Goal: Task Accomplishment & Management: Manage account settings

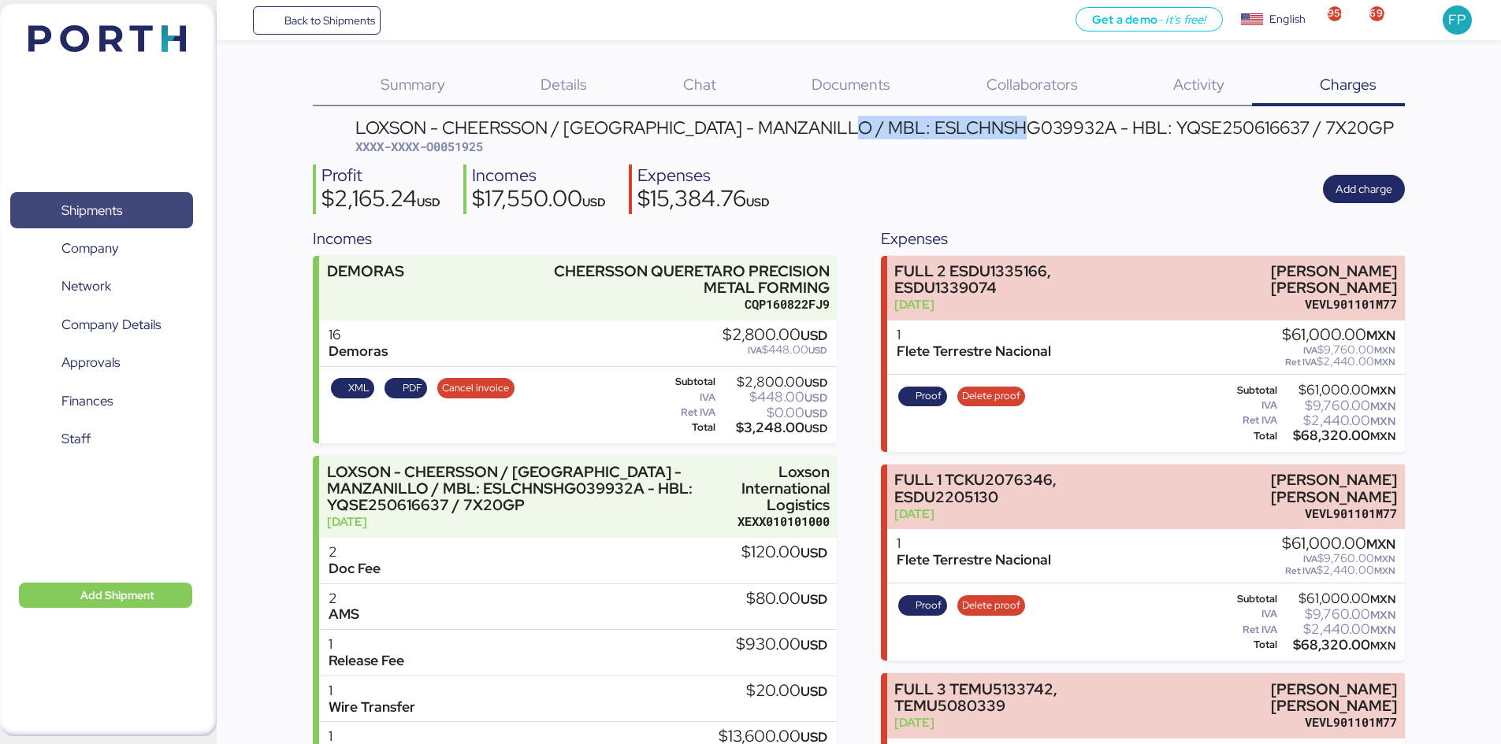
click at [138, 211] on span "Shipments" at bounding box center [101, 210] width 169 height 23
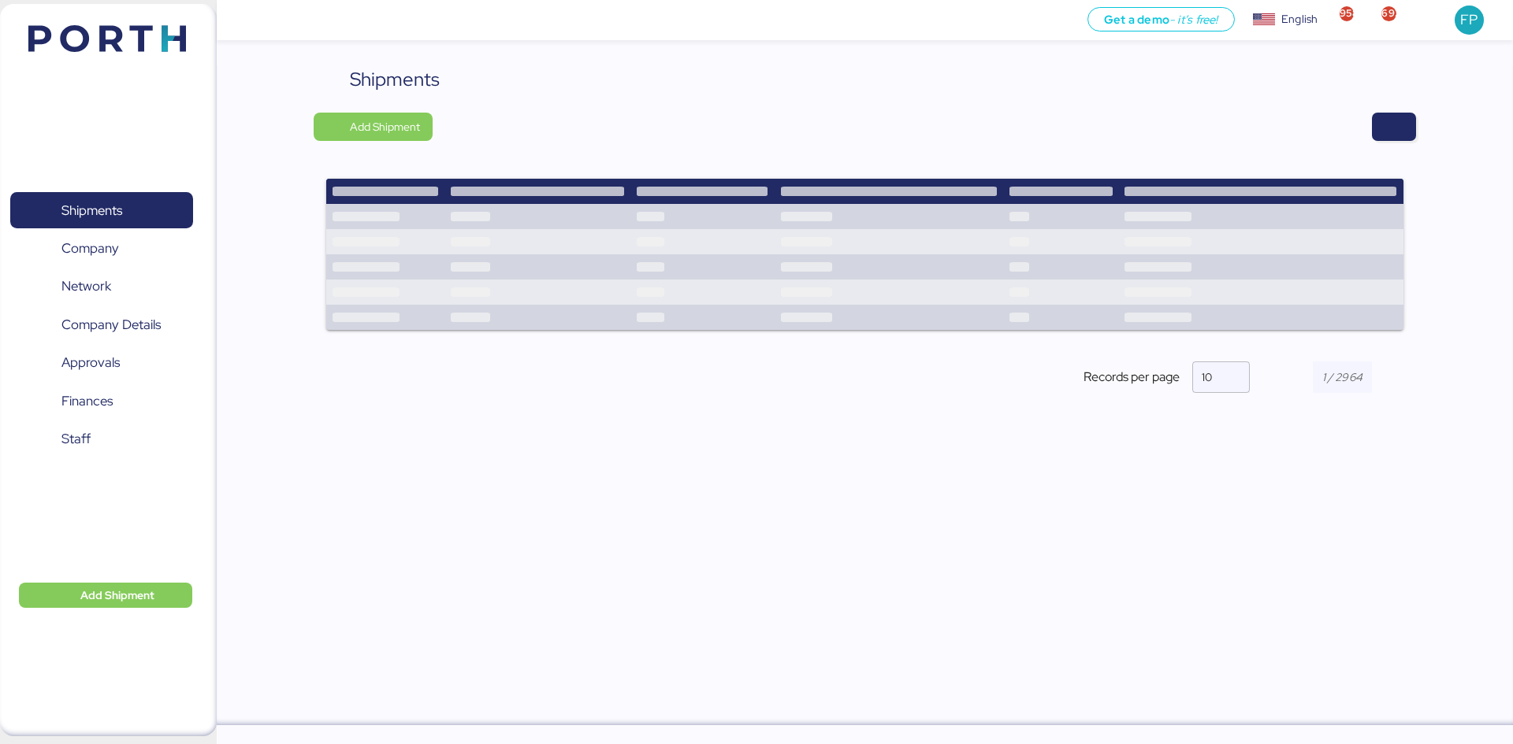
click at [1421, 132] on div "Shipments Add Shipment Records per page 10" at bounding box center [865, 395] width 1296 height 660
click at [1406, 123] on span "button" at bounding box center [1394, 127] width 44 height 28
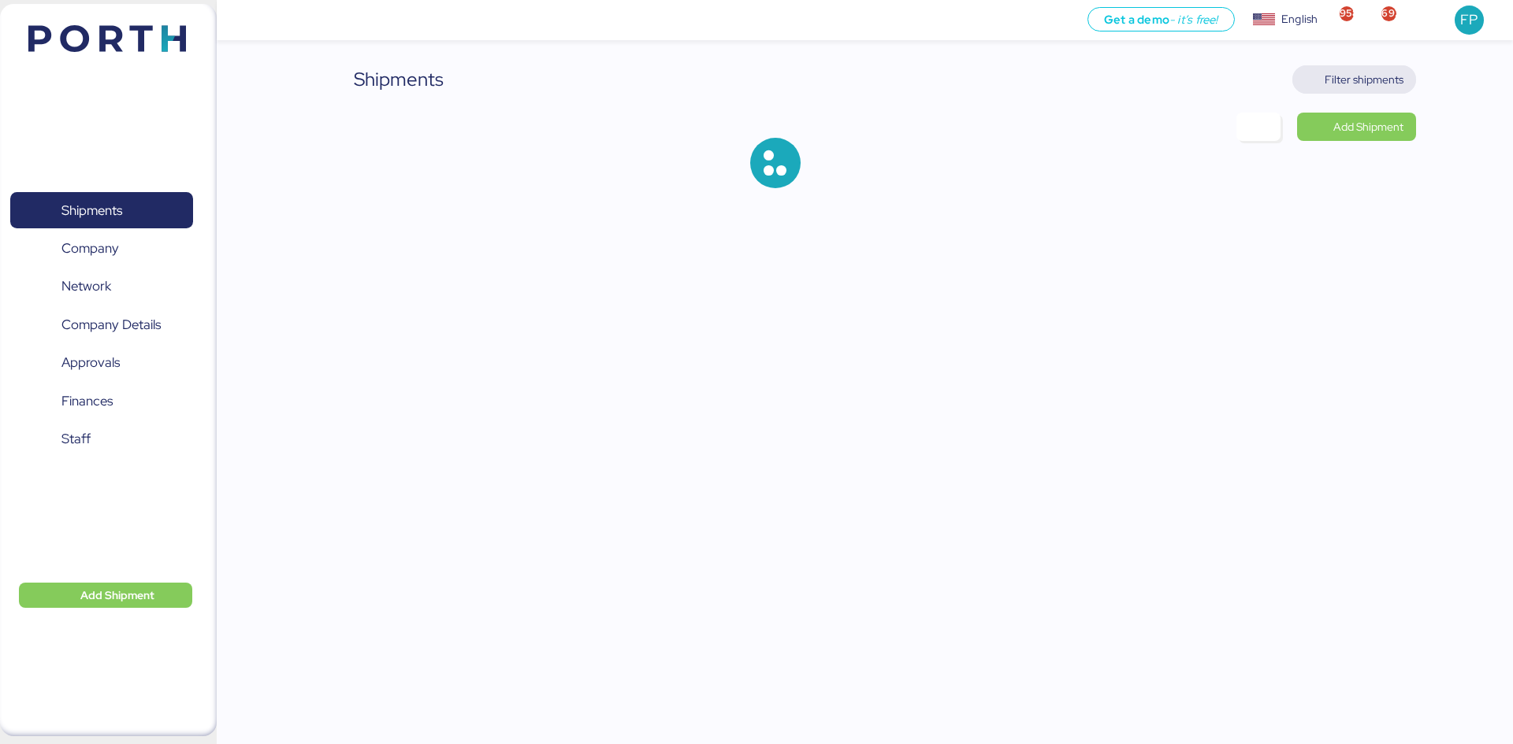
click at [1387, 79] on span "Filter shipments" at bounding box center [1363, 79] width 79 height 19
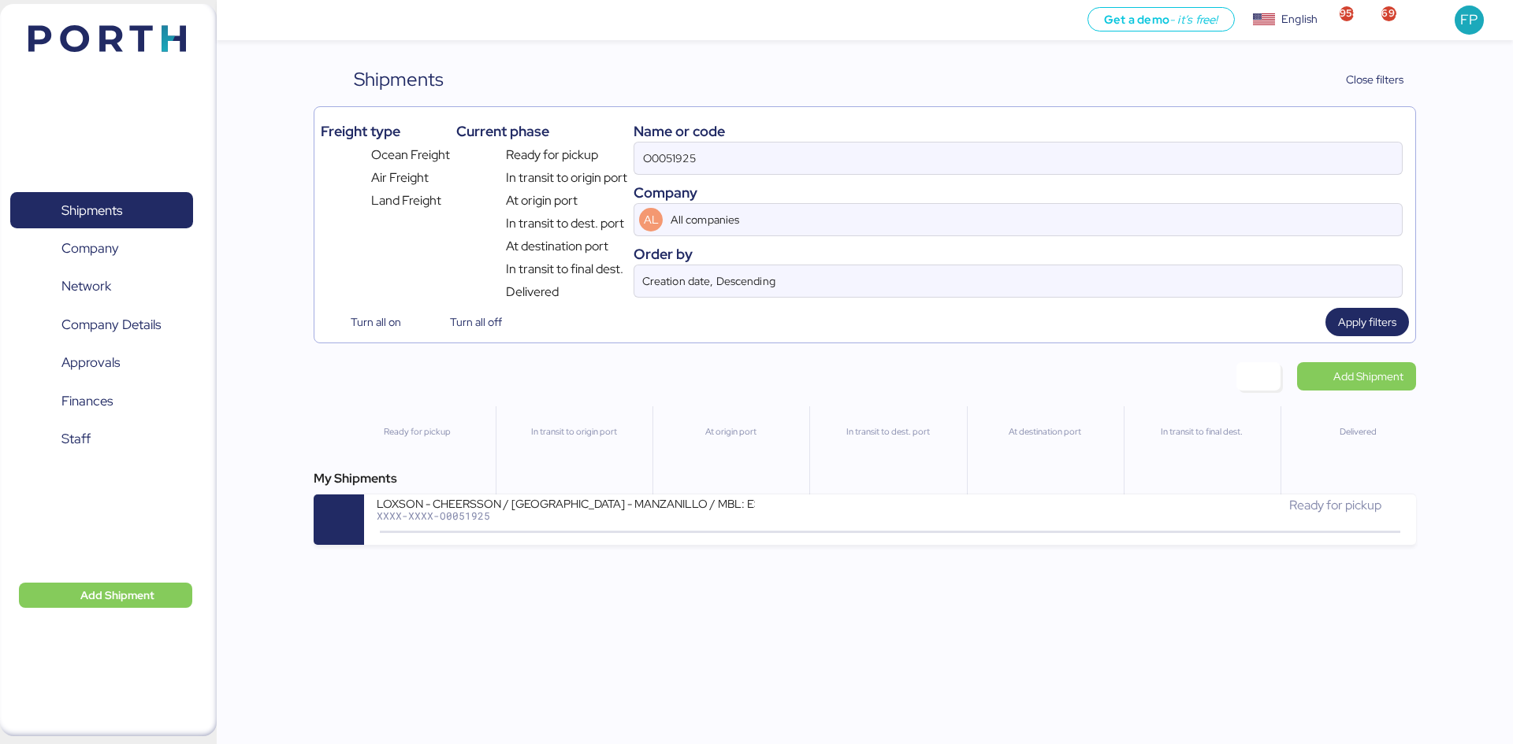
click at [648, 178] on div "Name or code O0051925 Company AL All companies Order by Creation date, Descendi…" at bounding box center [1017, 207] width 769 height 188
click at [674, 159] on input "O0051925" at bounding box center [1017, 159] width 767 height 32
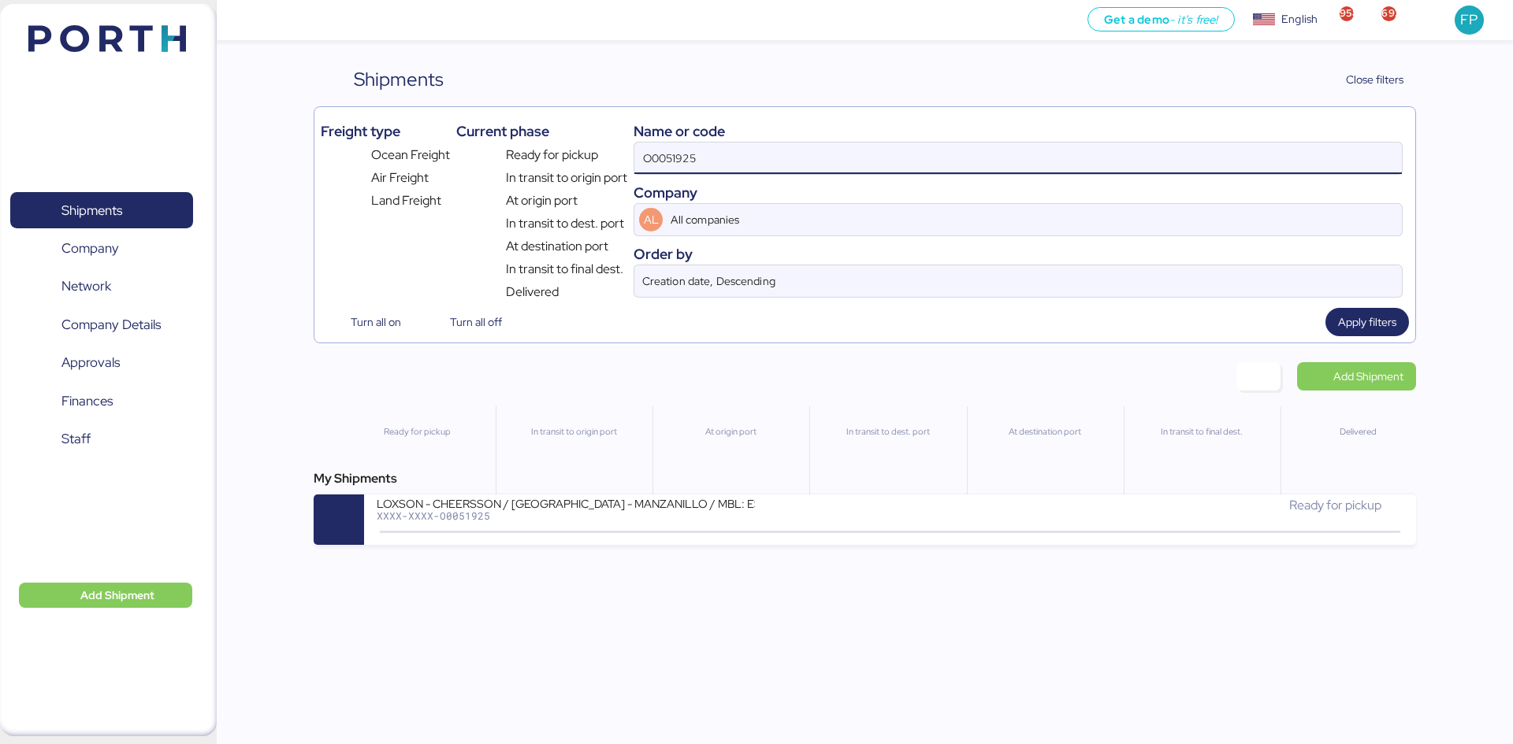
paste input "2093"
type input "O0052093"
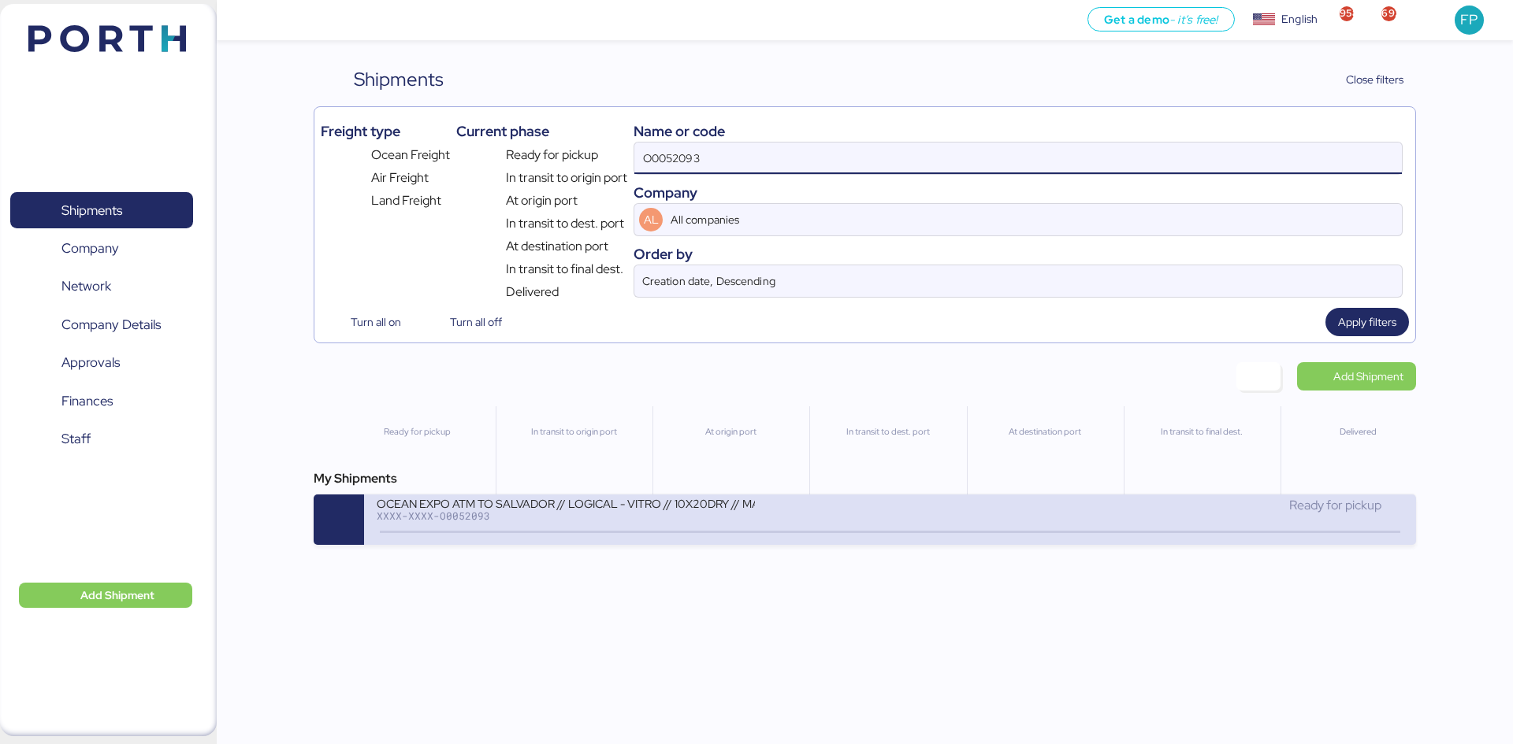
click at [652, 536] on div "OCEAN EXPO ATM TO SALVADOR // LOGICAL - VITRO // 10X20DRY // MAERKS 28 SEP XXXX…" at bounding box center [889, 520] width 1051 height 50
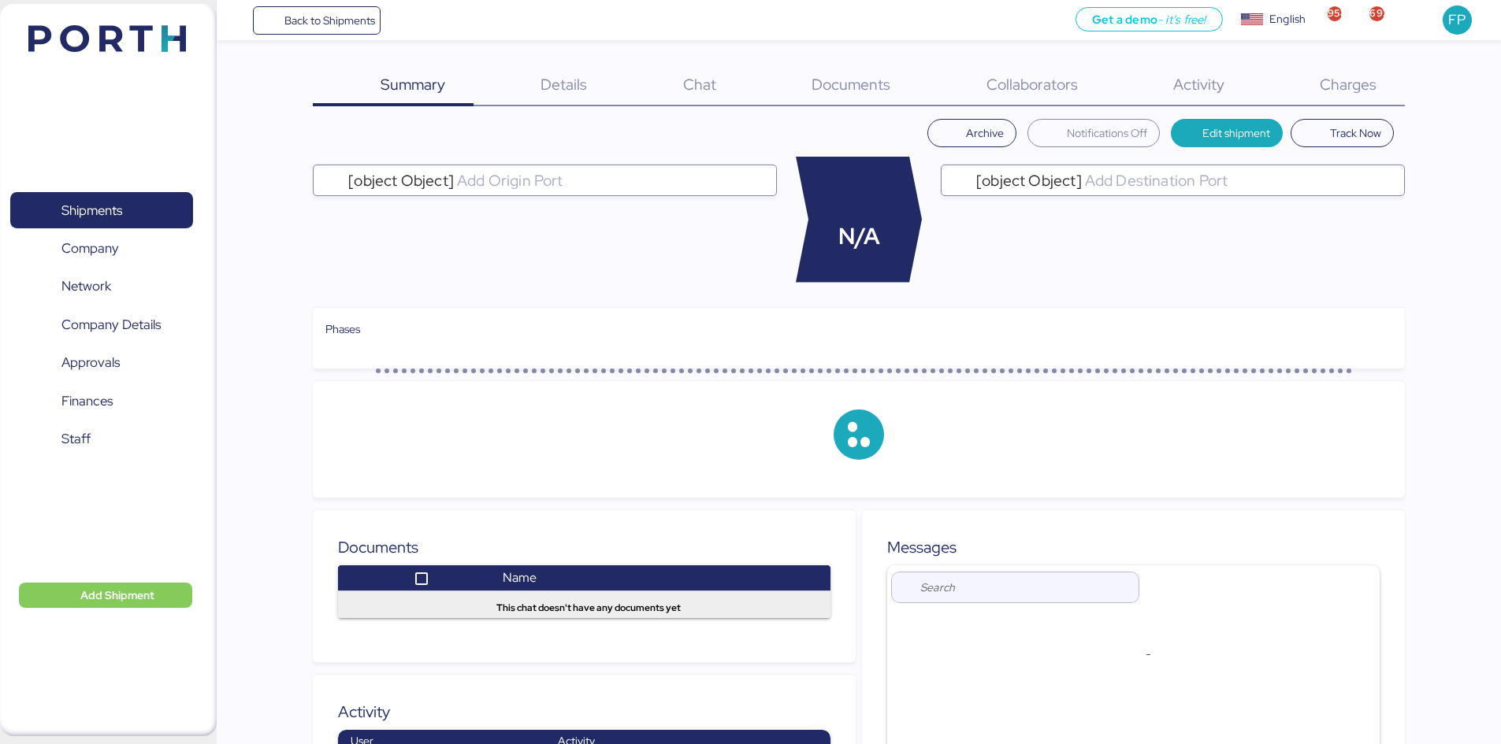
click at [1370, 90] on span "Charges" at bounding box center [1348, 84] width 57 height 20
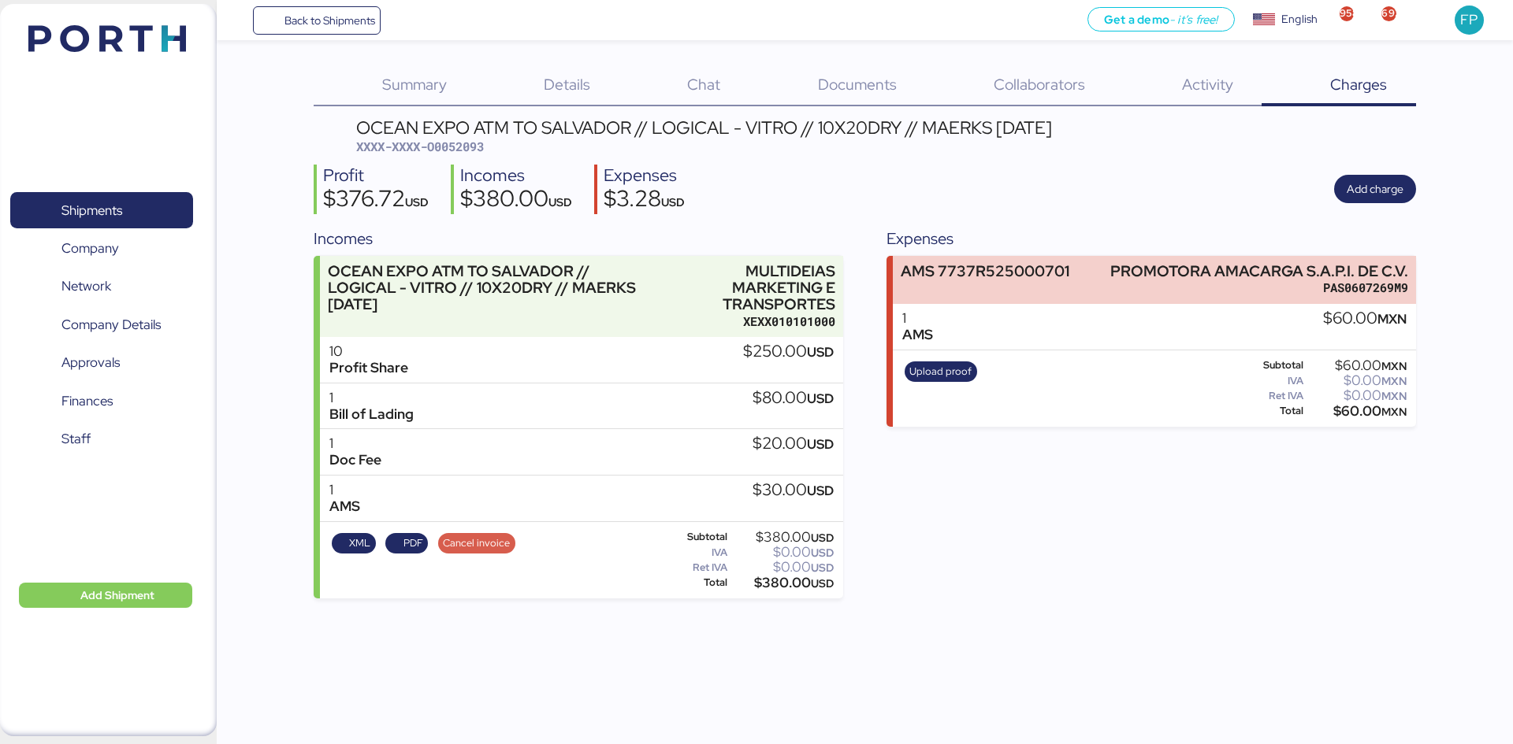
click at [462, 548] on span "Cancel invoice" at bounding box center [476, 543] width 67 height 17
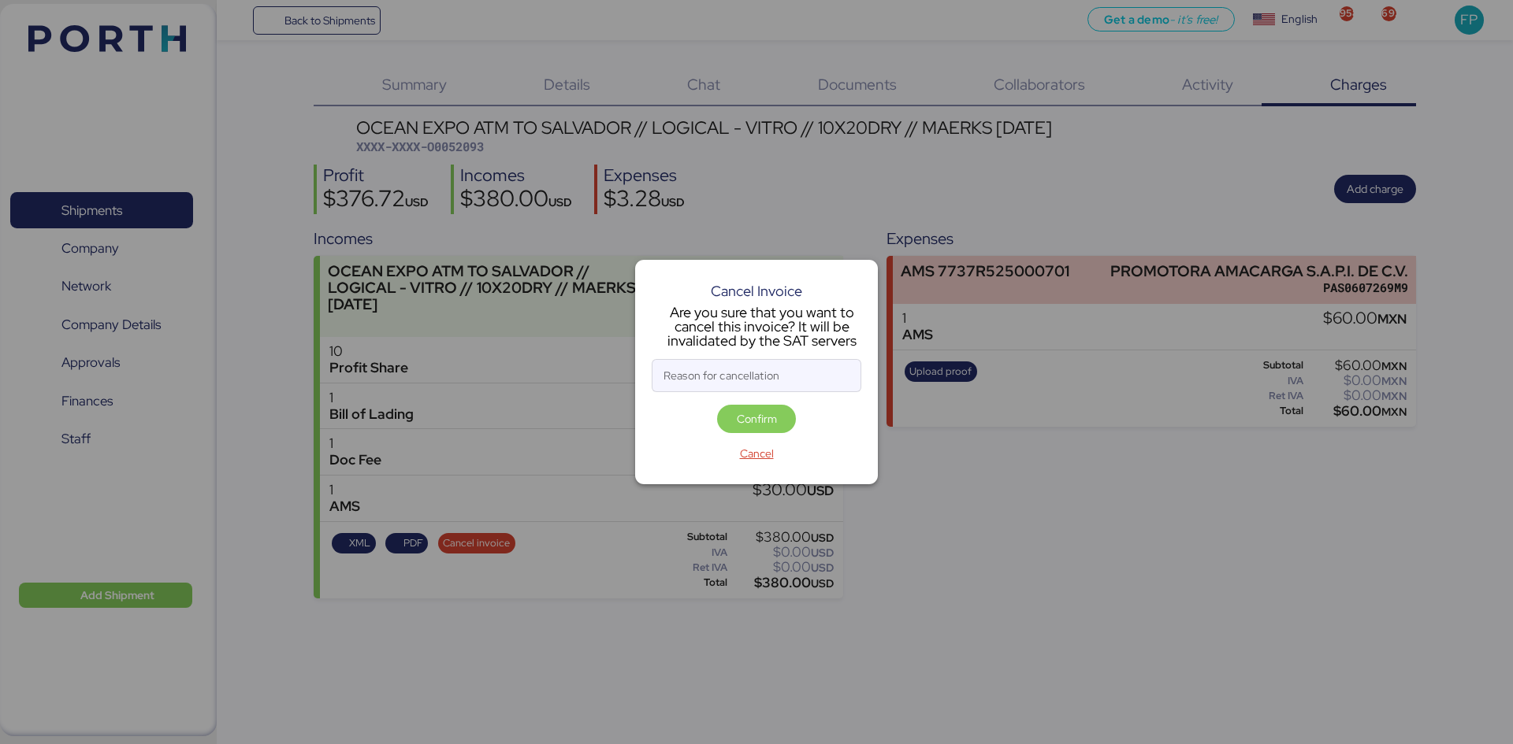
click at [782, 351] on div "Cancel Invoice Are you sure that you want to cancel this invoice? It will be in…" at bounding box center [756, 372] width 243 height 224
click at [804, 371] on input "Reason for cancellation" at bounding box center [756, 376] width 208 height 32
type input "M"
type input "monto incorrecto"
click at [754, 422] on span "Confirm" at bounding box center [757, 419] width 40 height 19
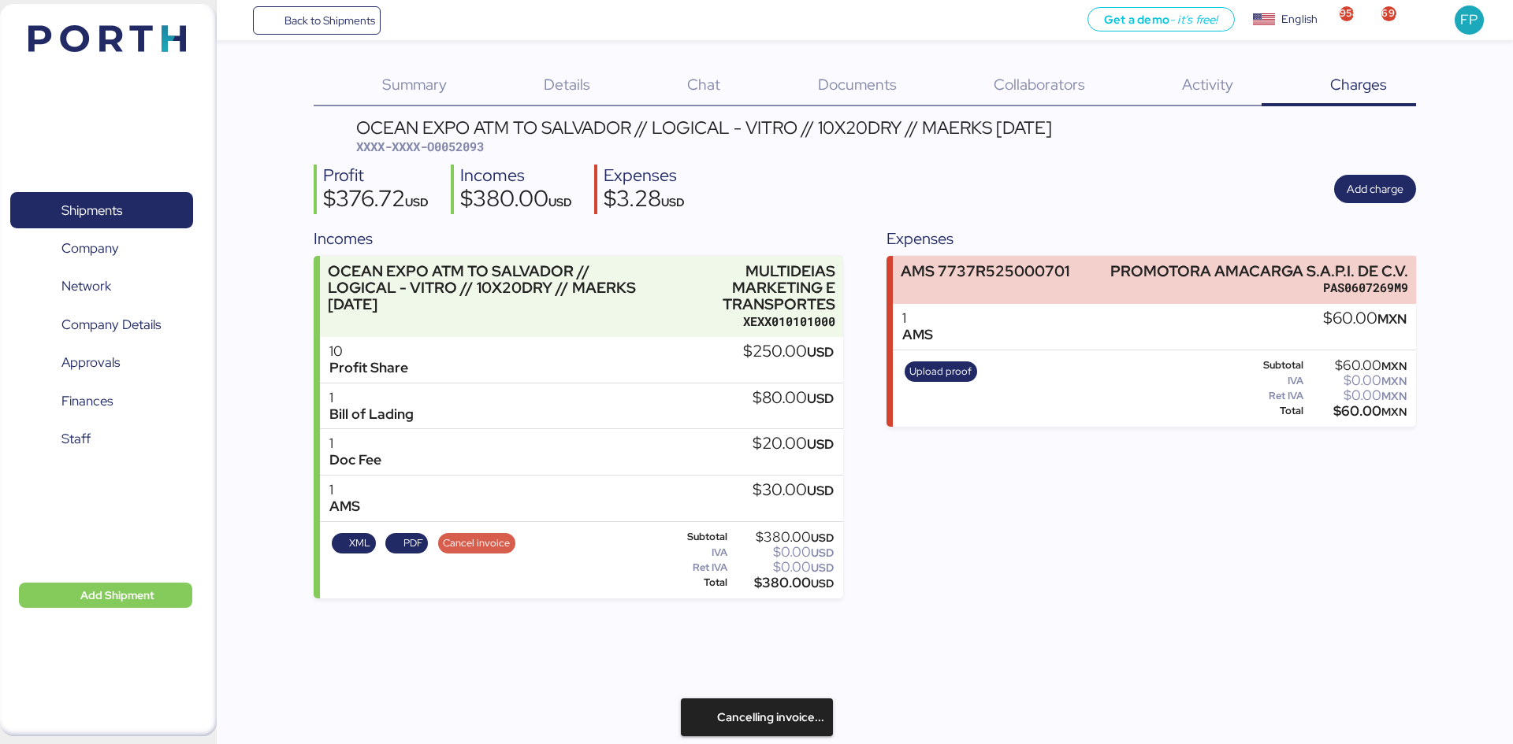
click at [496, 549] on span "Cancel invoice" at bounding box center [476, 543] width 67 height 17
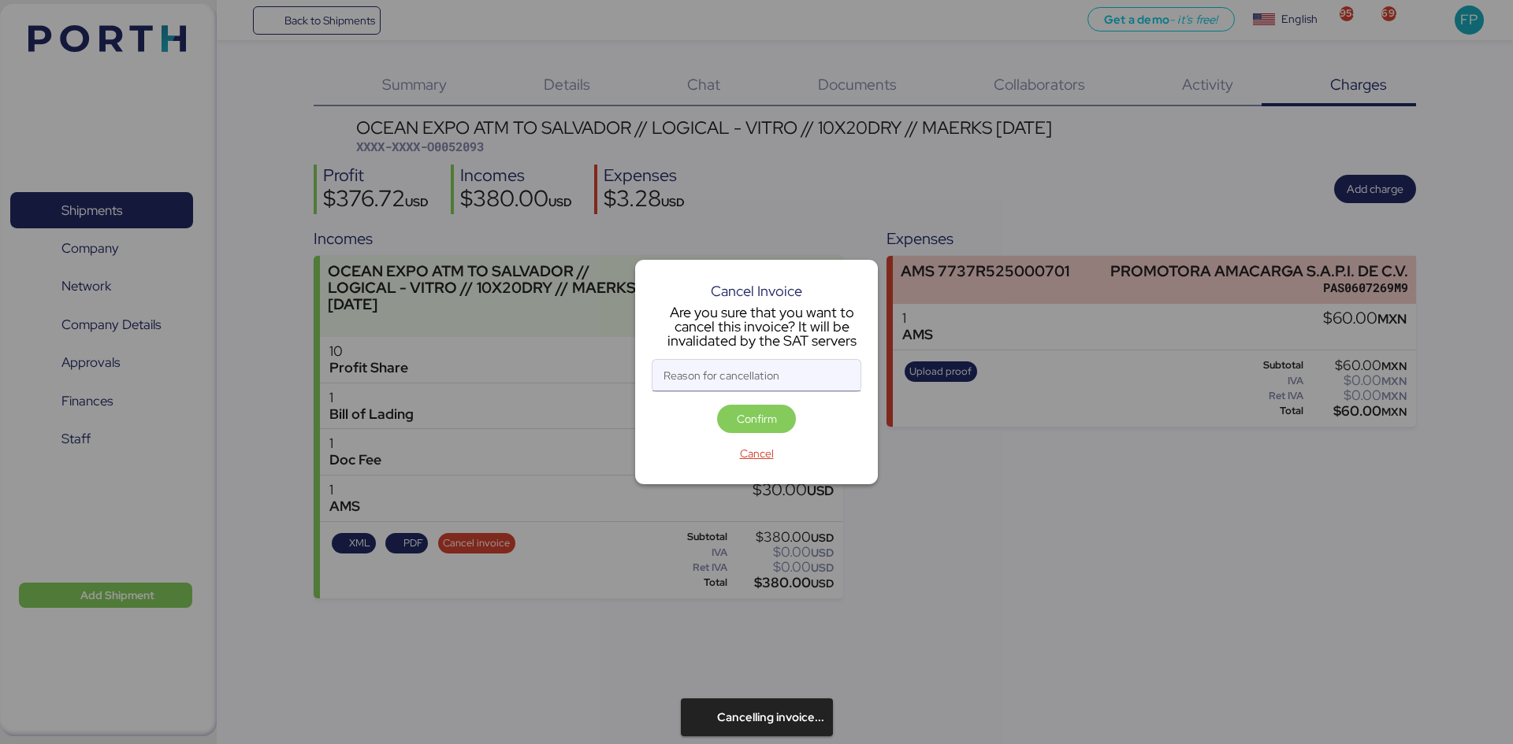
click at [741, 375] on input "Reason for cancellation" at bounding box center [756, 376] width 208 height 32
type input "monto incorrecto"
click at [755, 418] on span "Confirm" at bounding box center [757, 419] width 40 height 19
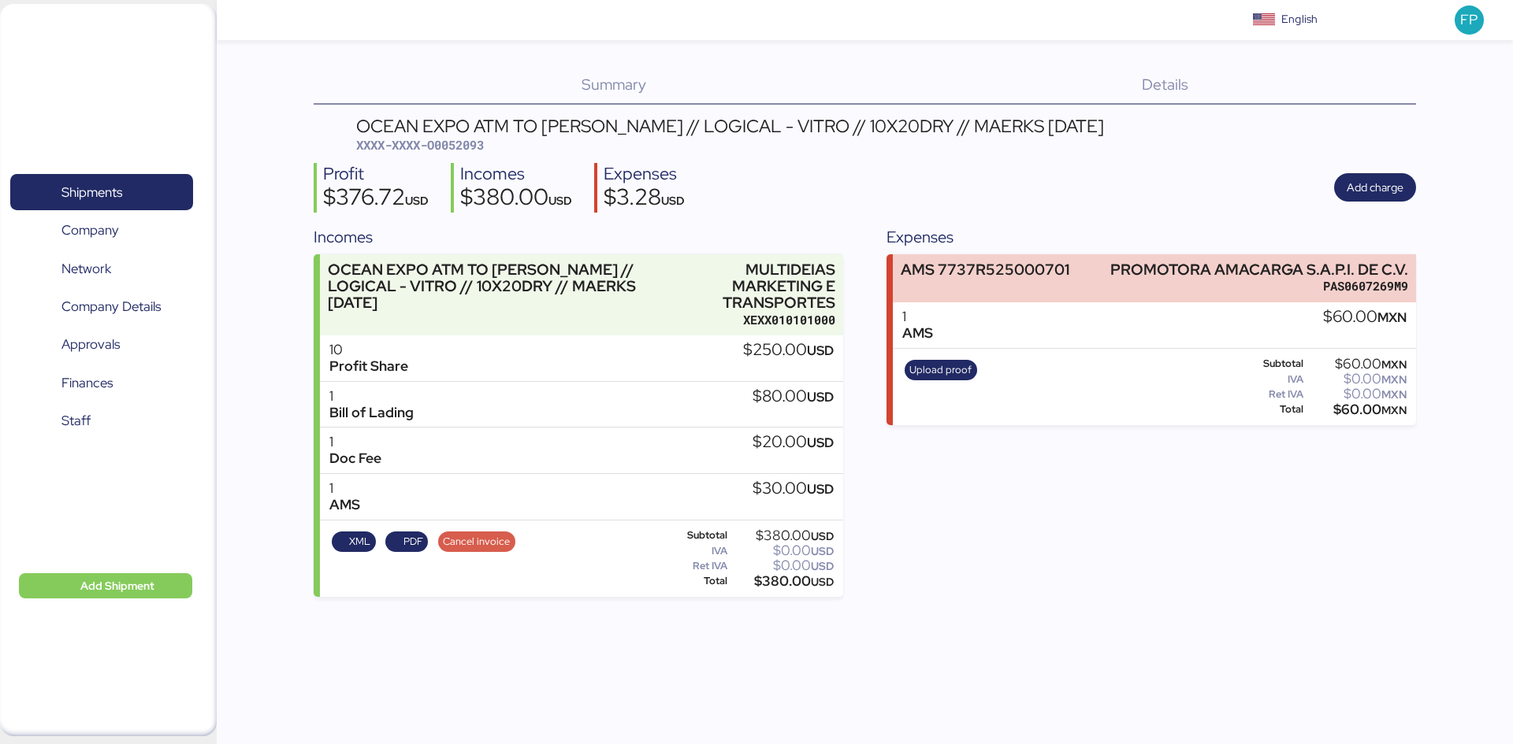
click at [471, 545] on span "Cancel invoice" at bounding box center [476, 541] width 67 height 17
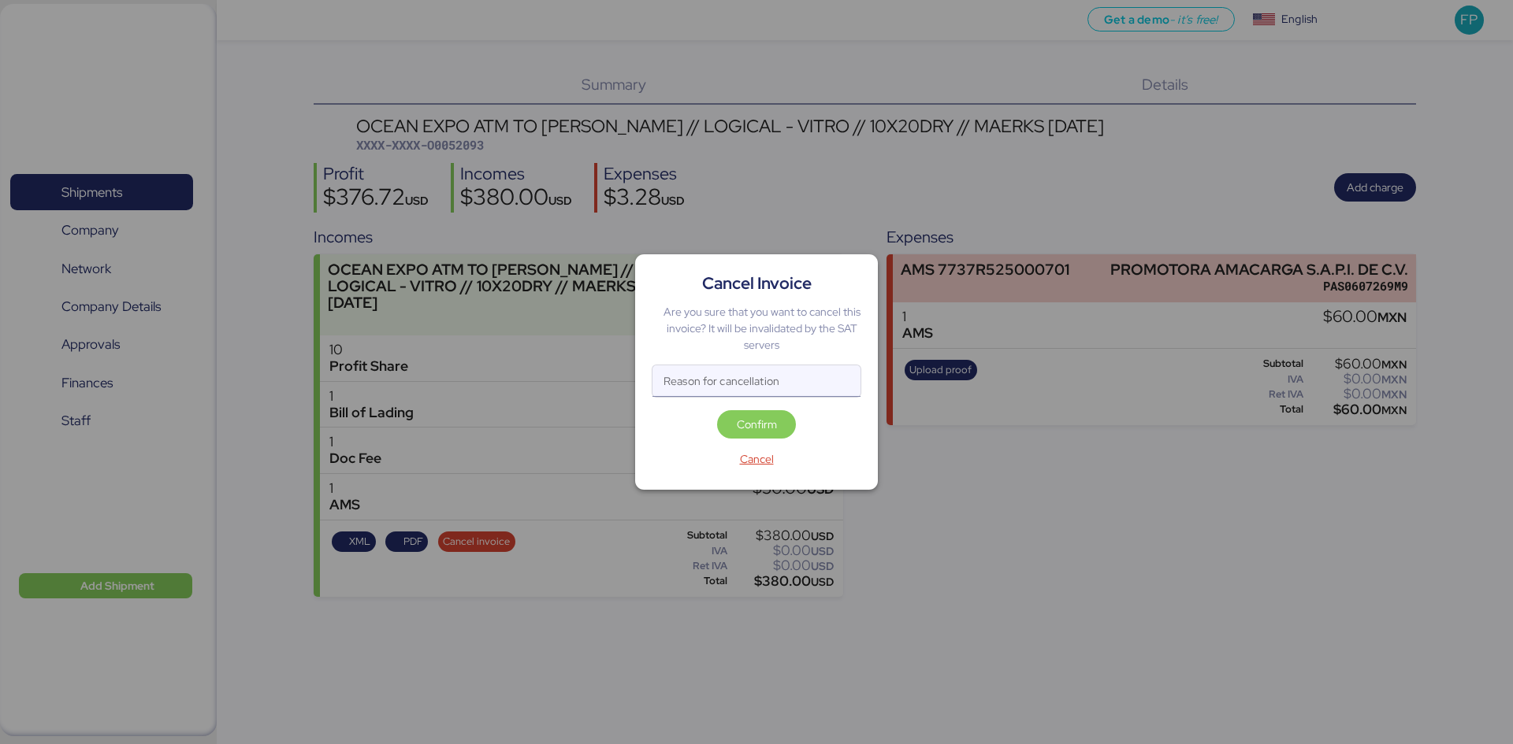
click at [696, 393] on input "Reason for cancellation" at bounding box center [756, 382] width 208 height 32
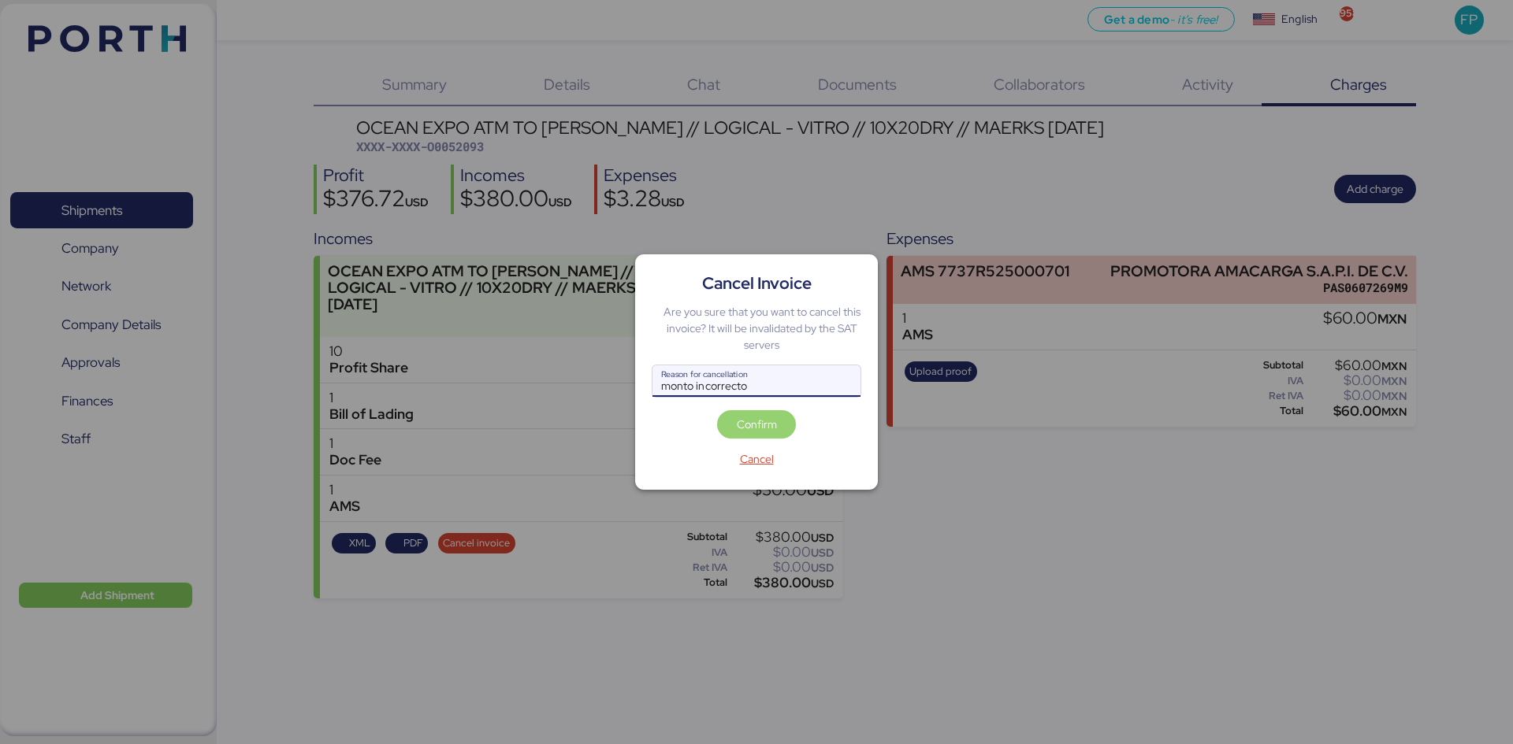
type input "monto incorrecto"
click at [752, 429] on span "Confirm" at bounding box center [757, 424] width 40 height 19
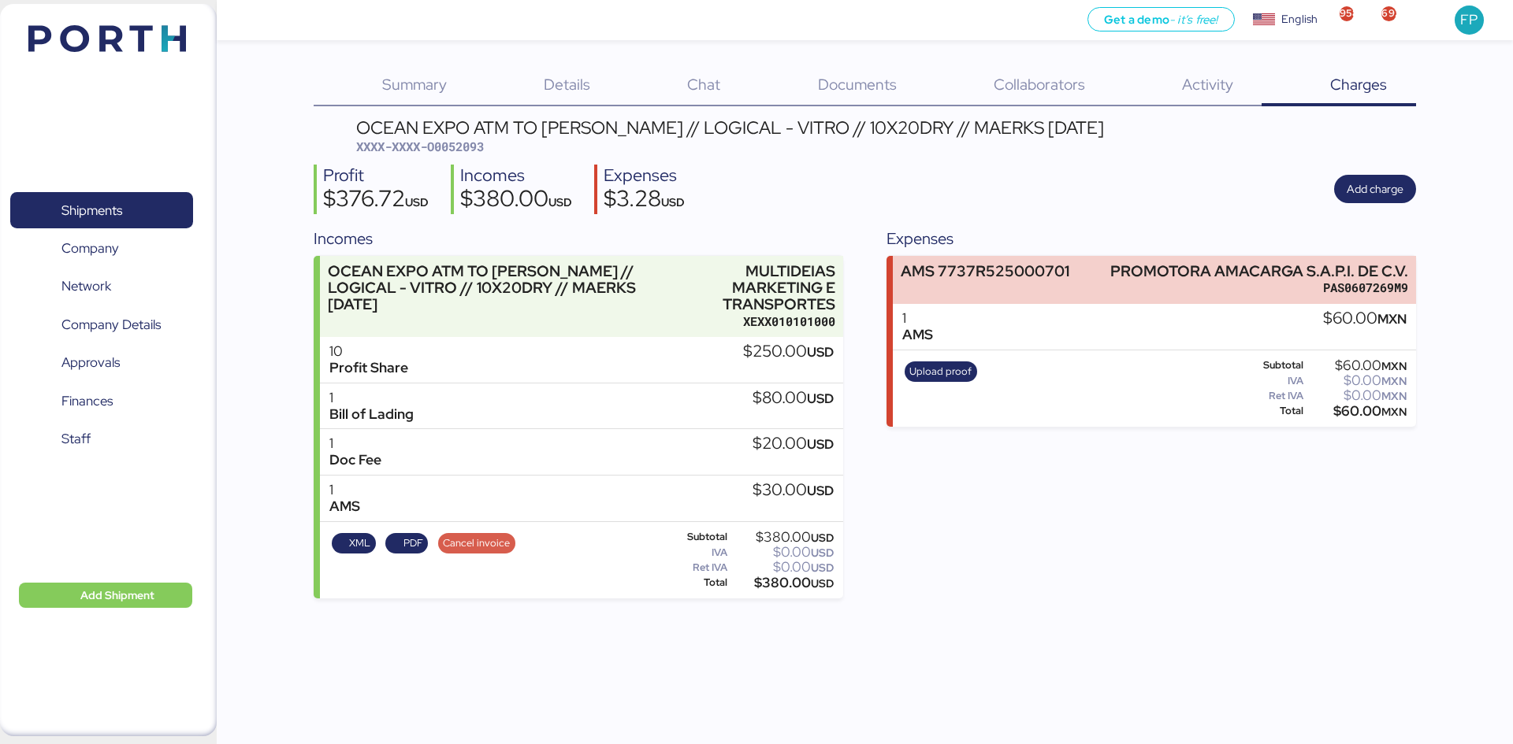
click at [477, 534] on span "Cancel invoice" at bounding box center [476, 543] width 77 height 20
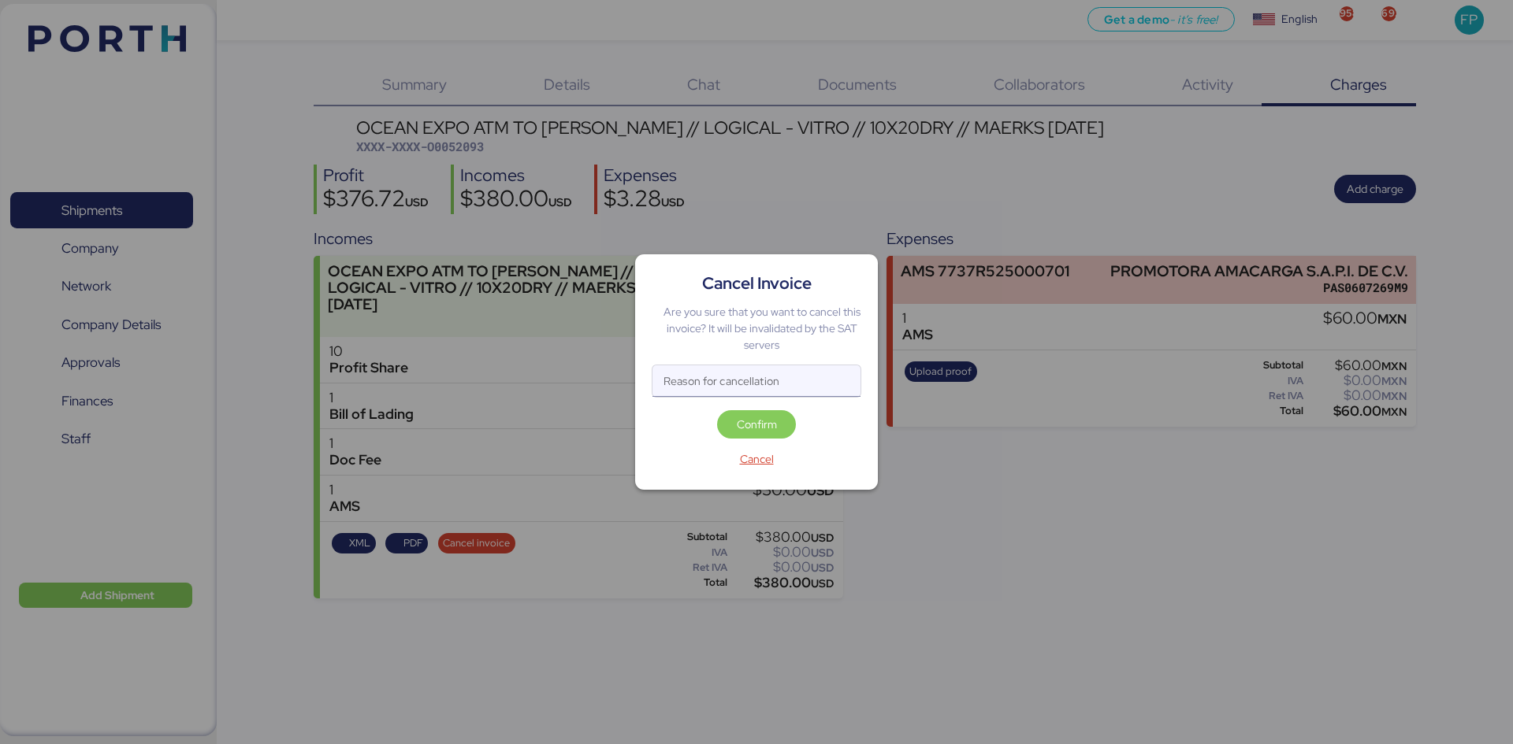
click at [713, 367] on input "Reason for cancellation" at bounding box center [756, 382] width 208 height 32
type input "monto incorrecto"
click at [750, 414] on span "Confirm" at bounding box center [756, 425] width 54 height 22
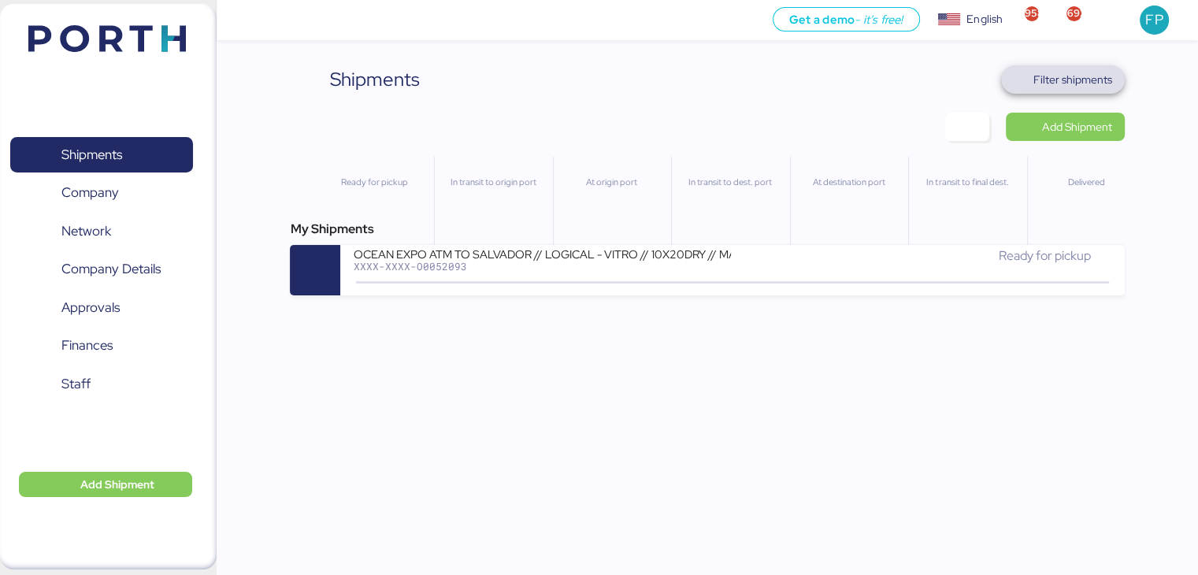
drag, startPoint x: 1105, startPoint y: 69, endPoint x: 1097, endPoint y: 79, distance: 12.3
click at [1103, 70] on span "Filter shipments" at bounding box center [1073, 79] width 79 height 19
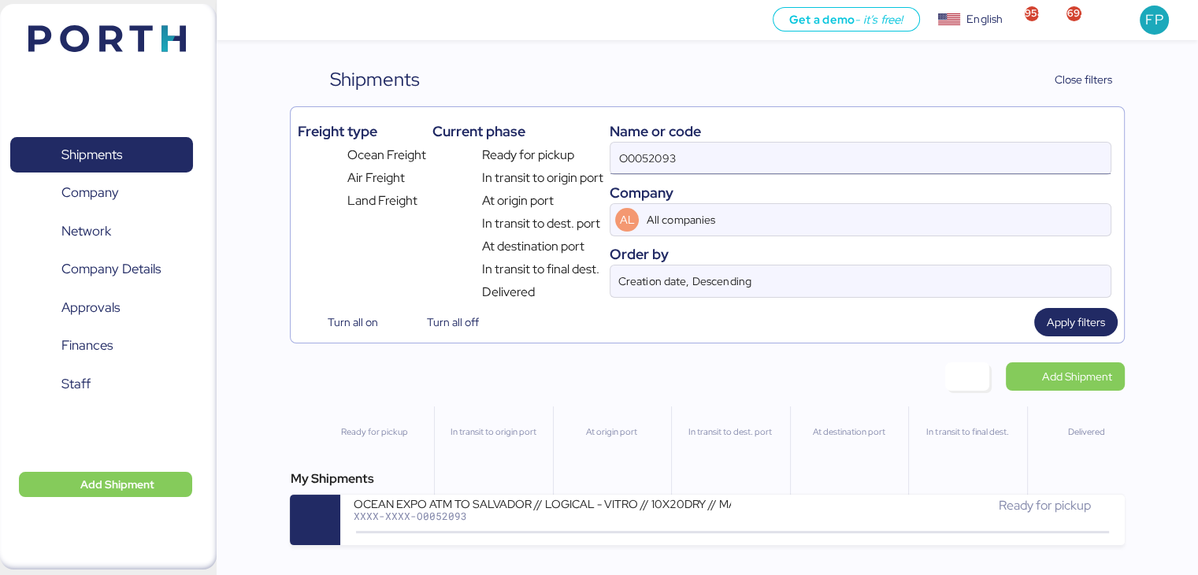
click at [646, 161] on input "O0052093" at bounding box center [860, 159] width 499 height 32
paste input "1"
type input "O0052091"
click at [743, 143] on input "O0052091" at bounding box center [860, 159] width 499 height 32
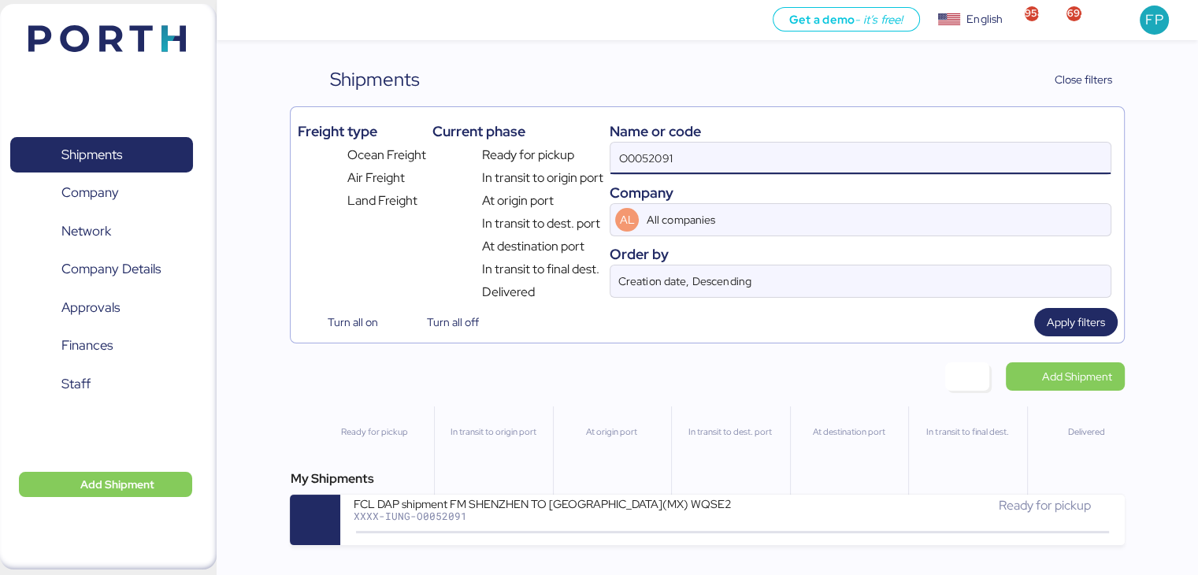
click at [743, 143] on input "O0052091" at bounding box center [860, 159] width 499 height 32
click at [627, 157] on input "52091" at bounding box center [860, 159] width 499 height 32
click at [629, 158] on input "52091" at bounding box center [860, 159] width 499 height 32
paste input "O00"
type input "O0052091"
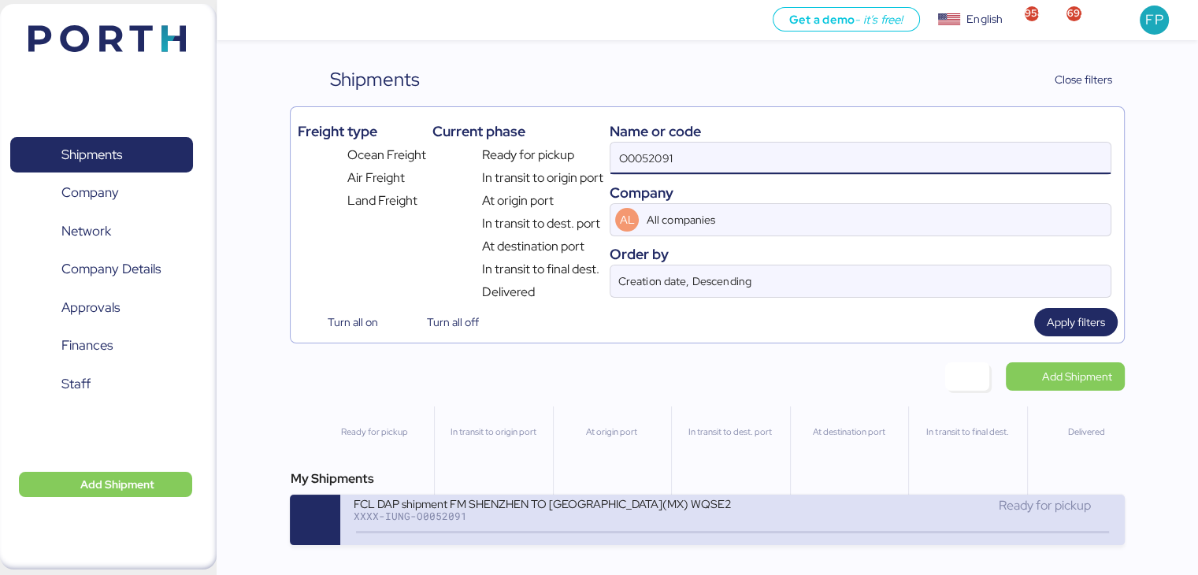
click at [674, 518] on div "XXXX-IUNG-O0052091" at bounding box center [542, 515] width 378 height 11
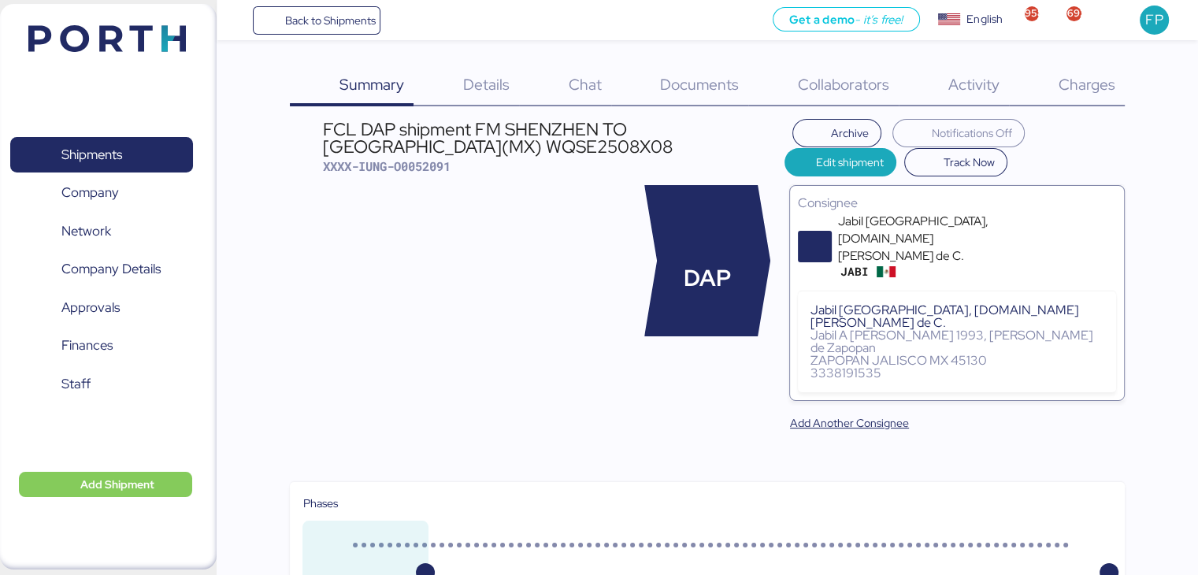
click at [1115, 81] on div "Charges 0" at bounding box center [1067, 85] width 116 height 41
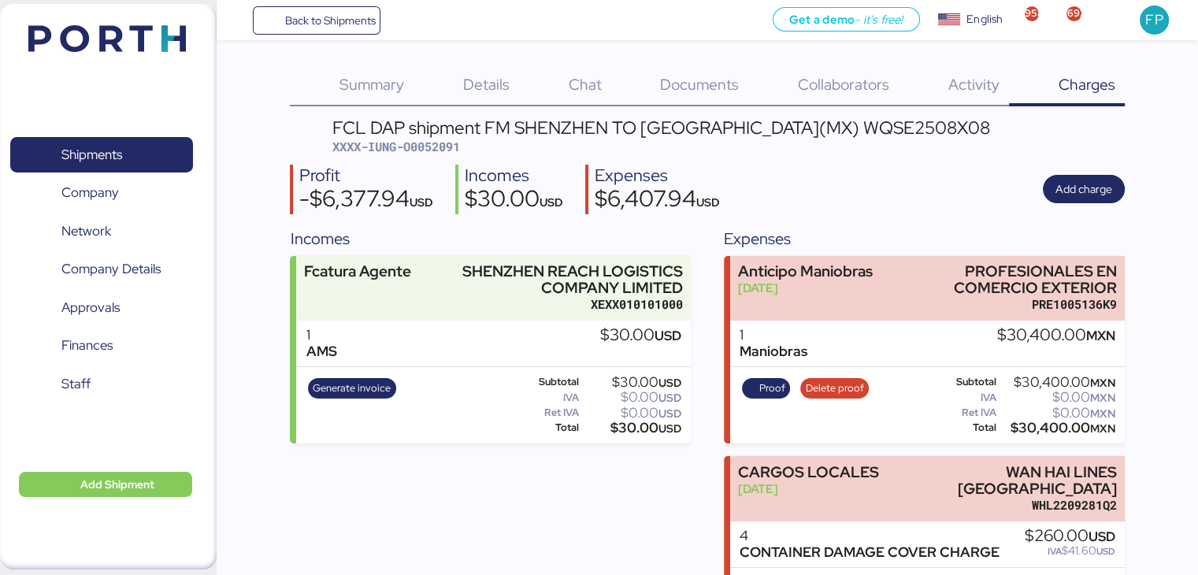
click at [440, 142] on span "XXXX-IUNG-O0052091" at bounding box center [396, 147] width 128 height 16
copy span "O0052091"
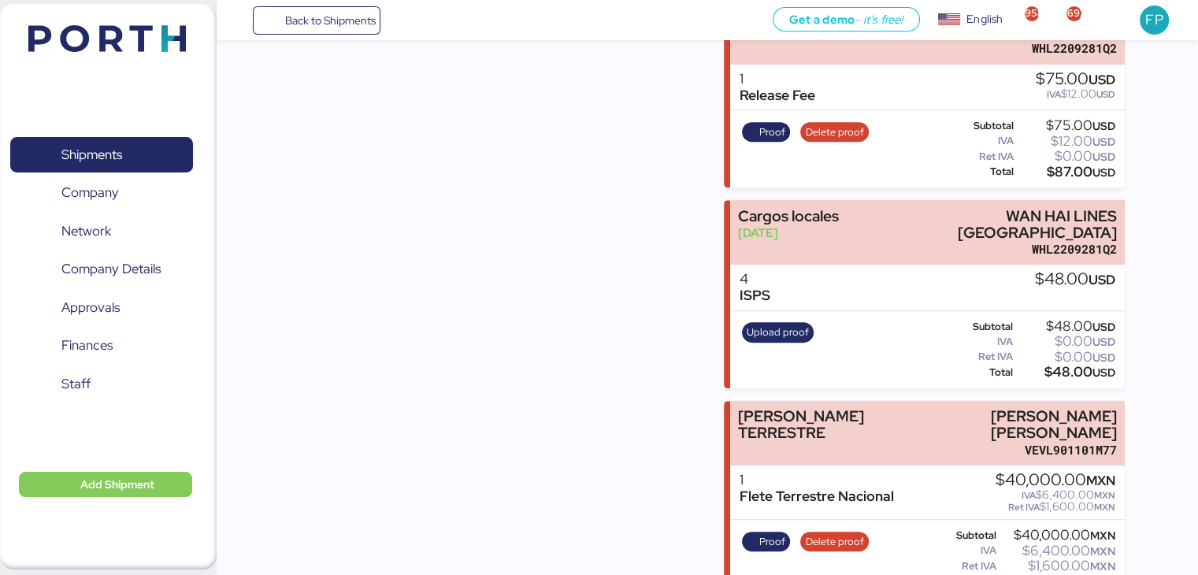
scroll to position [788, 0]
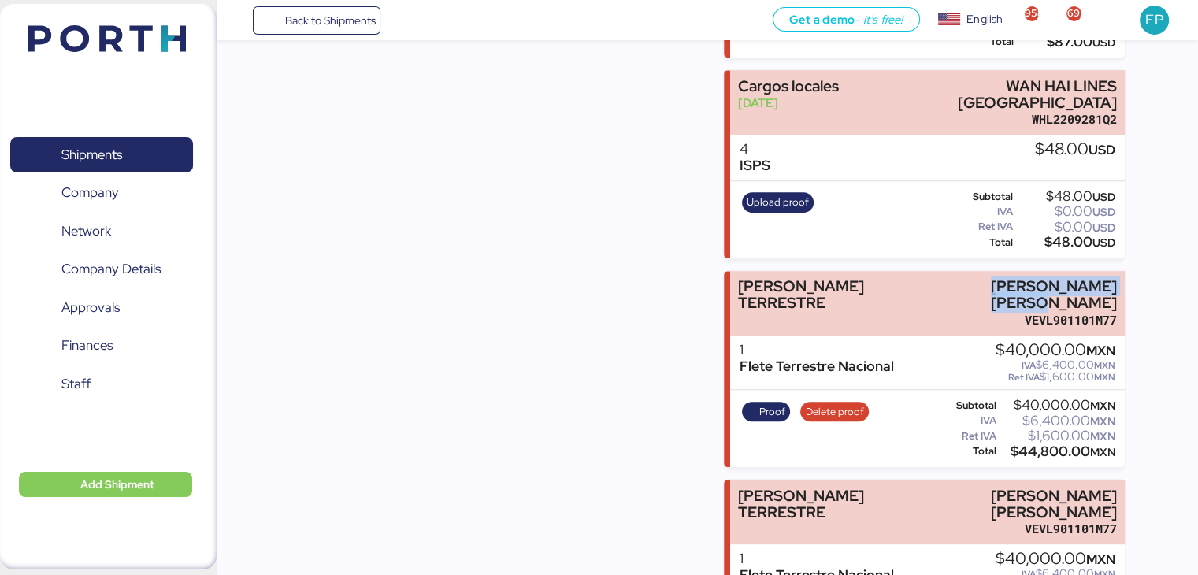
drag, startPoint x: 997, startPoint y: 232, endPoint x: 1126, endPoint y: 227, distance: 128.5
copy div "LUIS EDUARDO VELZACO"
click at [1047, 446] on div "$44,800.00 MXN" at bounding box center [1058, 452] width 116 height 12
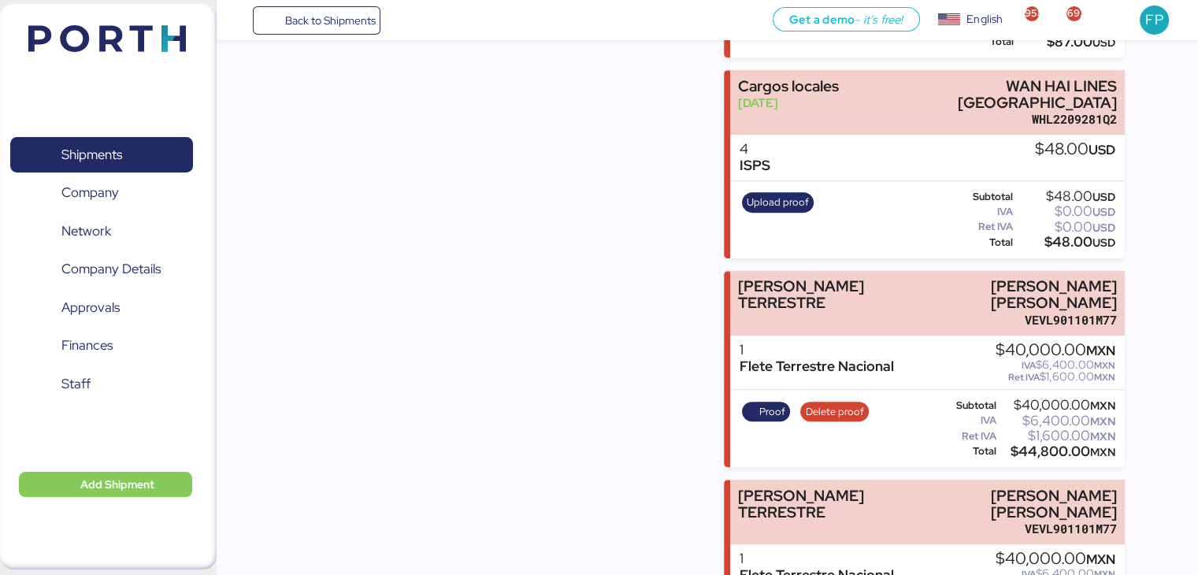
copy div "44,800.00"
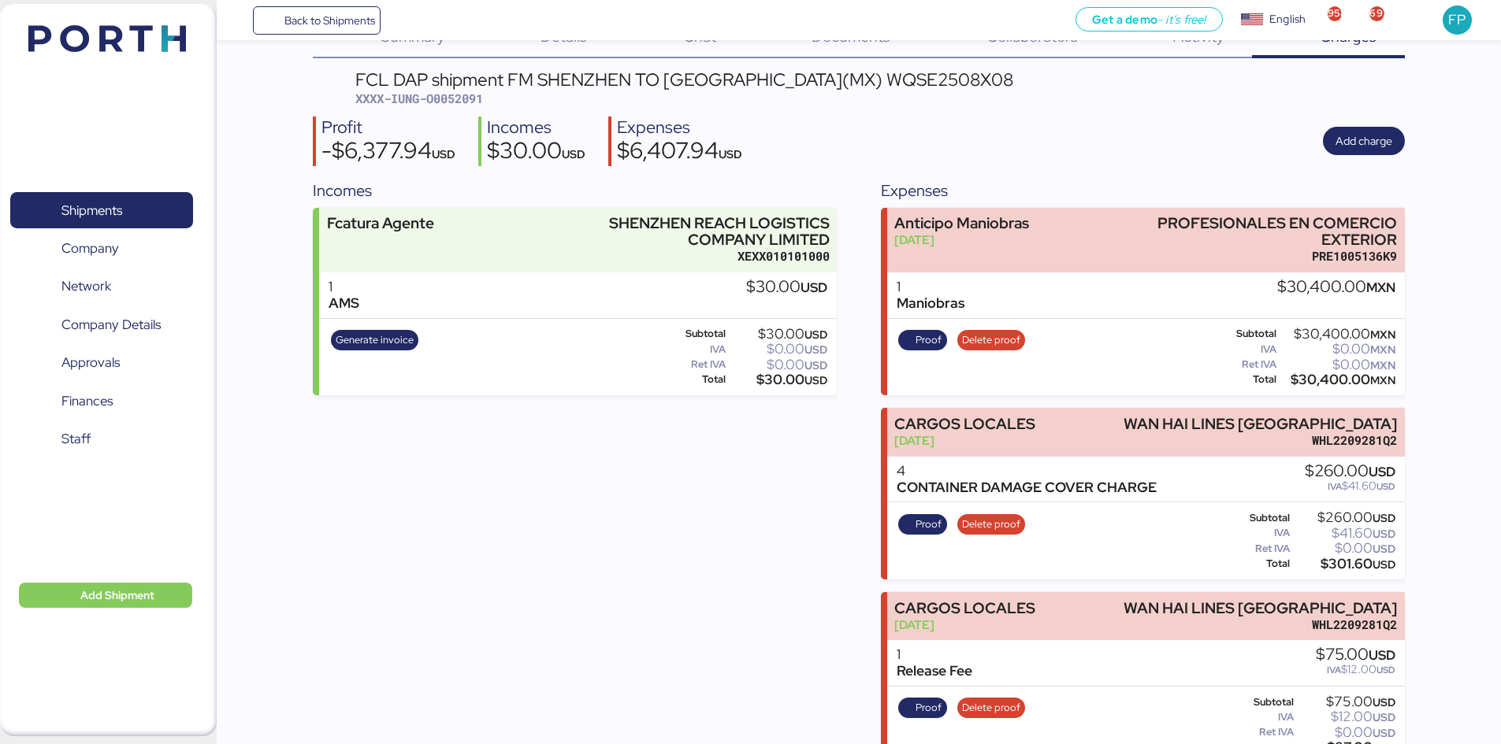
scroll to position [0, 0]
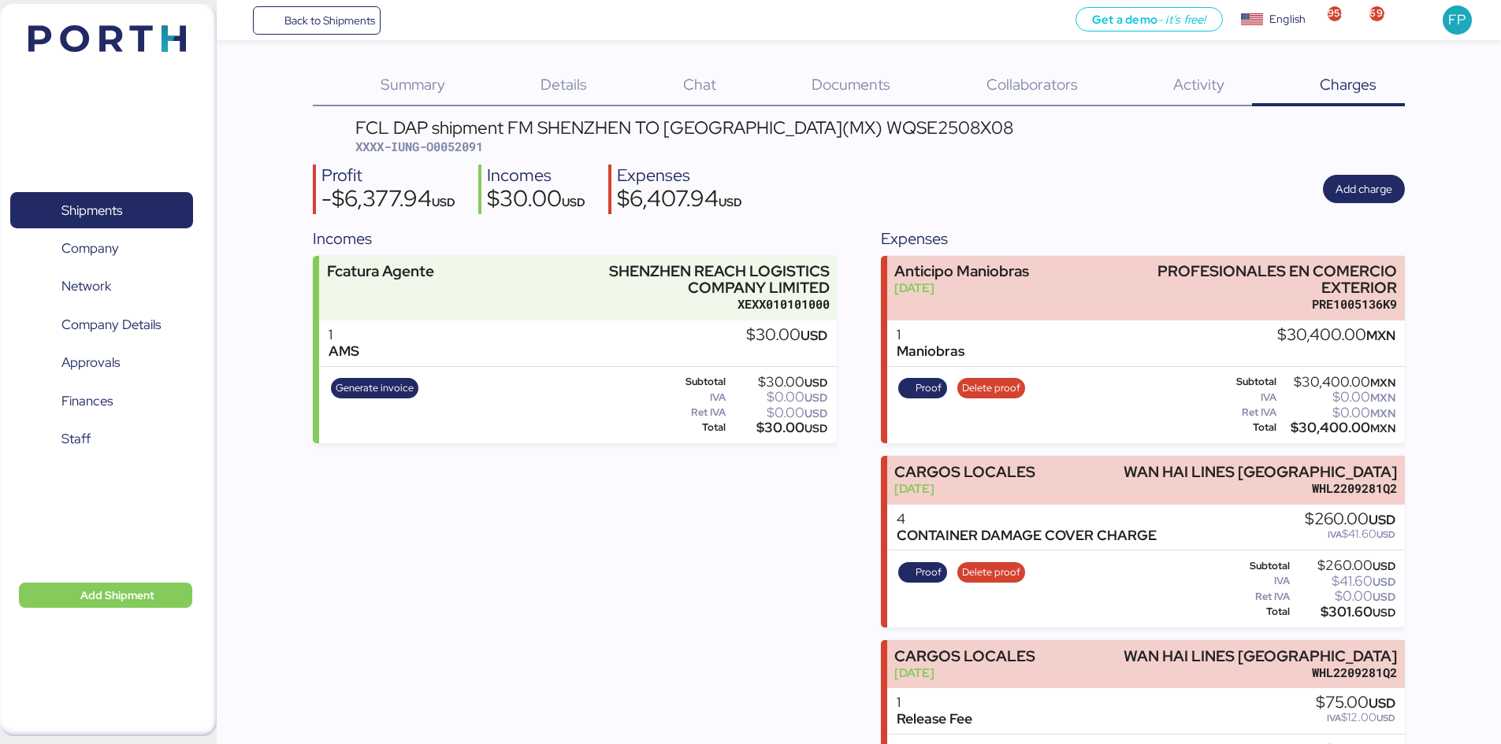
click at [925, 132] on div "FCL DAP shipment FM SHENZHEN TO MANZANILLO(MX) WQSE2508X08" at bounding box center [684, 127] width 658 height 17
copy div "WQSE2508X08"
click at [474, 138] on div "FCL DAP shipment FM SHENZHEN TO MANZANILLO(MX) WQSE2508X08 XXXX-IUNG-O0052091" at bounding box center [684, 137] width 658 height 37
click at [474, 139] on span "XXXX-IUNG-O0052091" at bounding box center [419, 147] width 128 height 16
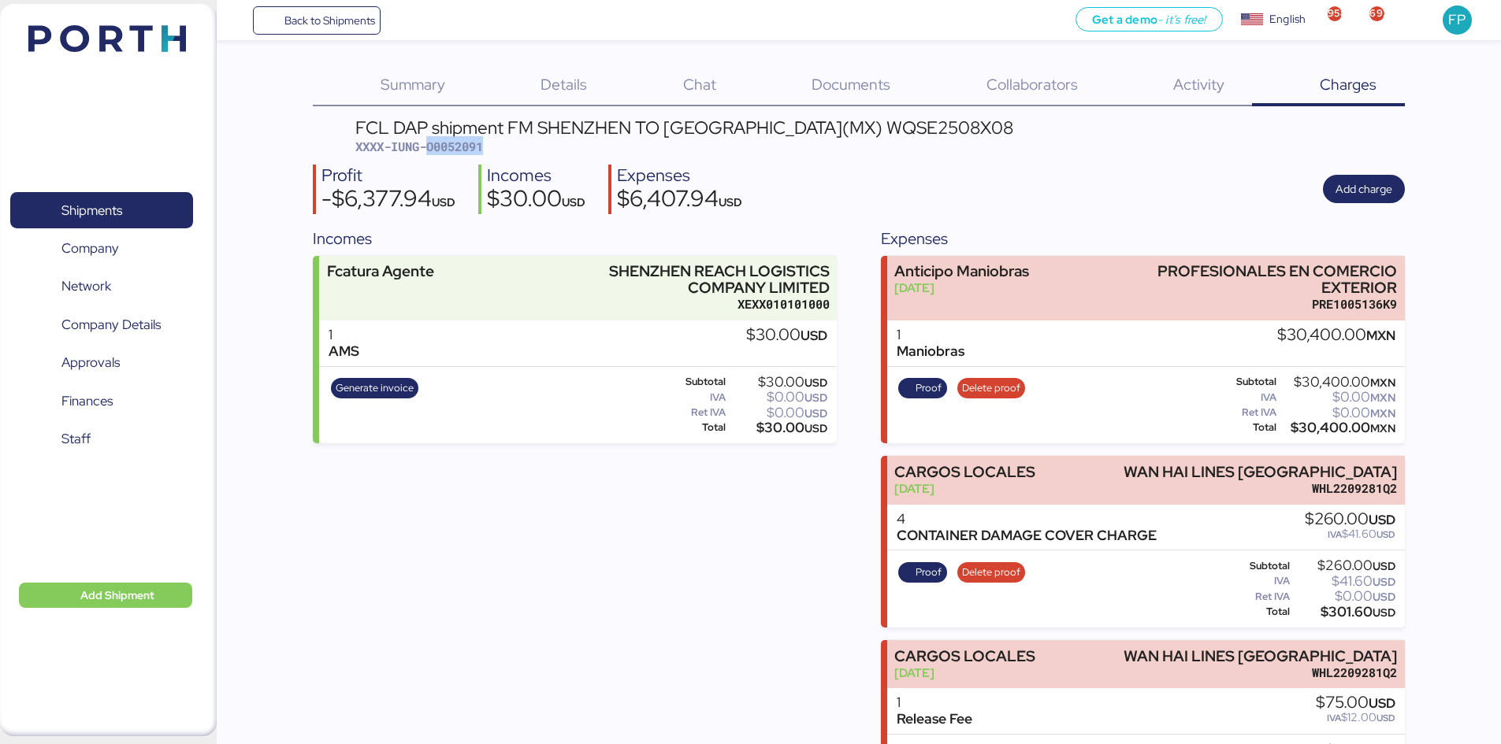
copy span "O0052091"
click at [458, 139] on span "XXXX-IUNG-O0052091" at bounding box center [419, 146] width 128 height 16
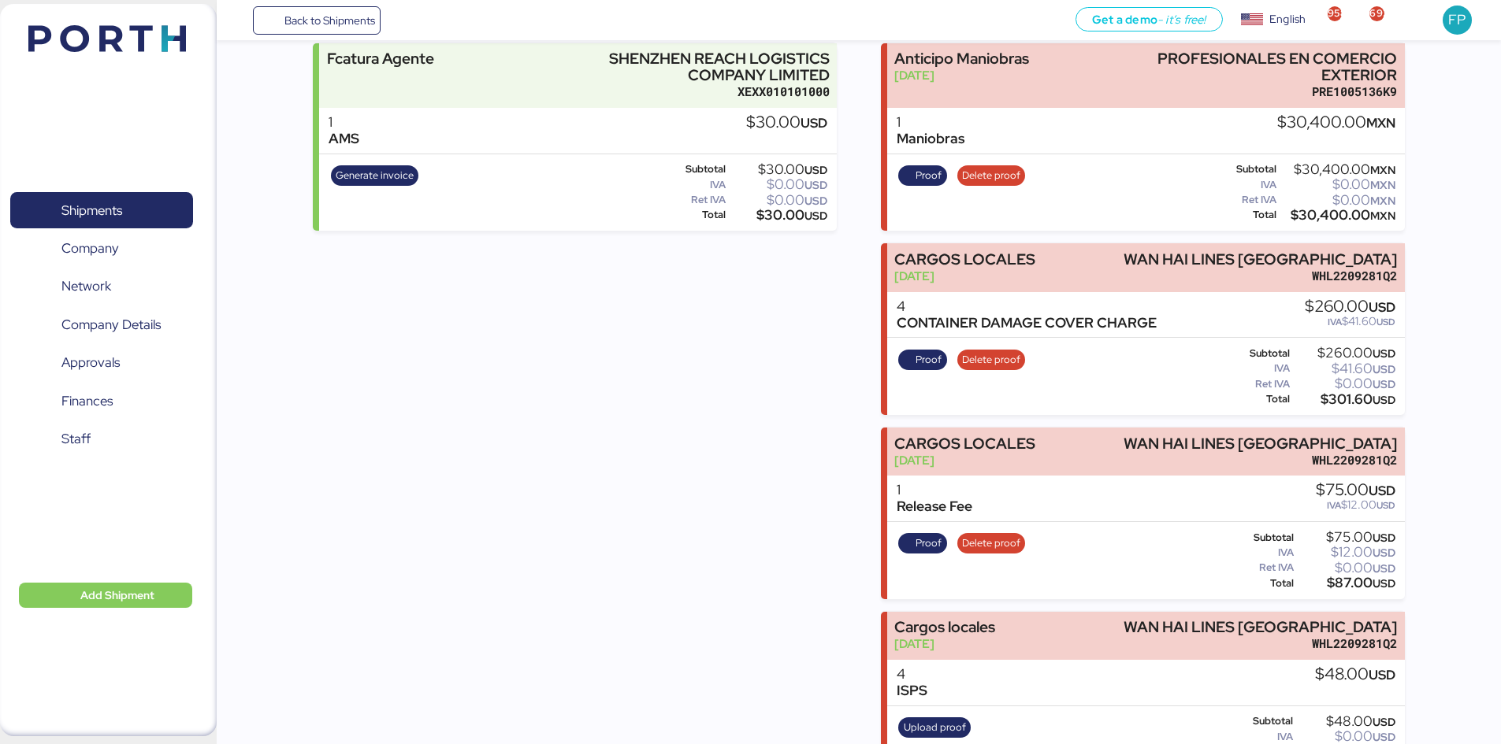
scroll to position [18, 0]
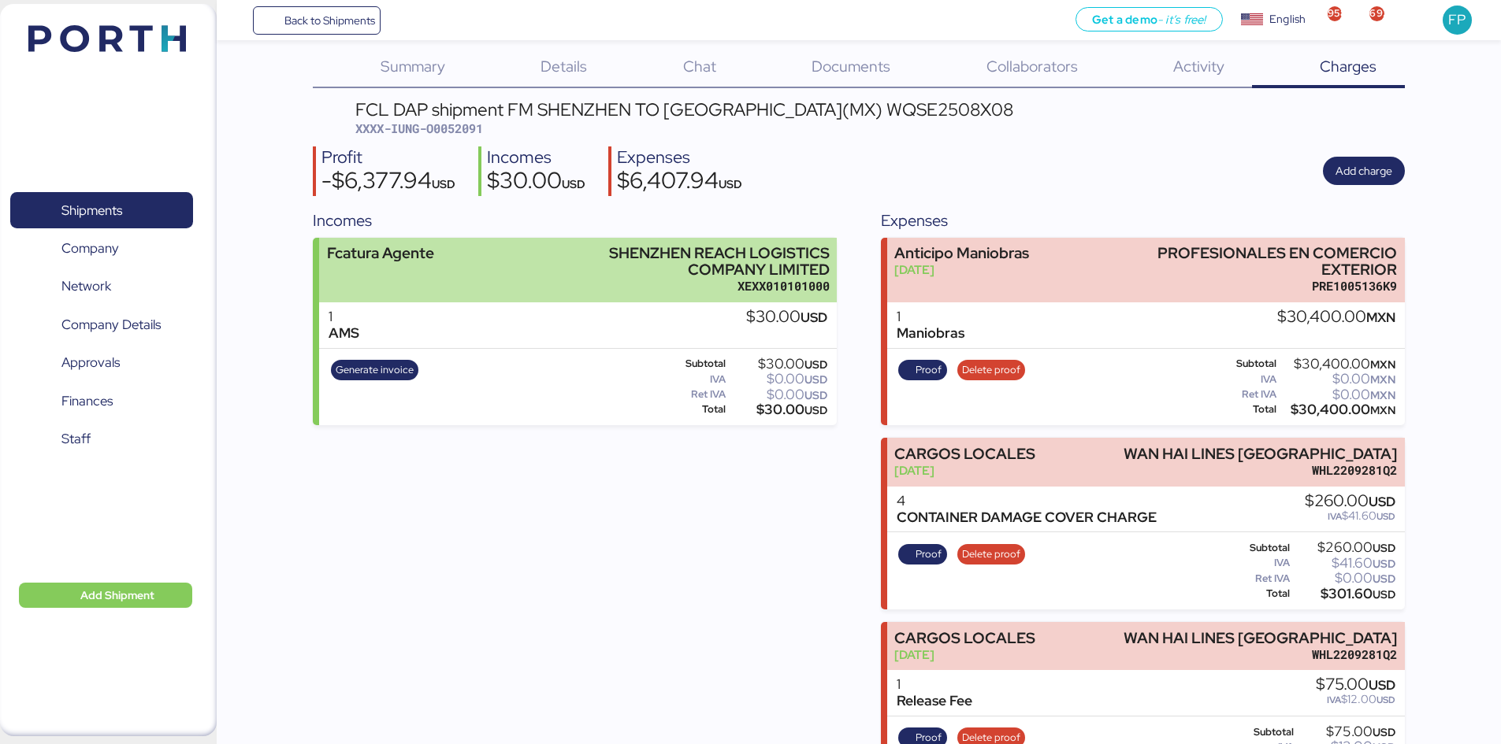
click at [633, 264] on div "SHENZHEN REACH LOGISTICS COMPANY LIMITED" at bounding box center [679, 261] width 302 height 33
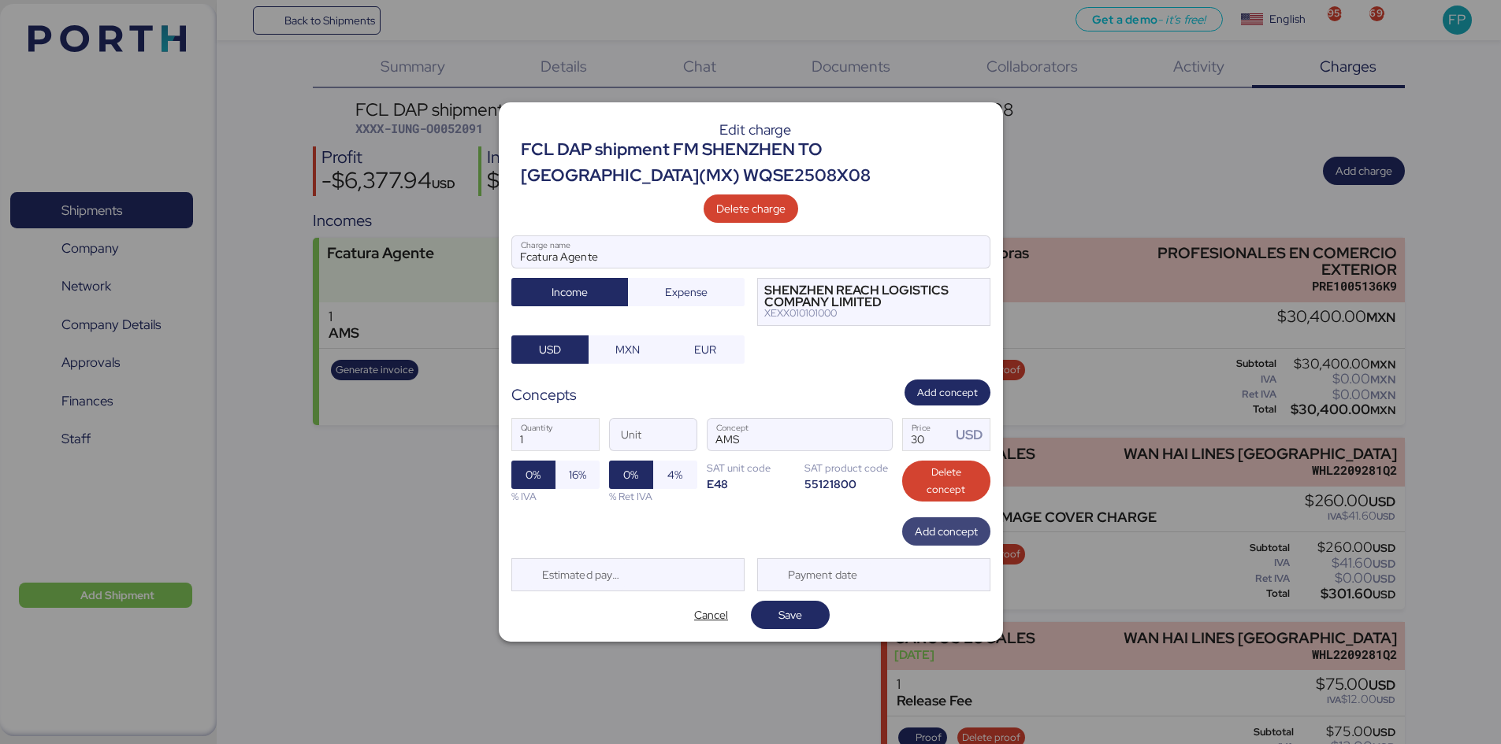
click at [942, 529] on span "Add concept" at bounding box center [946, 531] width 63 height 19
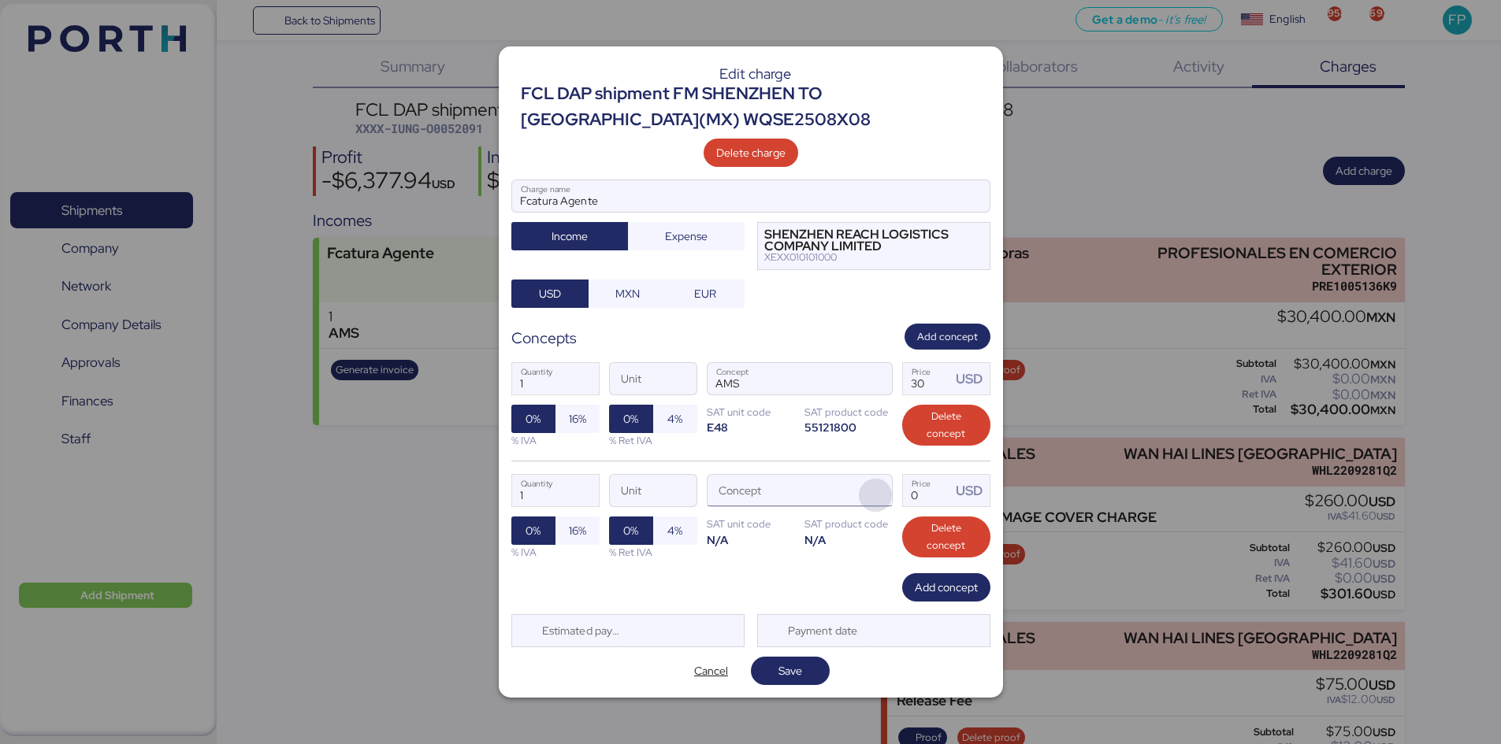
click at [867, 499] on span "button" at bounding box center [875, 495] width 33 height 33
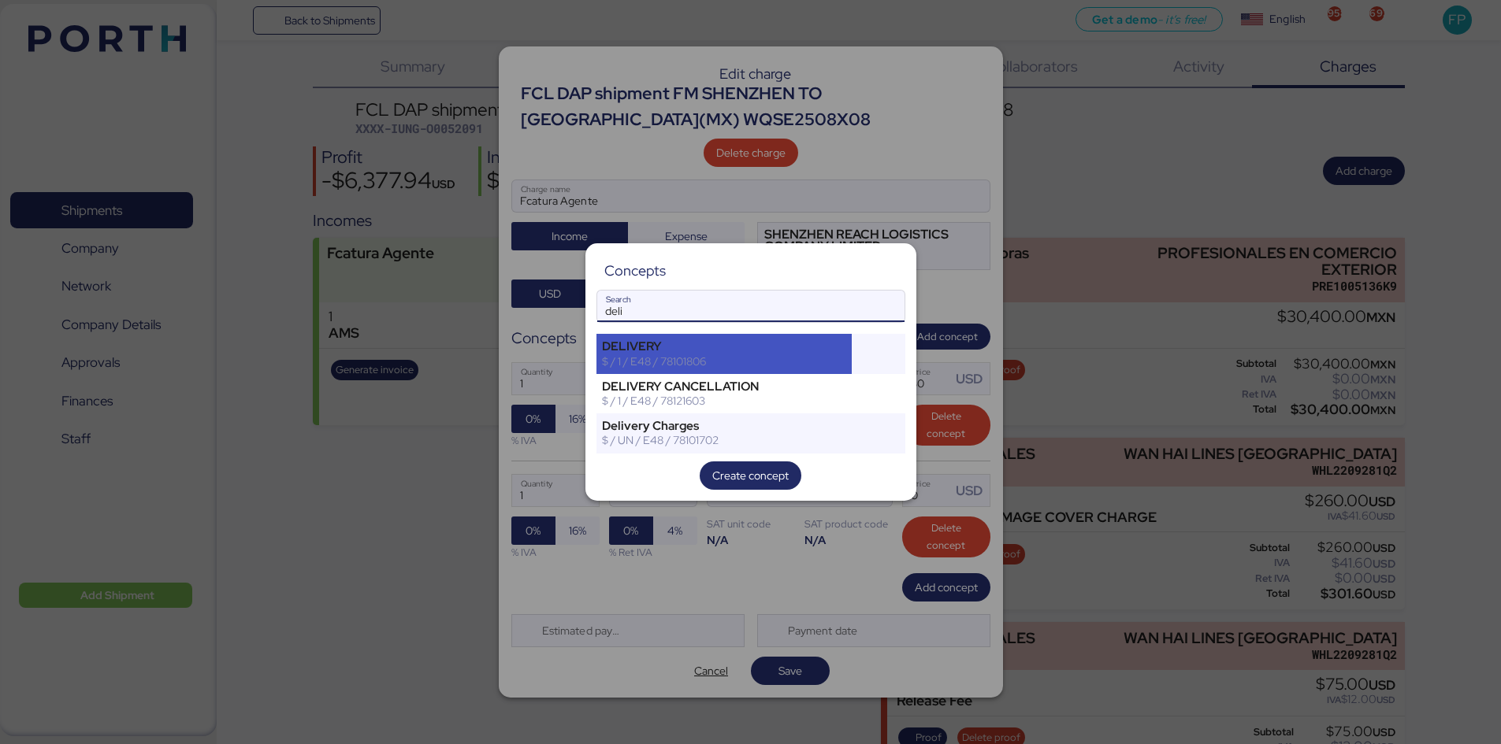
type input "deli"
click at [639, 350] on div "DELIVERY" at bounding box center [724, 347] width 245 height 14
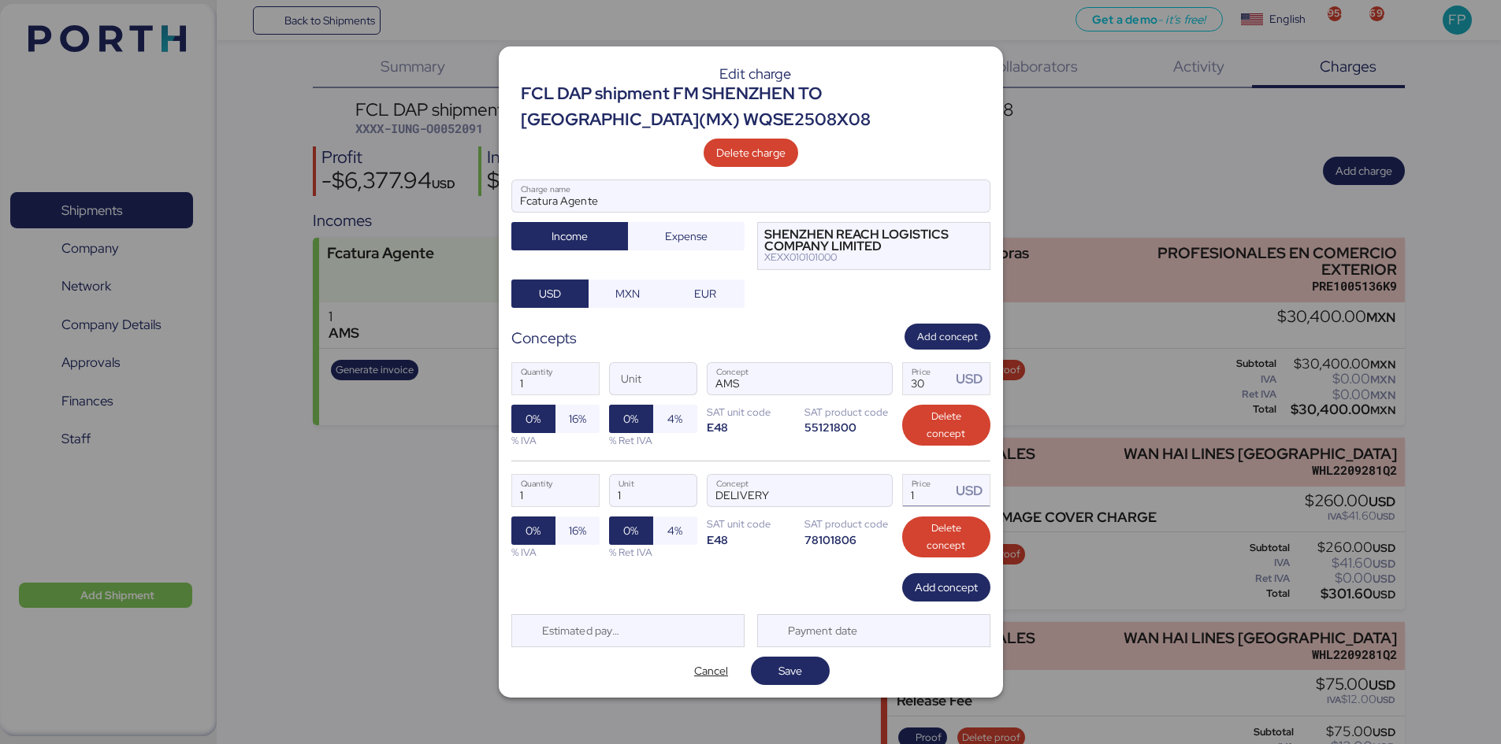
click at [937, 488] on input "1" at bounding box center [927, 491] width 49 height 32
type input "2380"
click at [547, 505] on input "1" at bounding box center [555, 491] width 87 height 32
click at [953, 574] on span "Add concept" at bounding box center [946, 587] width 63 height 19
type input "2"
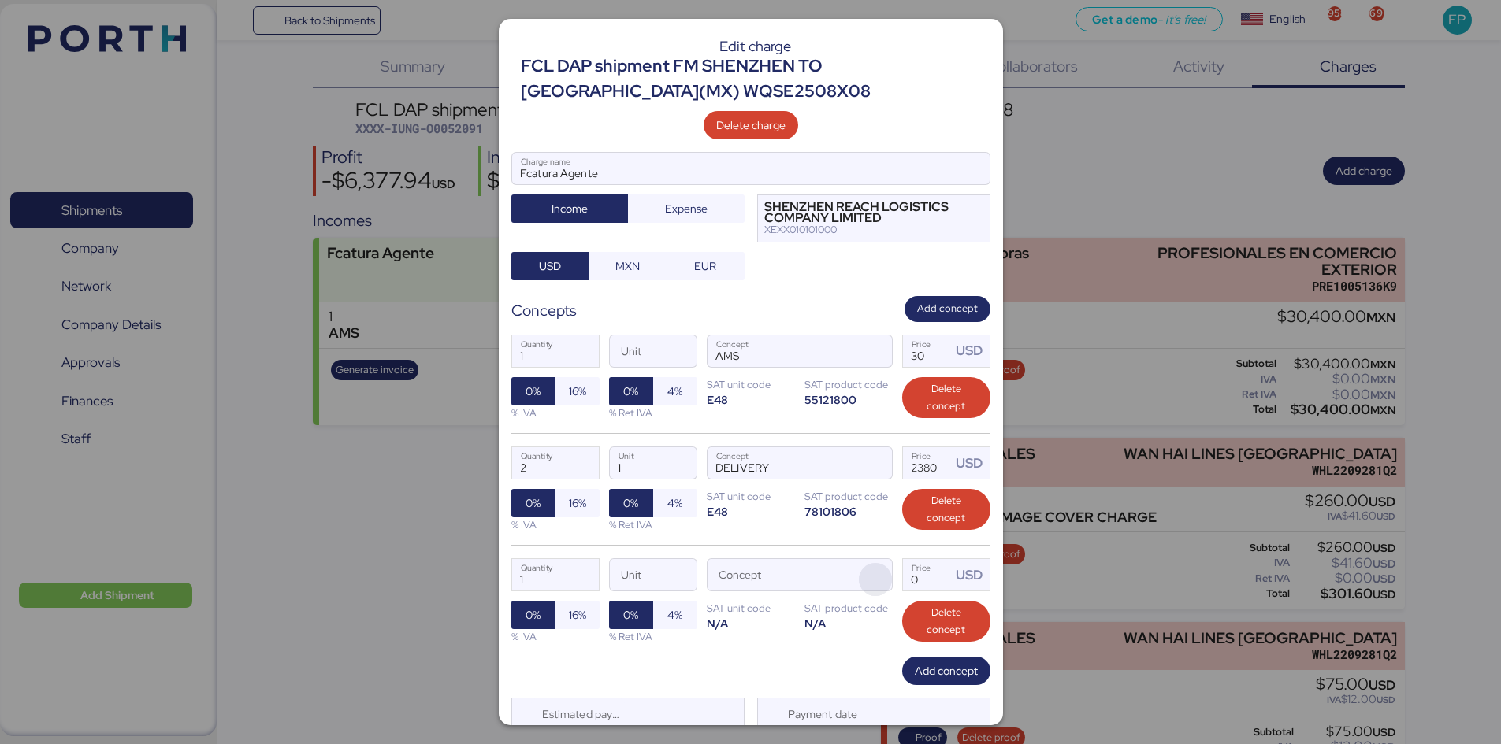
click at [866, 574] on span "button" at bounding box center [875, 579] width 33 height 33
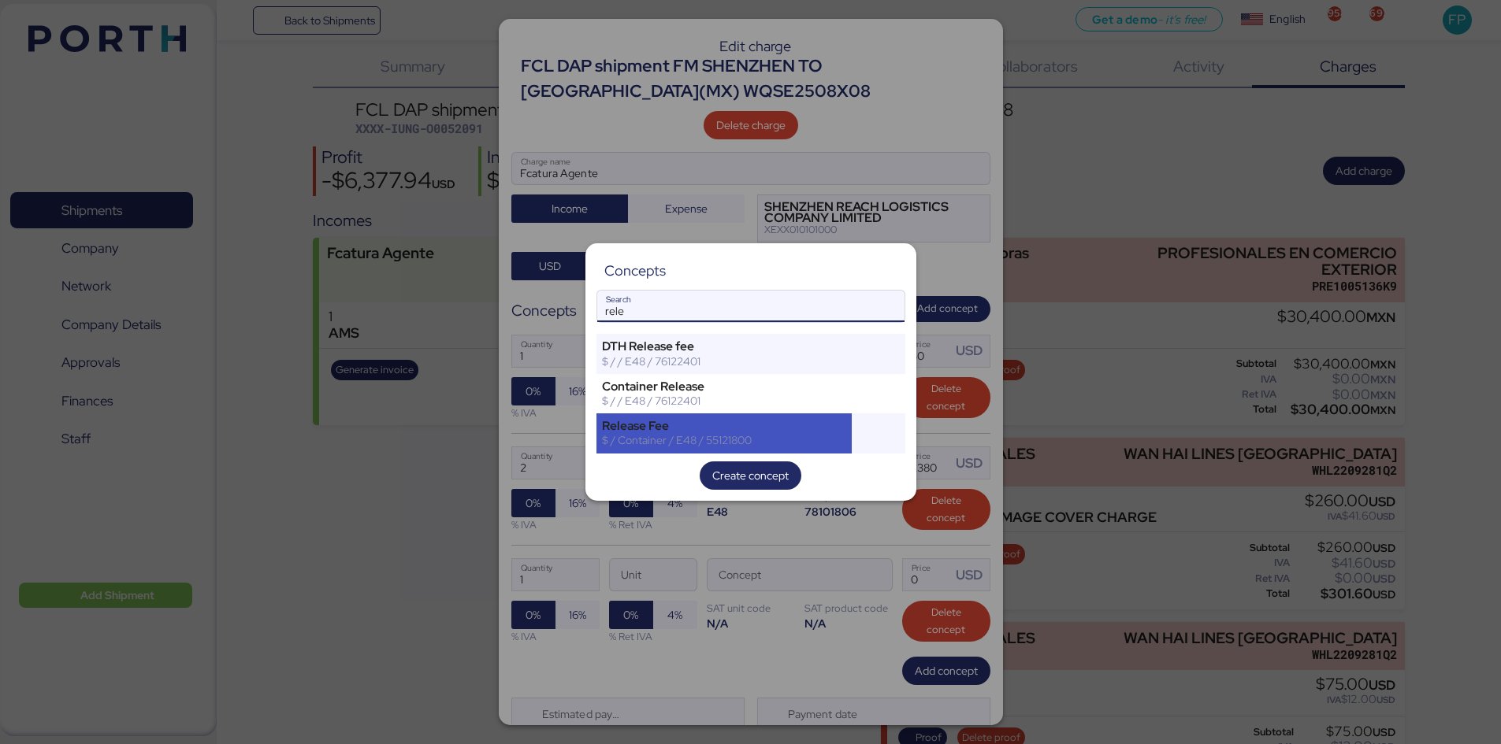
type input "rele"
click at [707, 436] on div "$ / Container / E48 / 55121800" at bounding box center [724, 440] width 245 height 14
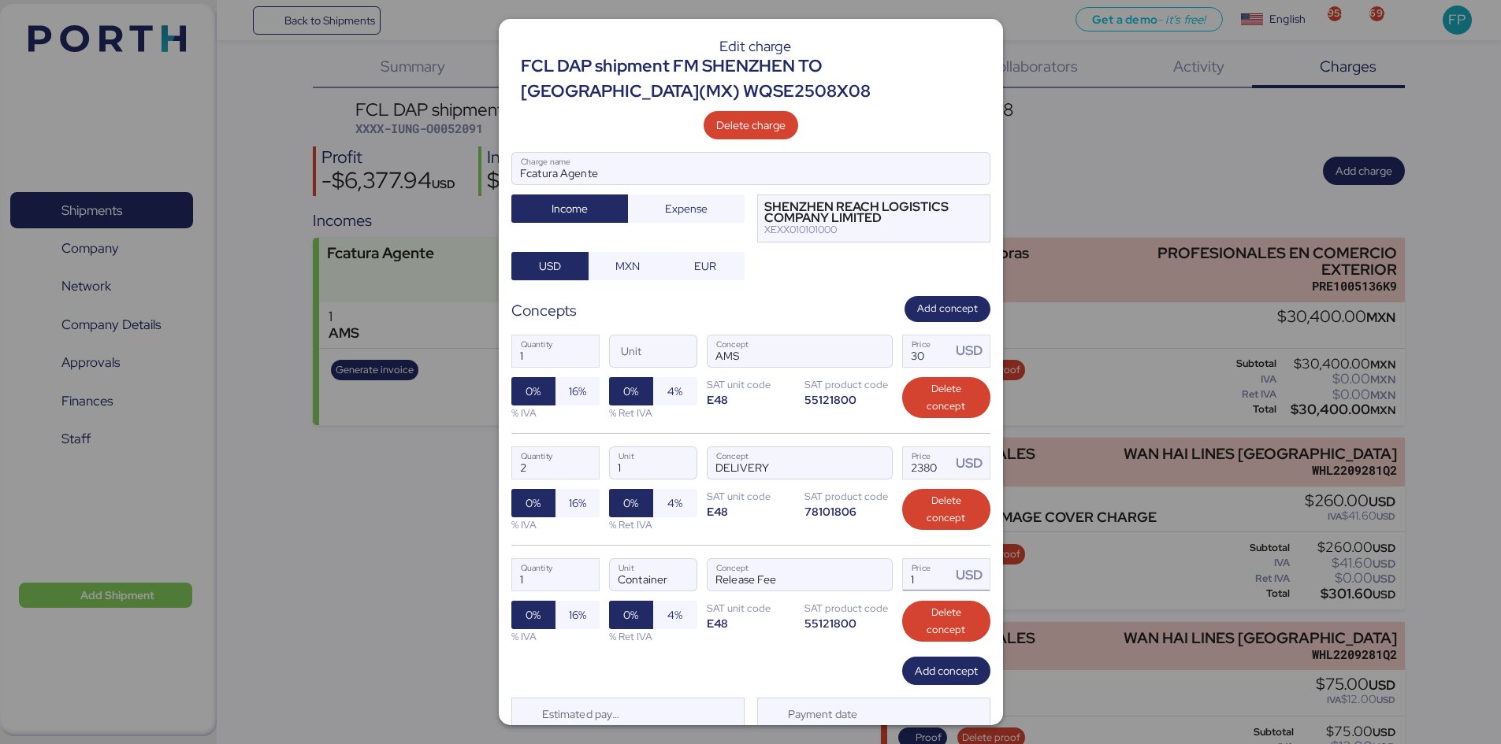
click at [924, 574] on input "1" at bounding box center [927, 575] width 49 height 32
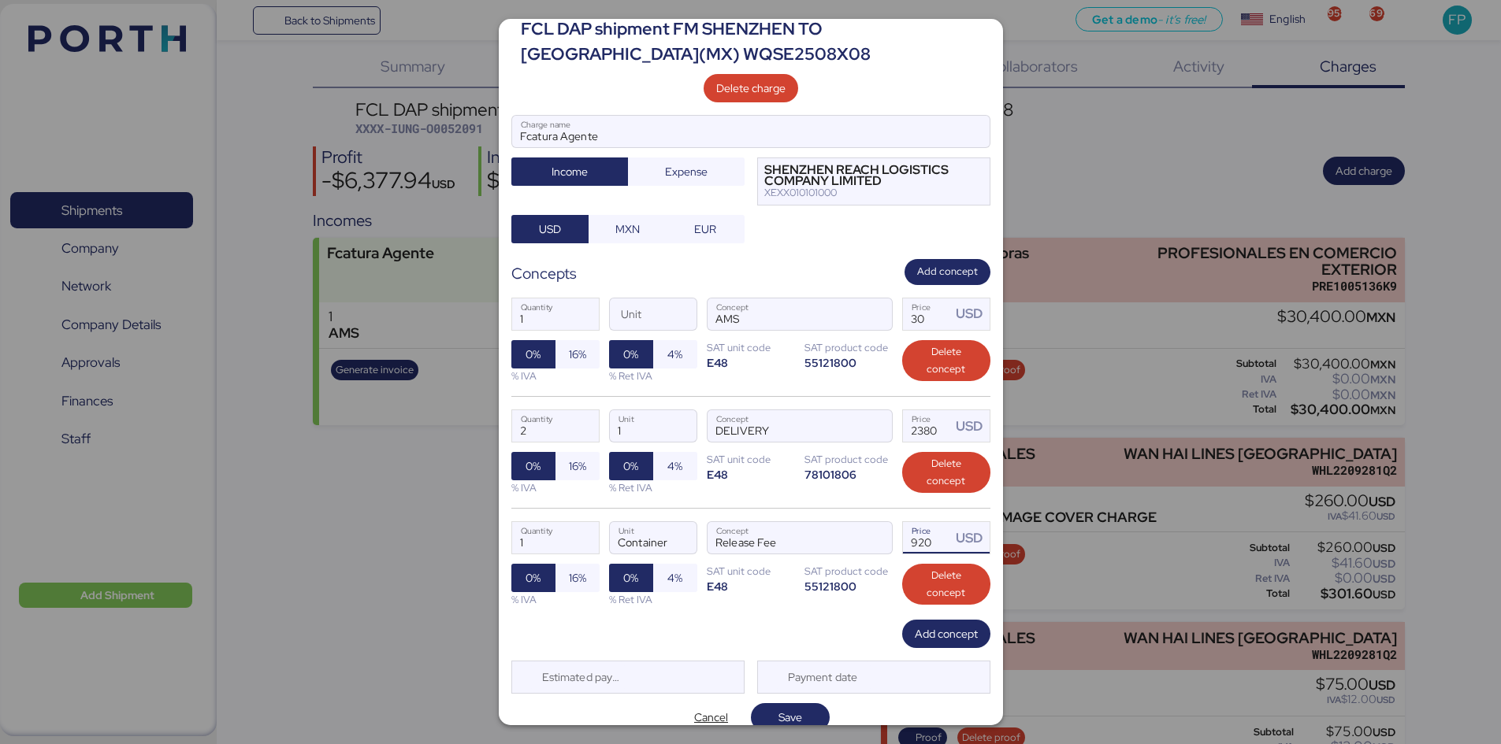
scroll to position [56, 0]
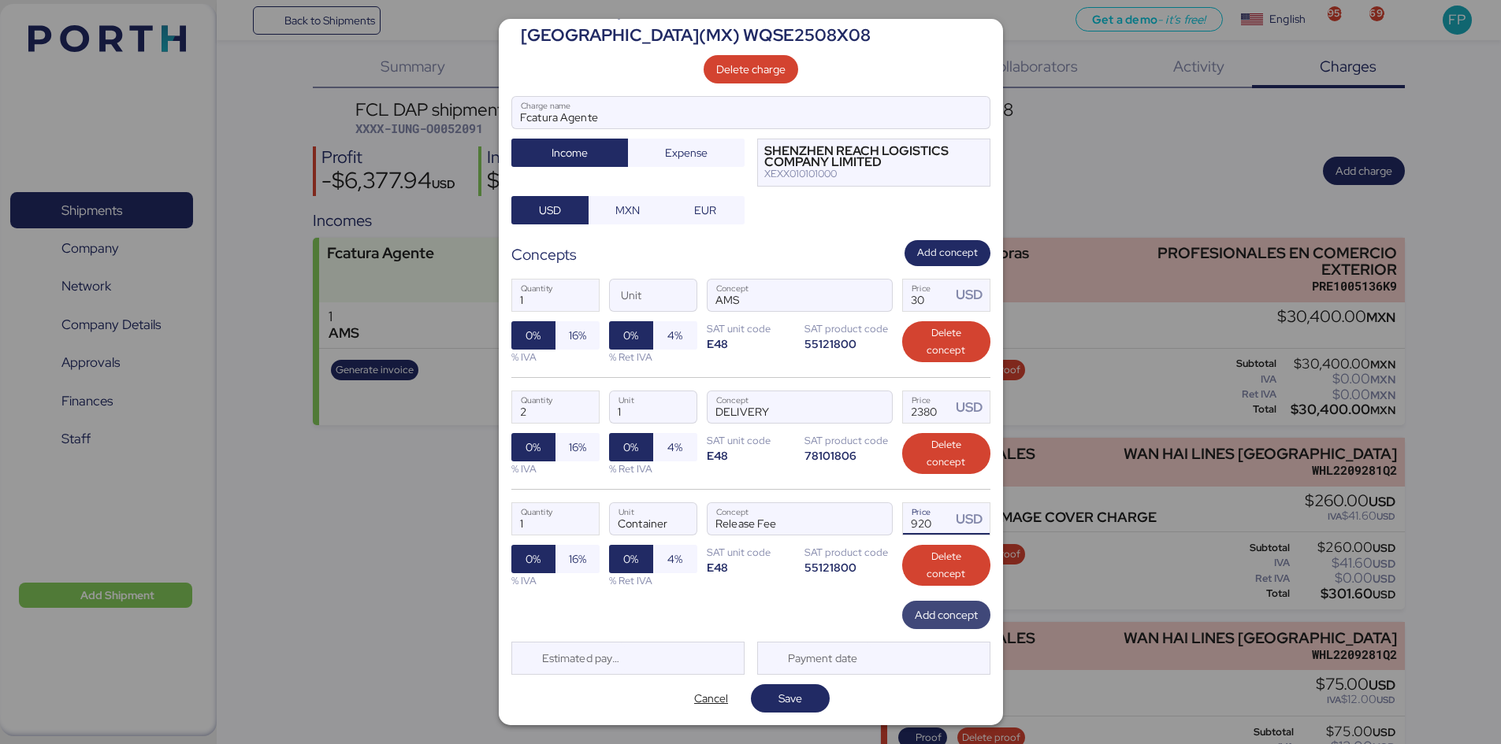
type input "920"
click at [917, 574] on span "Add concept" at bounding box center [946, 615] width 63 height 19
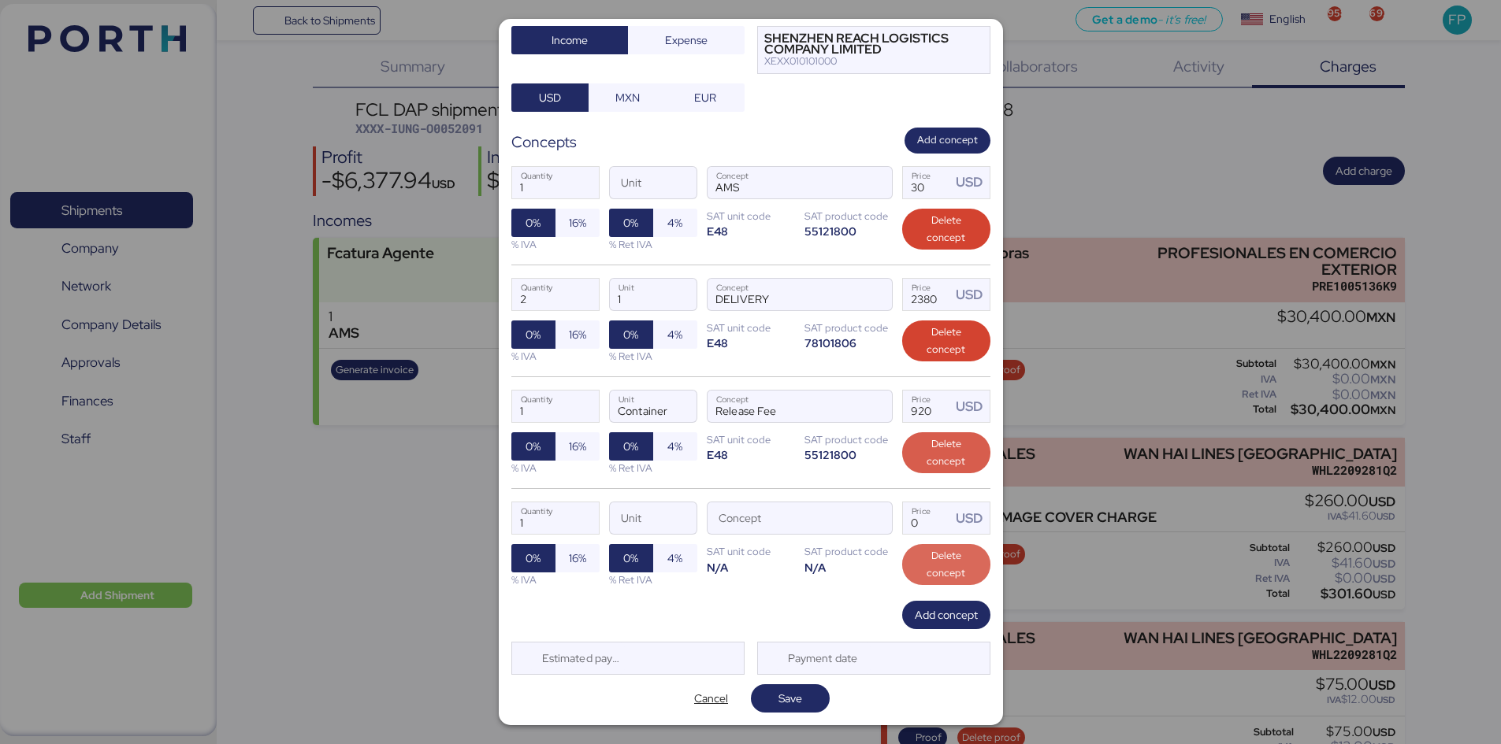
click at [915, 565] on span "Delete concept" at bounding box center [946, 564] width 63 height 35
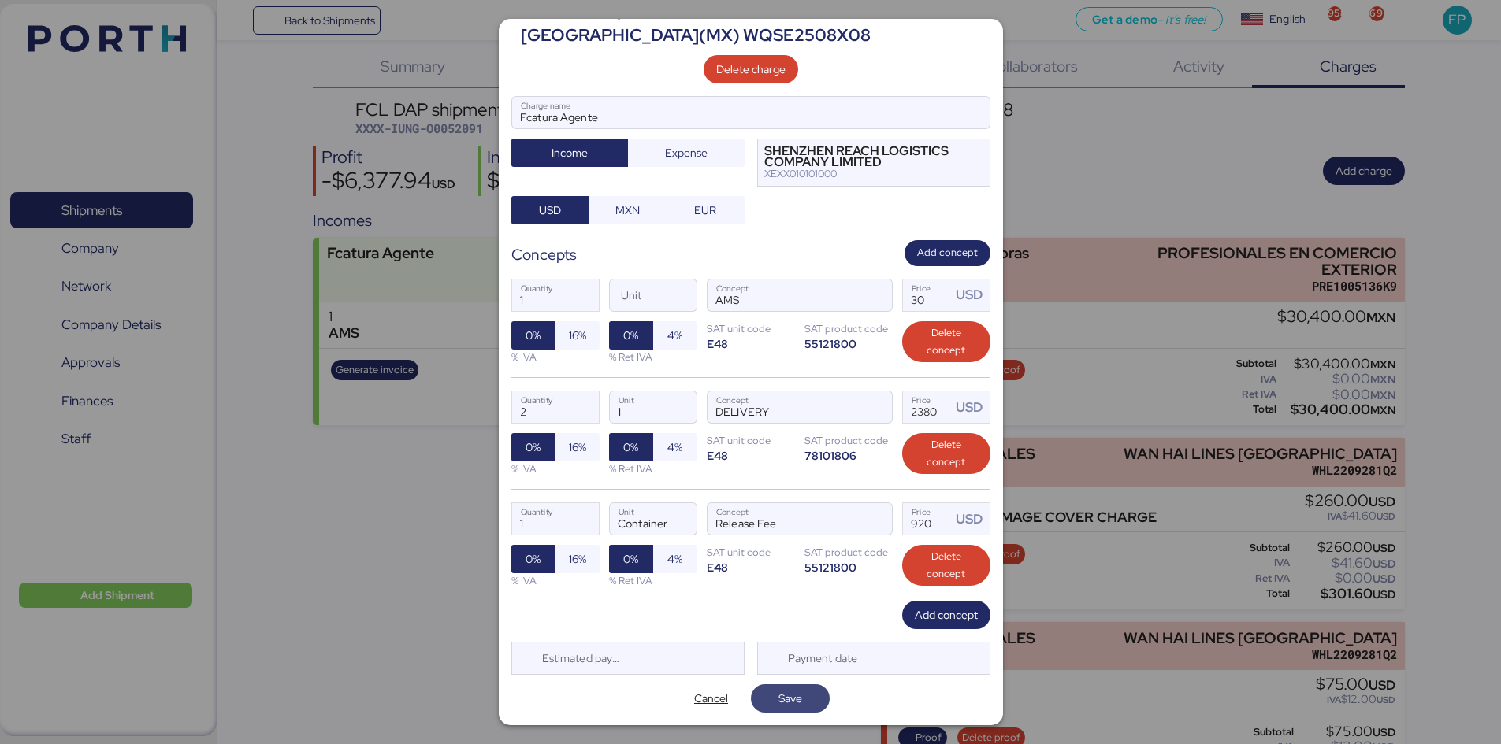
click at [803, 574] on span "Save" at bounding box center [790, 699] width 54 height 22
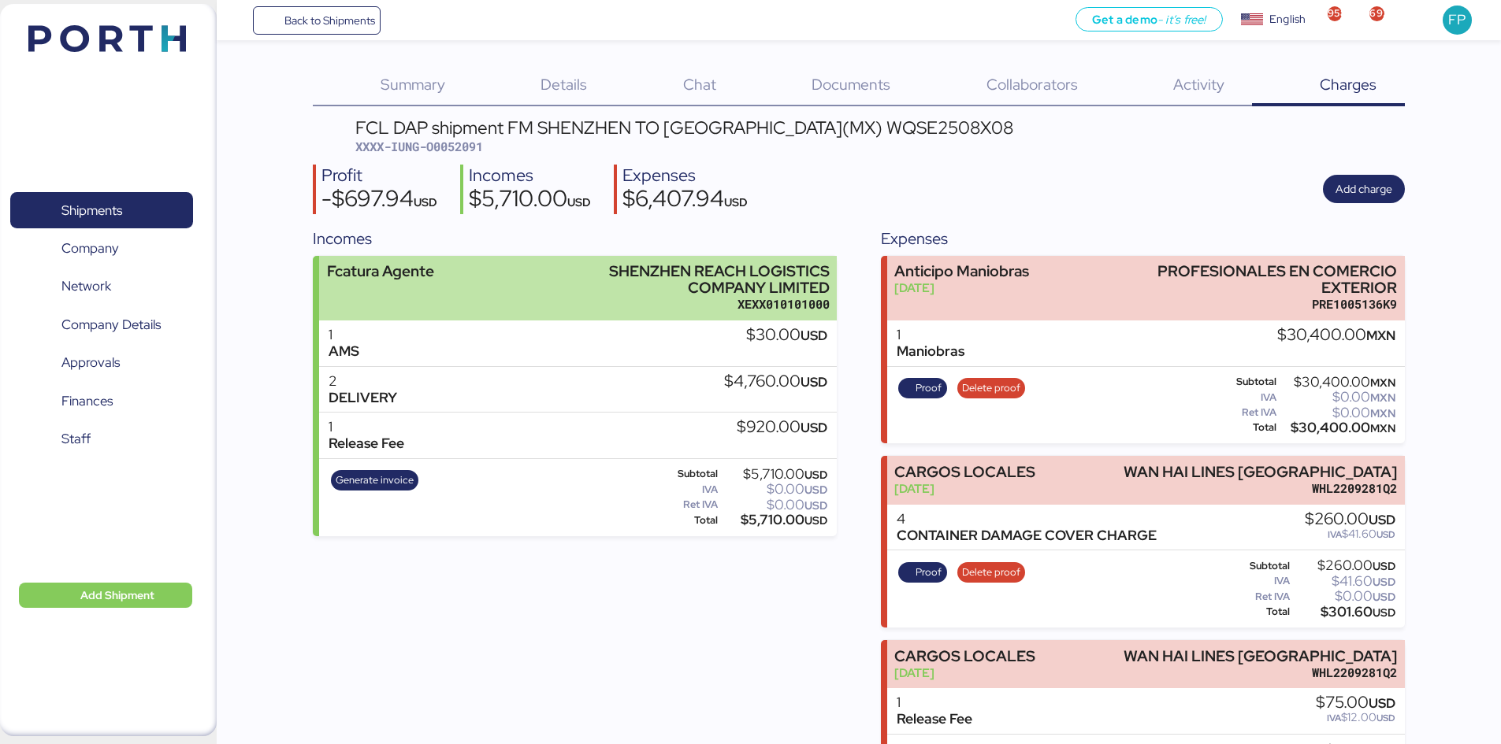
click at [590, 291] on div "SHENZHEN REACH LOGISTICS COMPANY LIMITED" at bounding box center [679, 279] width 302 height 33
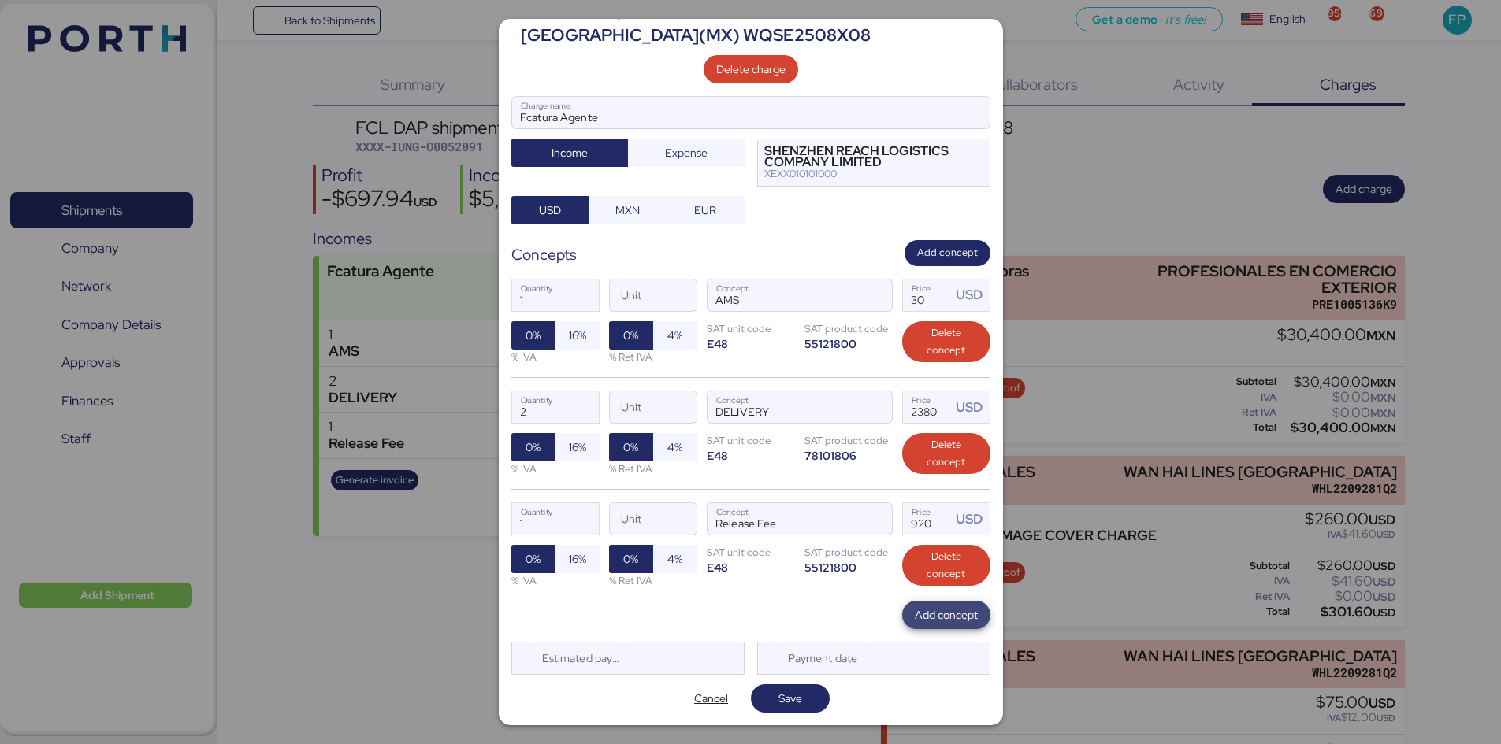
click at [921, 574] on span "Add concept" at bounding box center [946, 615] width 63 height 19
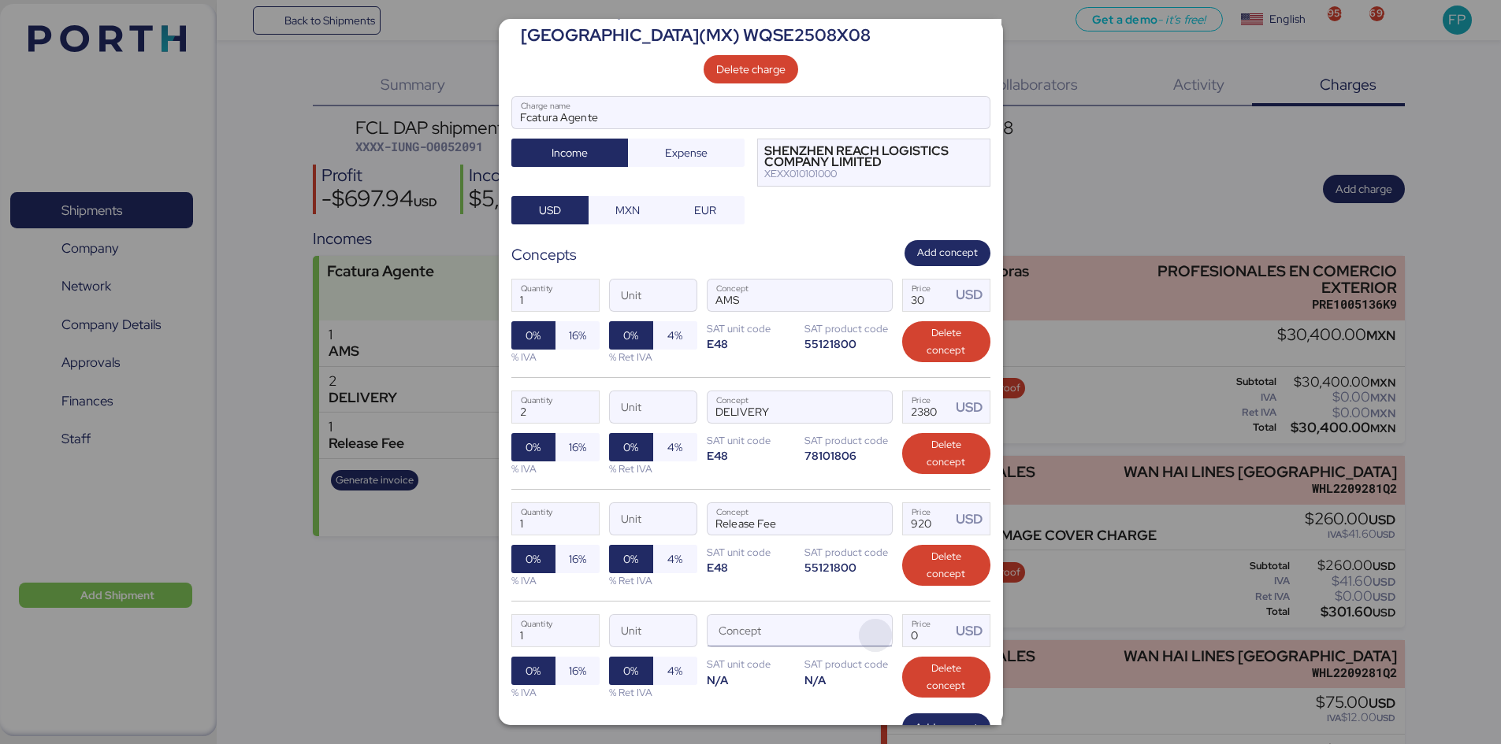
click at [870, 574] on span "button" at bounding box center [875, 635] width 33 height 33
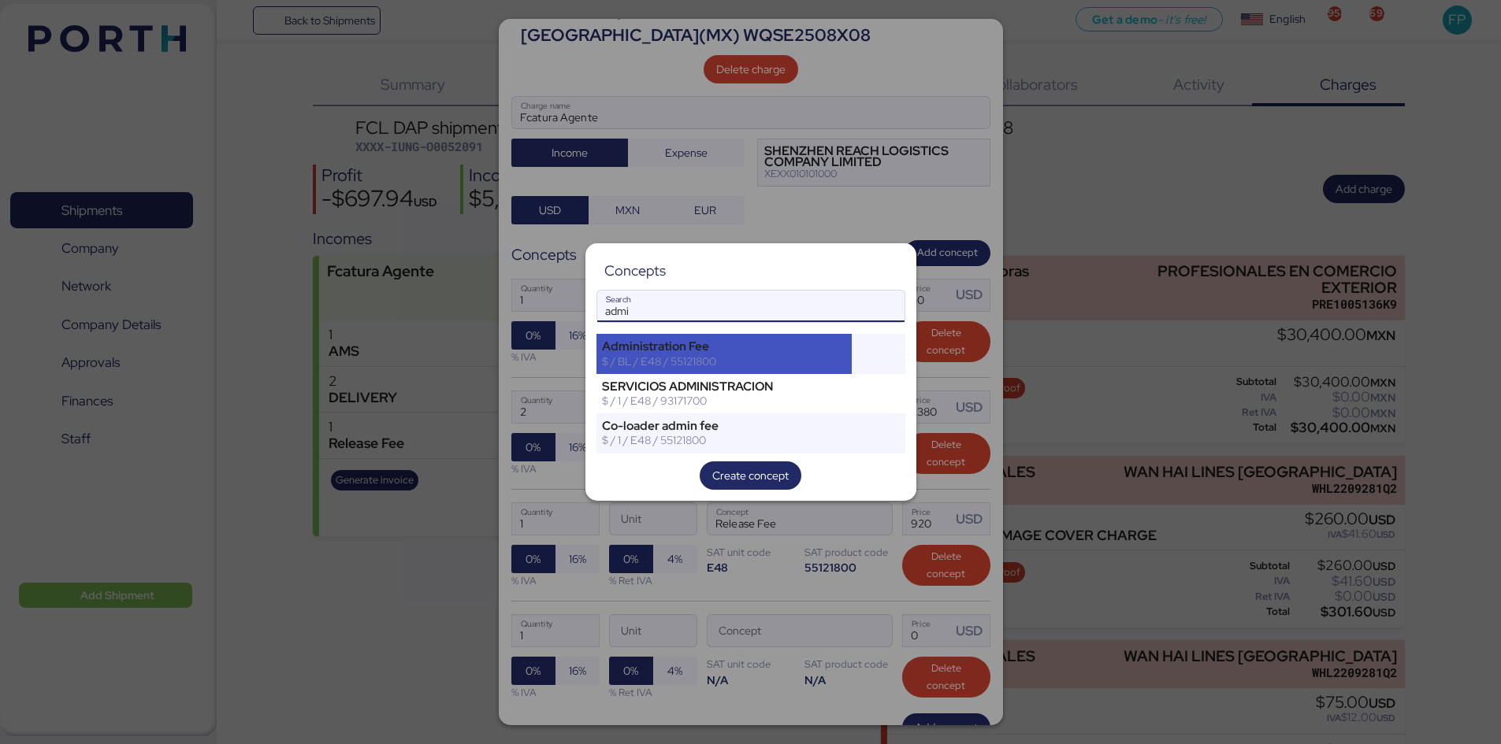
type input "admi"
click at [714, 366] on div "$ / BL / E48 / 55121800" at bounding box center [724, 361] width 245 height 14
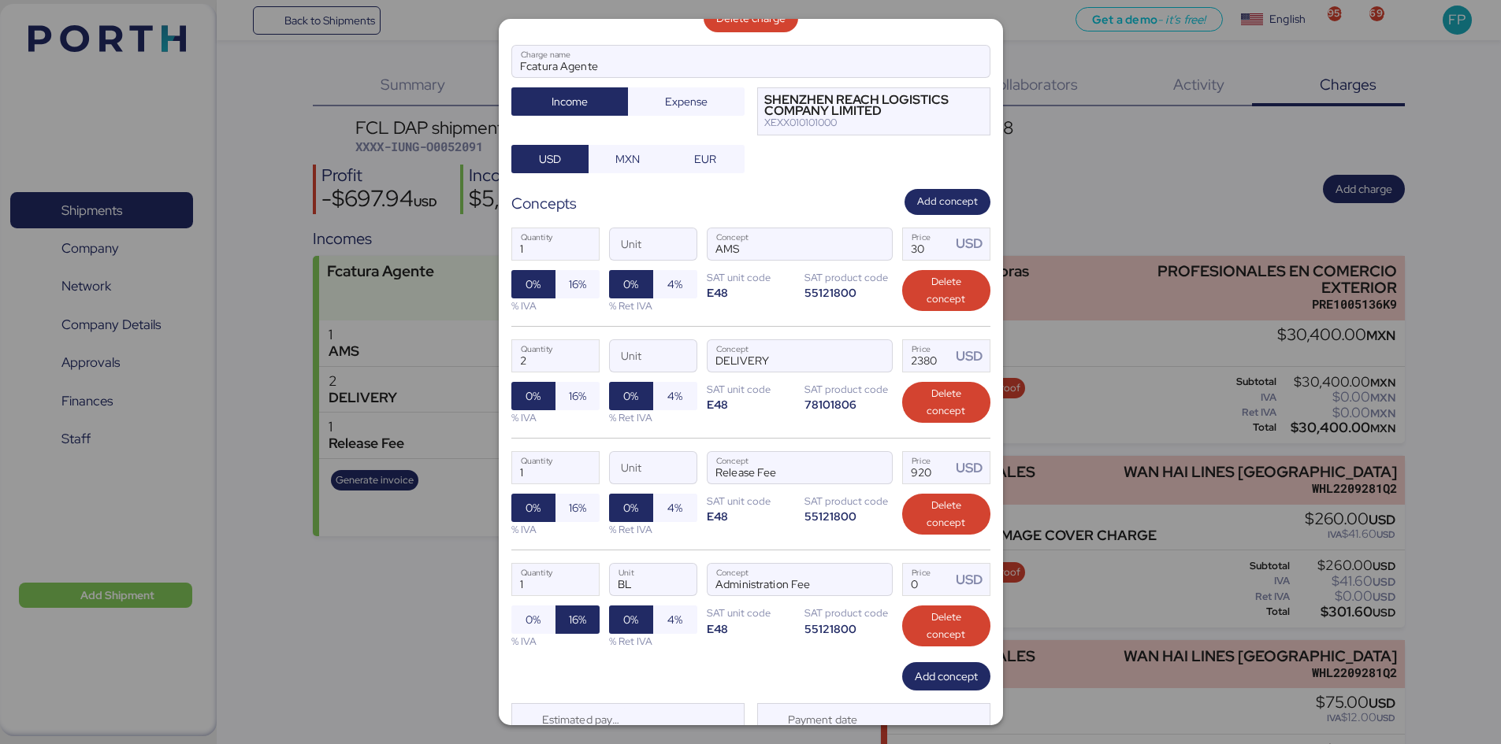
scroll to position [135, 0]
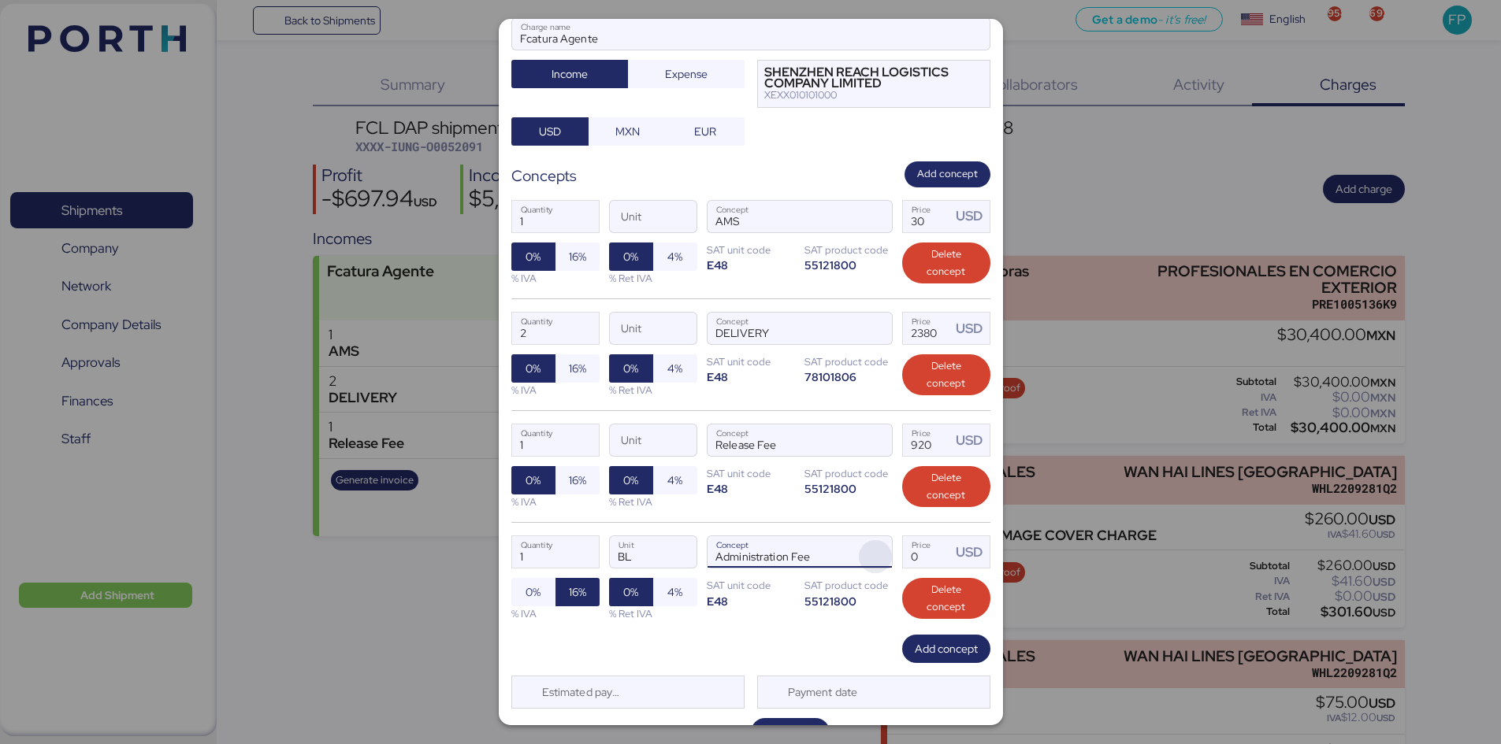
click at [859, 553] on span "button" at bounding box center [875, 556] width 33 height 33
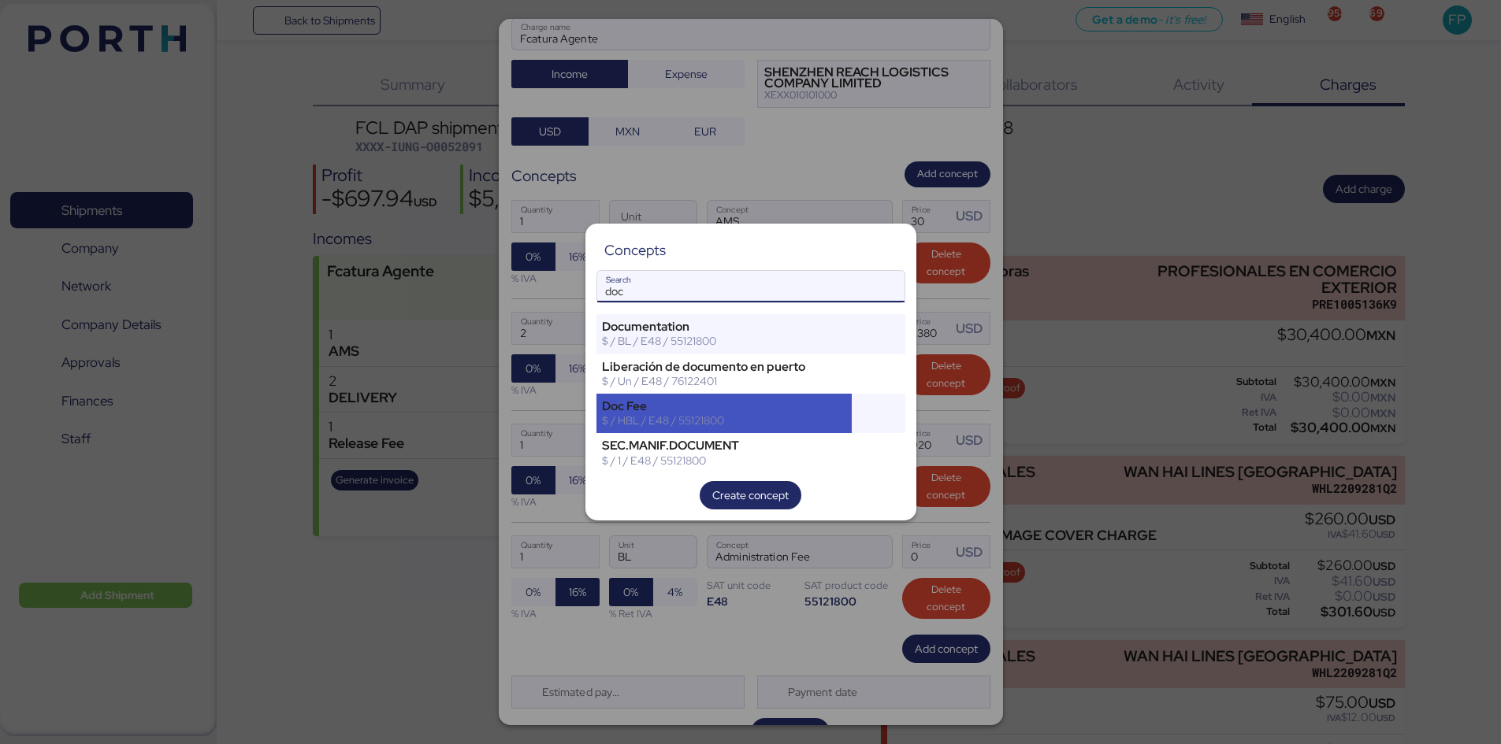
type input "doc"
click at [691, 422] on div "$ / HBL / E48 / 55121800" at bounding box center [724, 421] width 245 height 14
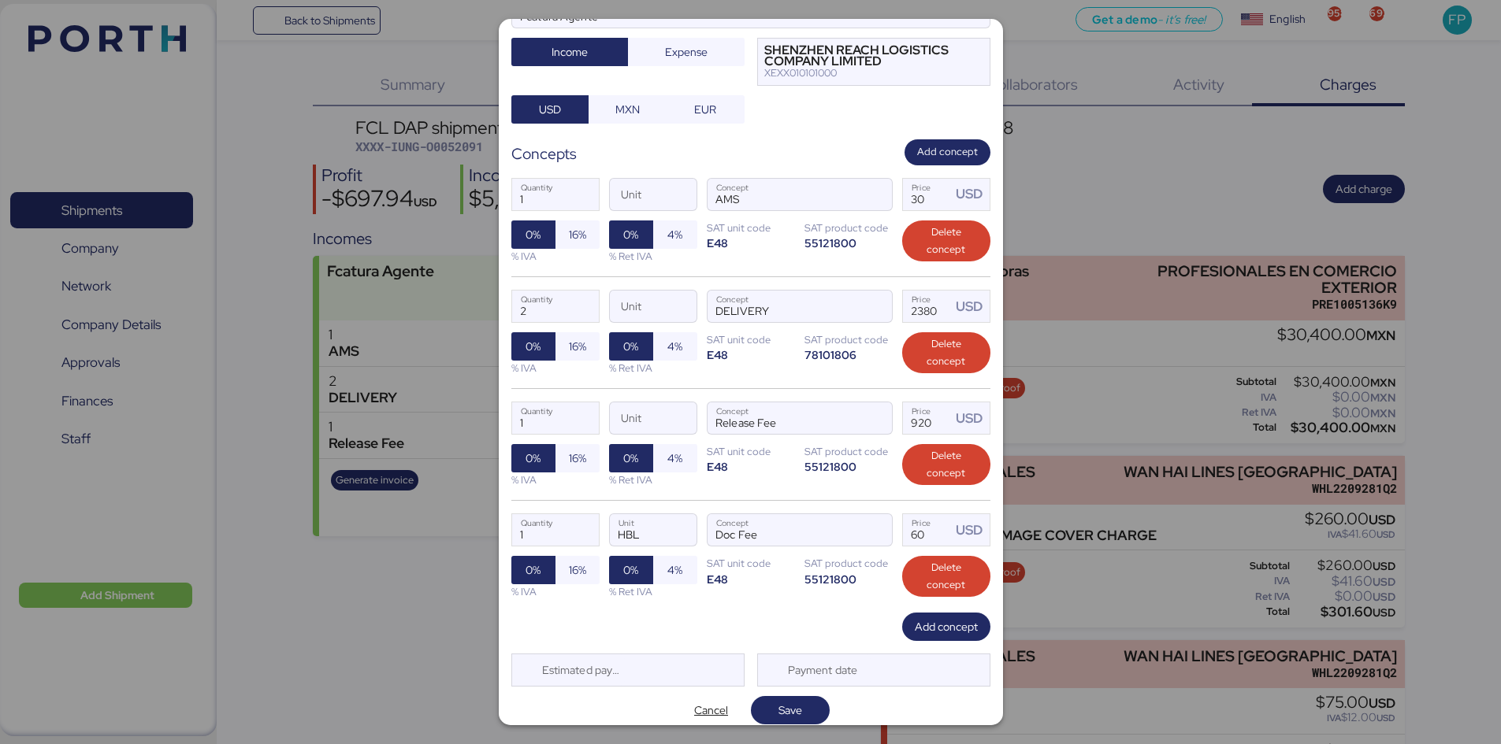
scroll to position [169, 0]
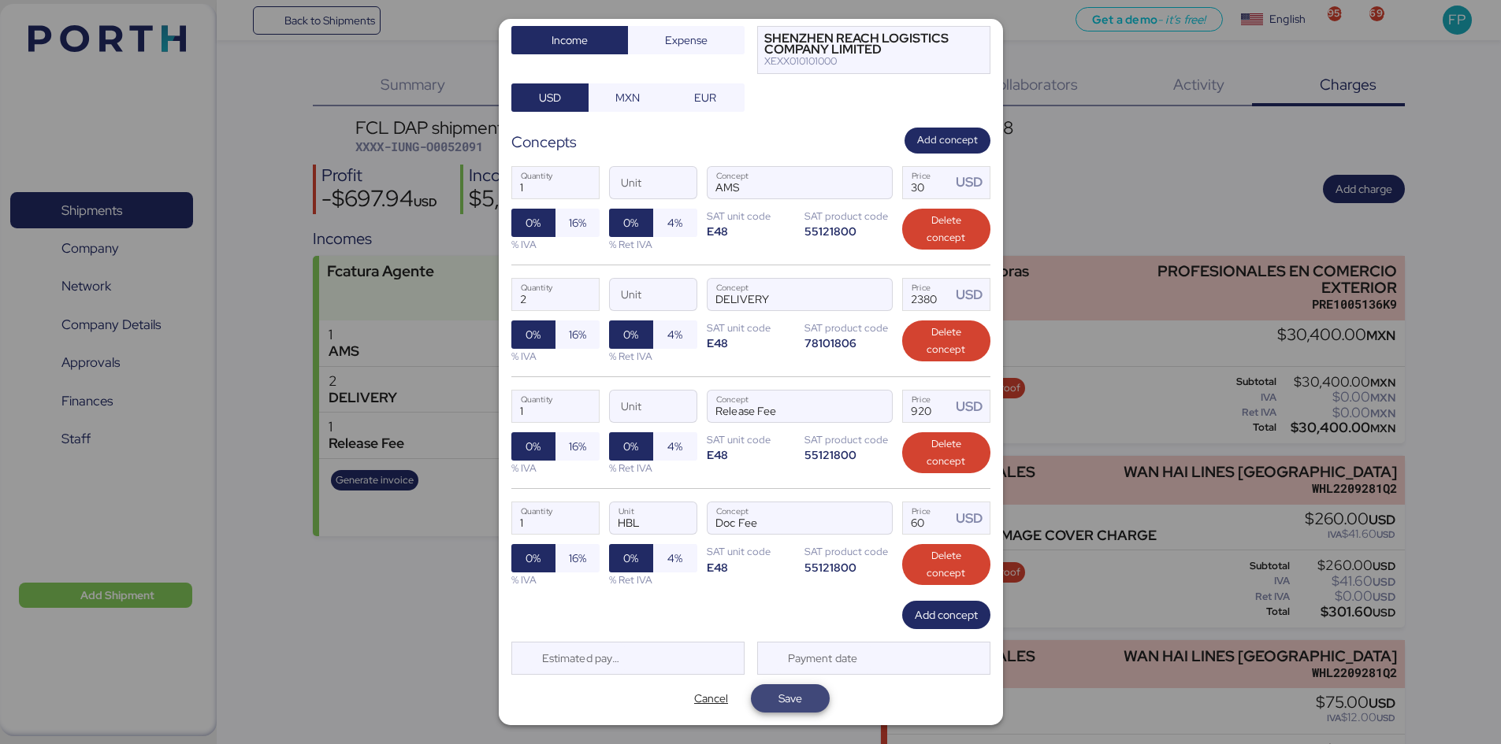
click at [793, 574] on span "Save" at bounding box center [790, 699] width 54 height 22
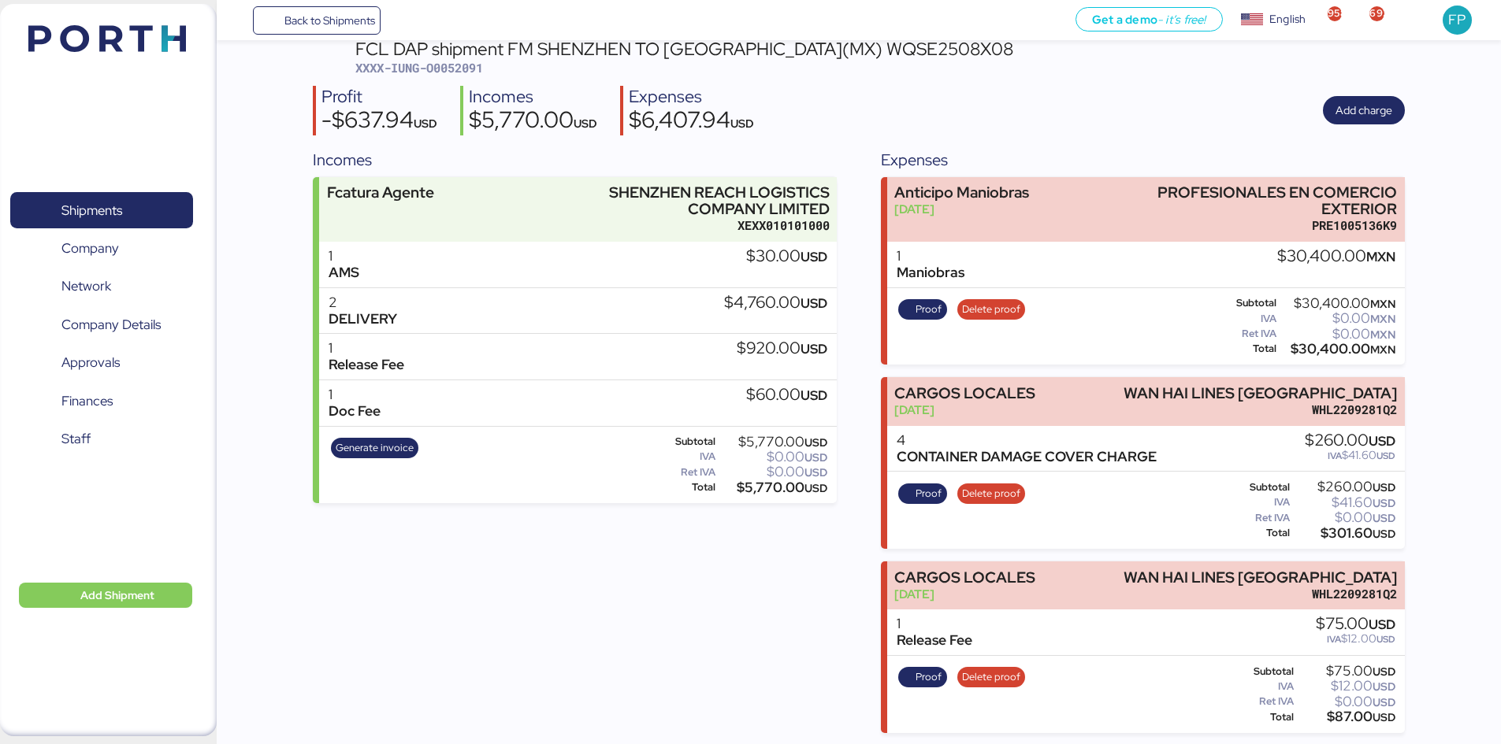
scroll to position [0, 0]
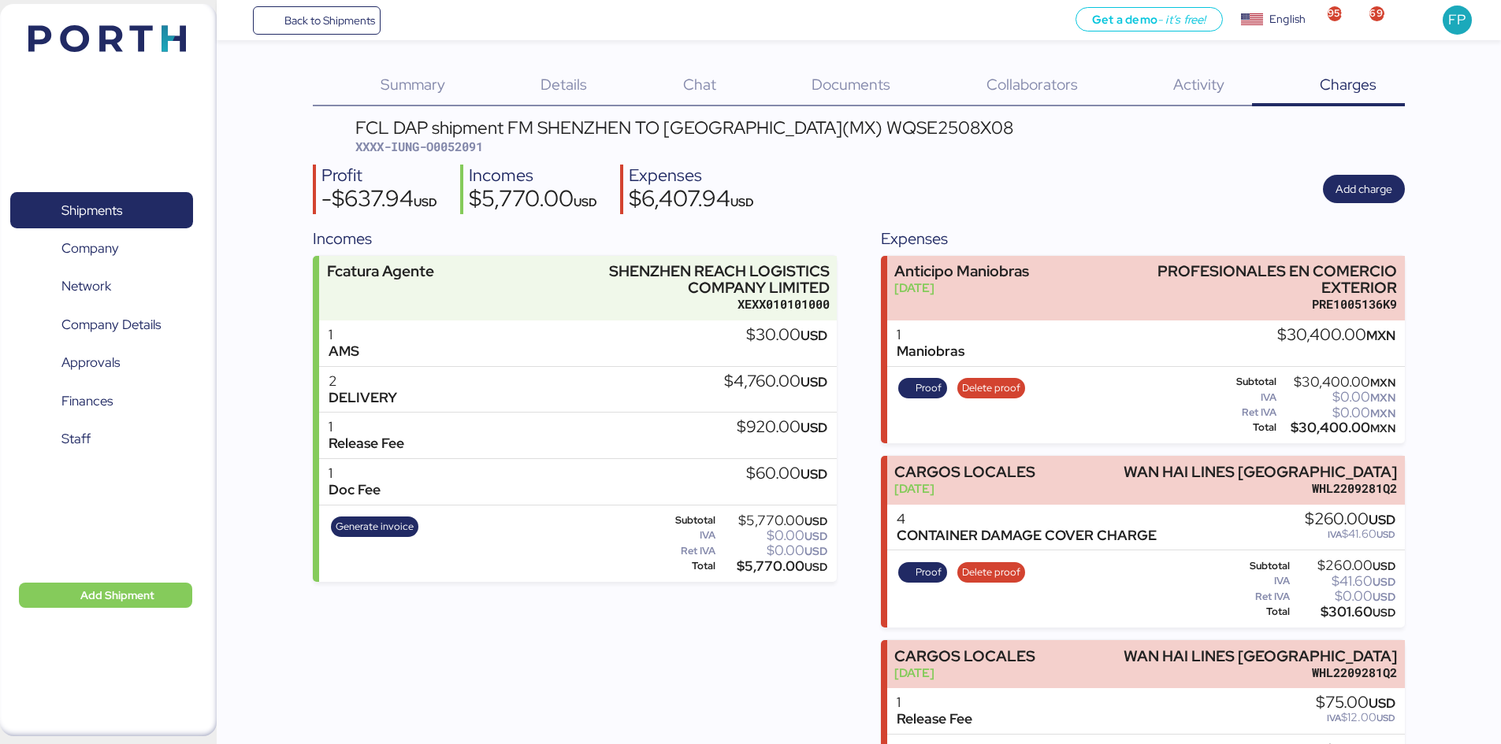
click at [859, 119] on div "FCL DAP shipment FM SHENZHEN TO MANZANILLO(MX) WQSE2508X08" at bounding box center [684, 127] width 658 height 17
click at [860, 119] on div "FCL DAP shipment FM SHENZHEN TO MANZANILLO(MX) WQSE2508X08" at bounding box center [684, 127] width 658 height 17
copy div "WQSE2508X08"
click at [1099, 214] on div "FCL DAP shipment FM SHENZHEN TO MANZANILLO(MX) WQSE2508X08 XXXX-IUNG-O0052091 P…" at bounding box center [859, 750] width 1092 height 1262
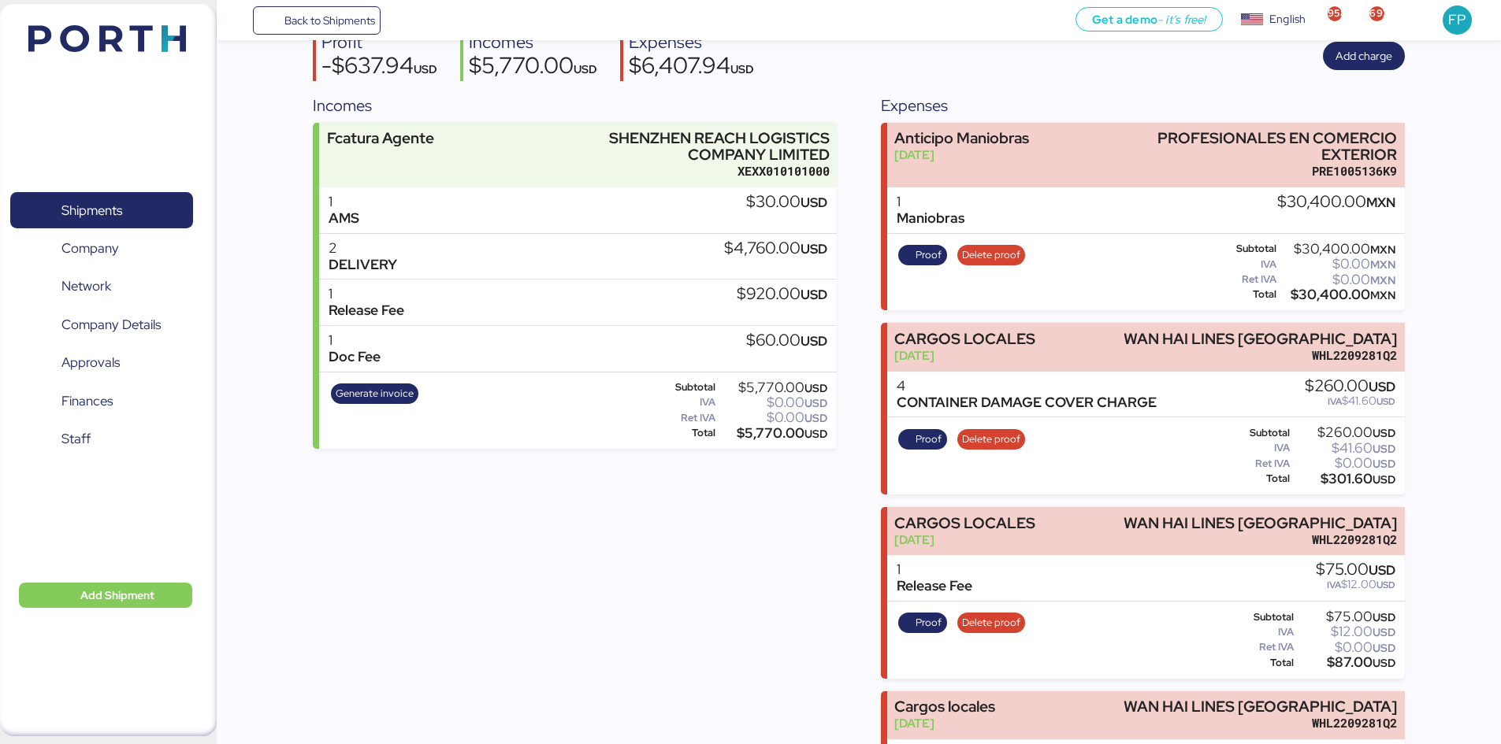
scroll to position [97, 0]
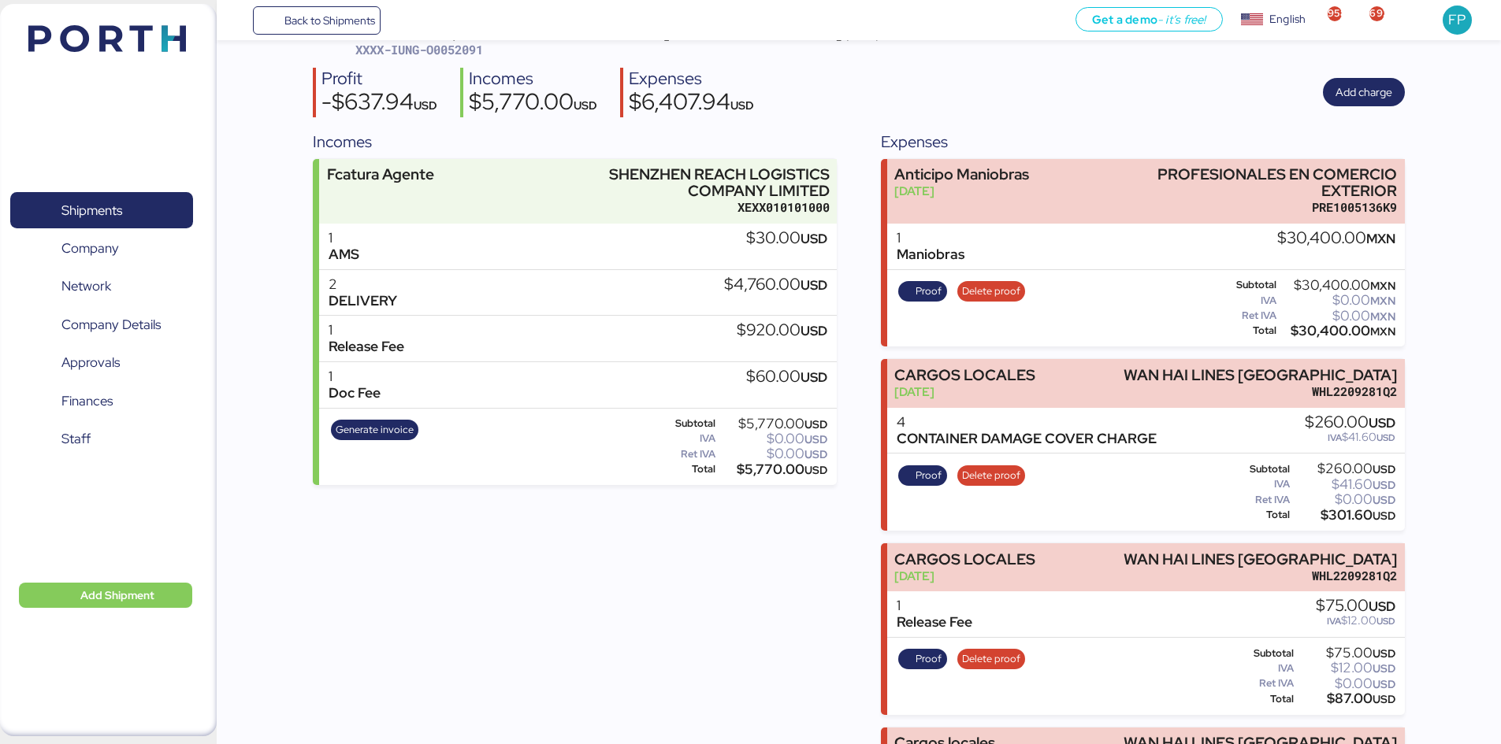
click at [482, 51] on span "XXXX-IUNG-O0052091" at bounding box center [419, 50] width 128 height 16
copy span "O0052091"
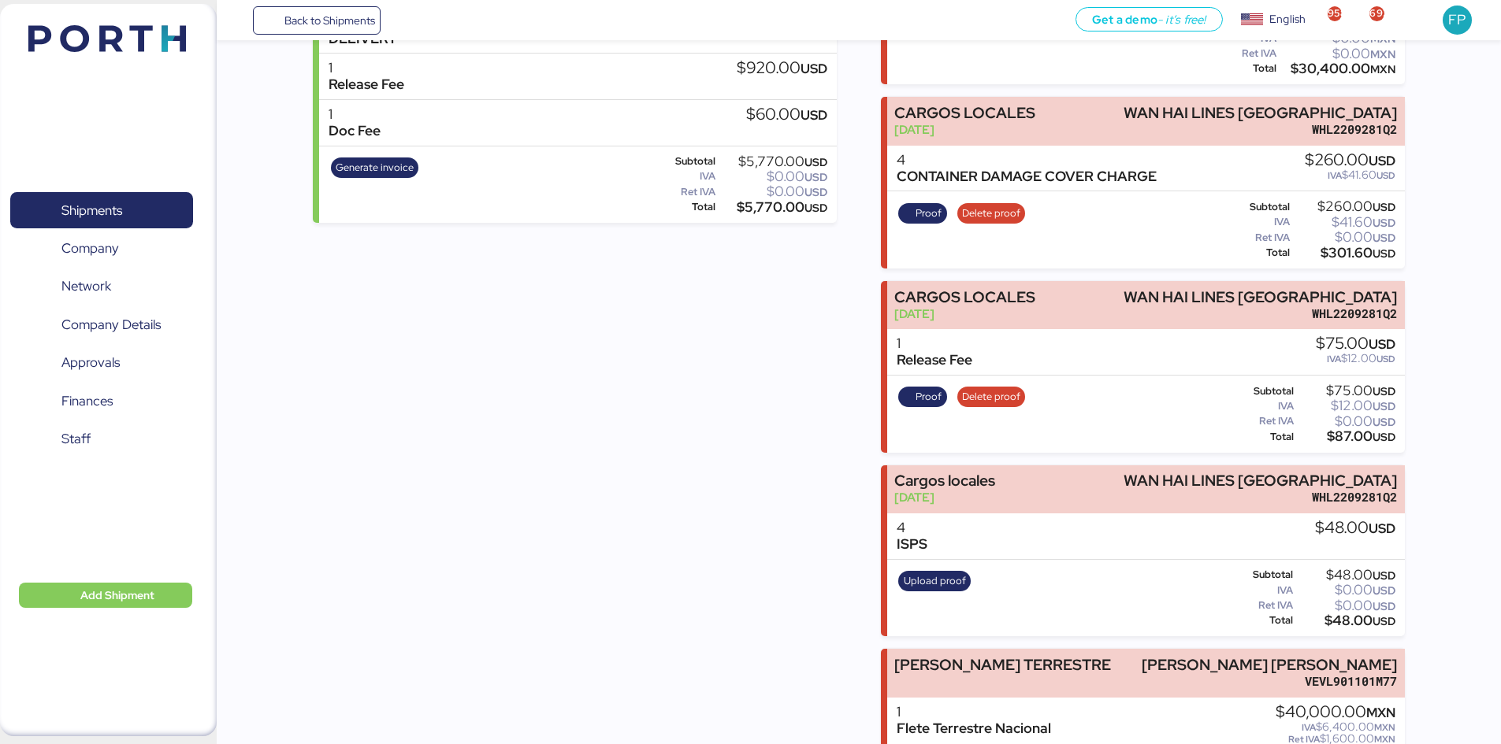
scroll to position [491, 0]
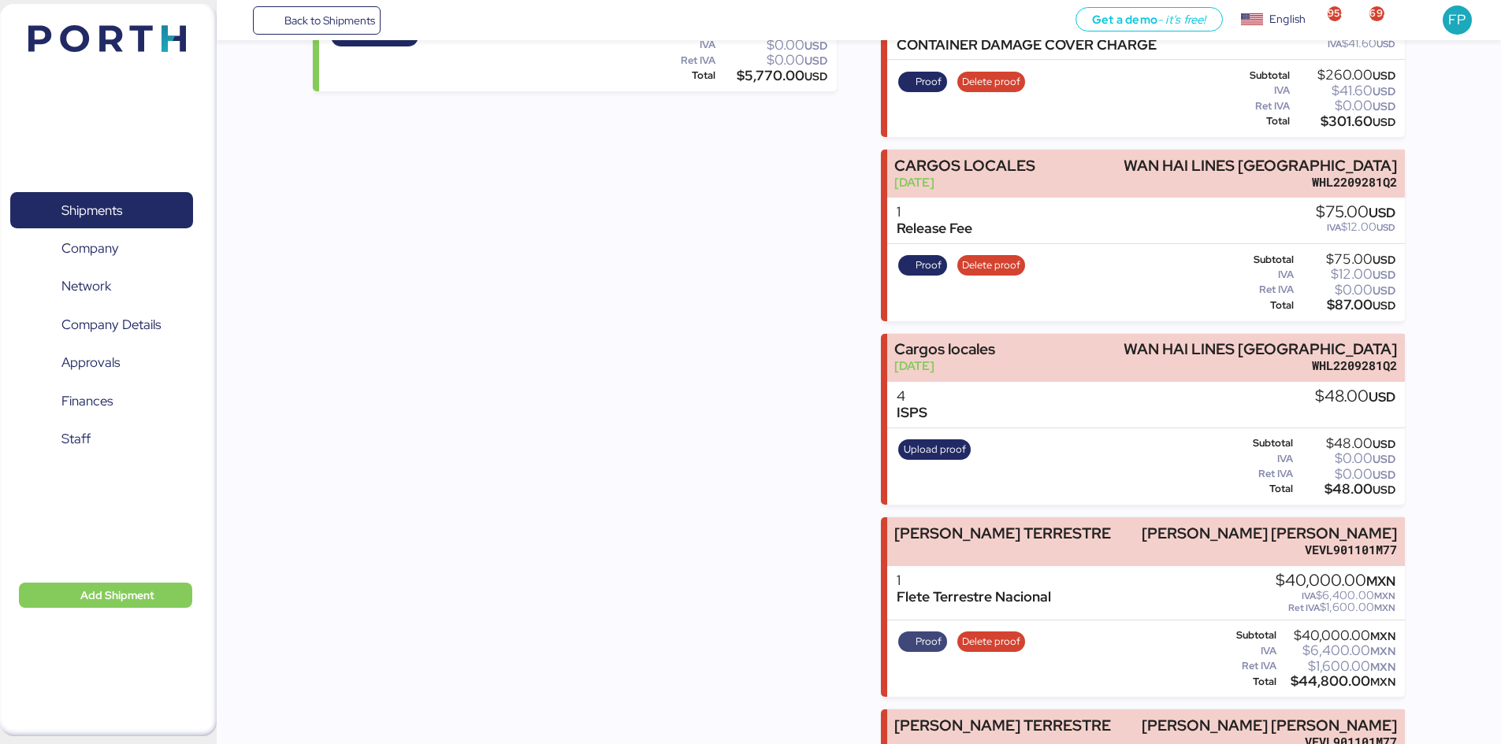
click at [934, 574] on span "Proof" at bounding box center [928, 641] width 26 height 17
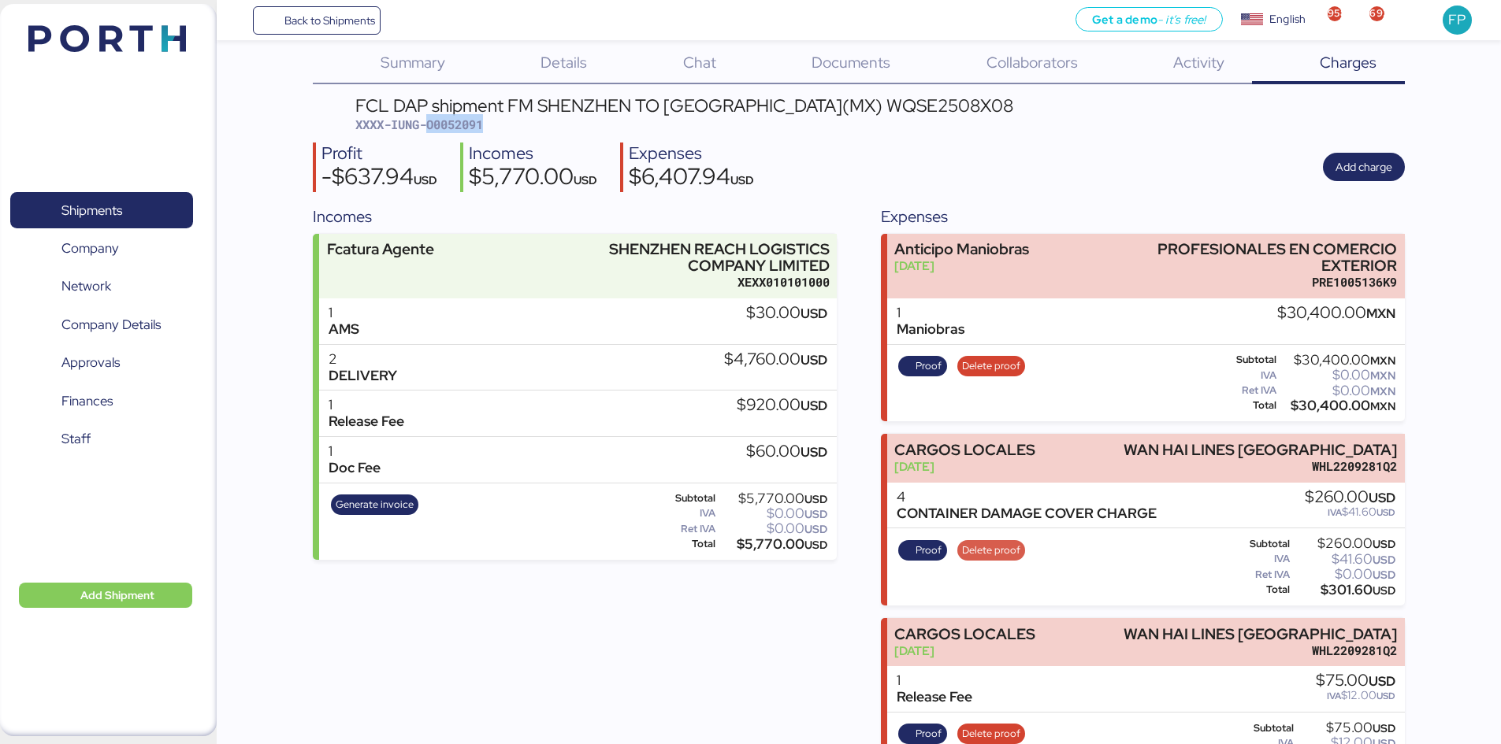
scroll to position [18, 0]
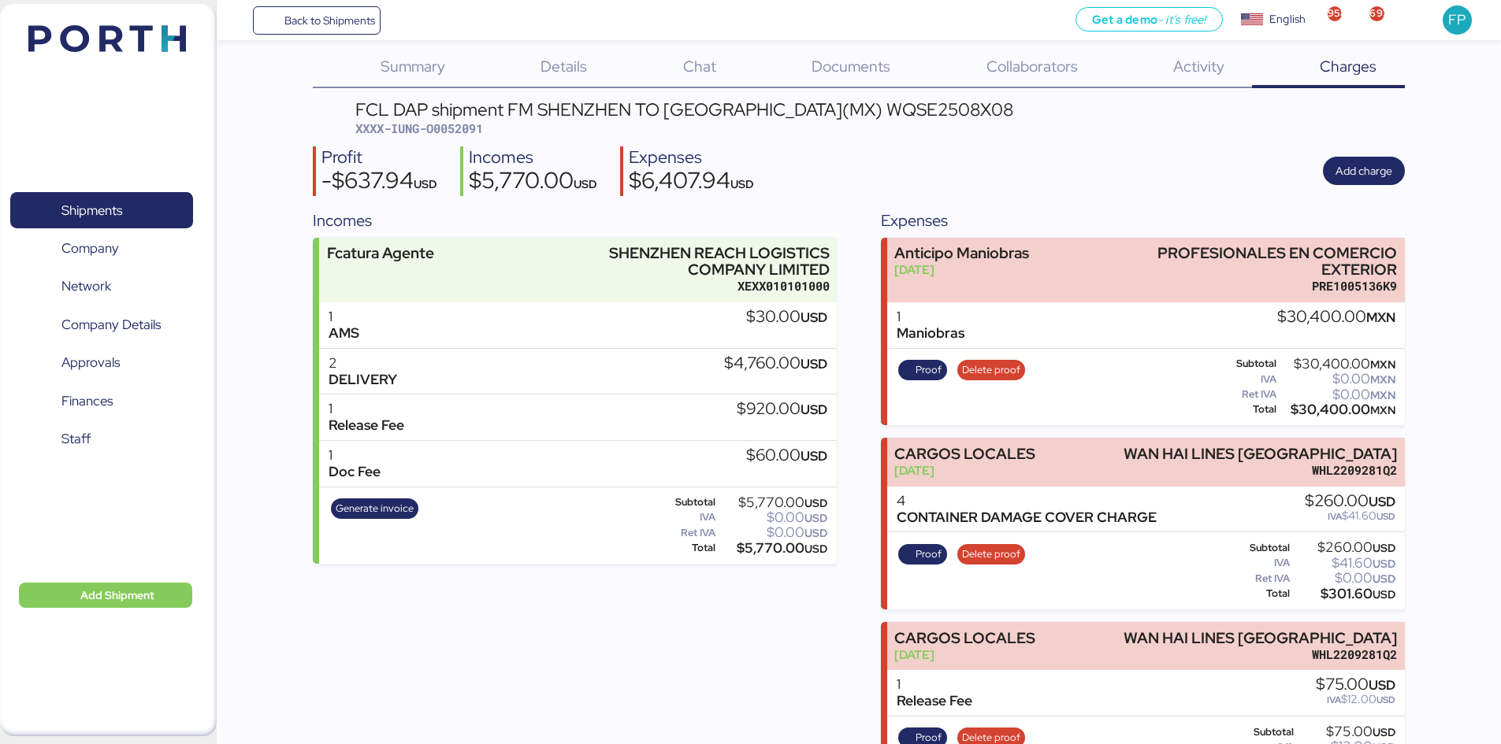
click at [1209, 175] on span "Add charge" at bounding box center [1363, 170] width 57 height 19
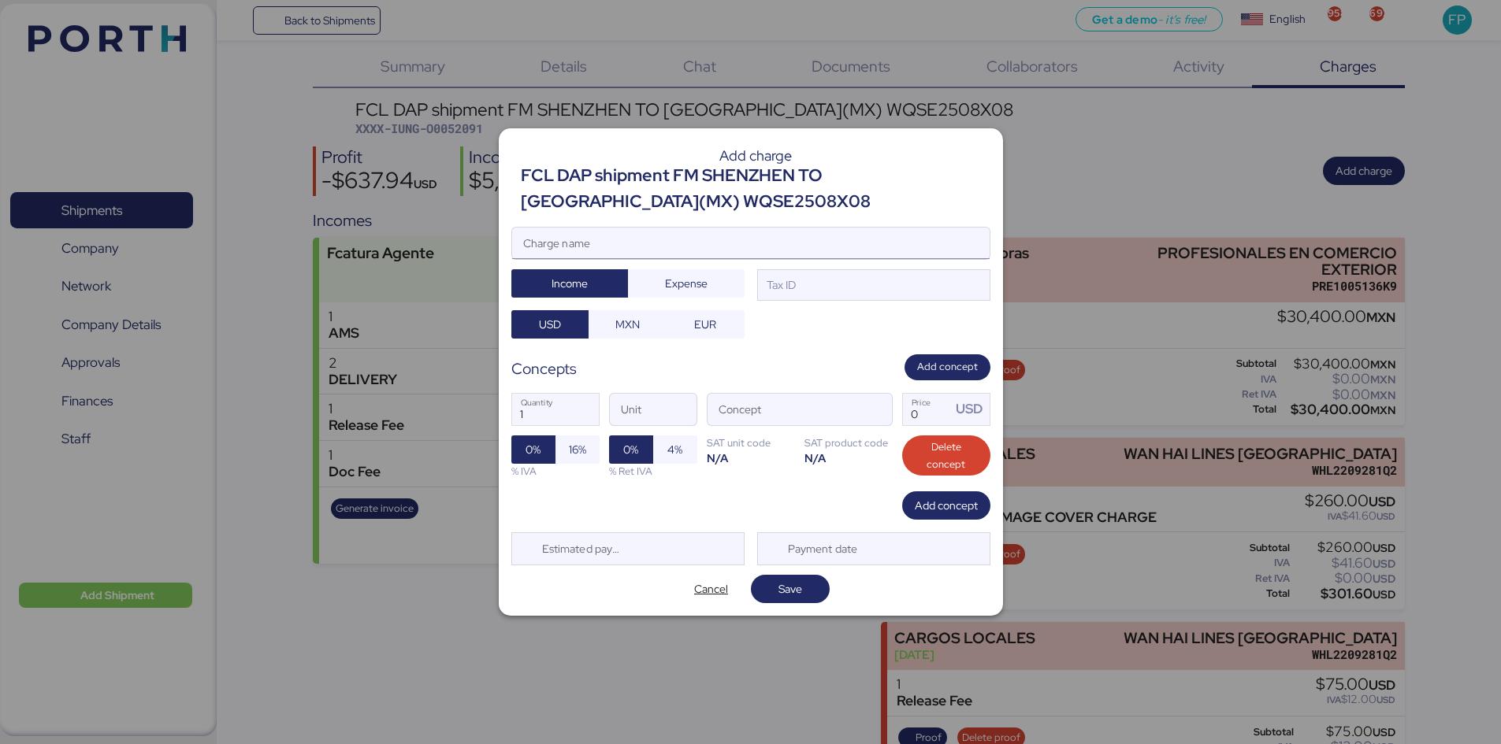
click at [649, 232] on input "Charge name" at bounding box center [750, 244] width 477 height 32
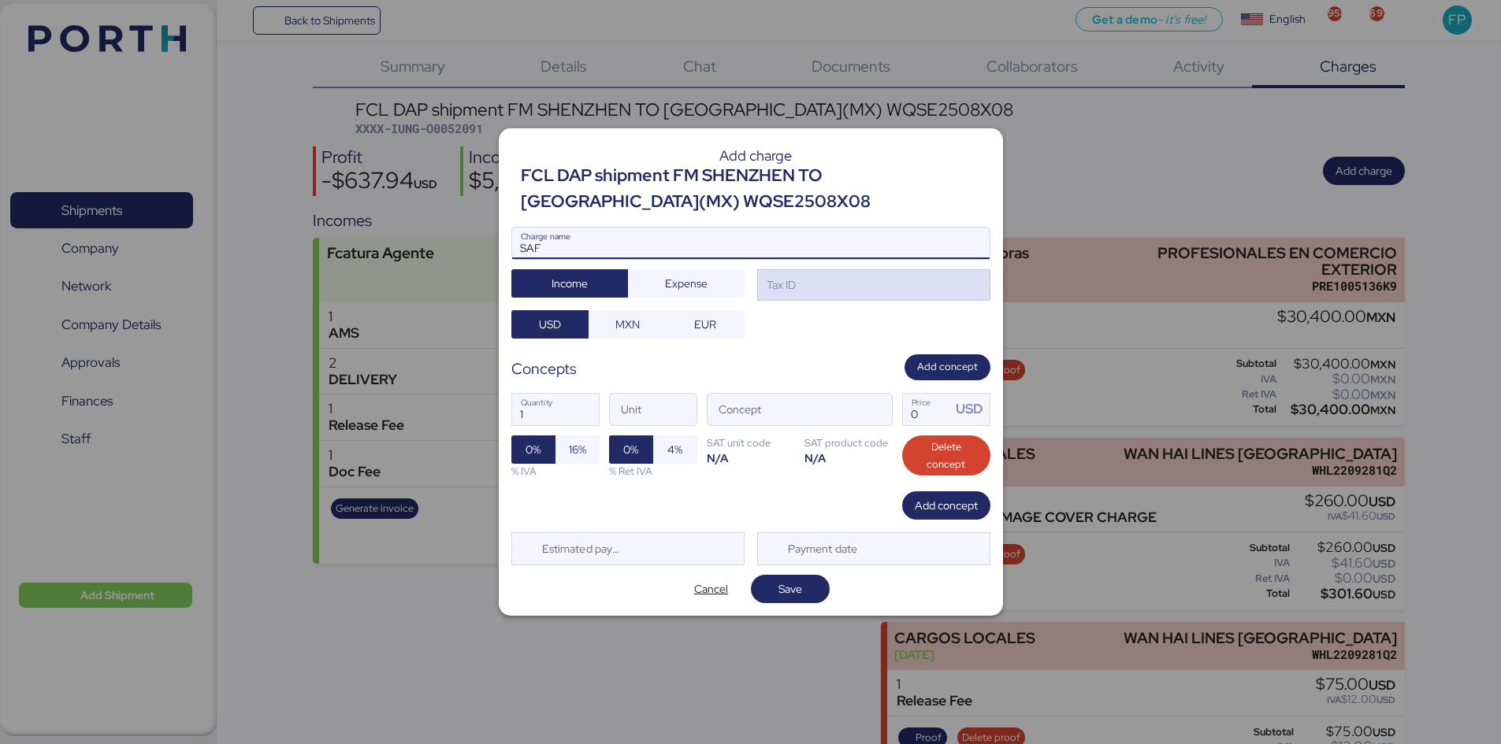
type input "SAF"
click at [789, 280] on div "Tax ID" at bounding box center [780, 285] width 32 height 17
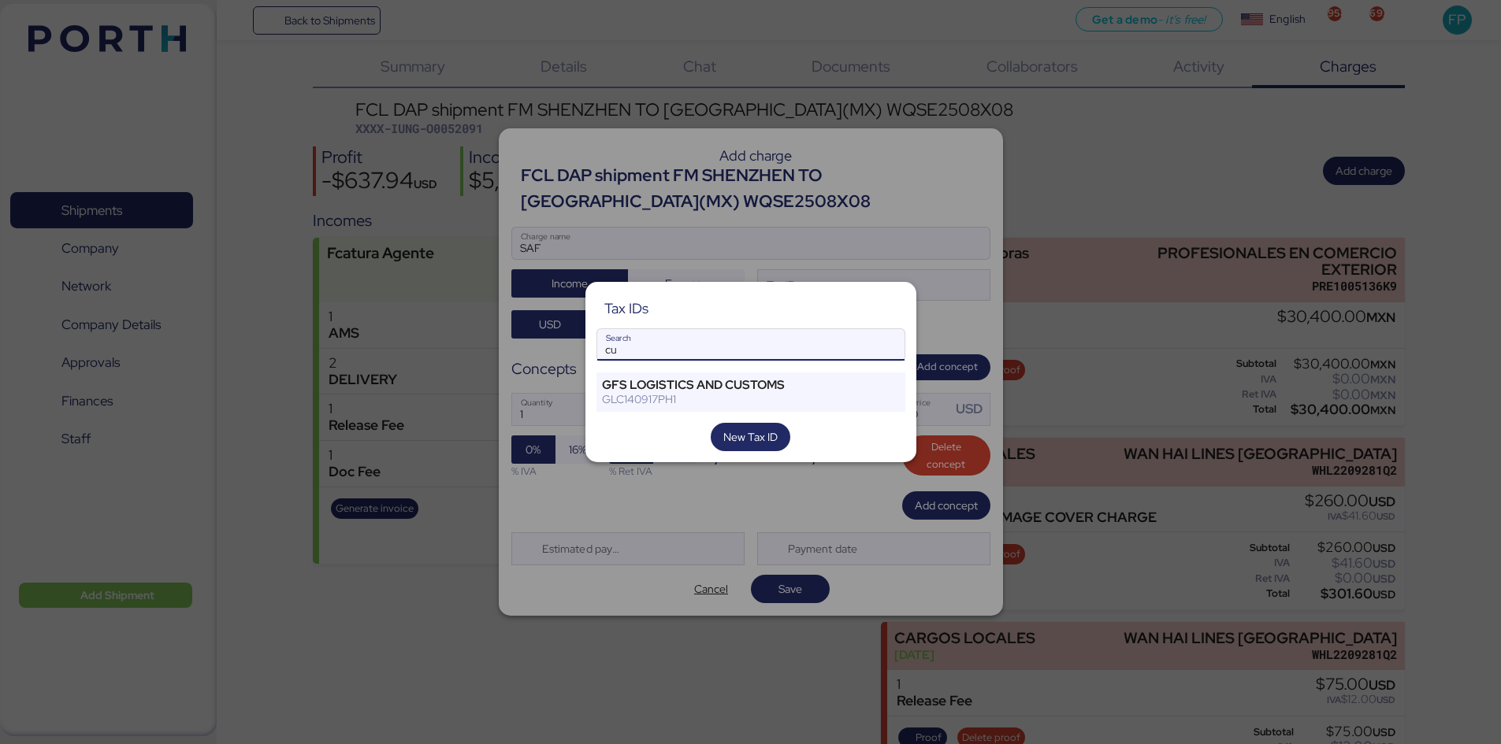
type input "c"
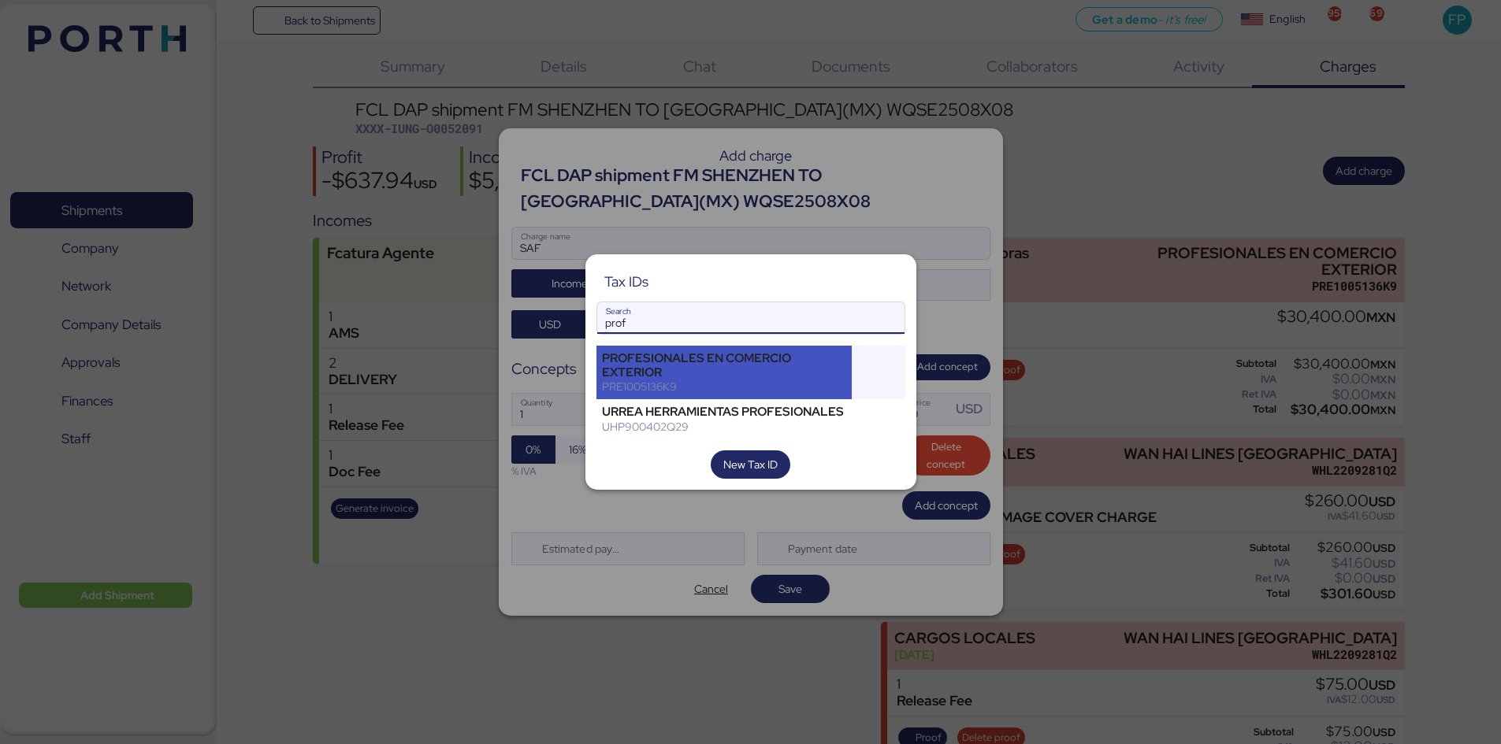
type input "prof"
click at [736, 369] on div "PROFESIONALES EN COMERCIO EXTERIOR" at bounding box center [724, 365] width 245 height 28
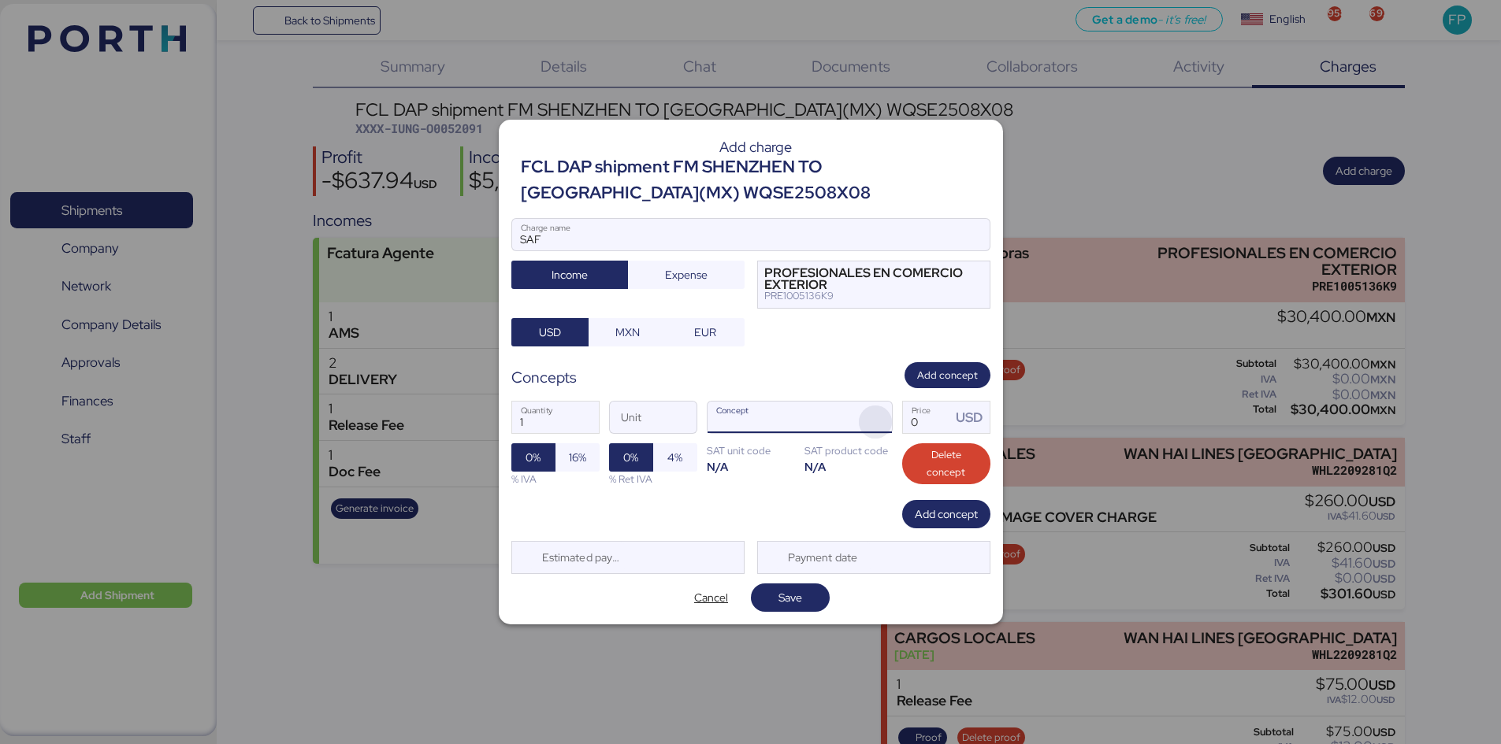
click at [870, 421] on span "button" at bounding box center [875, 422] width 33 height 33
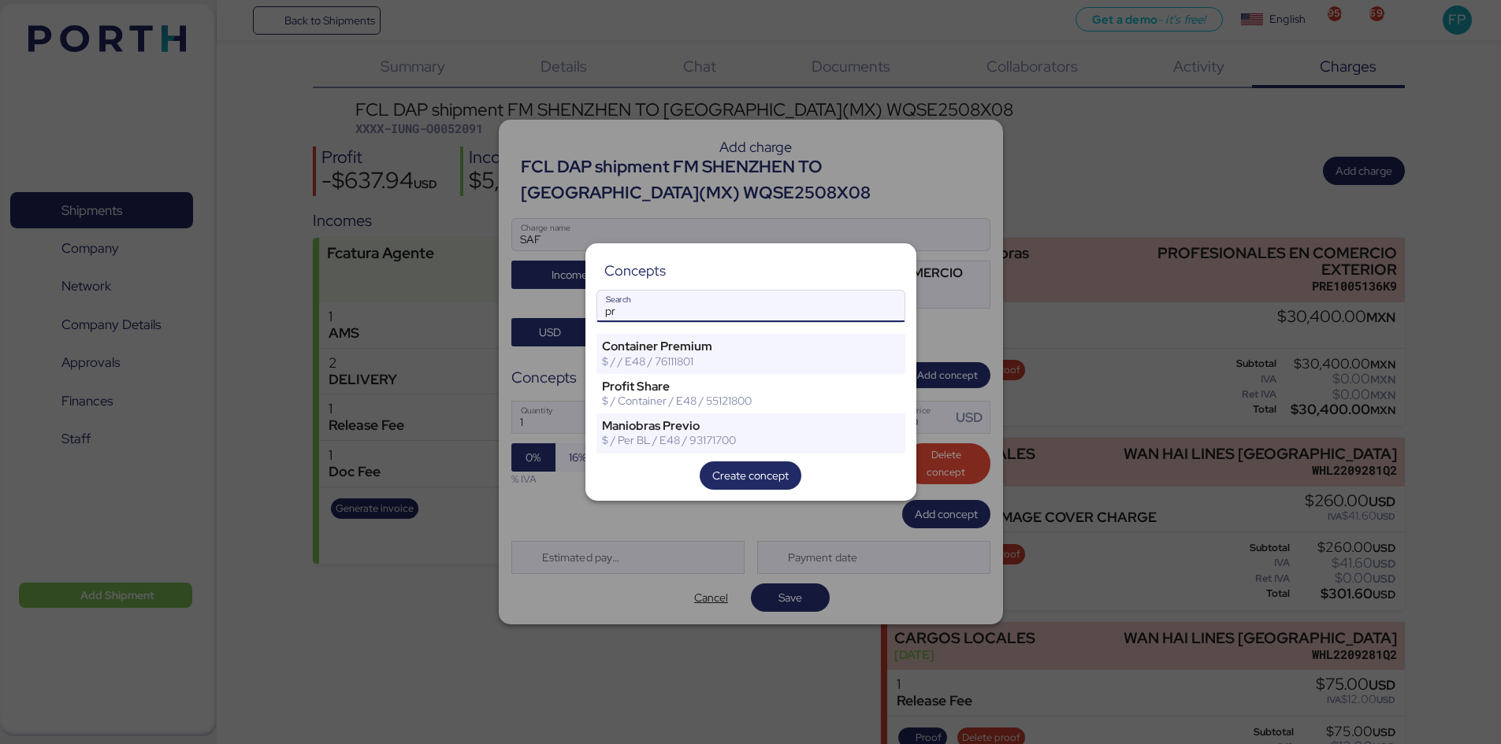
type input "p"
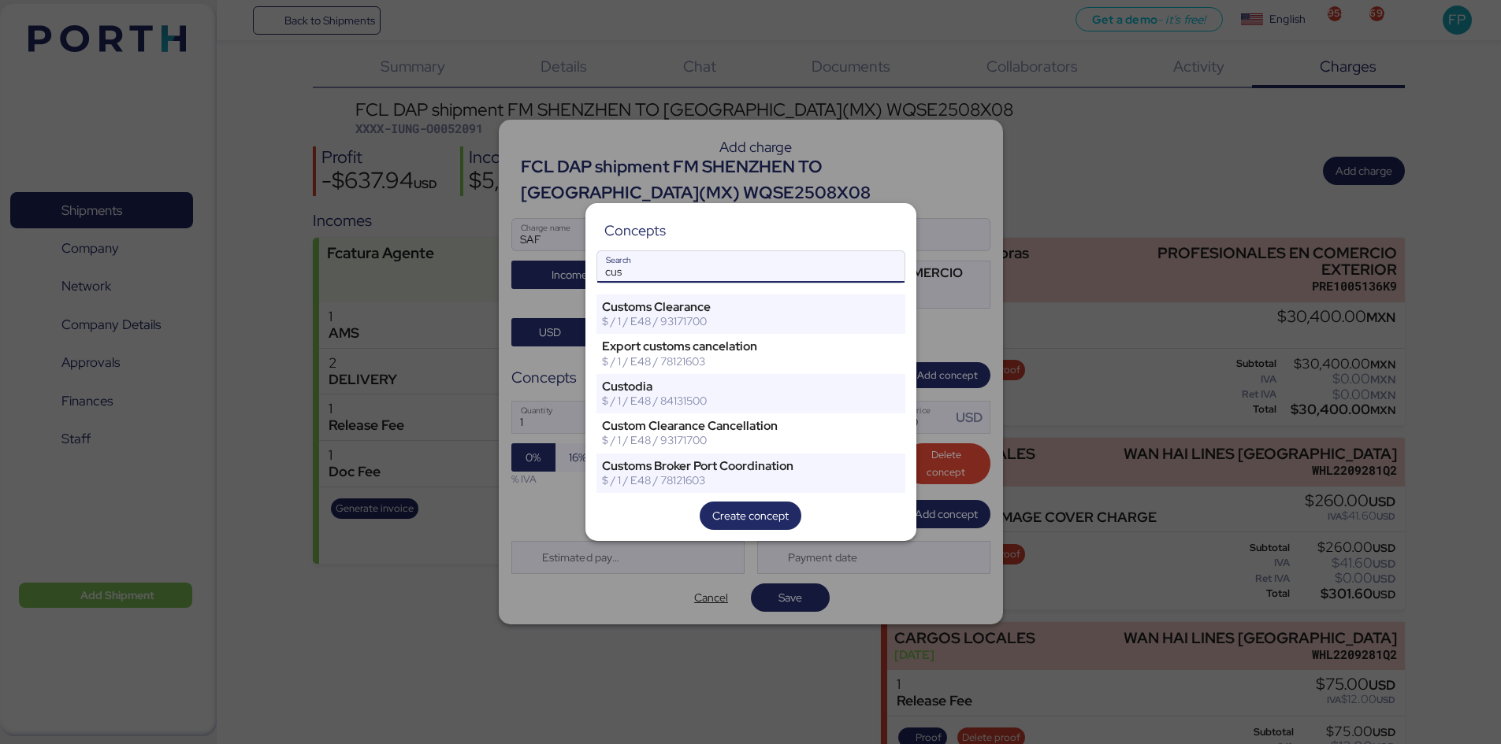
type input "cus"
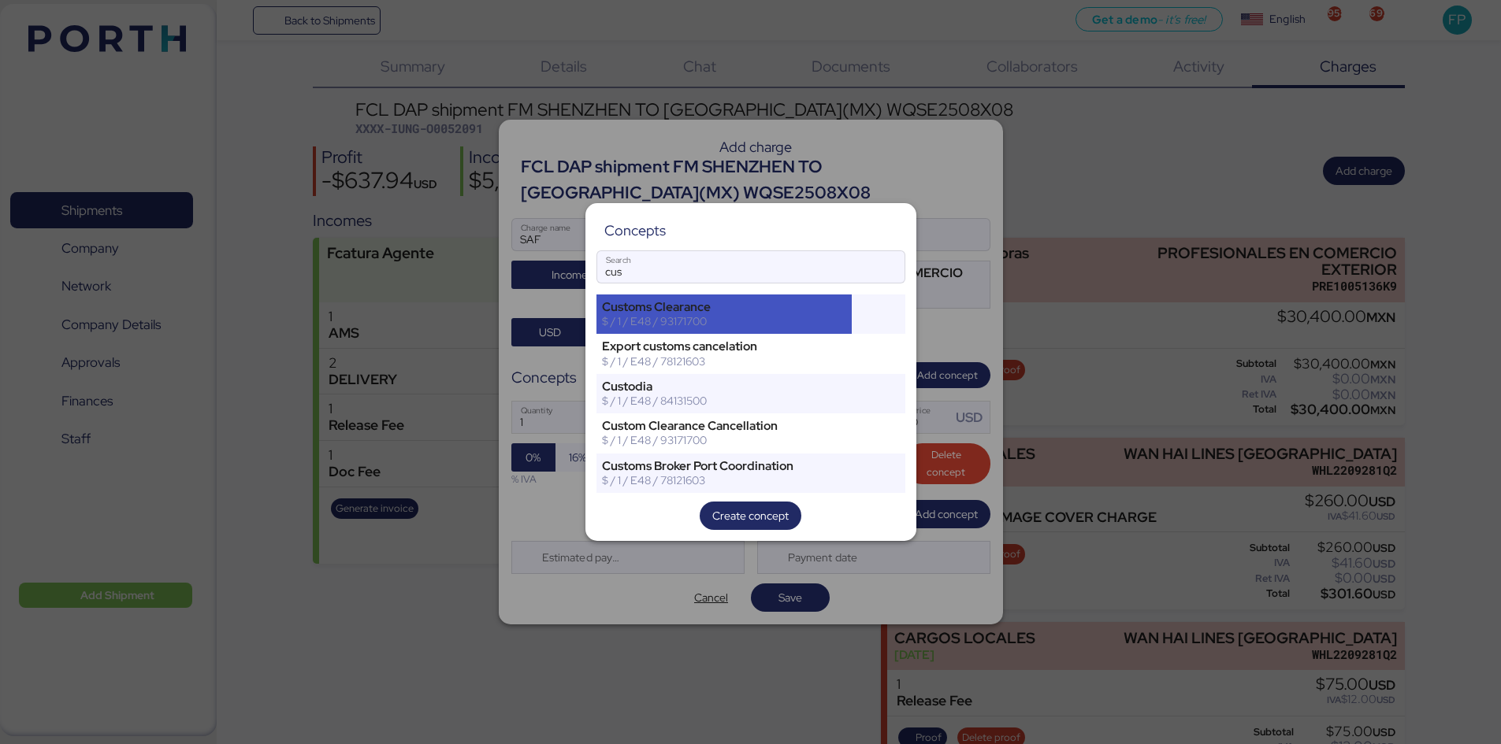
click at [679, 310] on div "Customs Clearance" at bounding box center [724, 307] width 245 height 14
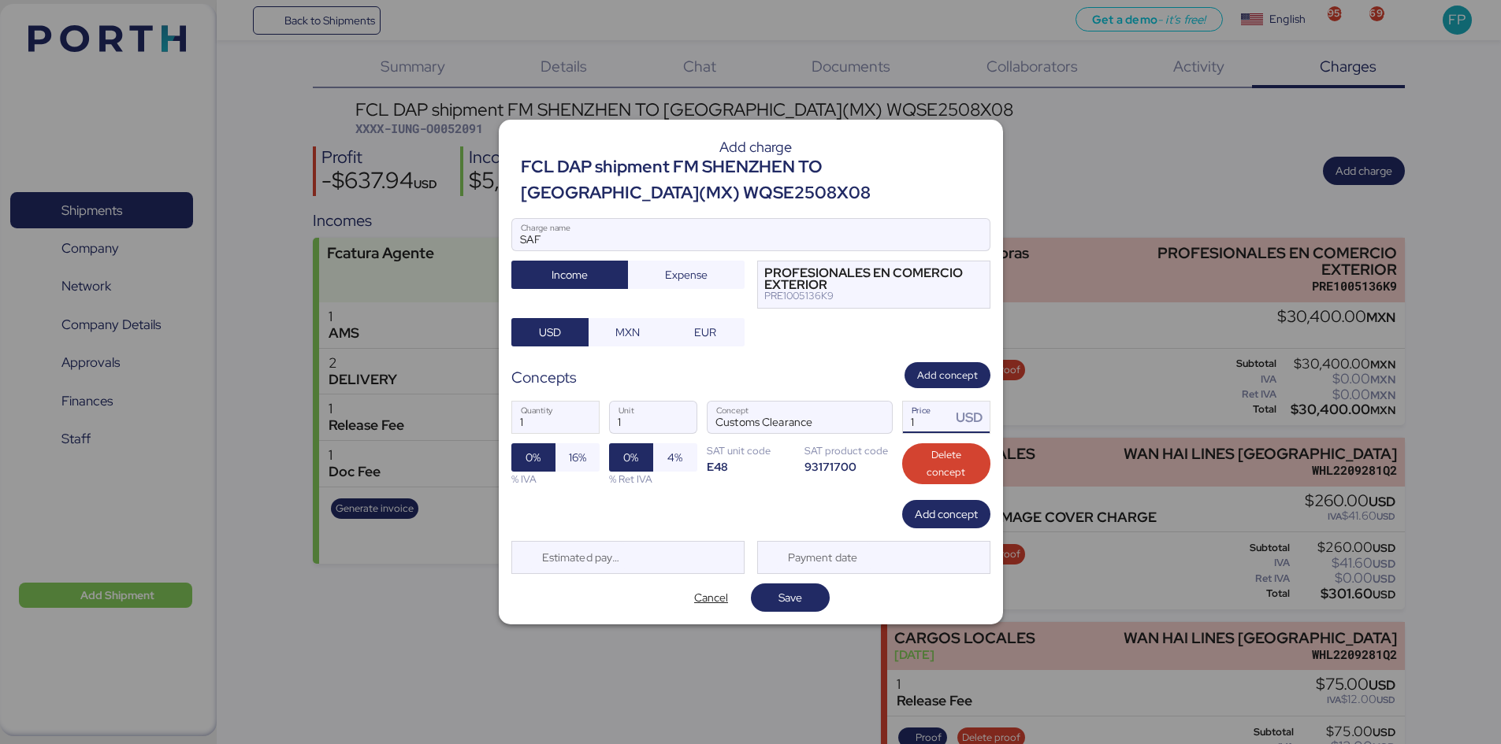
click at [930, 416] on input "1" at bounding box center [927, 418] width 49 height 32
type input "0"
click at [633, 326] on span "MXN" at bounding box center [627, 332] width 24 height 19
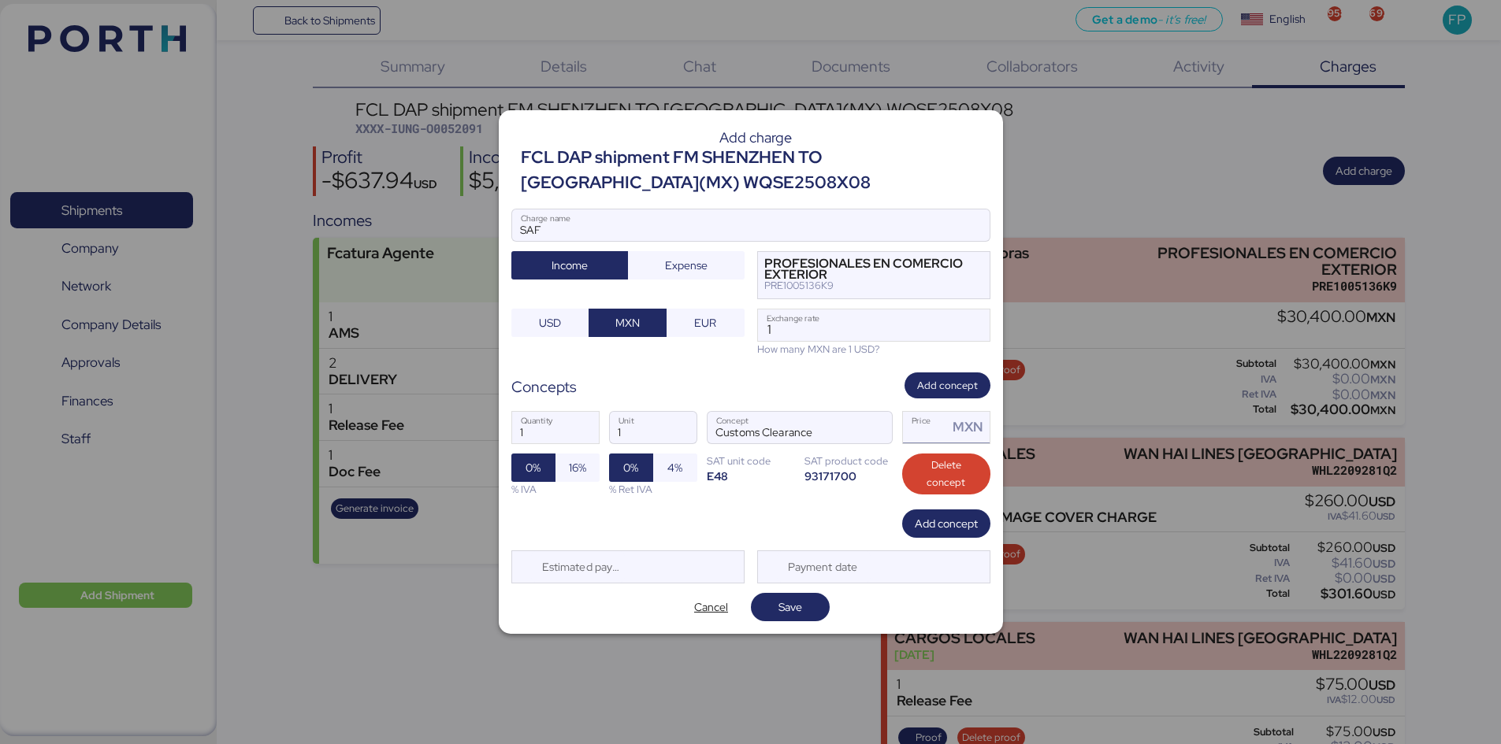
click at [934, 436] on input "Price MXN" at bounding box center [926, 428] width 46 height 32
type input "3049"
click at [803, 309] on label "1 Exchange rate" at bounding box center [873, 325] width 233 height 33
click at [803, 310] on input "1" at bounding box center [874, 326] width 232 height 32
drag, startPoint x: 762, startPoint y: 335, endPoint x: 729, endPoint y: 336, distance: 32.3
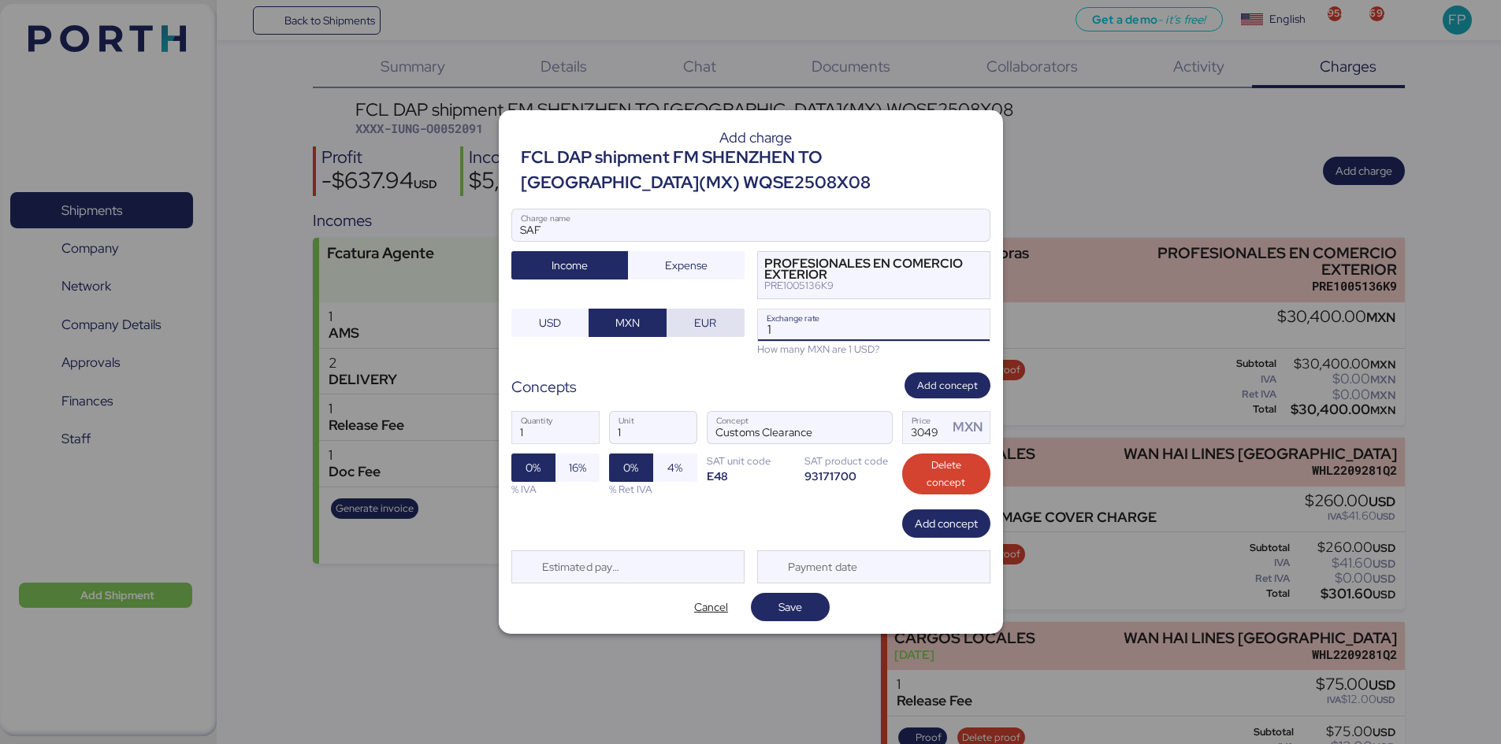
click at [728, 335] on div "SAF Charge name Income Expense PROFESIONALES EN COMERCIO EXTERIOR PRE1005136K9 …" at bounding box center [750, 283] width 479 height 148
paste input "8.3147"
type input "18.3147"
click at [788, 574] on span "Save" at bounding box center [790, 607] width 24 height 19
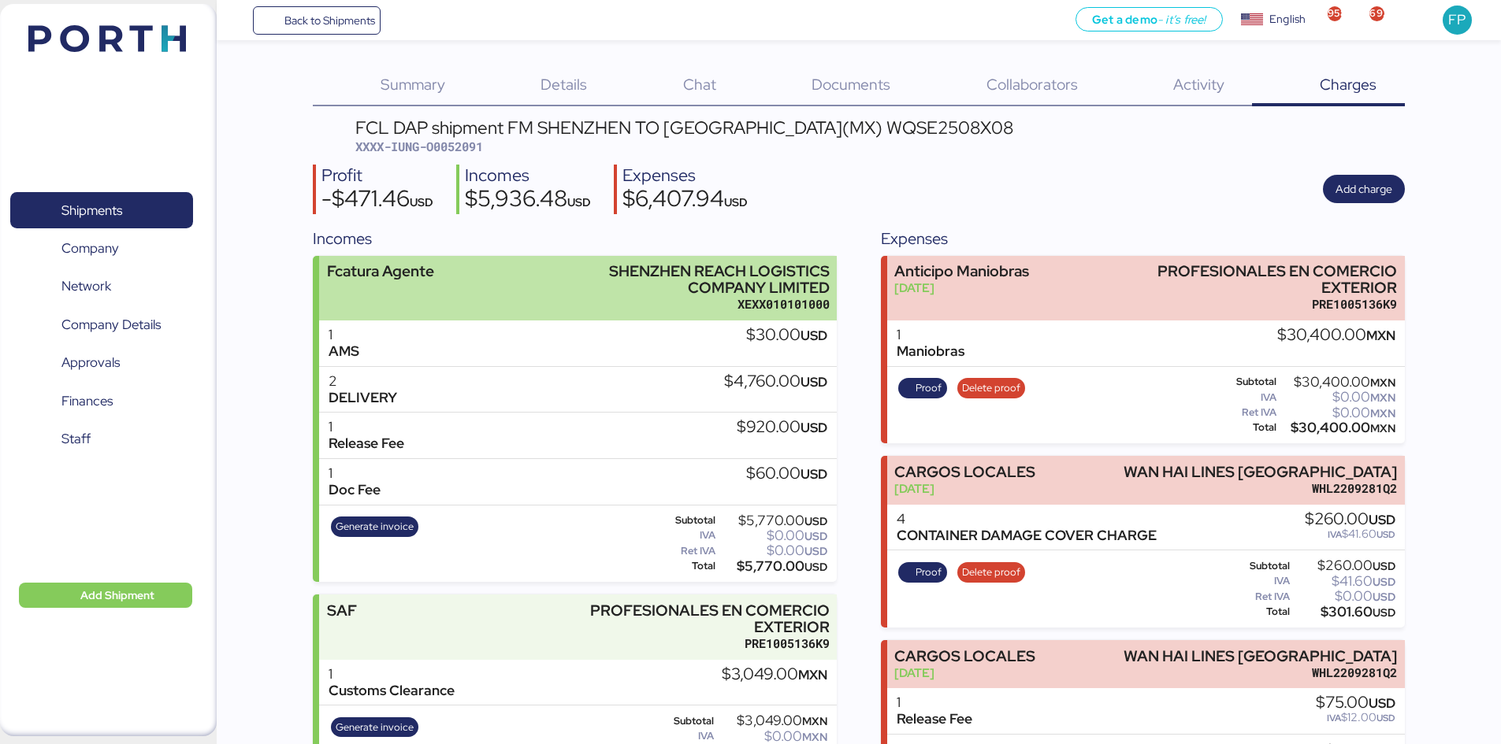
click at [614, 284] on div "SHENZHEN REACH LOGISTICS COMPANY LIMITED" at bounding box center [679, 279] width 302 height 33
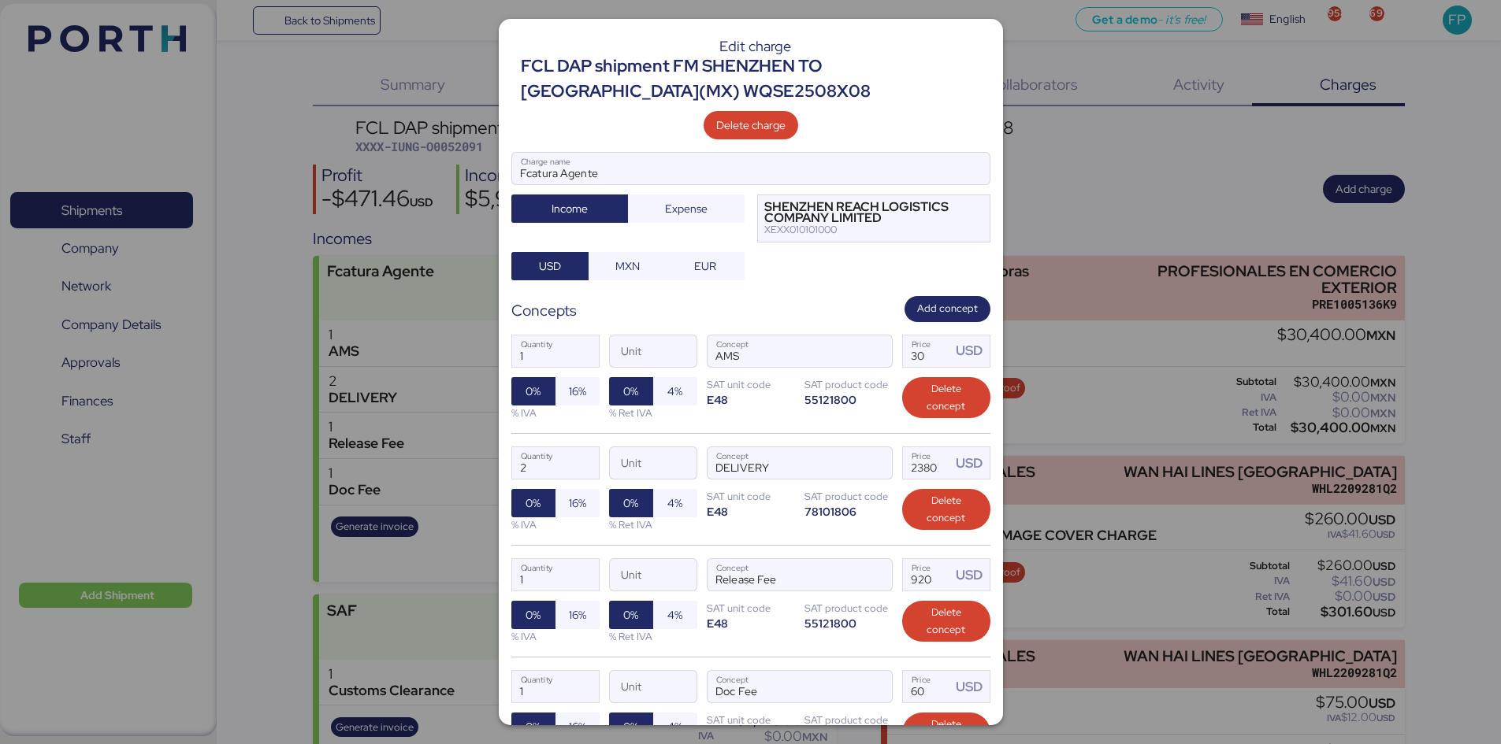
scroll to position [169, 0]
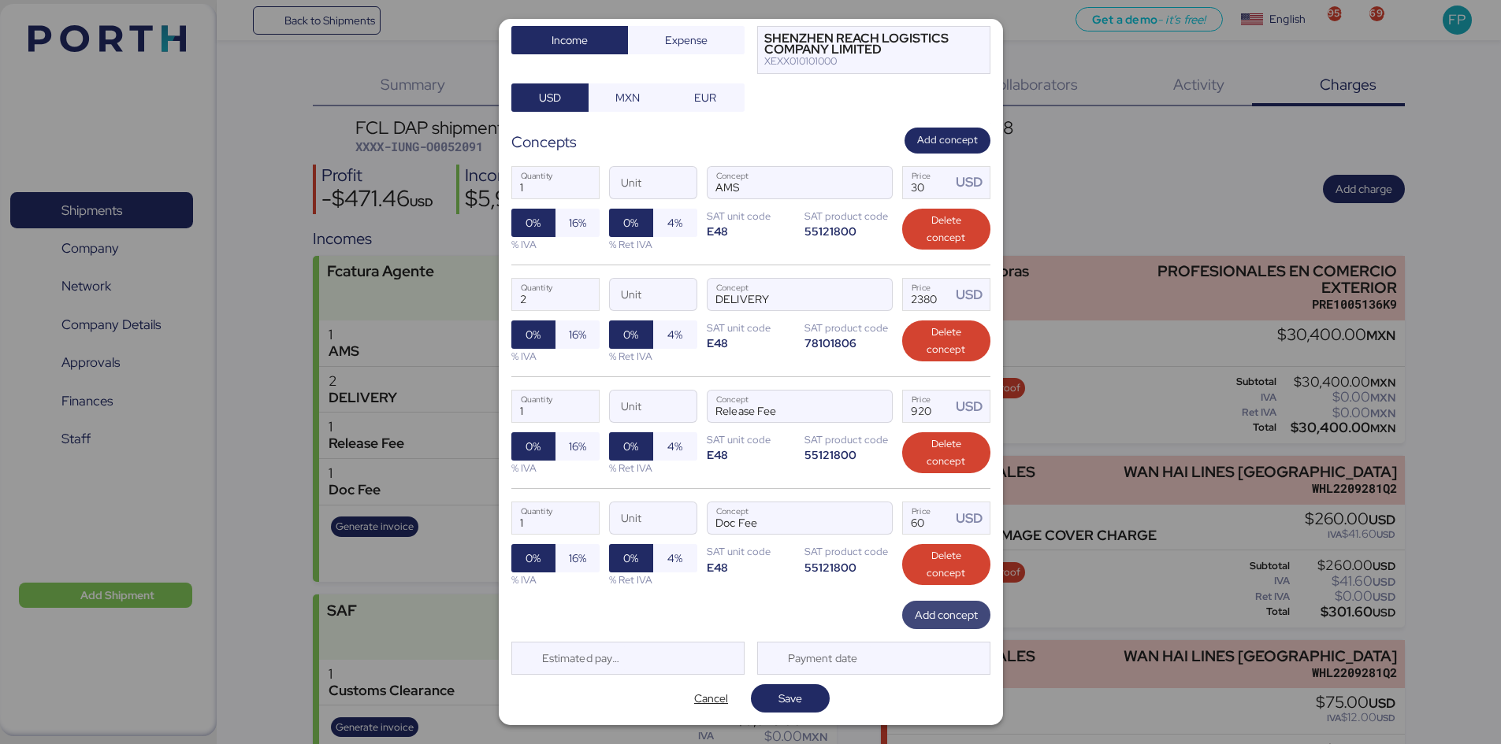
click at [939, 574] on span "Add concept" at bounding box center [946, 615] width 63 height 19
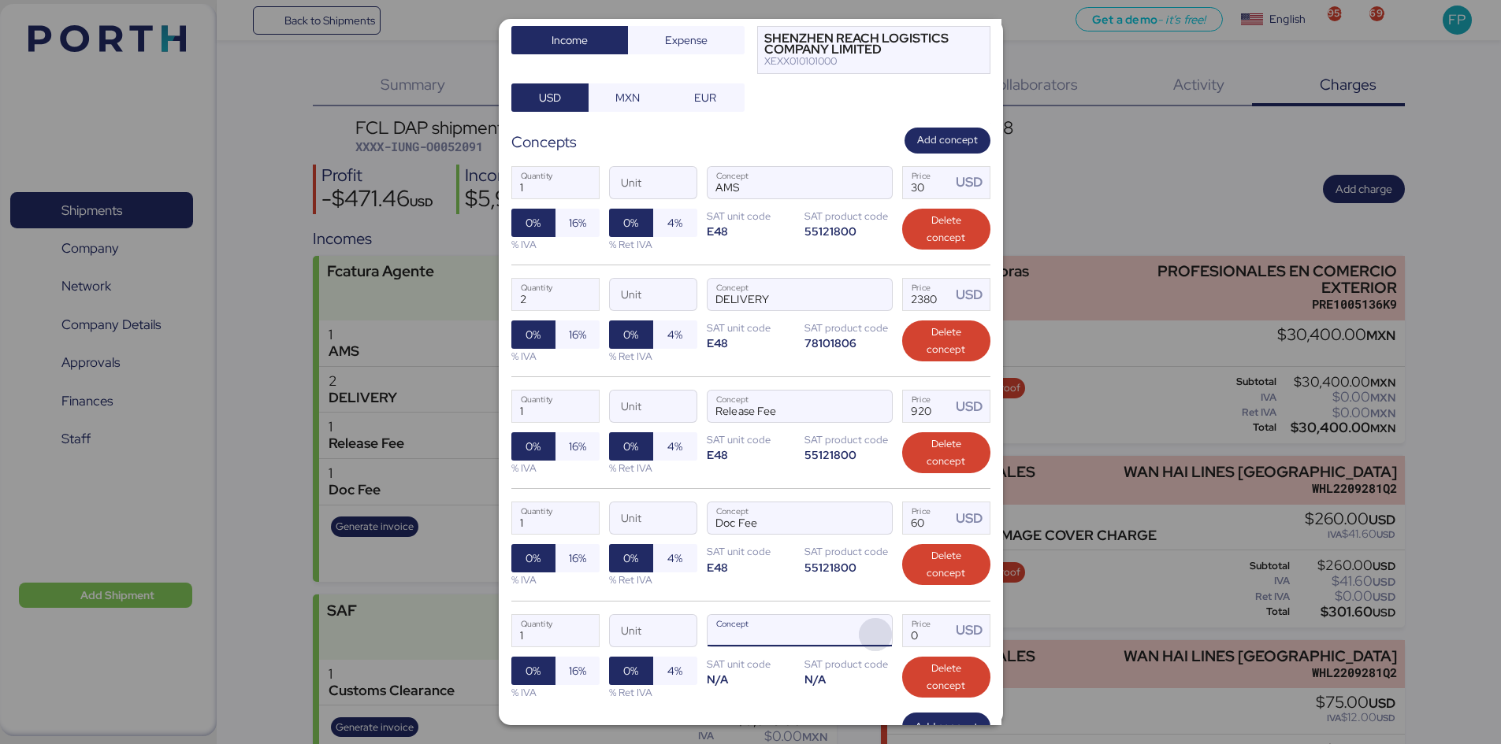
click at [868, 574] on span "button" at bounding box center [875, 634] width 33 height 33
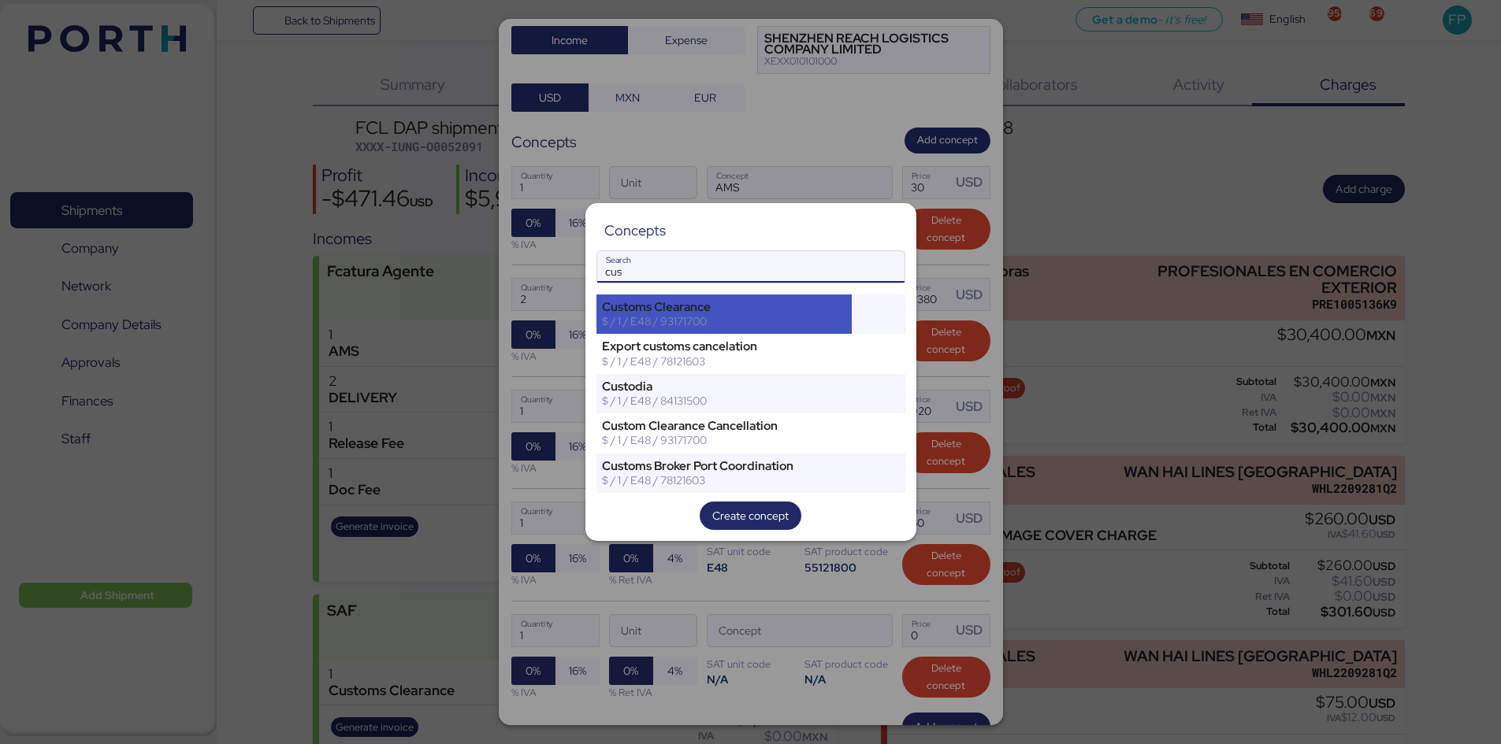
type input "cus"
click at [694, 319] on div "$ / 1 / E48 / 93171700" at bounding box center [724, 321] width 245 height 14
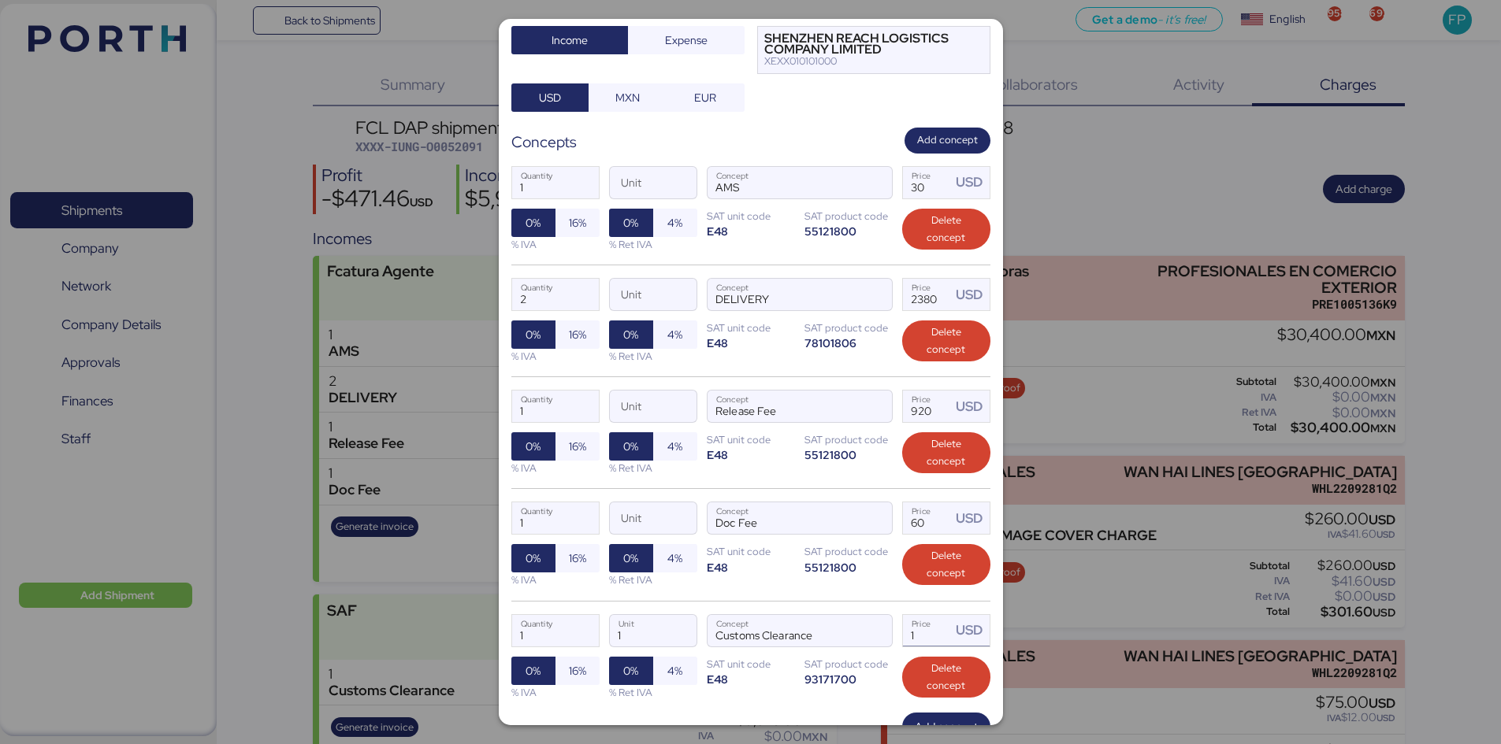
click at [926, 574] on input "1" at bounding box center [927, 631] width 49 height 32
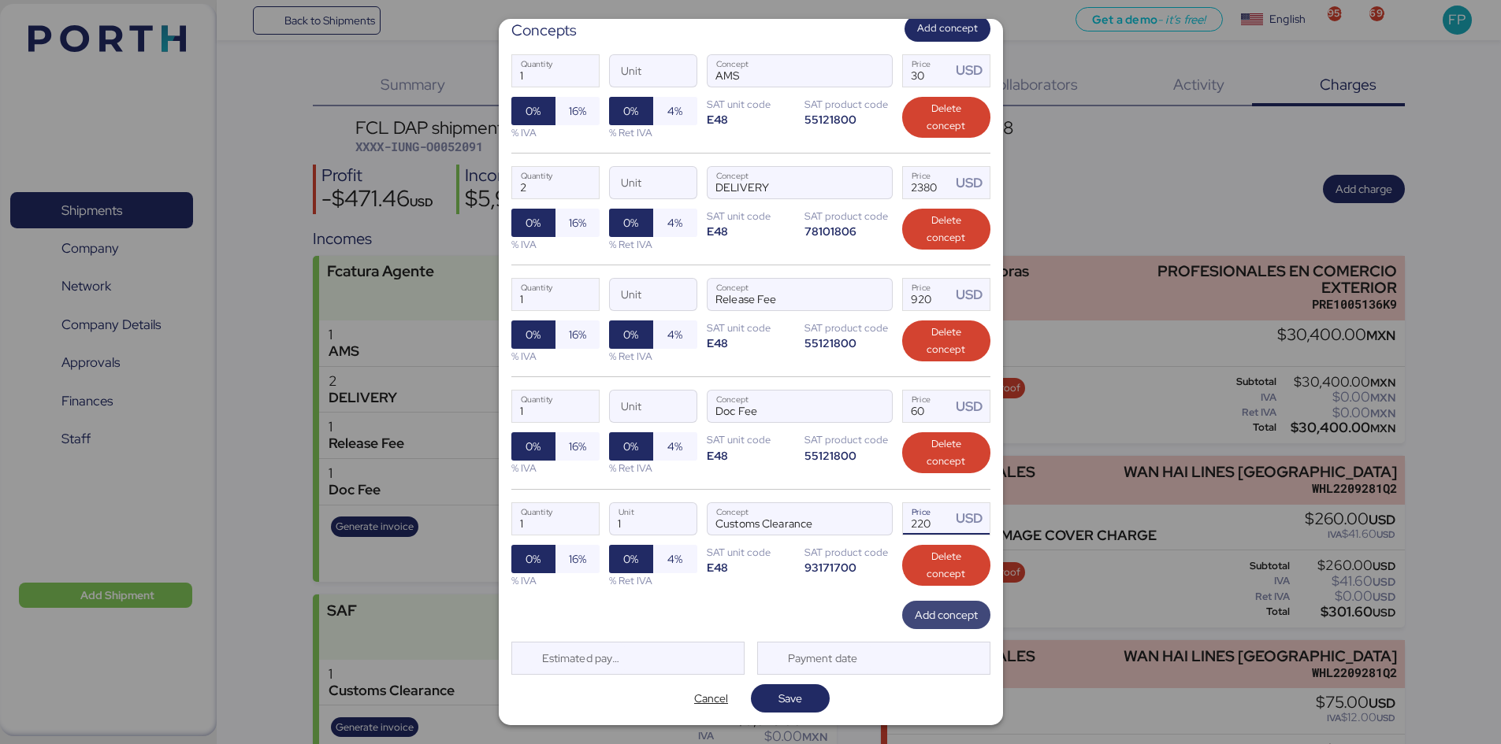
type input "220"
click at [937, 574] on span "Add concept" at bounding box center [946, 615] width 63 height 19
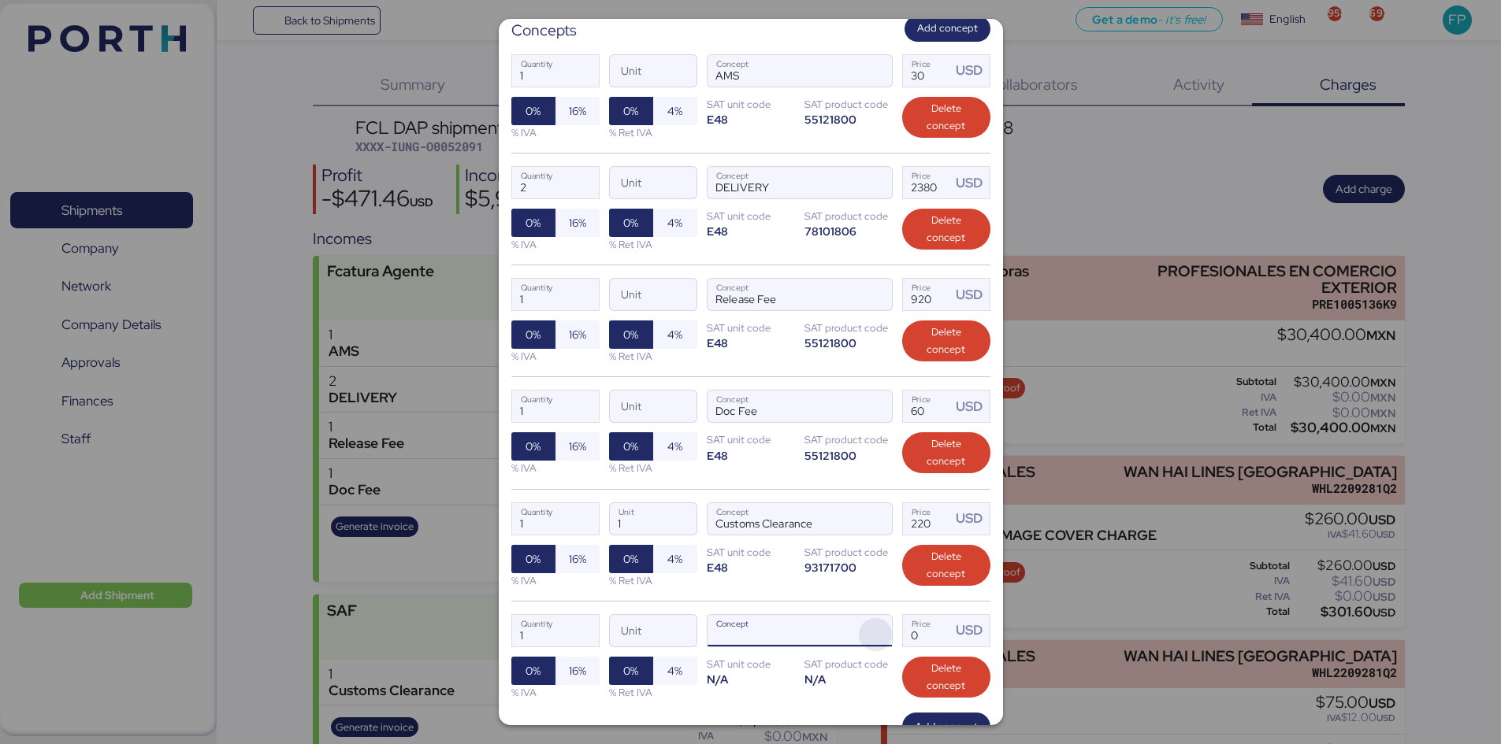
click at [859, 574] on span "button" at bounding box center [875, 634] width 33 height 33
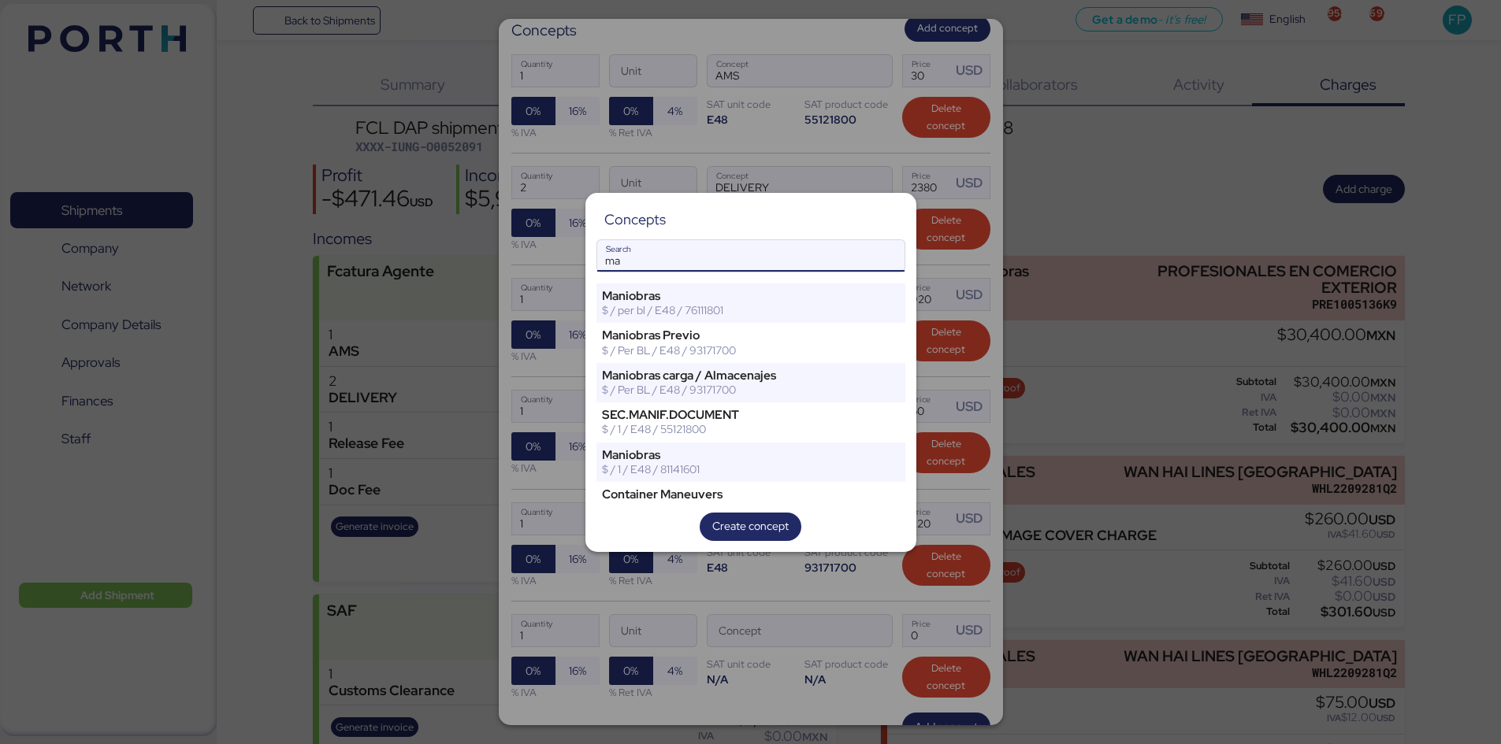
type input "m"
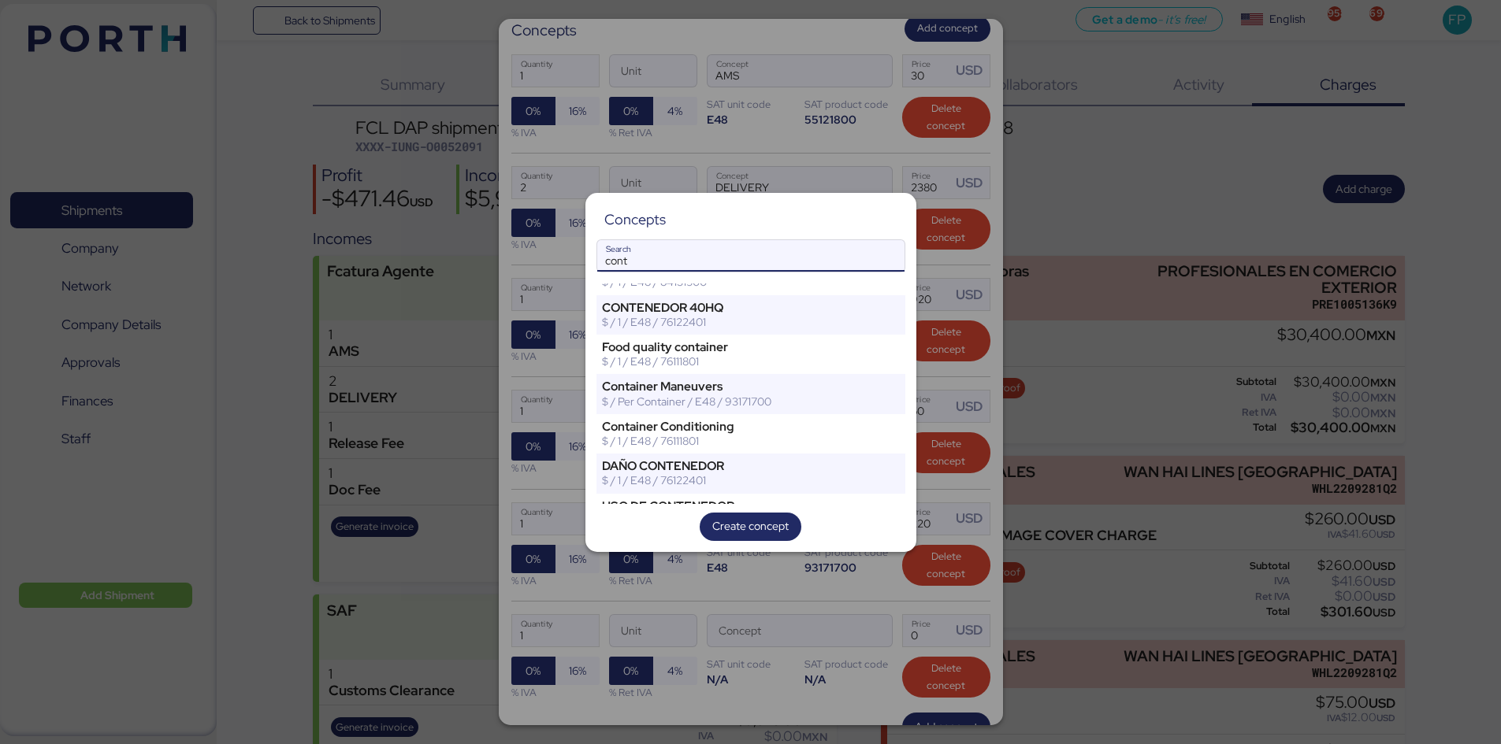
scroll to position [150, 0]
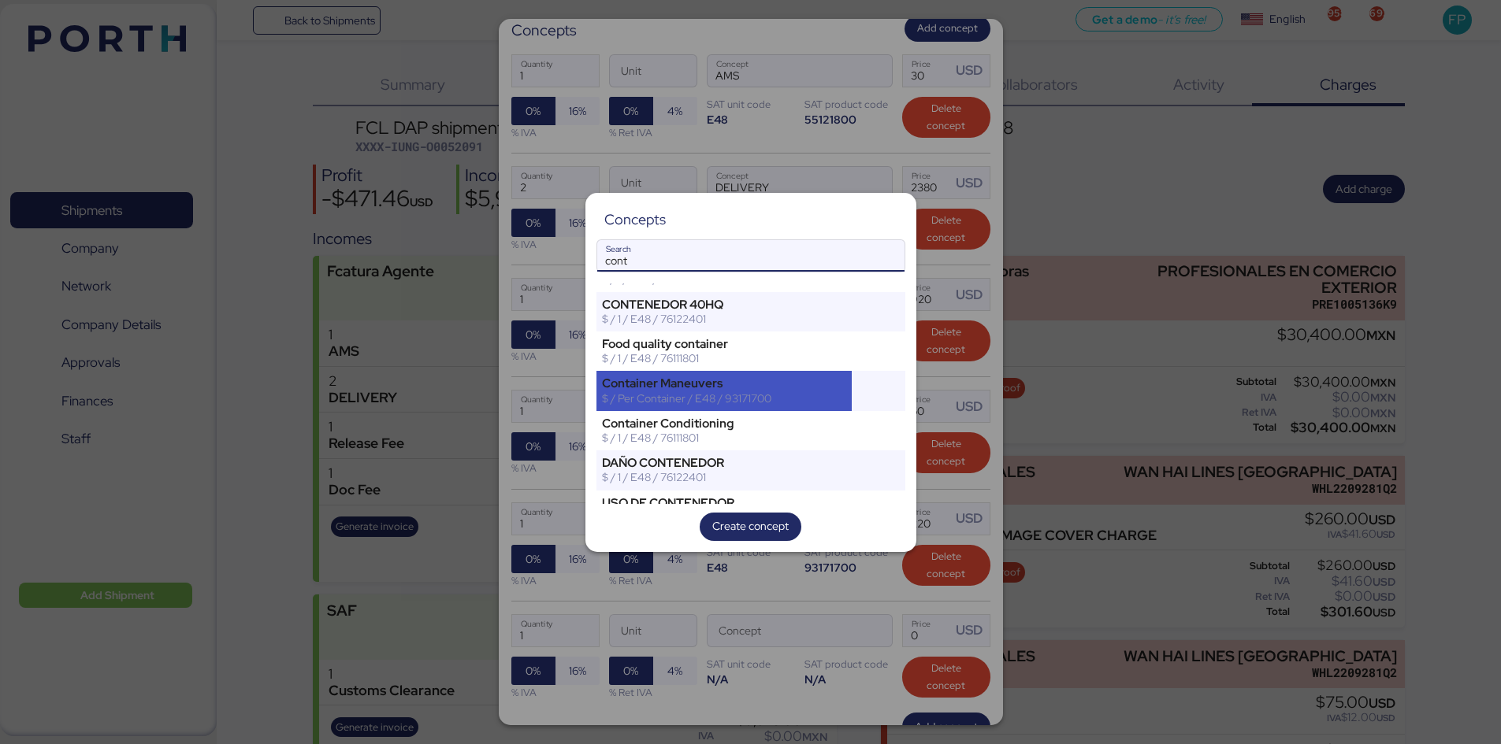
type input "cont"
click at [696, 373] on div "Container Maneuvers $ / Per Container / E48 / 93171700" at bounding box center [724, 390] width 256 height 39
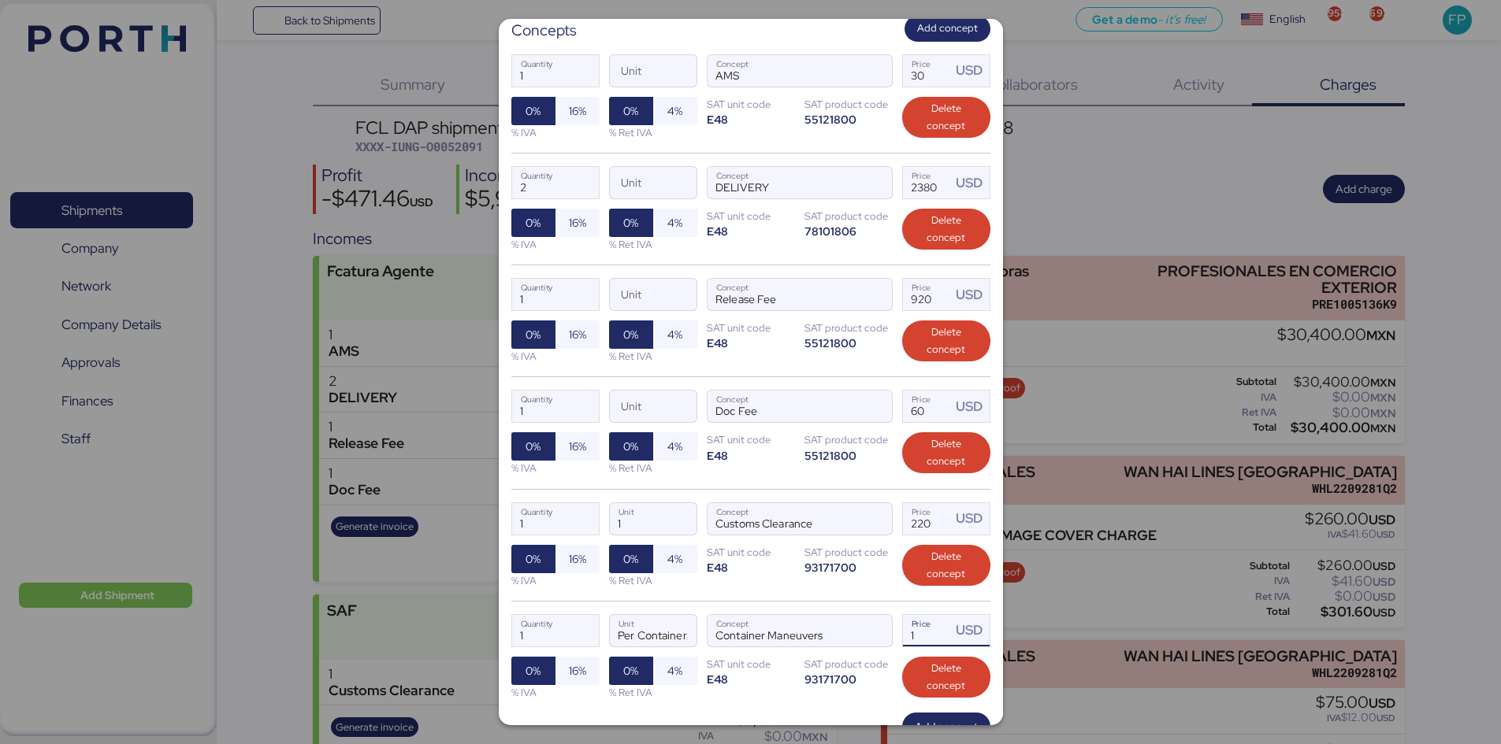
click at [914, 574] on input "1" at bounding box center [927, 631] width 49 height 32
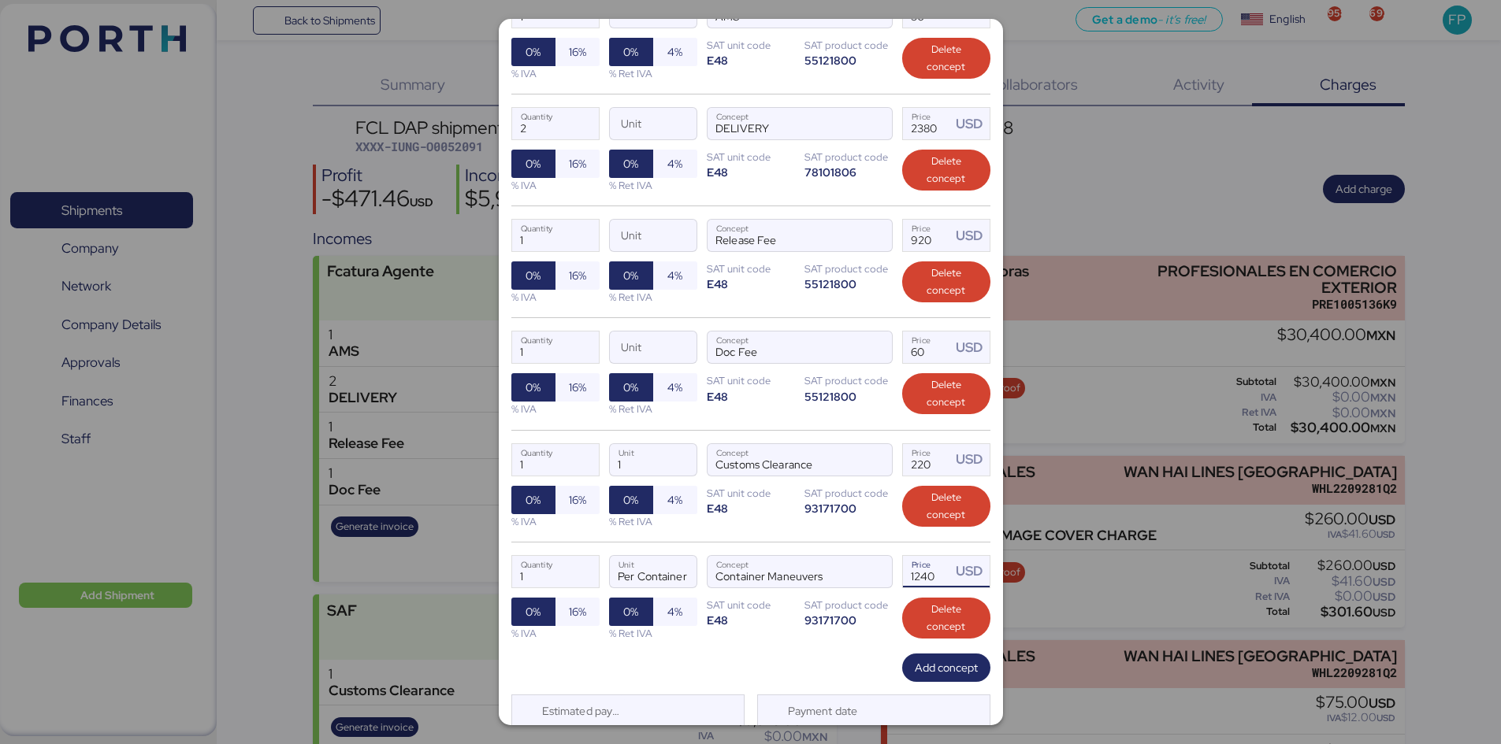
scroll to position [392, 0]
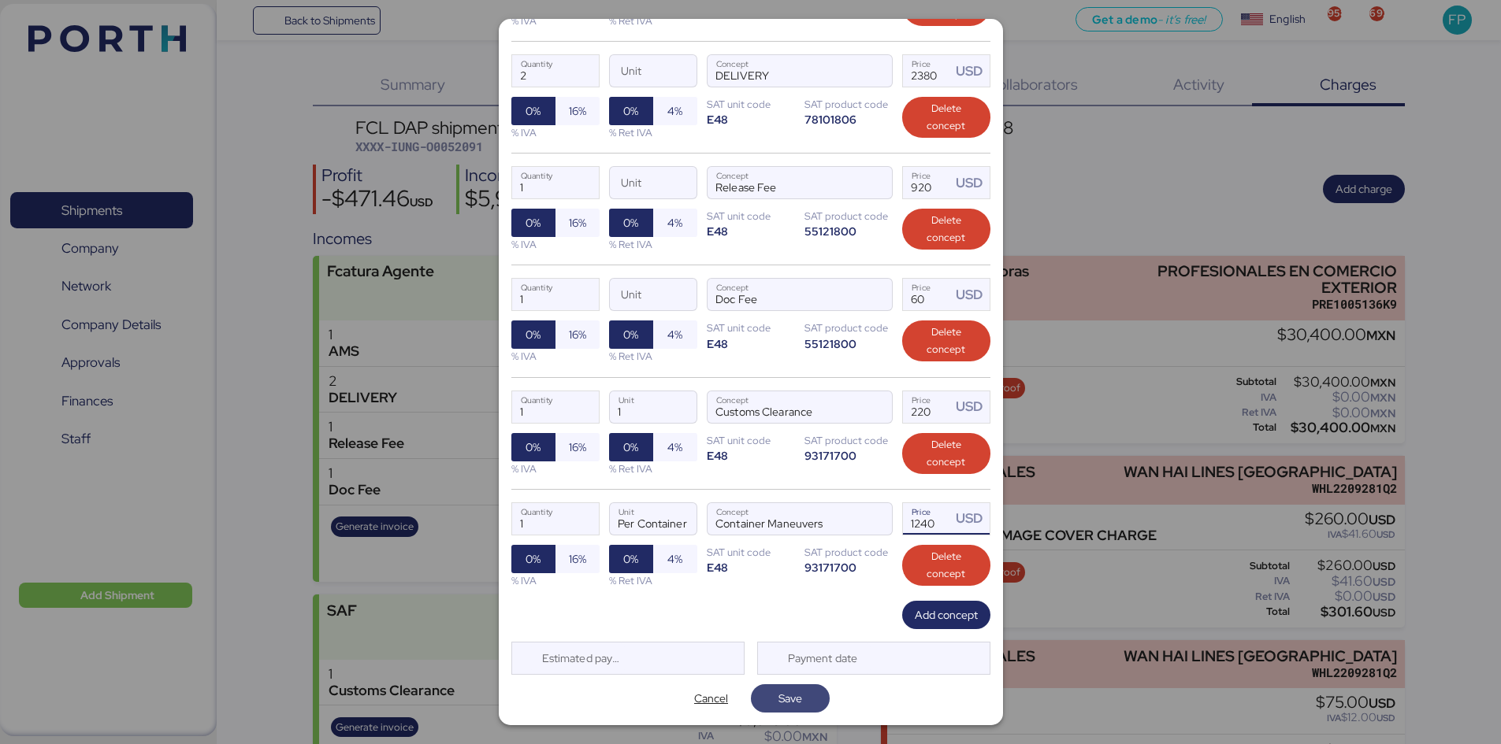
type input "1240"
click at [812, 574] on span "Save" at bounding box center [790, 699] width 79 height 28
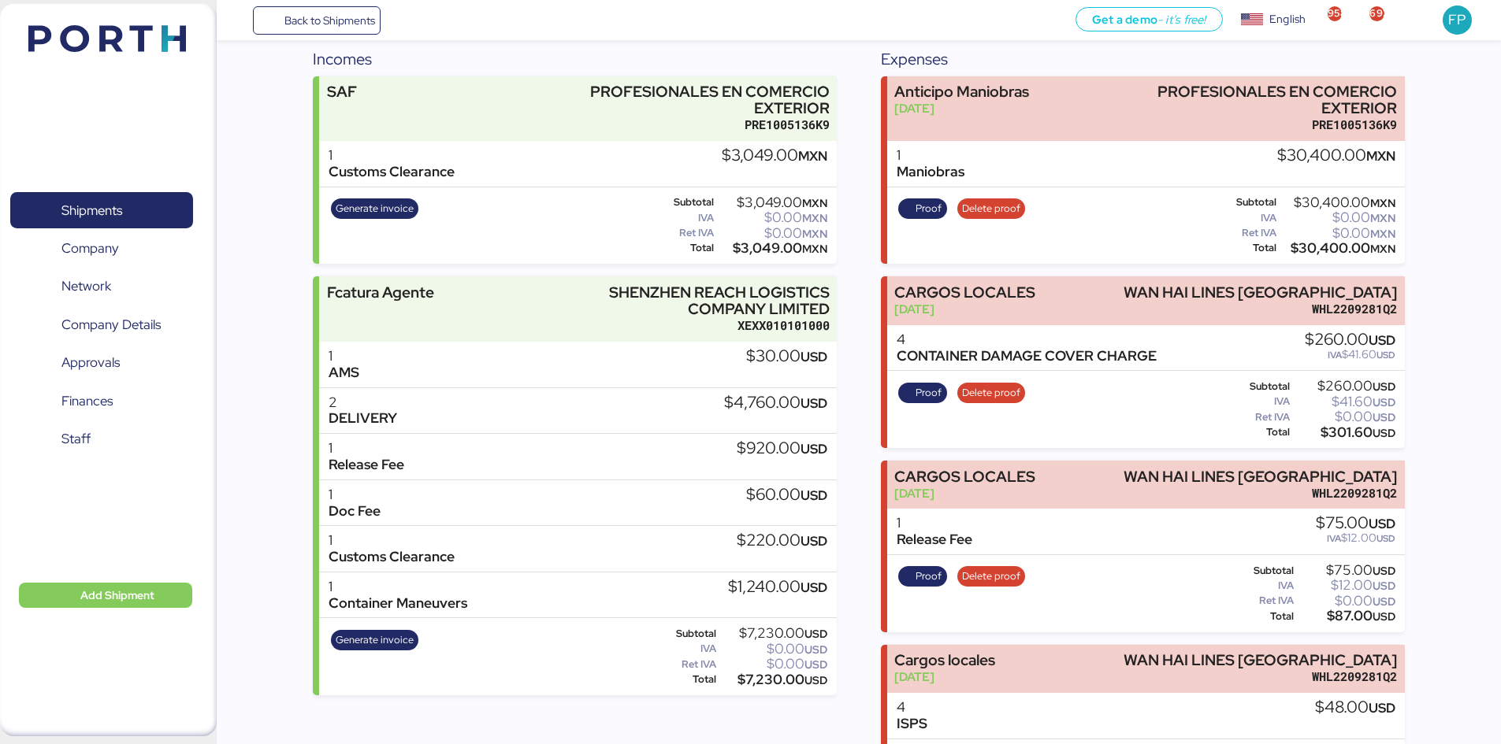
scroll to position [315, 0]
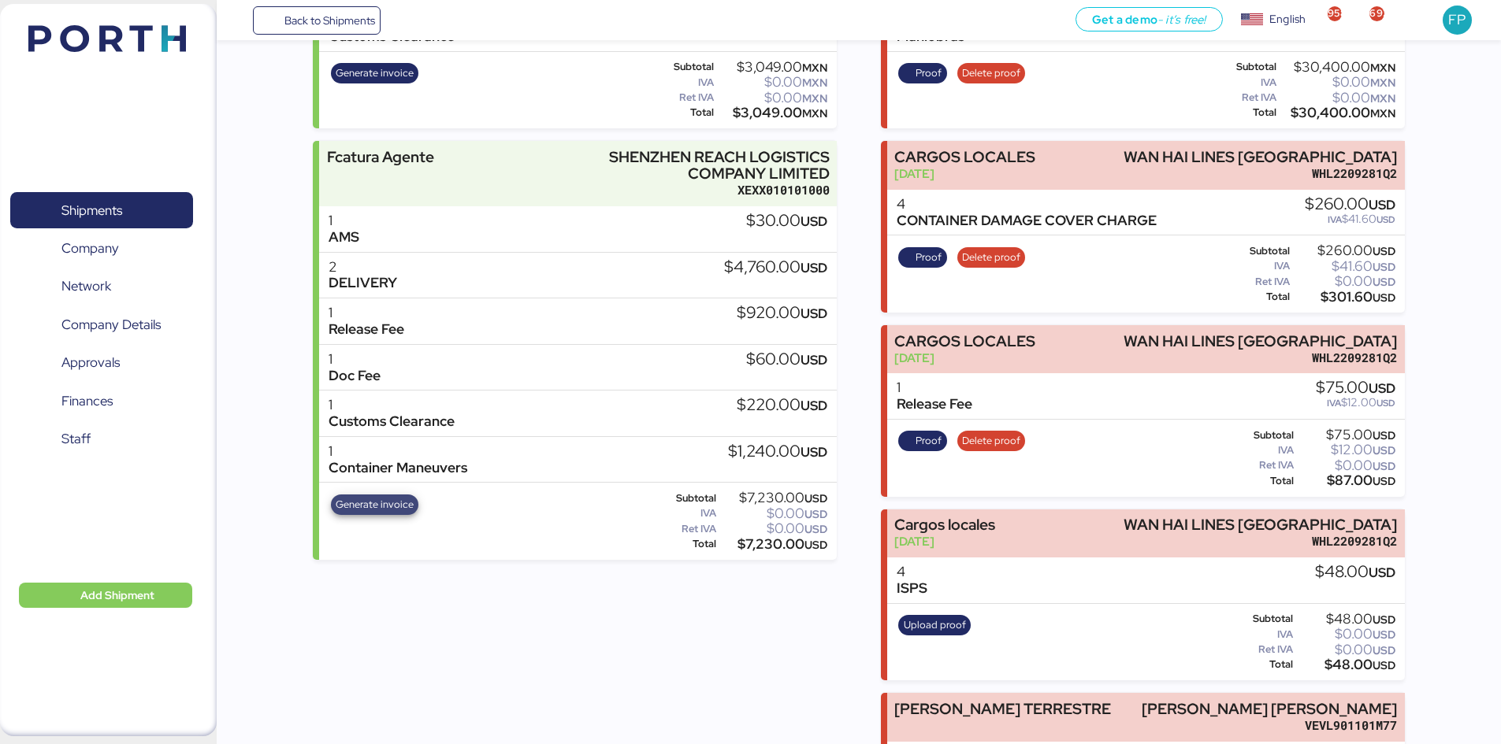
click at [403, 499] on span "Generate invoice" at bounding box center [375, 504] width 78 height 17
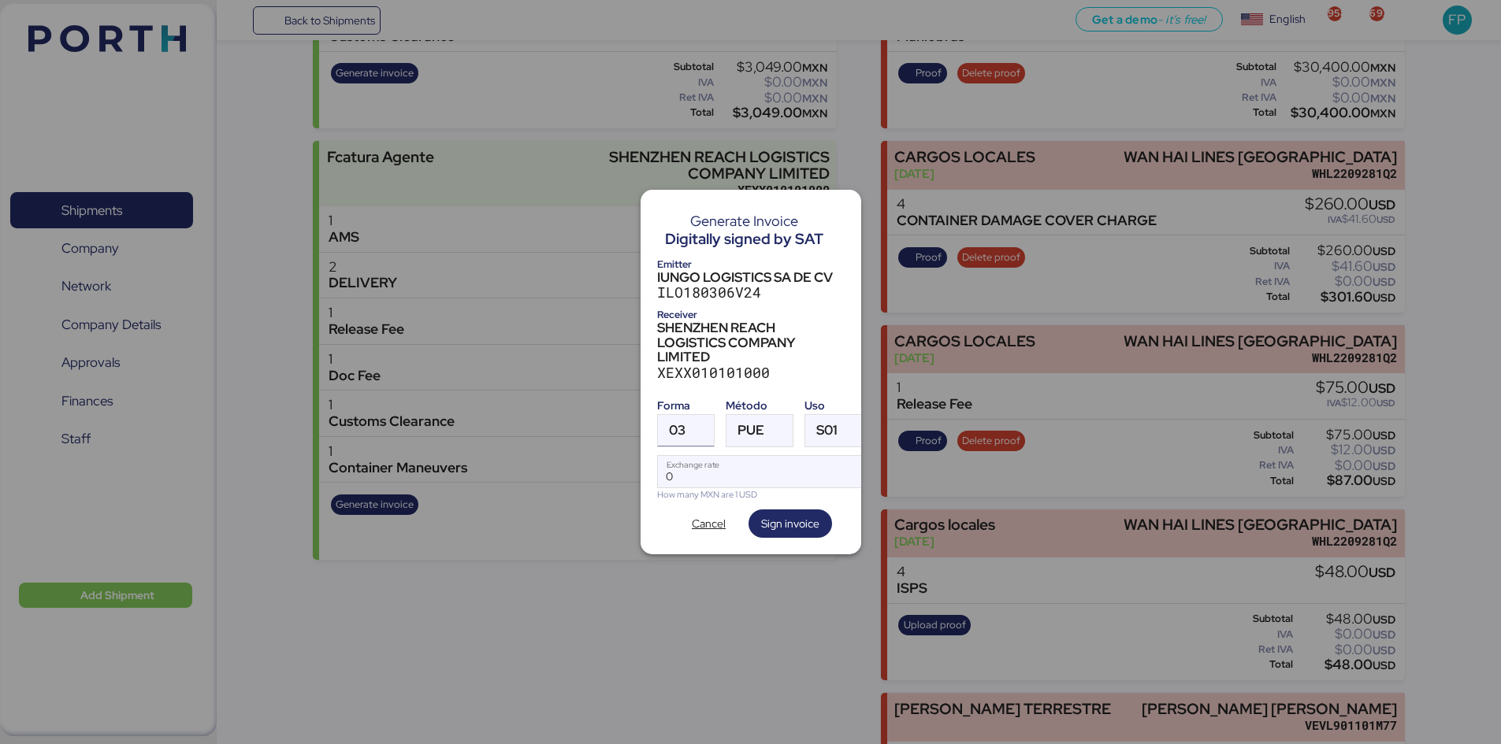
click at [676, 432] on span "03" at bounding box center [677, 430] width 17 height 13
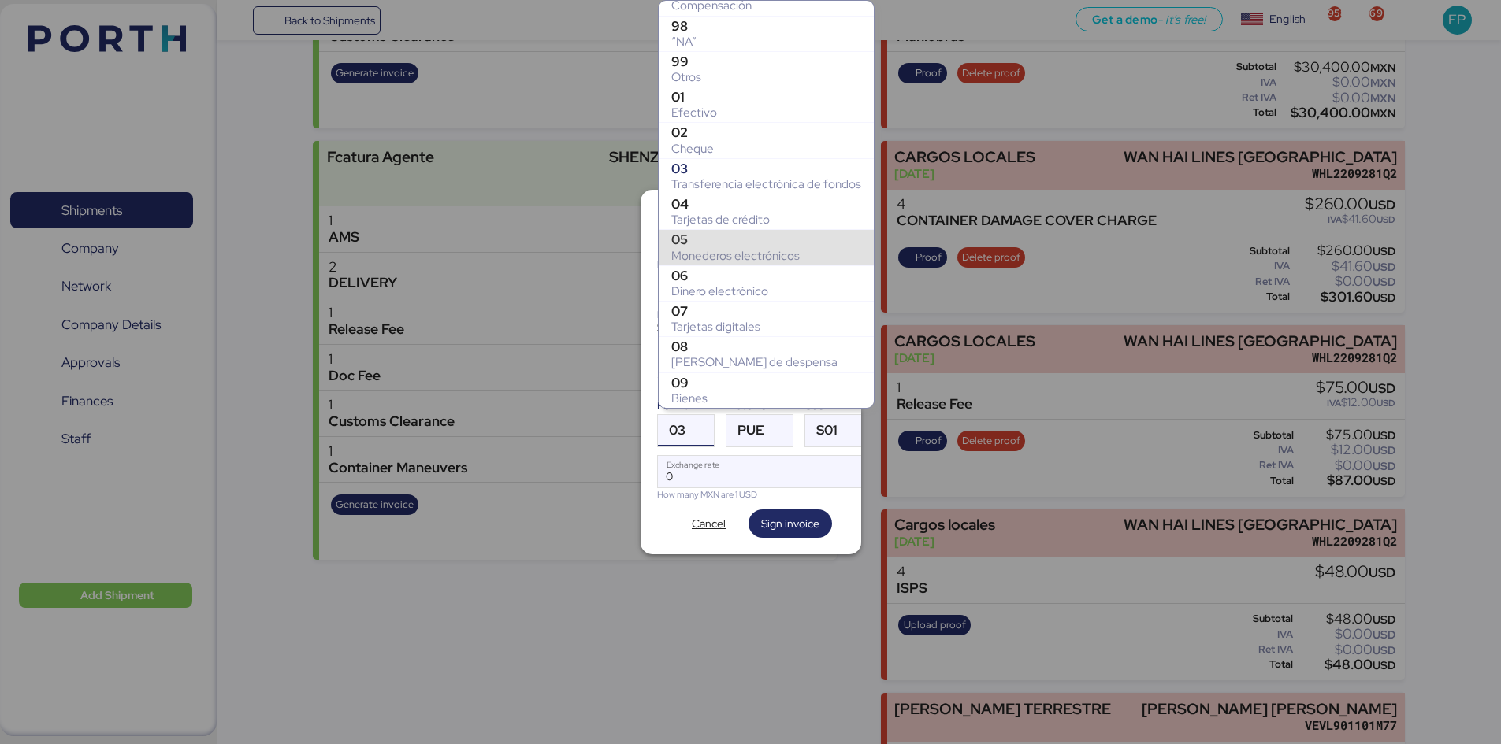
scroll to position [139, 0]
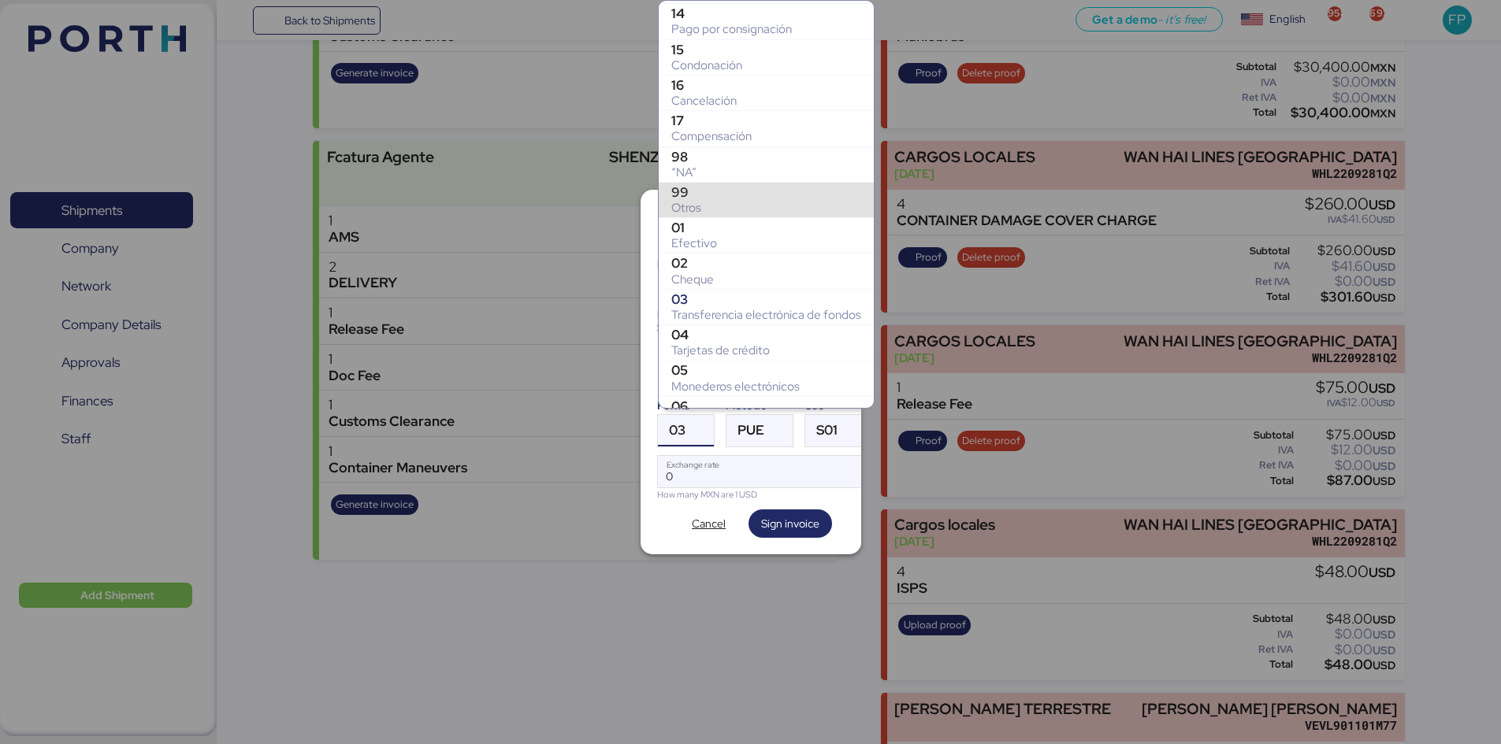
click at [734, 187] on div "99" at bounding box center [766, 192] width 190 height 16
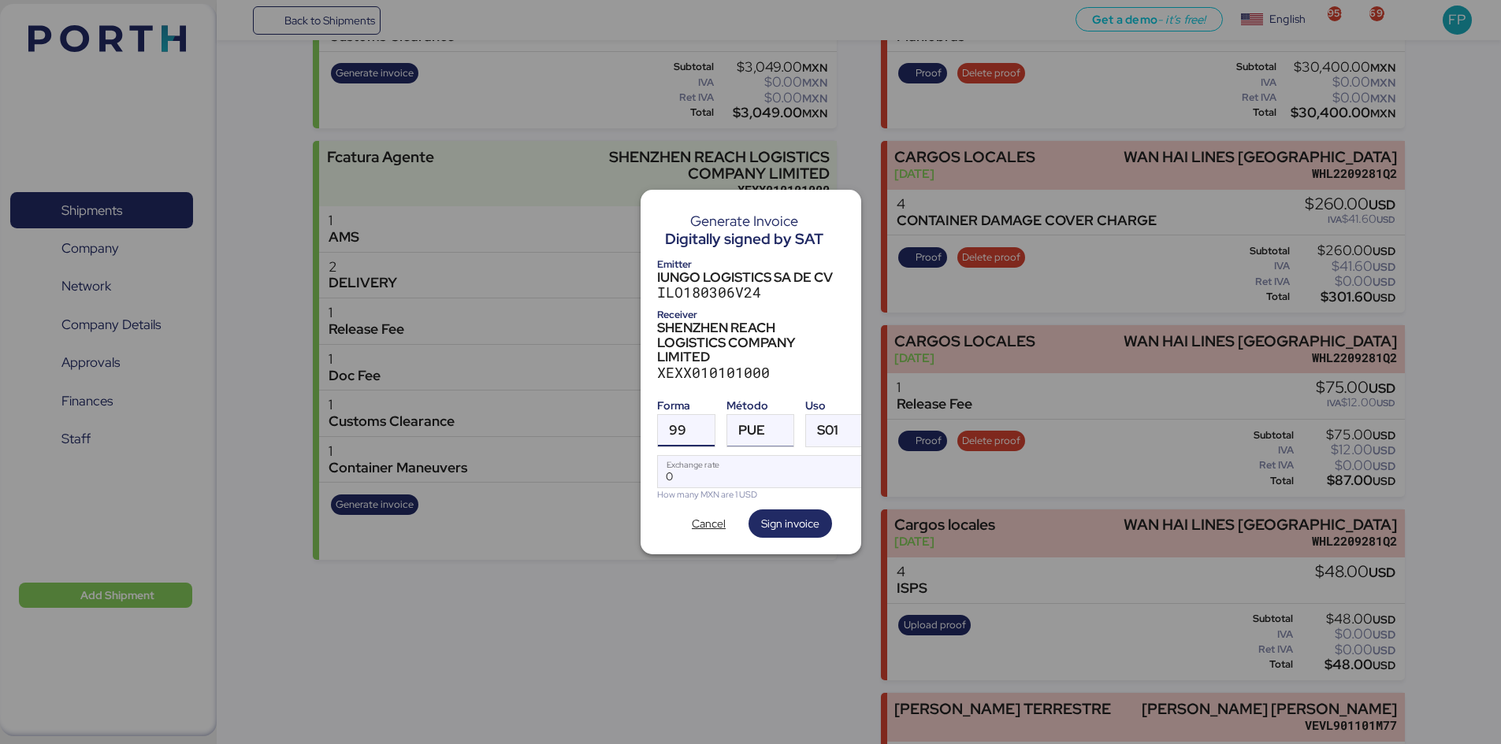
click at [755, 424] on span "PUE" at bounding box center [751, 430] width 27 height 13
click at [781, 481] on div "PPD" at bounding box center [824, 486] width 169 height 16
click at [781, 481] on input "Exchange rate" at bounding box center [763, 472] width 210 height 32
type input "0"
click at [748, 465] on input "Exchange rate" at bounding box center [763, 472] width 210 height 32
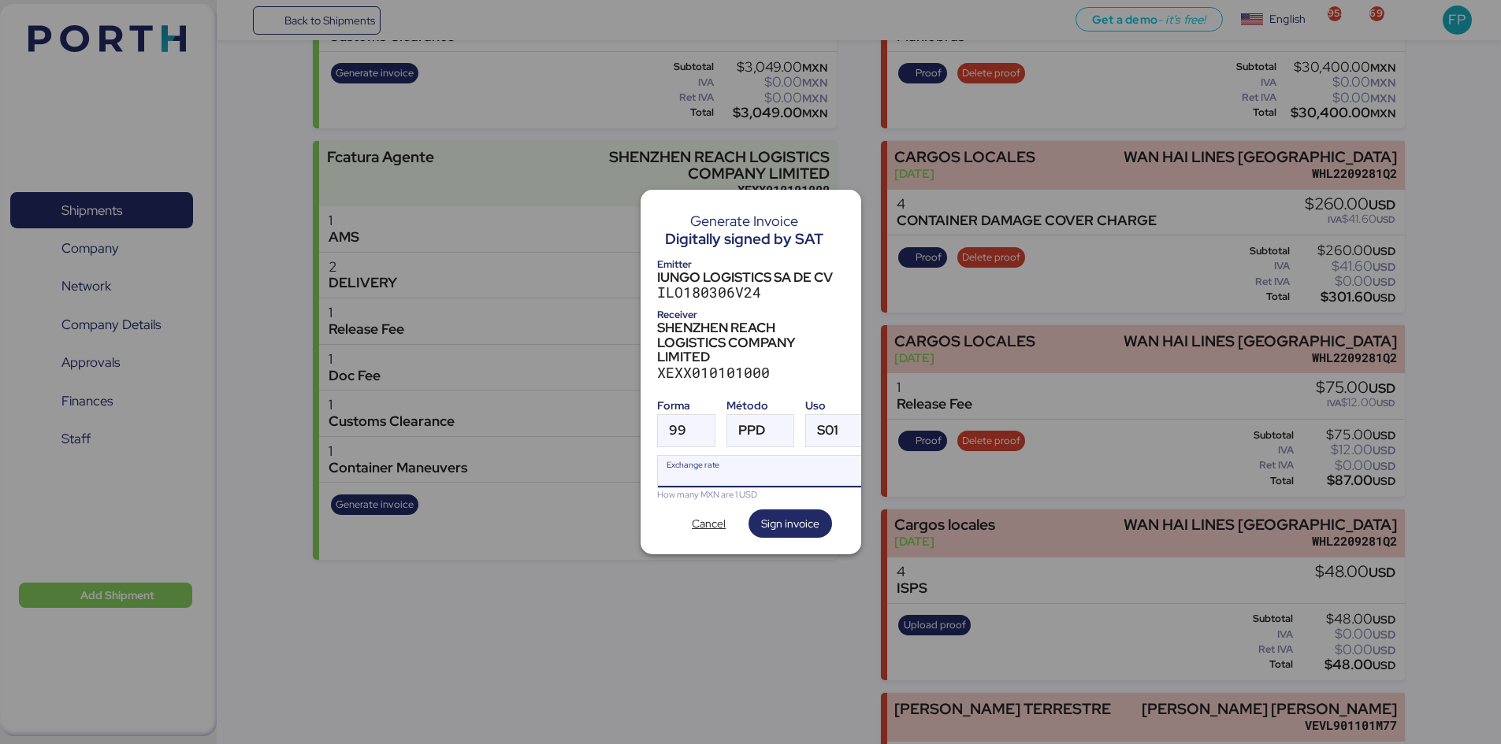
paste input "18.3147"
type input "18.3147"
click at [794, 528] on span "Sign invoice" at bounding box center [790, 524] width 58 height 22
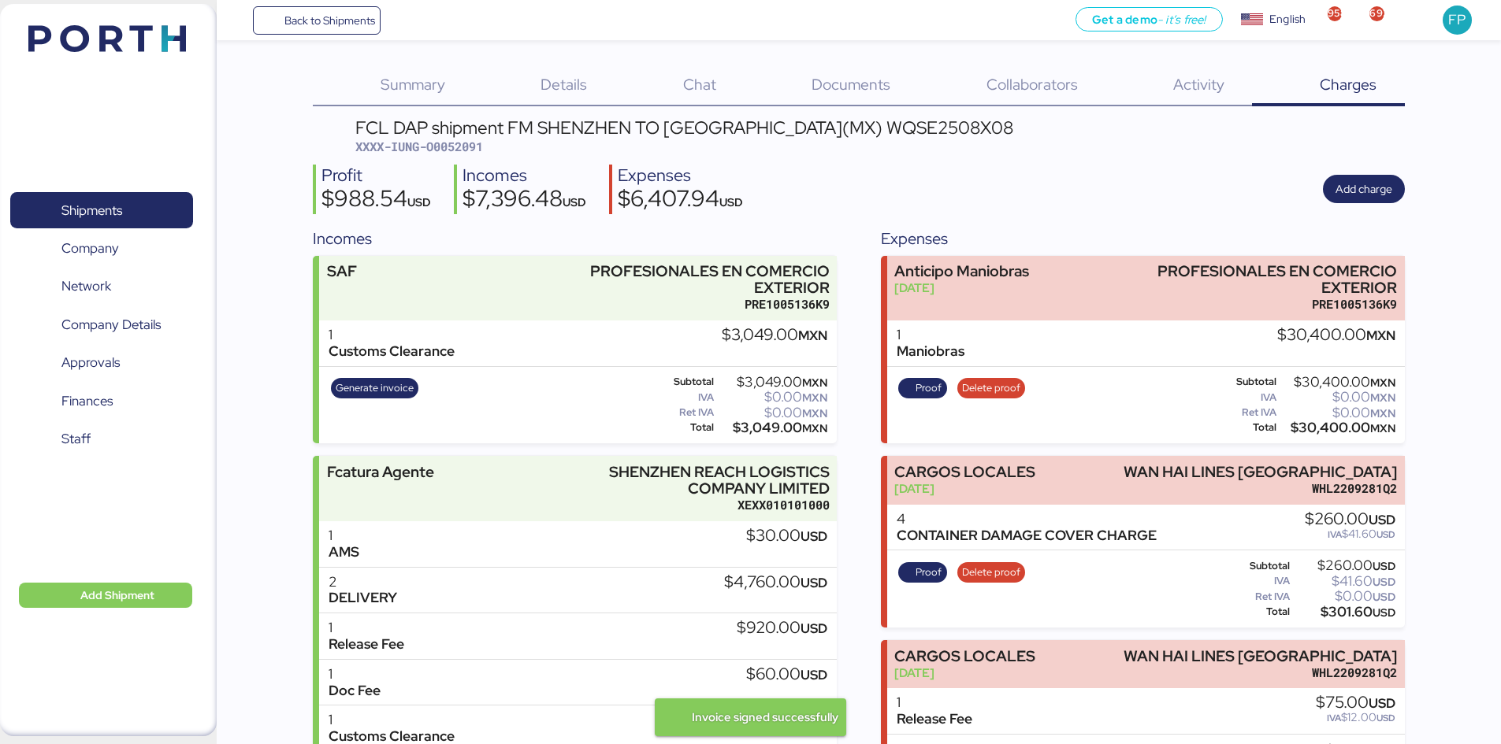
drag, startPoint x: 549, startPoint y: 611, endPoint x: 1483, endPoint y: 303, distance: 983.3
click at [1129, 124] on header "FCL DAP shipment FM SHENZHEN TO MANZANILLO(MX) WQSE2508X08 XXXX-IUNG-O0052091" at bounding box center [859, 137] width 1092 height 37
click at [915, 132] on div "FCL DAP shipment FM SHENZHEN TO MANZANILLO(MX) WQSE2508X08" at bounding box center [684, 127] width 658 height 17
click at [914, 131] on div "FCL DAP shipment FM SHENZHEN TO MANZANILLO(MX) WQSE2508X08" at bounding box center [684, 127] width 658 height 17
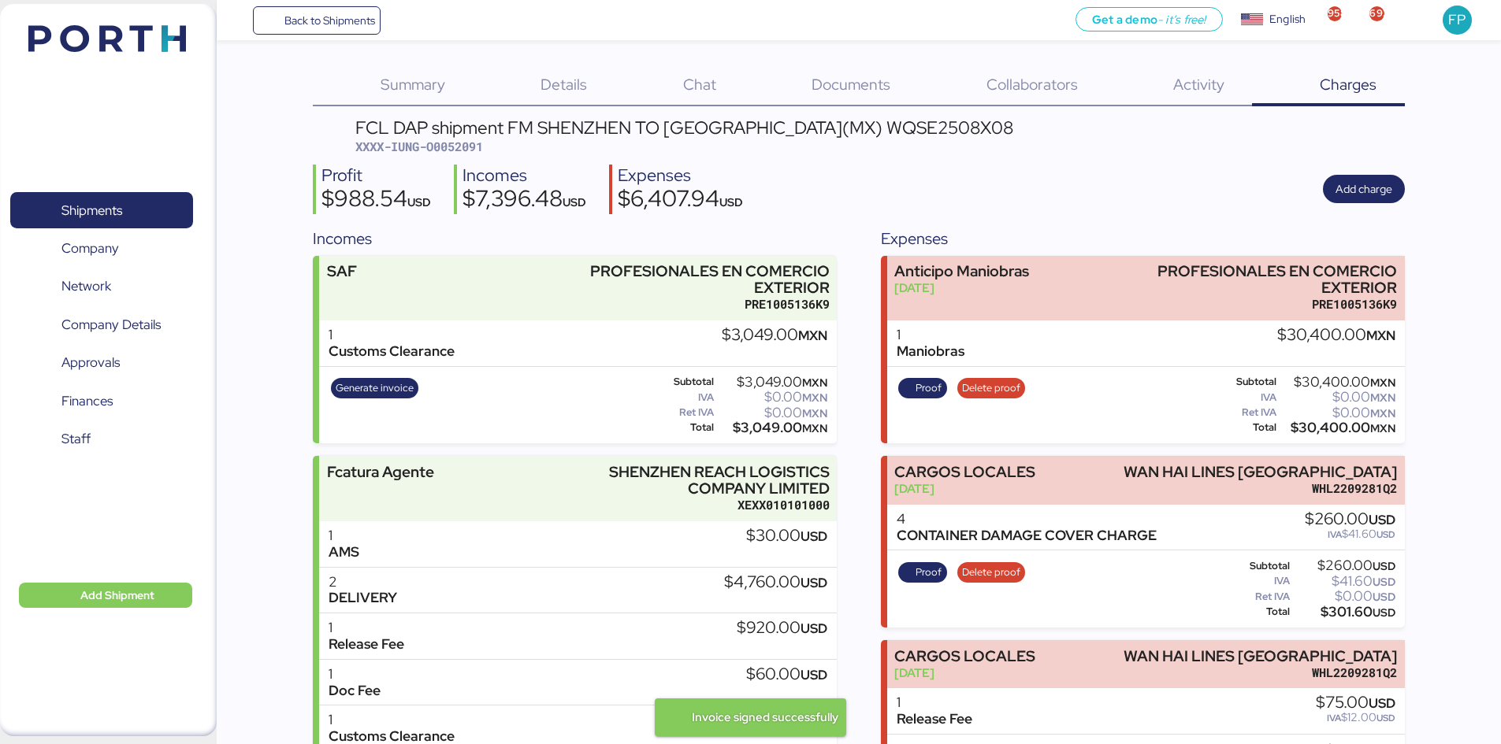
click at [913, 120] on div "FCL DAP shipment FM SHENZHEN TO MANZANILLO(MX) WQSE2508X08" at bounding box center [684, 127] width 658 height 17
copy div "WQSE2508X08"
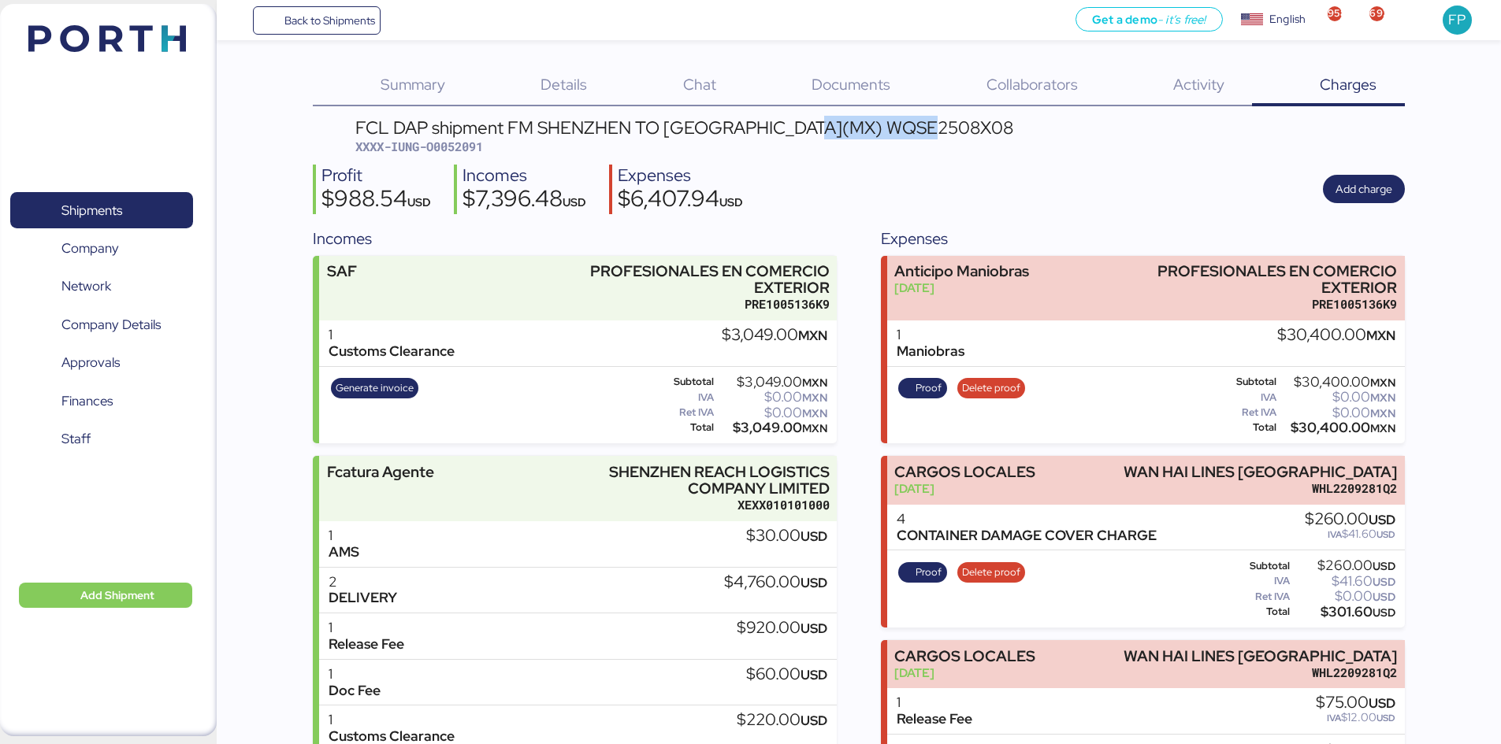
copy div "WQSE2508X08"
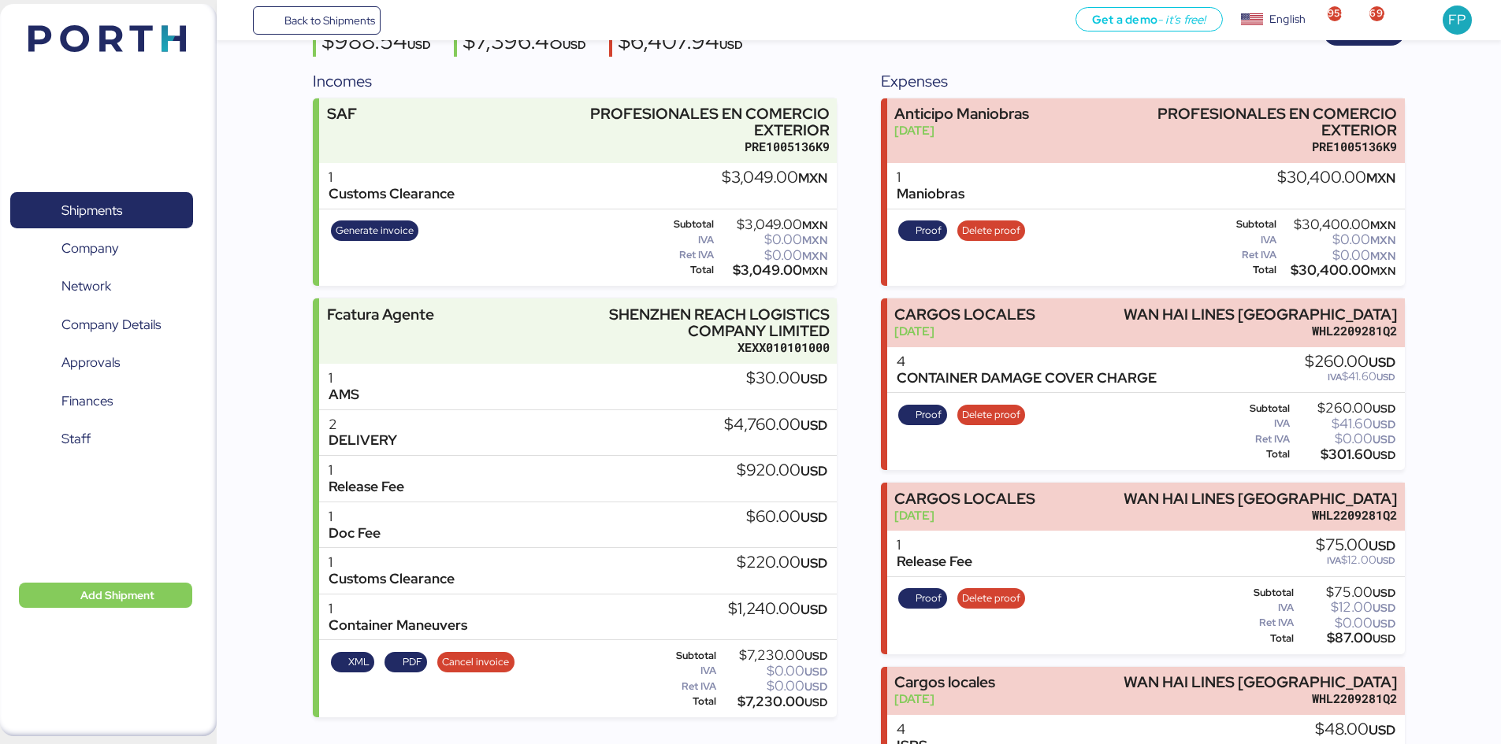
scroll to position [394, 0]
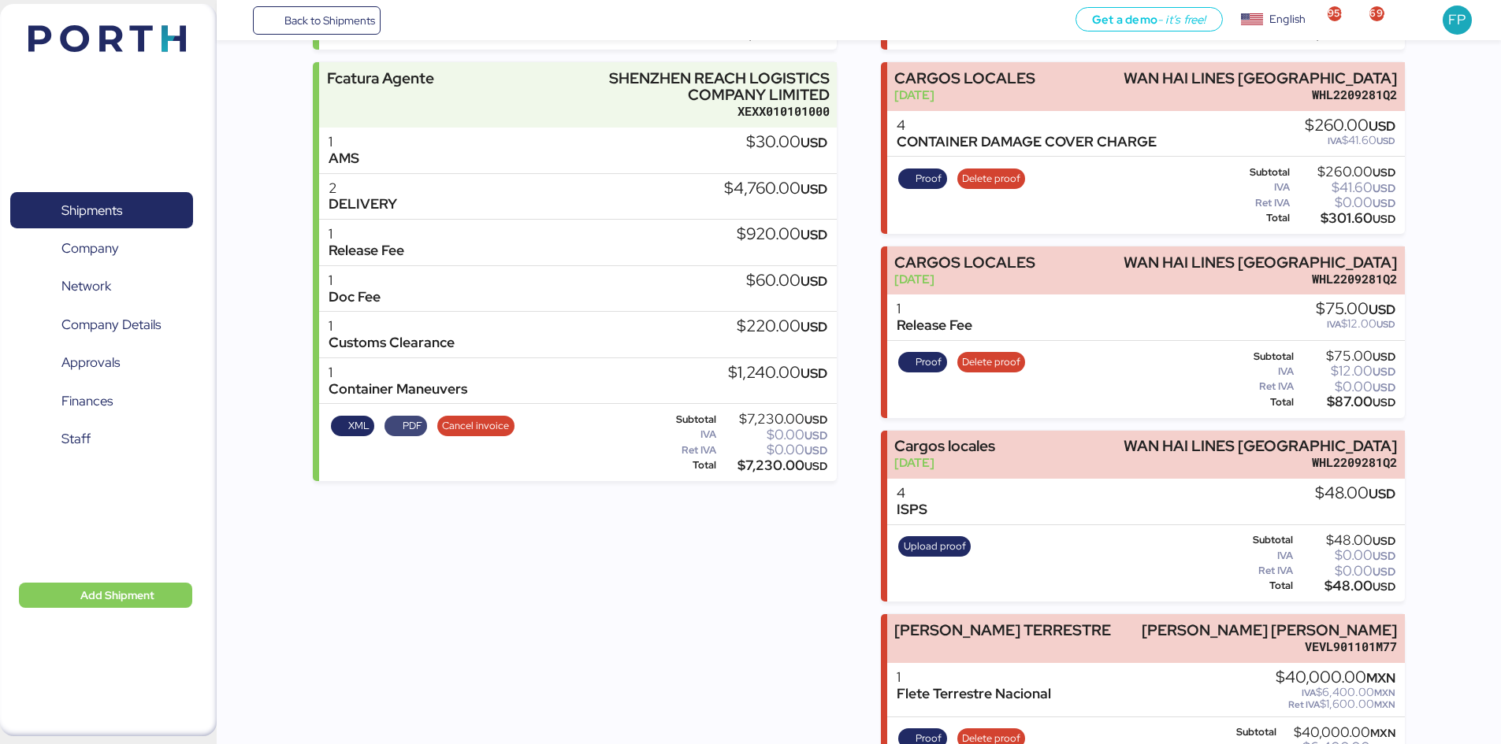
click at [404, 430] on span "PDF" at bounding box center [413, 426] width 20 height 17
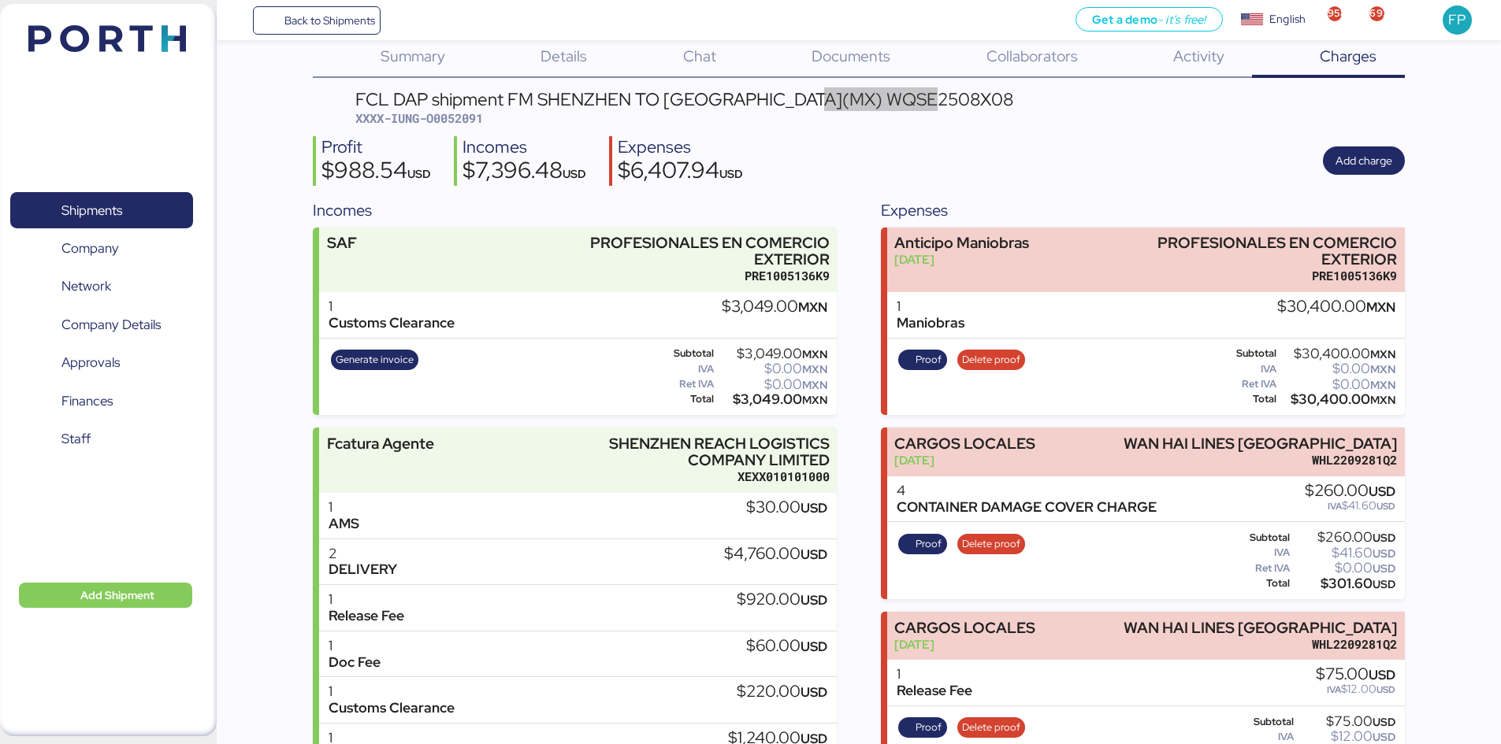
scroll to position [0, 0]
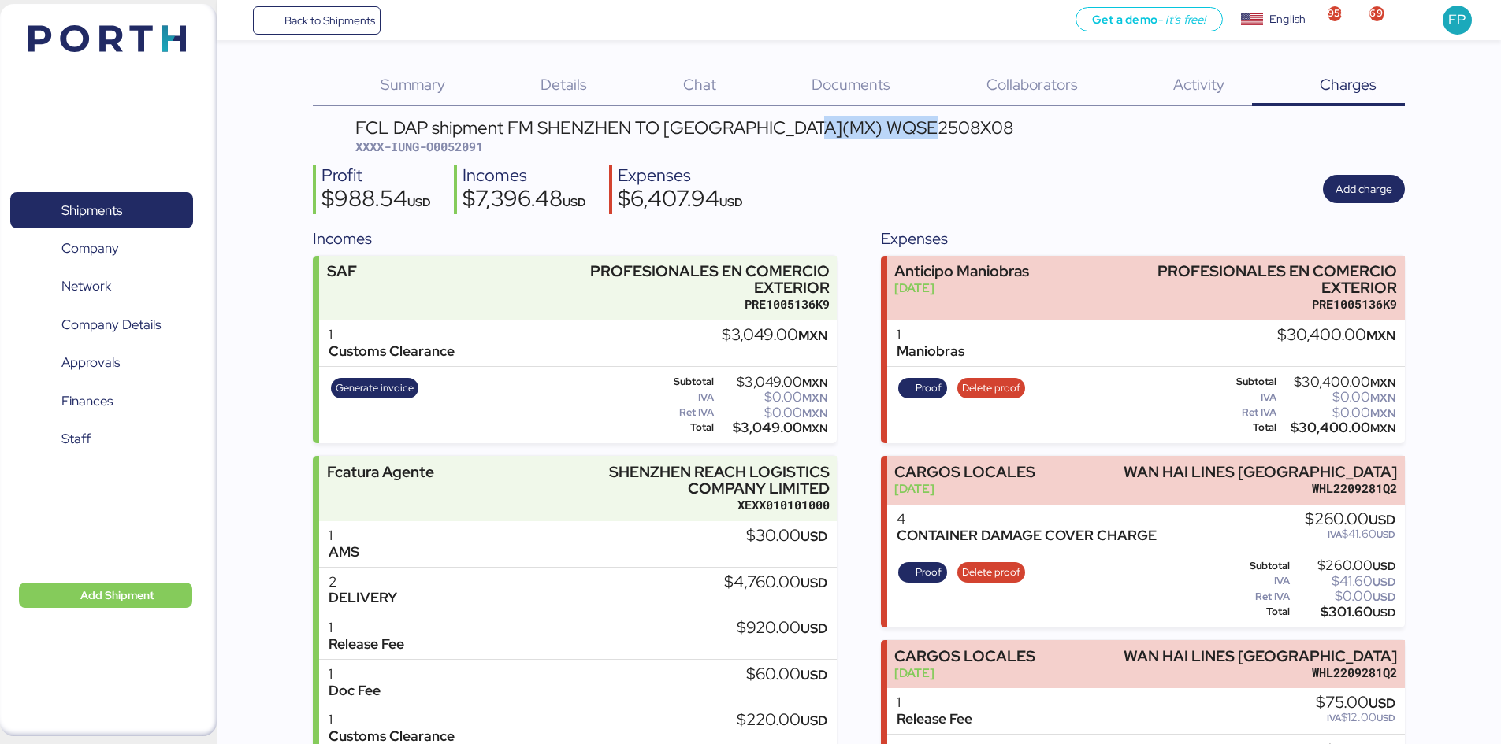
click at [462, 151] on span "XXXX-IUNG-O0052091" at bounding box center [419, 147] width 128 height 16
copy span "O0052091"
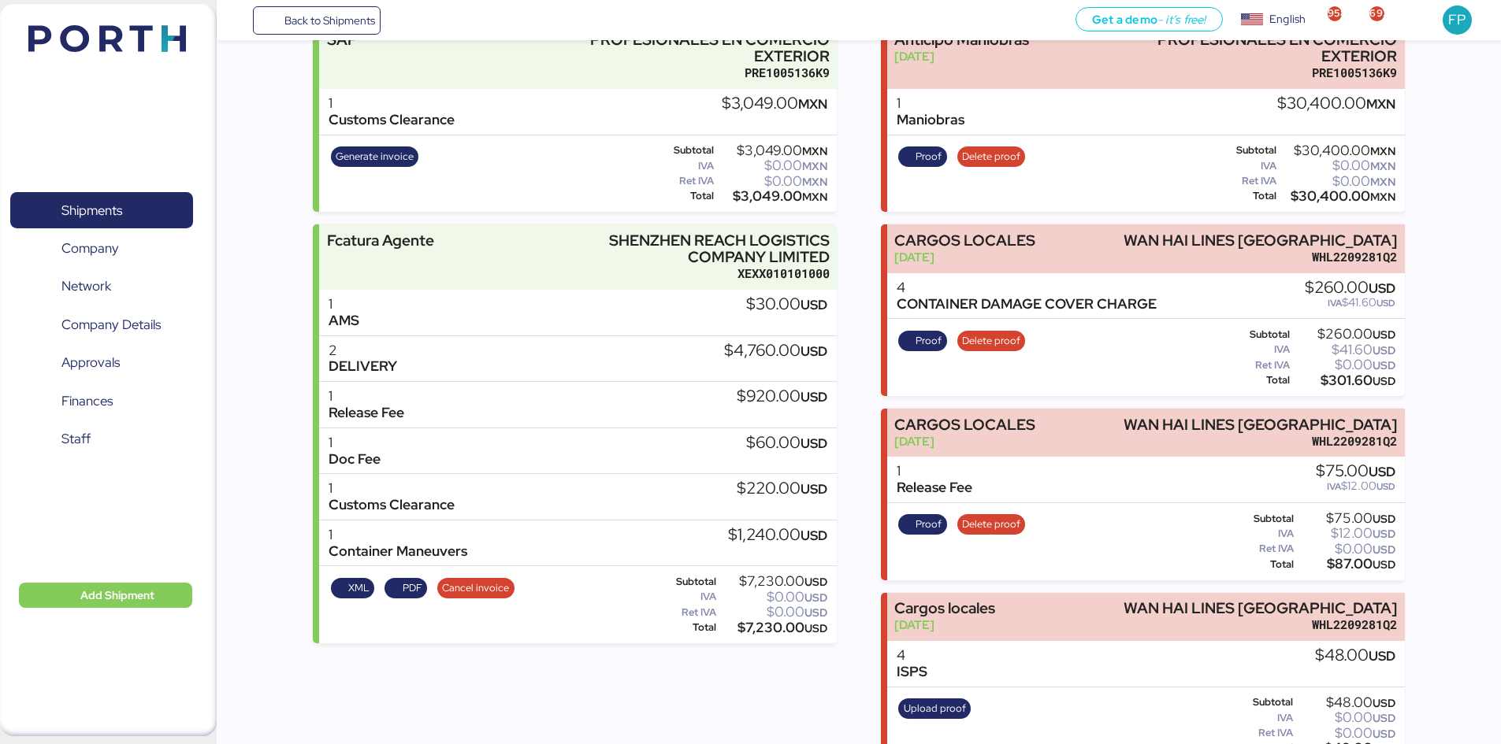
scroll to position [236, 0]
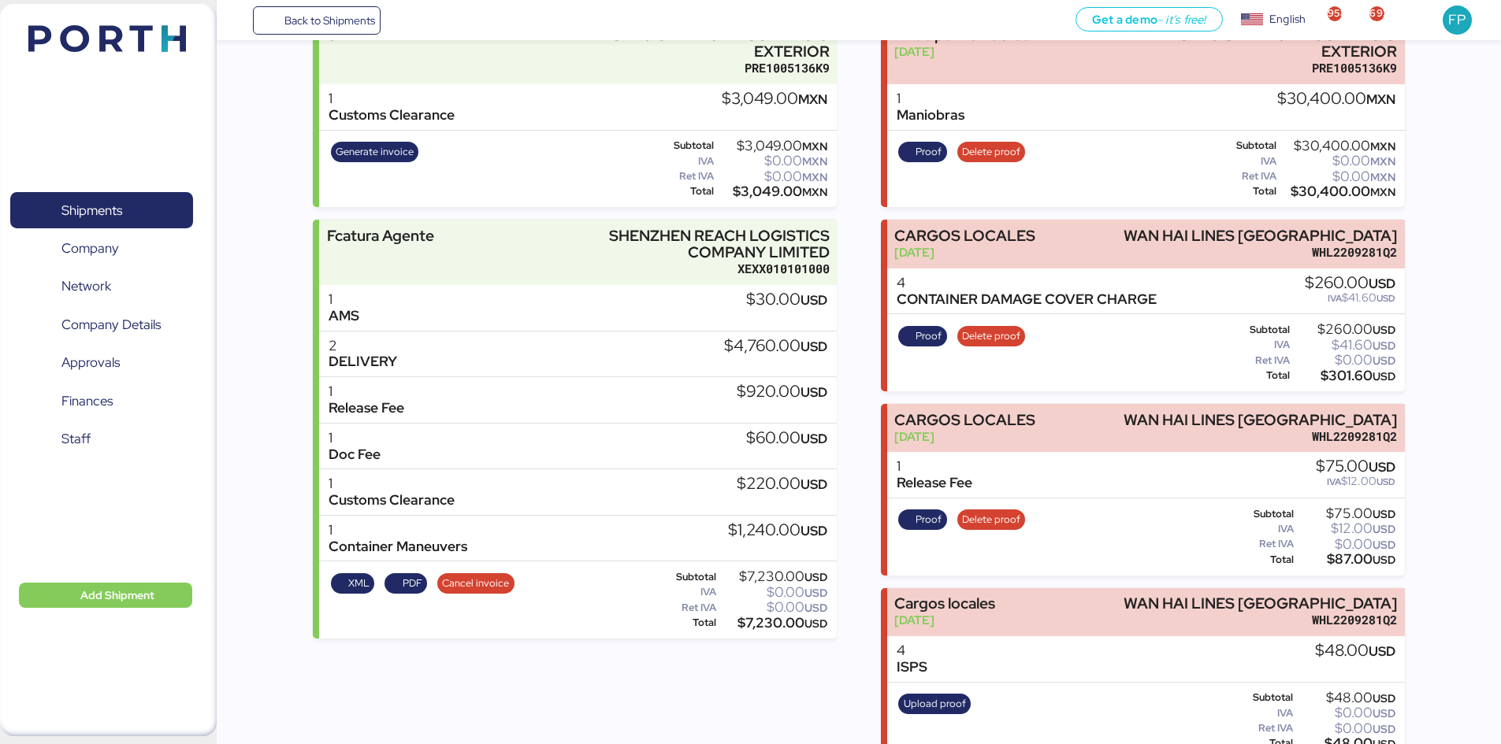
click at [770, 574] on div "$7,230.00 USD" at bounding box center [773, 624] width 109 height 12
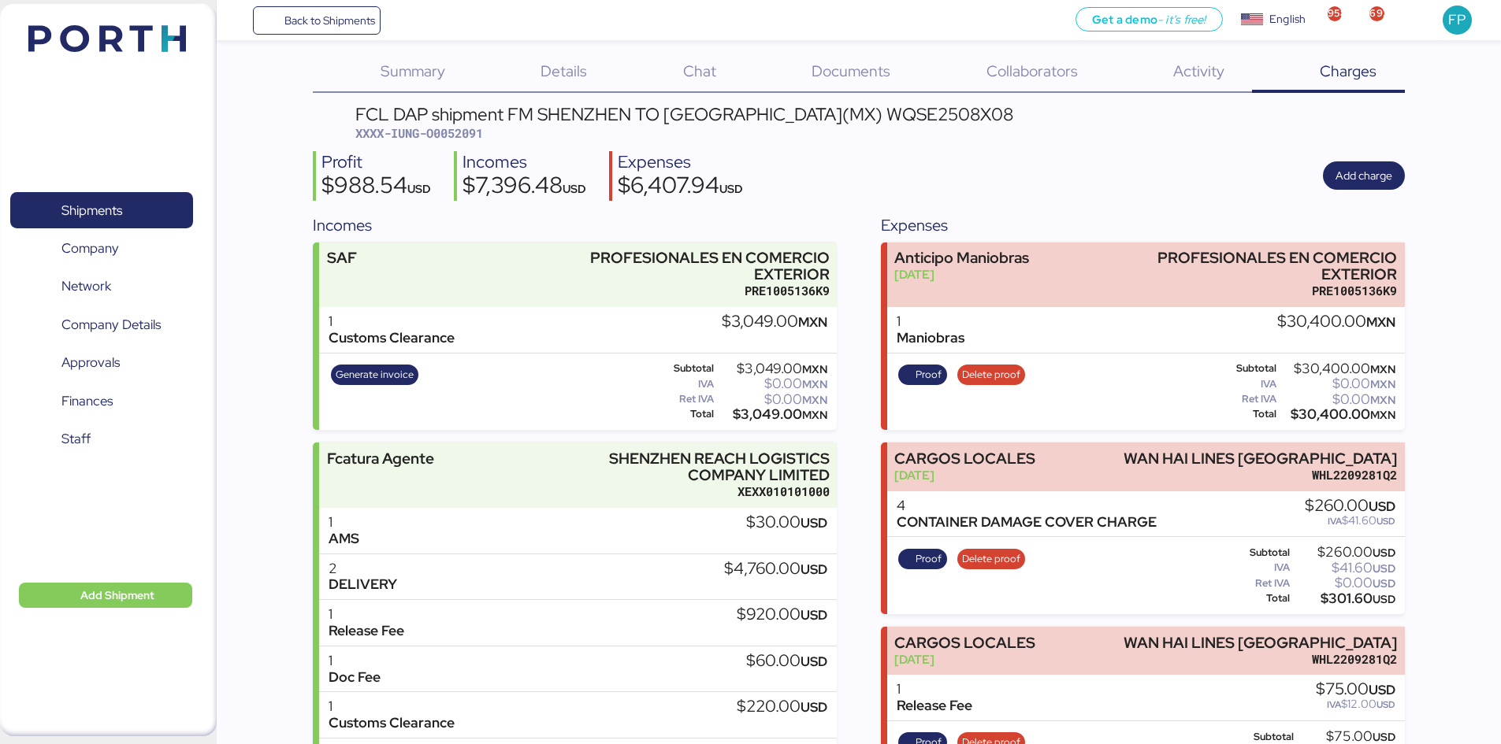
scroll to position [0, 0]
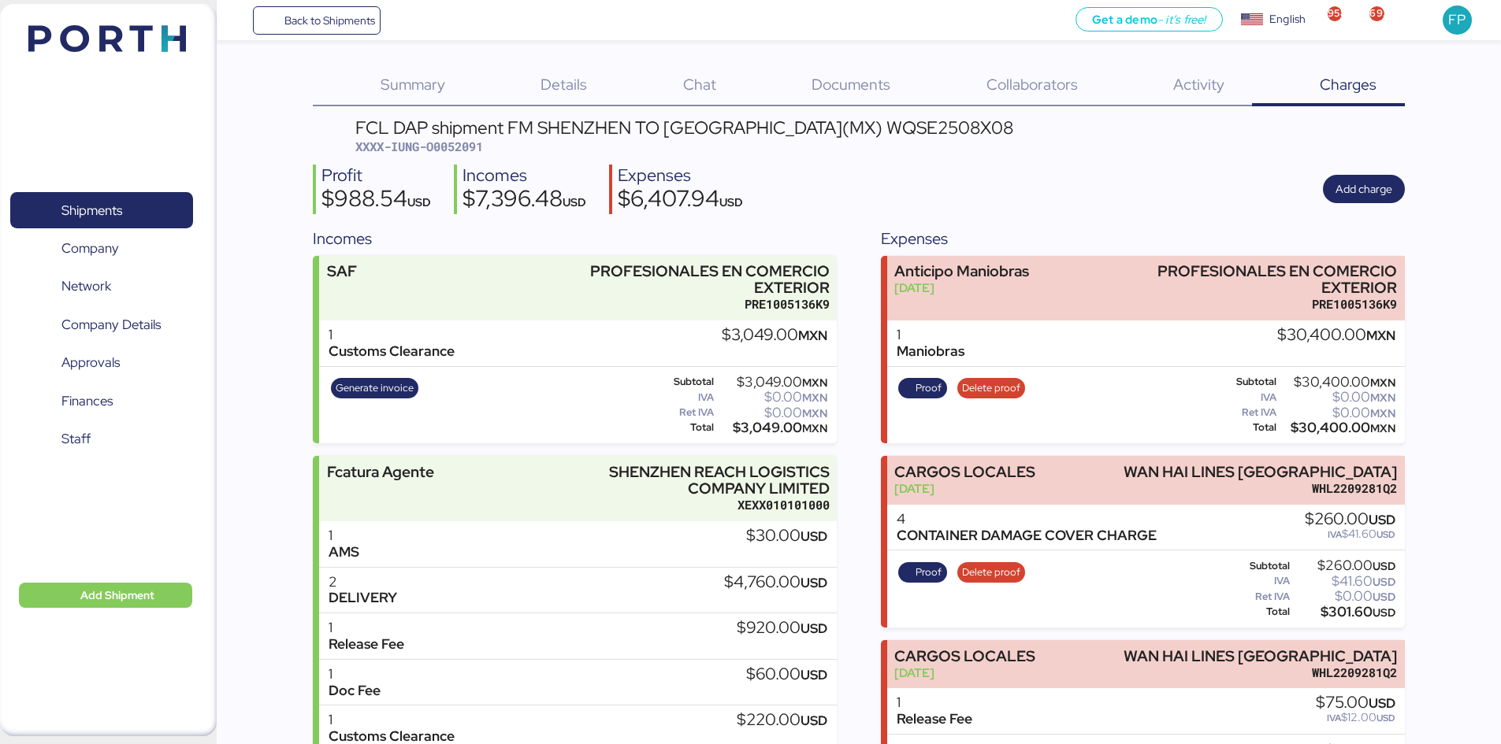
click at [883, 136] on div "FCL DAP shipment FM SHENZHEN TO MANZANILLO(MX) WQSE2508X08" at bounding box center [684, 127] width 658 height 17
click at [867, 176] on div "Profit $988.54 USD Incomes $7,396.48 USD Expenses $6,407.94 USD Add charge" at bounding box center [859, 190] width 1092 height 50
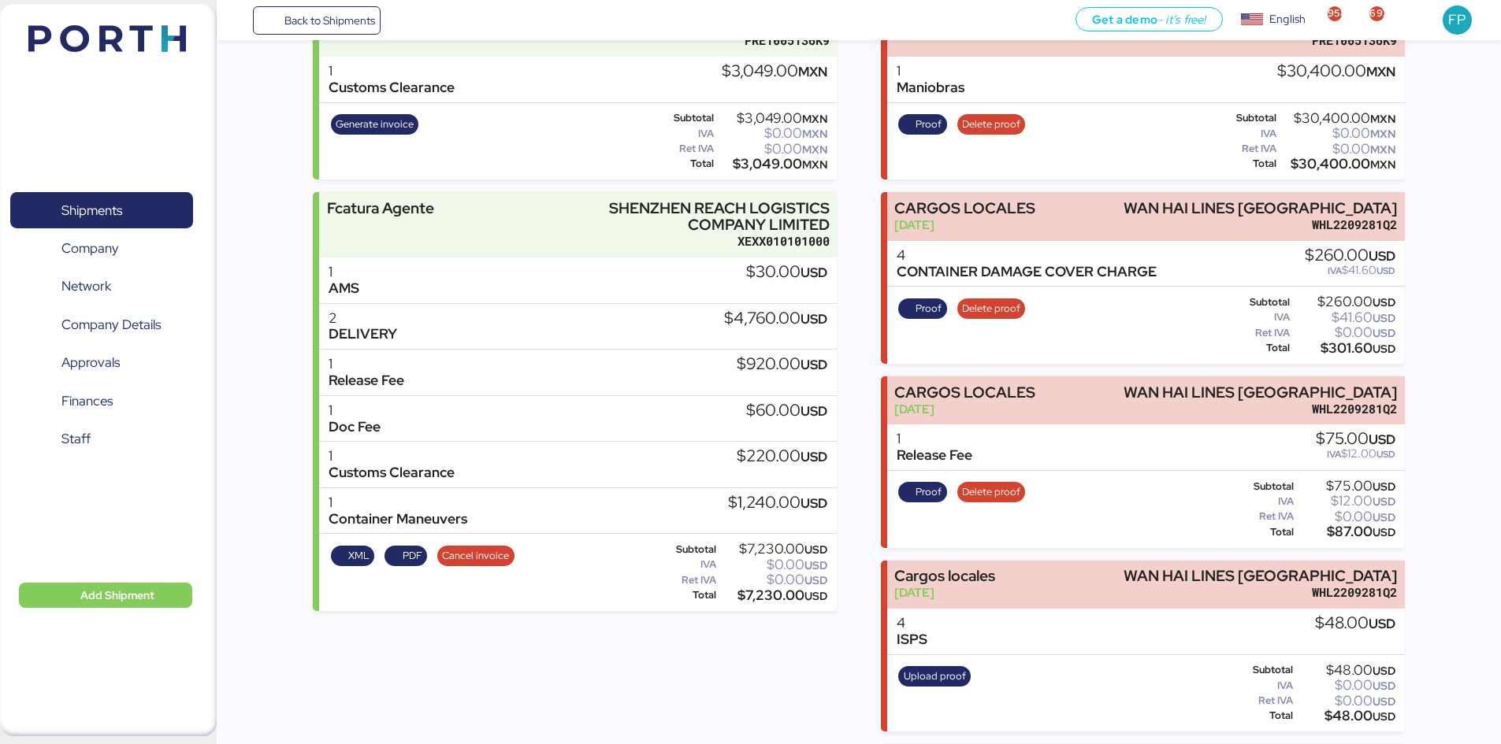
scroll to position [158, 0]
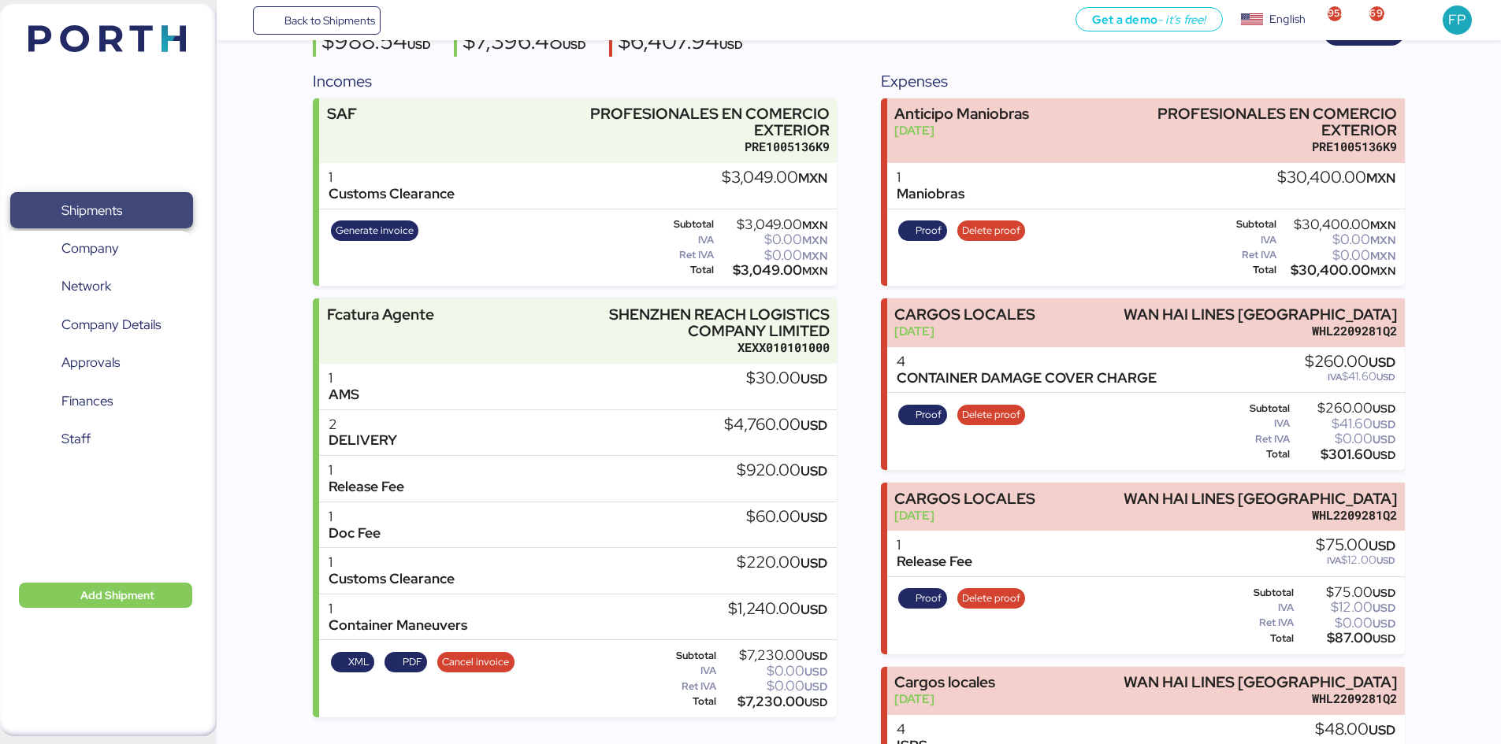
click at [166, 210] on span "Shipments" at bounding box center [101, 210] width 169 height 23
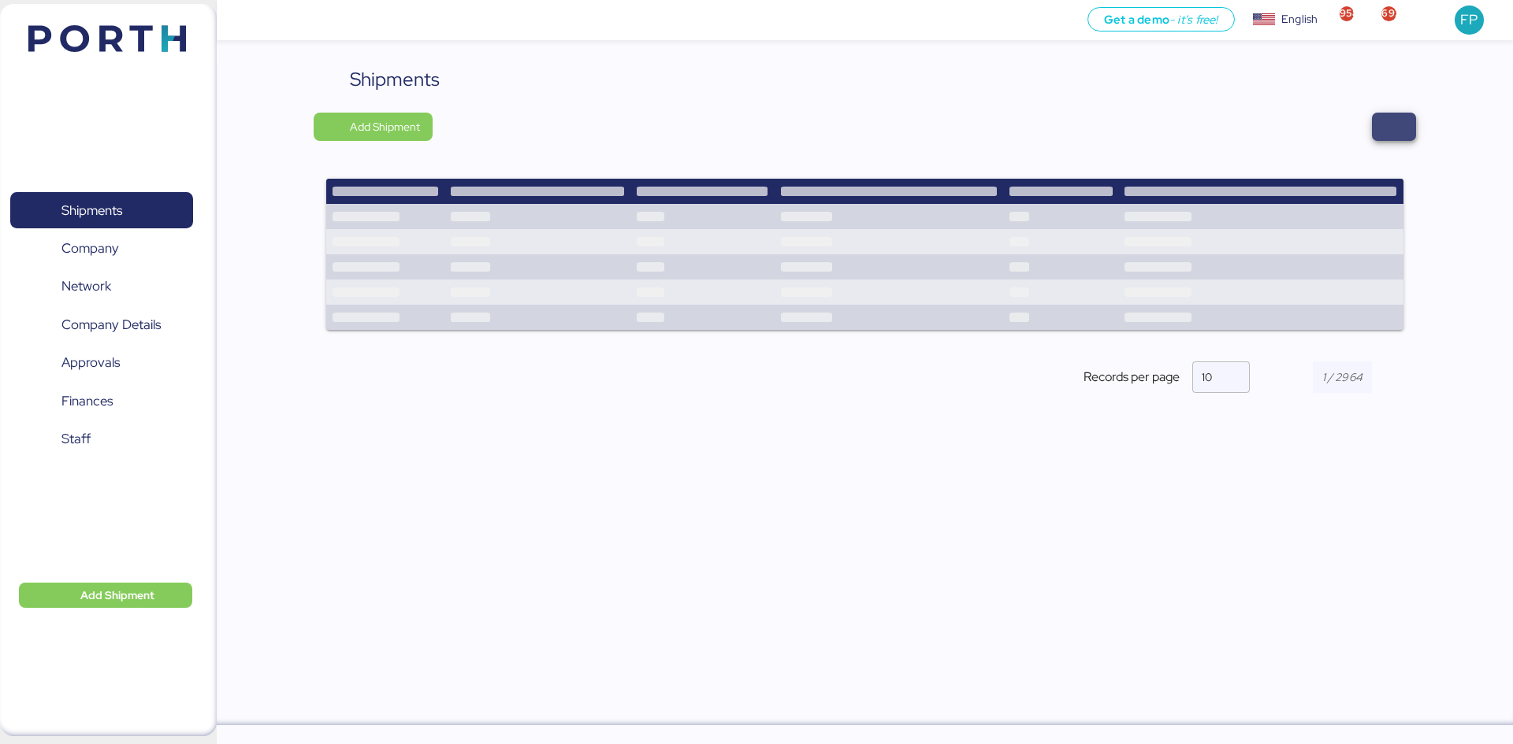
click at [1209, 127] on span "button" at bounding box center [1394, 127] width 44 height 28
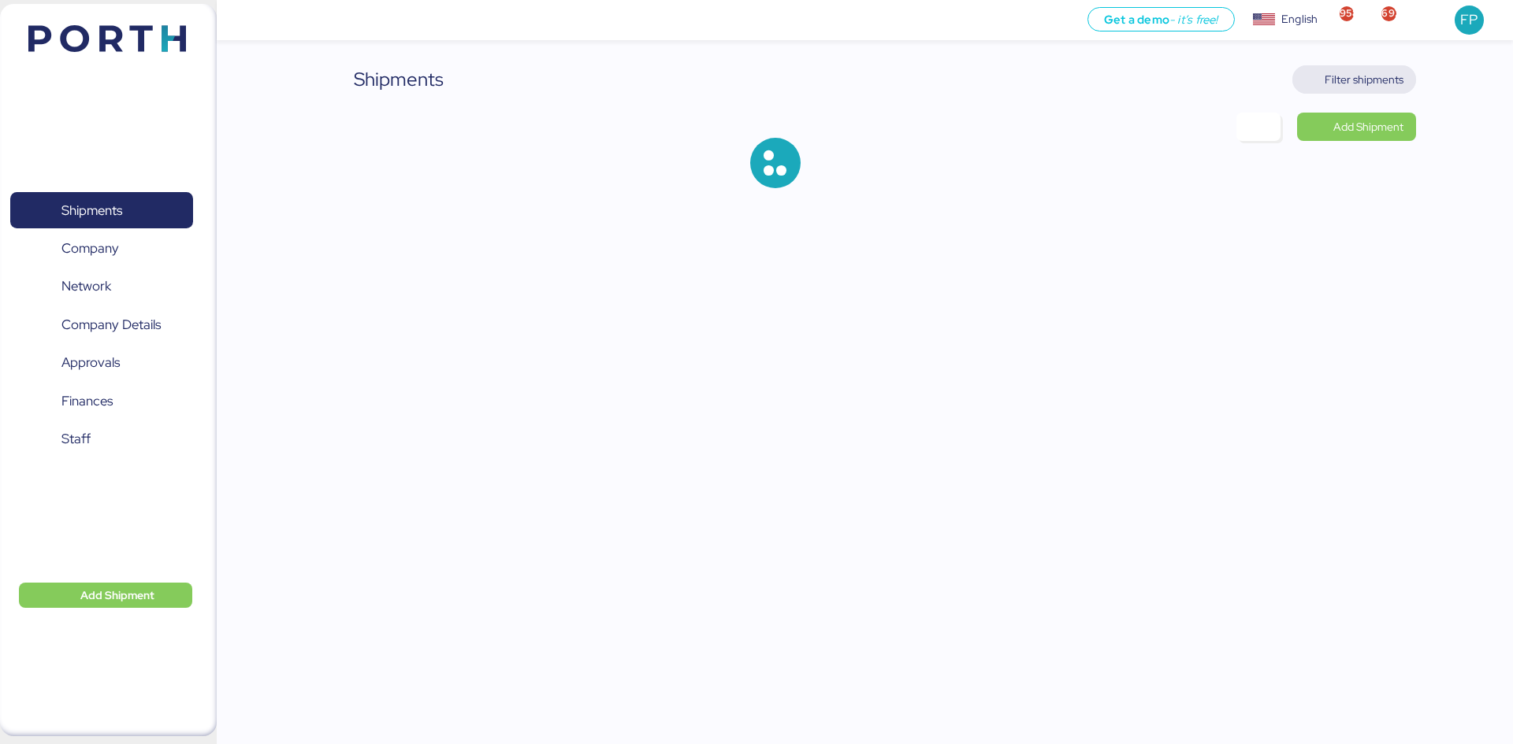
click at [1209, 81] on span "Filter shipments" at bounding box center [1363, 79] width 79 height 19
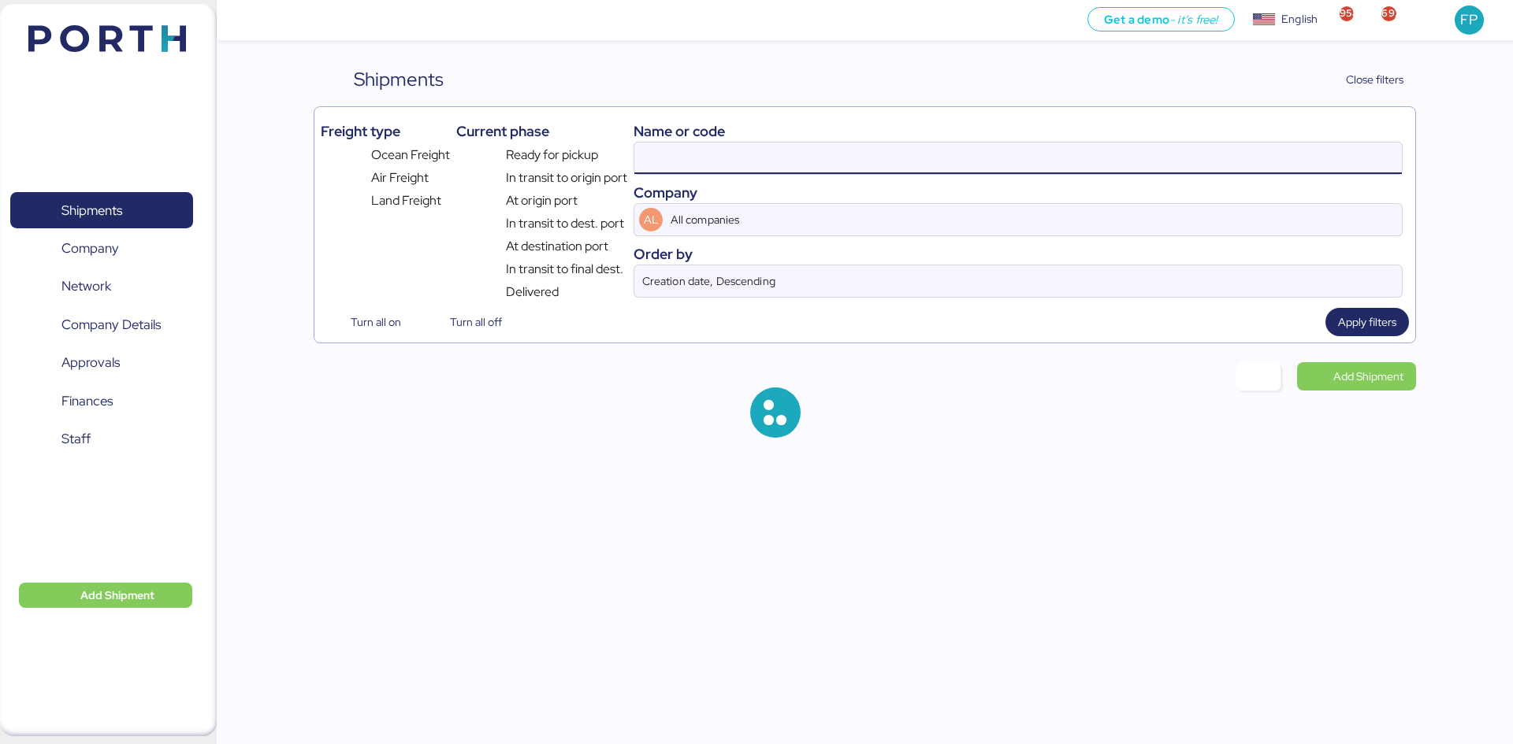
click at [664, 147] on input at bounding box center [1017, 159] width 767 height 32
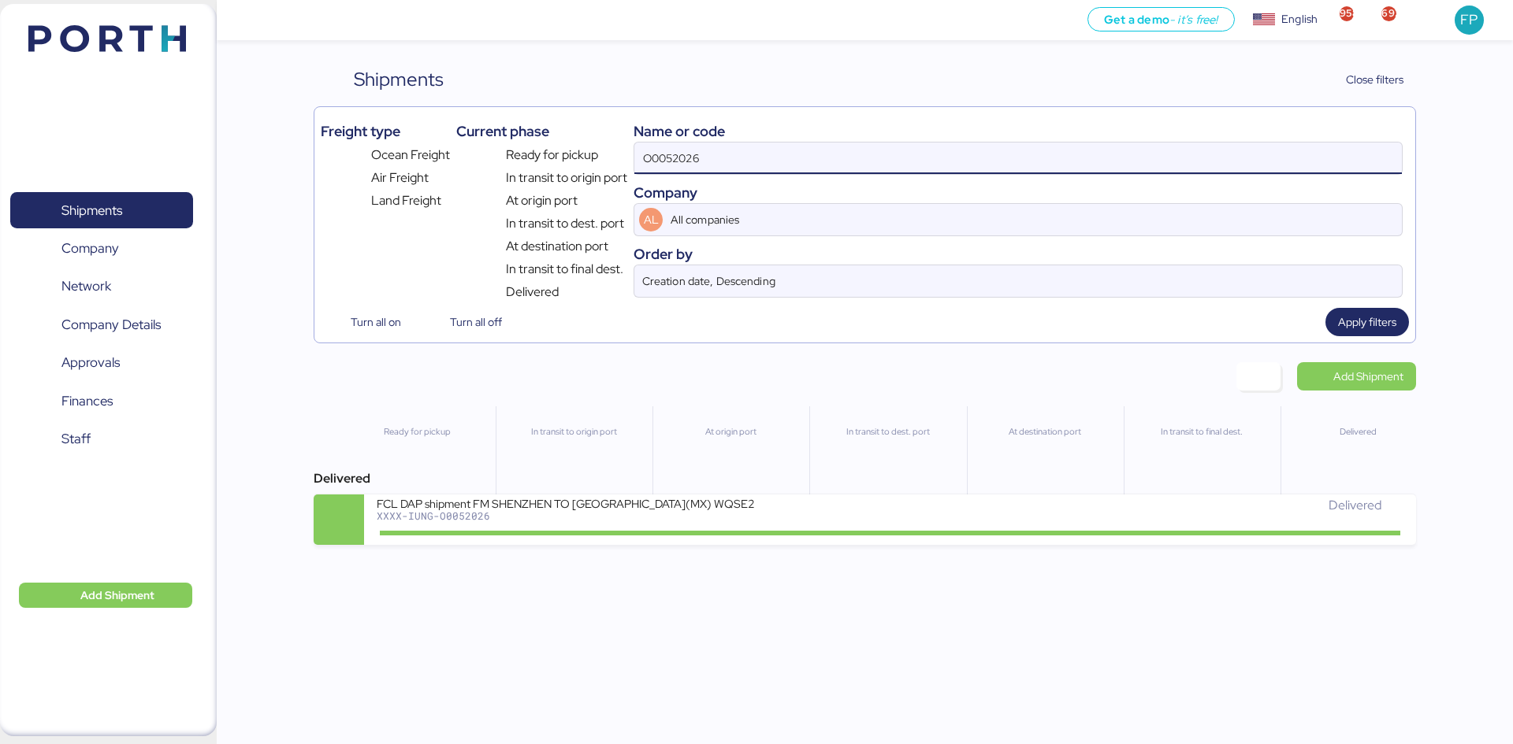
click at [670, 148] on input "O0052026" at bounding box center [1017, 159] width 767 height 32
paste input "10"
type input "O0052106"
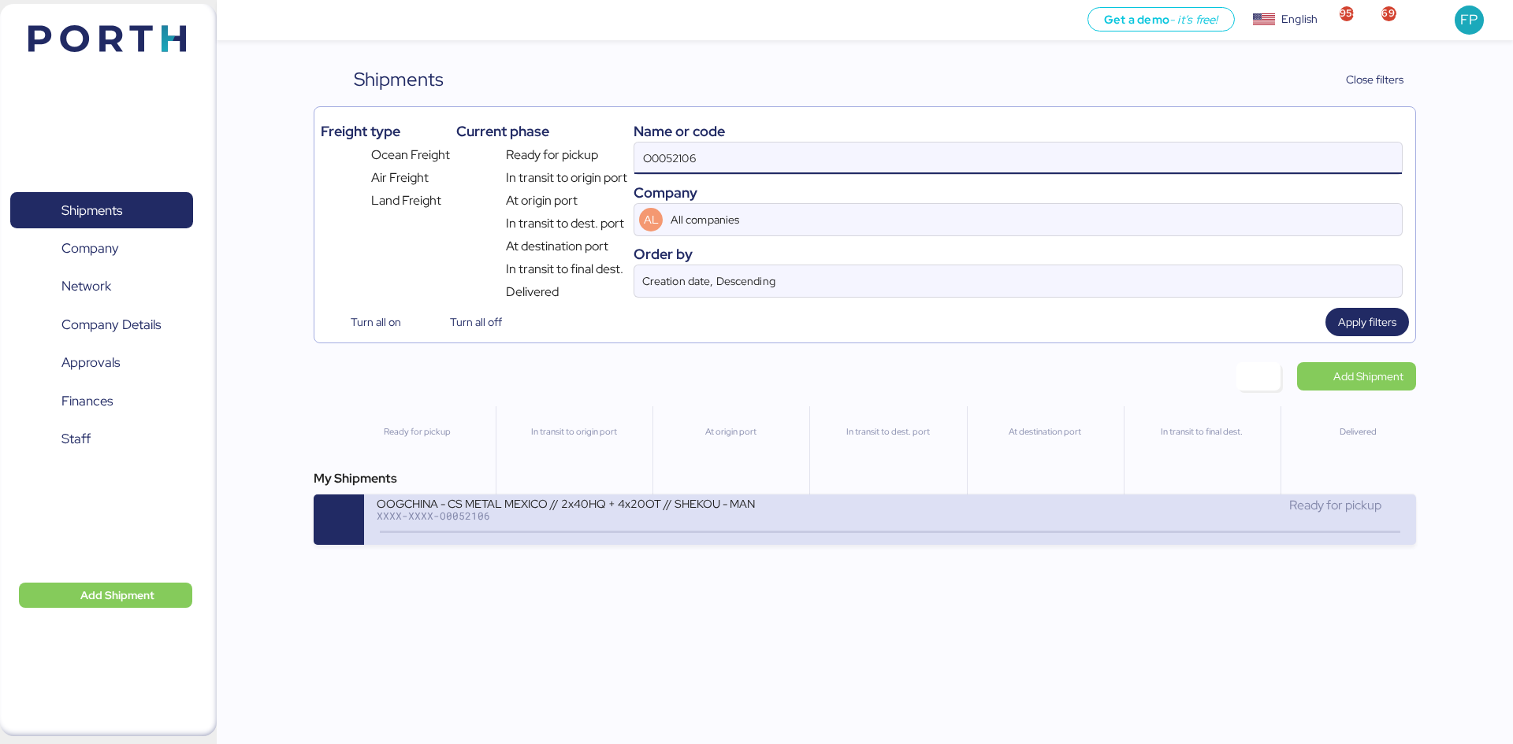
click at [670, 531] on div at bounding box center [889, 532] width 1019 height 2
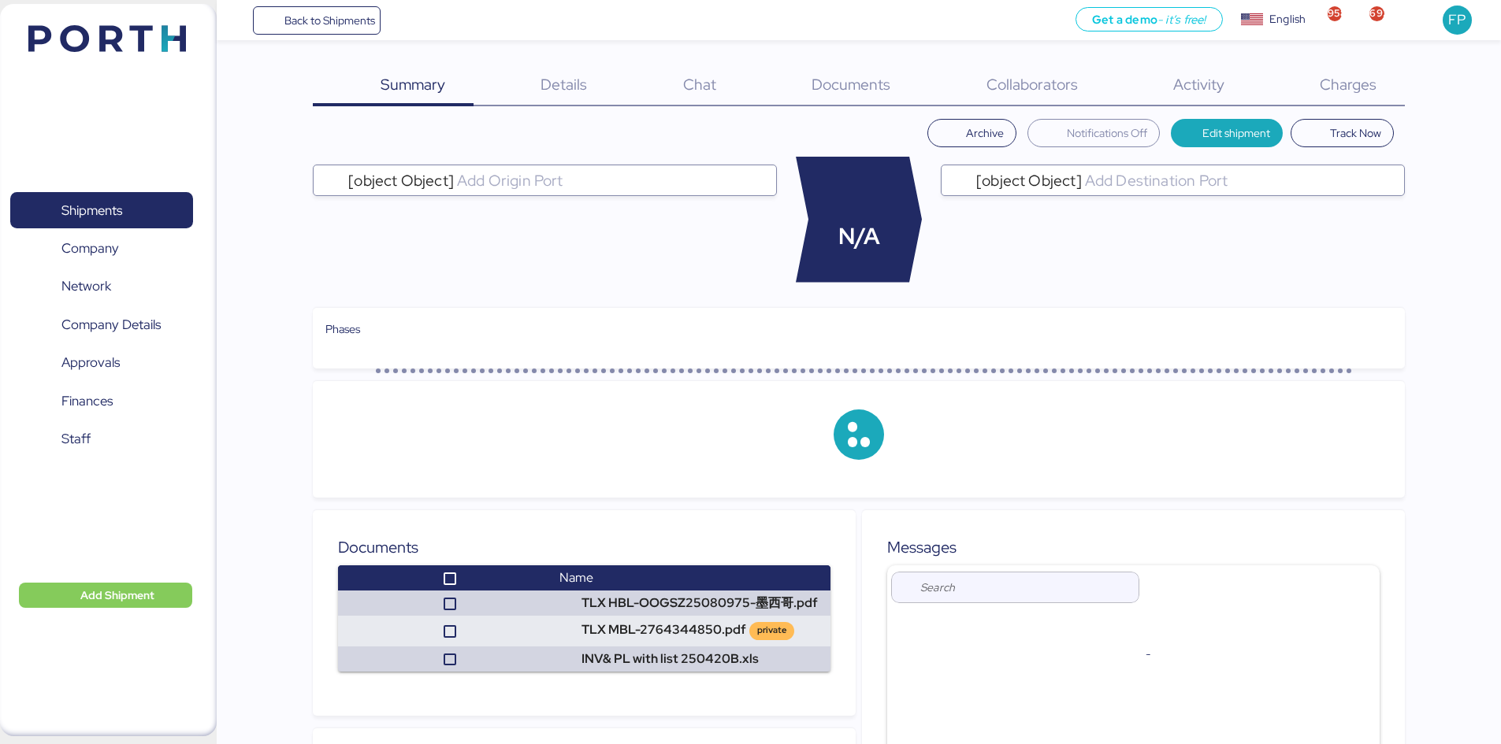
click at [1209, 81] on span "Charges" at bounding box center [1348, 84] width 57 height 20
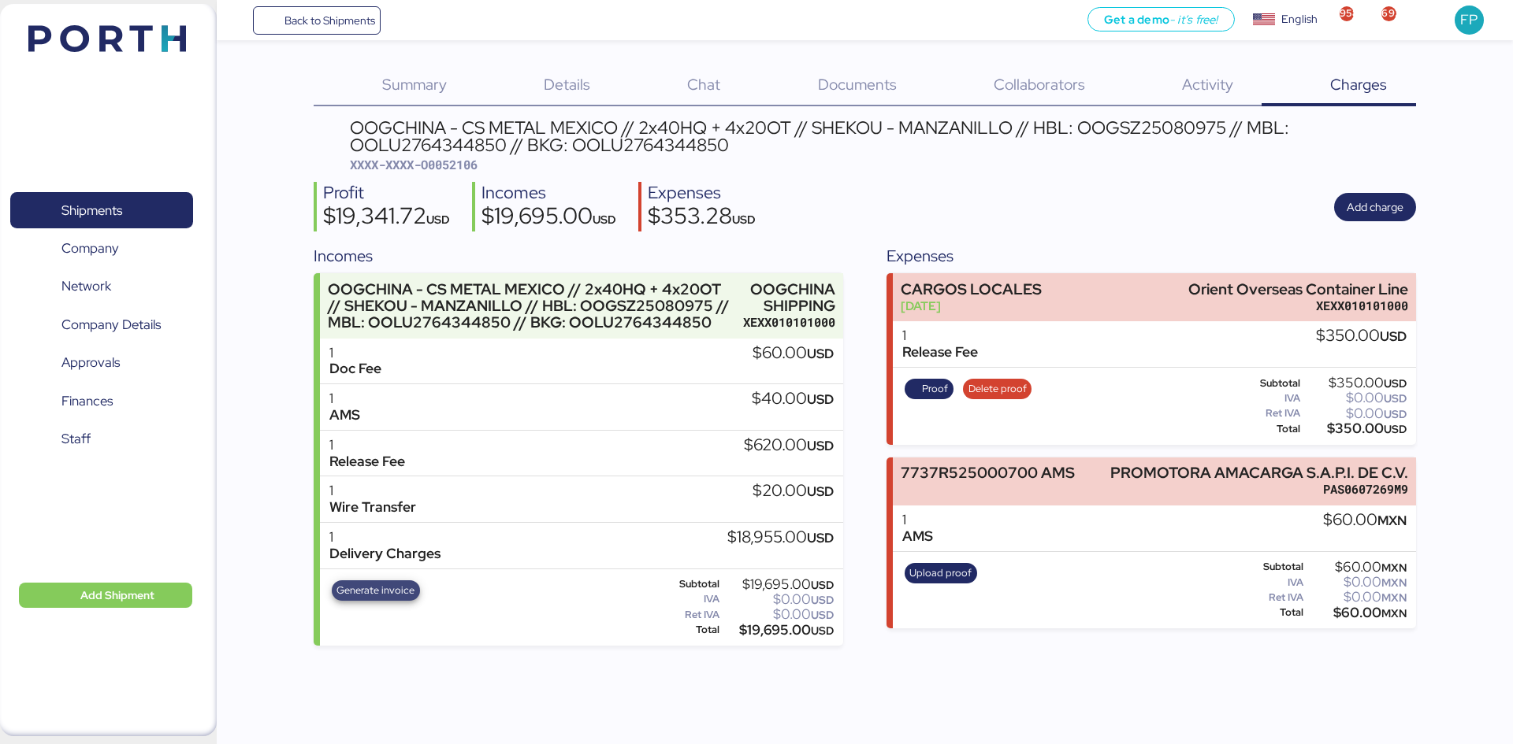
click at [357, 574] on span "Generate invoice" at bounding box center [375, 590] width 78 height 17
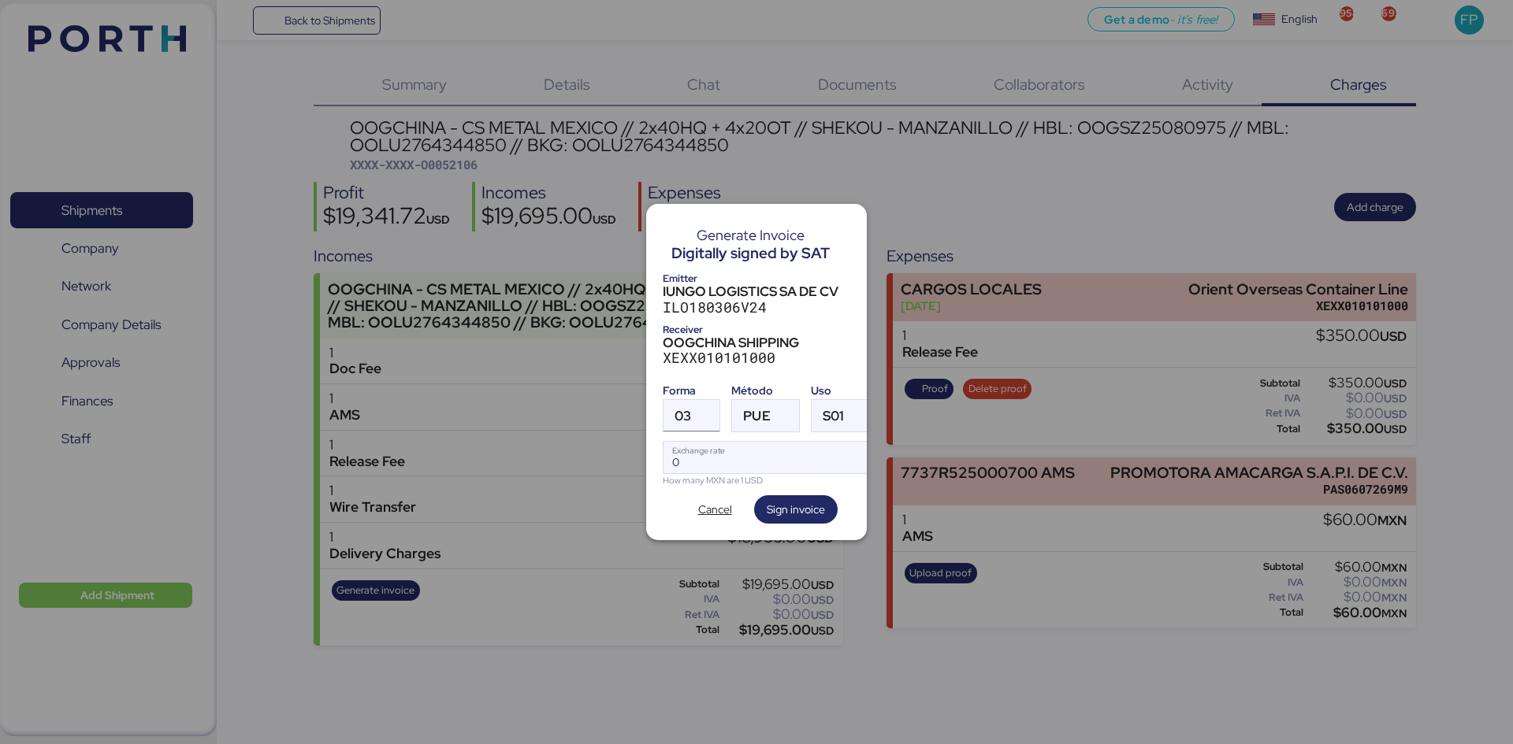
click at [689, 410] on span "03" at bounding box center [682, 416] width 17 height 13
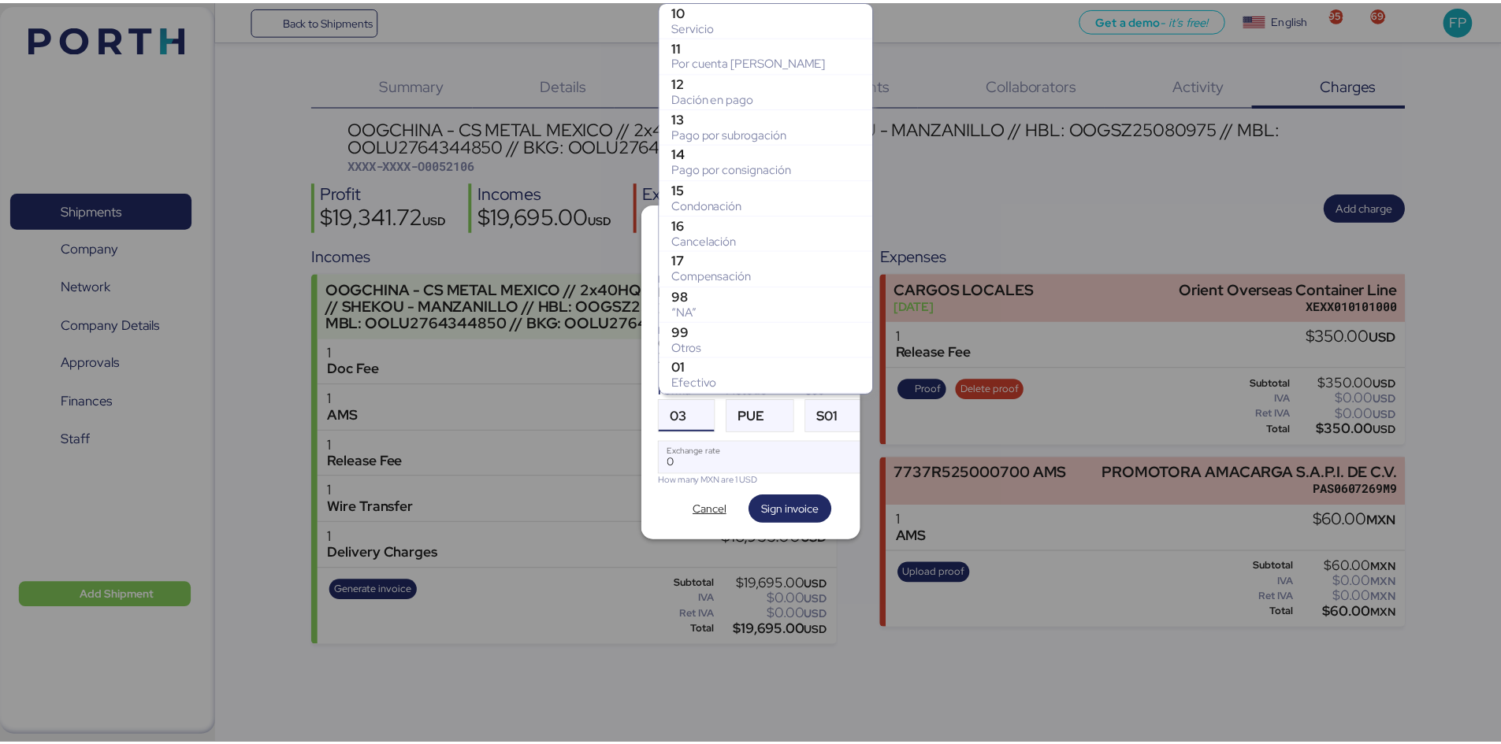
scroll to position [284, 0]
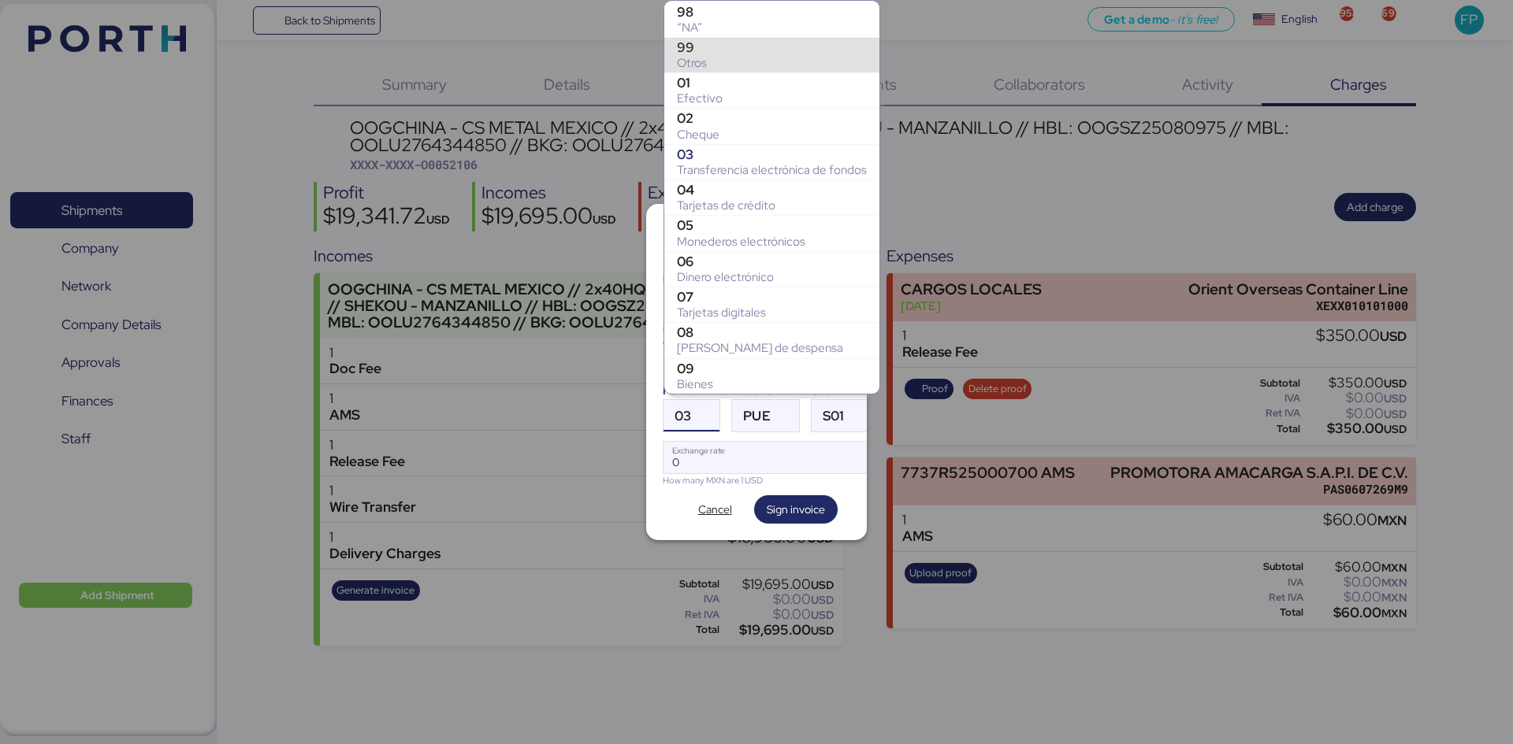
click at [719, 39] on div "99" at bounding box center [772, 47] width 190 height 16
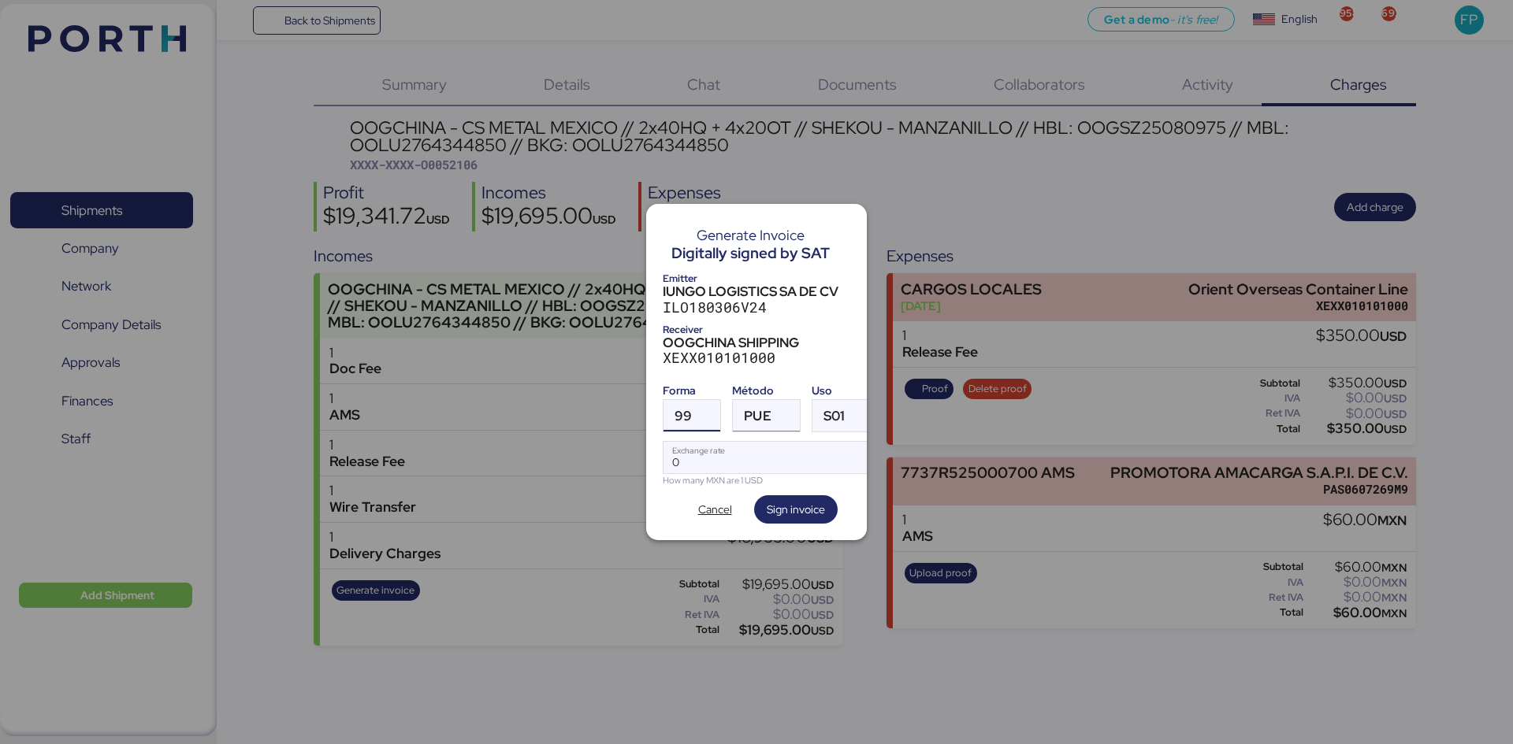
click at [759, 410] on span "PUE" at bounding box center [757, 416] width 27 height 13
click at [770, 464] on div "PPD" at bounding box center [829, 472] width 169 height 16
click at [734, 444] on input "Exchange rate" at bounding box center [768, 458] width 210 height 32
type input "0"
click at [700, 463] on input "Exchange rate" at bounding box center [768, 458] width 210 height 32
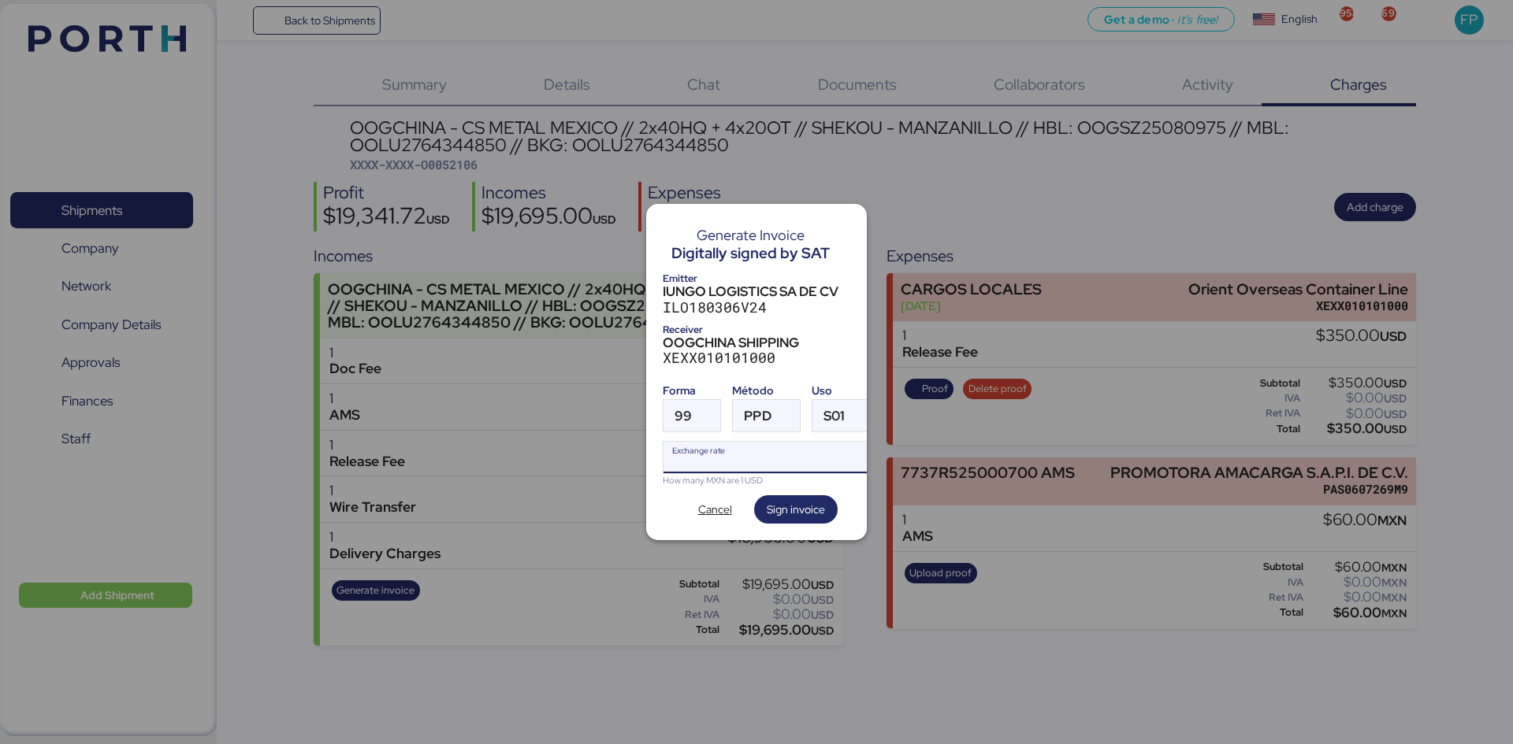
paste input "18.3147"
type input "18.3147"
click at [776, 500] on span "Sign invoice" at bounding box center [795, 509] width 58 height 19
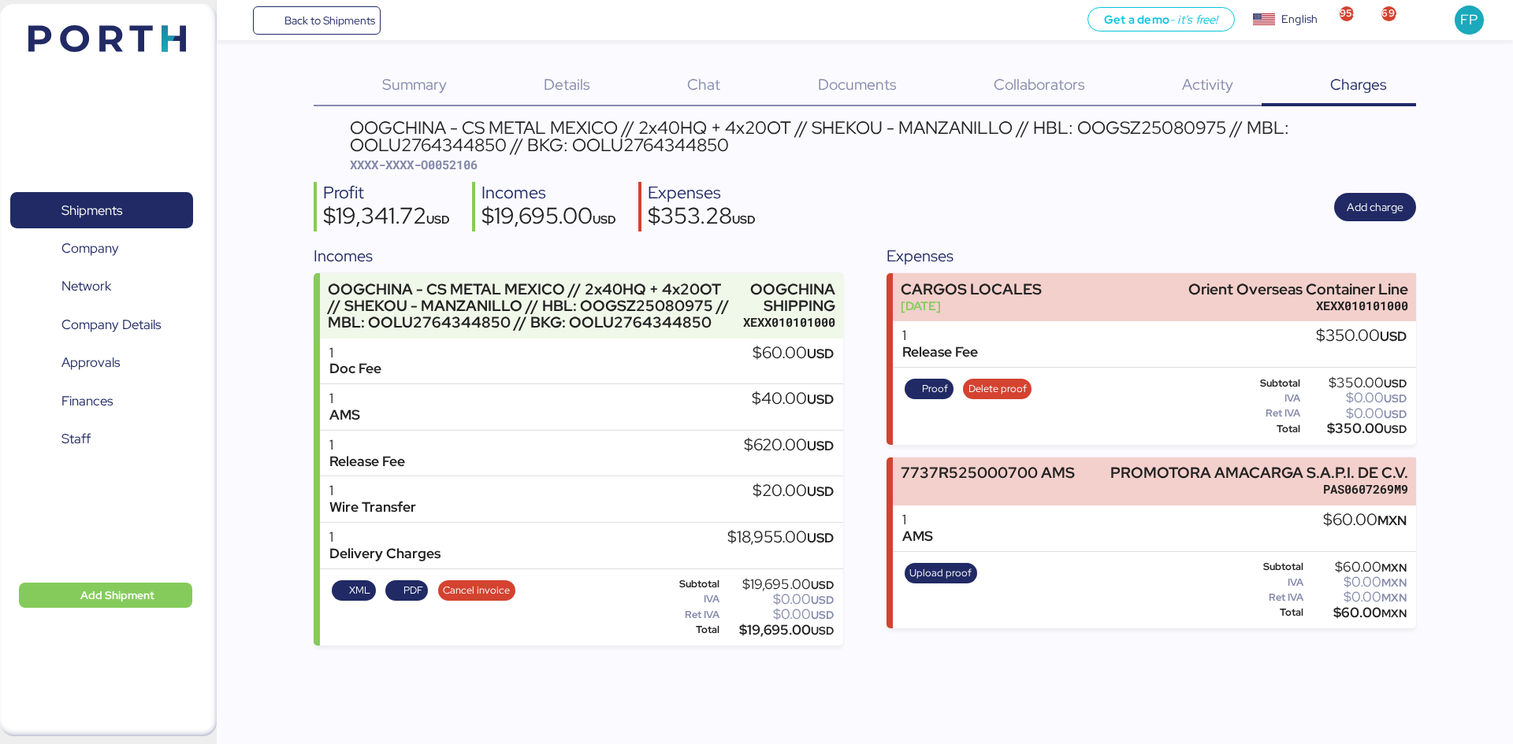
click at [444, 157] on span "XXXX-XXXX-O0052106" at bounding box center [414, 165] width 128 height 16
click at [1115, 128] on div "OOGCHINA - CS METAL MEXICO // 2x40HQ + 4x20OT // SHEKOU - MANZANILLO // HBL: OO…" at bounding box center [882, 136] width 1065 height 35
click at [769, 574] on div "$19,695.00 USD" at bounding box center [777, 631] width 111 height 12
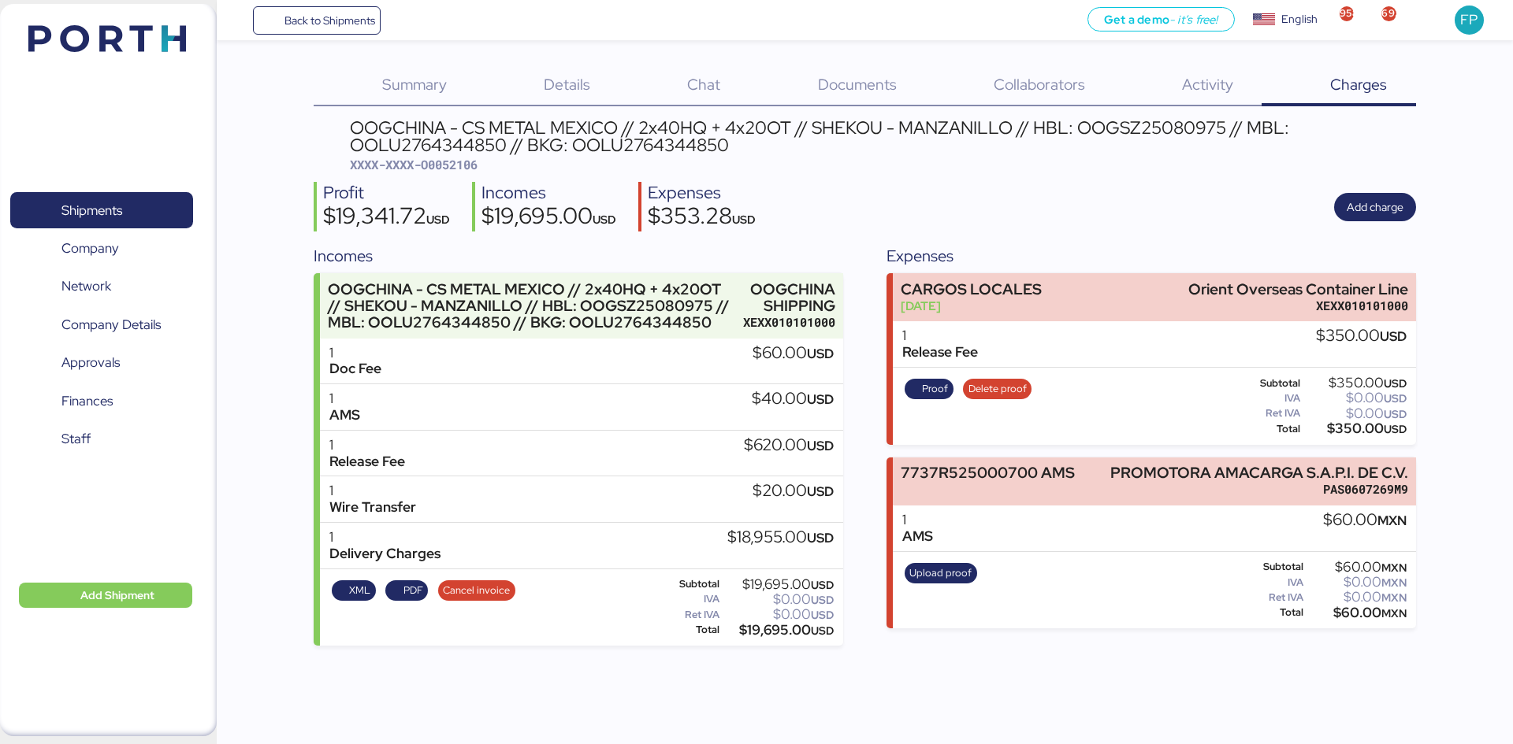
click at [769, 574] on div "$19,695.00 USD" at bounding box center [777, 631] width 111 height 12
click at [456, 168] on span "XXXX-XXXX-O0052106" at bounding box center [414, 165] width 128 height 16
click at [164, 199] on span "Shipments" at bounding box center [101, 210] width 169 height 23
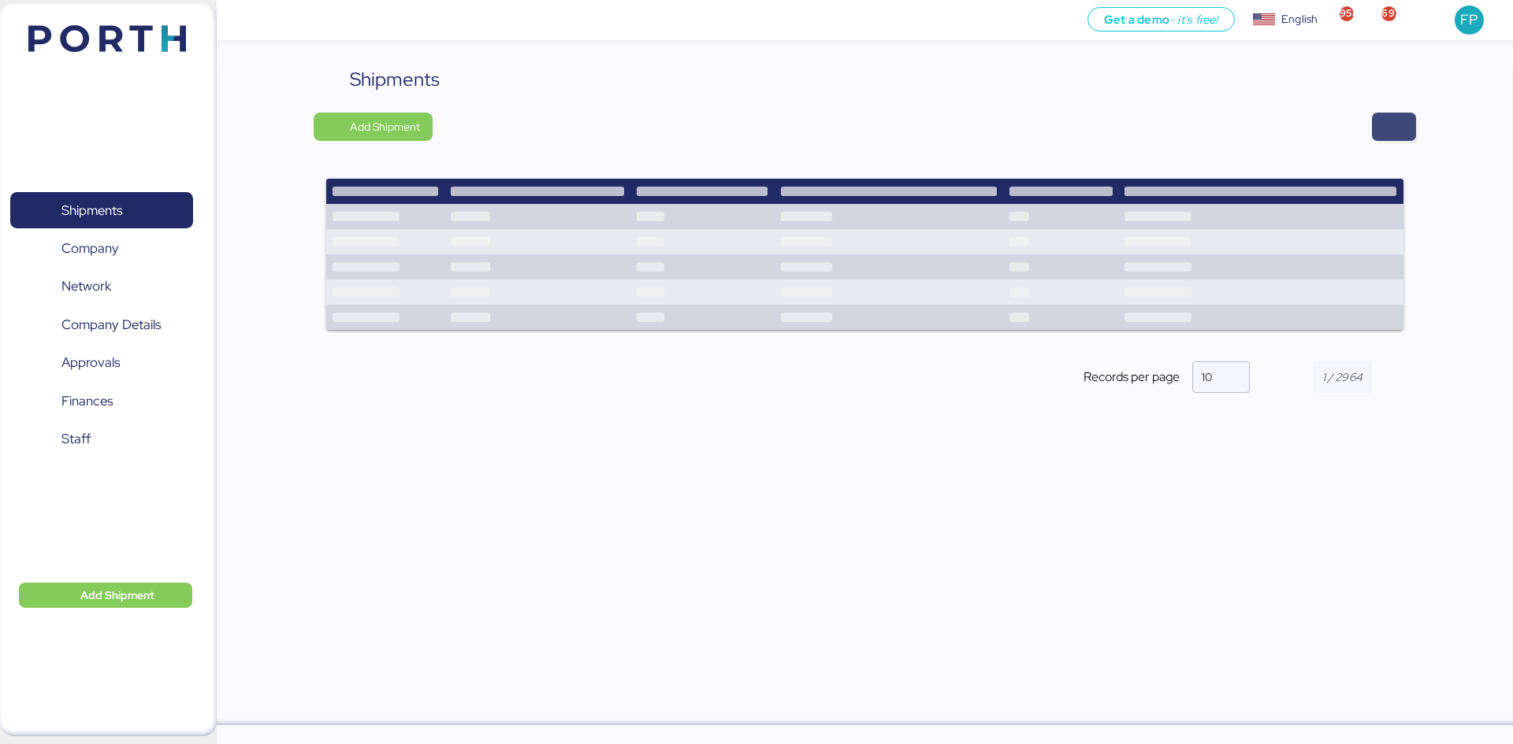
click at [1209, 128] on span "button" at bounding box center [1393, 127] width 19 height 22
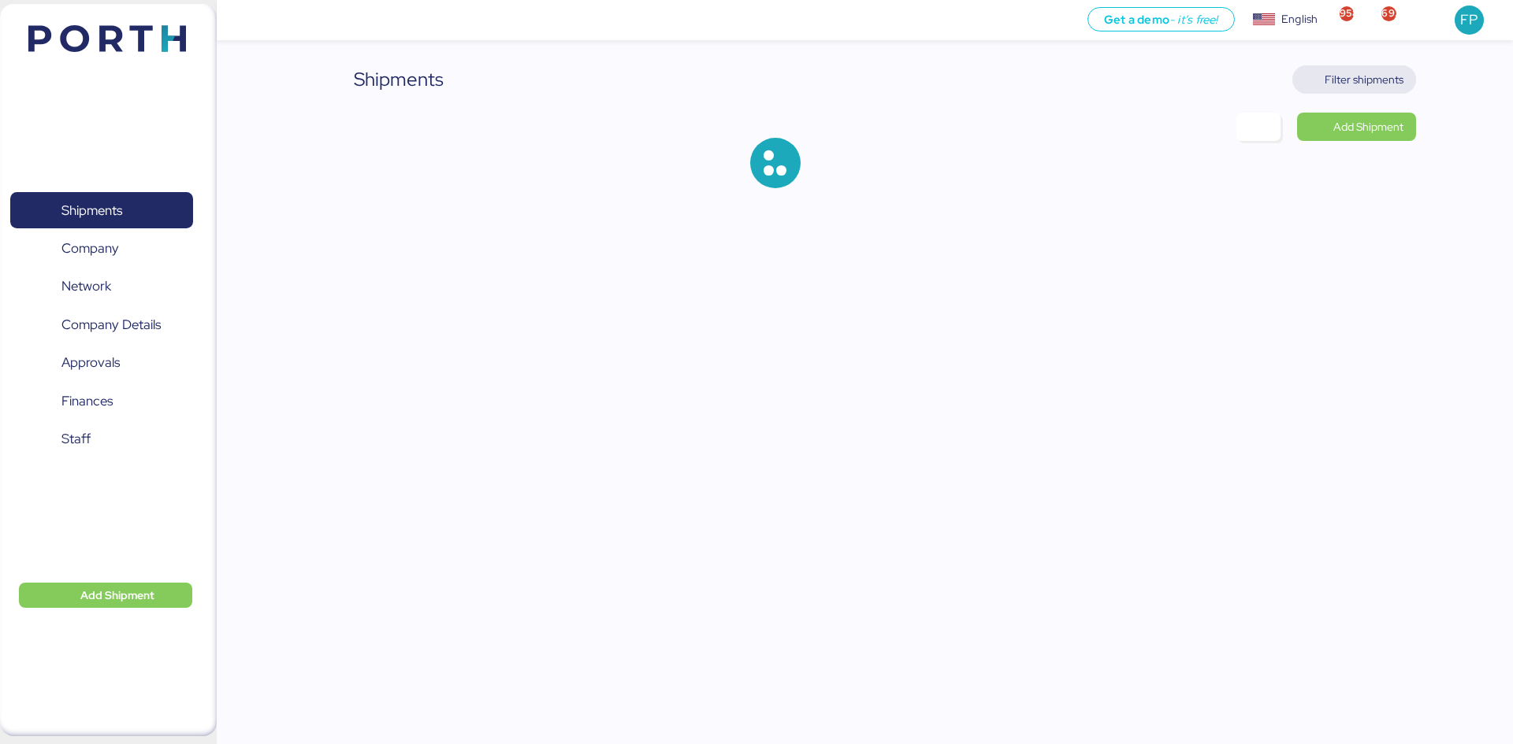
click at [1209, 86] on span "Filter shipments" at bounding box center [1363, 79] width 79 height 19
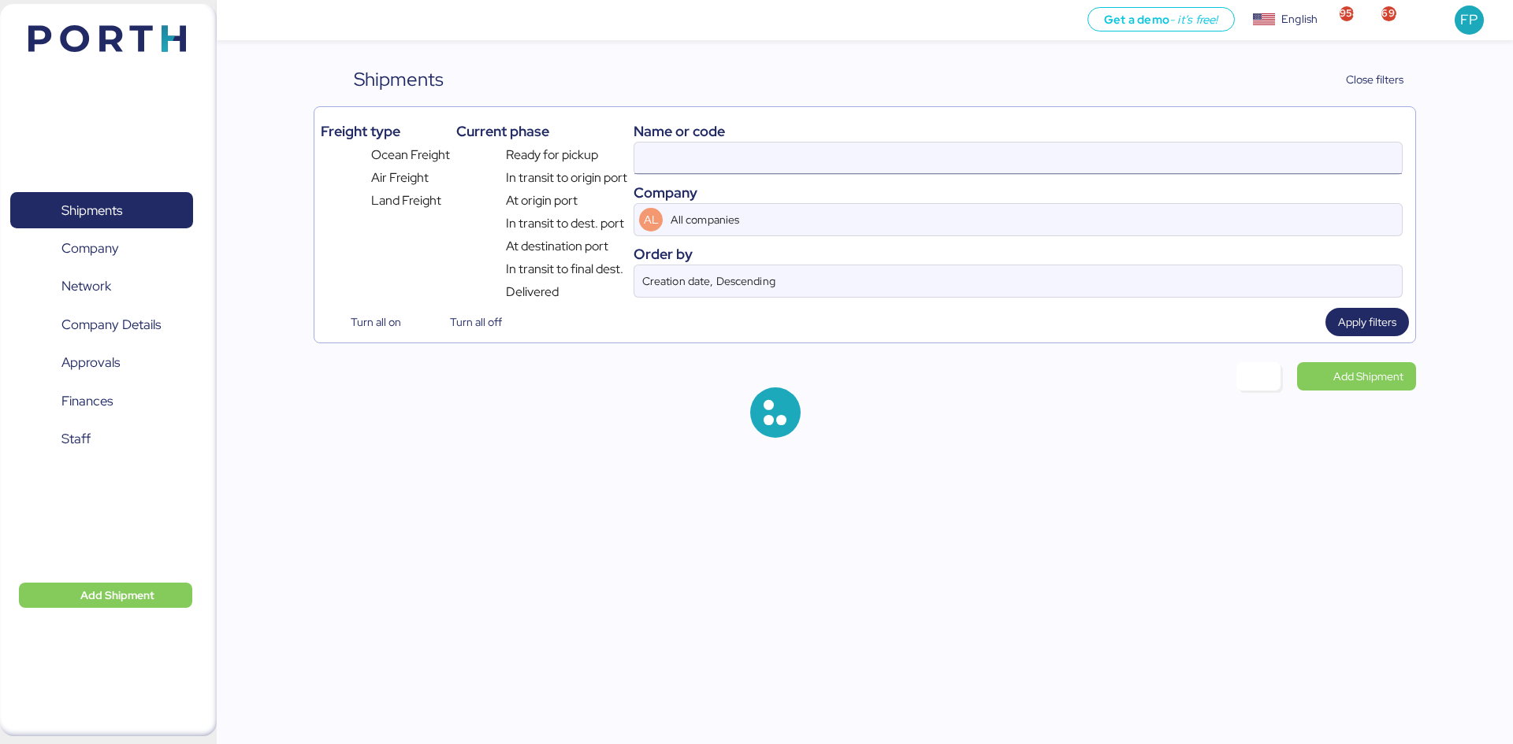
click at [669, 164] on input at bounding box center [1017, 159] width 767 height 32
click at [674, 161] on input at bounding box center [1017, 159] width 767 height 32
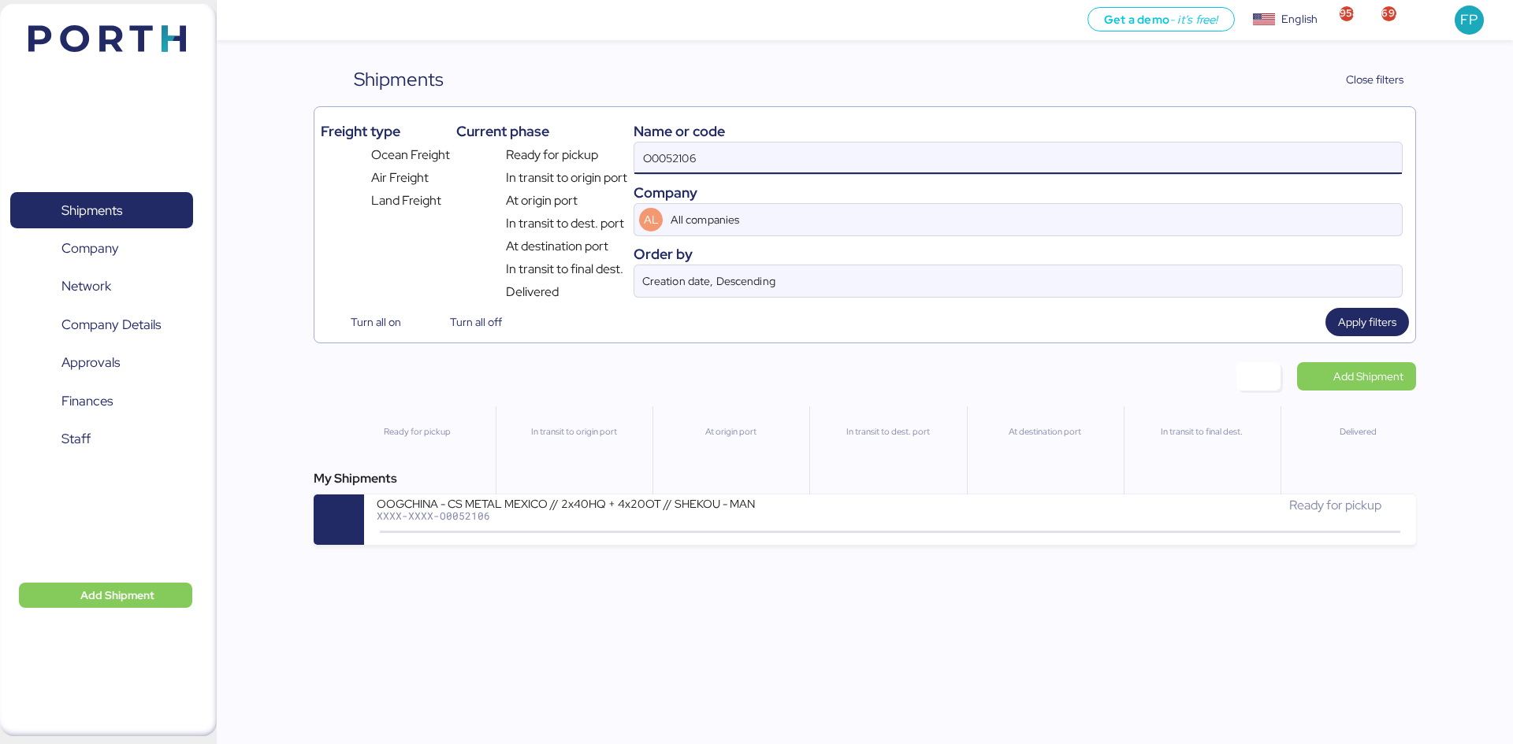
click at [677, 160] on input "O0052106" at bounding box center [1017, 159] width 767 height 32
paste input "EMIVCHNSHG018114"
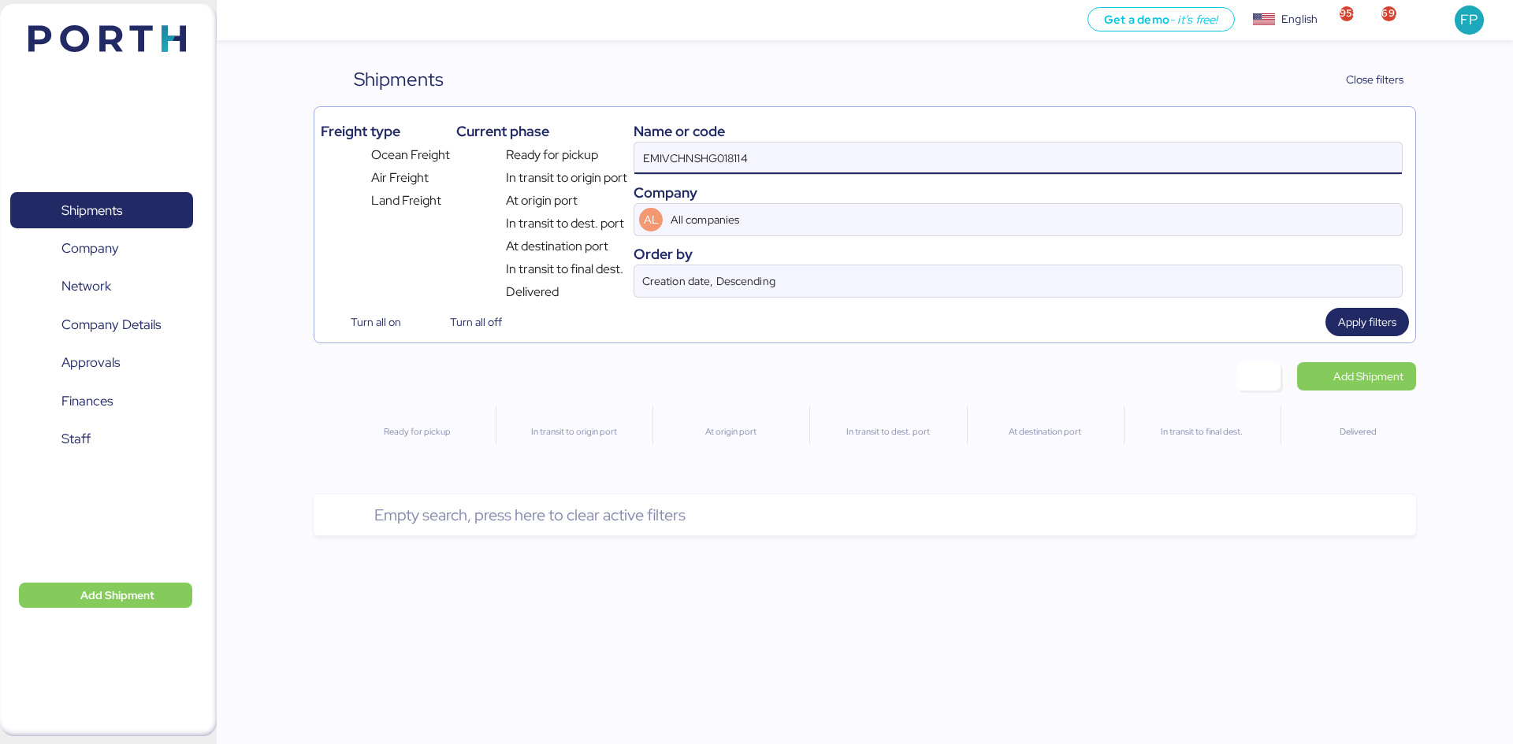
click at [642, 160] on input "EMIVCHNSHG018114" at bounding box center [1017, 159] width 767 height 32
click at [747, 159] on input "EMIVCHNSHG018114" at bounding box center [1017, 159] width 767 height 32
drag, startPoint x: 744, startPoint y: 158, endPoint x: 564, endPoint y: 154, distance: 179.7
click at [566, 155] on div "Freight type Ocean Freight Air Freight Land Freight Current phase Ready for pic…" at bounding box center [864, 207] width 1087 height 188
paste input "SLCHNSHG038927"
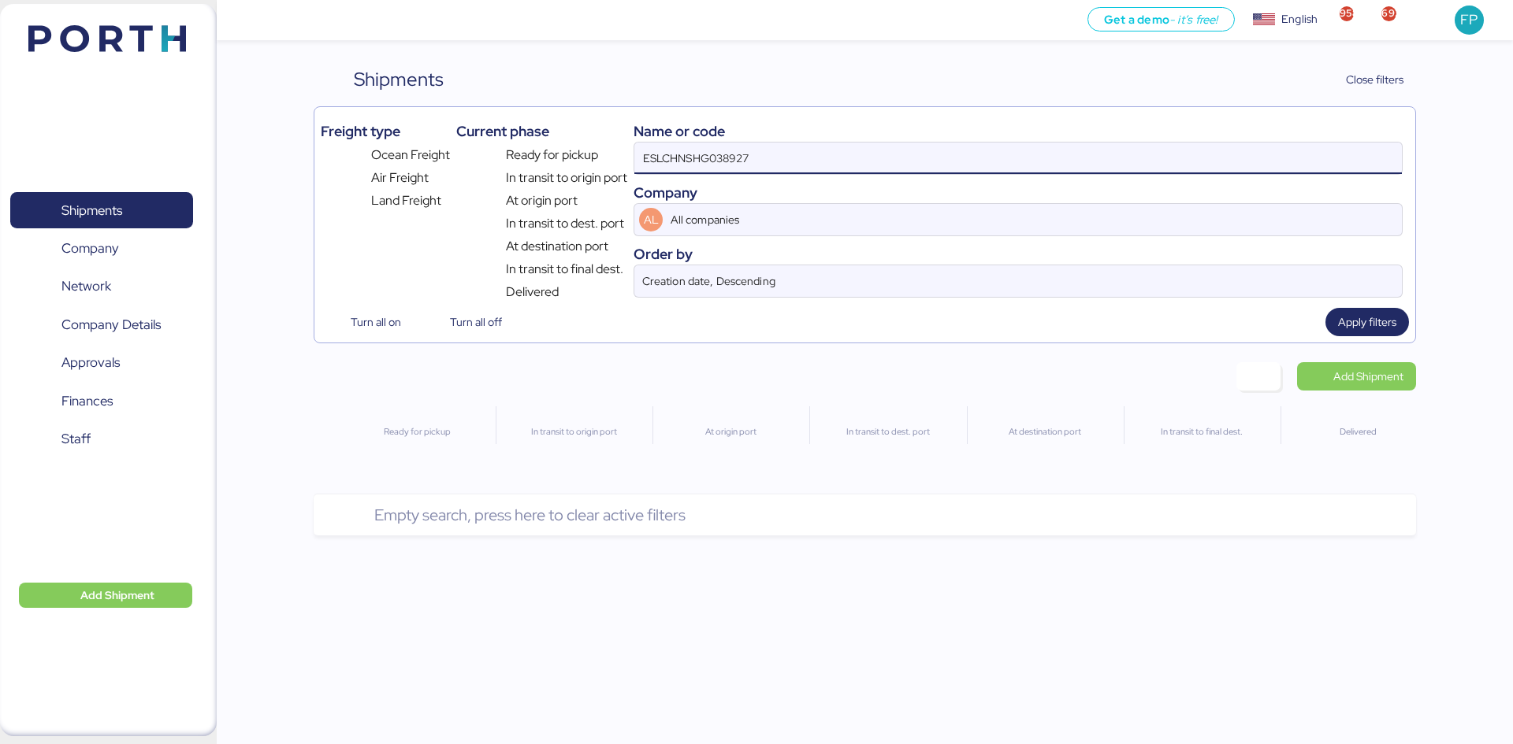
type input "ESLCHNSHG038927"
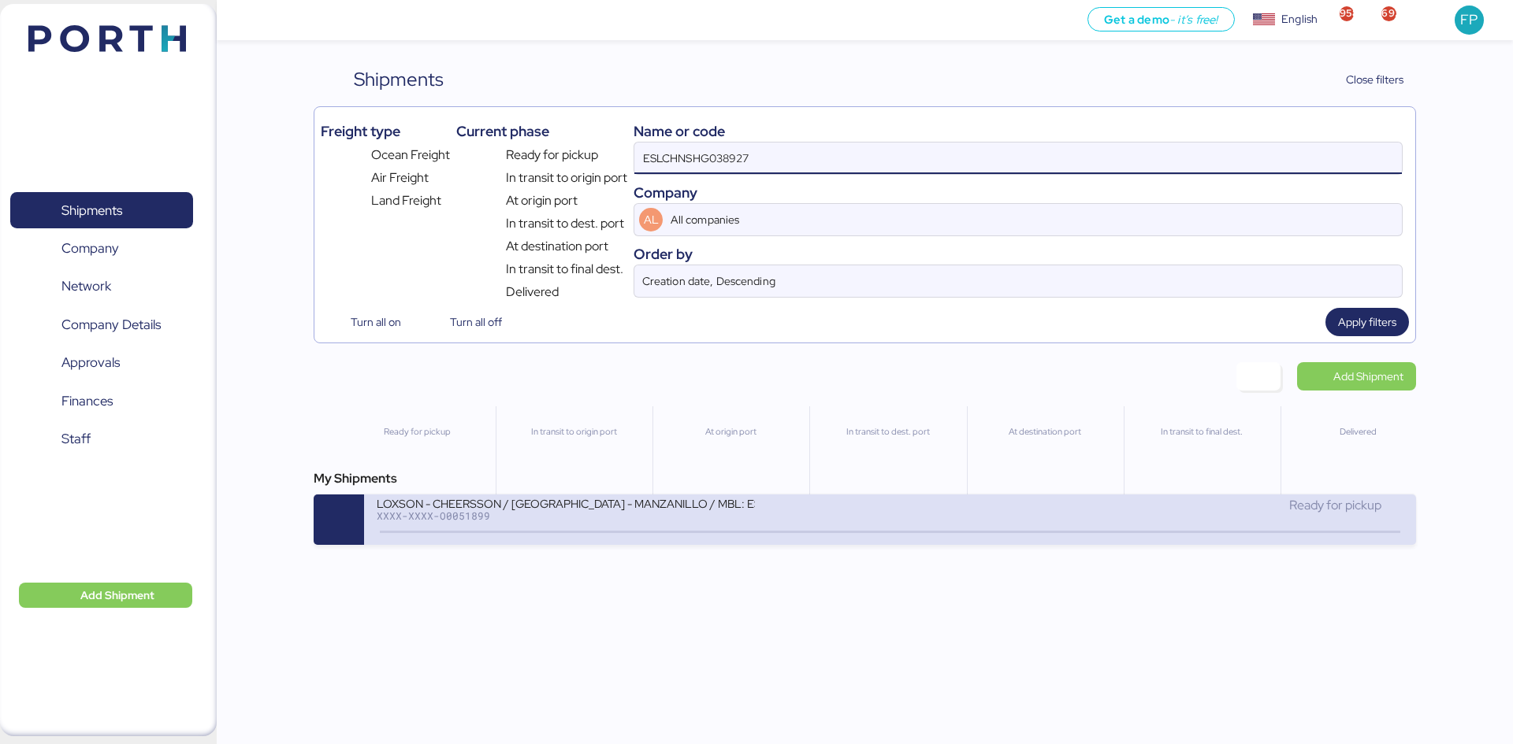
click at [663, 512] on div "XXXX-XXXX-O0051899" at bounding box center [566, 515] width 378 height 11
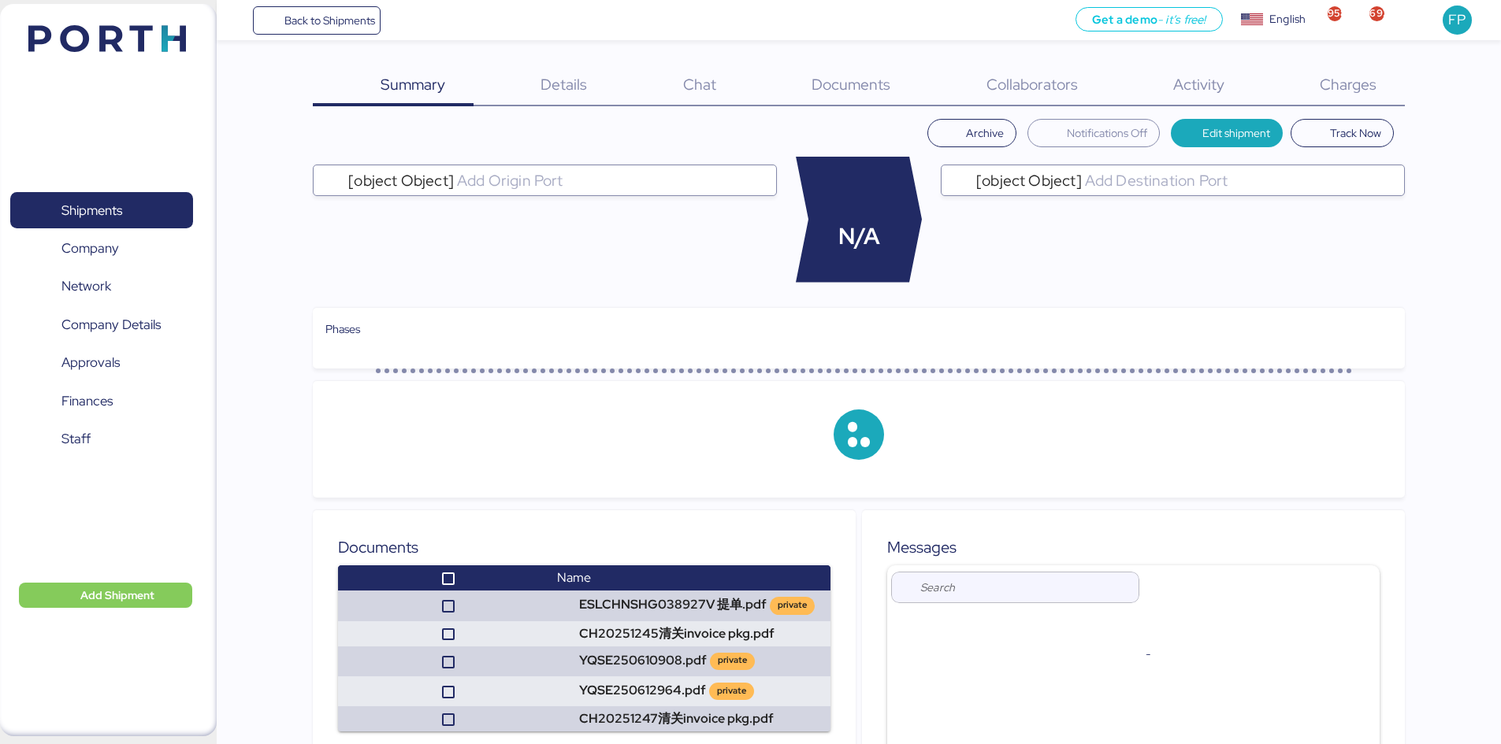
click at [1209, 91] on span "Charges" at bounding box center [1348, 84] width 57 height 20
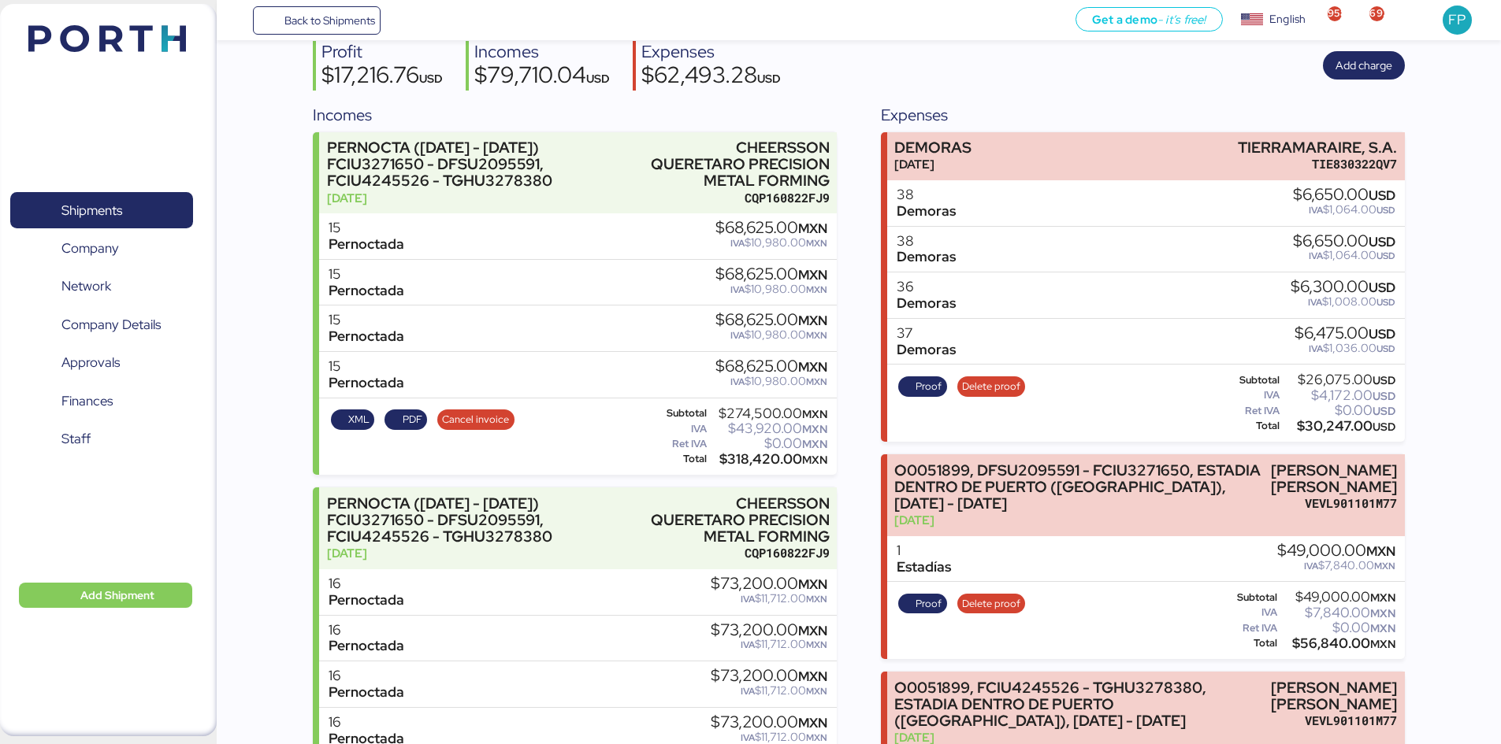
scroll to position [38, 0]
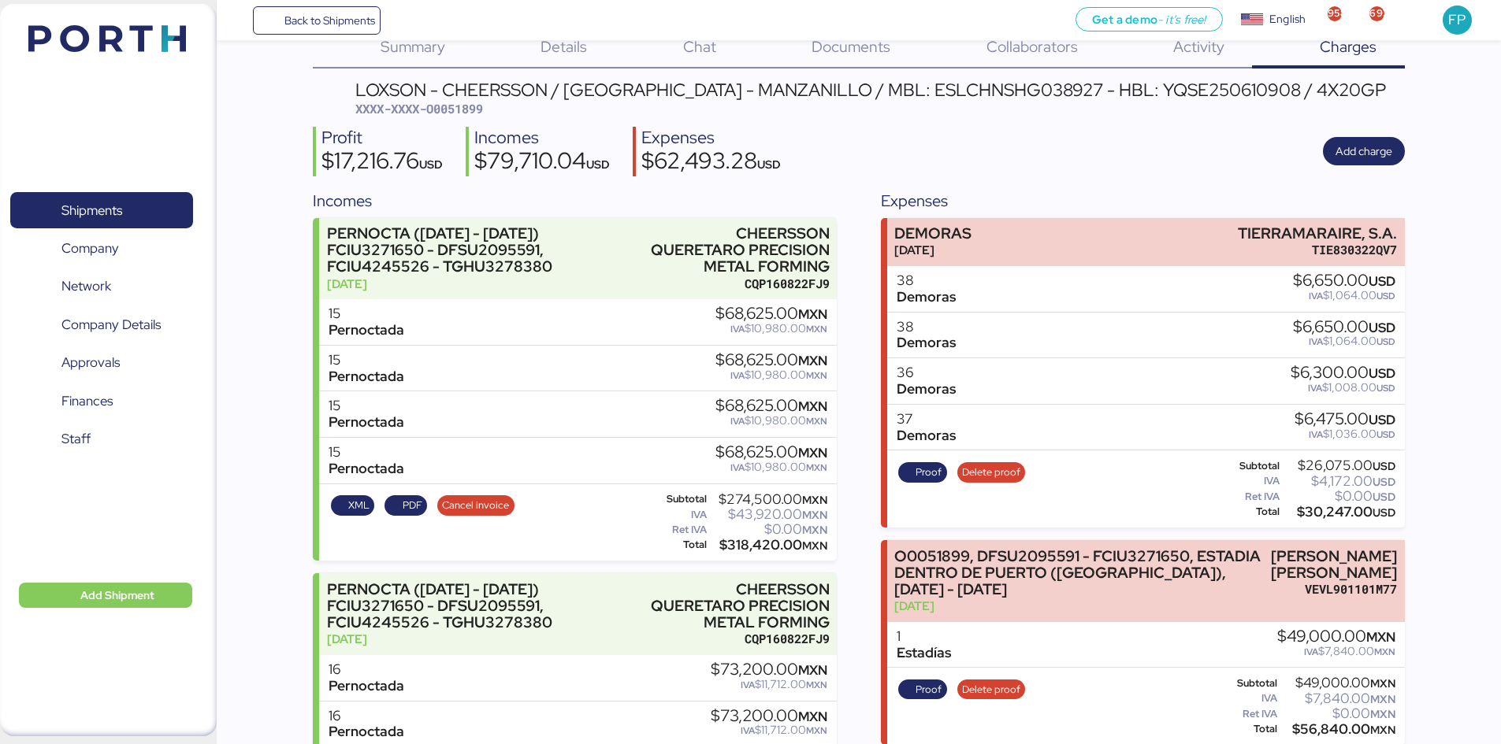
click at [461, 109] on span "XXXX-XXXX-O0051899" at bounding box center [419, 109] width 128 height 16
click at [460, 109] on span "XXXX-XXXX-O0051899" at bounding box center [419, 109] width 128 height 16
click at [448, 105] on span "XXXX-XXXX-O0051899" at bounding box center [419, 109] width 128 height 16
click at [447, 105] on span "XXXX-XXXX-O0051899" at bounding box center [419, 109] width 128 height 16
drag, startPoint x: 1238, startPoint y: 226, endPoint x: 1413, endPoint y: 219, distance: 175.8
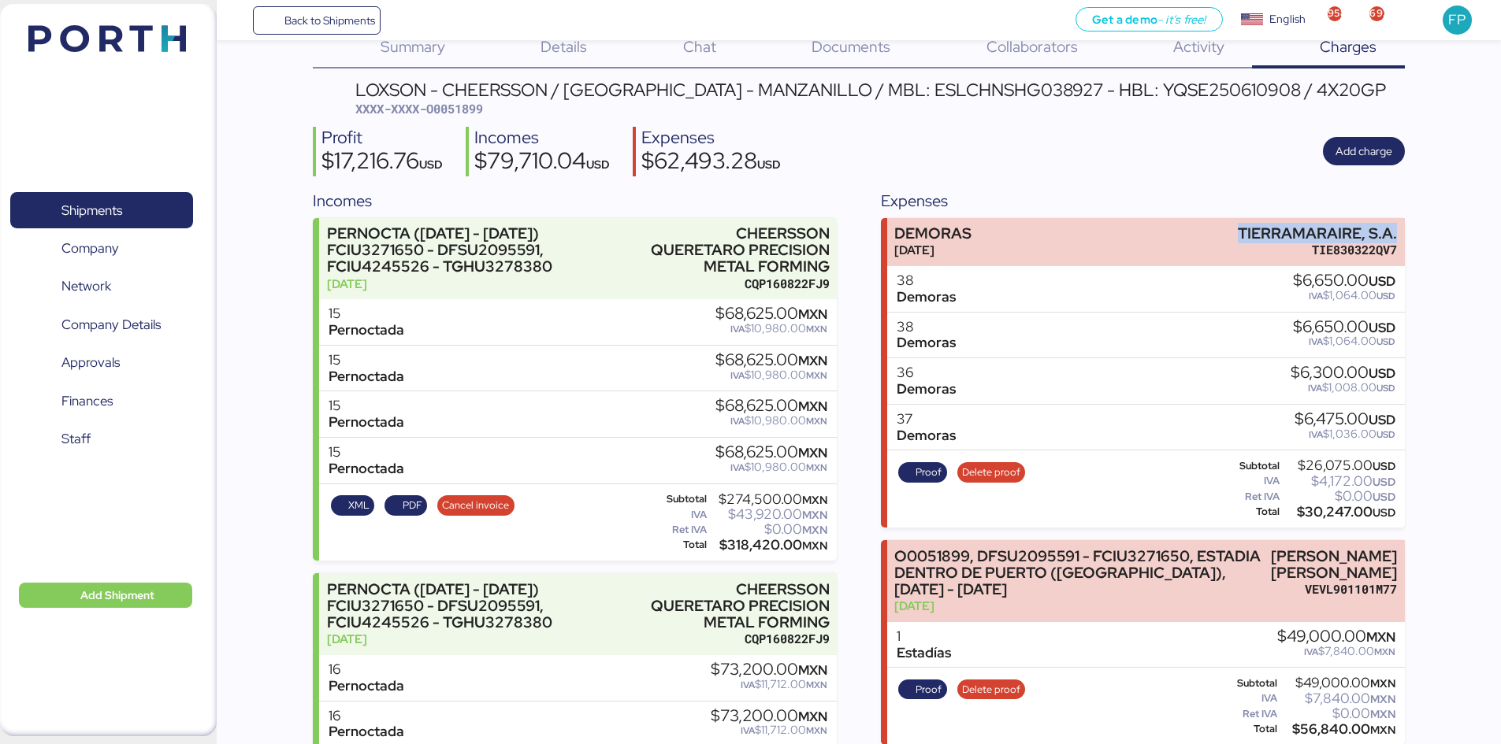
click at [919, 473] on span "Proof" at bounding box center [928, 472] width 26 height 17
click at [1209, 509] on div "$30,247.00 USD" at bounding box center [1338, 513] width 113 height 12
click at [473, 109] on span "XXXX-XXXX-O0051899" at bounding box center [419, 109] width 128 height 16
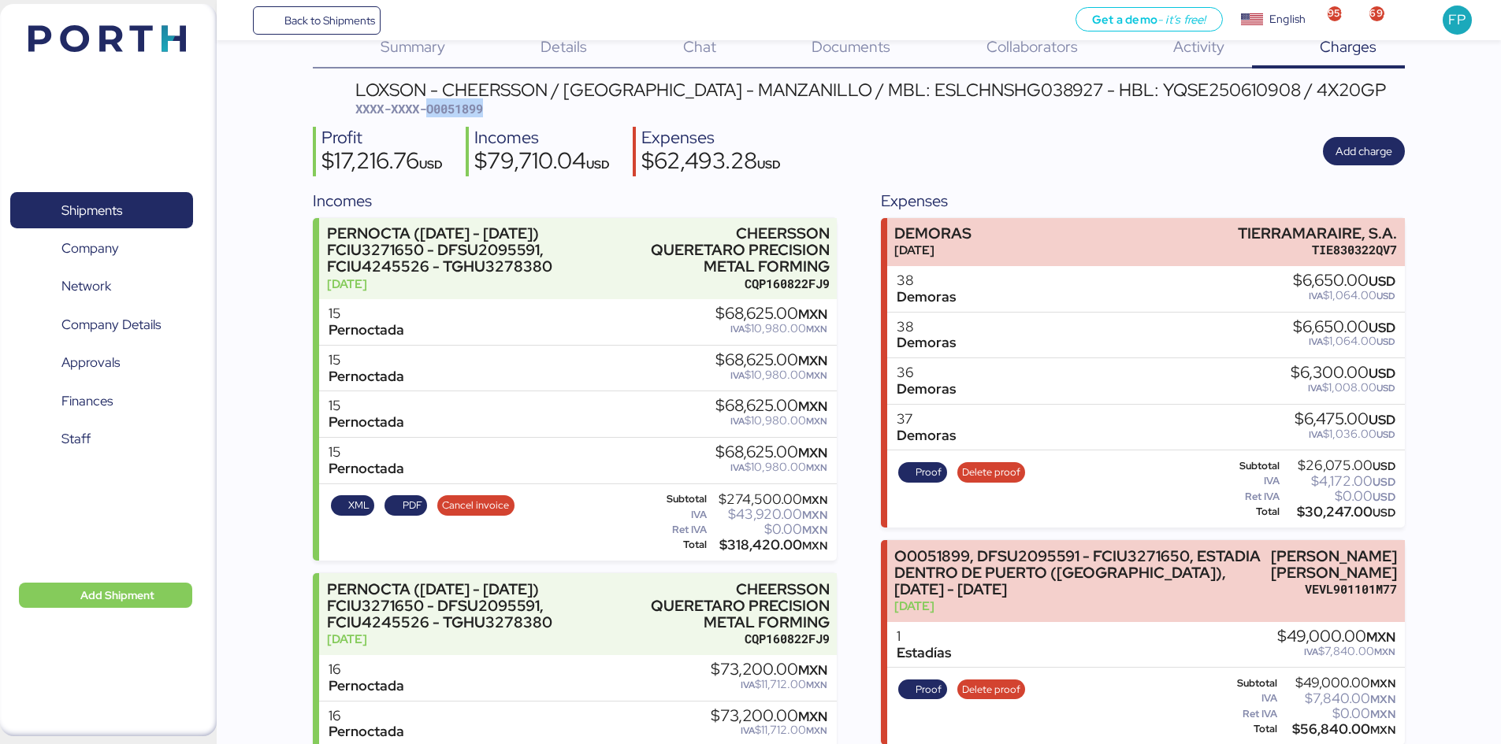
click at [473, 109] on span "XXXX-XXXX-O0051899" at bounding box center [419, 109] width 128 height 16
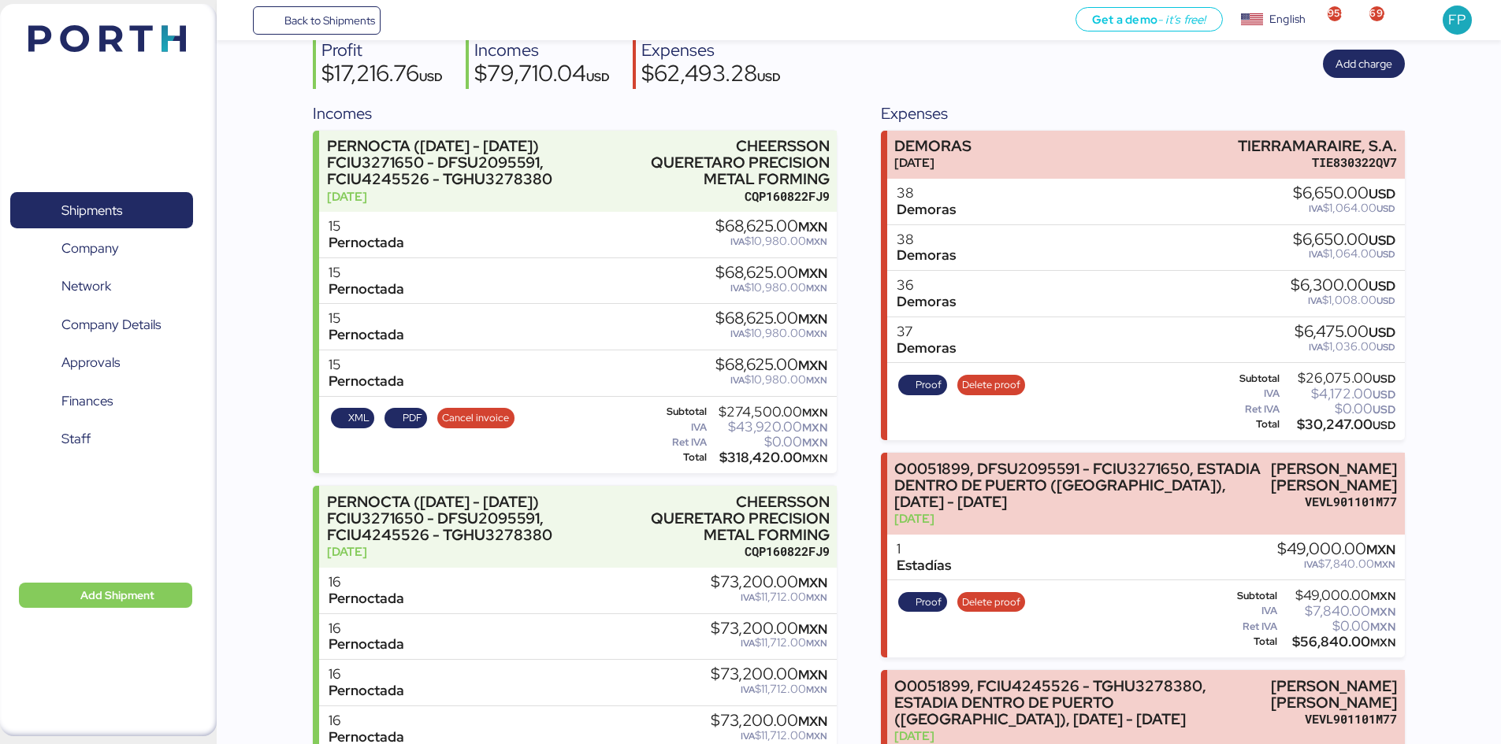
scroll to position [353, 0]
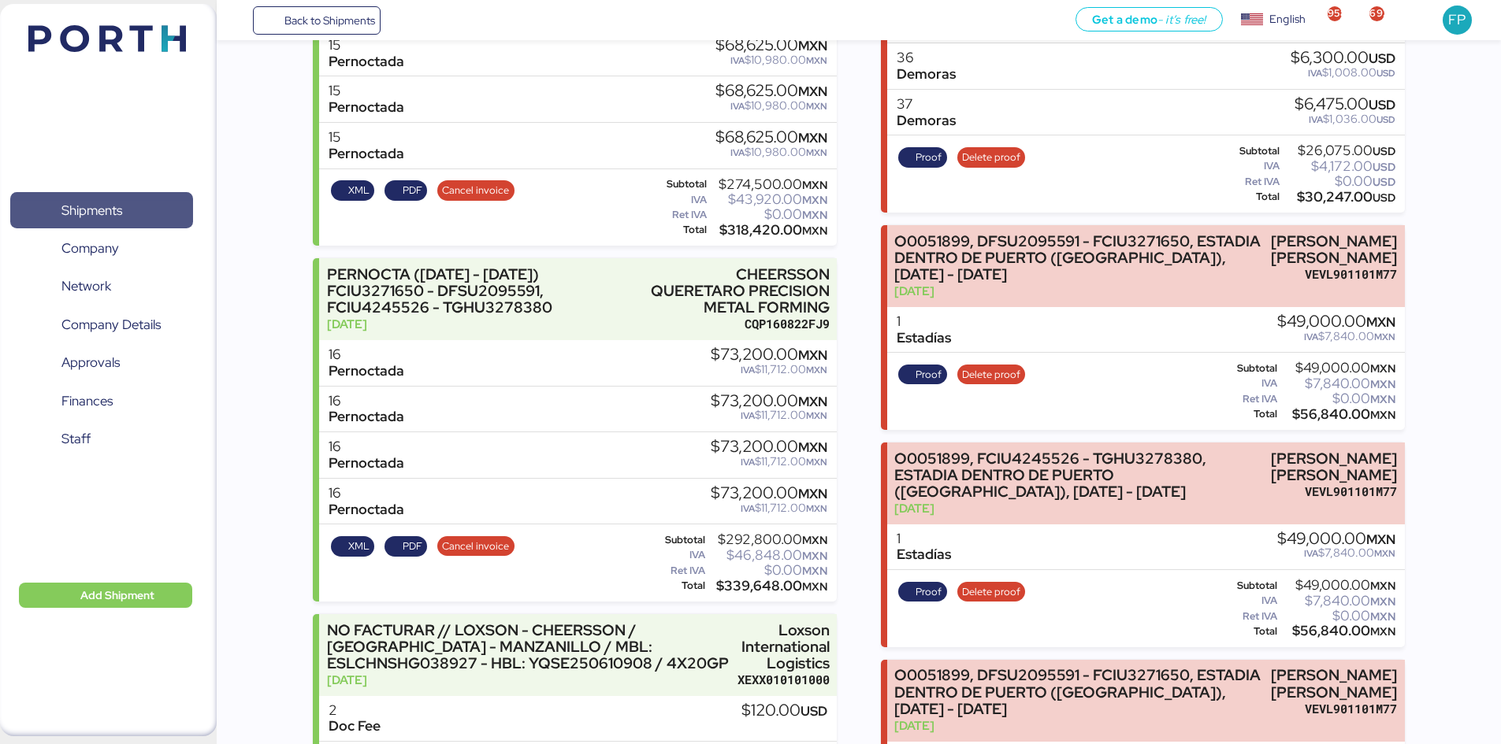
drag, startPoint x: 106, startPoint y: 197, endPoint x: 176, endPoint y: 180, distance: 73.0
click at [106, 199] on span "Shipments" at bounding box center [101, 210] width 169 height 23
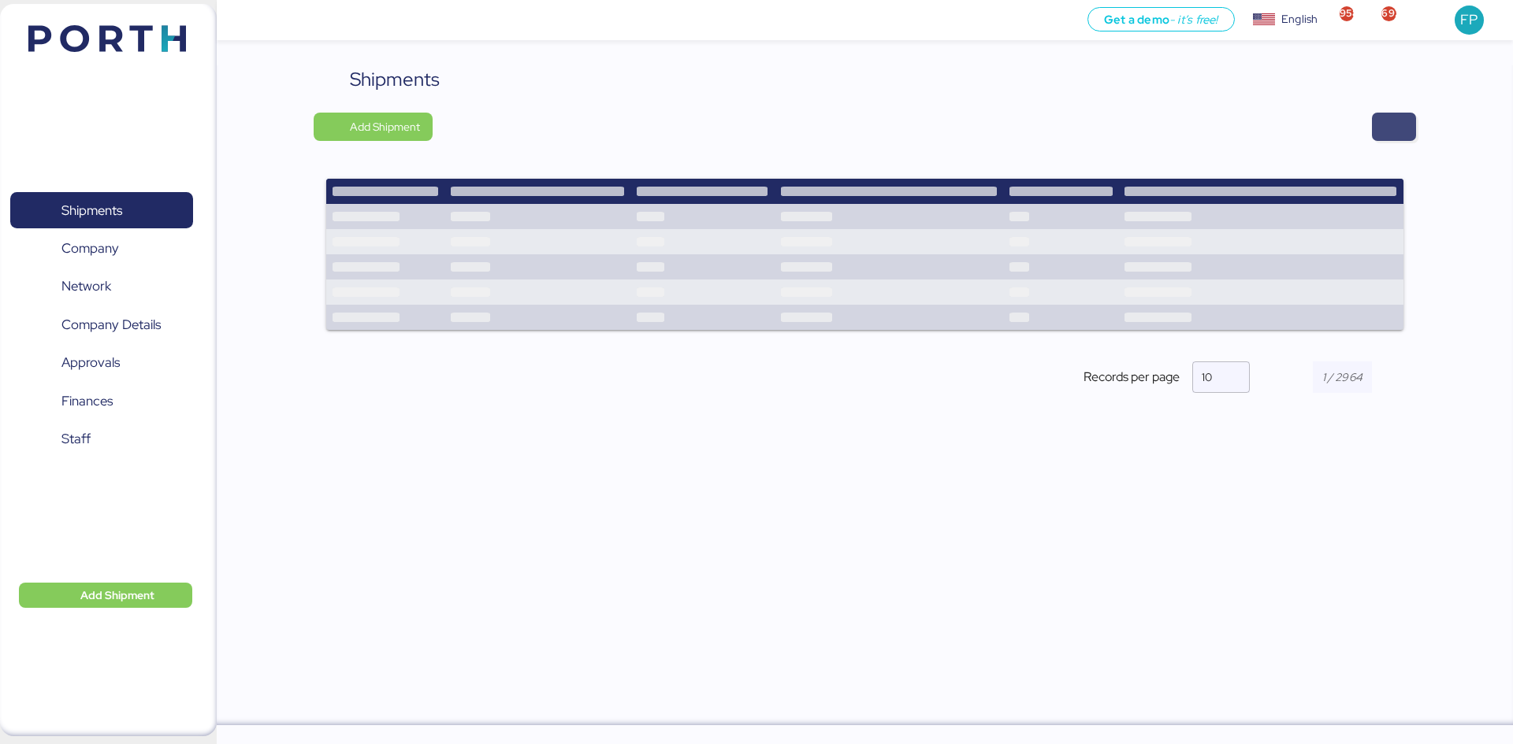
click at [1209, 127] on span "button" at bounding box center [1393, 127] width 19 height 22
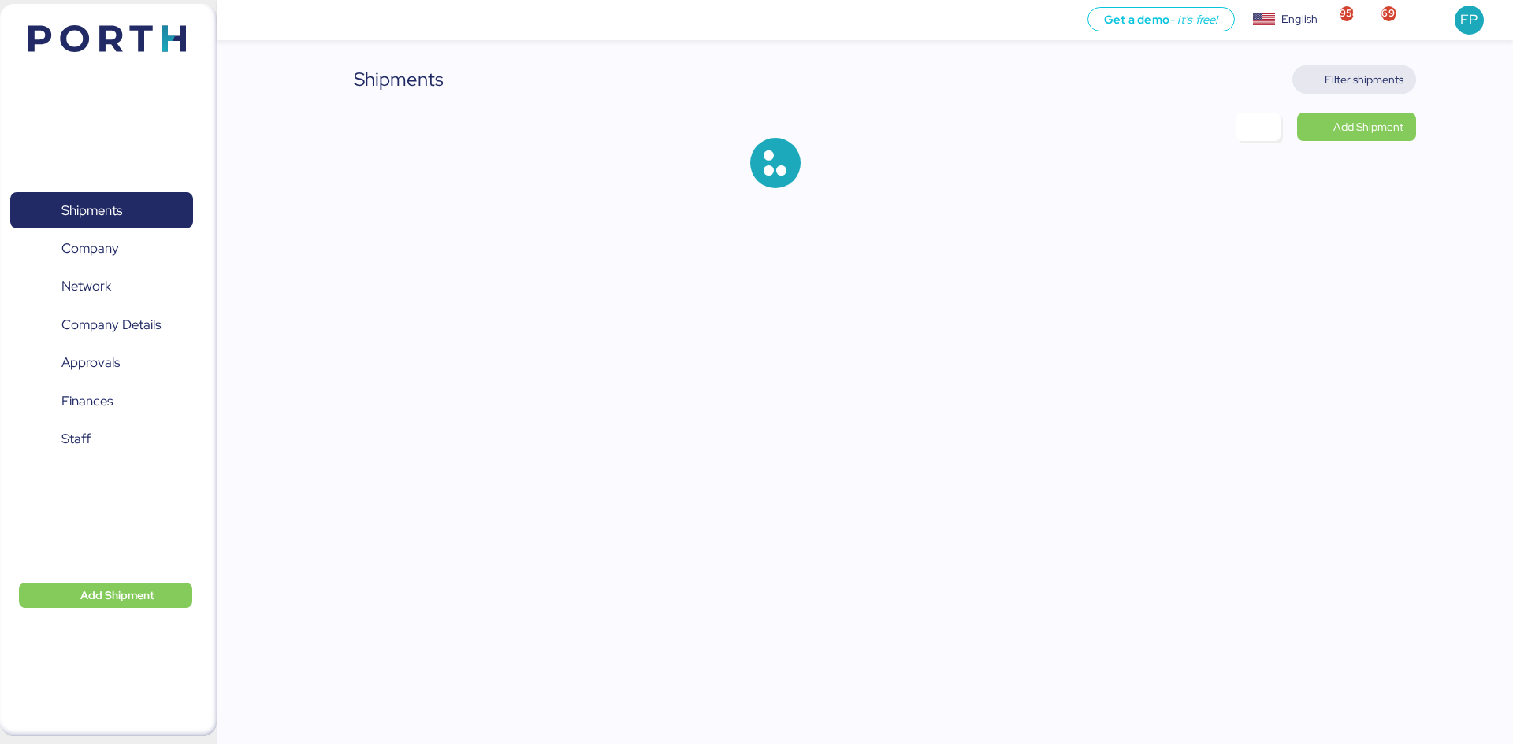
click at [1209, 78] on span "Filter shipments" at bounding box center [1363, 79] width 79 height 19
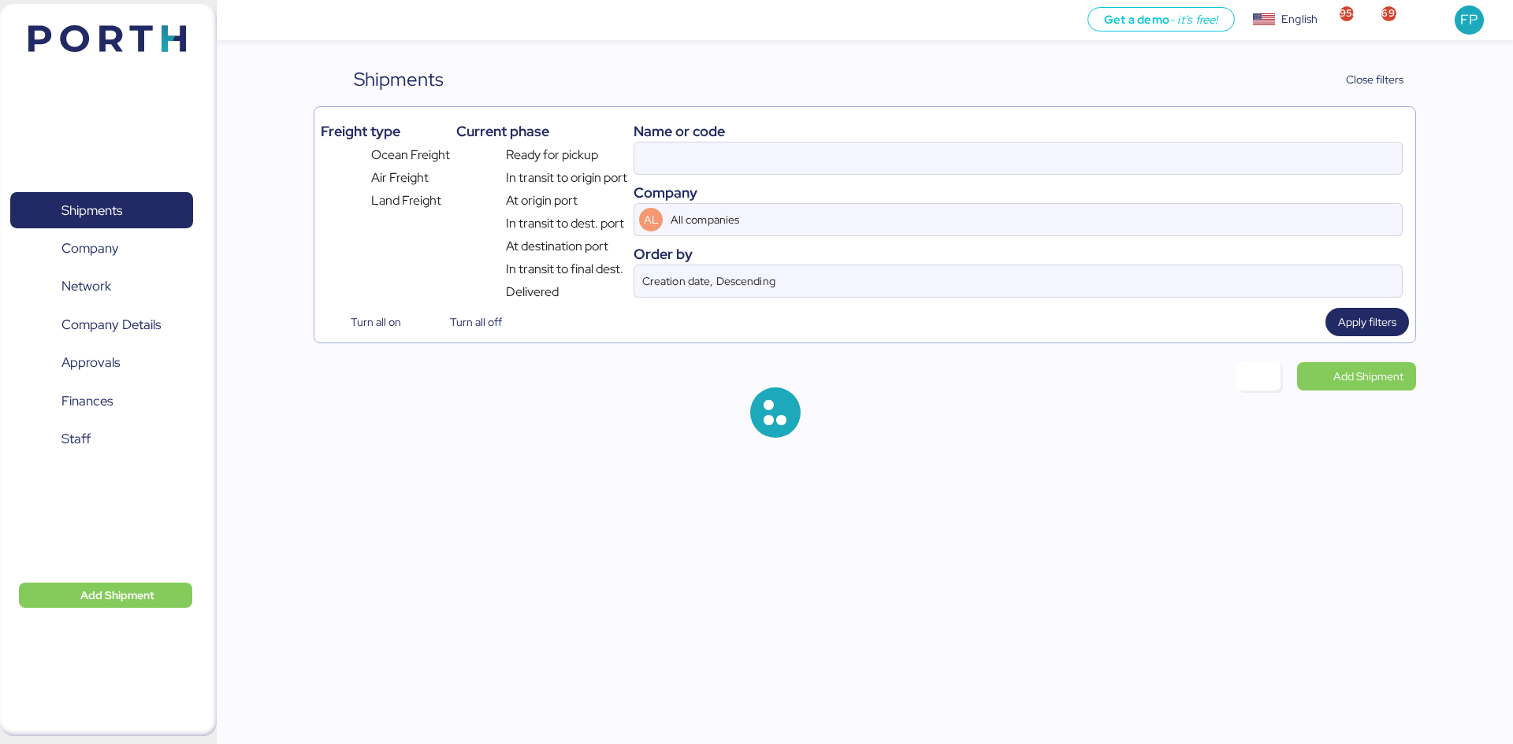
type input "ESLCHNSHG038927"
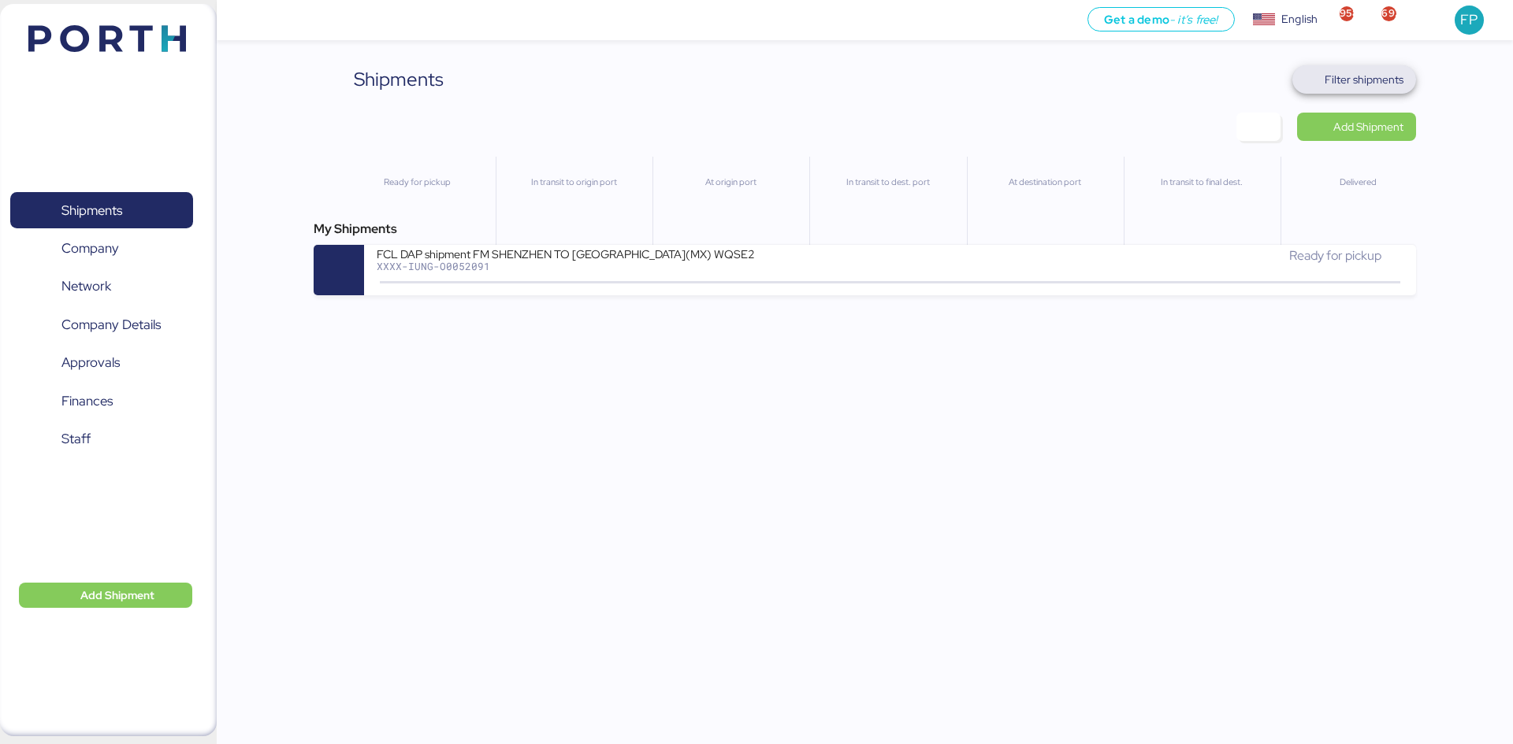
click at [1347, 83] on span "Filter shipments" at bounding box center [1363, 79] width 79 height 19
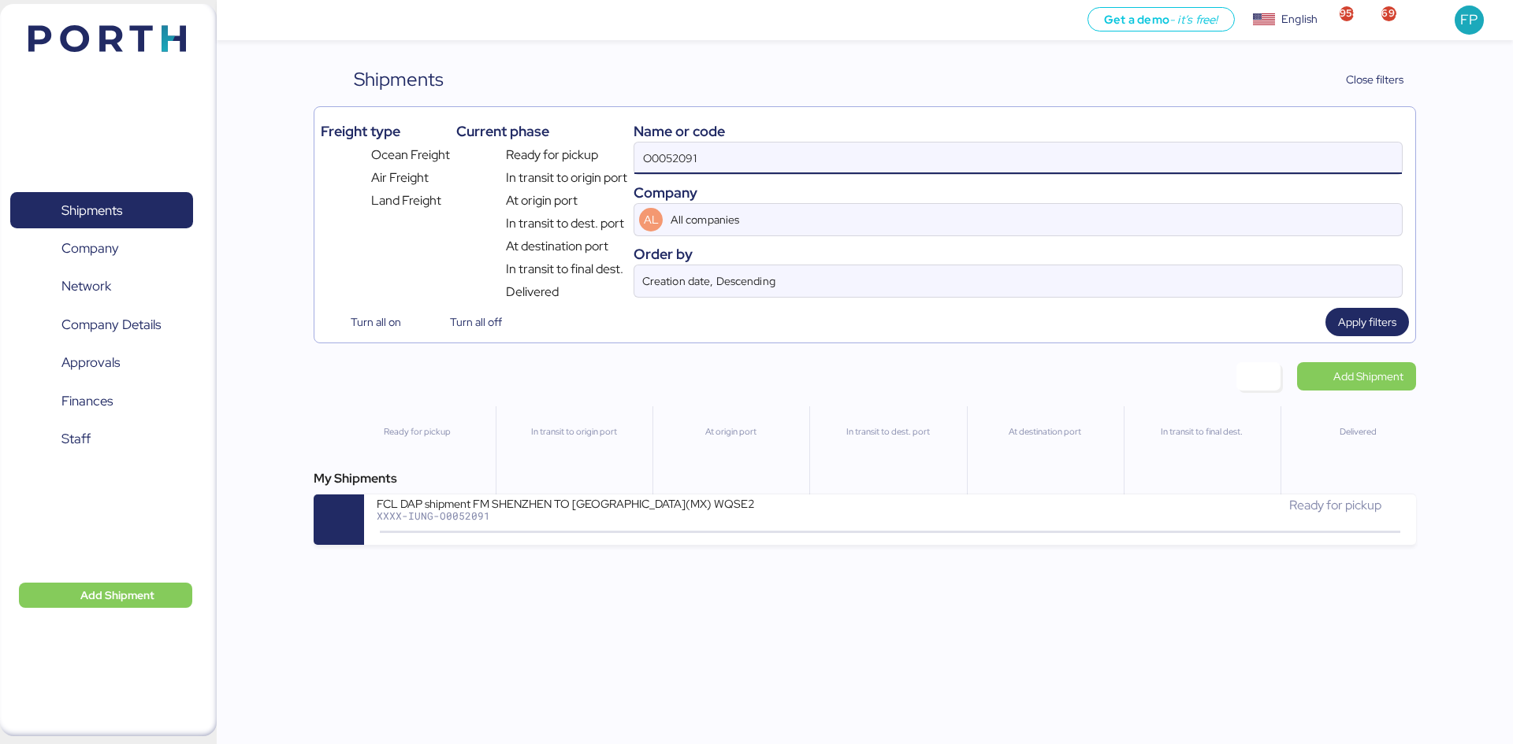
click at [663, 151] on input "O0052091" at bounding box center [1017, 159] width 767 height 32
paste input "26"
type input "O0052026"
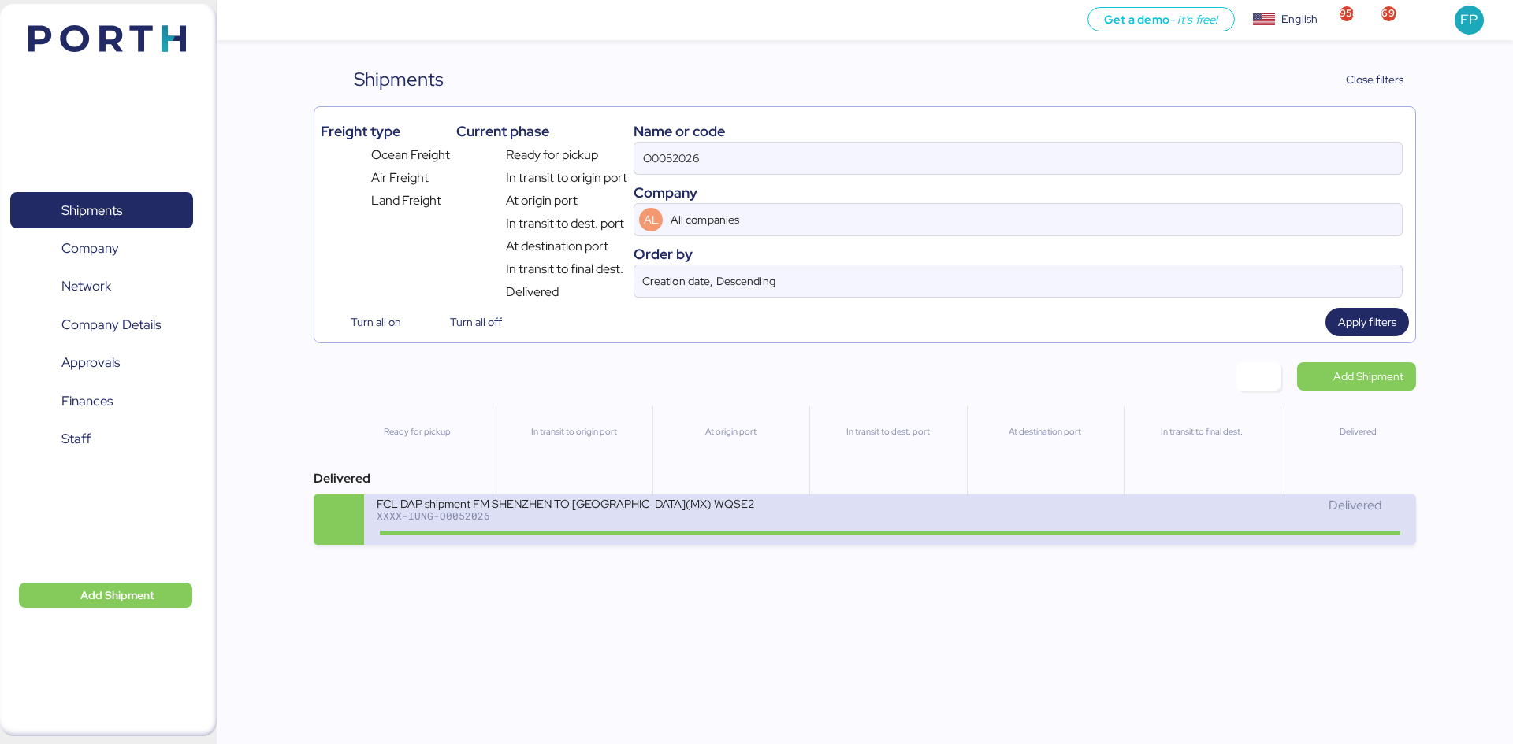
click at [660, 539] on div "FCL DAP shipment FM SHENZHEN TO MANZANILLO(MX) WQSE2507X34 XXXX-IUNG-O0052026 D…" at bounding box center [889, 520] width 1051 height 50
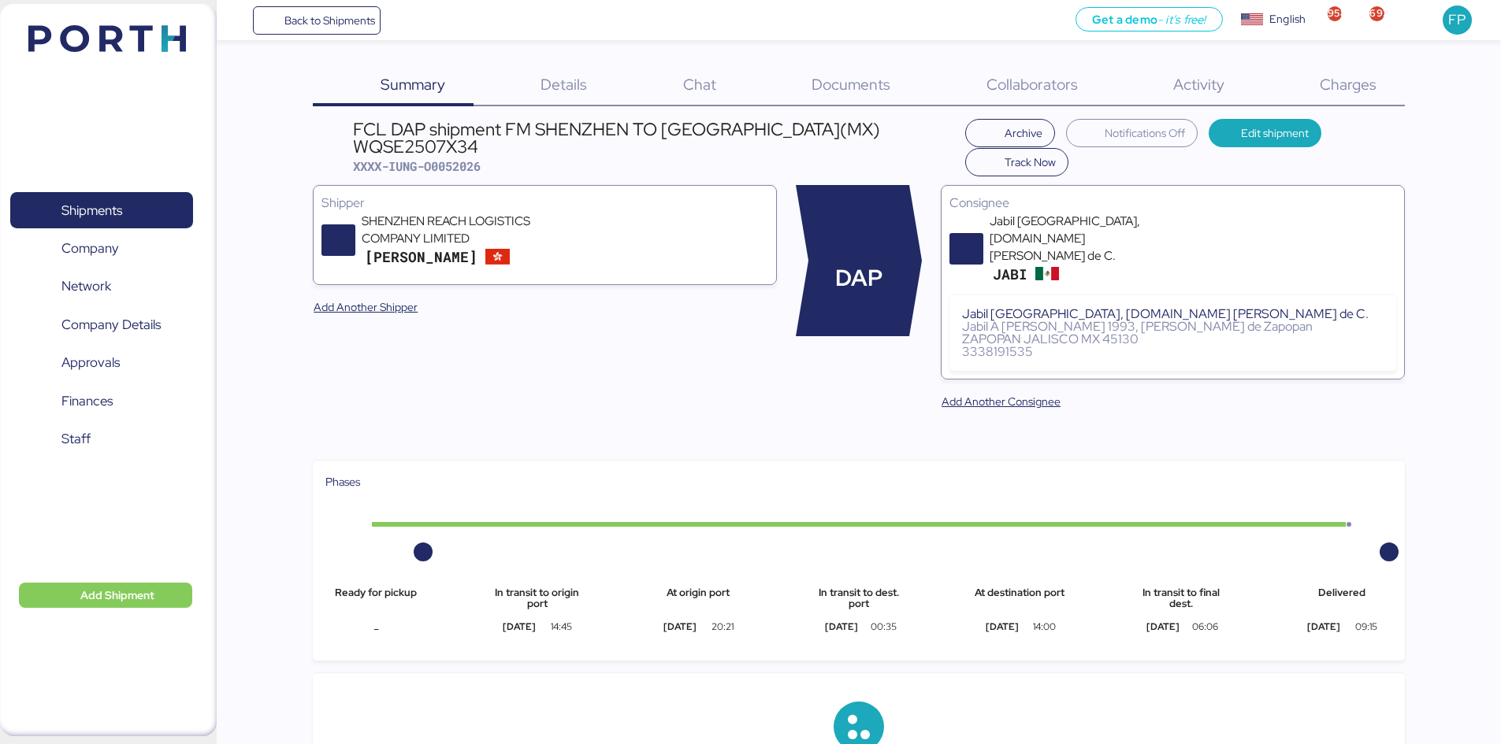
click at [1358, 92] on span "Charges" at bounding box center [1348, 84] width 57 height 20
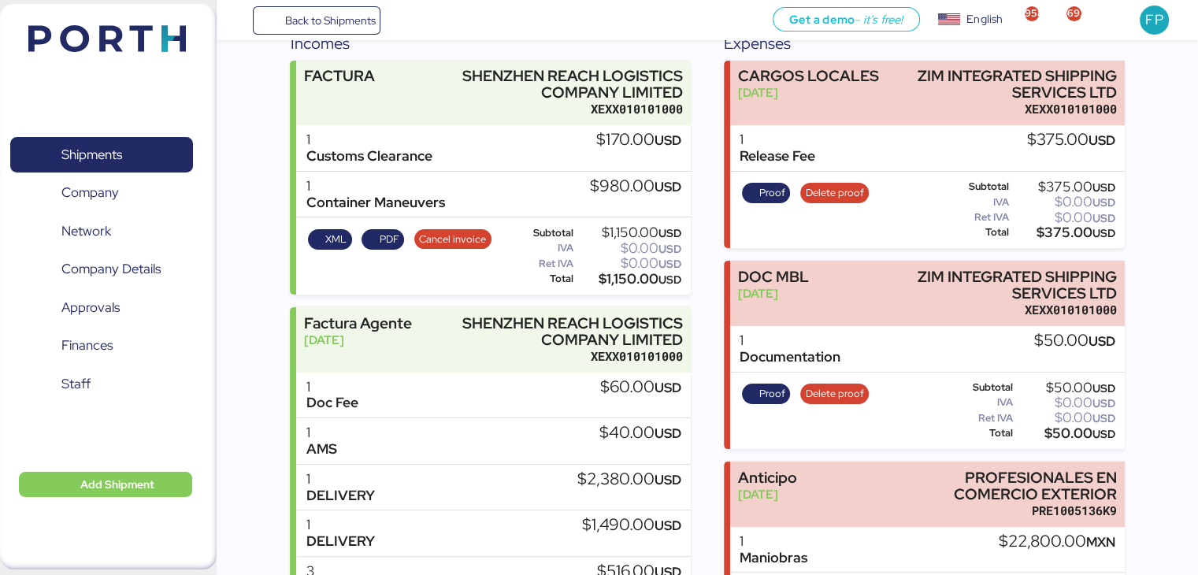
scroll to position [183, 0]
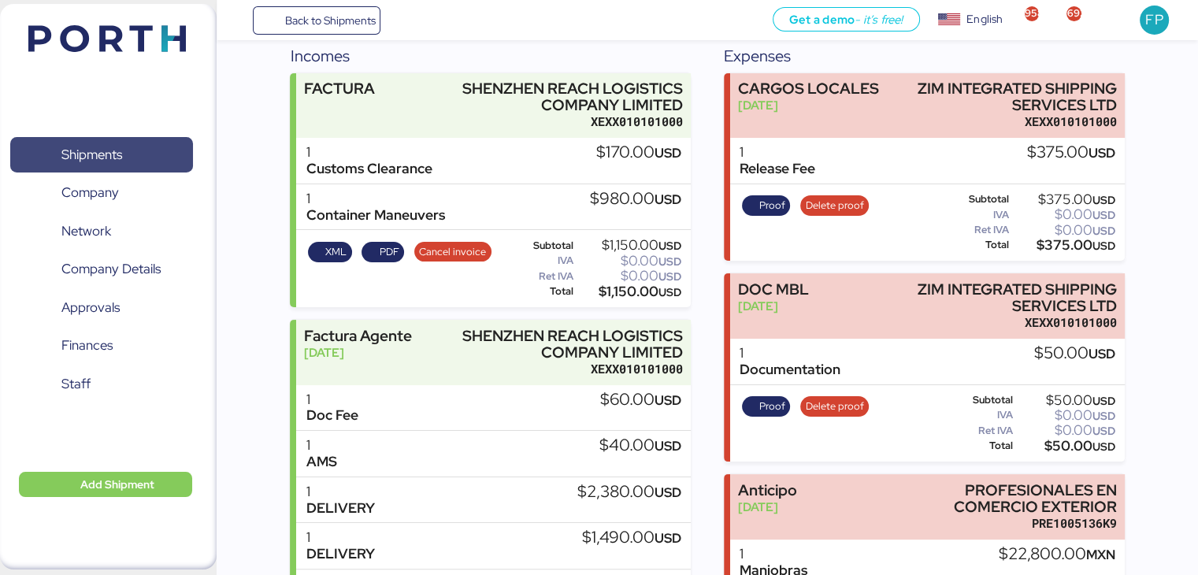
click at [118, 154] on span "Shipments" at bounding box center [91, 154] width 61 height 23
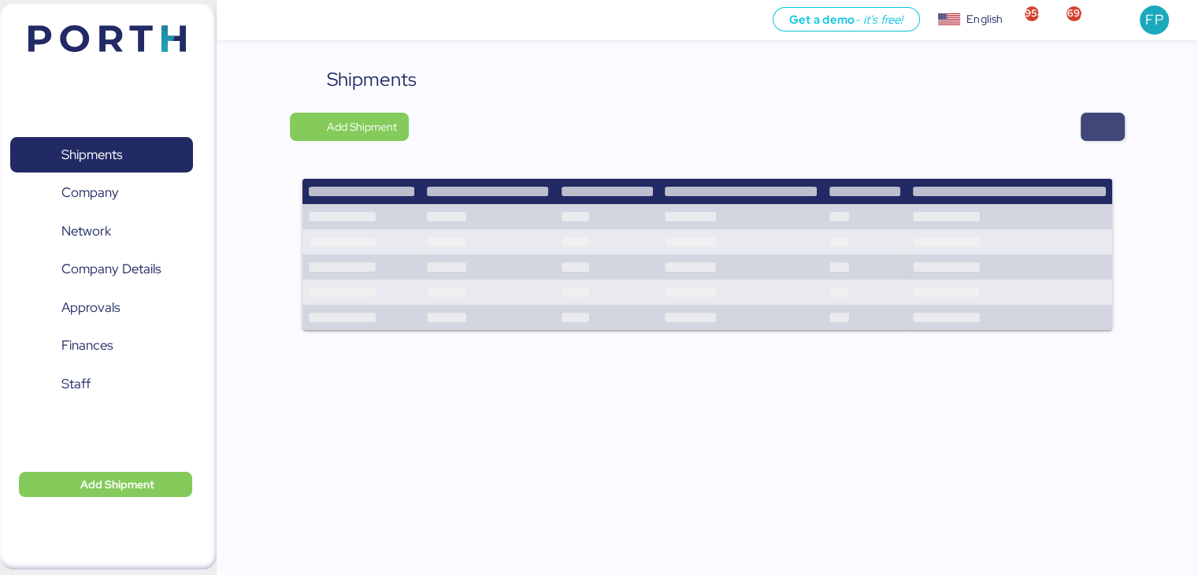
click at [1093, 133] on span "button" at bounding box center [1102, 127] width 19 height 22
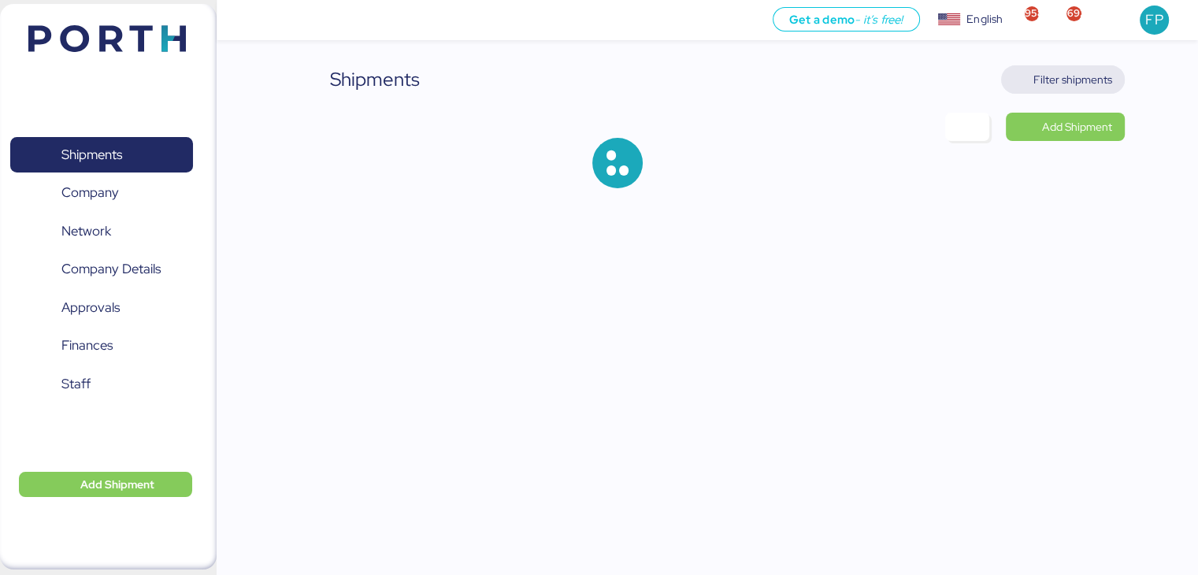
click at [1079, 86] on span "Filter shipments" at bounding box center [1073, 79] width 79 height 19
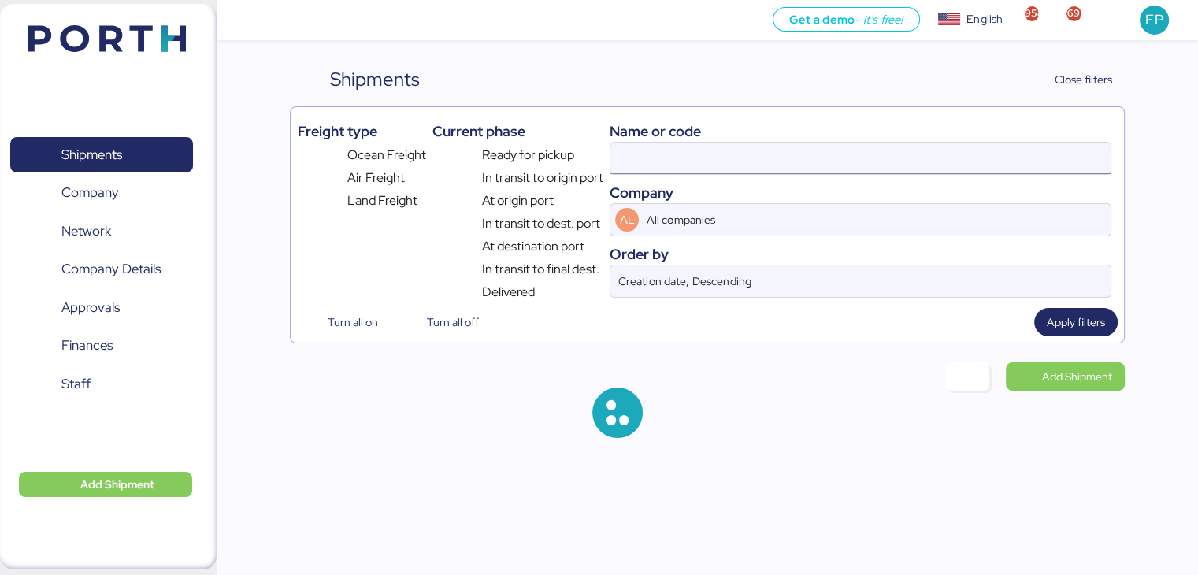
click at [631, 157] on input at bounding box center [860, 159] width 499 height 32
click at [637, 164] on input "ESLCHNSHG038927" at bounding box center [860, 159] width 499 height 32
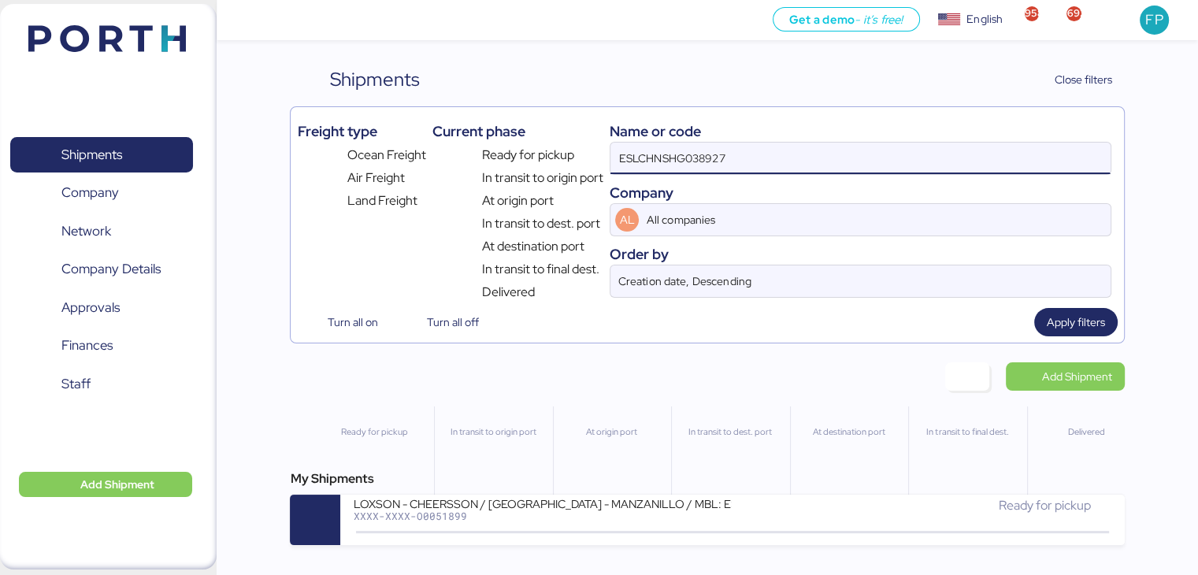
click at [637, 164] on input "ESLCHNSHG038927" at bounding box center [860, 159] width 499 height 32
paste input "O0052113"
type input "O0052113"
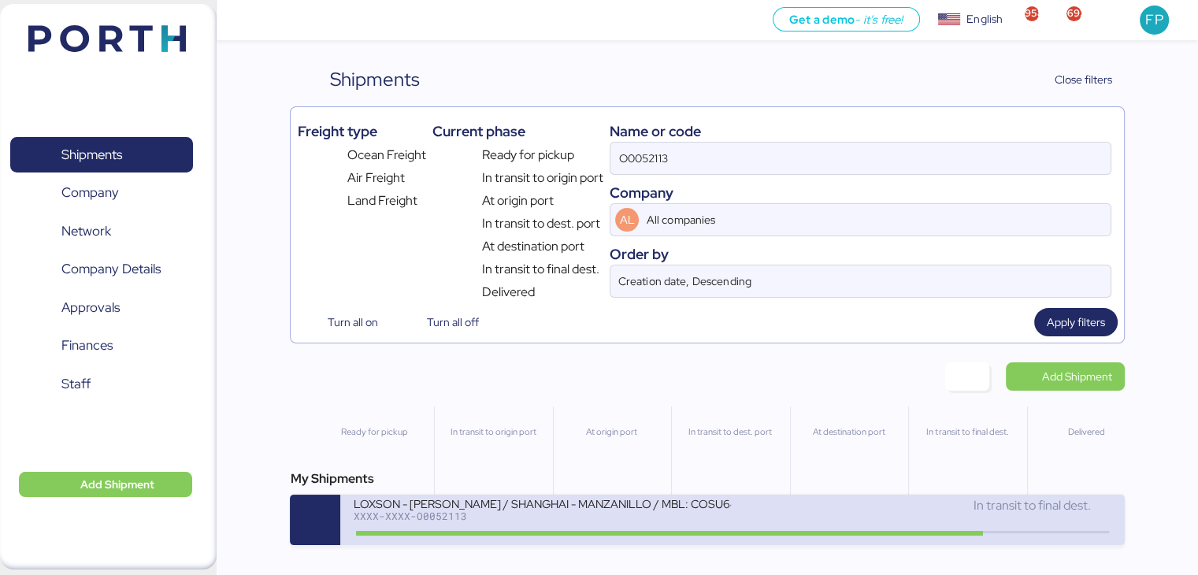
click at [545, 510] on div "LOXSON - [PERSON_NAME] / SHANGHAI - MANZANILLO / MBL: COSU6427331760 - HBL: KSS…" at bounding box center [542, 502] width 378 height 13
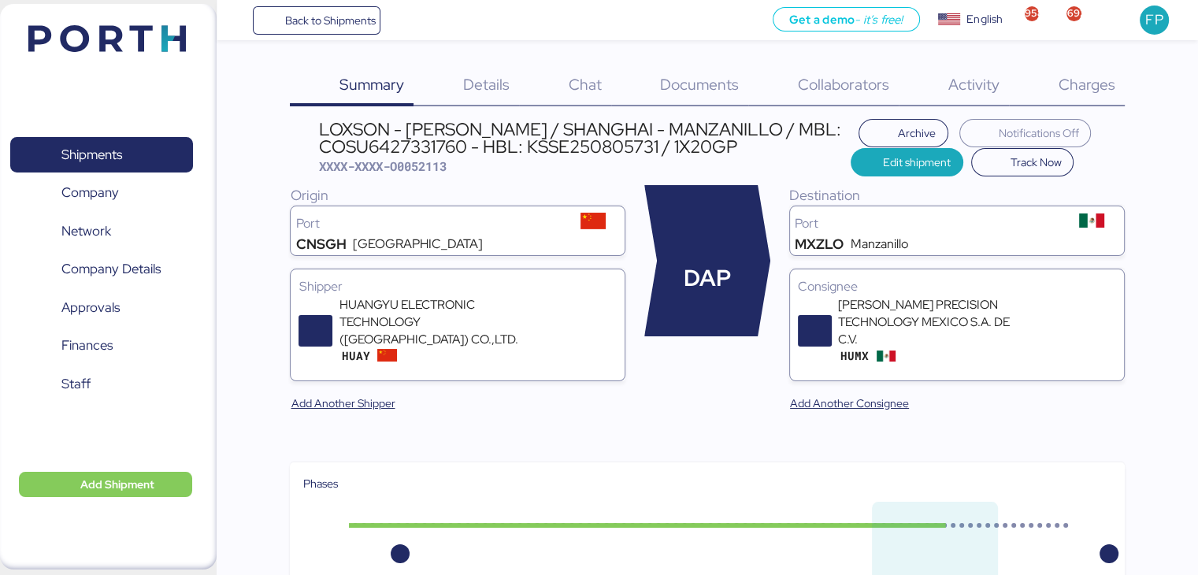
drag, startPoint x: 1097, startPoint y: 102, endPoint x: 1060, endPoint y: 111, distance: 37.5
click at [1097, 102] on div "Charges 0" at bounding box center [1067, 85] width 116 height 41
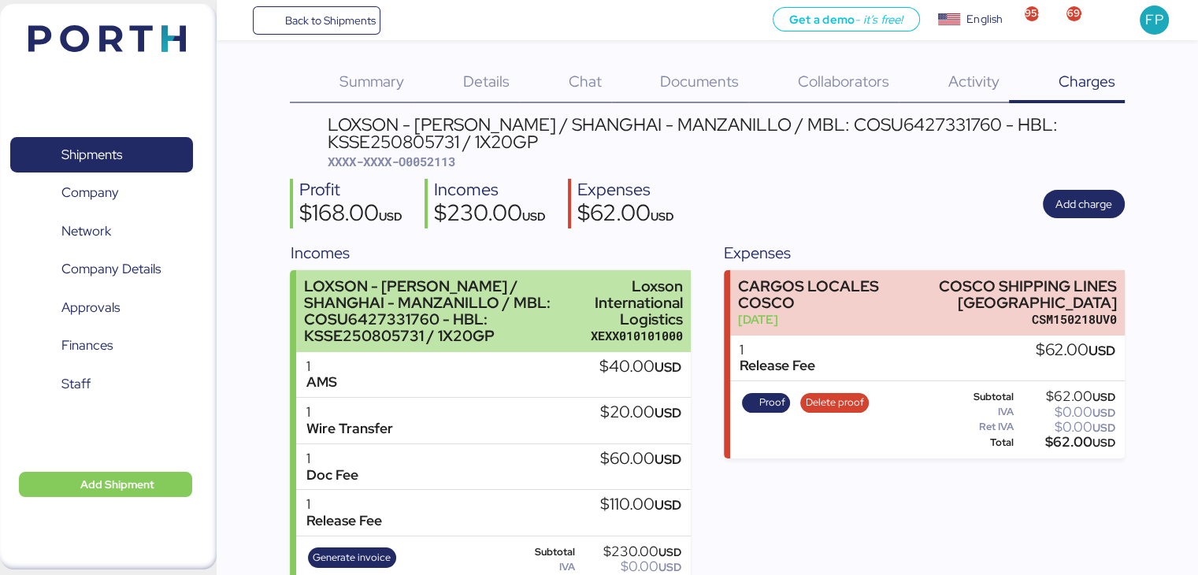
scroll to position [54, 0]
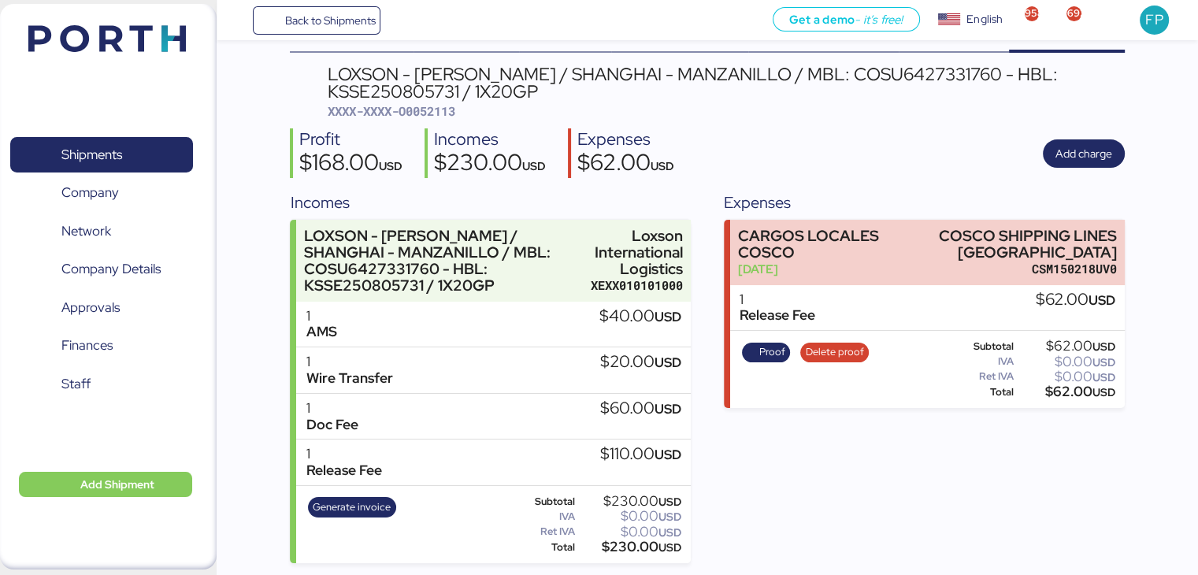
click at [455, 114] on span "XXXX-XXXX-O0052113" at bounding box center [392, 111] width 128 height 16
copy header "O0052113"
click at [361, 499] on span "Generate invoice" at bounding box center [352, 507] width 78 height 17
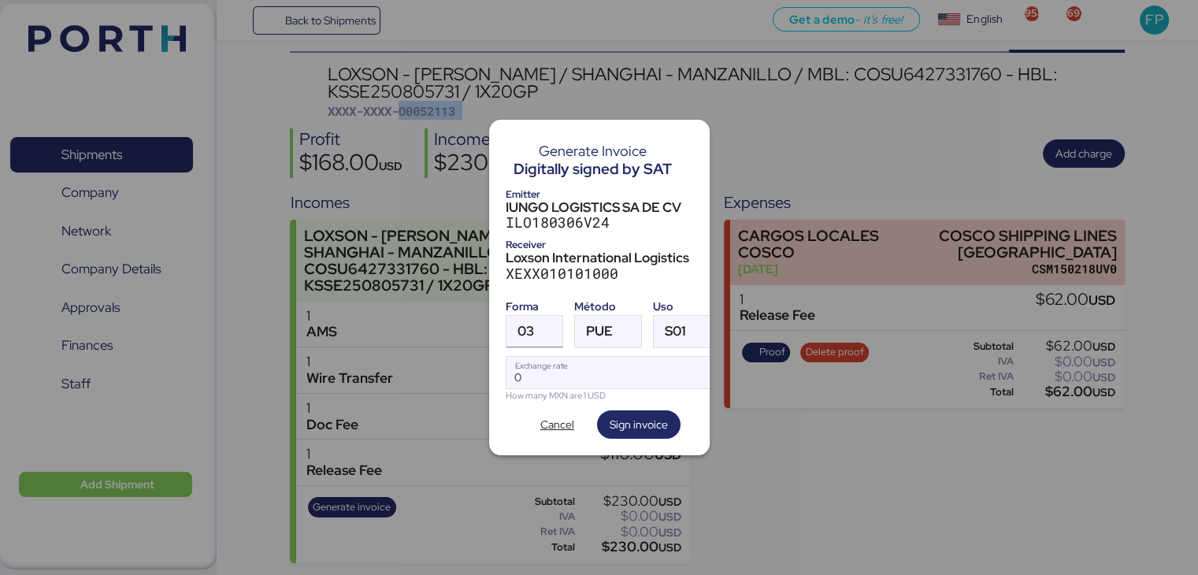
click at [534, 322] on div at bounding box center [548, 332] width 28 height 32
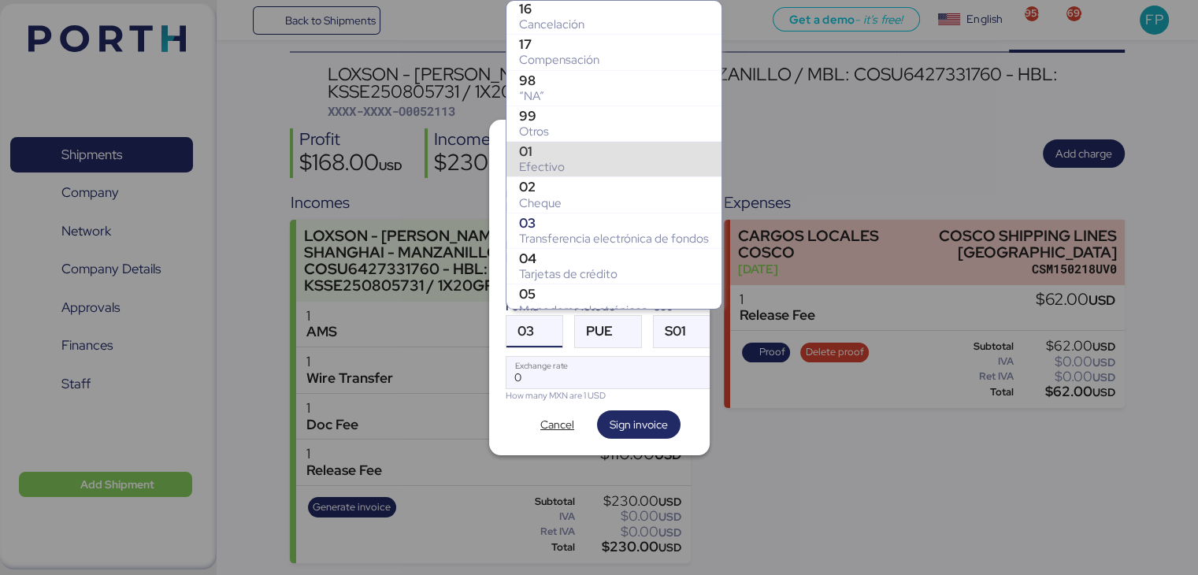
scroll to position [209, 0]
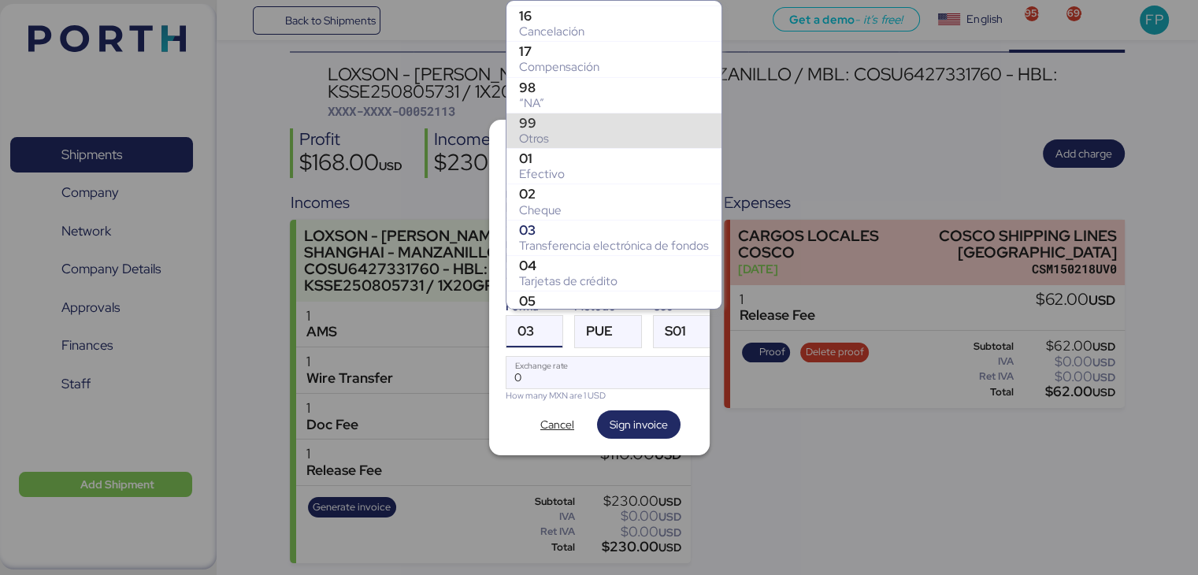
click at [540, 128] on div "99" at bounding box center [614, 123] width 190 height 16
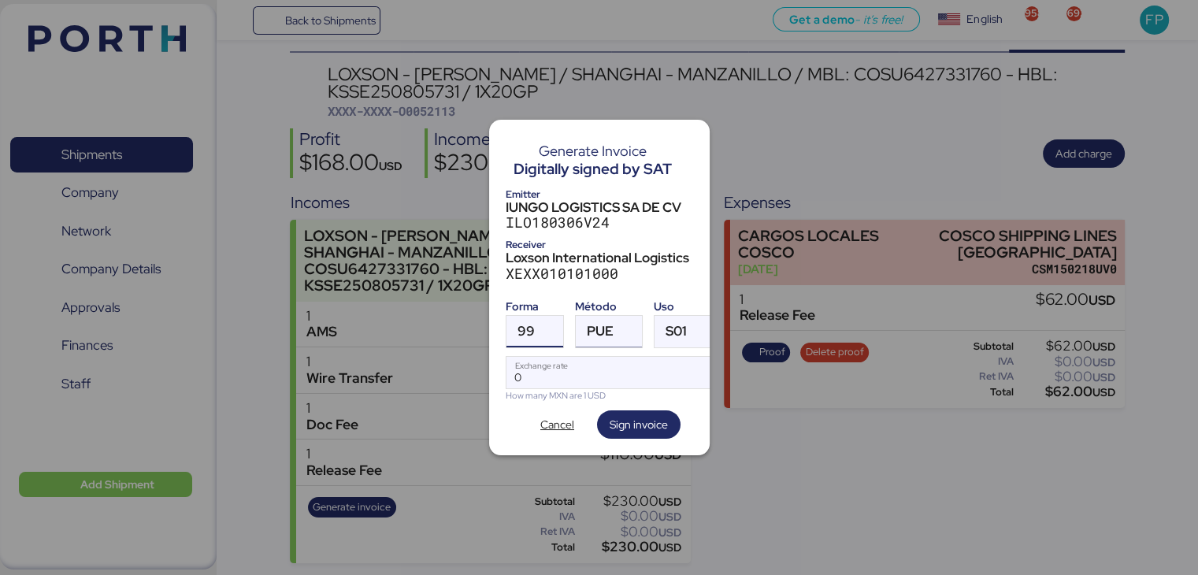
click at [605, 316] on div "PUE" at bounding box center [600, 332] width 27 height 32
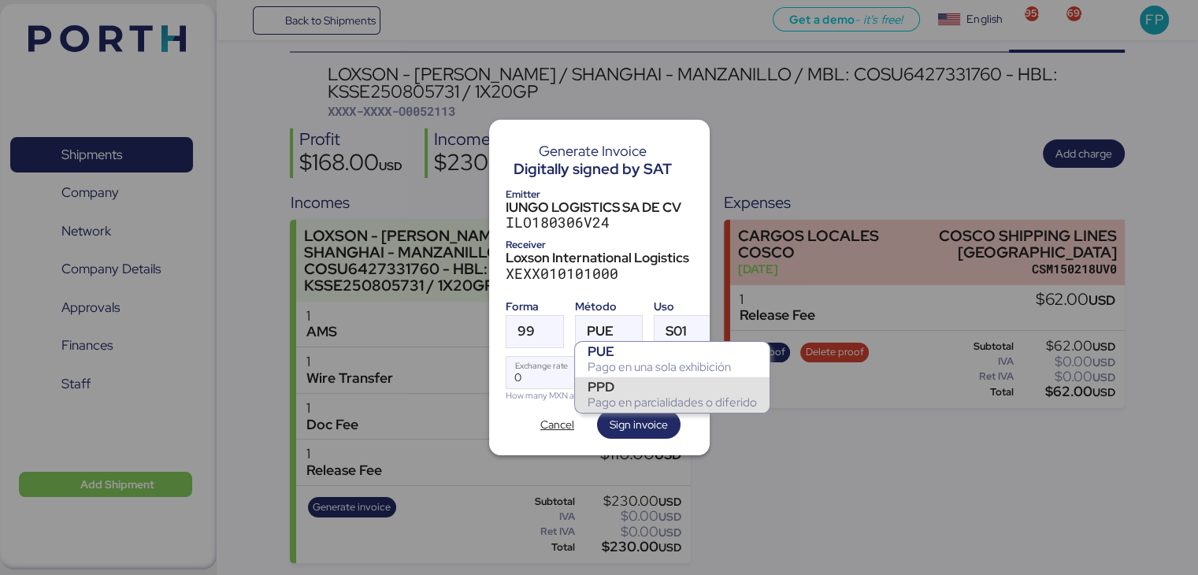
click at [614, 392] on div "PPD" at bounding box center [672, 387] width 169 height 16
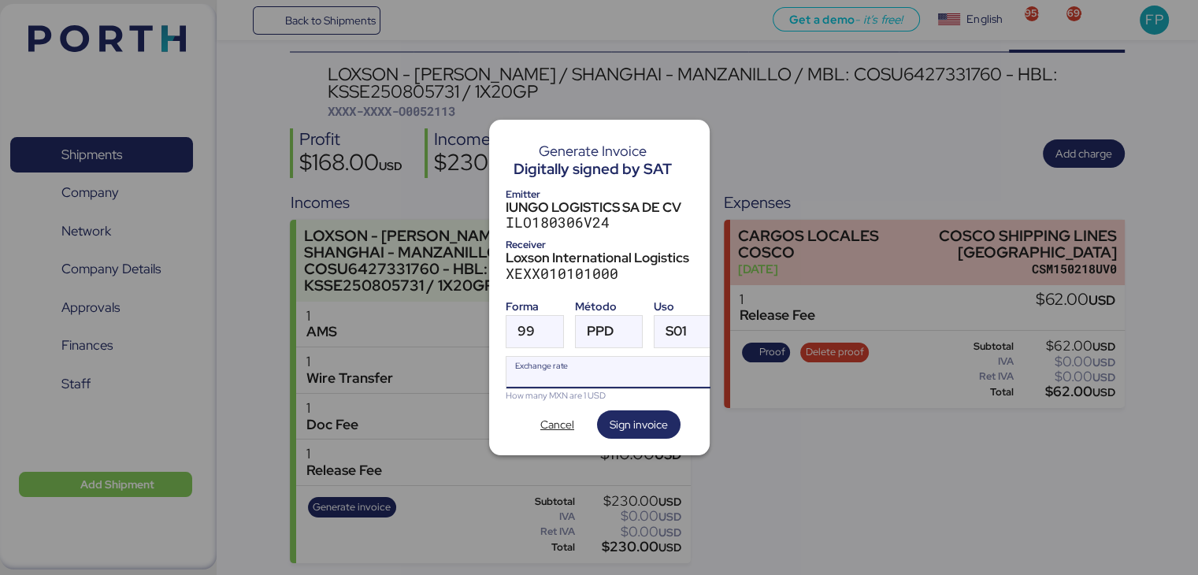
click at [599, 360] on input "Exchange rate" at bounding box center [612, 373] width 210 height 32
type input "0"
paste input "18.3147"
type input "18.3147"
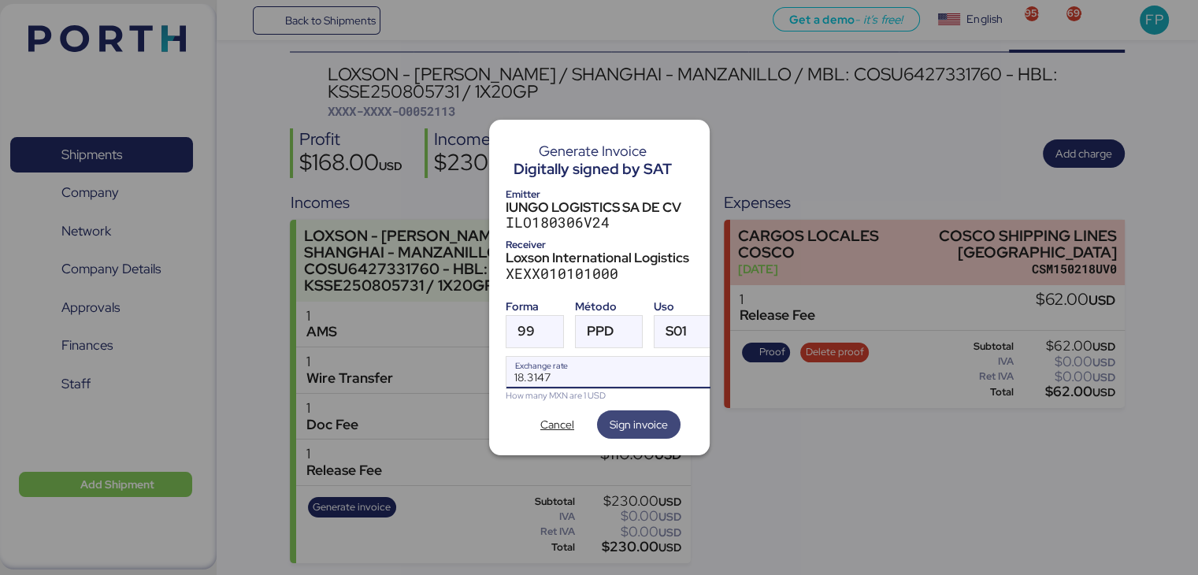
click at [633, 415] on span "Sign invoice" at bounding box center [639, 424] width 58 height 19
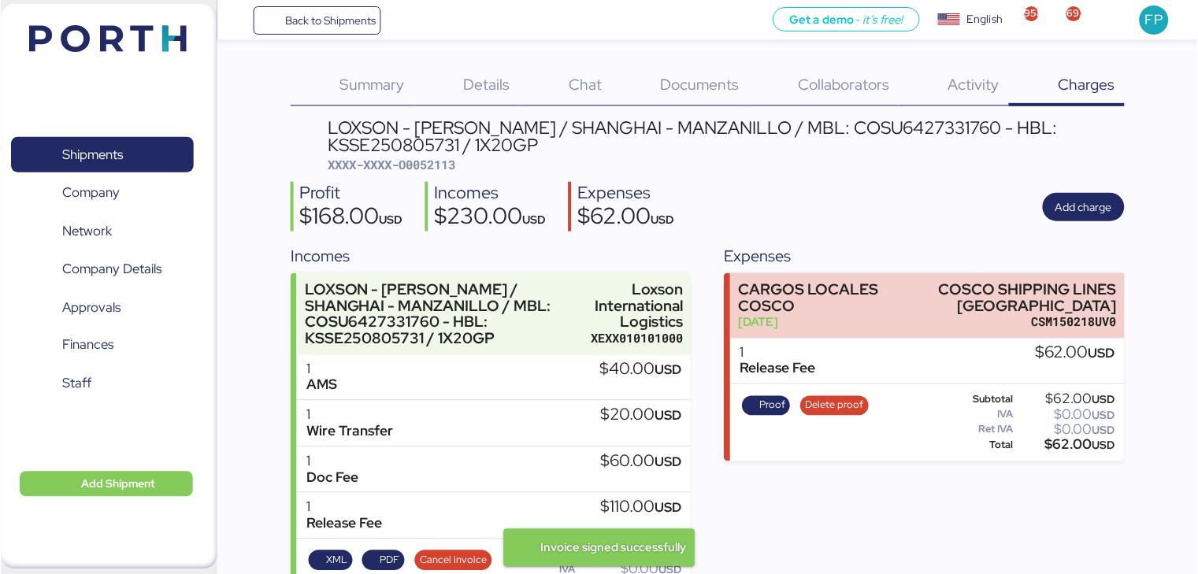
scroll to position [54, 0]
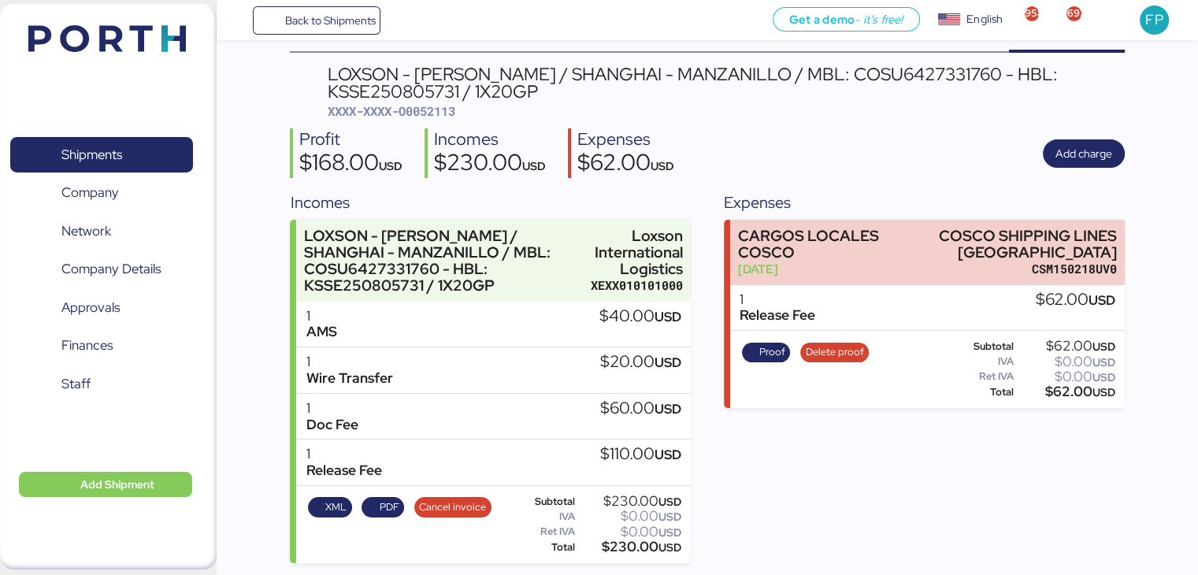
click at [434, 114] on span "XXXX-XXXX-O0052113" at bounding box center [392, 111] width 128 height 16
copy span "O0052113"
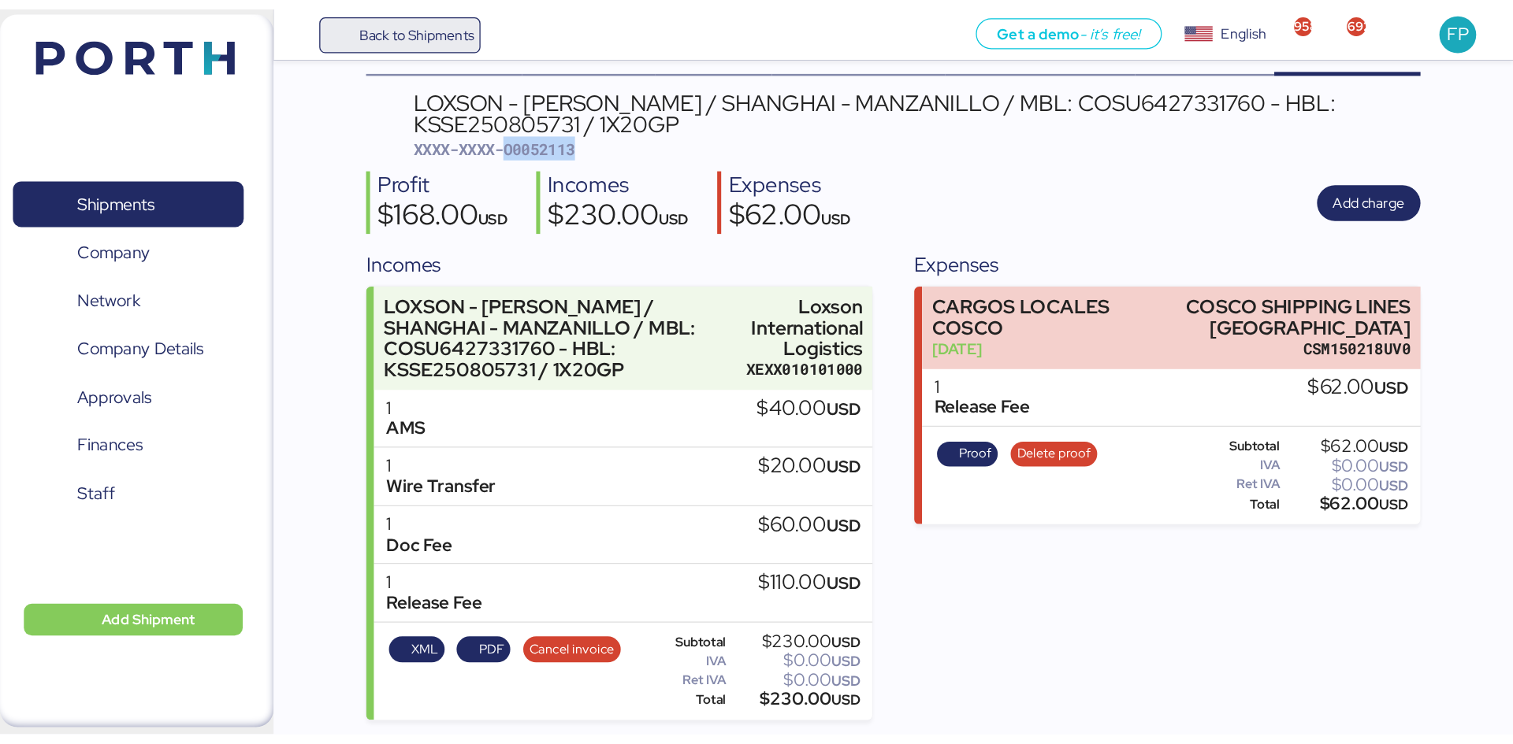
scroll to position [0, 0]
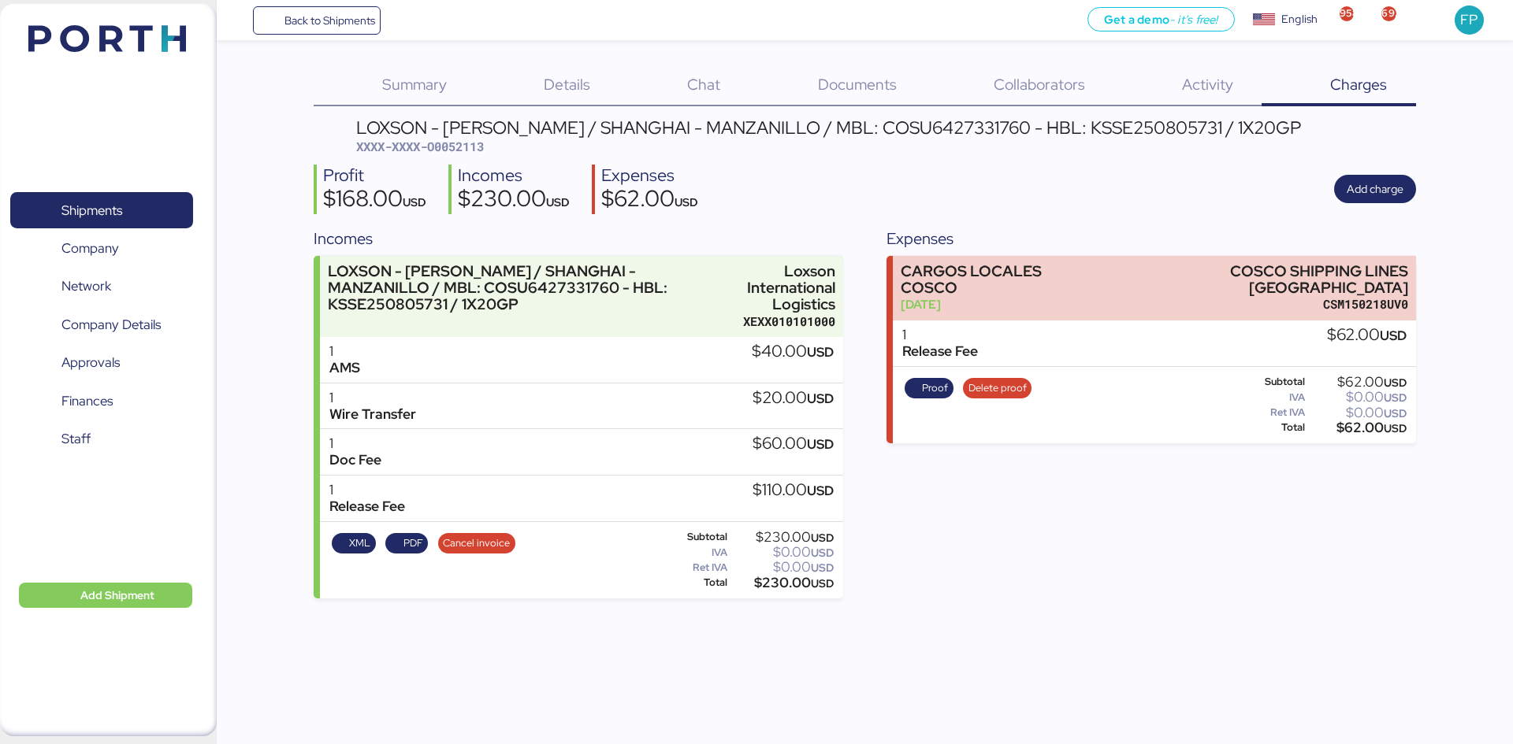
click at [778, 578] on div "$230.00 USD" at bounding box center [781, 583] width 103 height 12
copy div "230.00"
click at [459, 147] on span "XXXX-XXXX-O0052113" at bounding box center [420, 147] width 128 height 16
click at [462, 146] on span "XXXX-XXXX-O0052113" at bounding box center [420, 147] width 128 height 16
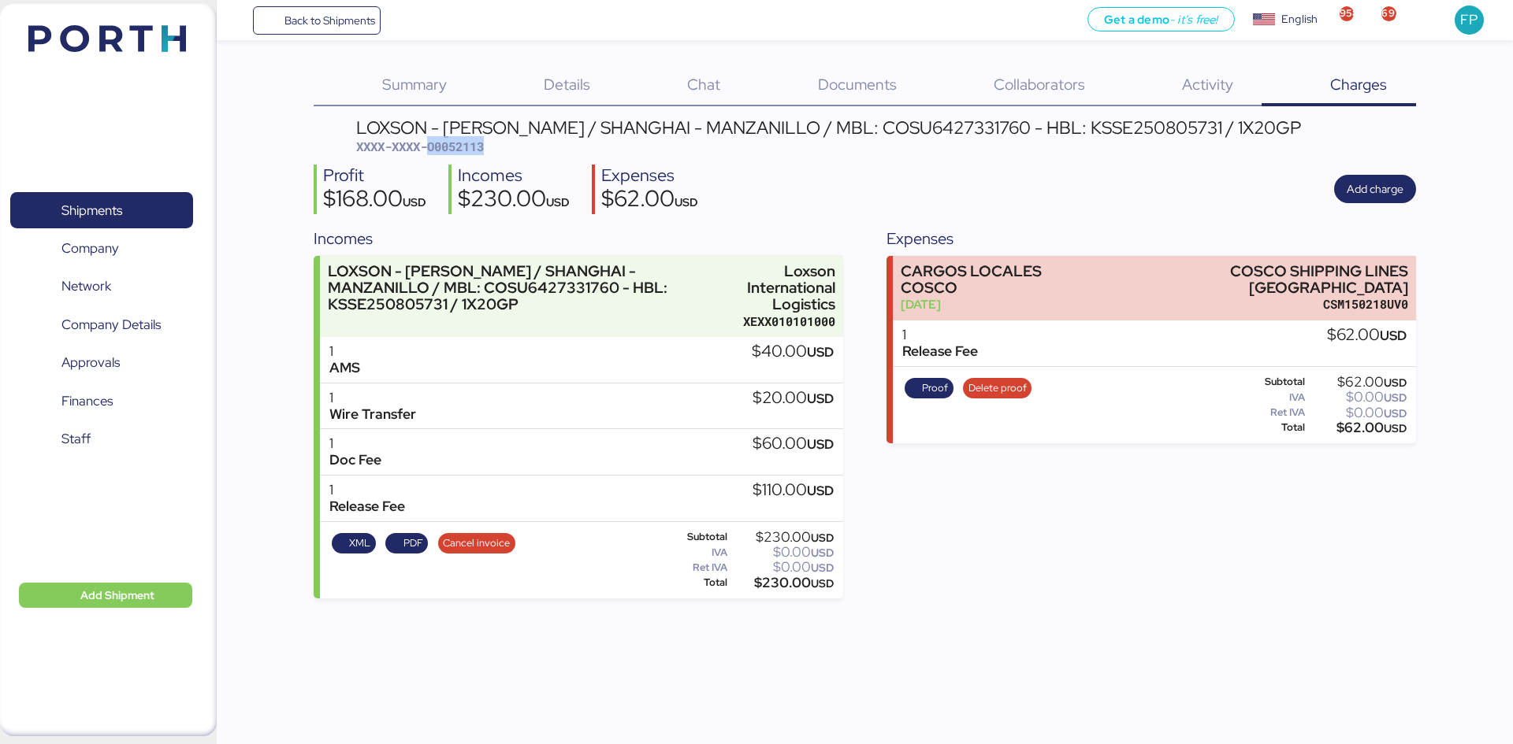
copy span "O0052113"
click at [114, 204] on span "Shipments" at bounding box center [91, 210] width 61 height 23
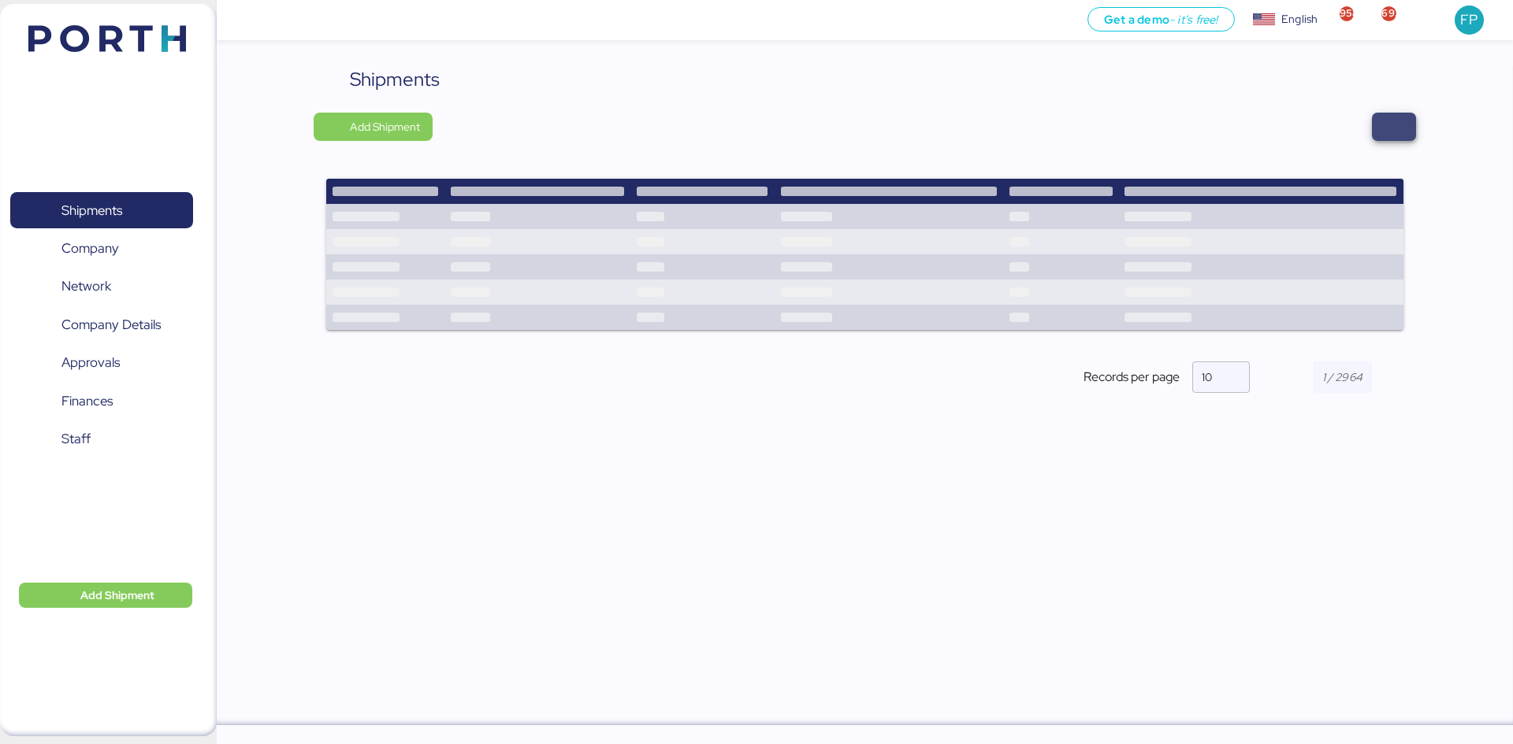
click at [1406, 123] on span "button" at bounding box center [1394, 127] width 44 height 28
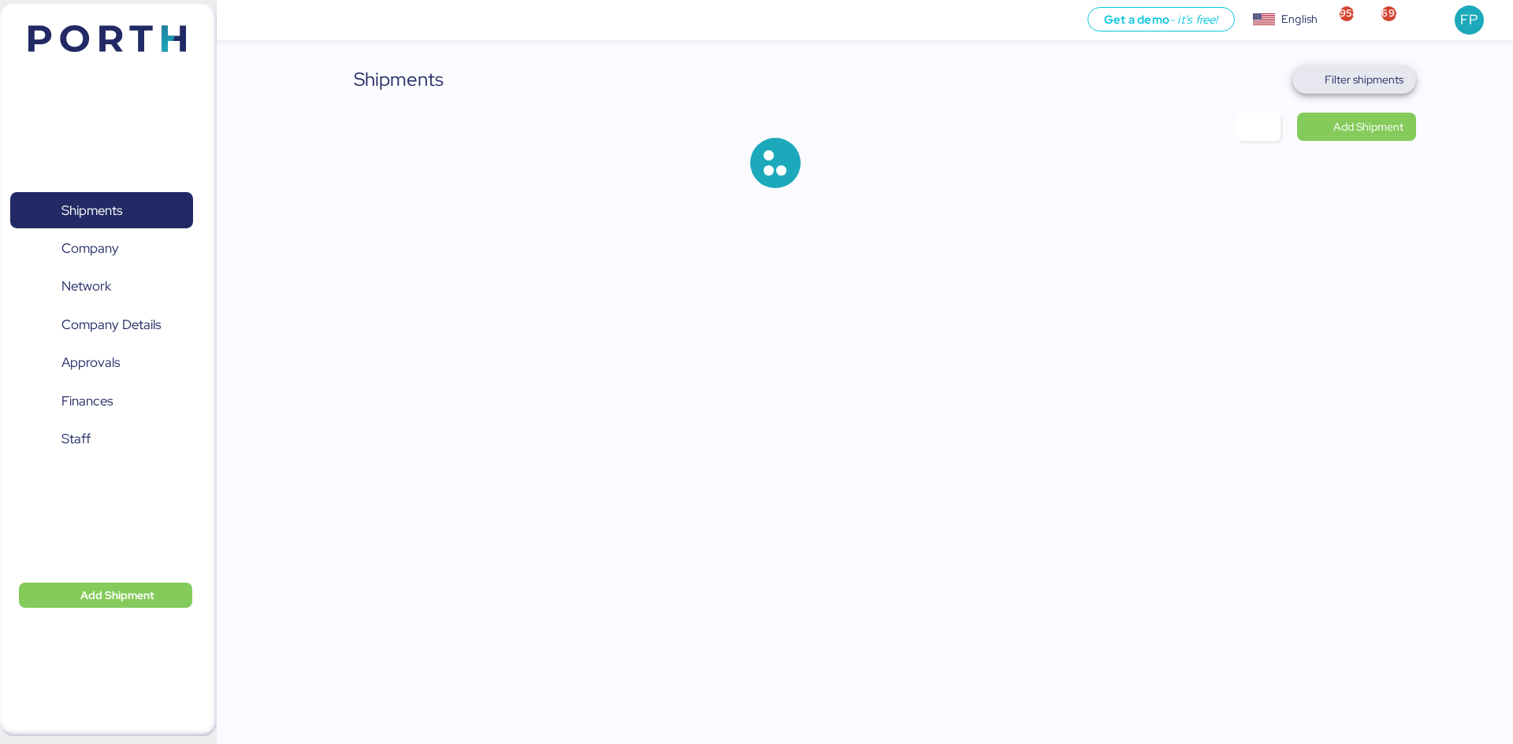
click at [1359, 86] on span "Filter shipments" at bounding box center [1363, 79] width 79 height 19
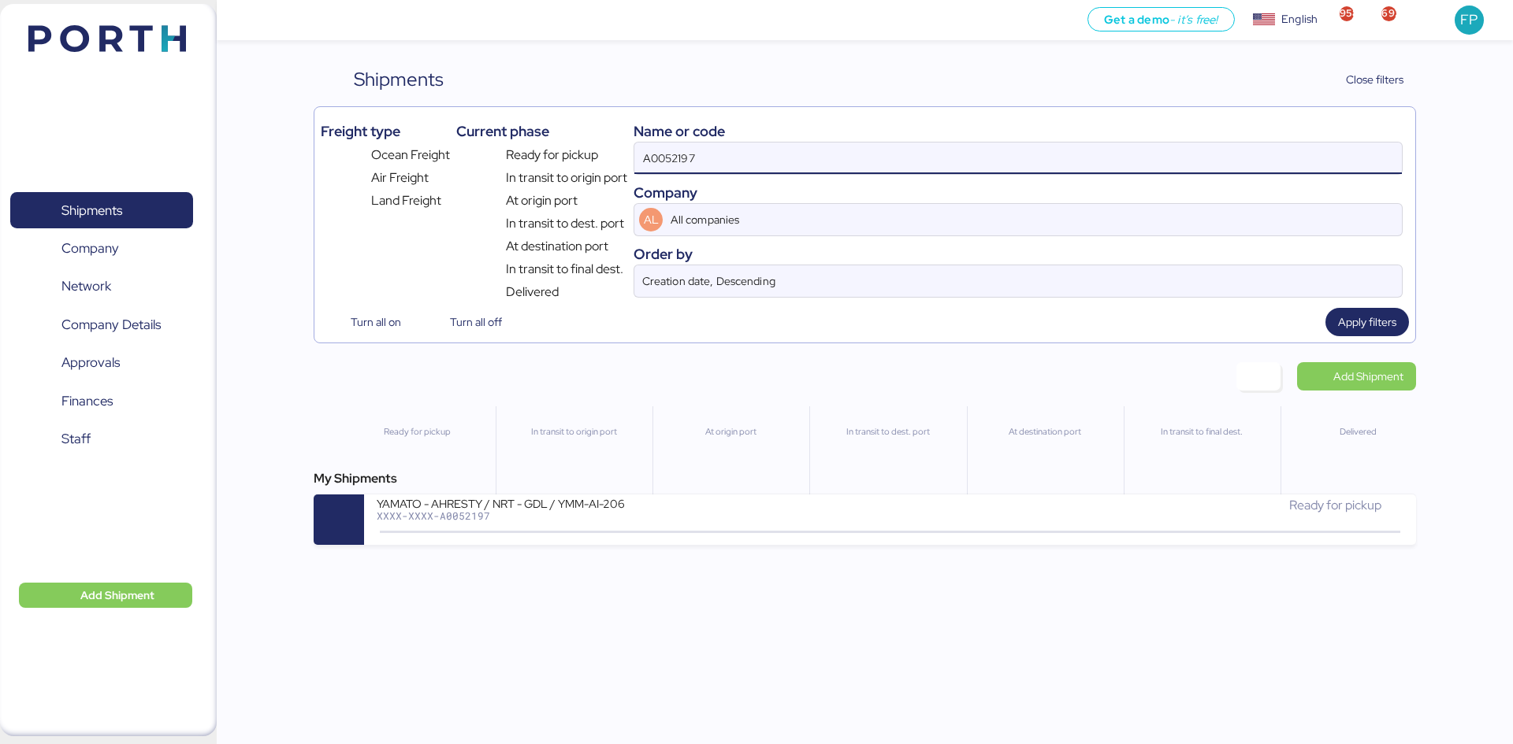
click at [670, 165] on input "A0052197" at bounding box center [1017, 159] width 767 height 32
paste input "O0052115"
type input "O0052115"
click at [570, 514] on div "XXXX-XXXX-O0052115" at bounding box center [566, 515] width 378 height 11
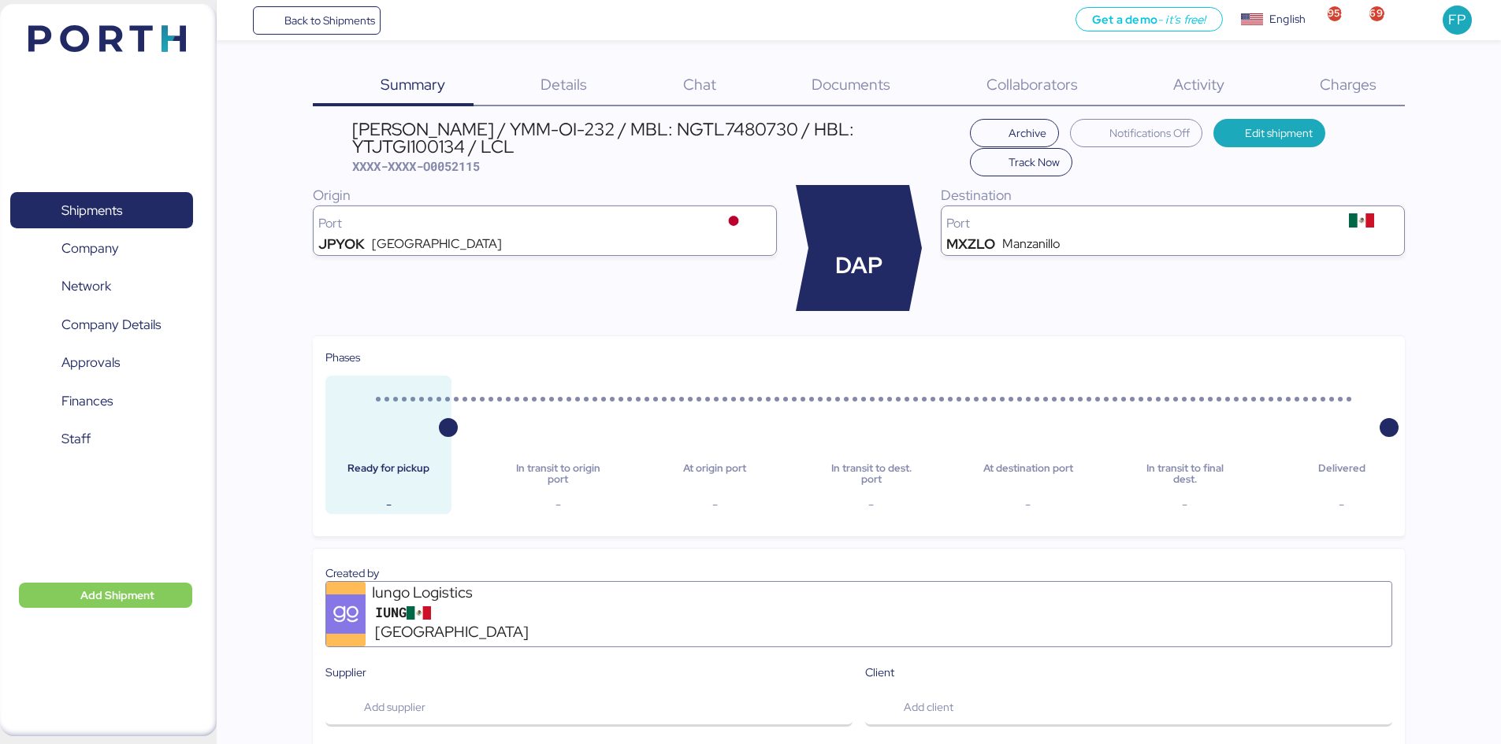
click at [1305, 76] on div "Charges 0" at bounding box center [1328, 85] width 152 height 41
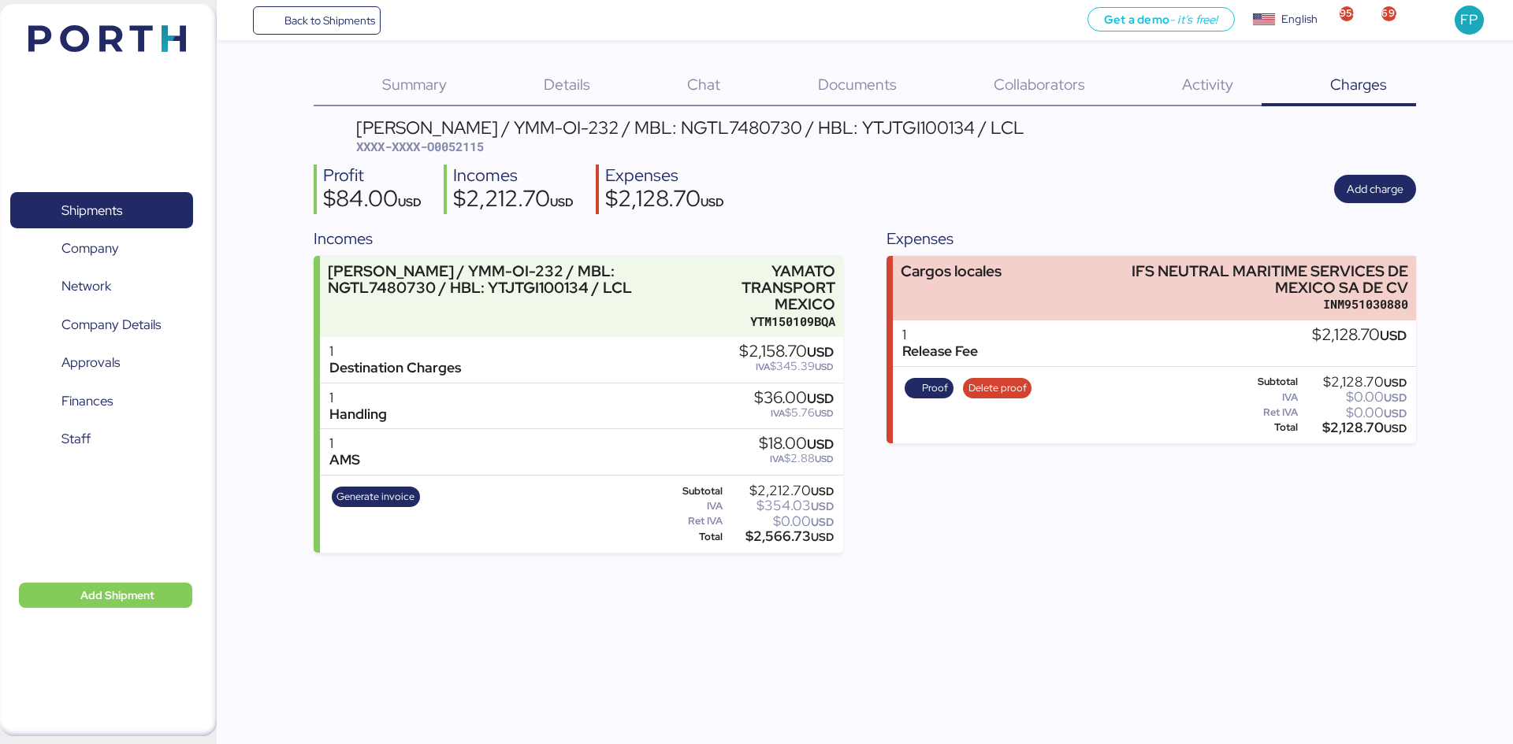
click at [479, 147] on span "XXXX-XXXX-O0052115" at bounding box center [420, 147] width 128 height 16
copy span "O0052115"
click at [366, 498] on span "Generate invoice" at bounding box center [375, 496] width 78 height 17
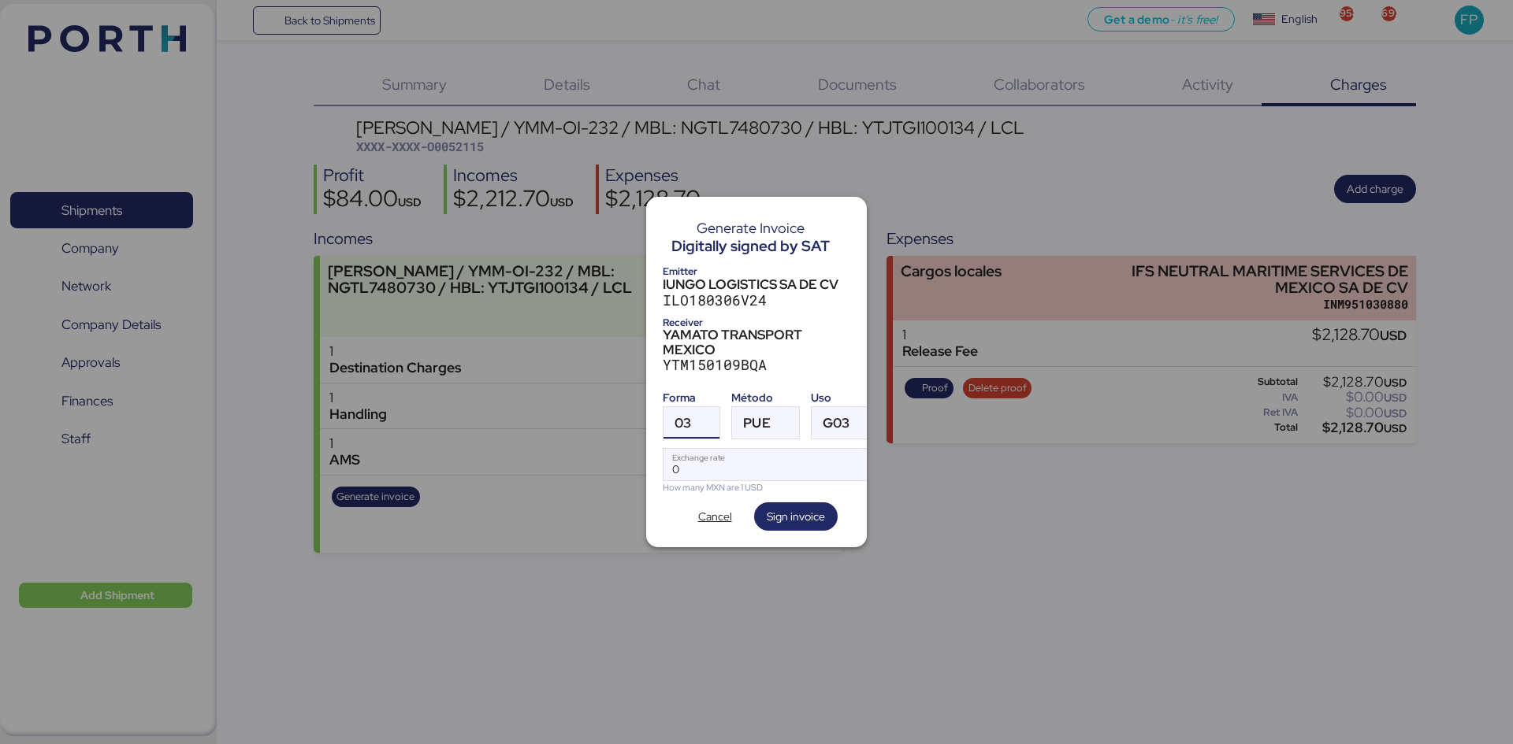
click at [698, 418] on div at bounding box center [705, 423] width 28 height 32
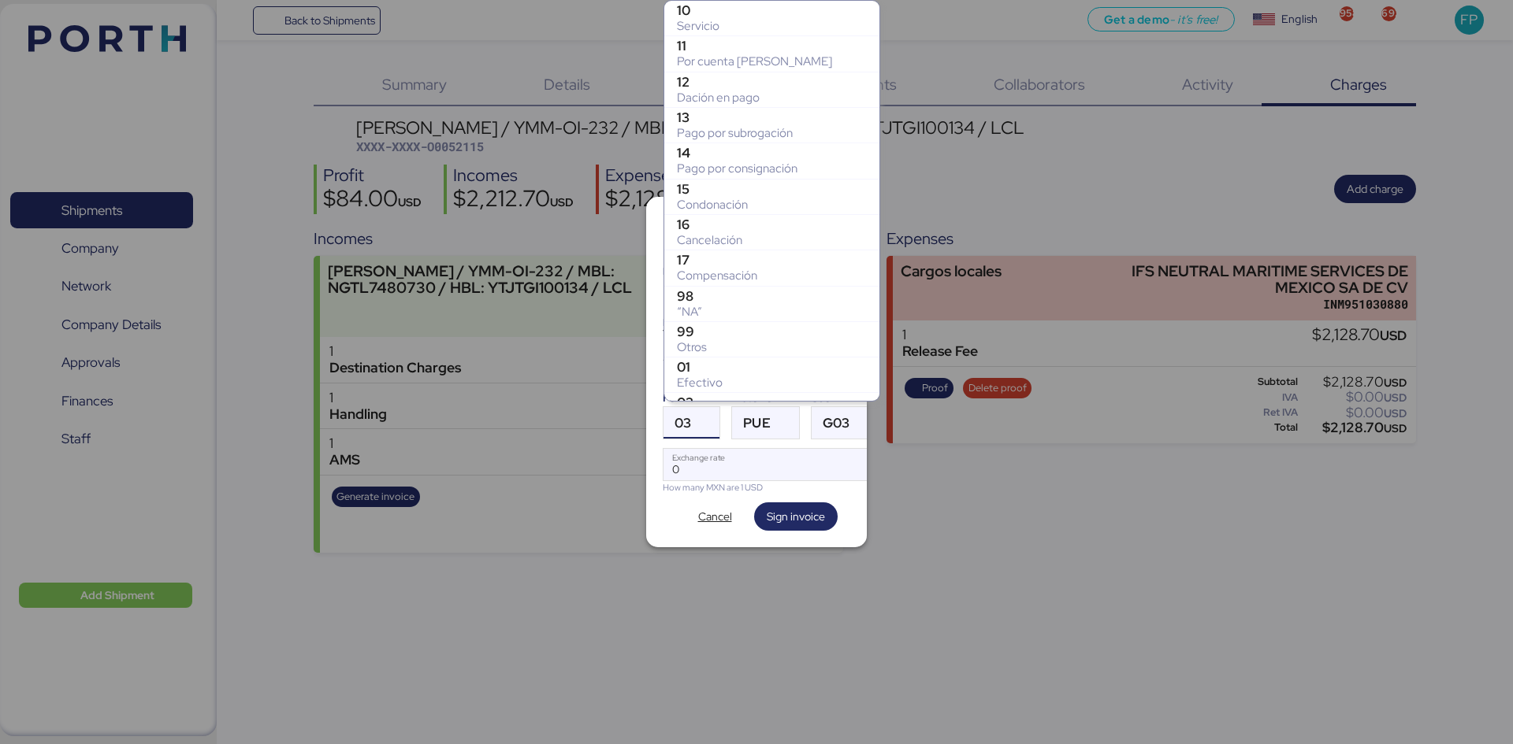
scroll to position [277, 0]
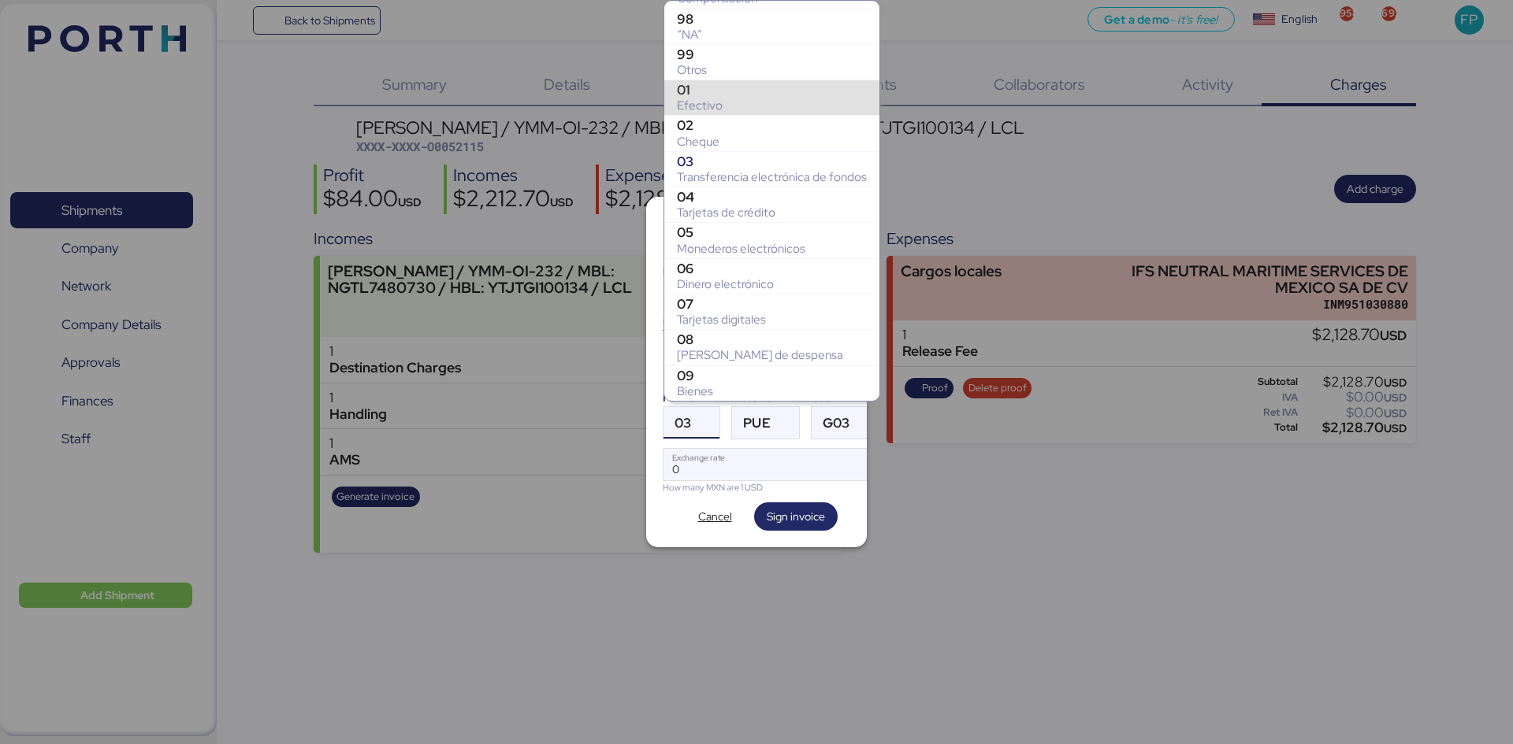
click at [706, 62] on div "Otros" at bounding box center [772, 70] width 190 height 16
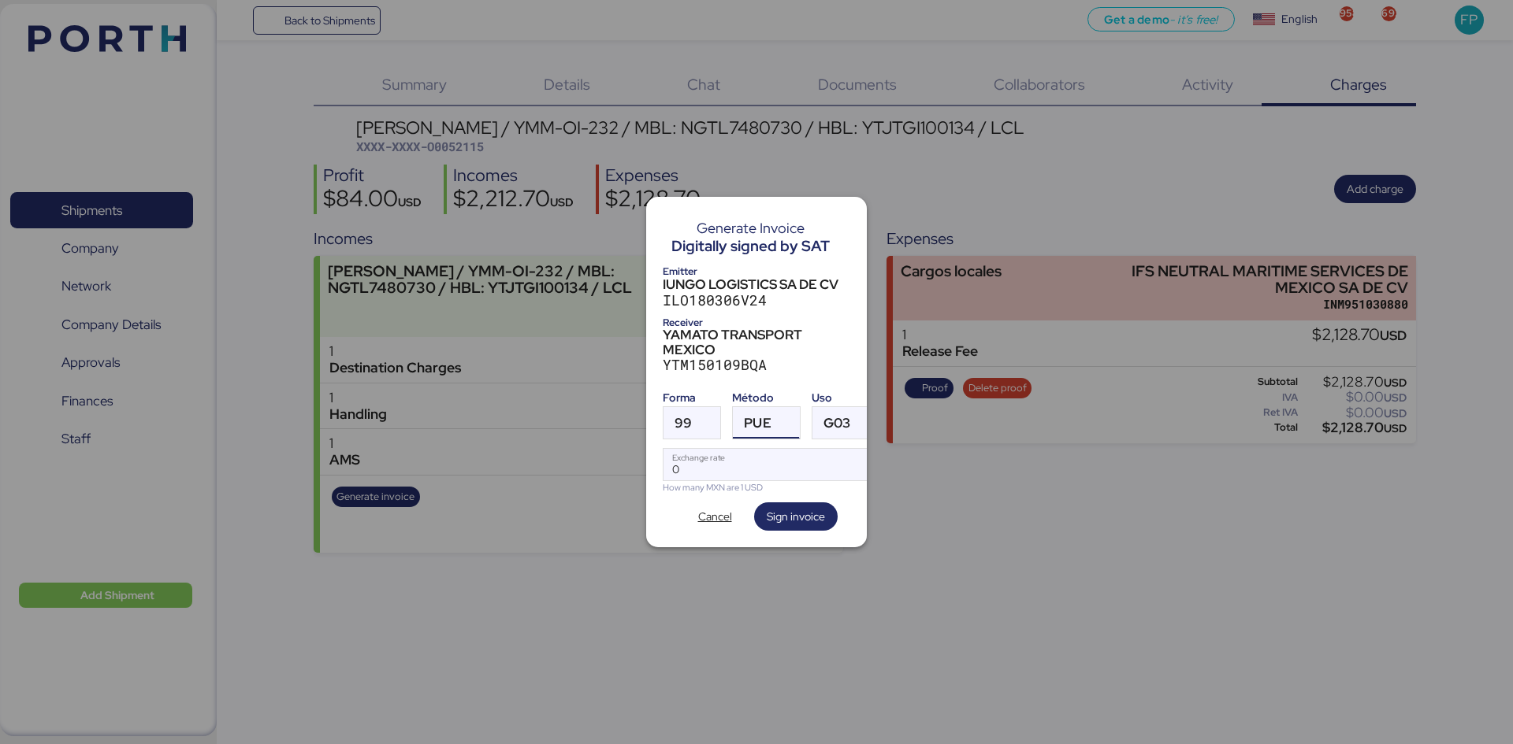
click at [774, 422] on div at bounding box center [785, 423] width 28 height 32
click at [789, 483] on div "PPD" at bounding box center [829, 479] width 169 height 16
click at [765, 460] on input "Exchange rate" at bounding box center [770, 465] width 215 height 32
type input "0"
click at [750, 463] on input "Exchange rate" at bounding box center [770, 465] width 215 height 32
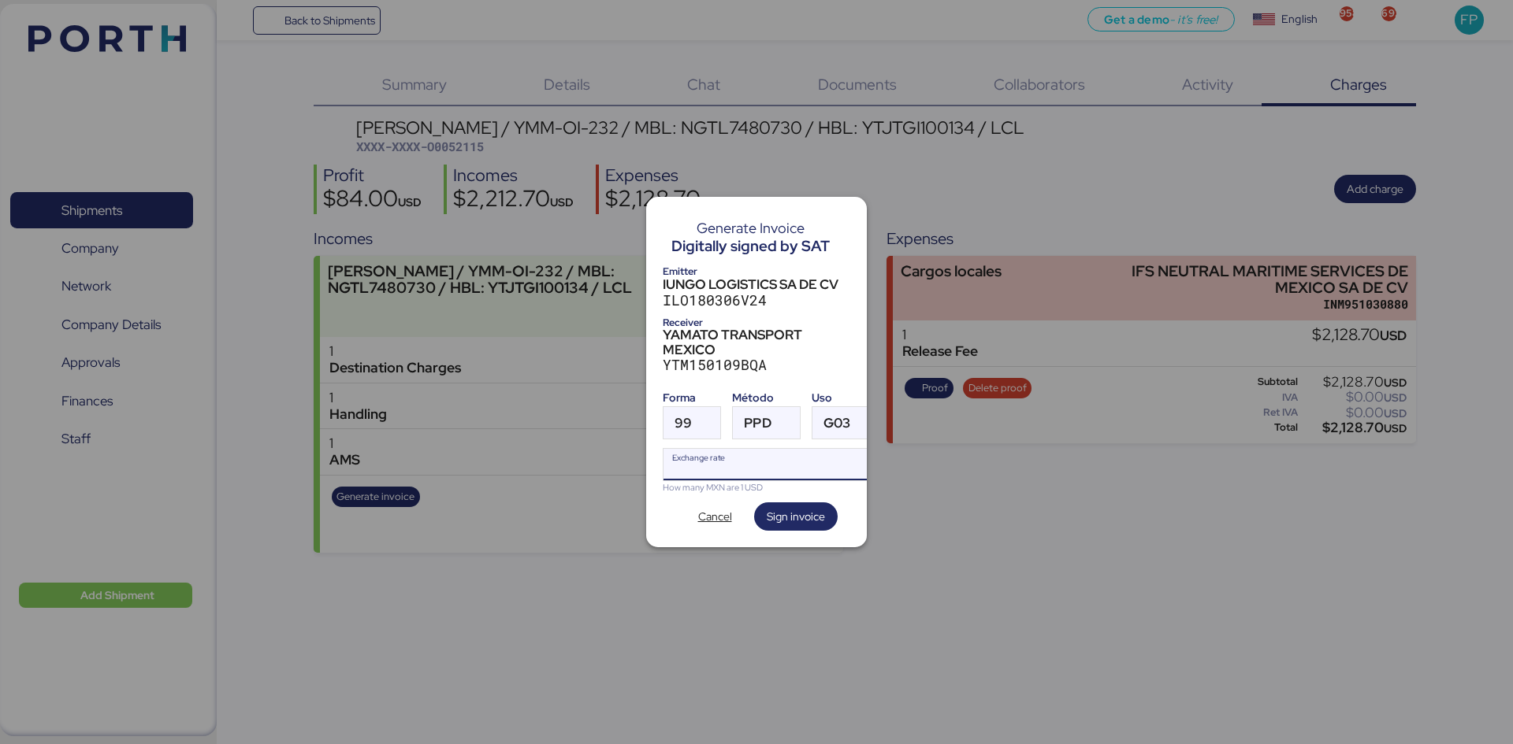
paste input "18.3147"
type input "18.3147"
click at [801, 510] on span "Sign invoice" at bounding box center [795, 516] width 58 height 19
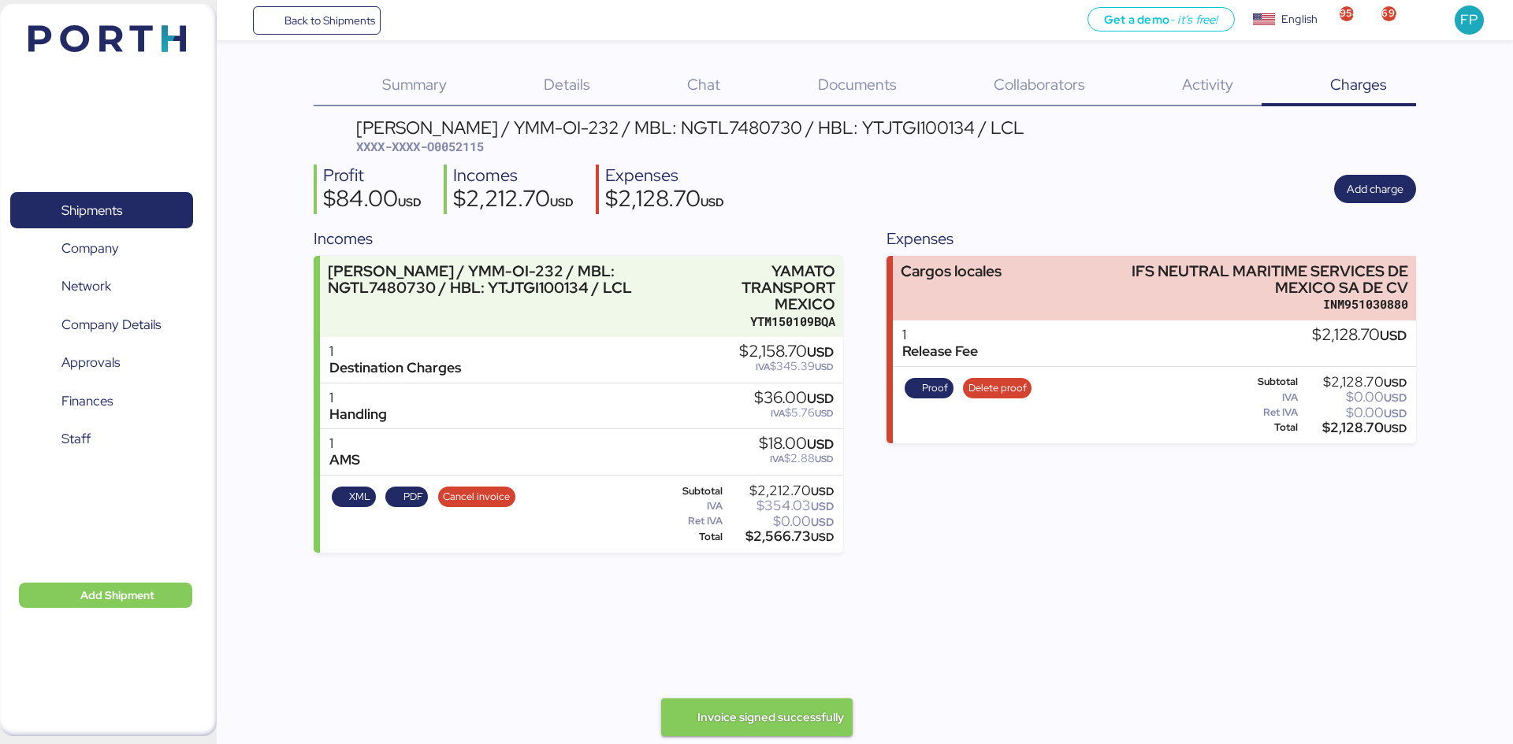
click at [463, 151] on span "XXXX-XXXX-O0052115" at bounding box center [420, 147] width 128 height 16
copy span "O0052115"
click at [461, 147] on span "XXXX-XXXX-O0052115" at bounding box center [420, 147] width 128 height 16
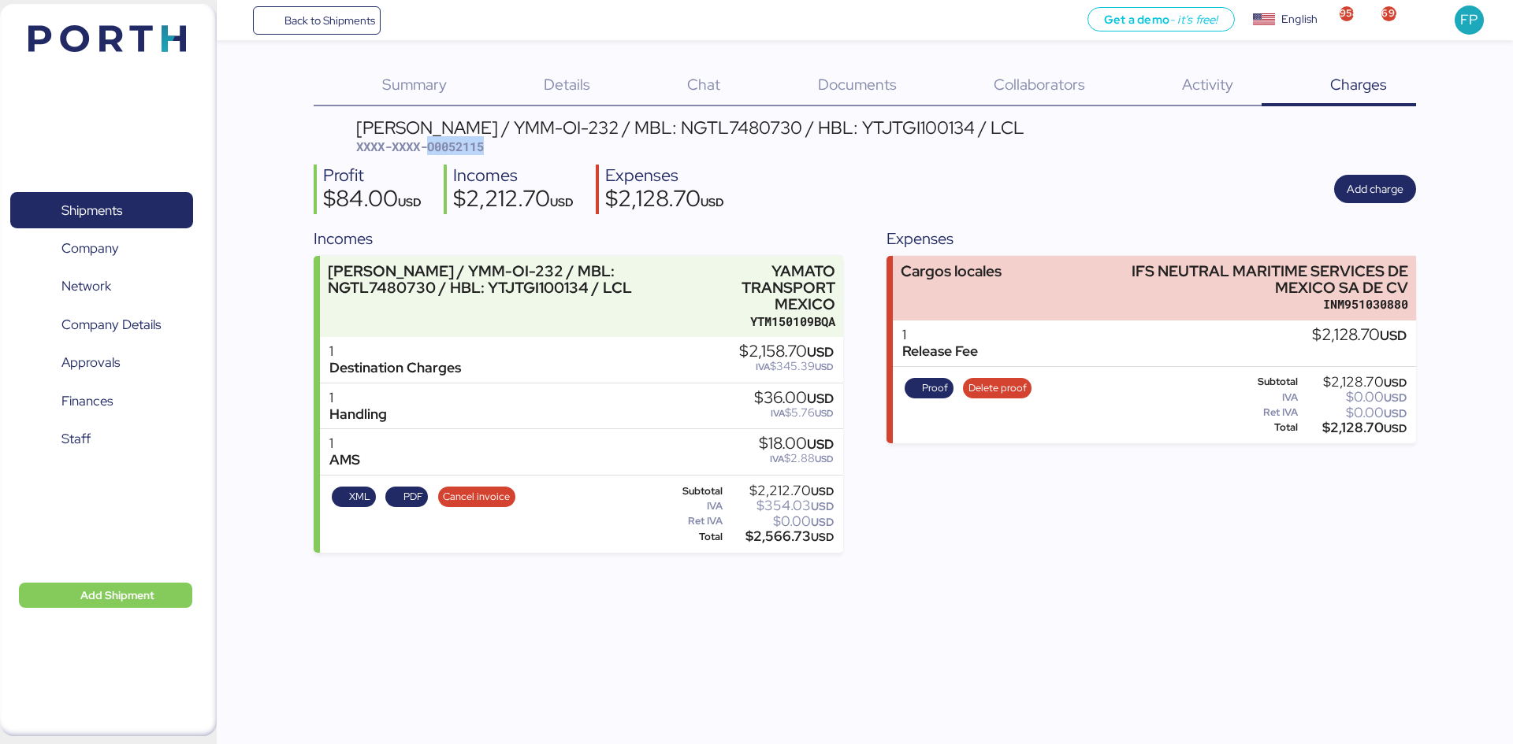
click at [470, 150] on span "XXXX-XXXX-O0052115" at bounding box center [420, 147] width 128 height 16
click at [789, 541] on div "$2,566.73 USD" at bounding box center [780, 537] width 108 height 12
copy div "2,566.73"
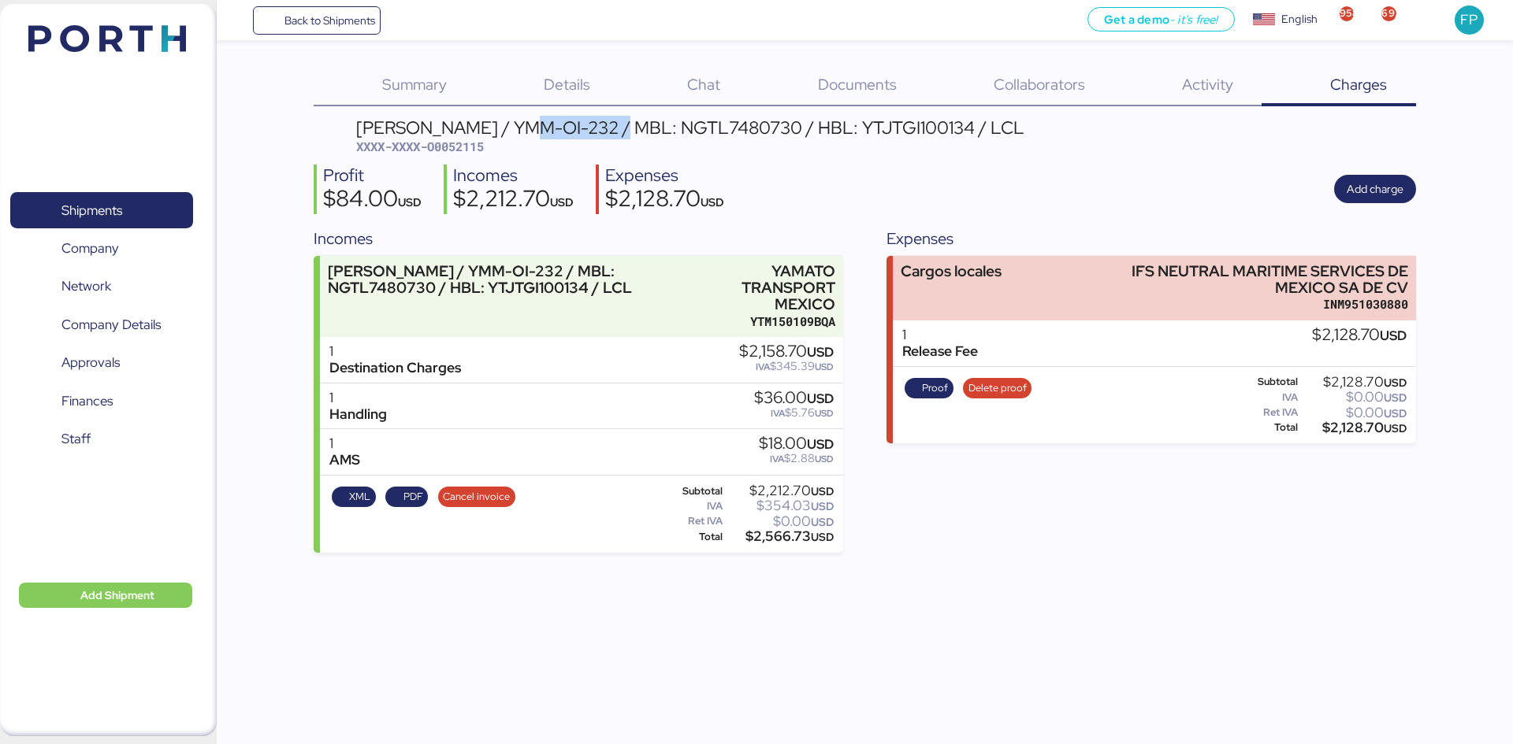
drag, startPoint x: 530, startPoint y: 121, endPoint x: 632, endPoint y: 134, distance: 102.5
click at [632, 134] on div "[PERSON_NAME] / YMM-OI-232 / MBL: NGTL7480730 / HBL: YTJTGI100134 / LCL" at bounding box center [690, 127] width 668 height 17
copy div "YMM-OI-232"
click at [788, 536] on div "$2,566.73 USD" at bounding box center [780, 537] width 108 height 12
click at [787, 536] on div "$2,566.73 USD" at bounding box center [780, 537] width 108 height 12
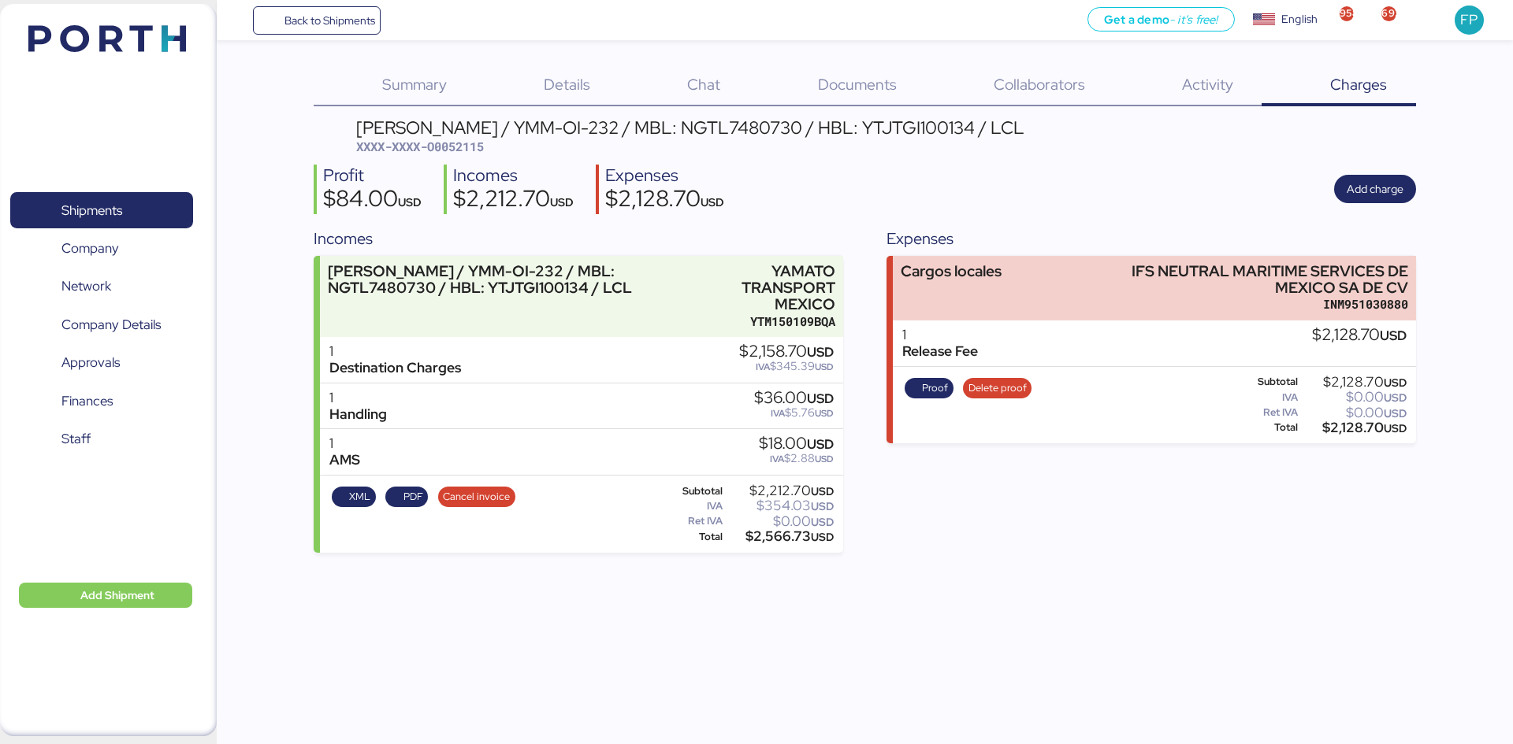
click at [1058, 529] on div "Expenses Cargos locales IFS NEUTRAL MARITIME SERVICES DE MEXICO SA DE CV INM951…" at bounding box center [1150, 390] width 529 height 326
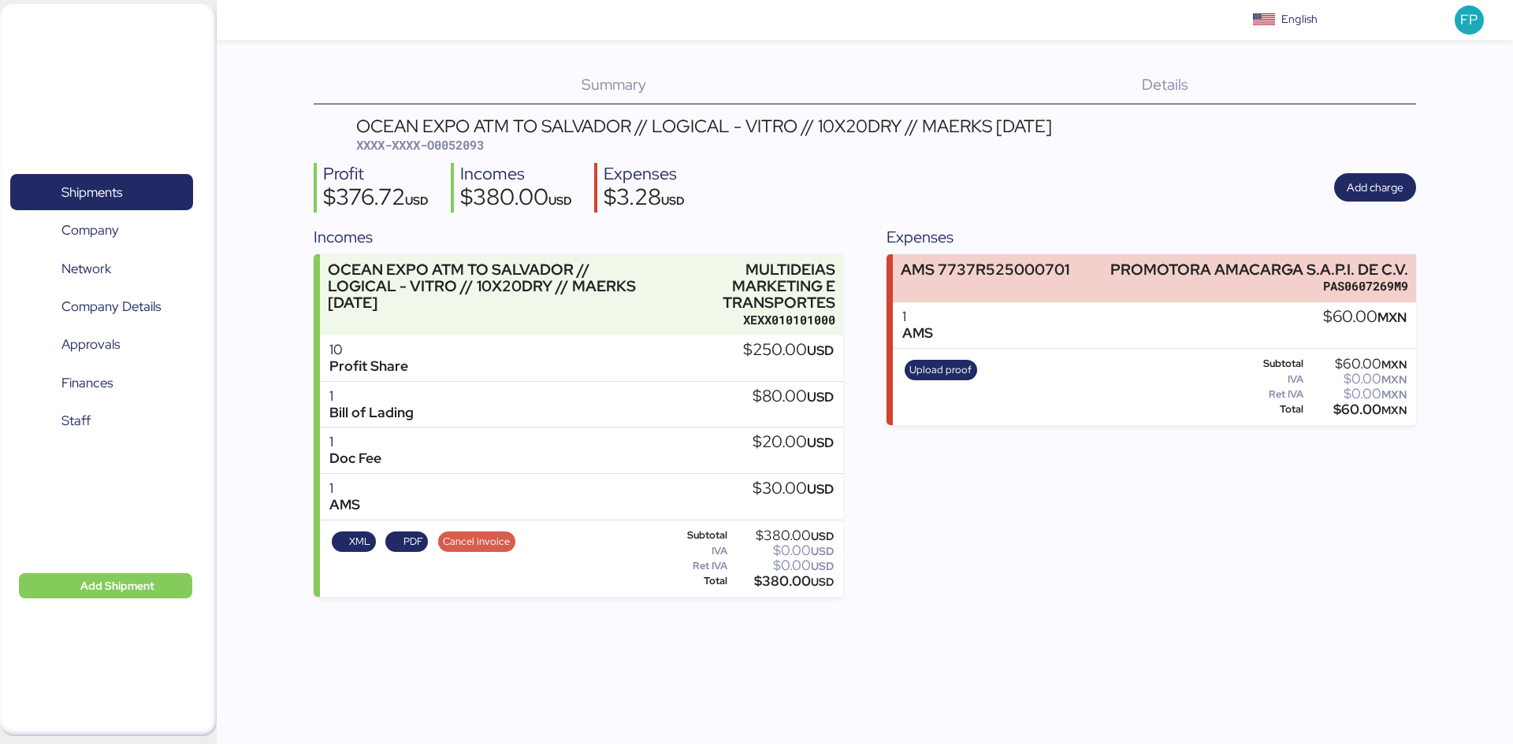
click at [496, 540] on span "Cancel invoice" at bounding box center [476, 541] width 67 height 17
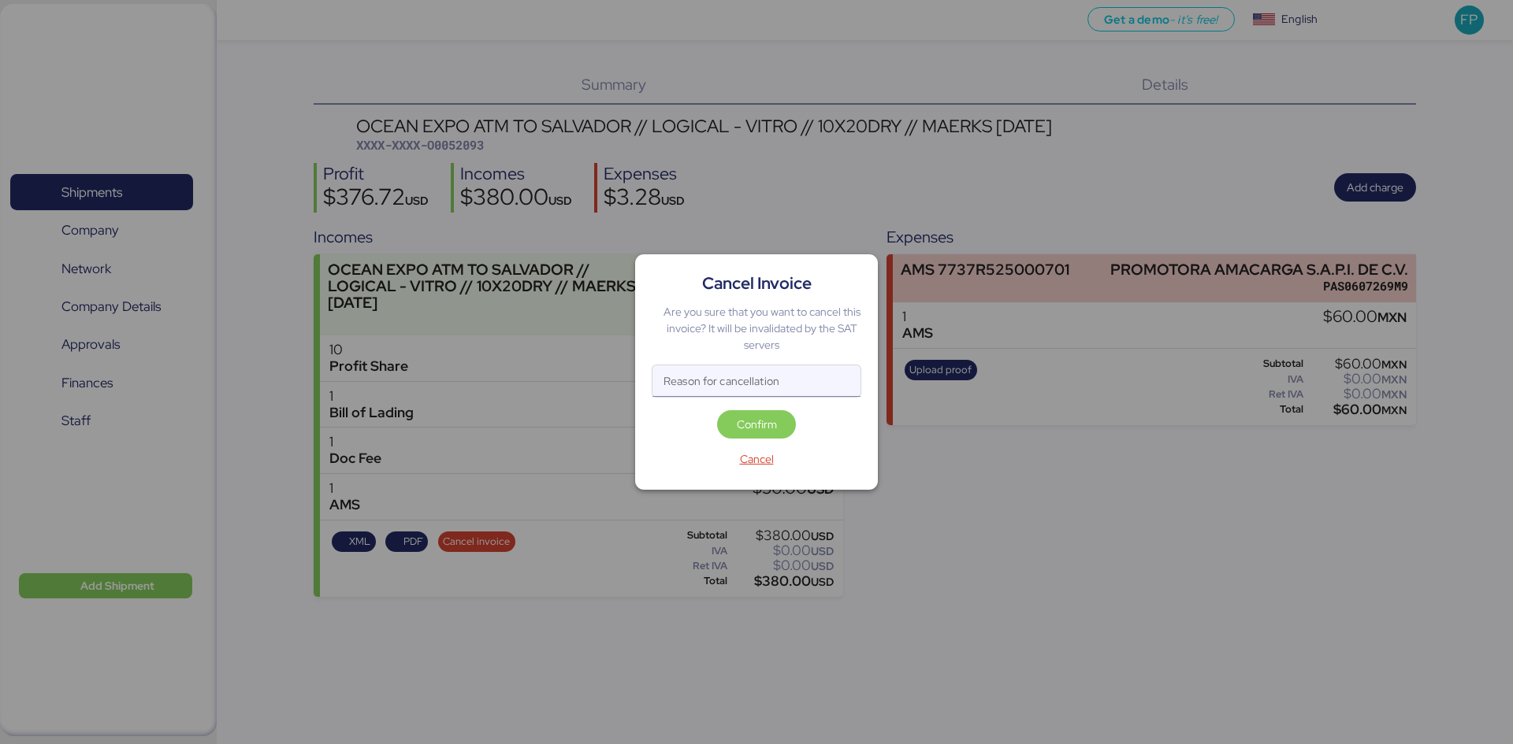
click at [677, 378] on input "Reason for cancellation" at bounding box center [756, 382] width 208 height 32
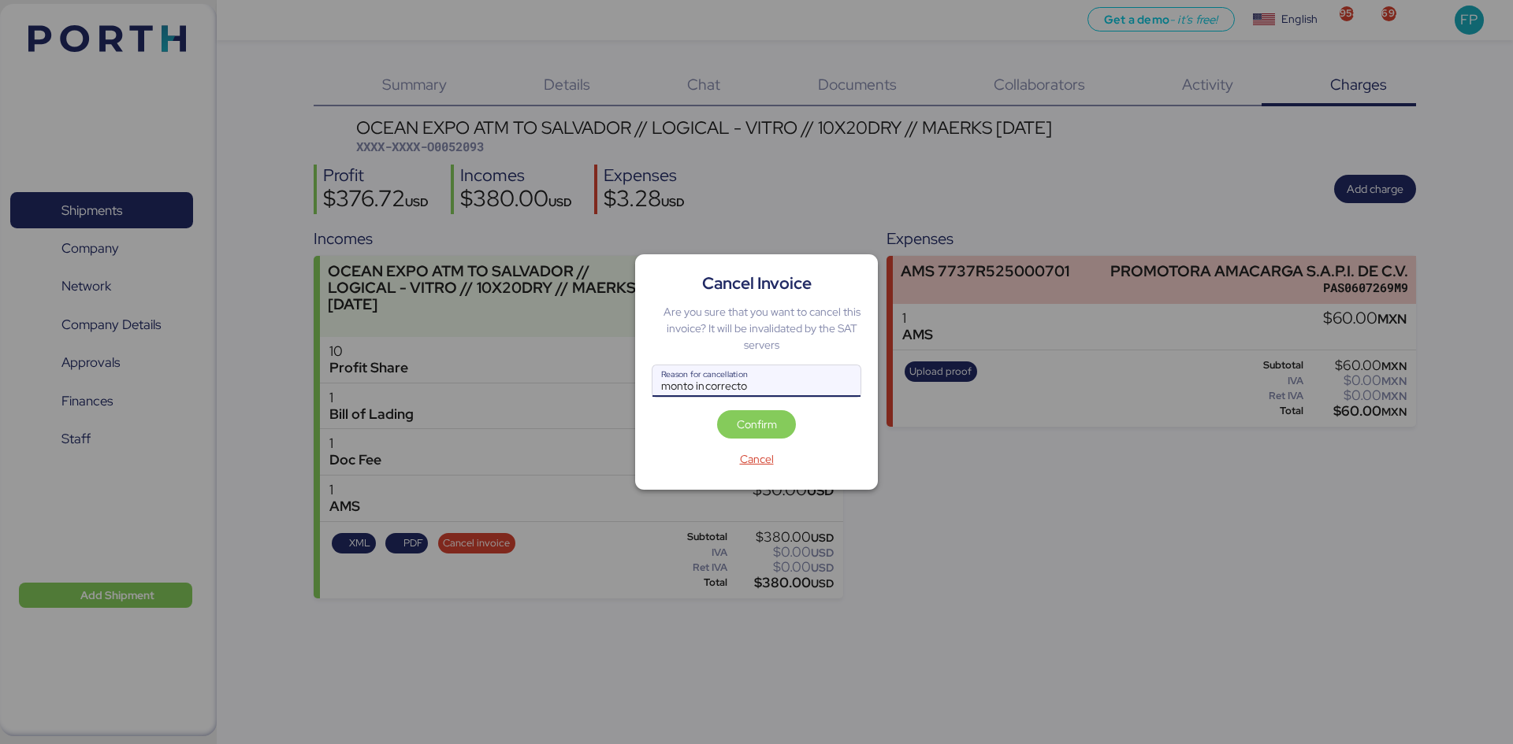
type input "monto incorrecto"
click at [756, 404] on div "Cancel Invoice Are you sure that you want to cancel this invoice? It will be in…" at bounding box center [756, 372] width 243 height 236
click at [757, 410] on span "Confirm" at bounding box center [756, 424] width 79 height 28
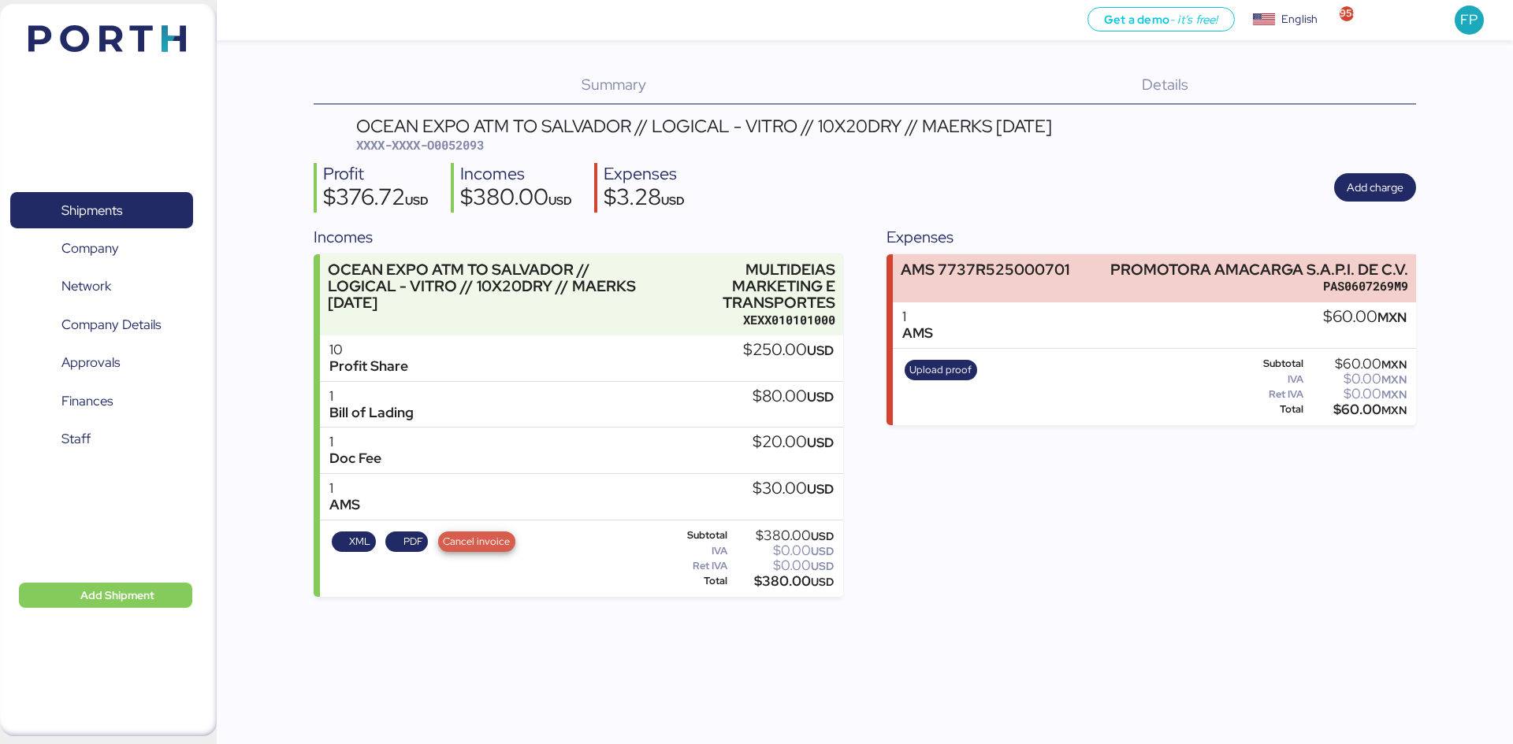
click at [499, 541] on span "Cancel invoice" at bounding box center [476, 541] width 67 height 17
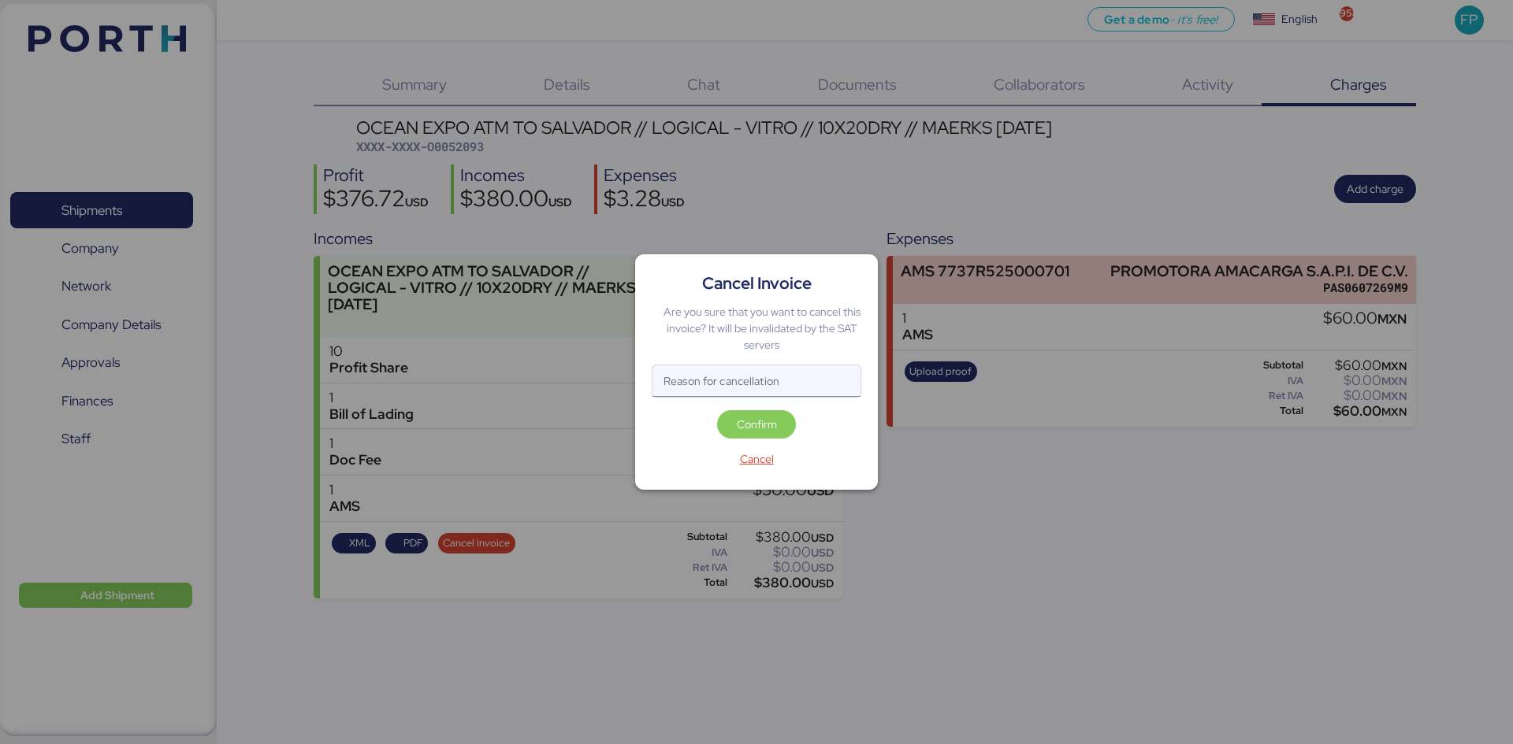
click at [712, 377] on input "Reason for cancellation" at bounding box center [756, 382] width 208 height 32
type input "monto incorrecto"
click at [756, 430] on span "Confirm" at bounding box center [757, 424] width 40 height 19
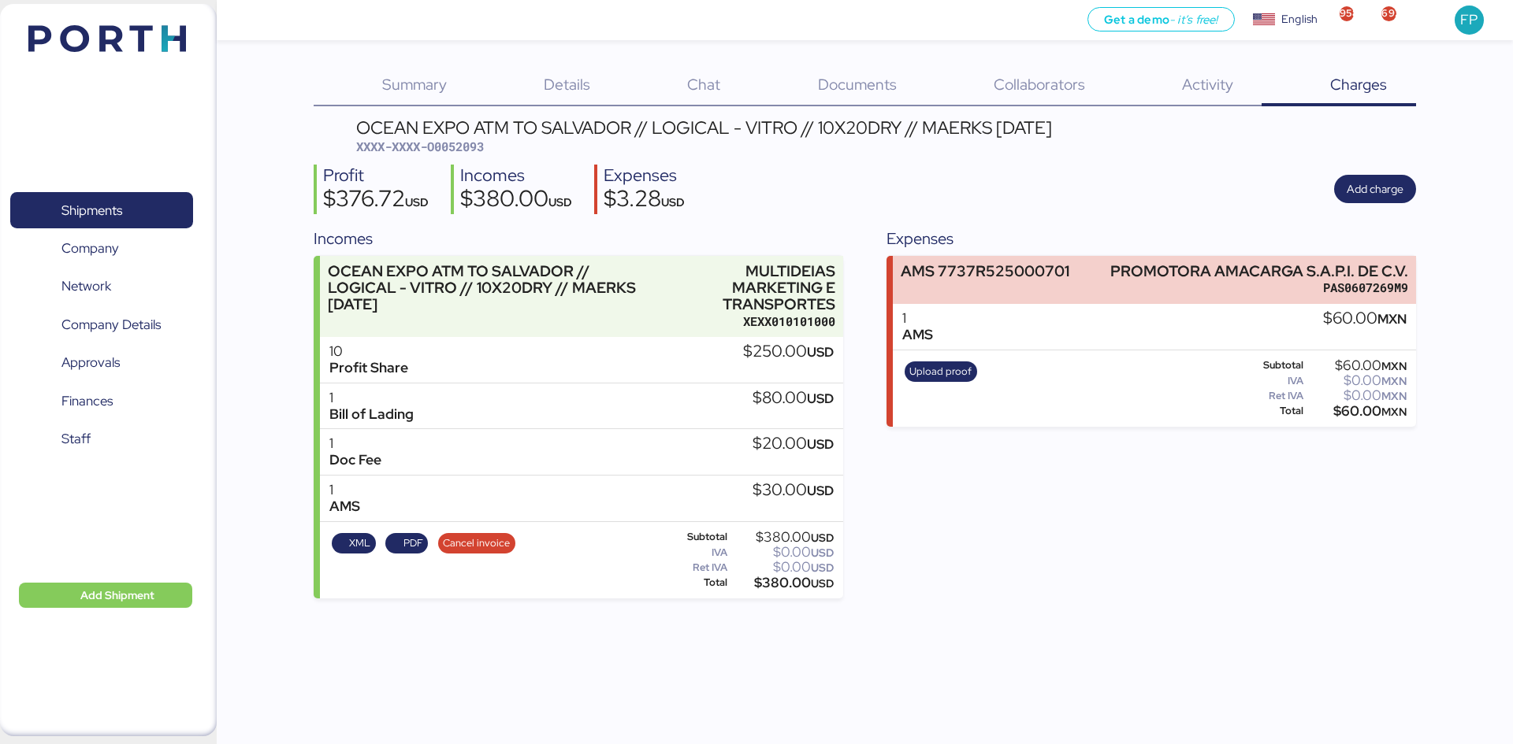
click at [473, 151] on span "XXXX-XXXX-O0052093" at bounding box center [420, 147] width 128 height 16
click at [465, 544] on span "Cancel invoice" at bounding box center [476, 543] width 67 height 17
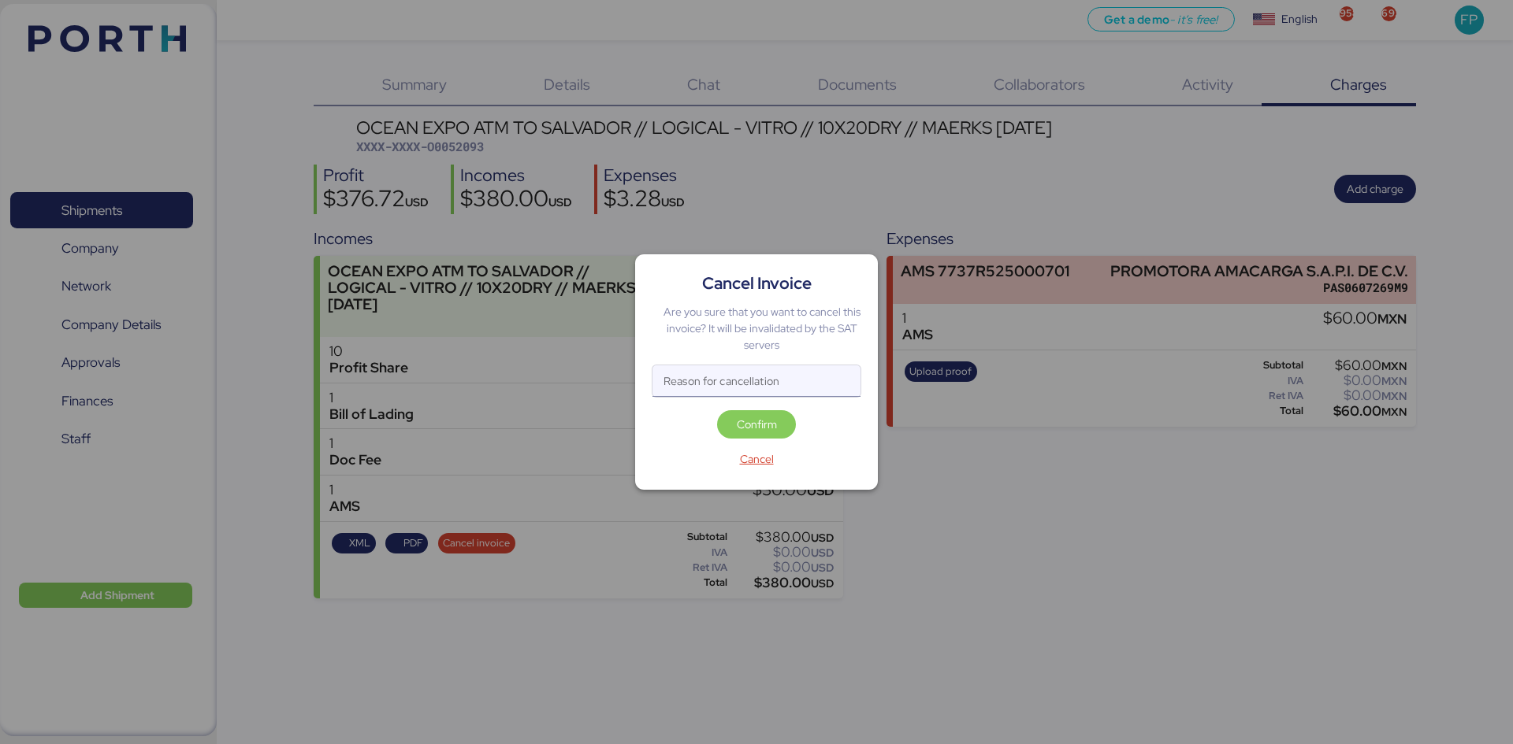
click at [692, 377] on input "Reason for cancellation" at bounding box center [756, 382] width 208 height 32
type input "monto incorrecto"
click at [767, 455] on span "Cancel" at bounding box center [757, 459] width 34 height 19
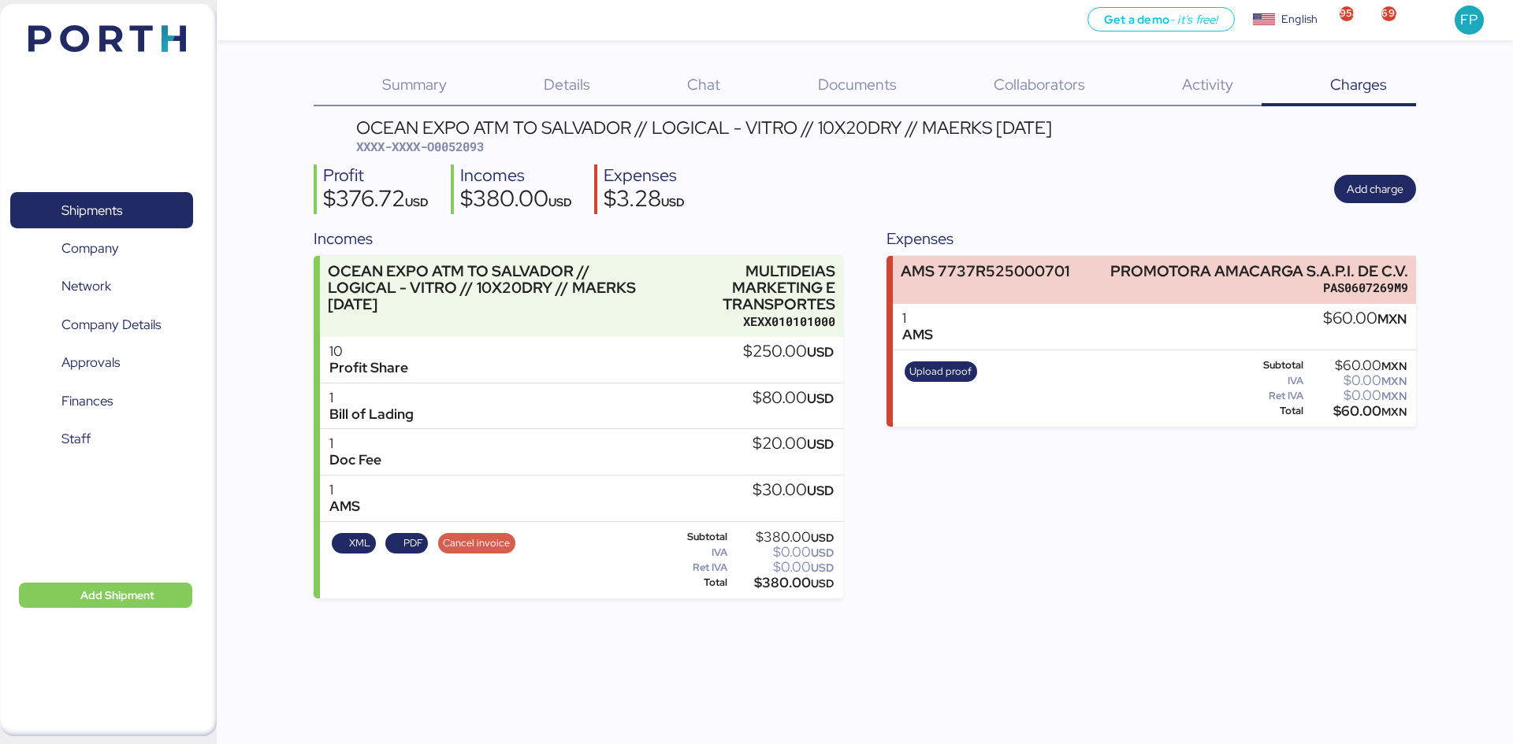
click at [463, 541] on span "Cancel invoice" at bounding box center [476, 543] width 67 height 17
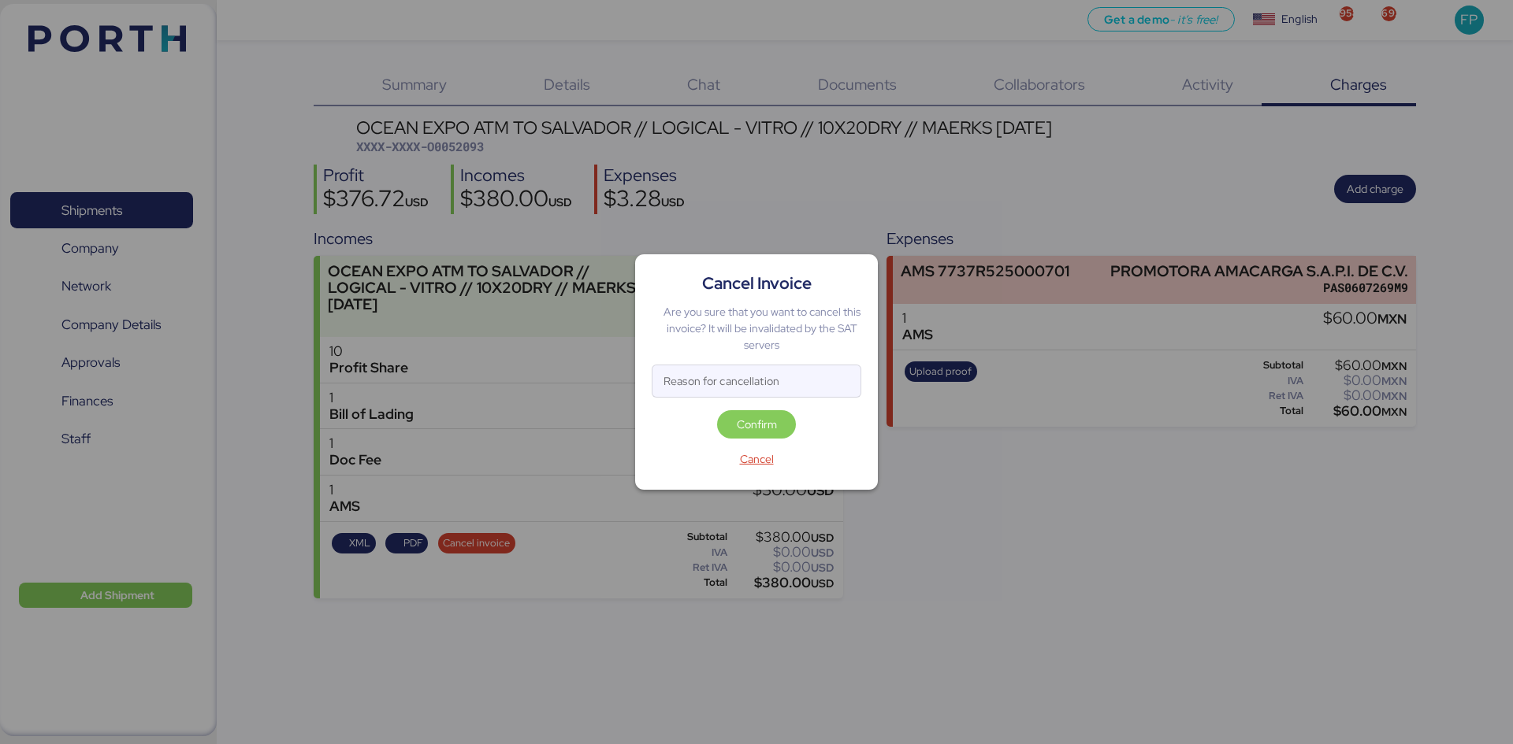
click at [821, 314] on div "Are you sure that you want to cancel this invoice? It will be invalidated by th…" at bounding box center [761, 329] width 199 height 50
click at [738, 370] on input "Reason for cancellation" at bounding box center [756, 382] width 208 height 32
type input "monto incorrecto"
click at [765, 421] on span "Confirm" at bounding box center [757, 424] width 40 height 19
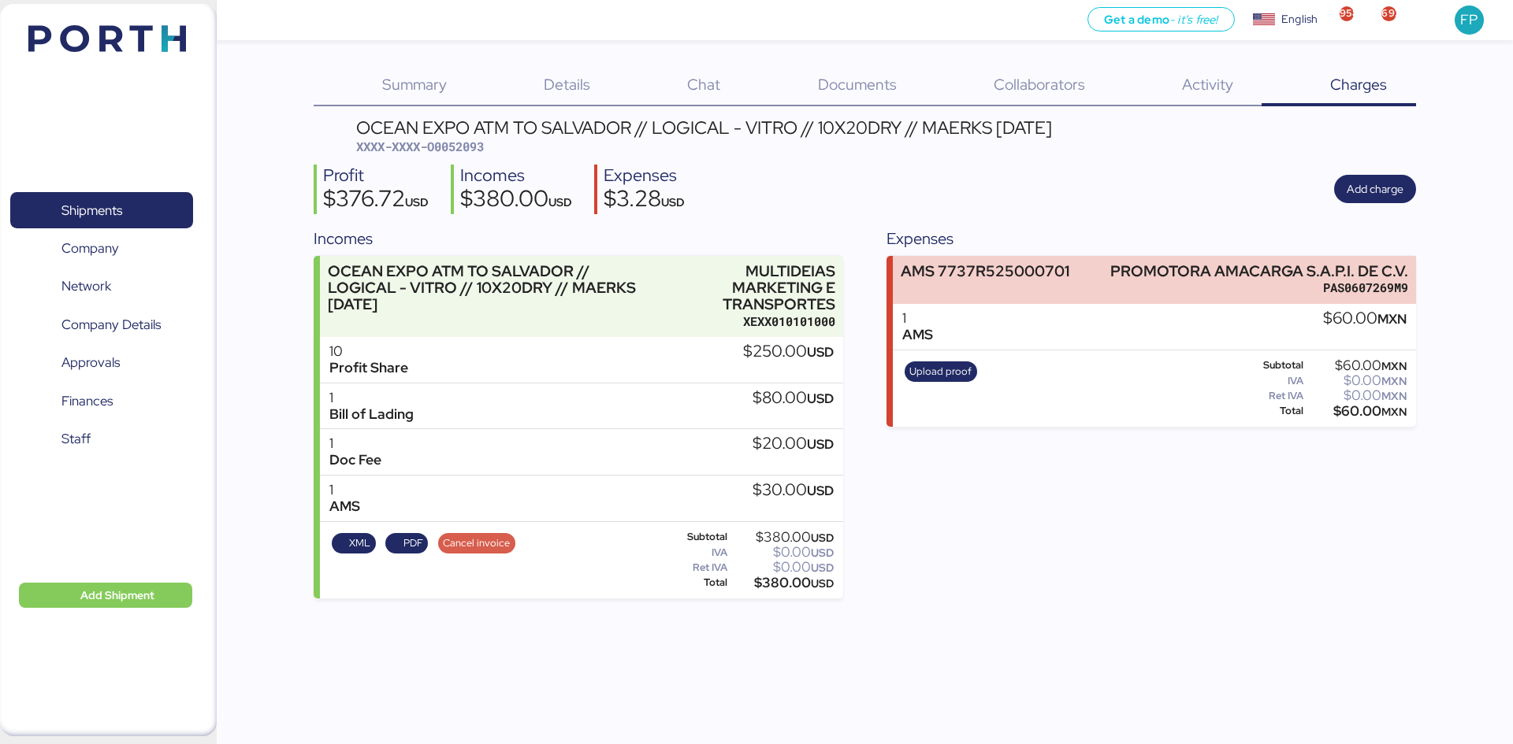
click at [501, 541] on span "Cancel invoice" at bounding box center [476, 543] width 67 height 17
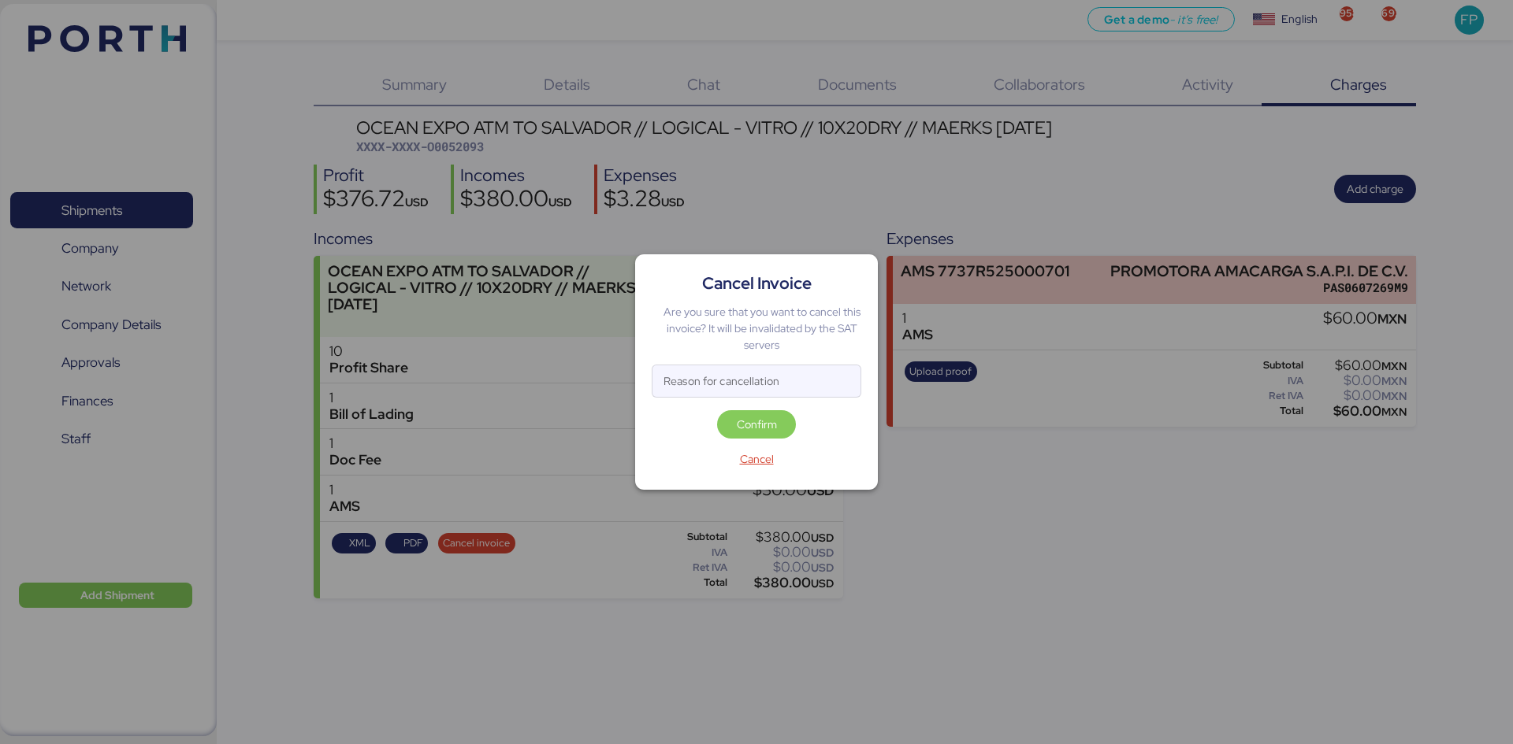
click at [688, 396] on input "Reason for cancellation" at bounding box center [756, 382] width 208 height 32
type input "monto incorrecto"
click at [751, 413] on span "Confirm" at bounding box center [756, 424] width 79 height 28
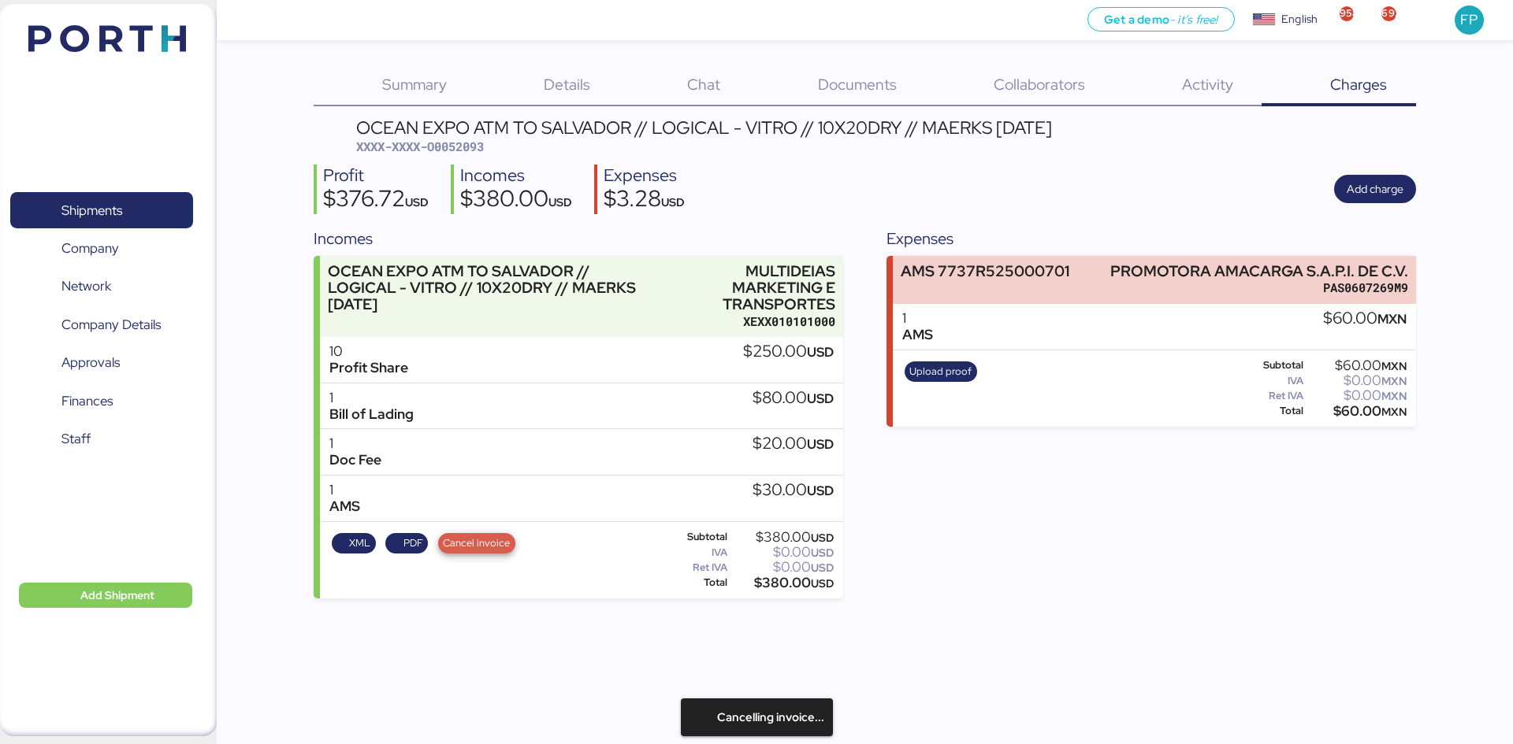
click at [496, 545] on span "Cancel invoice" at bounding box center [476, 543] width 67 height 17
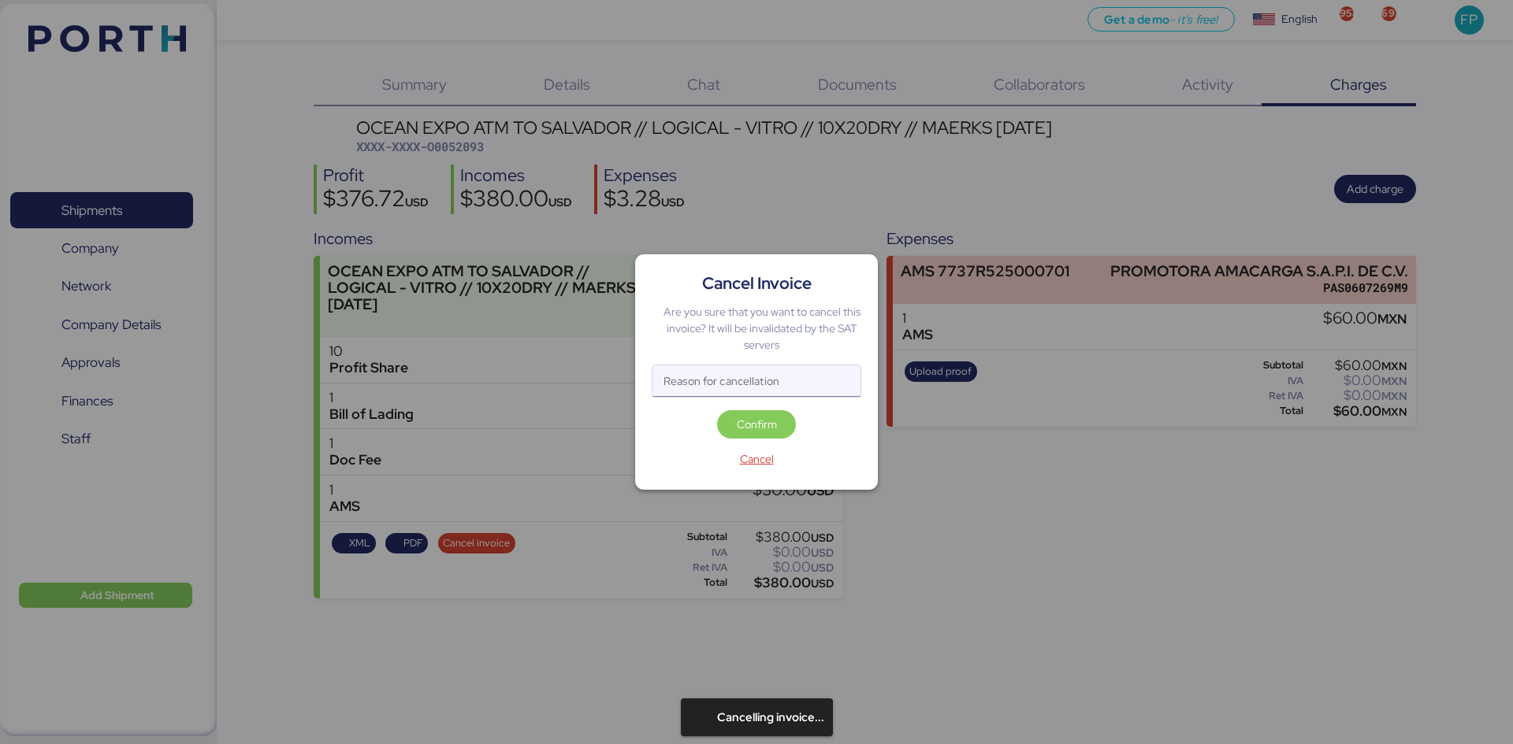
click at [758, 377] on input "Reason for cancellation" at bounding box center [756, 382] width 208 height 32
type input "monto incorrecto"
click at [750, 424] on span "Confirm" at bounding box center [757, 424] width 40 height 19
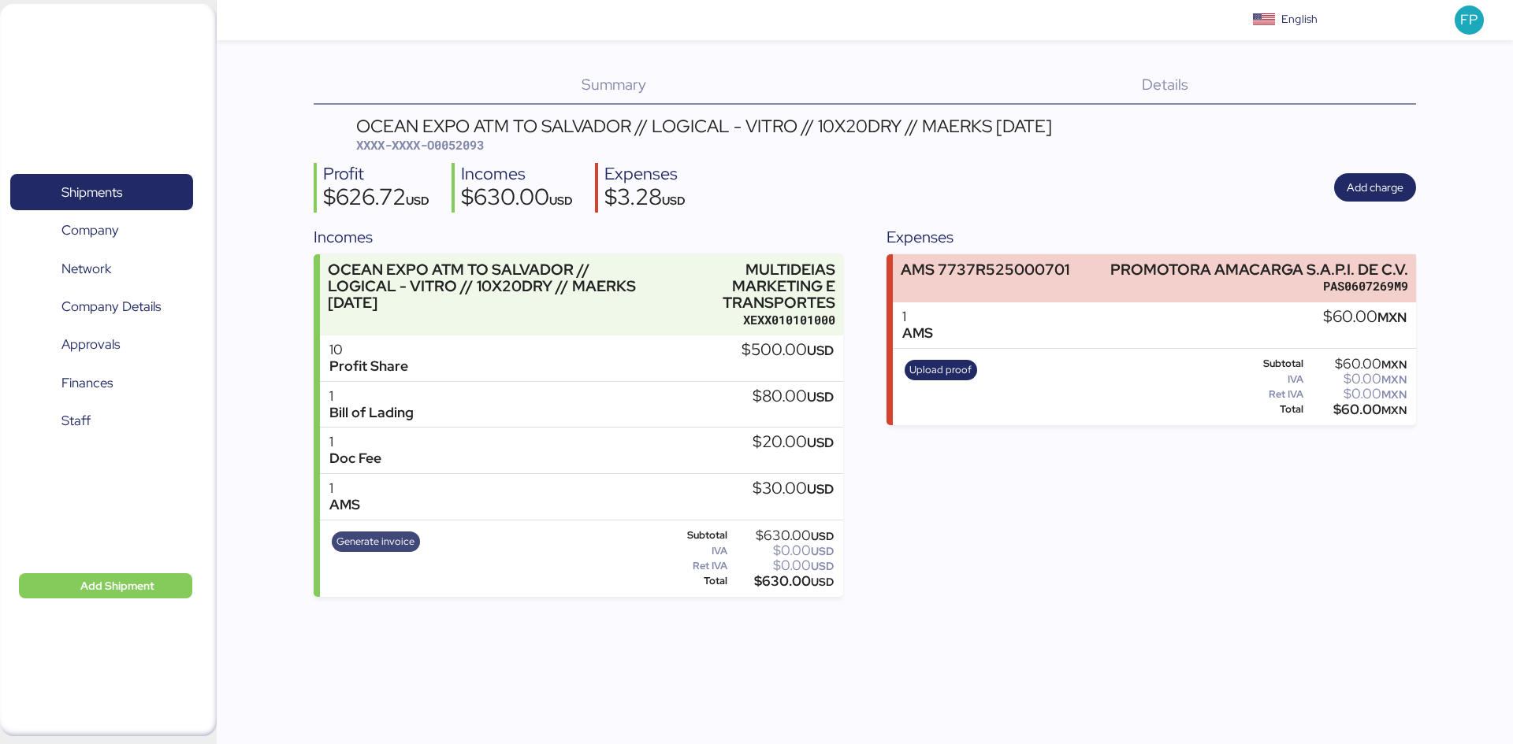
click at [366, 544] on span "Generate invoice" at bounding box center [375, 541] width 78 height 17
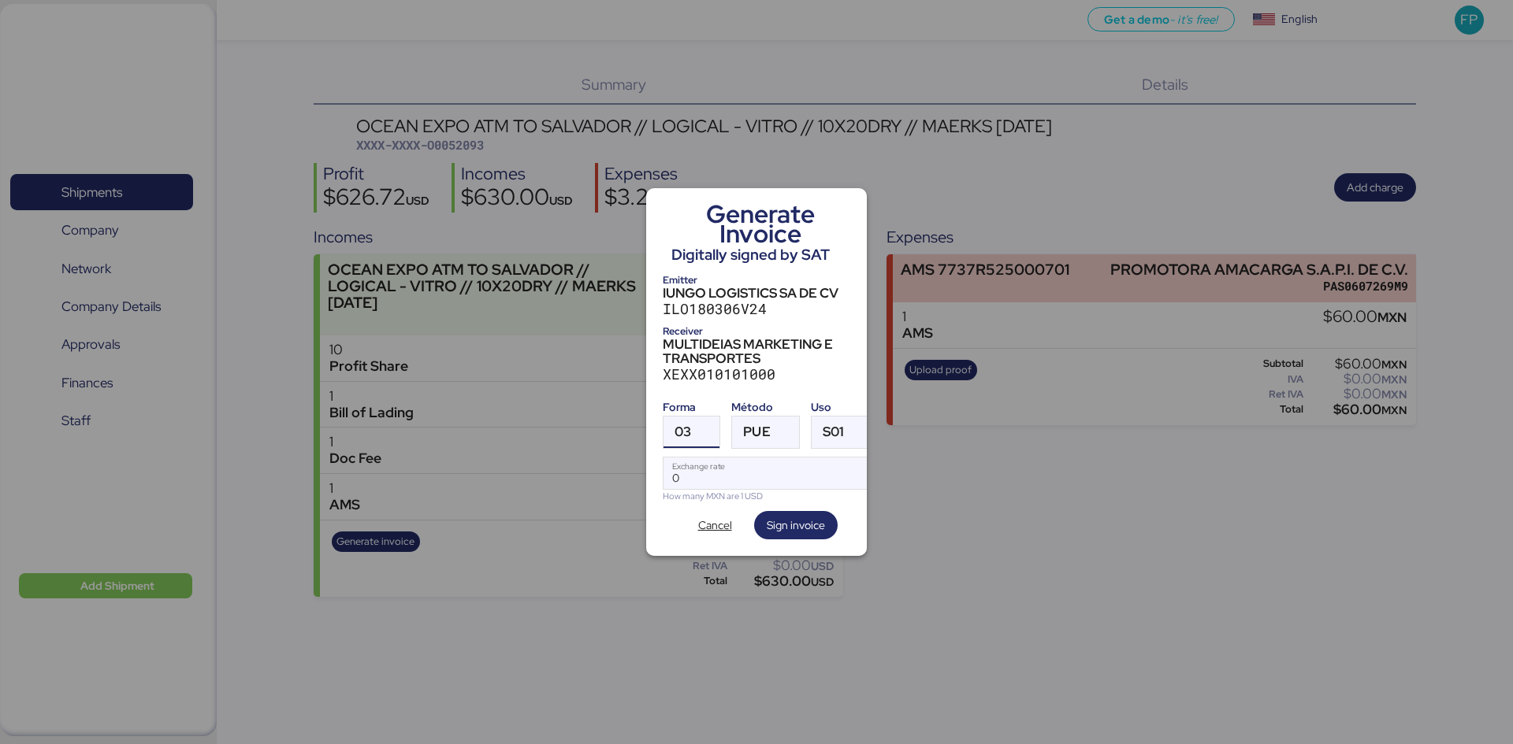
click at [692, 432] on div at bounding box center [705, 433] width 28 height 32
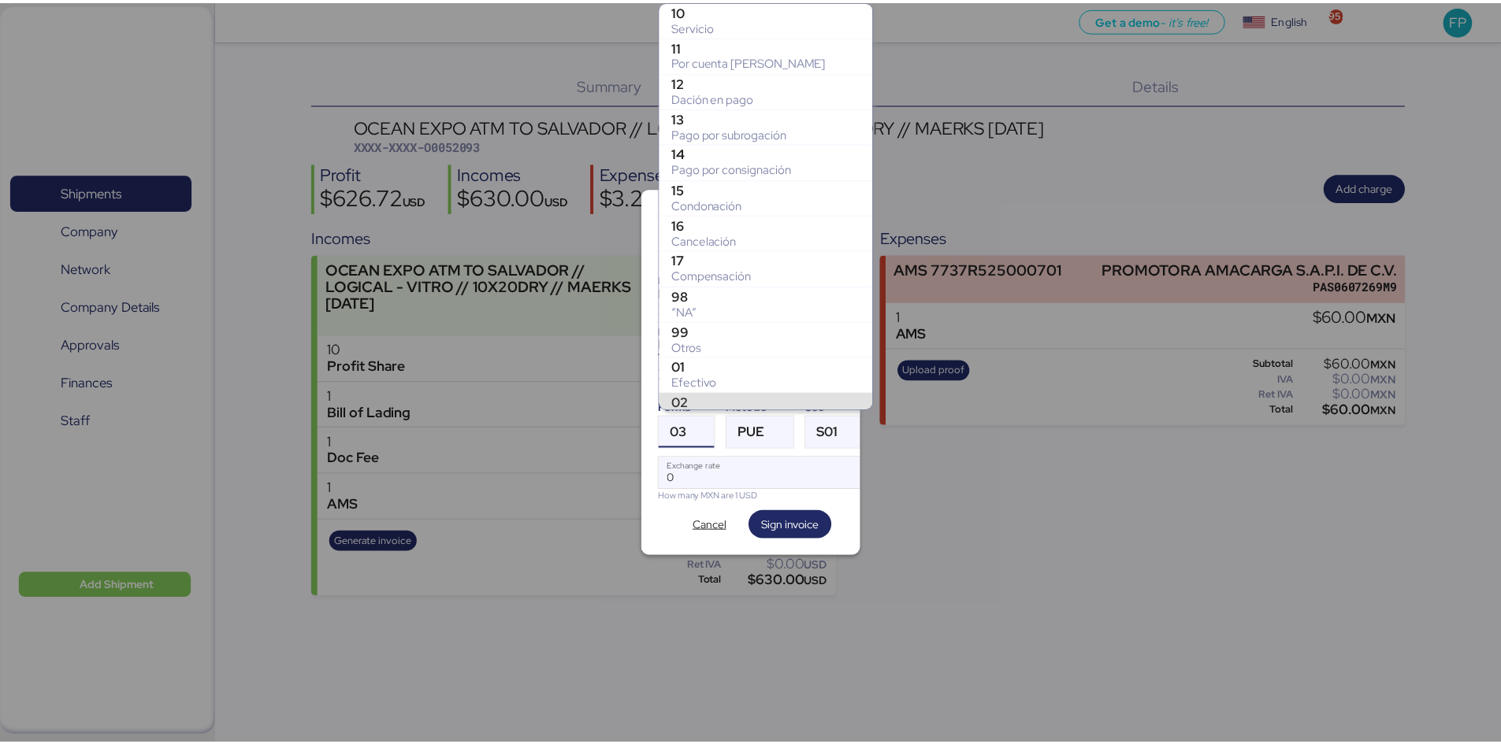
scroll to position [269, 0]
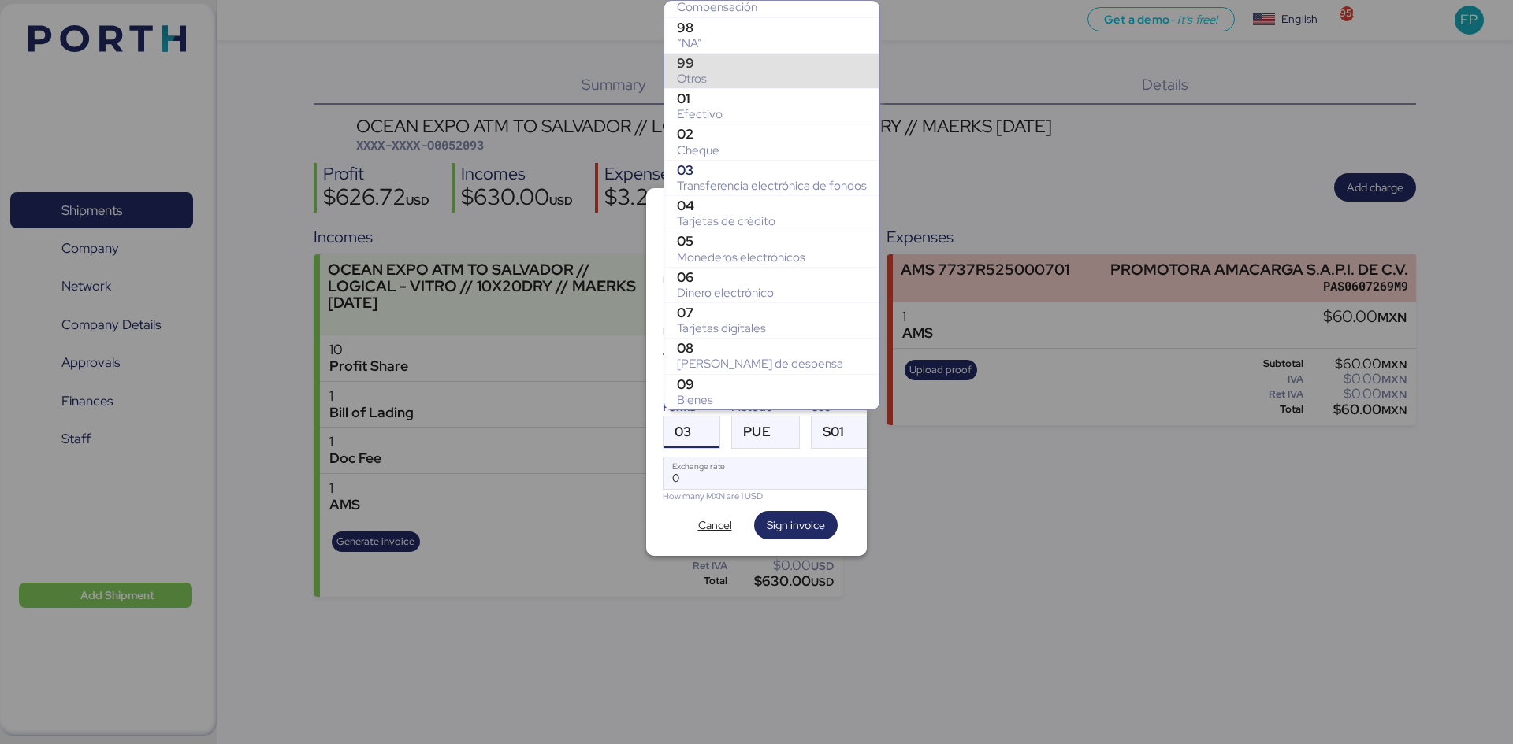
click at [702, 78] on div "Otros" at bounding box center [772, 79] width 190 height 16
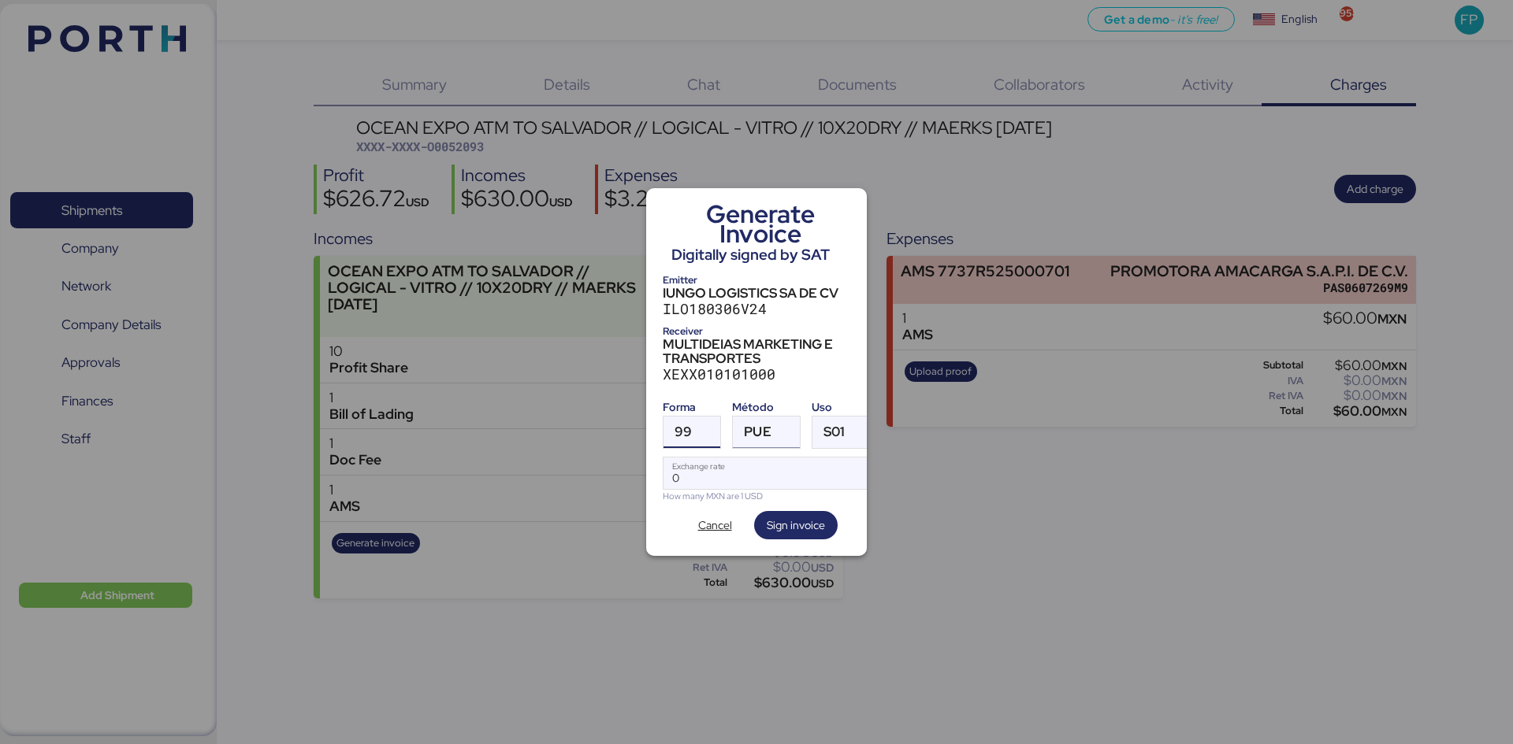
click at [755, 425] on span "PUE" at bounding box center [757, 431] width 27 height 13
click at [774, 490] on div "PPD" at bounding box center [829, 488] width 169 height 16
click at [759, 472] on input "Exchange rate" at bounding box center [768, 474] width 210 height 32
type input "0"
click at [678, 464] on input "Exchange rate" at bounding box center [768, 474] width 210 height 32
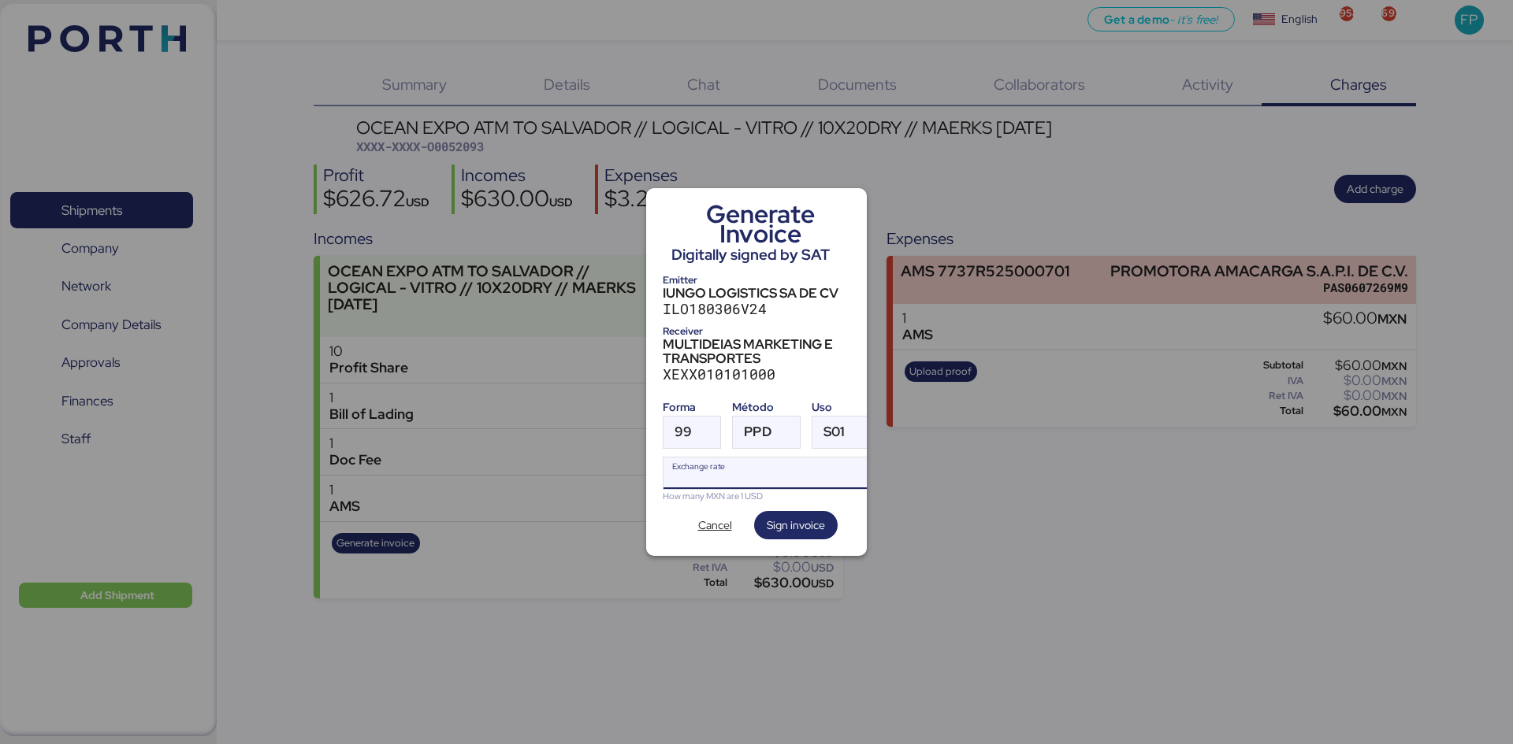
paste input "18.3147"
type input "18.3147"
click at [803, 522] on span "Sign invoice" at bounding box center [795, 525] width 58 height 19
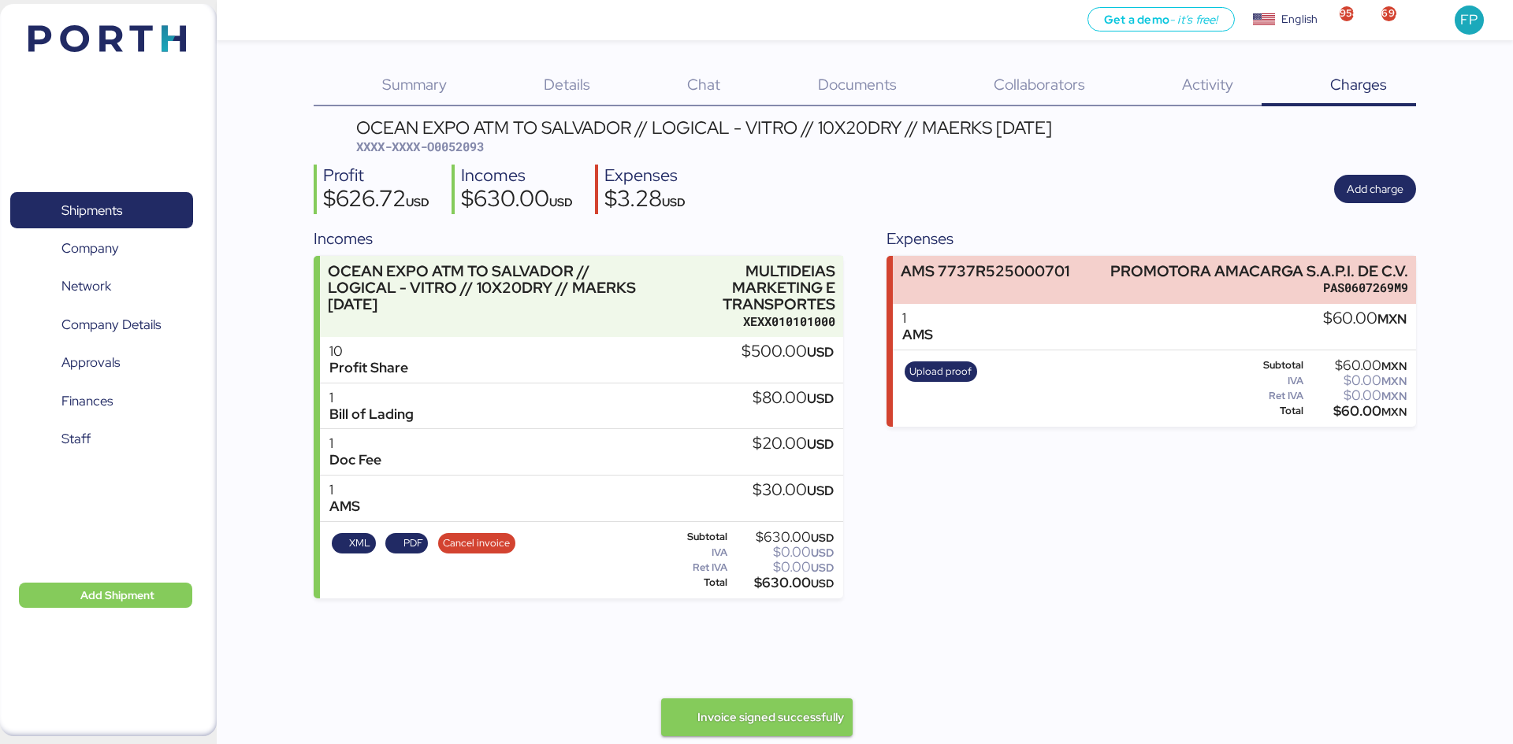
click at [471, 150] on span "XXXX-XXXX-O0052093" at bounding box center [420, 147] width 128 height 16
copy span "O0052093"
click at [785, 592] on div "Subtotal $630.00 USD IVA $0.00 USD Ret IVA $0.00 USD Total $630.00 USD" at bounding box center [748, 561] width 176 height 65
click at [788, 588] on div "$630.00 USD" at bounding box center [781, 583] width 103 height 12
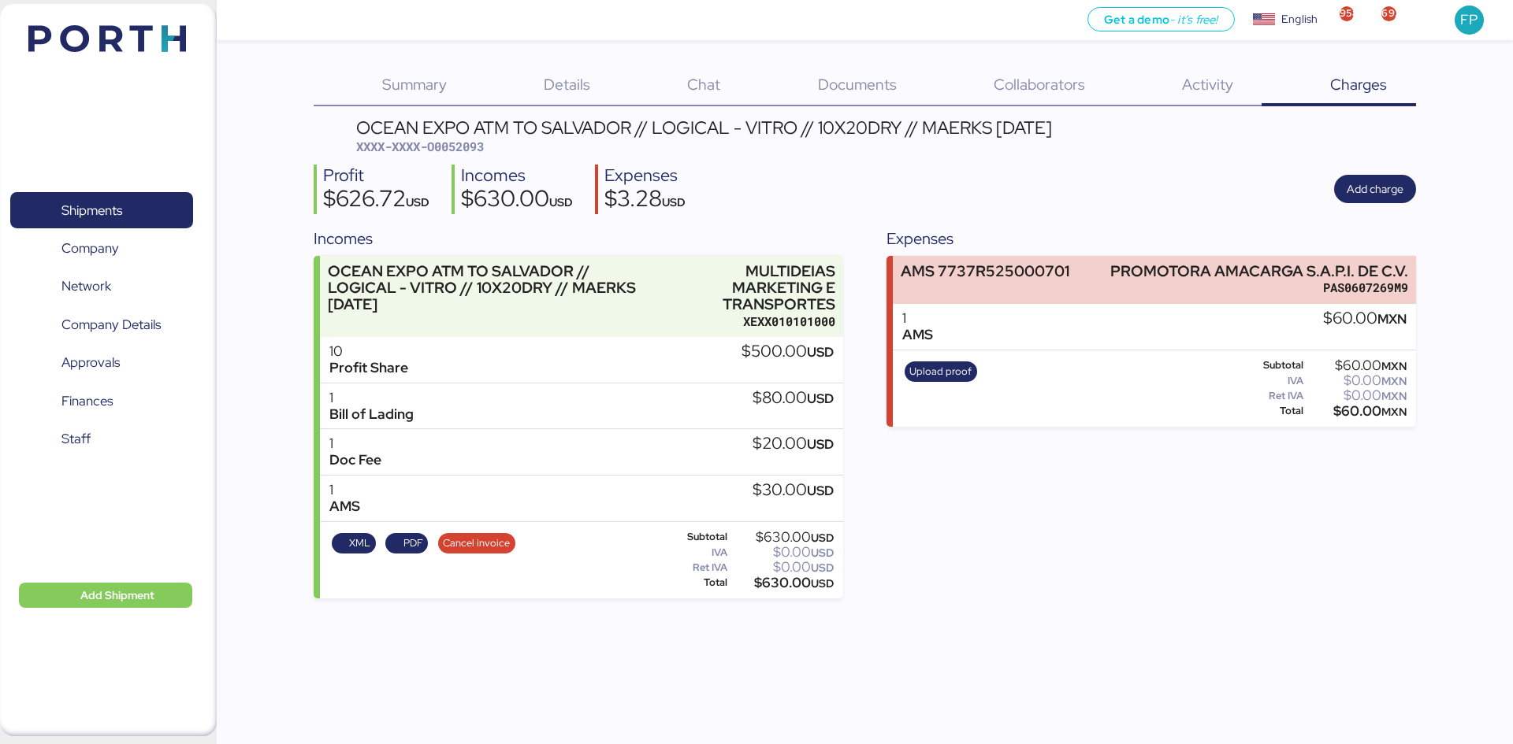
click at [788, 588] on div "$630.00 USD" at bounding box center [781, 583] width 103 height 12
click at [785, 581] on div "$630.00 USD" at bounding box center [781, 583] width 103 height 12
click at [161, 199] on span "Shipments" at bounding box center [101, 210] width 169 height 23
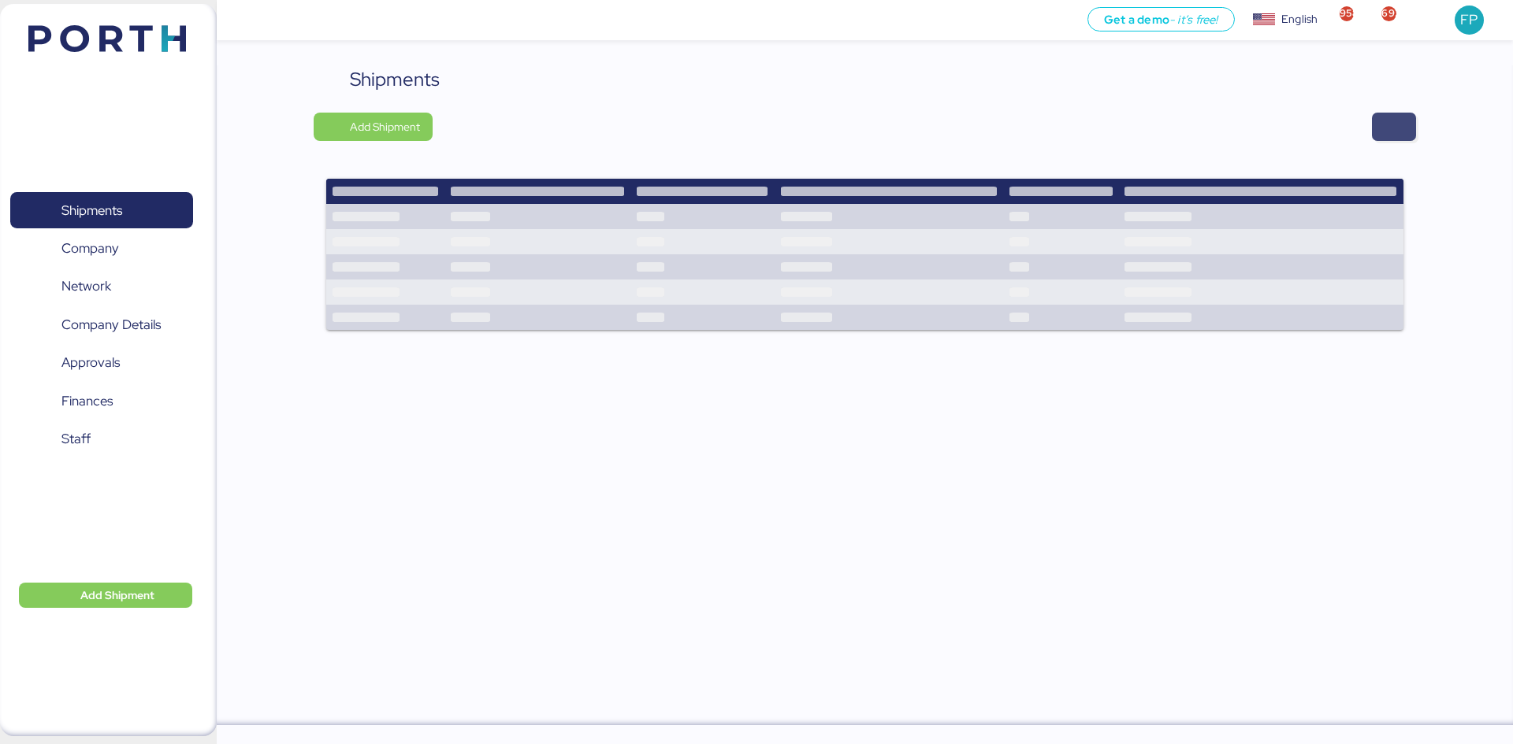
click at [1384, 125] on span "button" at bounding box center [1393, 127] width 19 height 22
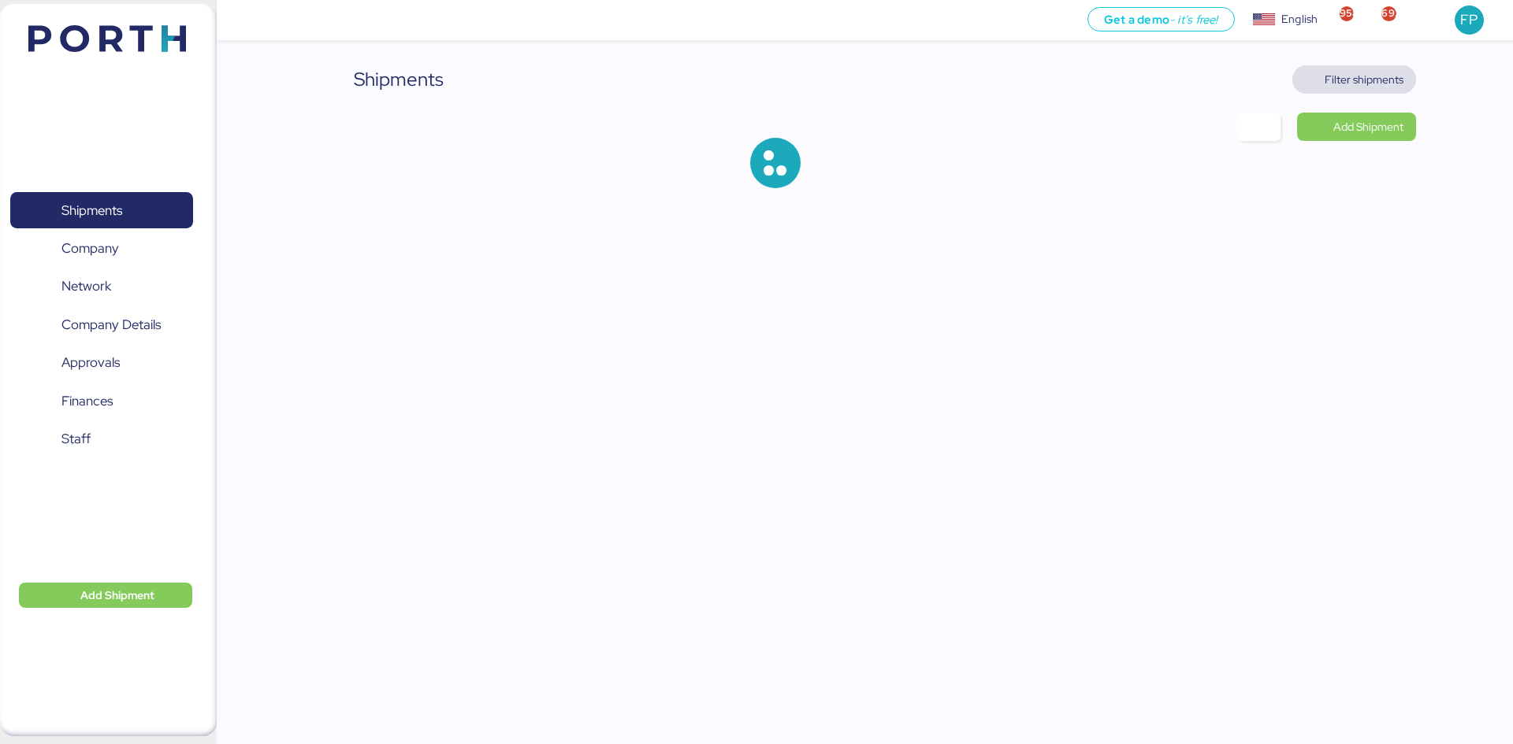
click at [1327, 80] on span "Filter shipments" at bounding box center [1363, 79] width 79 height 19
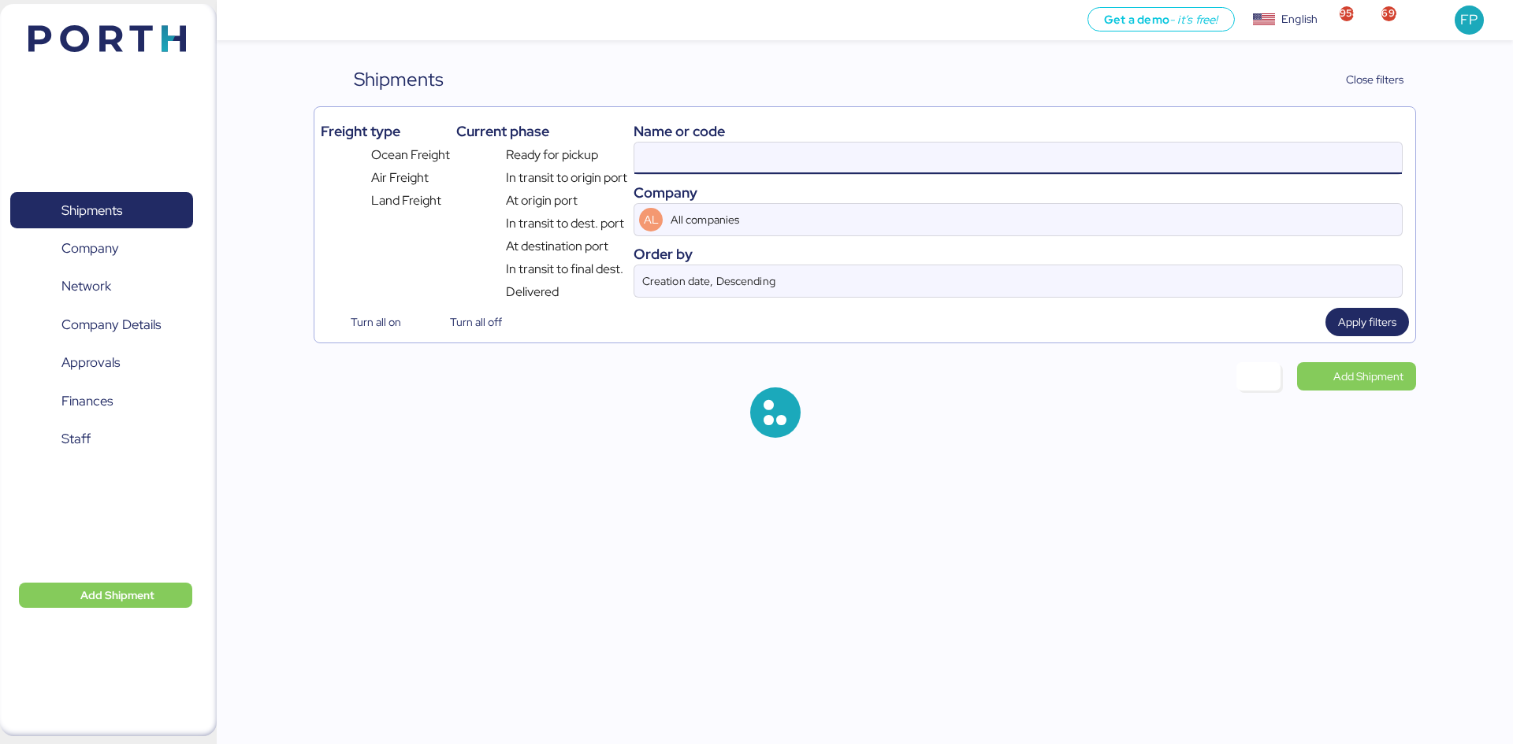
click at [700, 154] on input at bounding box center [1017, 159] width 767 height 32
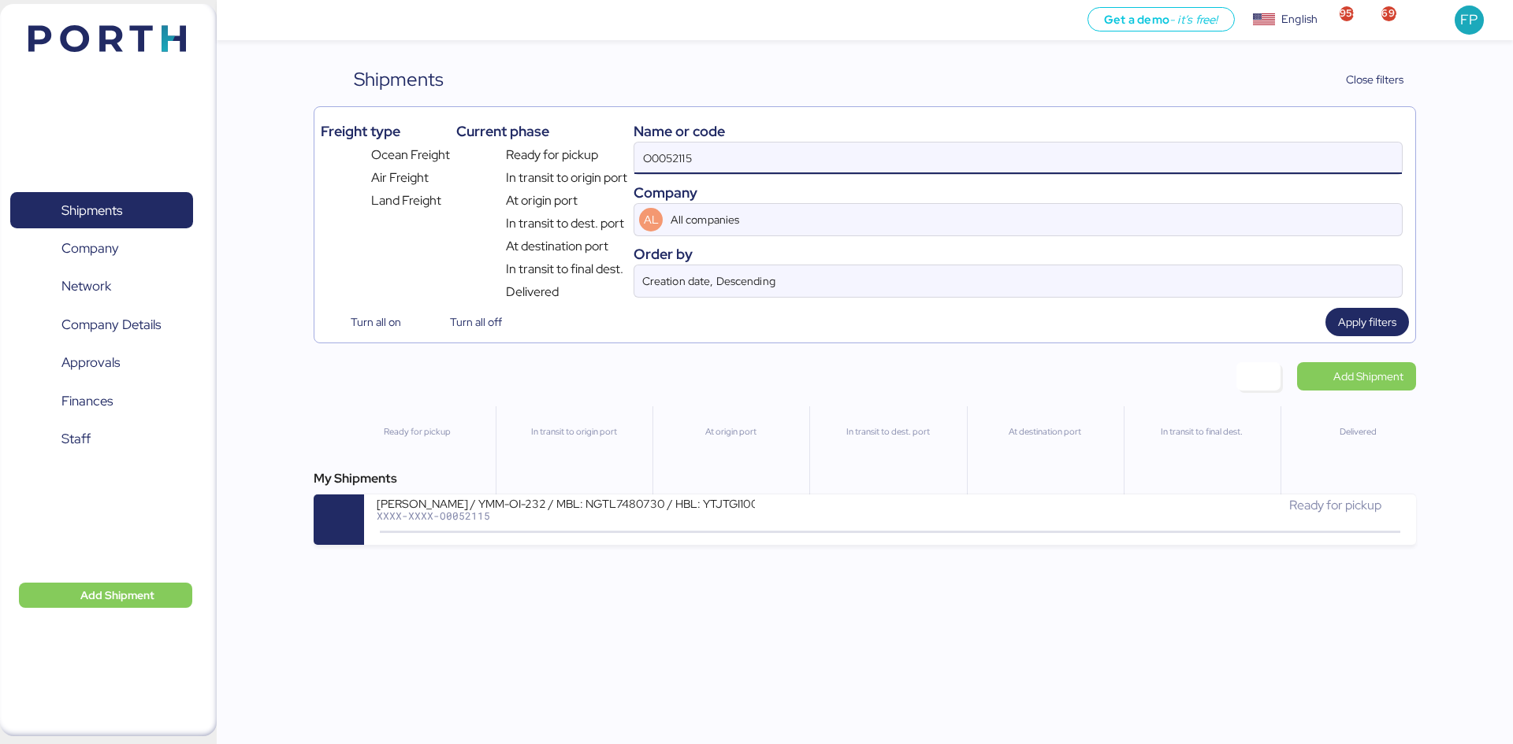
drag, startPoint x: 721, startPoint y: 152, endPoint x: 601, endPoint y: 163, distance: 120.2
click at [602, 163] on div "Freight type Ocean Freight Air Freight Land Freight Current phase Ready for pic…" at bounding box center [864, 207] width 1087 height 188
paste input "COSU6425057630"
type input "COSU6425057630"
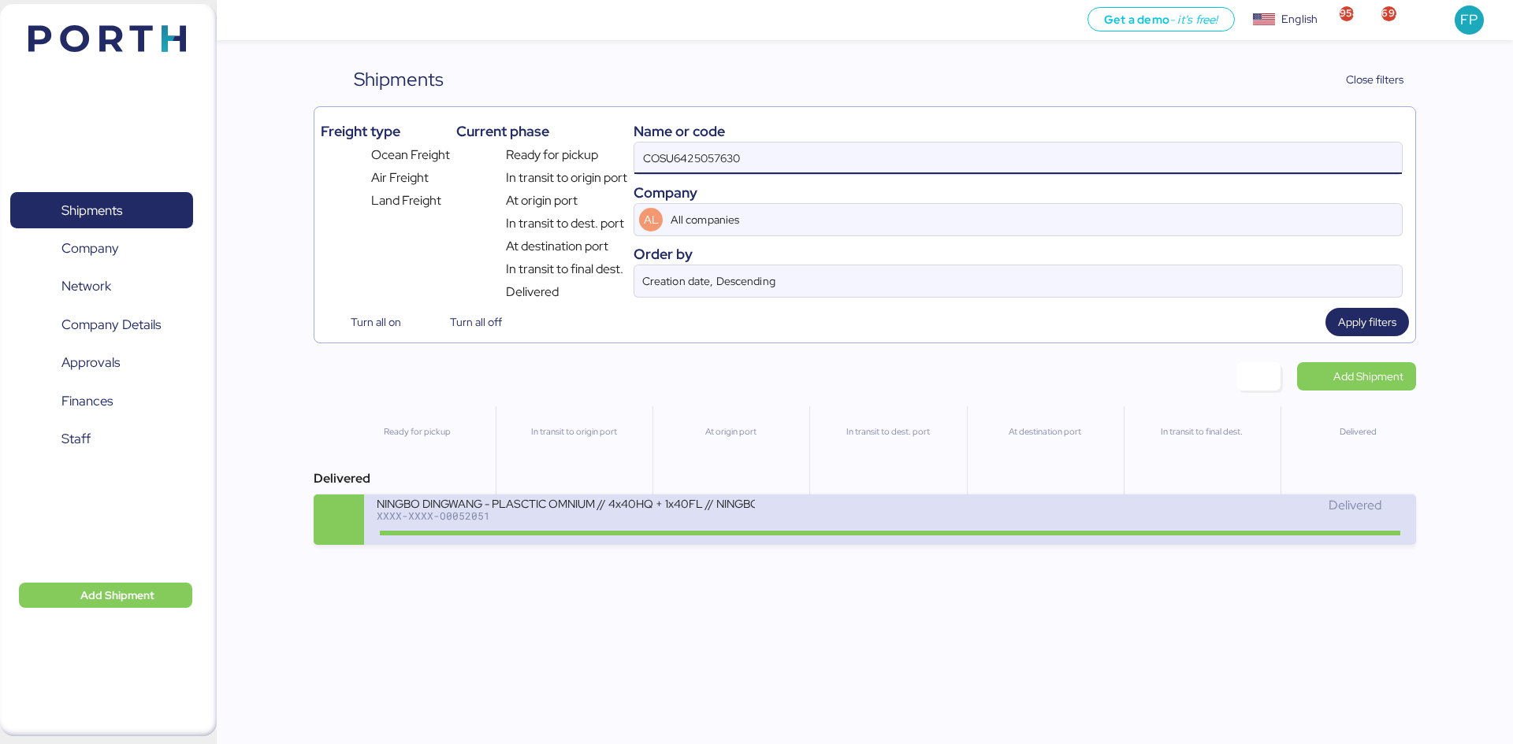
click at [852, 503] on div "NINGBO DINGWANG - PLASCTIC OMNIUM // 4x40HQ + 1x40FL // NINGBO - MANZANILLO // …" at bounding box center [633, 513] width 513 height 34
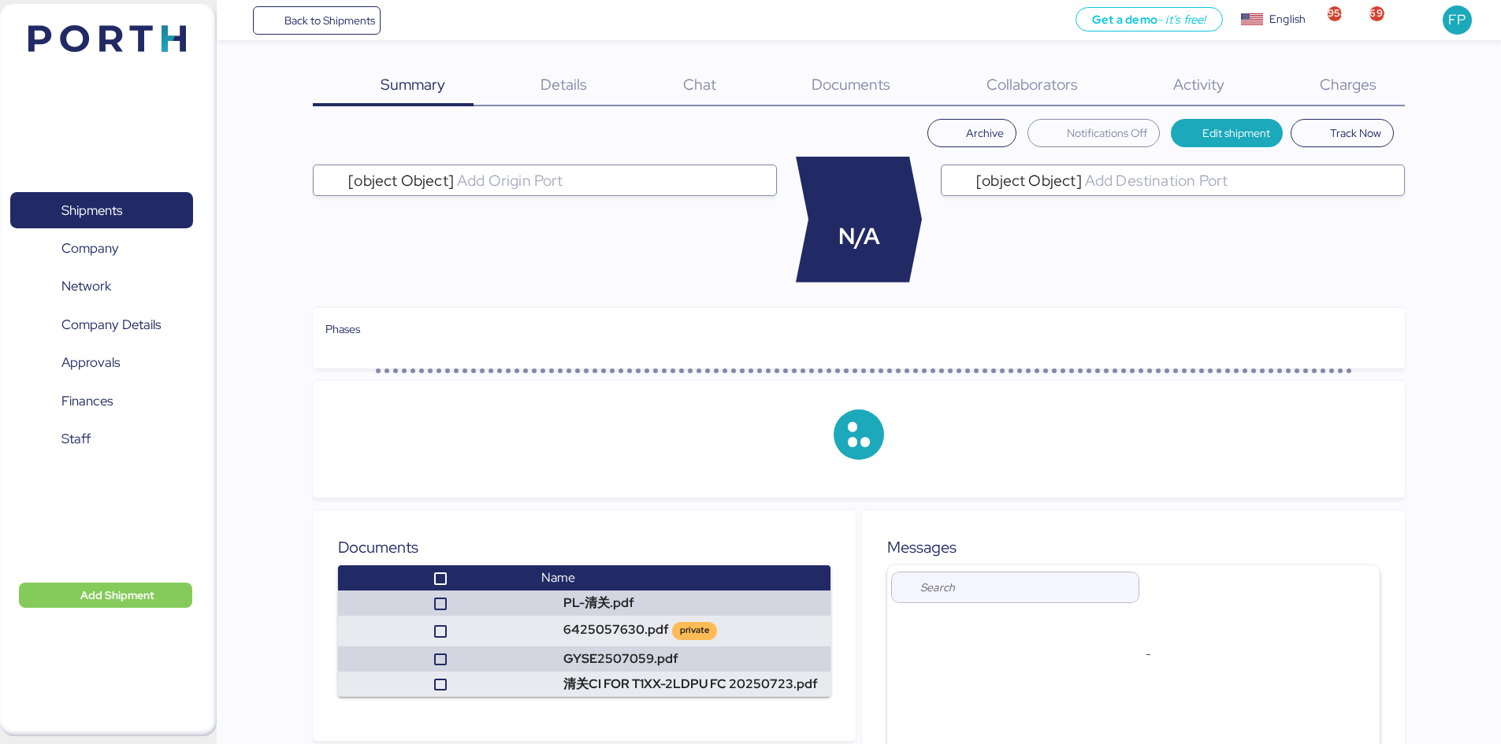
click at [1362, 103] on div "Charges 0" at bounding box center [1328, 85] width 152 height 41
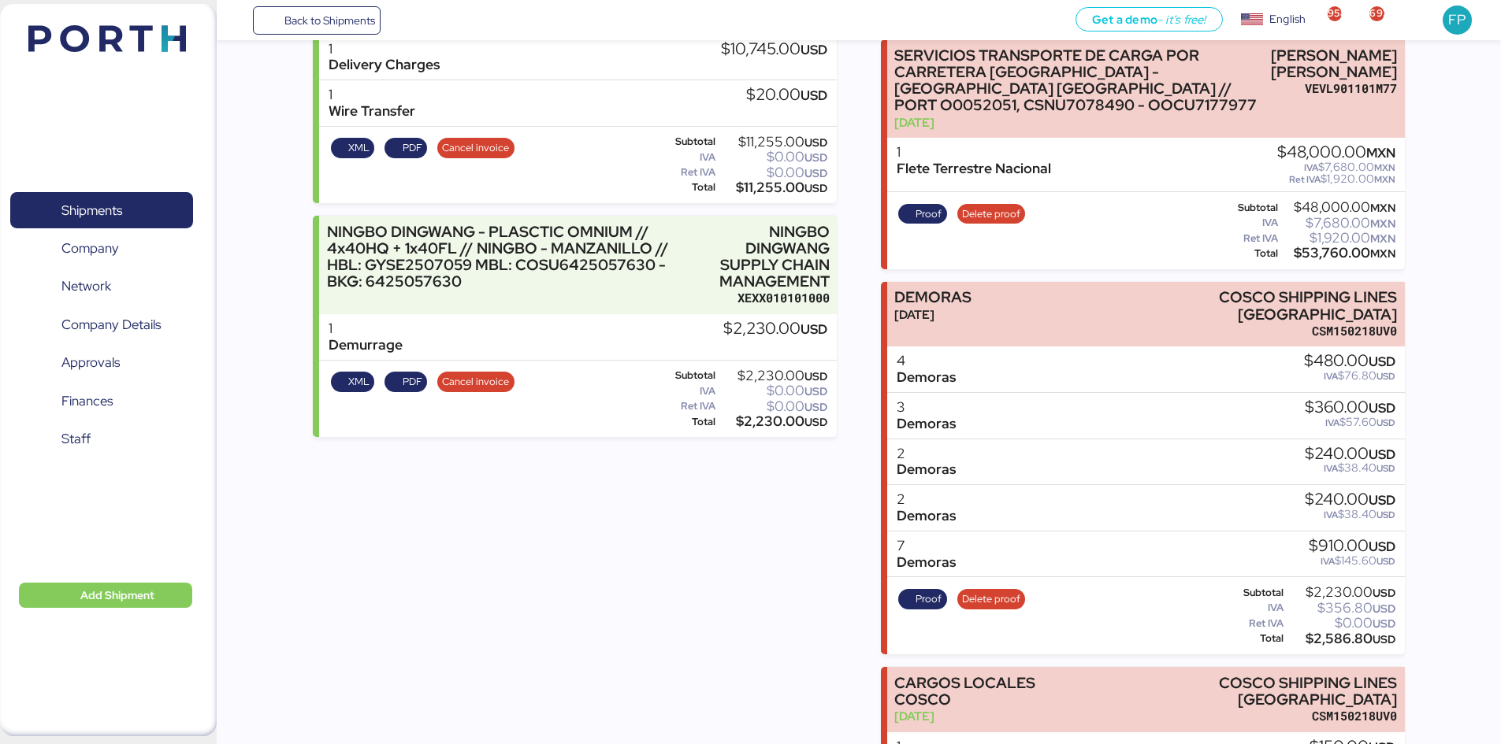
scroll to position [651, 0]
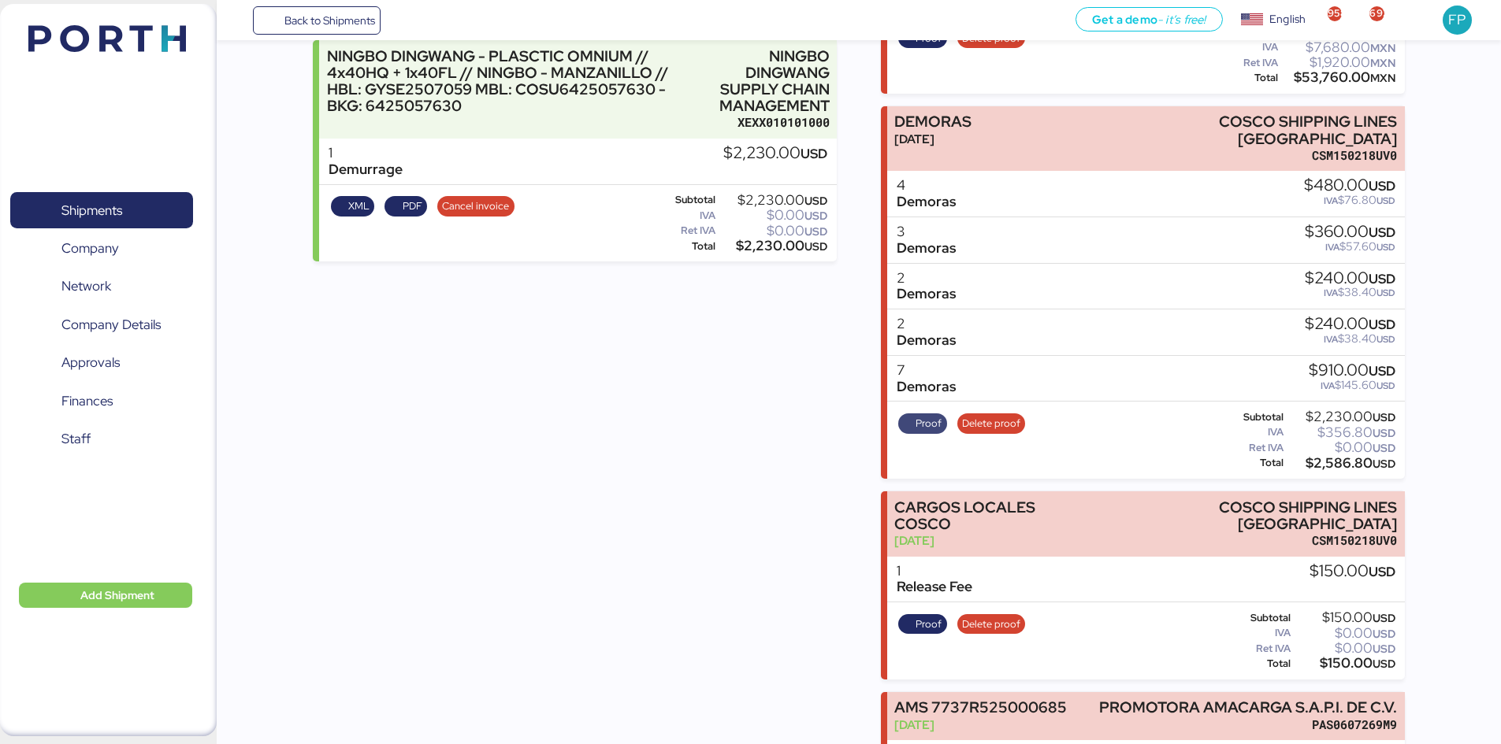
click at [918, 415] on span "Proof" at bounding box center [928, 423] width 26 height 17
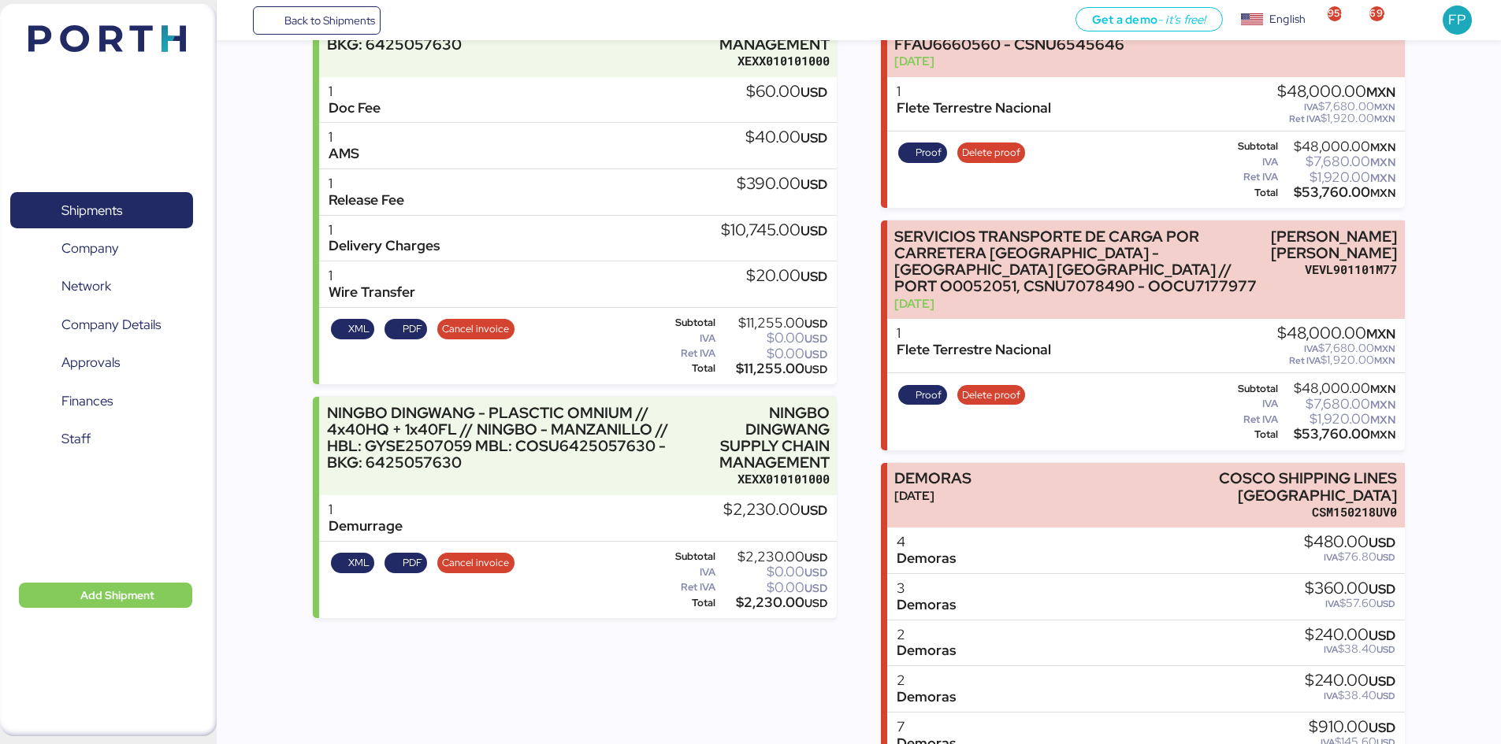
scroll to position [179, 0]
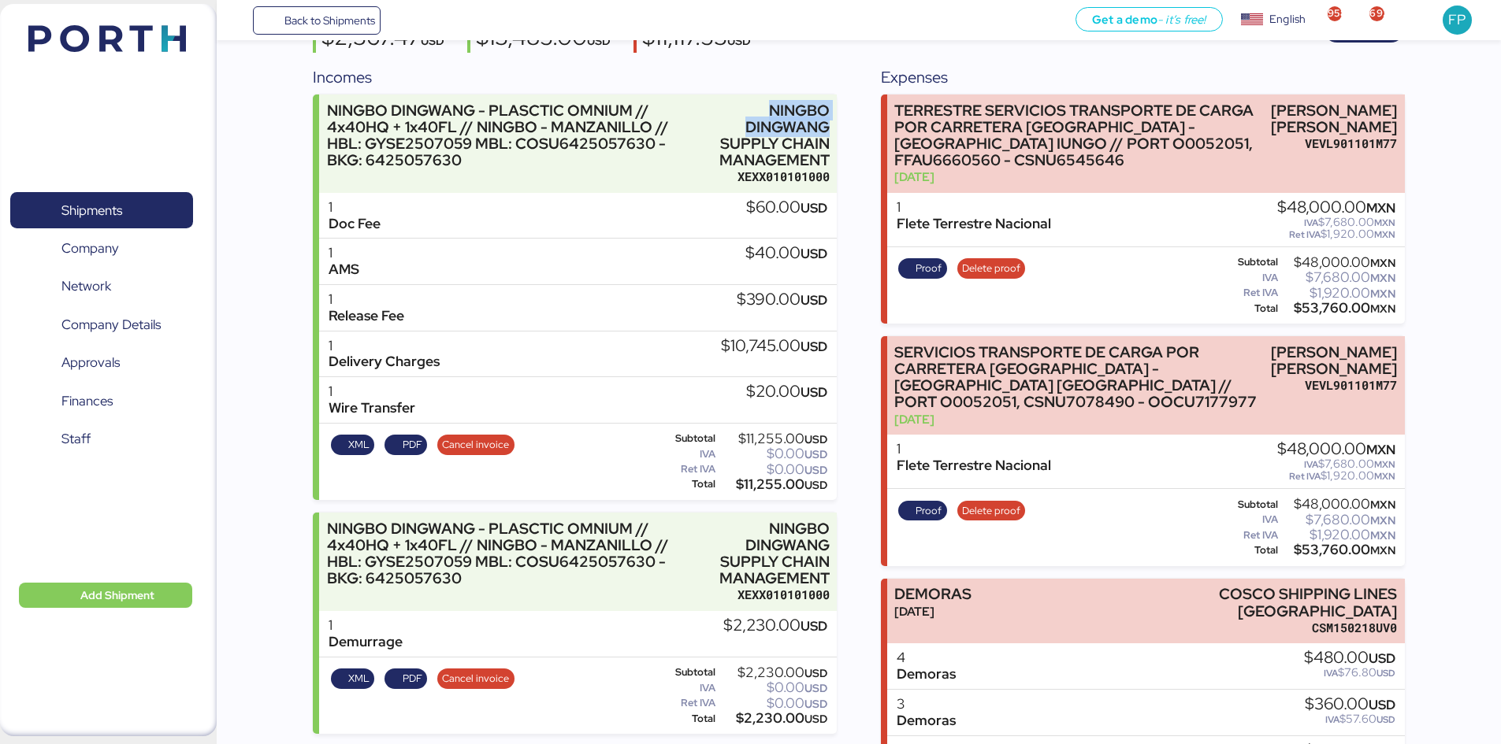
drag, startPoint x: 776, startPoint y: 109, endPoint x: 838, endPoint y: 127, distance: 64.6
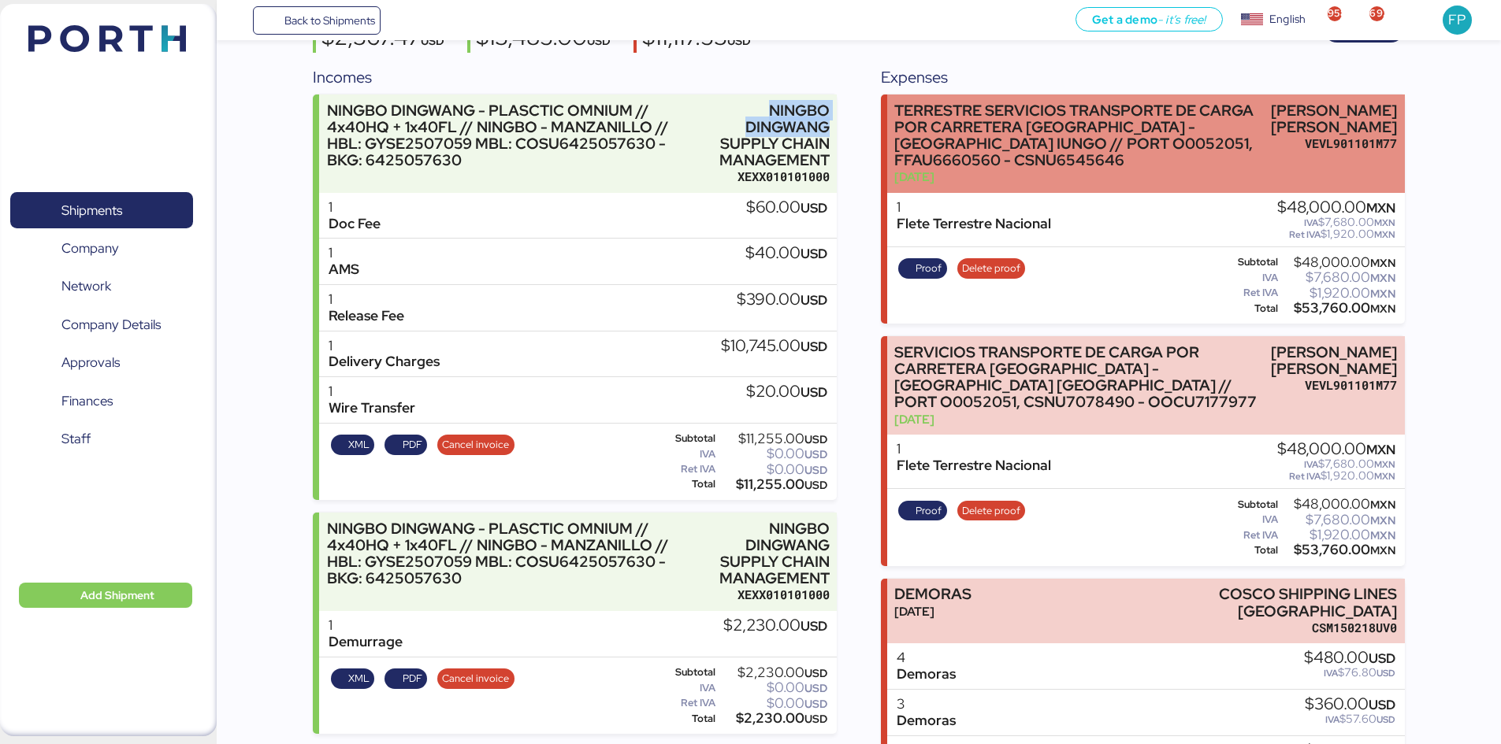
copy div "NINGBO DINGWANG"
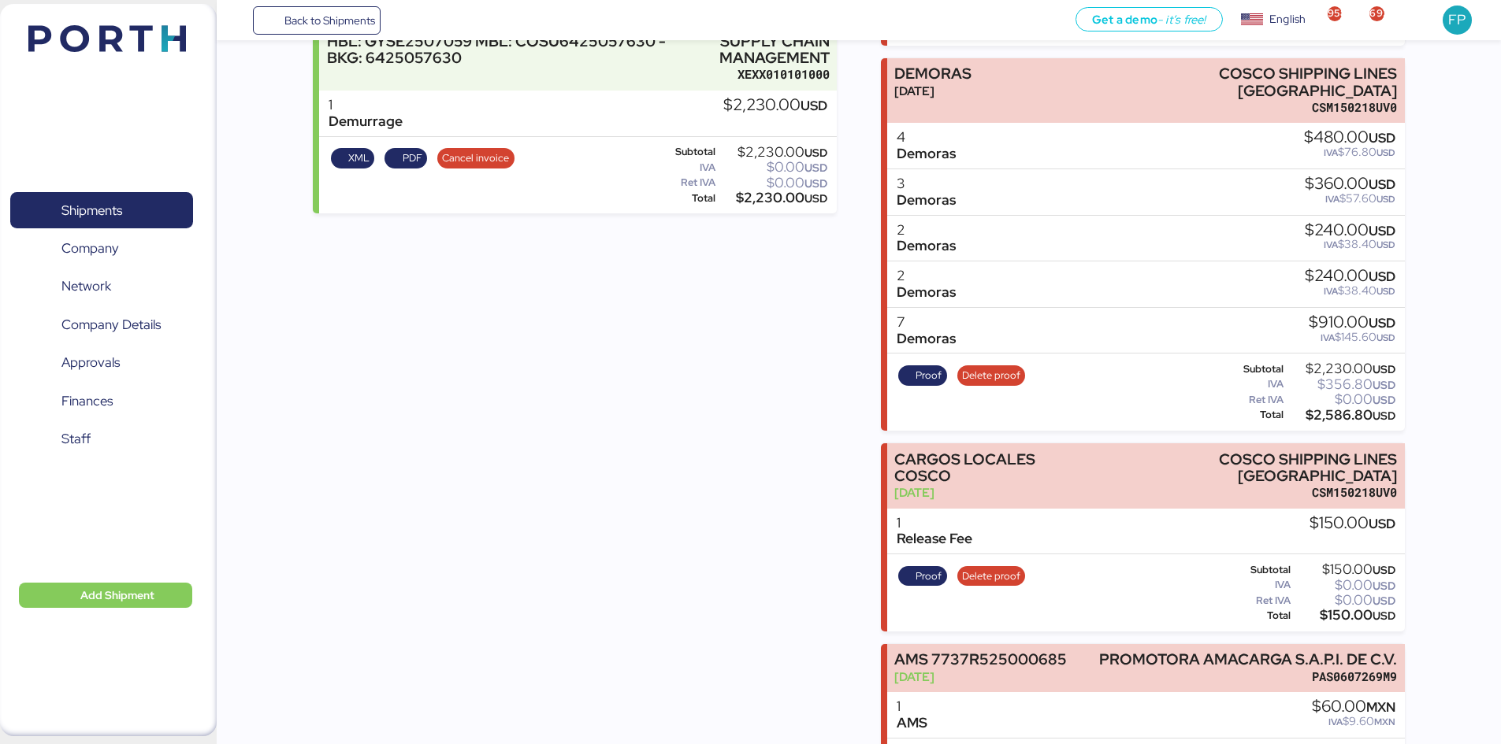
scroll to position [651, 0]
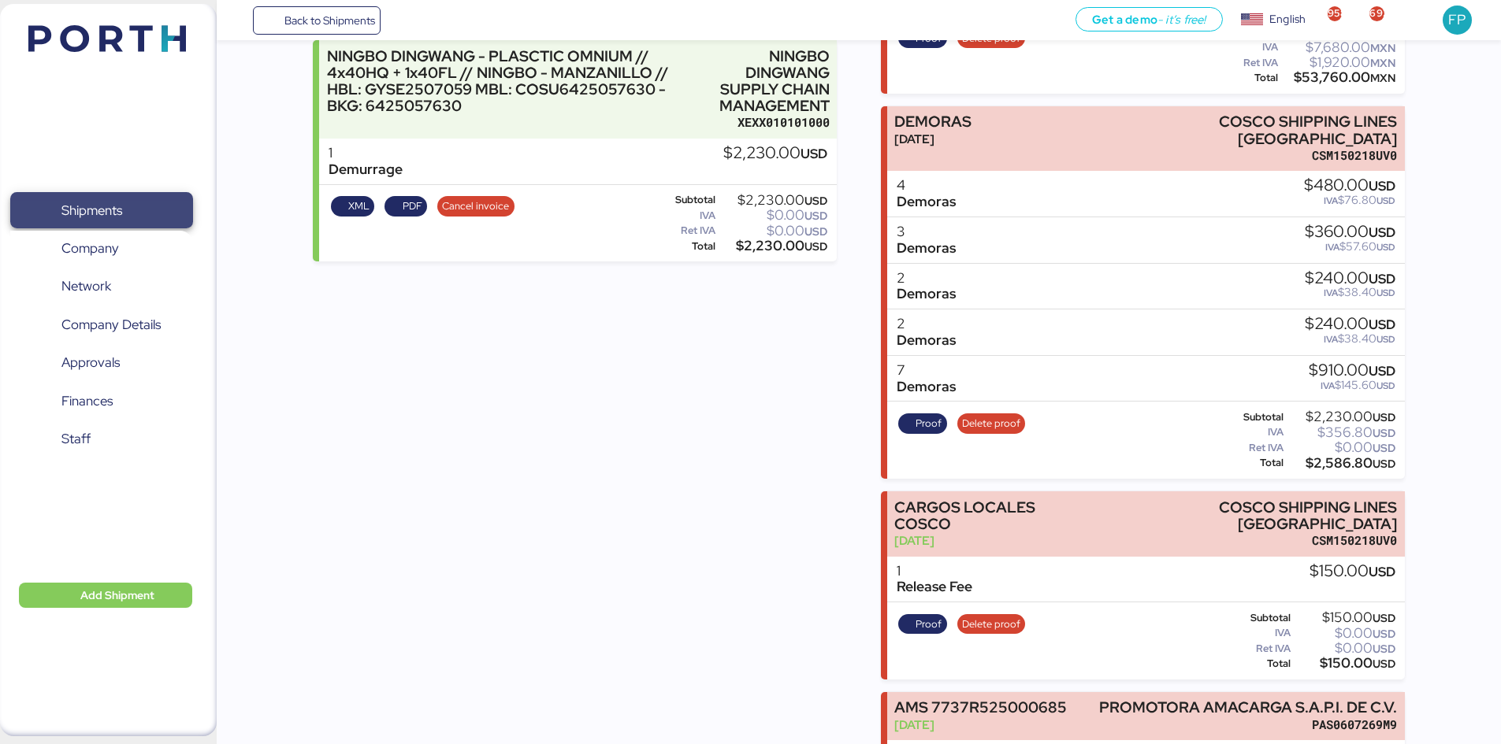
click at [165, 203] on span "Shipments" at bounding box center [101, 210] width 169 height 23
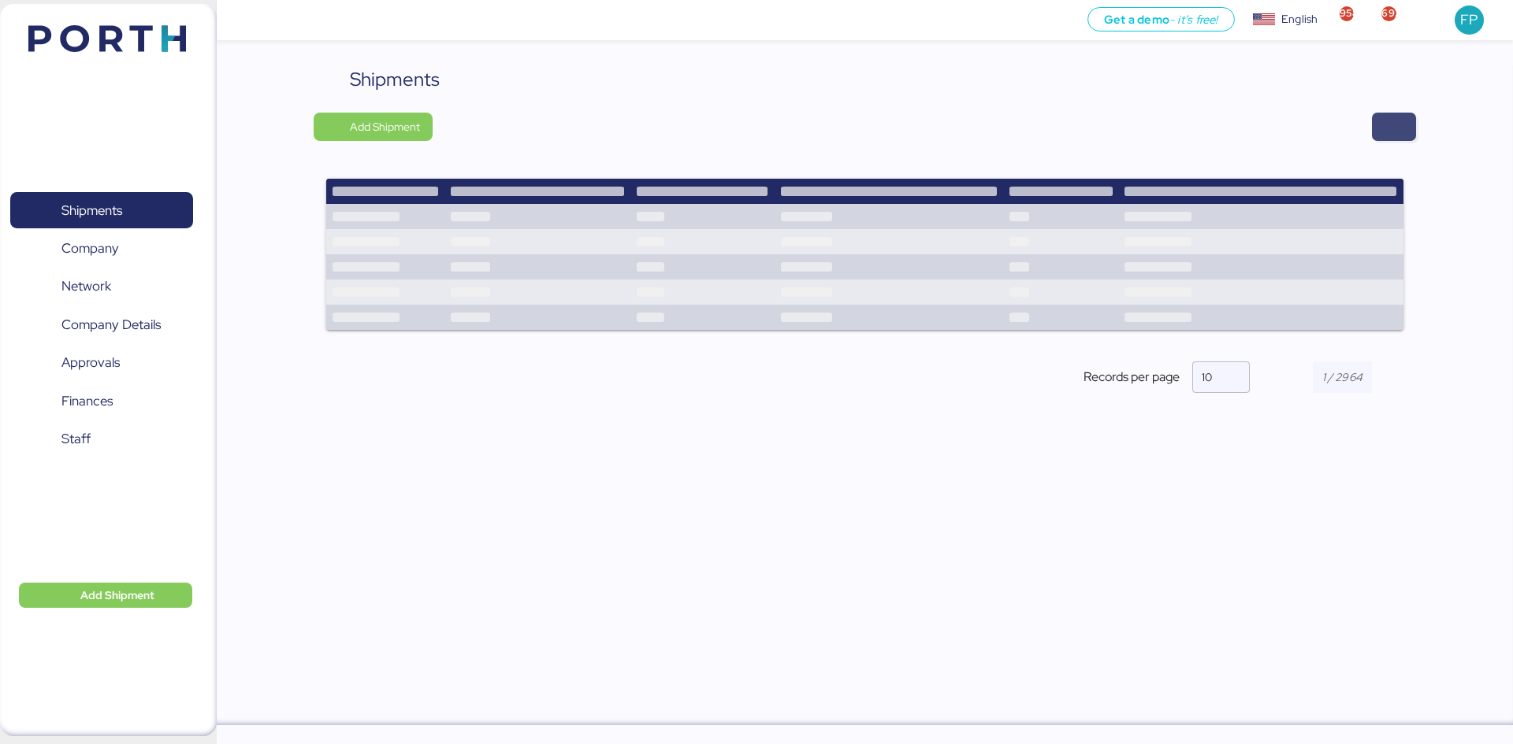
click at [1390, 128] on span "button" at bounding box center [1393, 127] width 19 height 22
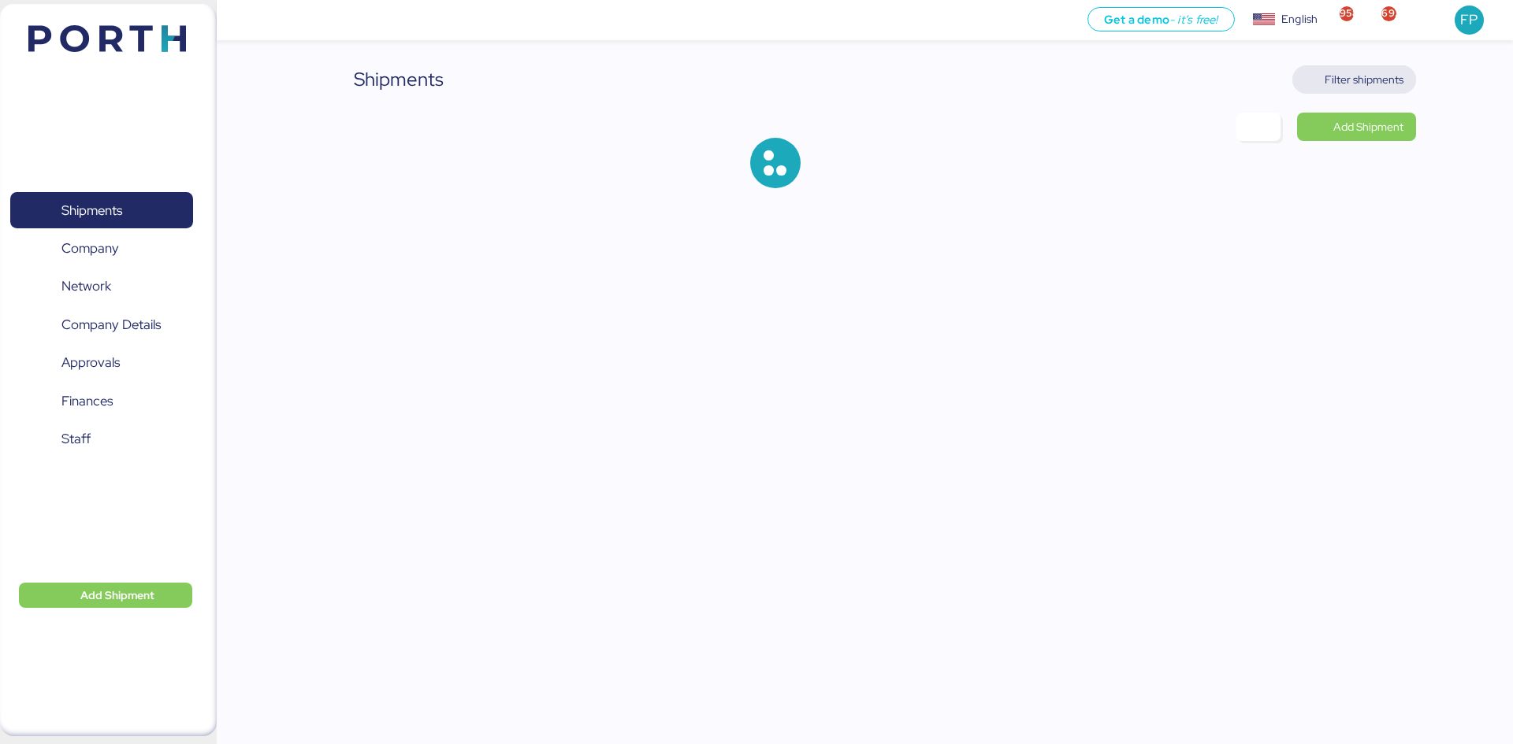
click at [1363, 78] on span "Filter shipments" at bounding box center [1363, 79] width 79 height 19
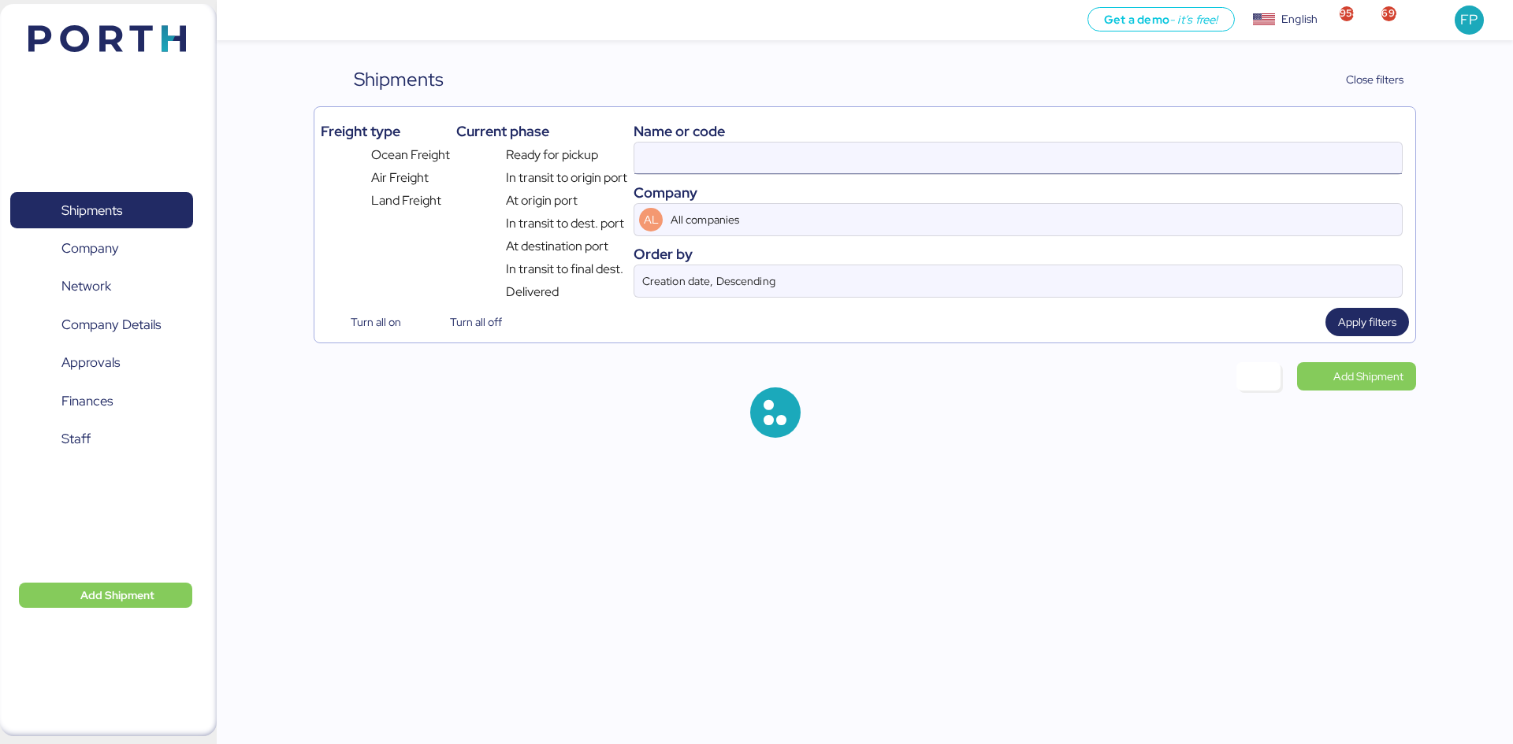
click at [674, 168] on input at bounding box center [1017, 159] width 767 height 32
click at [668, 163] on input at bounding box center [1017, 159] width 767 height 32
type input "O0051987"
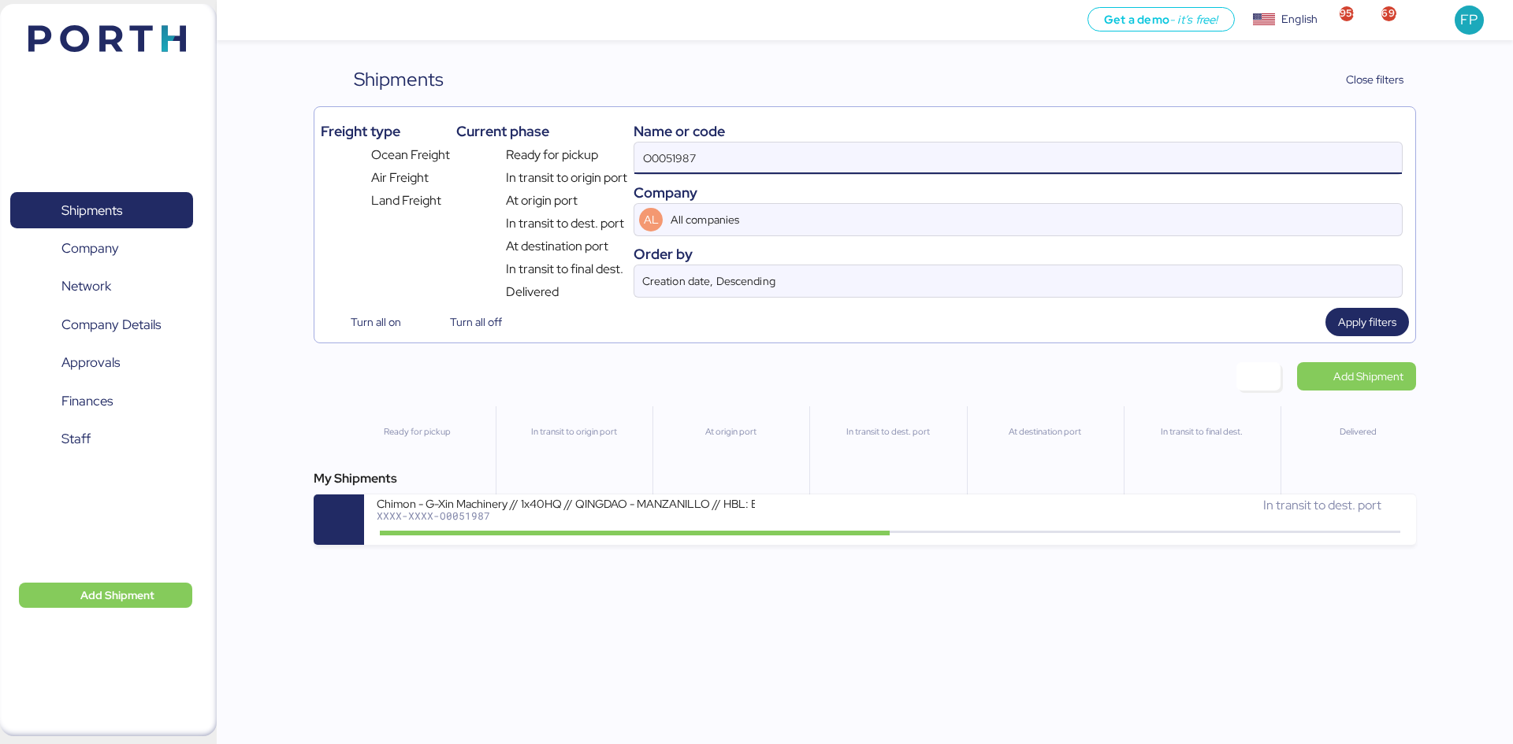
click at [655, 148] on input "O0051987" at bounding box center [1017, 159] width 767 height 32
click at [653, 149] on input "O0051987" at bounding box center [1017, 159] width 767 height 32
type input "52188"
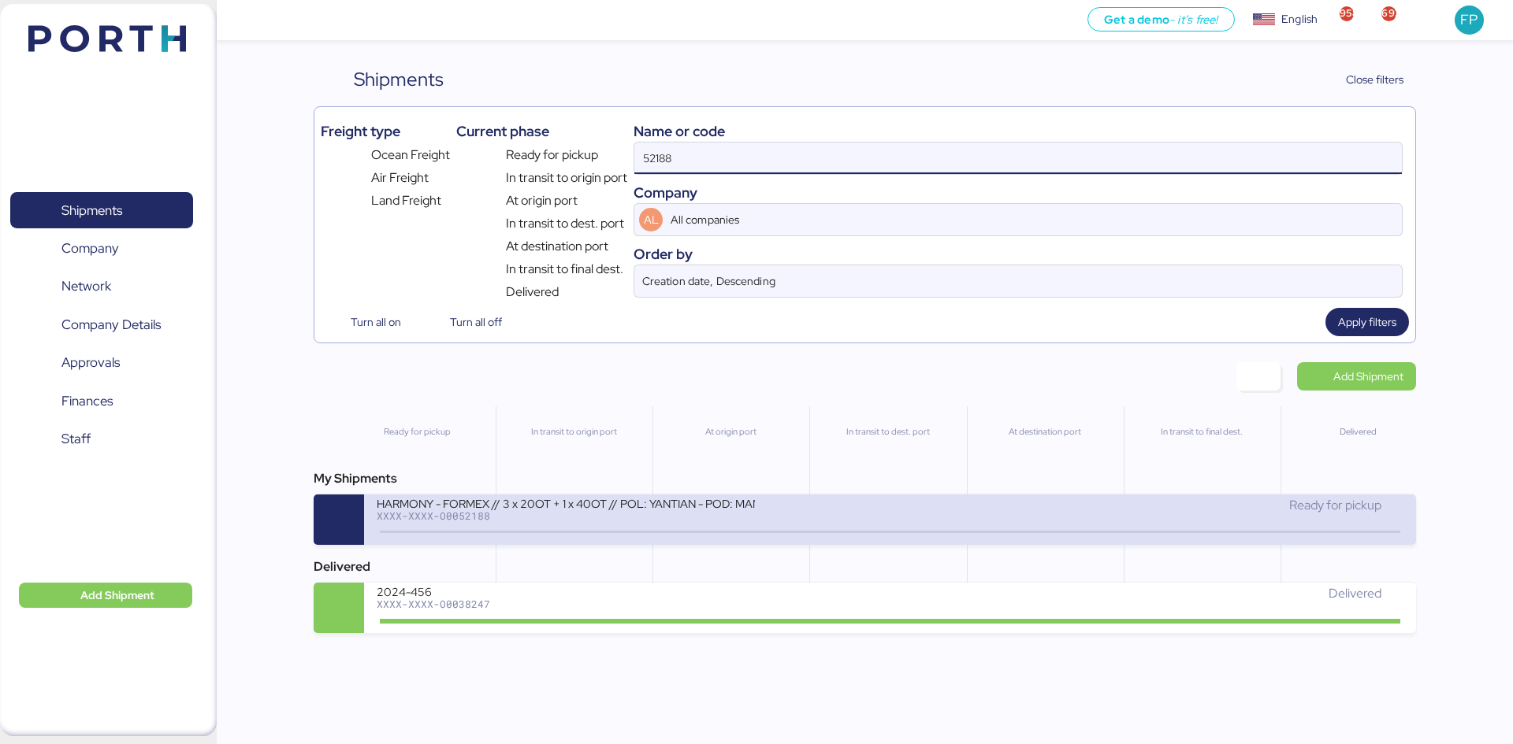
click at [536, 508] on div "HARMONY - FORMEX // 3 x 20OT + 1 x 40OT // POL: YANTIAN - POD: MANZANILLO // HB…" at bounding box center [566, 502] width 378 height 13
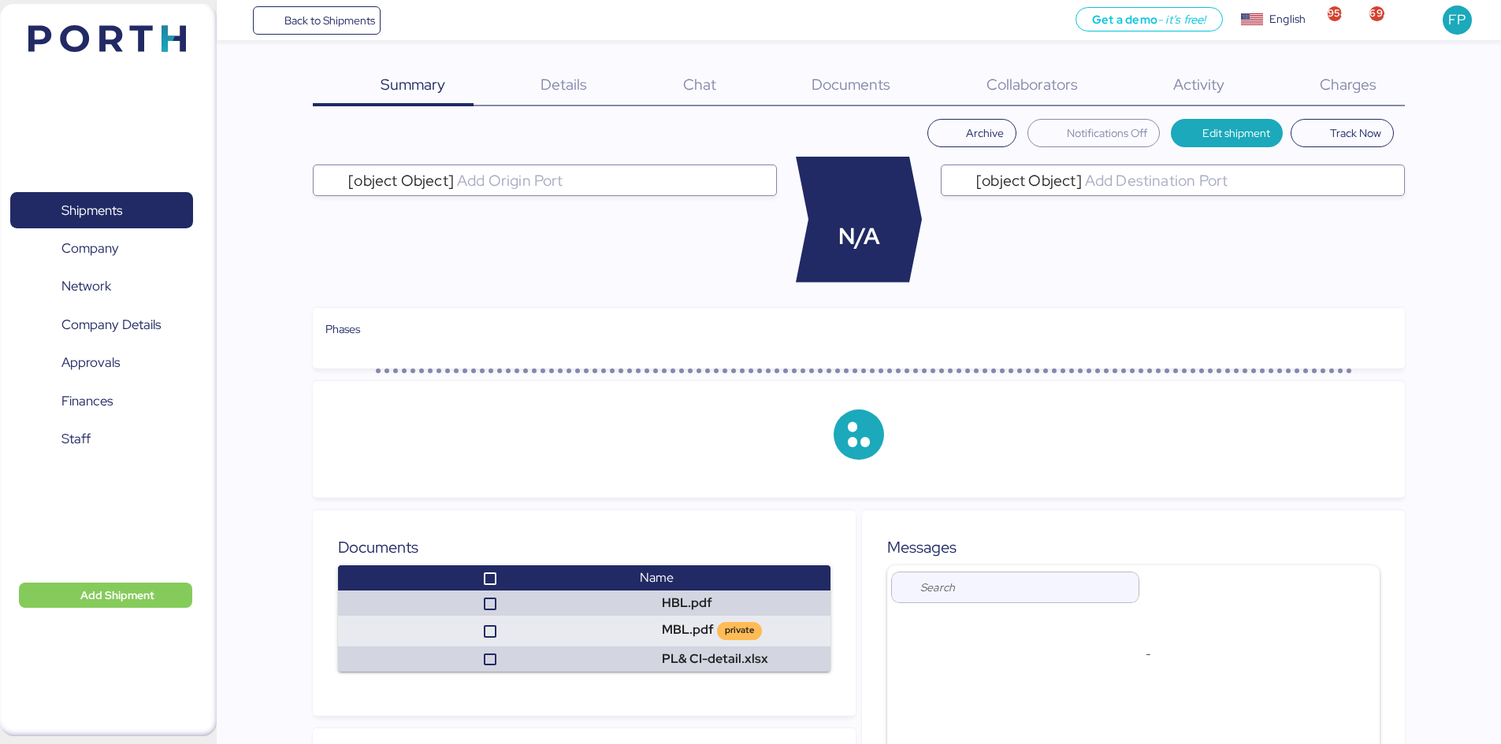
click at [1353, 86] on span "Charges" at bounding box center [1348, 84] width 57 height 20
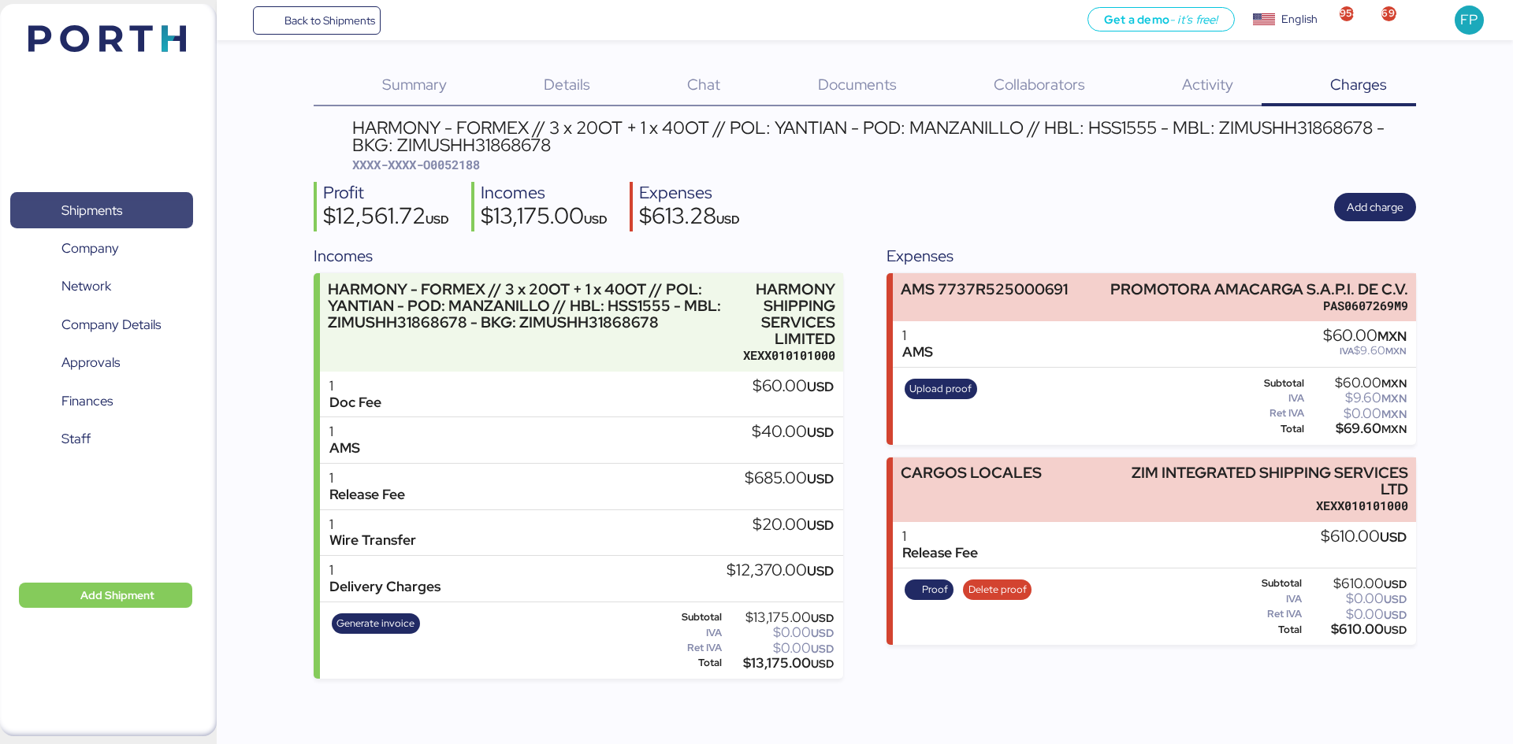
click at [158, 201] on span "Shipments" at bounding box center [101, 210] width 169 height 23
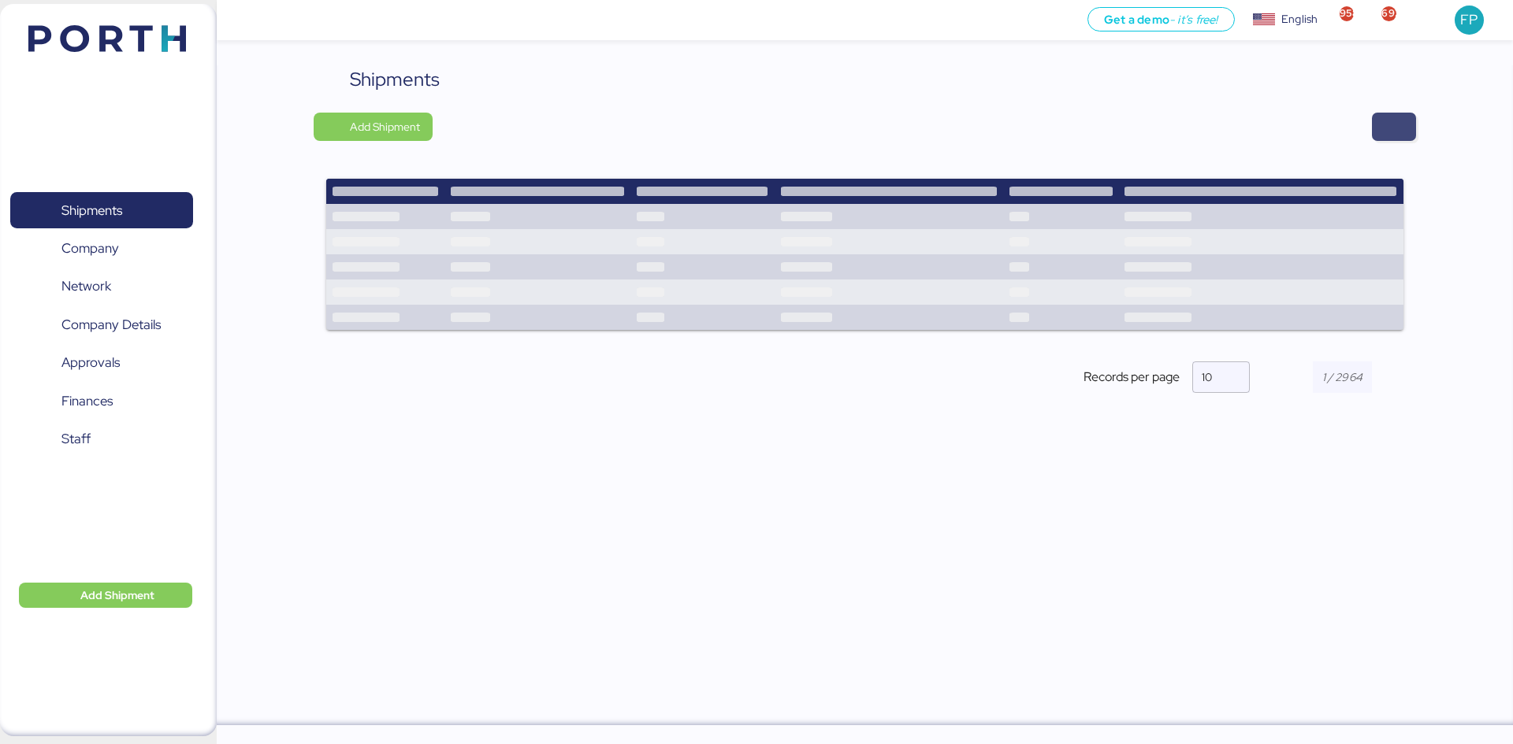
click at [1406, 128] on span "button" at bounding box center [1394, 127] width 44 height 28
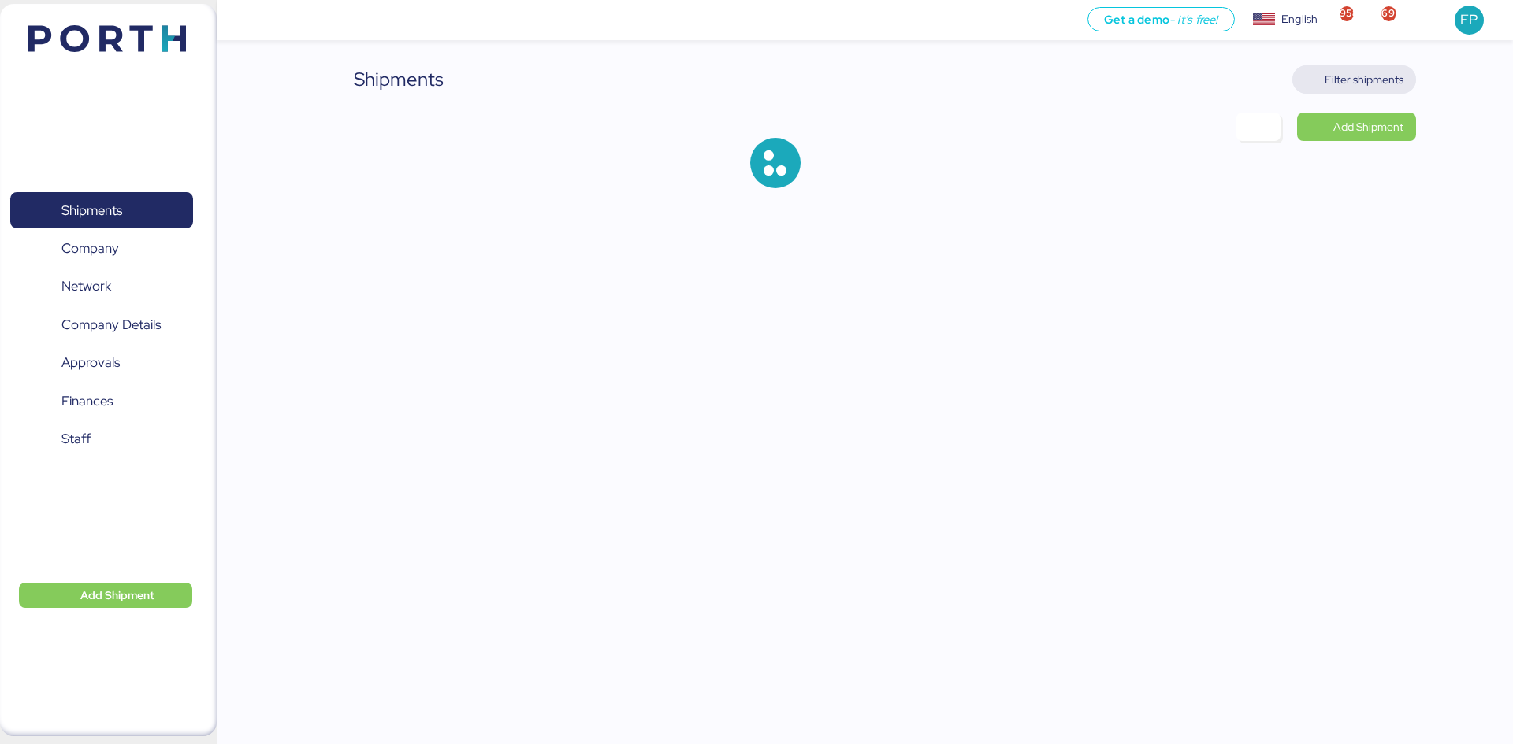
click at [1338, 80] on span "Filter shipments" at bounding box center [1363, 79] width 79 height 19
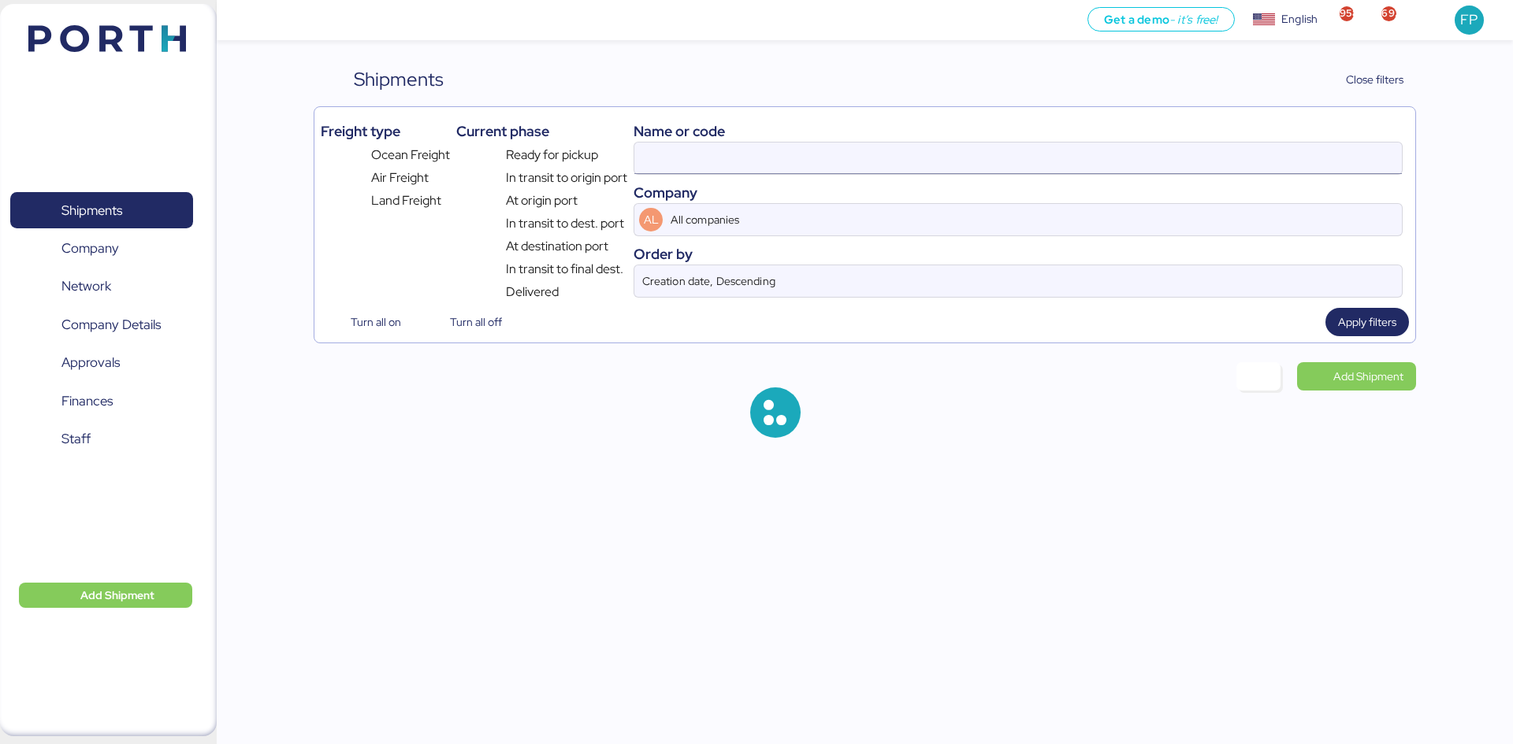
click at [679, 169] on input at bounding box center [1017, 159] width 767 height 32
click at [674, 157] on input at bounding box center [1017, 159] width 767 height 32
click at [674, 156] on input at bounding box center [1017, 159] width 767 height 32
type input "52188"
click at [674, 156] on input "52188" at bounding box center [1017, 159] width 767 height 32
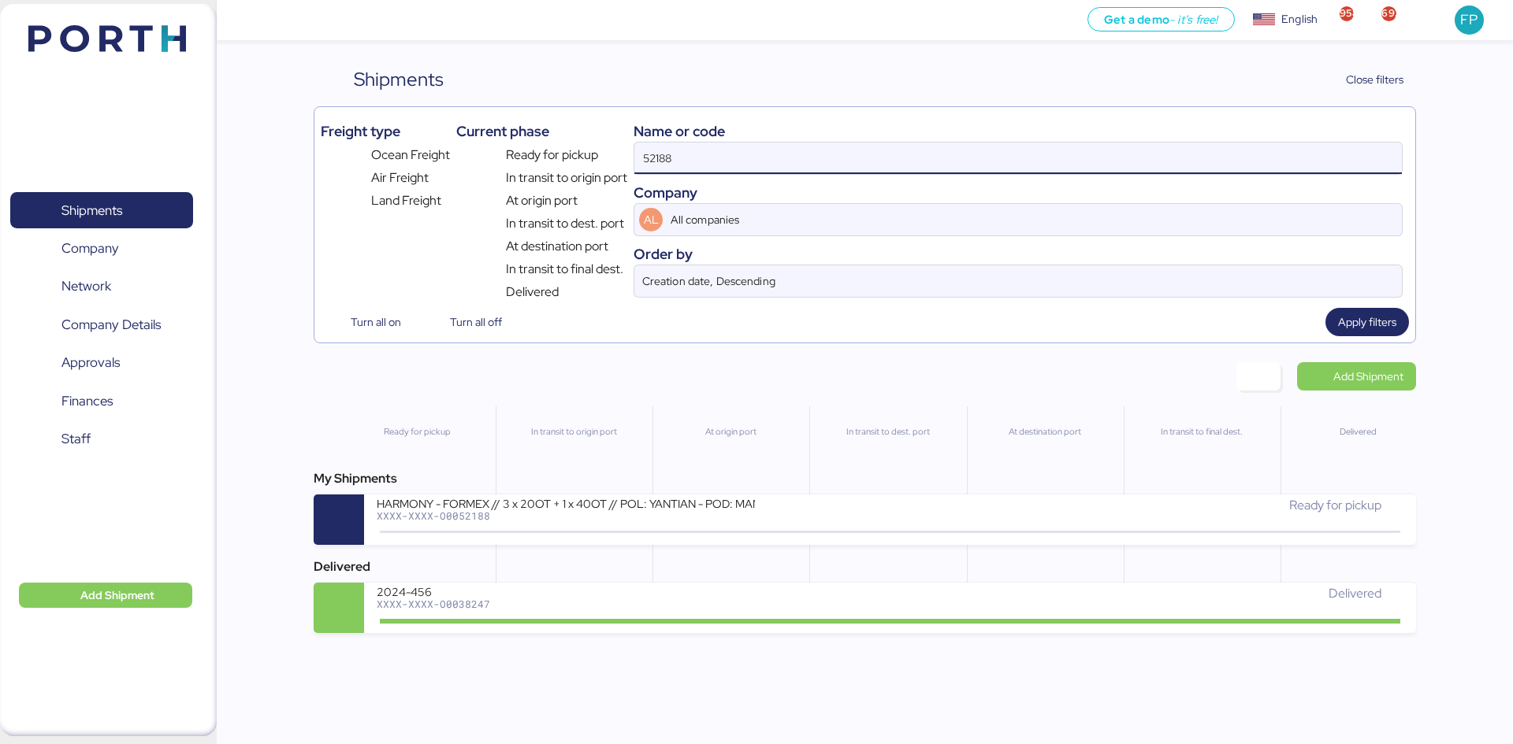
click at [674, 156] on input "52188" at bounding box center [1017, 159] width 767 height 32
type input "51899"
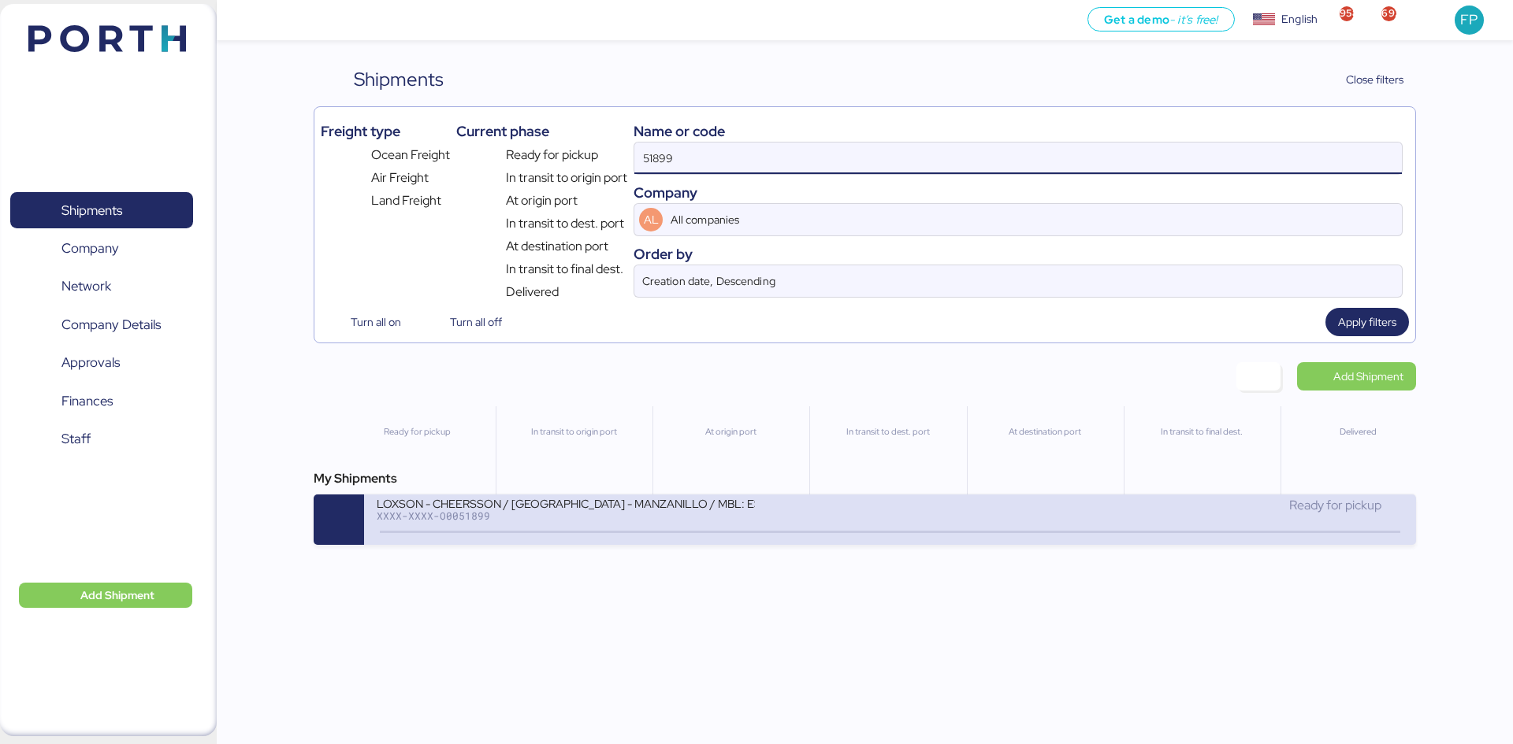
click at [690, 522] on div "XXXX-XXXX-O0051899" at bounding box center [566, 515] width 378 height 11
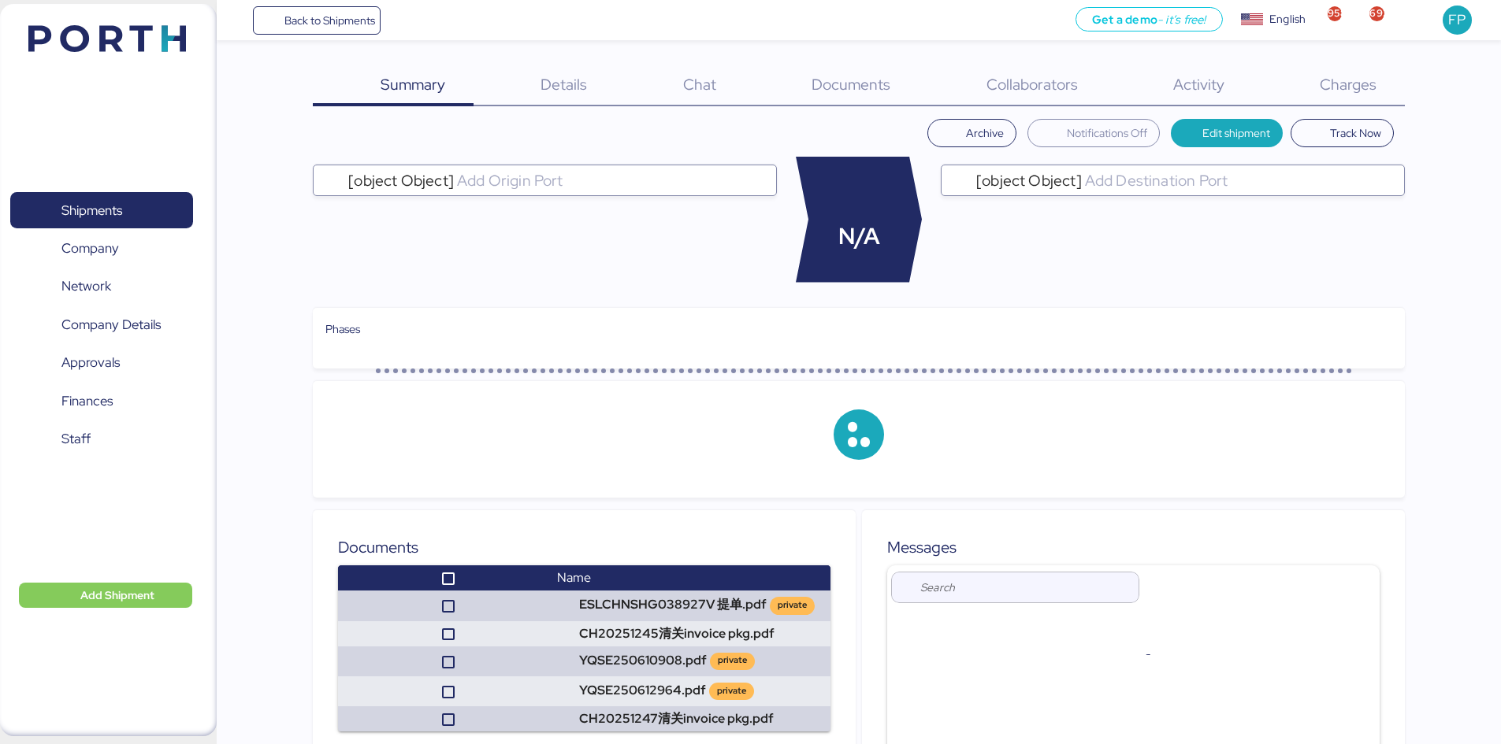
click at [1351, 92] on span "Charges" at bounding box center [1348, 84] width 57 height 20
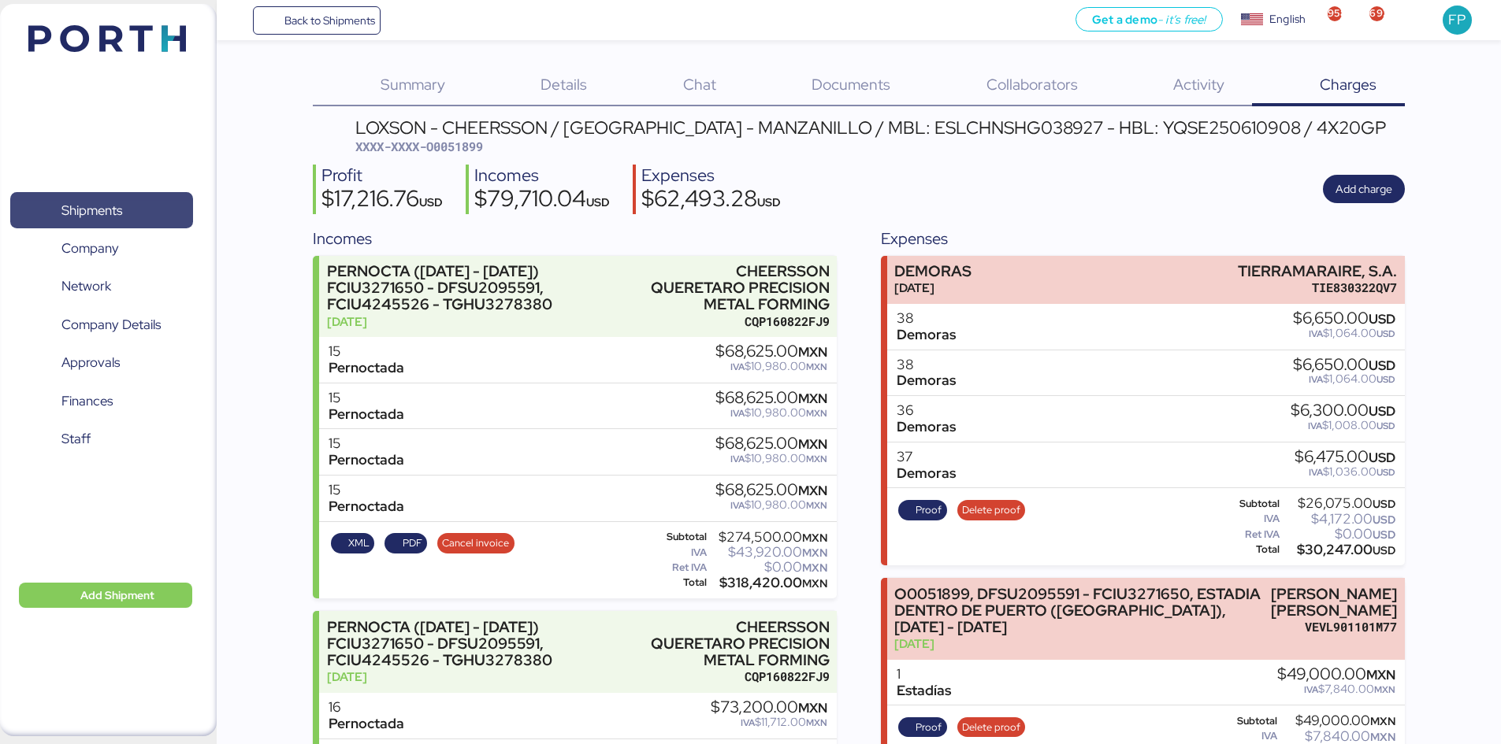
click at [134, 219] on span "Shipments" at bounding box center [101, 210] width 169 height 23
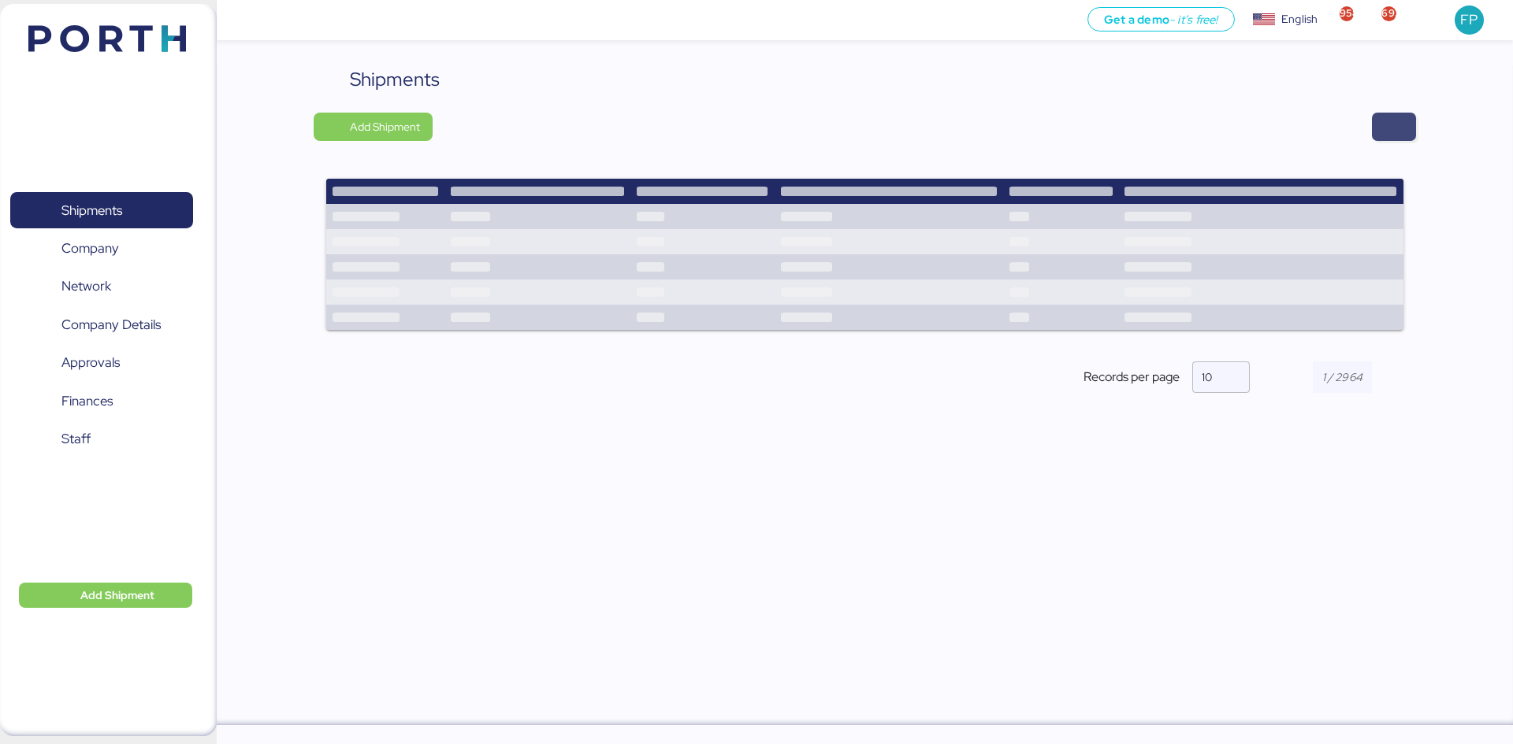
click at [1383, 113] on span "button" at bounding box center [1394, 127] width 44 height 28
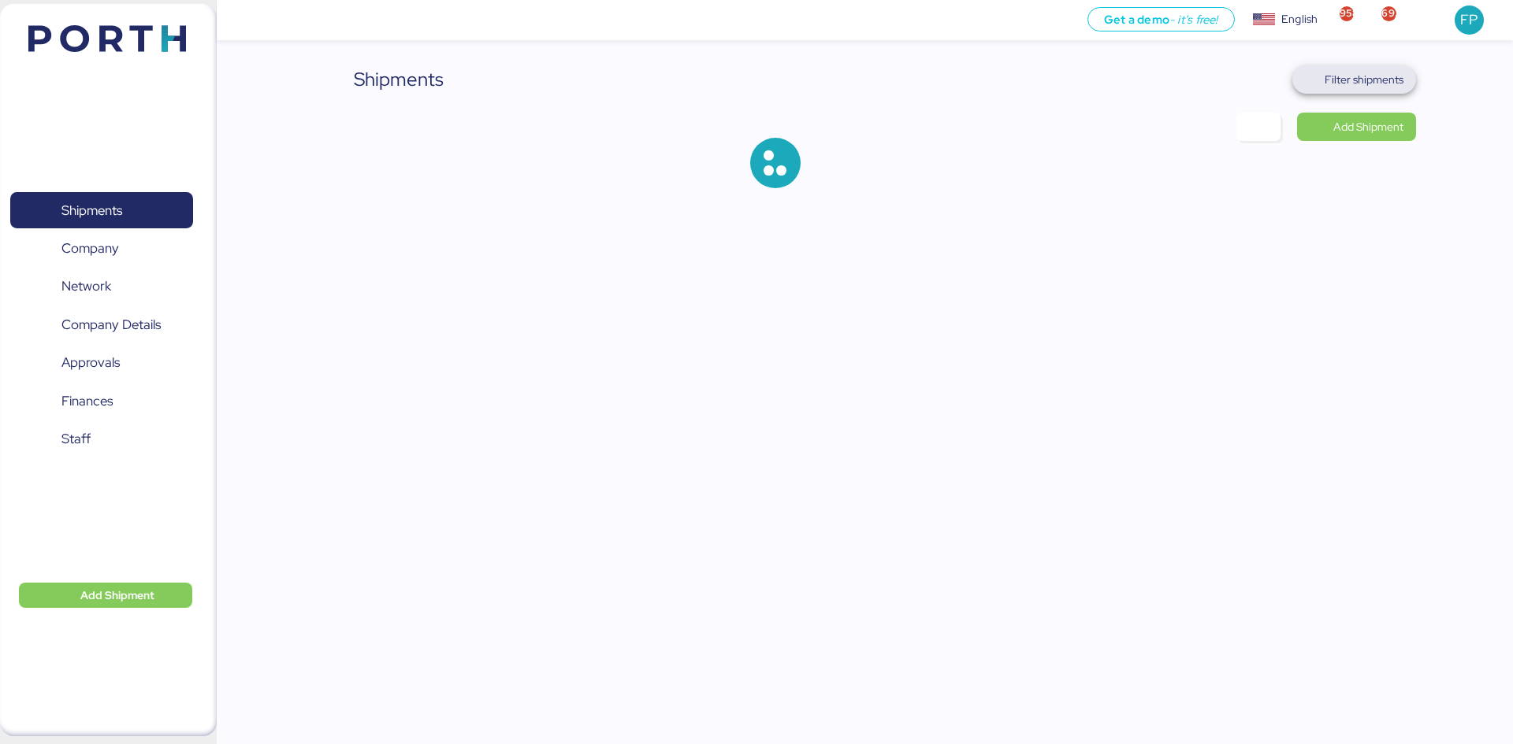
click at [1351, 91] on span "Filter shipments" at bounding box center [1354, 79] width 124 height 28
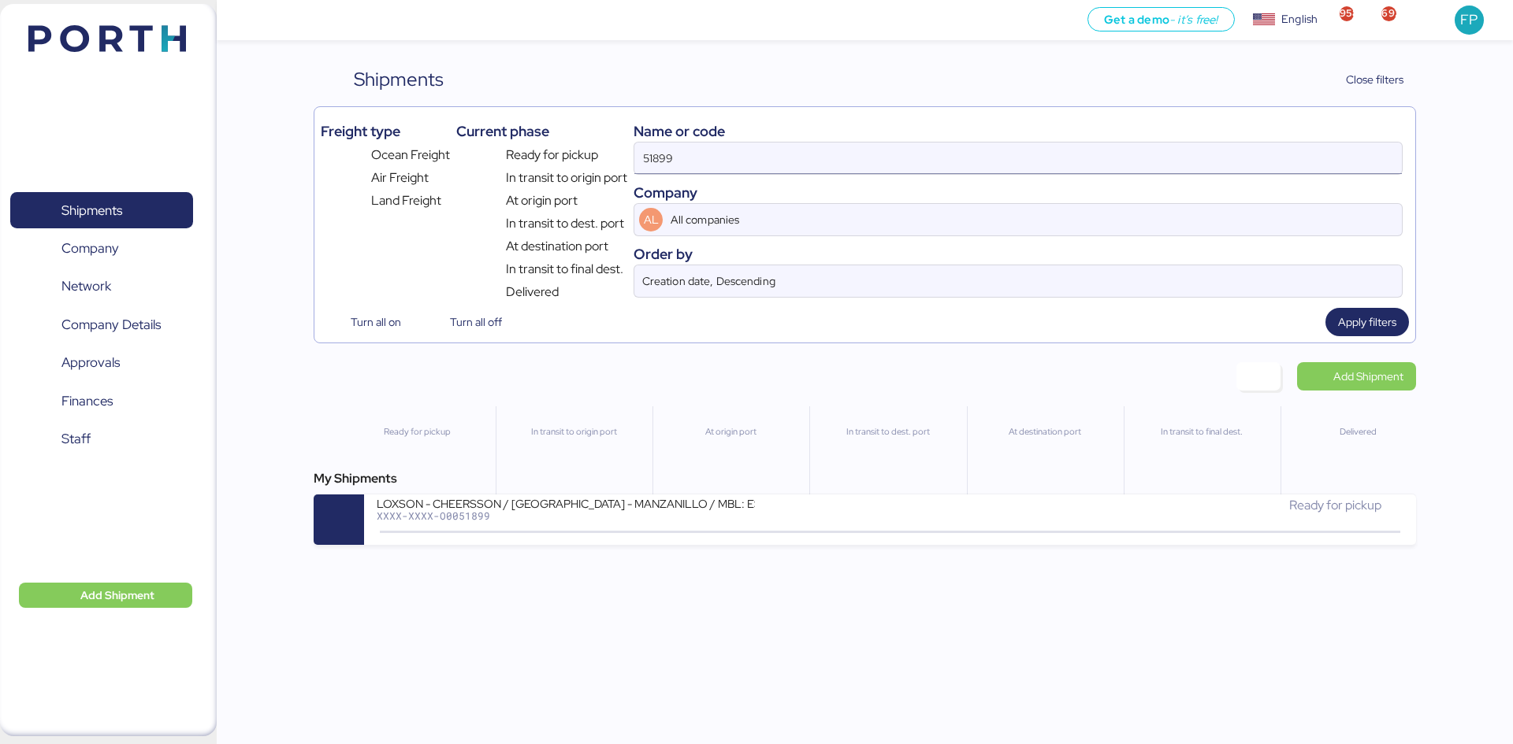
click at [677, 158] on input "51899" at bounding box center [1017, 159] width 767 height 32
paste input "O0052016"
type input "O0052016"
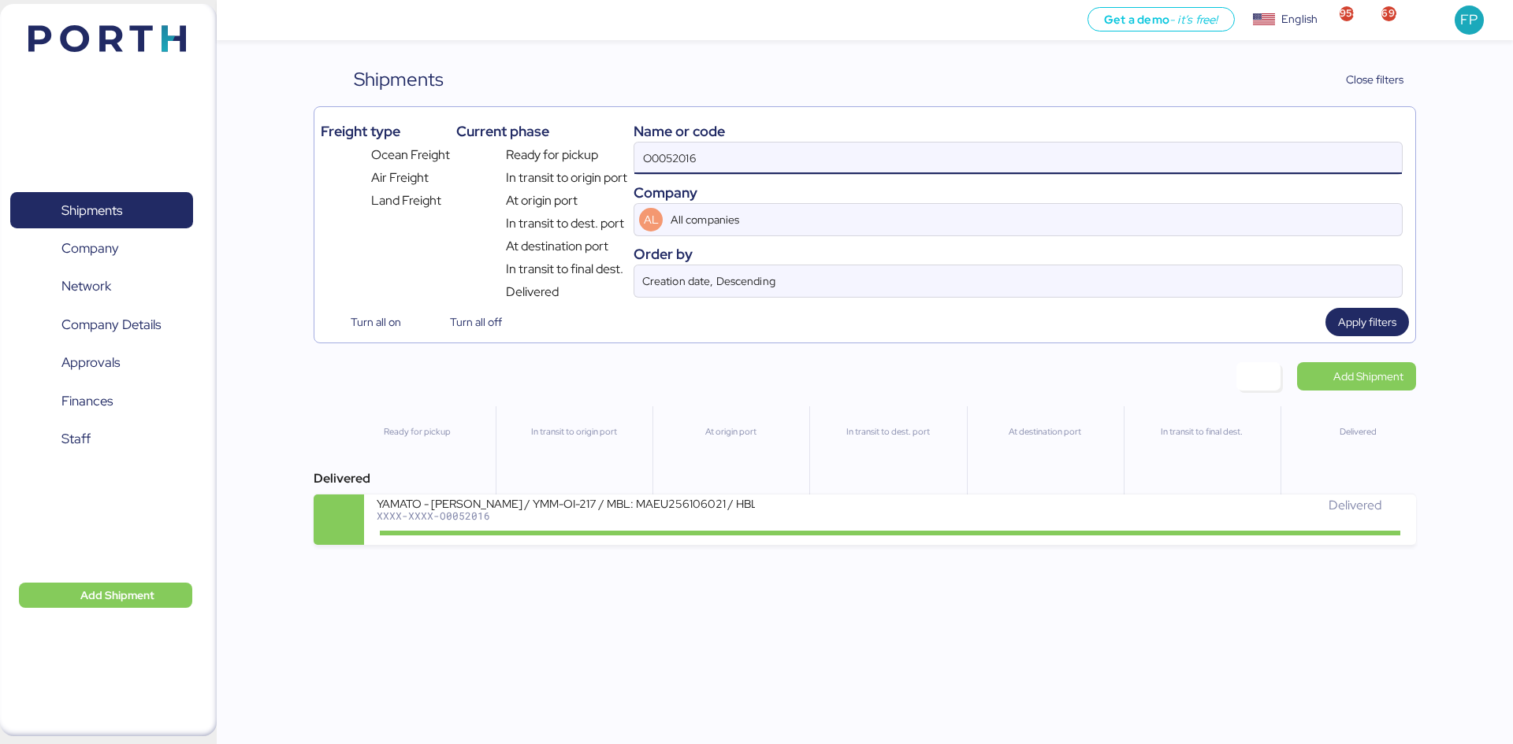
click at [648, 492] on div "In transit to origin port" at bounding box center [574, 462] width 156 height 113
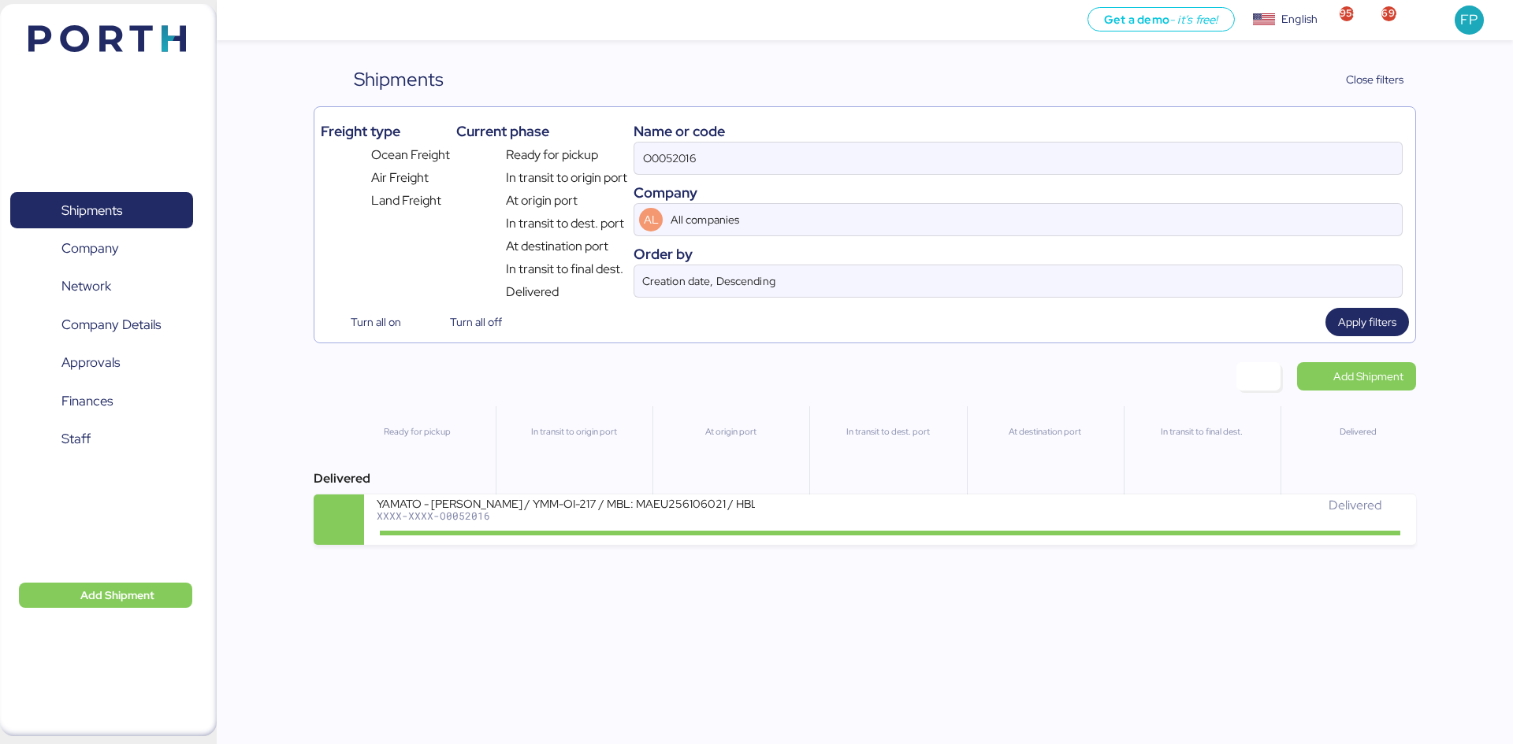
drag, startPoint x: 652, startPoint y: 505, endPoint x: 648, endPoint y: 422, distance: 82.8
click at [653, 505] on div "YAMATO - MIYAZAKI / YMM-OI-217 / MBL: MAEU256106021 / HBL: YTJNGO100068 / FCL" at bounding box center [566, 502] width 378 height 13
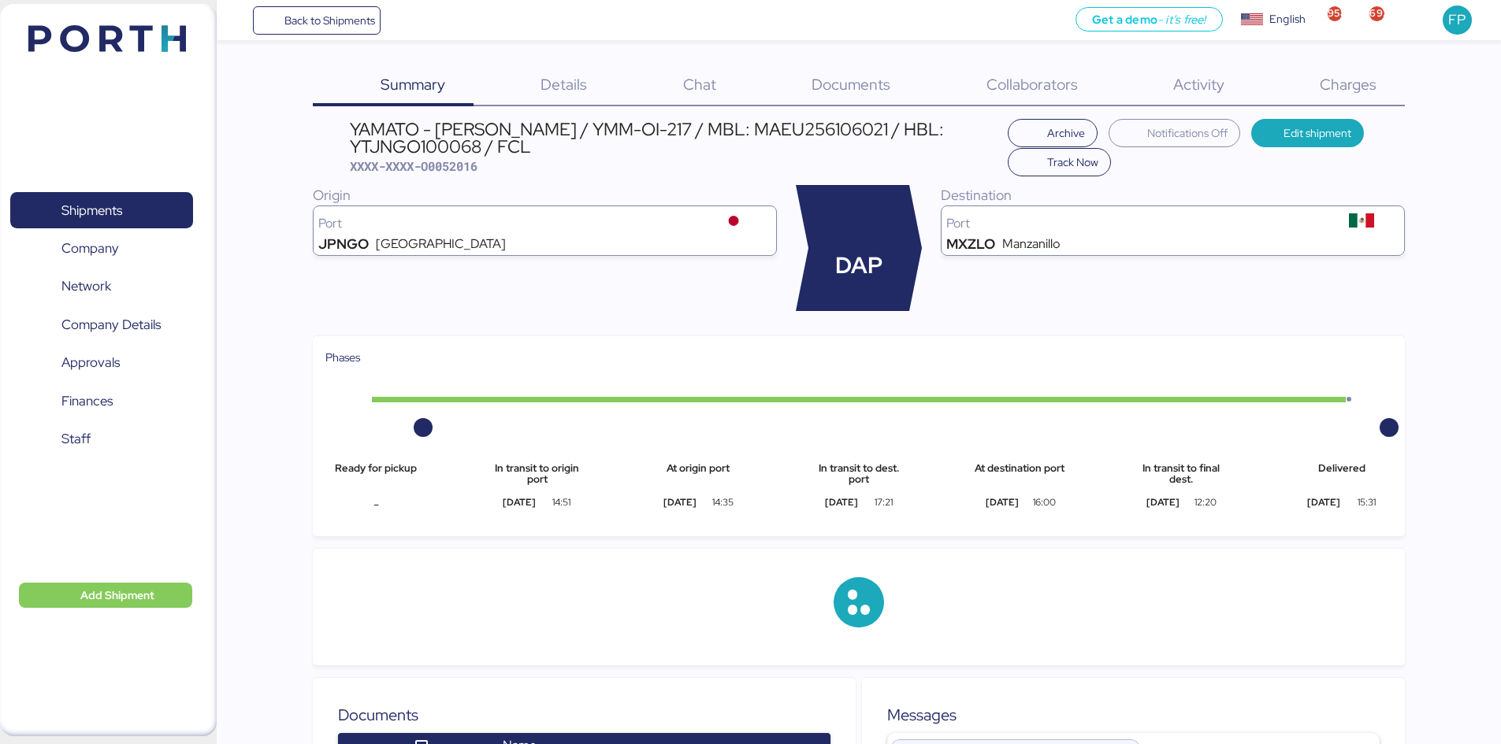
click at [1310, 85] on div "Charges 0" at bounding box center [1328, 85] width 152 height 41
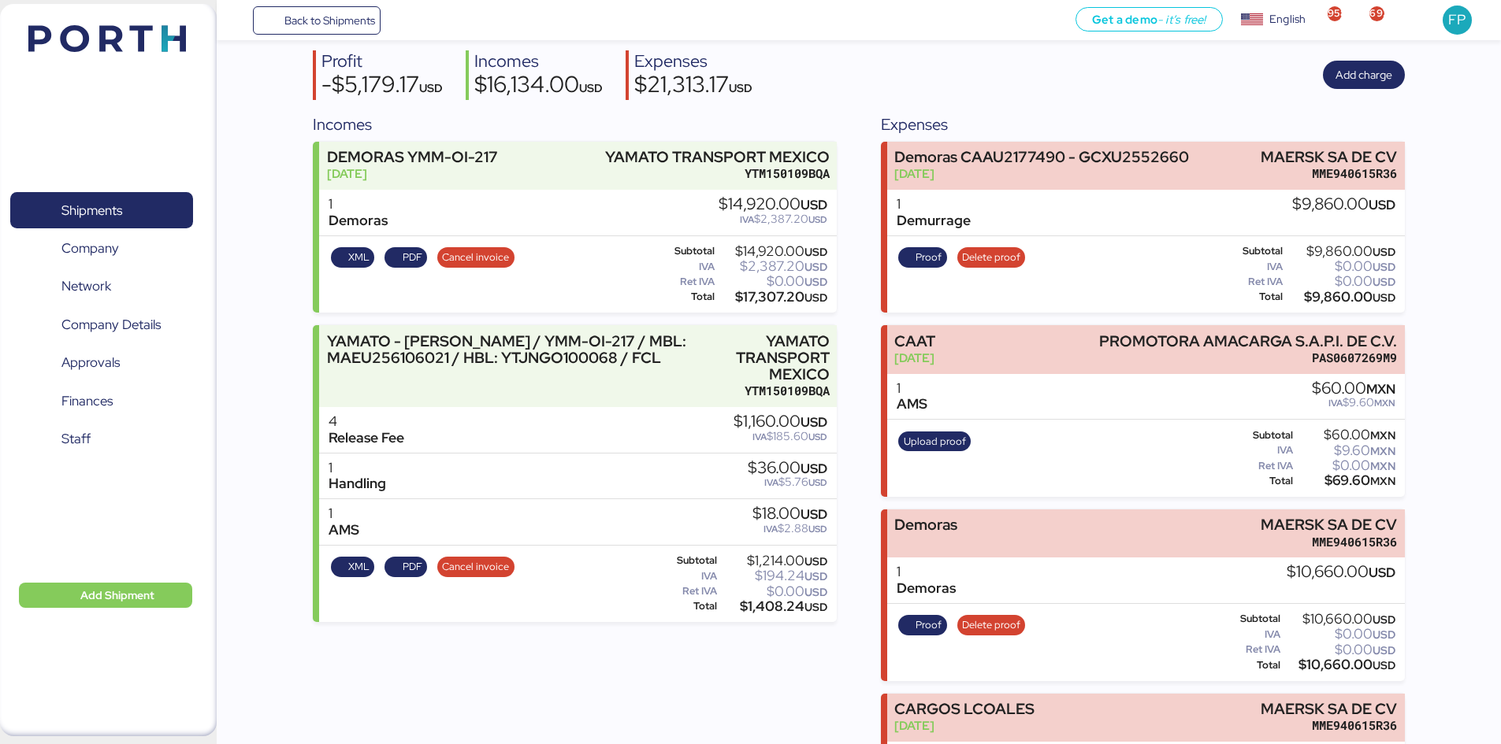
scroll to position [11, 0]
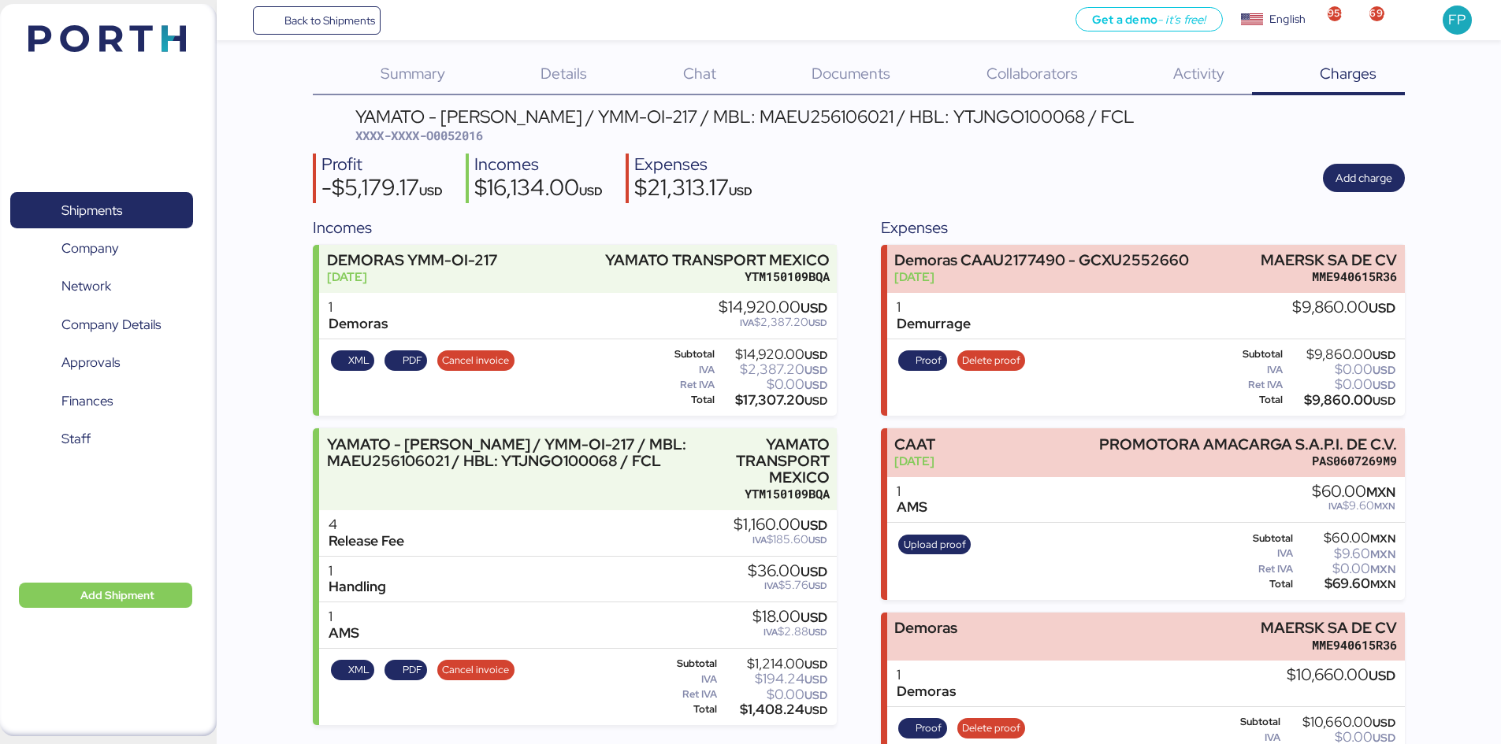
click at [472, 144] on div "YAMATO - MIYAZAKI / YMM-OI-217 / MBL: MAEU256106021 / HBL: YTJNGO100068 / FCL X…" at bounding box center [744, 126] width 779 height 37
click at [468, 139] on span "XXXX-XXXX-O0052016" at bounding box center [419, 136] width 128 height 16
drag, startPoint x: 1256, startPoint y: 254, endPoint x: 1414, endPoint y: 258, distance: 157.6
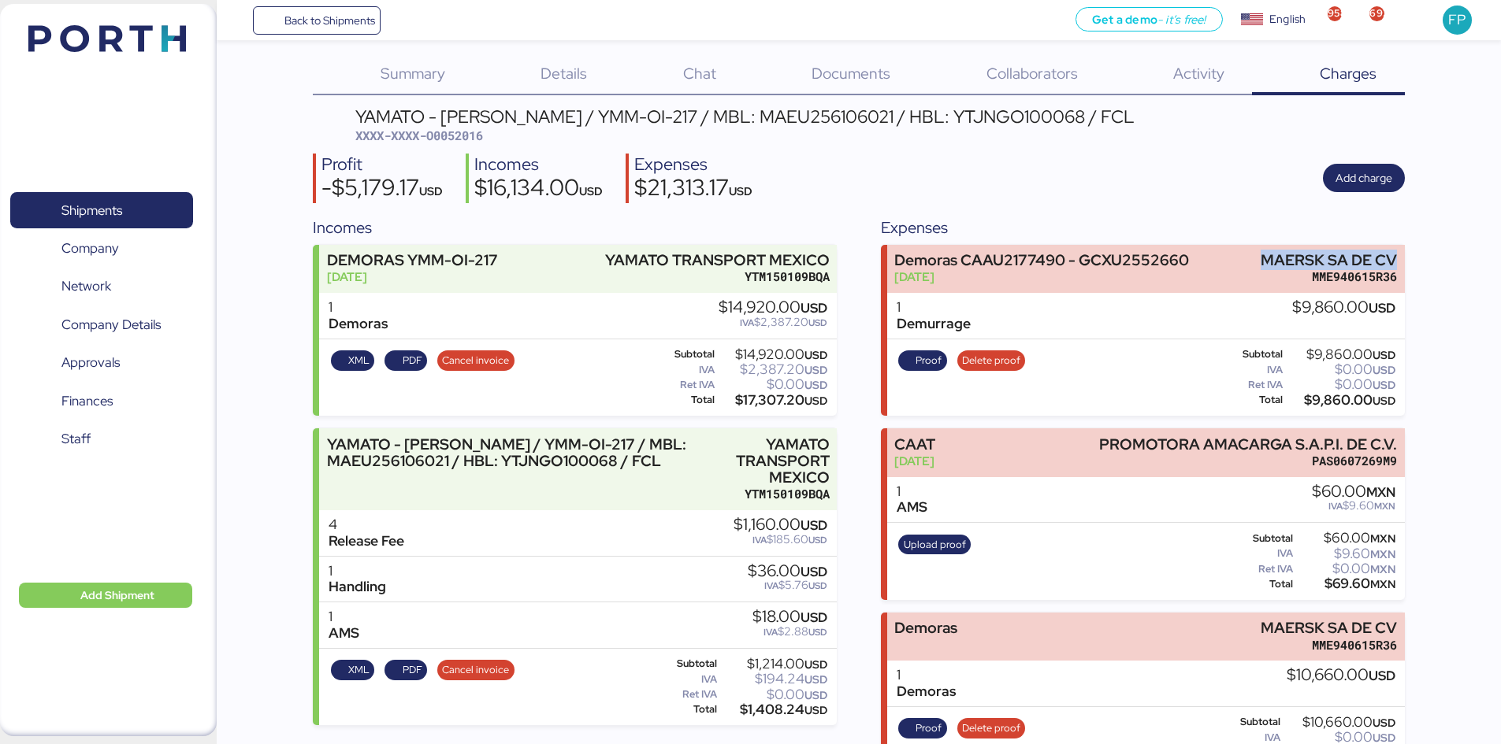
click at [1414, 258] on div "Summary 0 Details 0 Chat 0 Documents 0 Collaborators 0 Activity 0 Charges 0 YAM…" at bounding box center [750, 478] width 1501 height 979
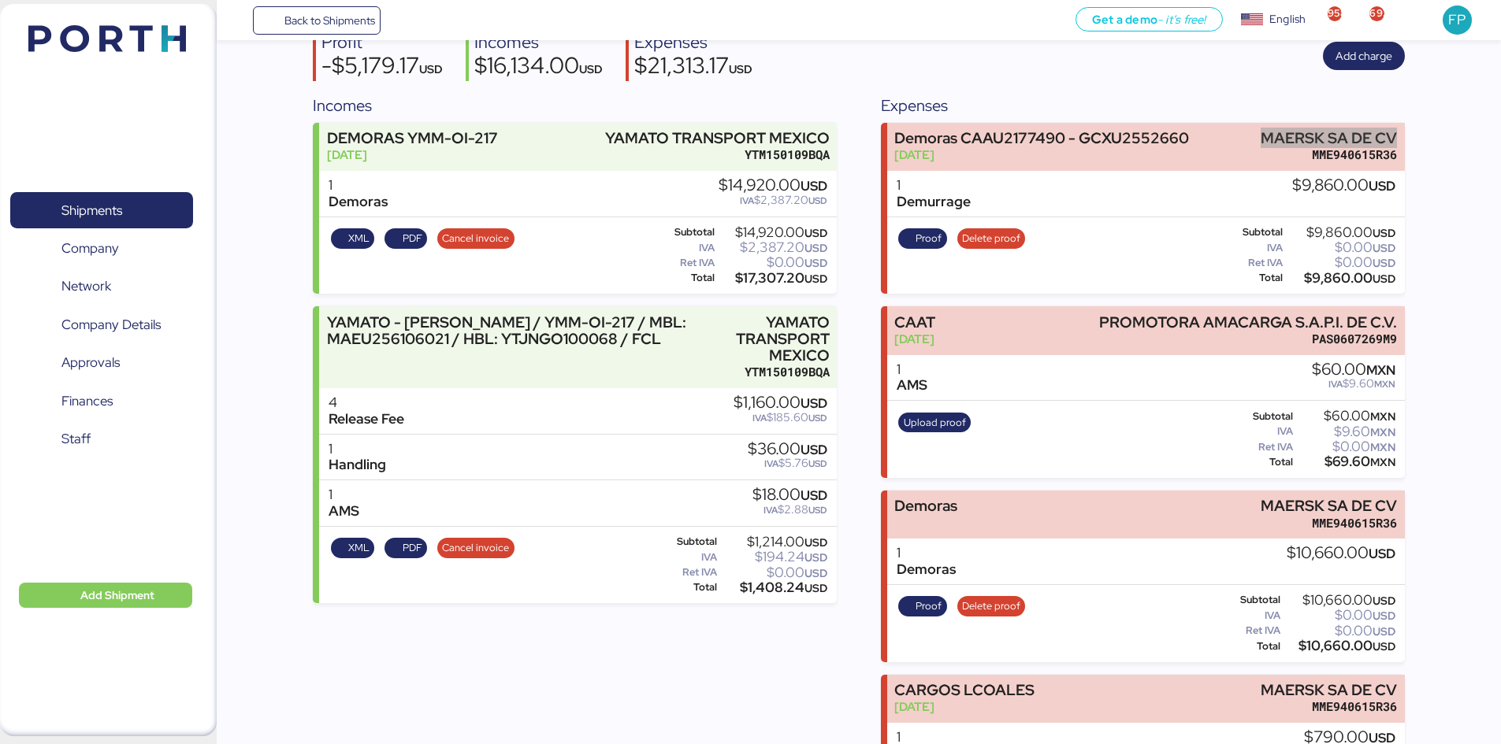
scroll to position [247, 0]
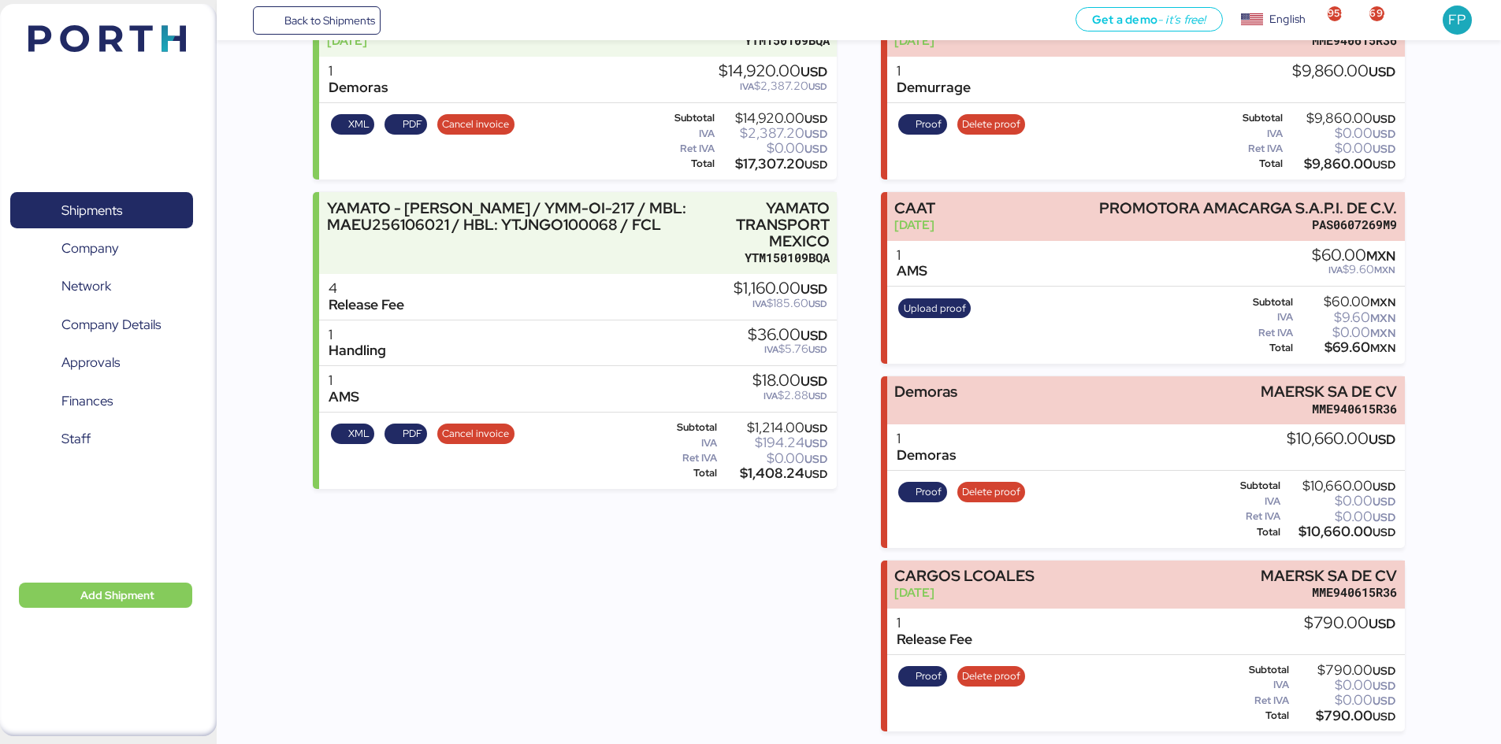
click at [1329, 531] on div "$10,660.00 USD" at bounding box center [1339, 532] width 112 height 12
copy div "10,660.00"
click at [941, 498] on span "Proof" at bounding box center [922, 492] width 49 height 20
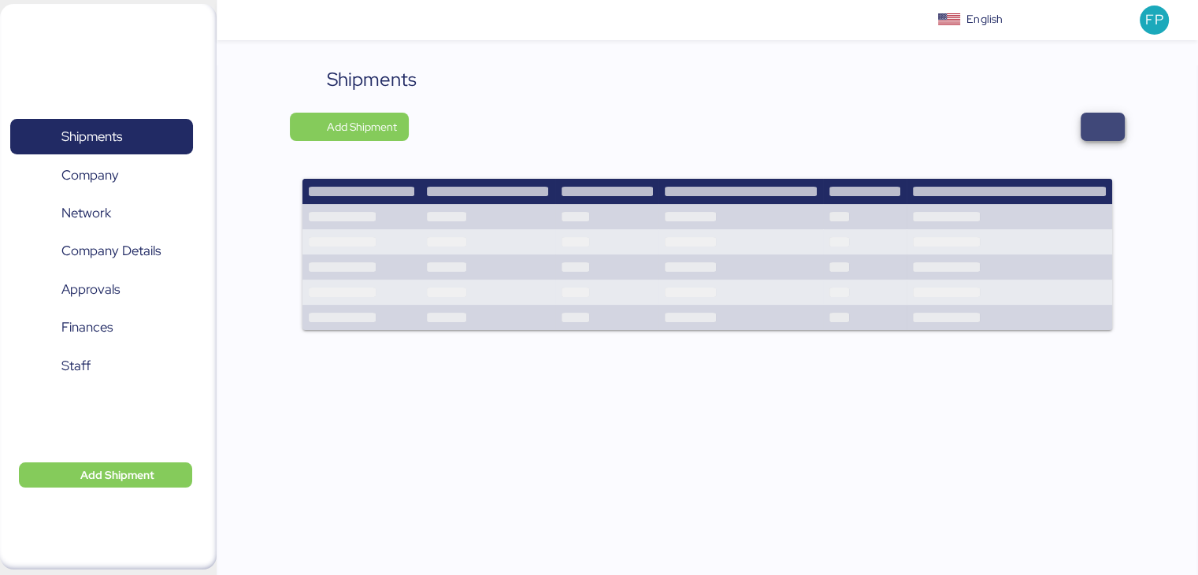
click at [1119, 128] on span "button" at bounding box center [1103, 127] width 44 height 28
click at [1109, 130] on span "button" at bounding box center [1102, 127] width 19 height 22
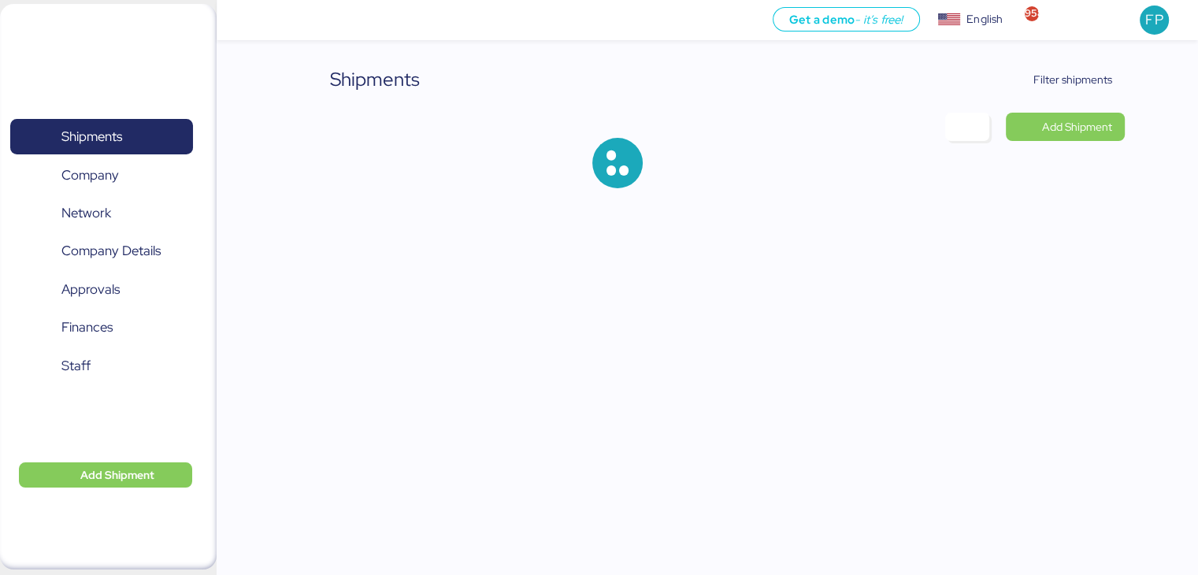
click at [1108, 128] on span "Add Shipment" at bounding box center [1077, 126] width 70 height 19
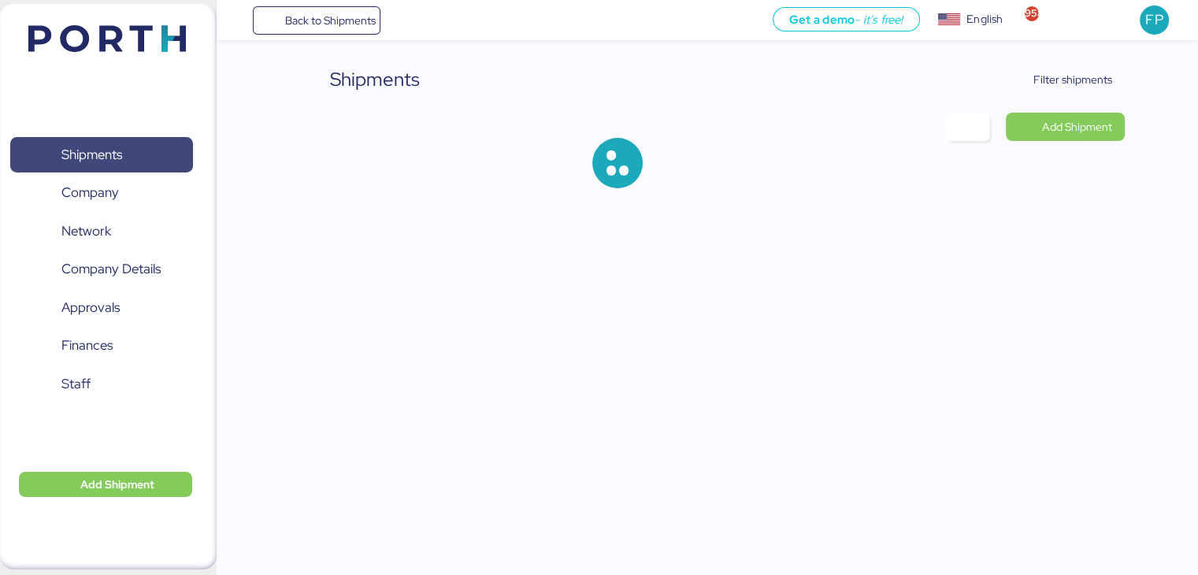
click at [154, 143] on span "Shipments" at bounding box center [101, 154] width 169 height 23
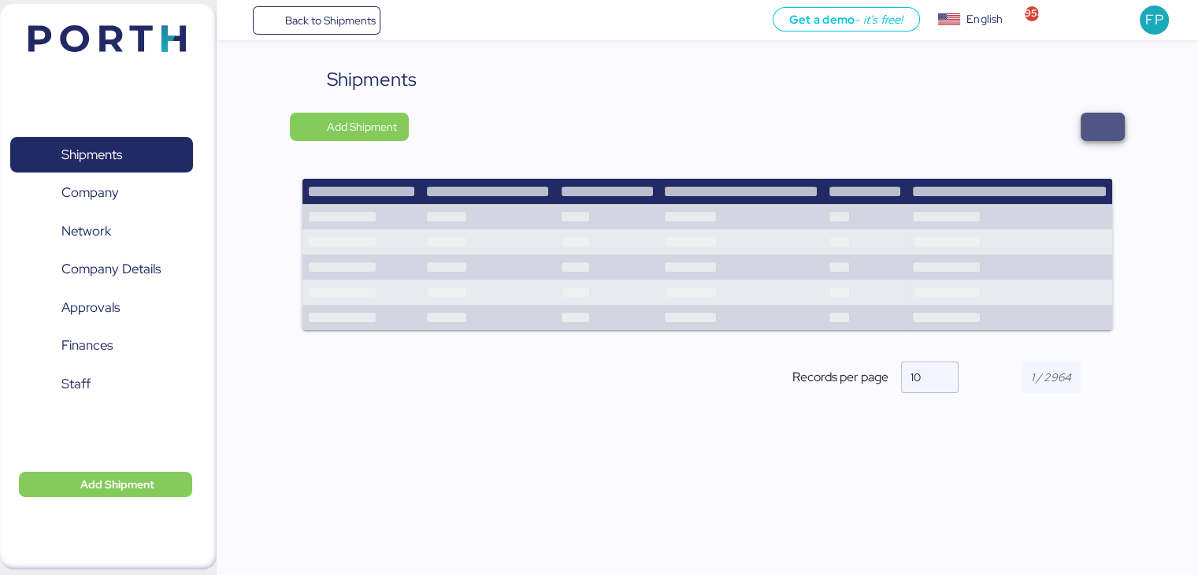
click at [1112, 129] on span "button" at bounding box center [1102, 127] width 19 height 22
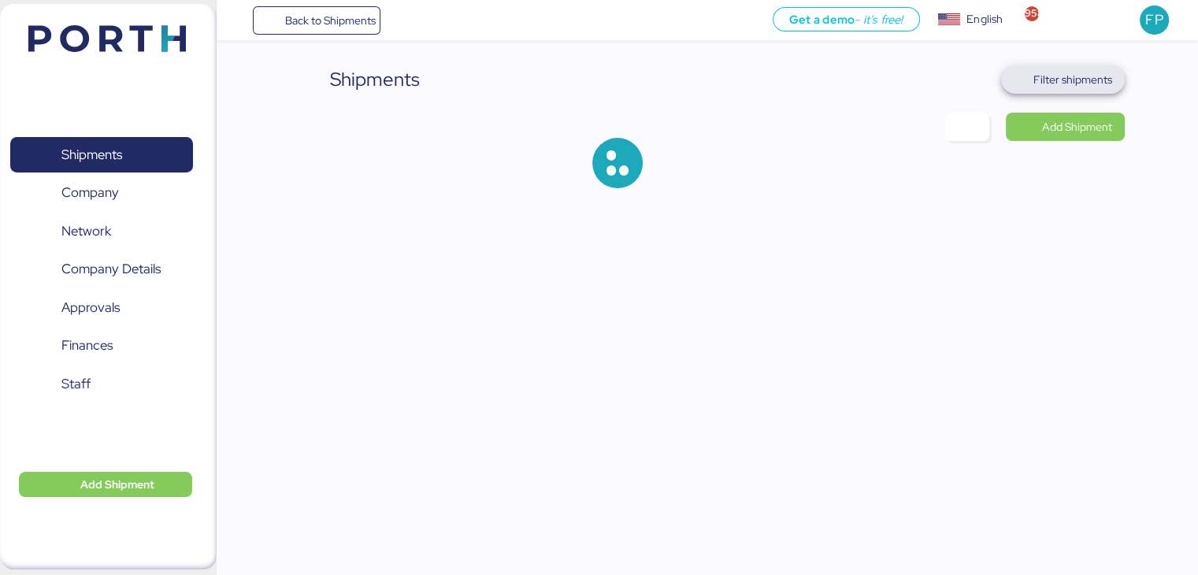
click at [1085, 80] on span "Filter shipments" at bounding box center [1073, 79] width 79 height 19
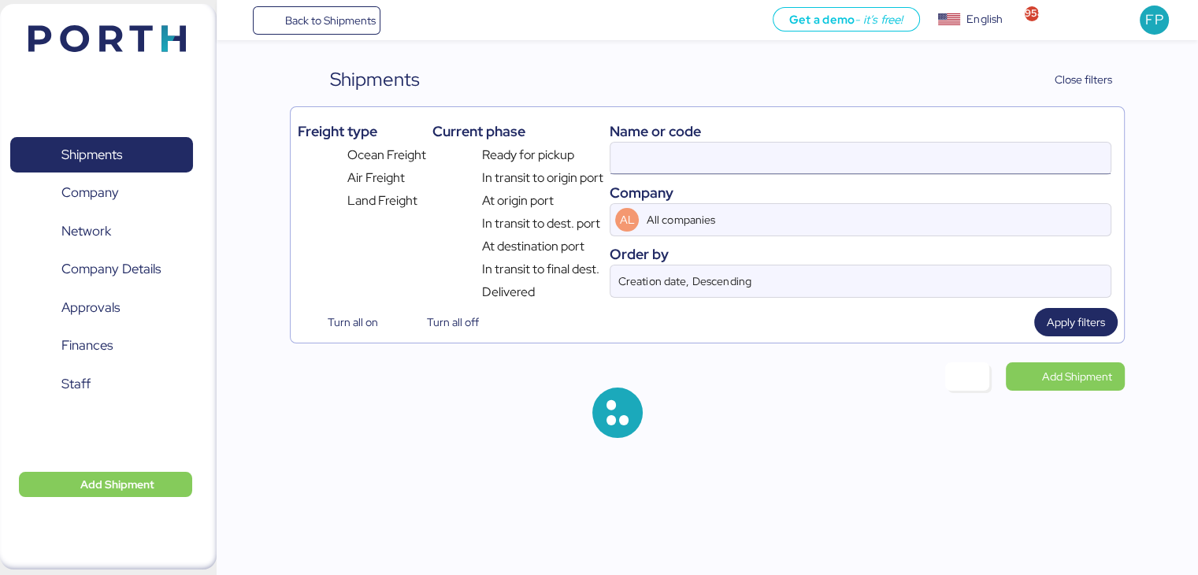
click at [650, 152] on input at bounding box center [860, 159] width 499 height 32
click at [645, 158] on input at bounding box center [860, 159] width 499 height 32
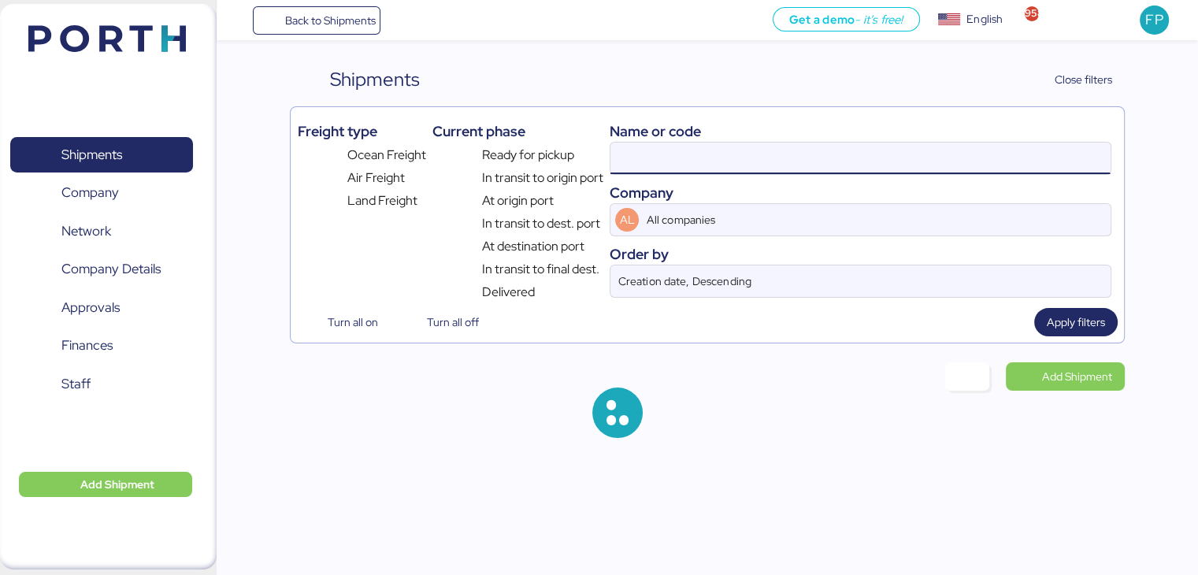
click at [644, 156] on input at bounding box center [860, 159] width 499 height 32
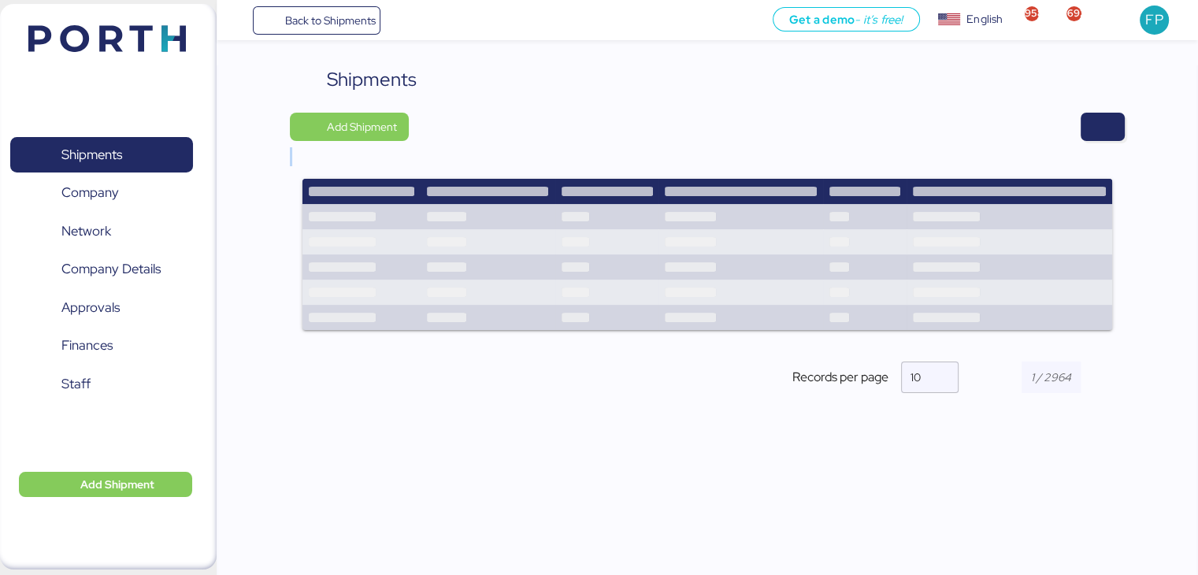
click at [644, 156] on div "Shipments Add Shipment Records per page 10" at bounding box center [707, 242] width 834 height 354
click at [1107, 137] on span "button" at bounding box center [1103, 127] width 44 height 28
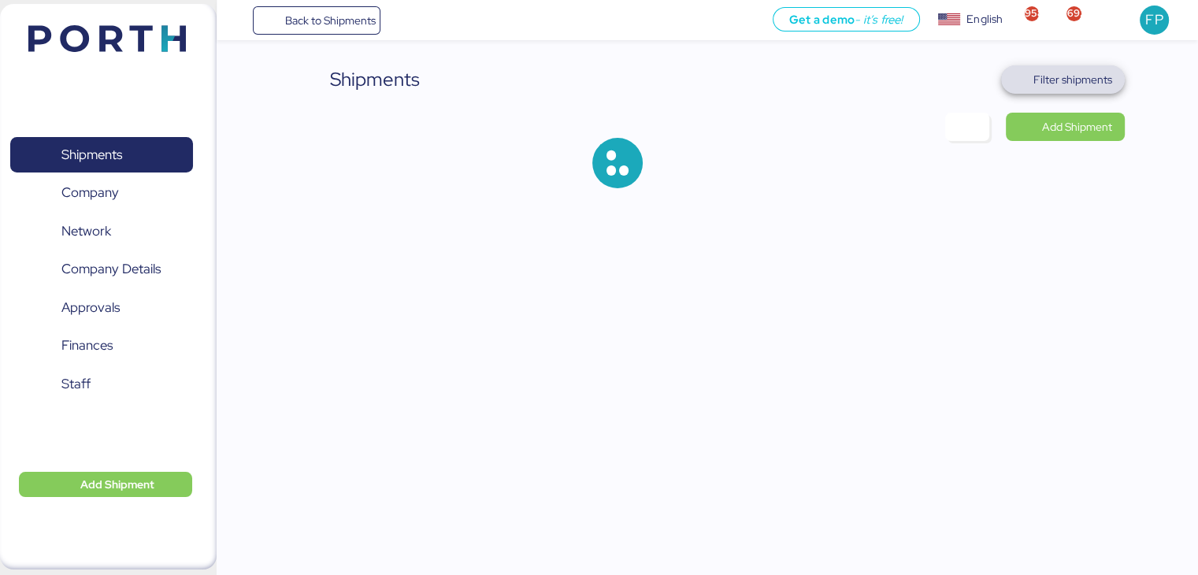
drag, startPoint x: 1081, startPoint y: 86, endPoint x: 970, endPoint y: 100, distance: 112.0
click at [1079, 86] on span "Filter shipments" at bounding box center [1073, 79] width 79 height 19
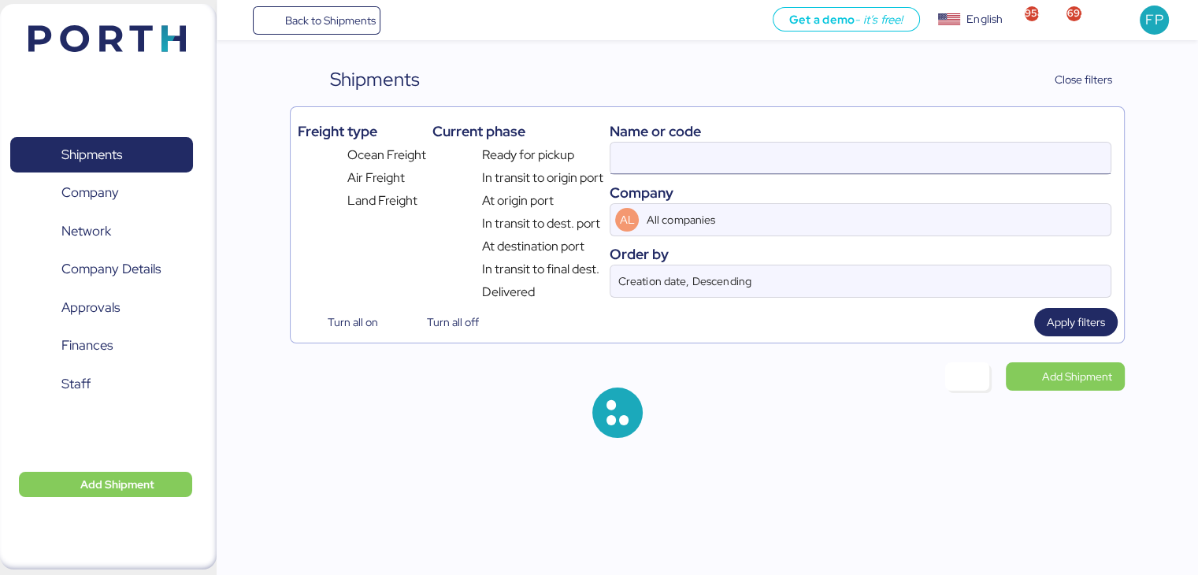
click at [619, 159] on input at bounding box center [860, 159] width 499 height 32
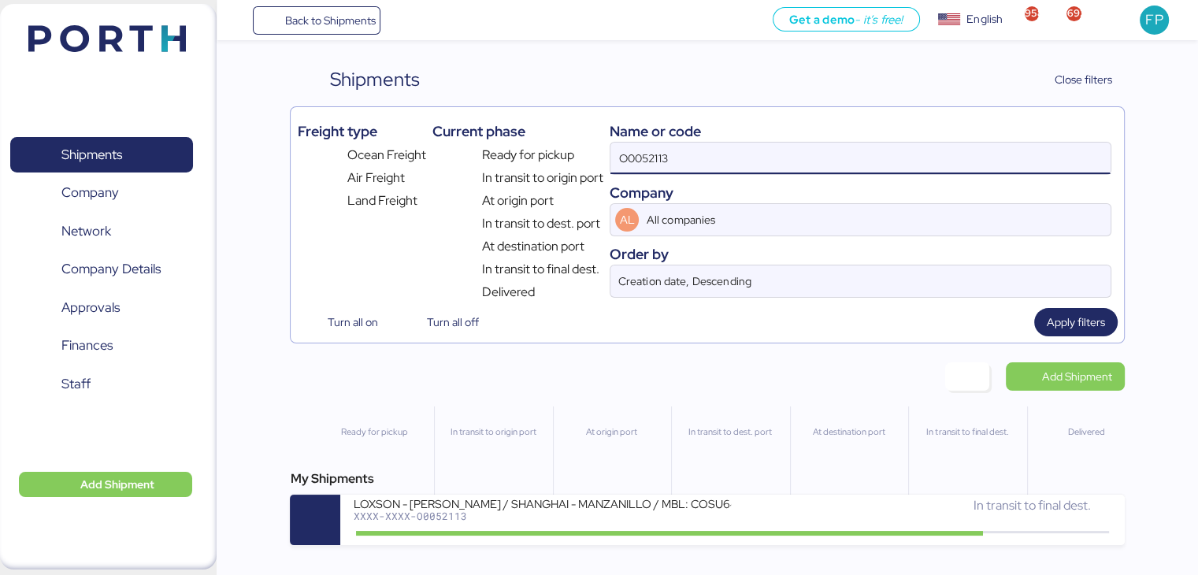
click at [628, 155] on input "O0052113" at bounding box center [860, 159] width 499 height 32
paste input "059"
type input "O0052059"
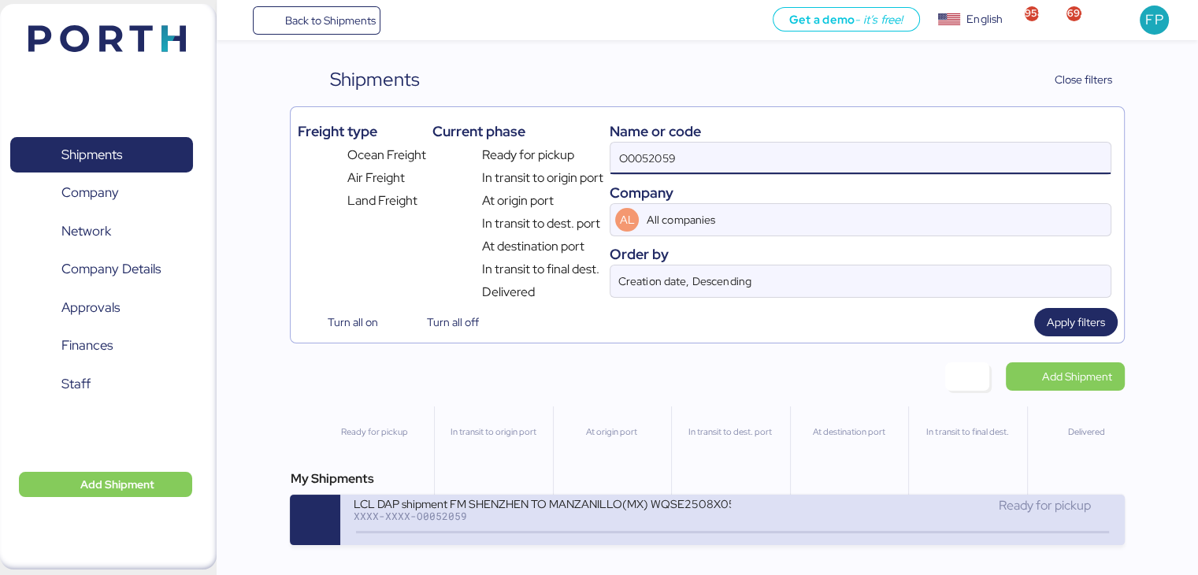
click at [515, 514] on div "XXXX-XXXX-O0052059" at bounding box center [542, 515] width 378 height 11
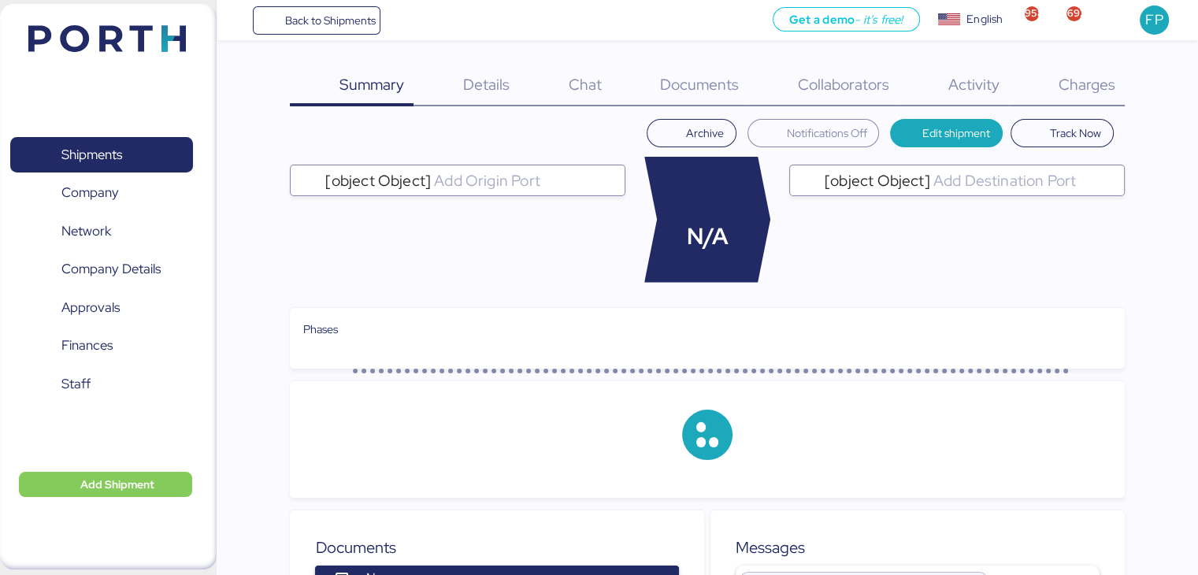
click at [1066, 91] on span "Charges" at bounding box center [1086, 84] width 57 height 20
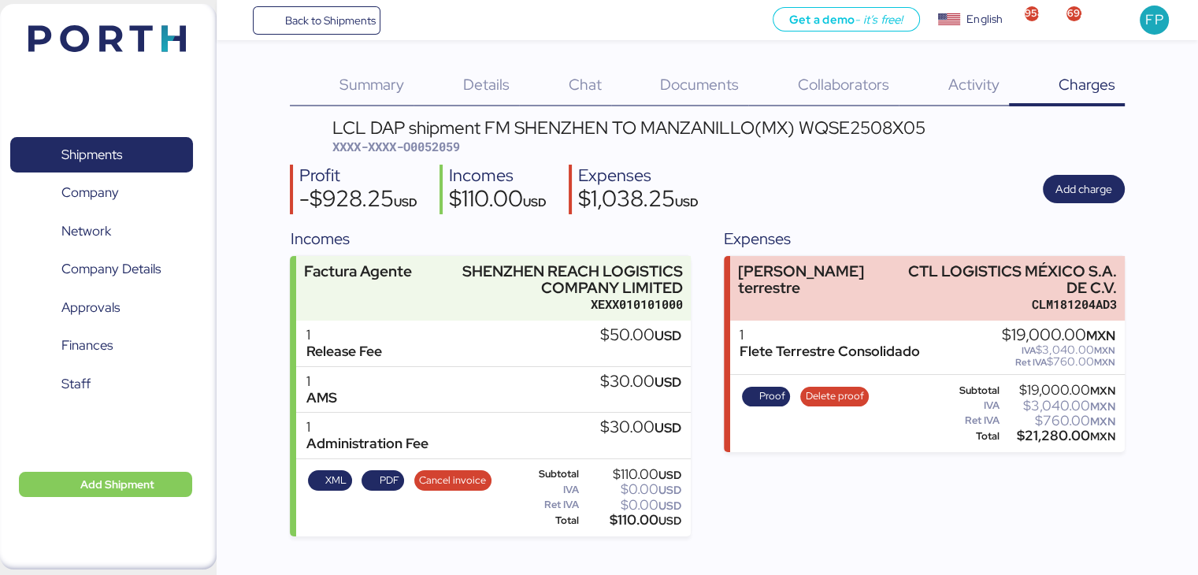
click at [454, 150] on span "XXXX-XXXX-O0052059" at bounding box center [396, 147] width 128 height 16
copy span "O0052059"
click at [59, 160] on span "Shipments" at bounding box center [101, 154] width 169 height 23
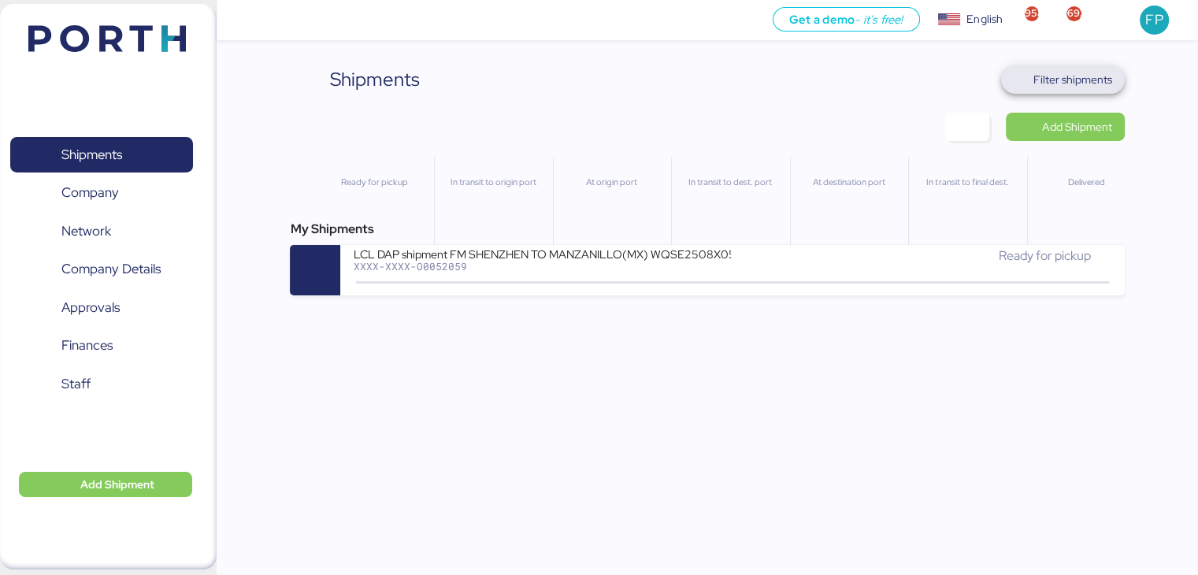
click at [1058, 82] on span "Filter shipments" at bounding box center [1073, 79] width 79 height 19
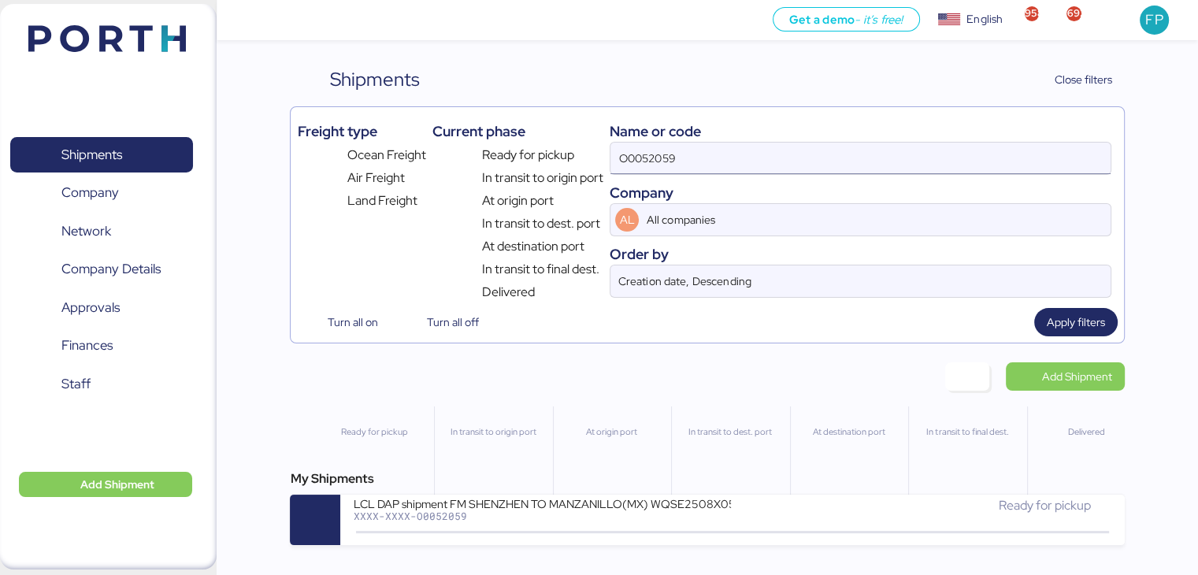
click at [628, 152] on input "O0052059" at bounding box center [860, 159] width 499 height 32
paste input "A0052197"
type input "A0052197"
click at [555, 527] on div "YAMATO - AHRESTY / NRT - GDL / YMM-AI-206 XXXX-XXXX-A0052197" at bounding box center [543, 513] width 380 height 34
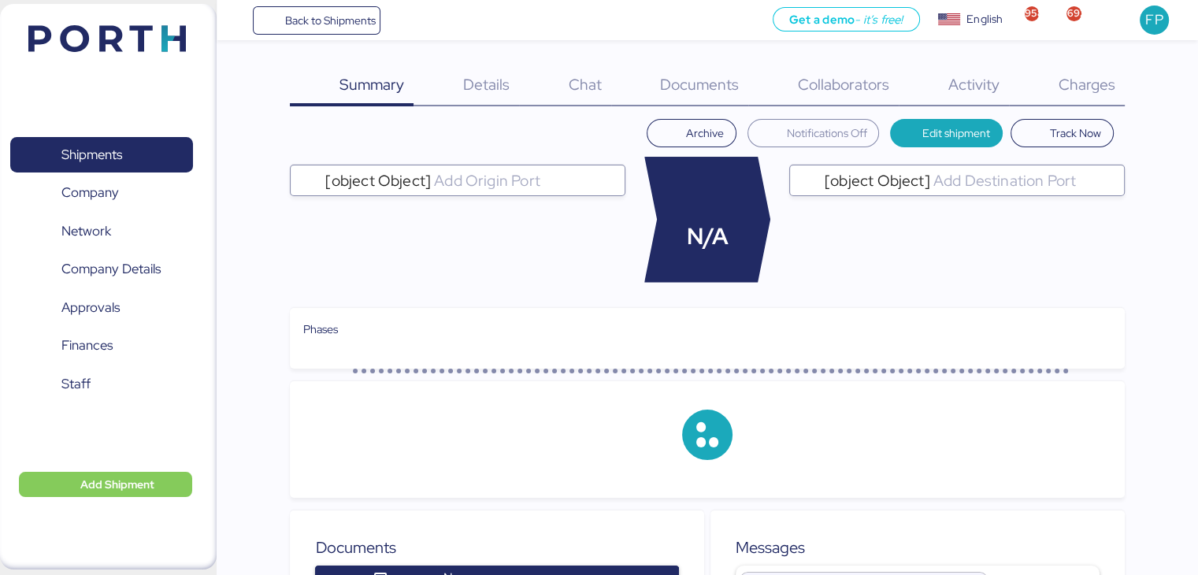
click at [1093, 101] on div "Charges 0" at bounding box center [1067, 85] width 116 height 41
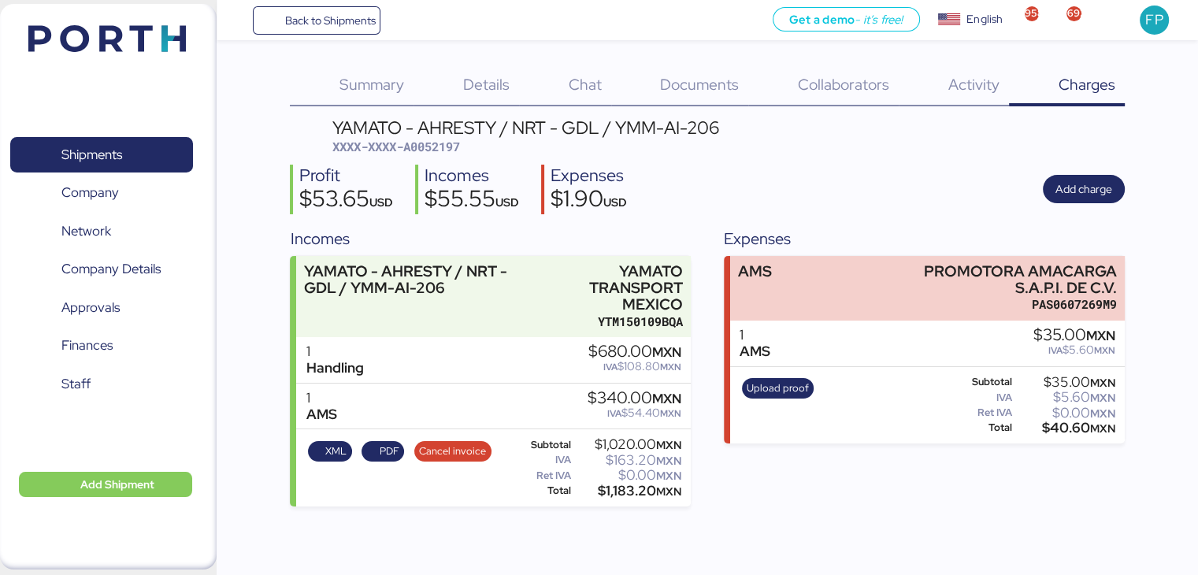
click at [451, 150] on span "XXXX-XXXX-A0052197" at bounding box center [396, 147] width 128 height 16
copy span "A0052197"
click at [628, 497] on div "$1,183.20 MXN" at bounding box center [627, 491] width 107 height 12
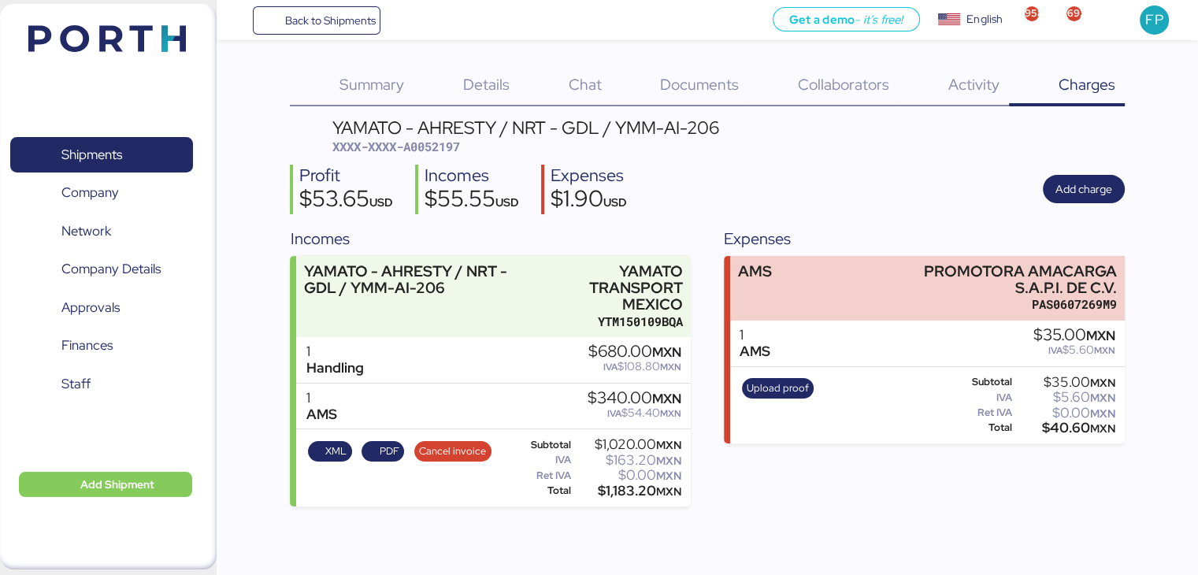
copy div "1,183.20"
drag, startPoint x: 727, startPoint y: 128, endPoint x: 617, endPoint y: 129, distance: 110.3
click at [617, 129] on header "YAMATO - AHRESTY / NRT - GDL / YMM-AI-206 XXXX-XXXX-A0052197" at bounding box center [707, 137] width 834 height 37
copy div "YMM-AI-206"
click at [399, 448] on span "PDF" at bounding box center [390, 451] width 20 height 17
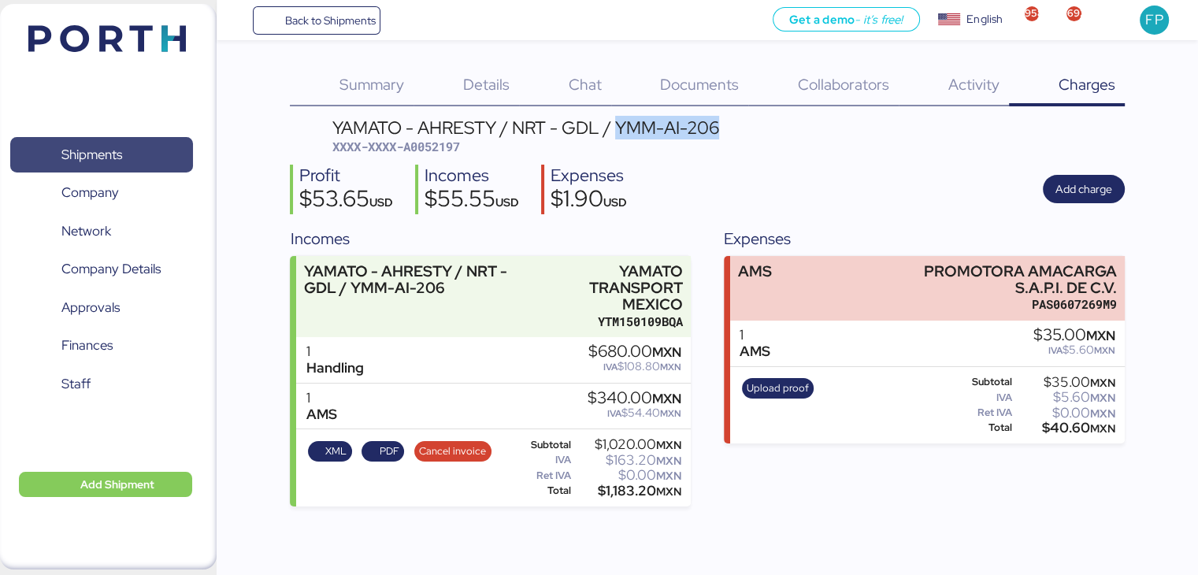
click at [137, 147] on span "Shipments" at bounding box center [101, 154] width 169 height 23
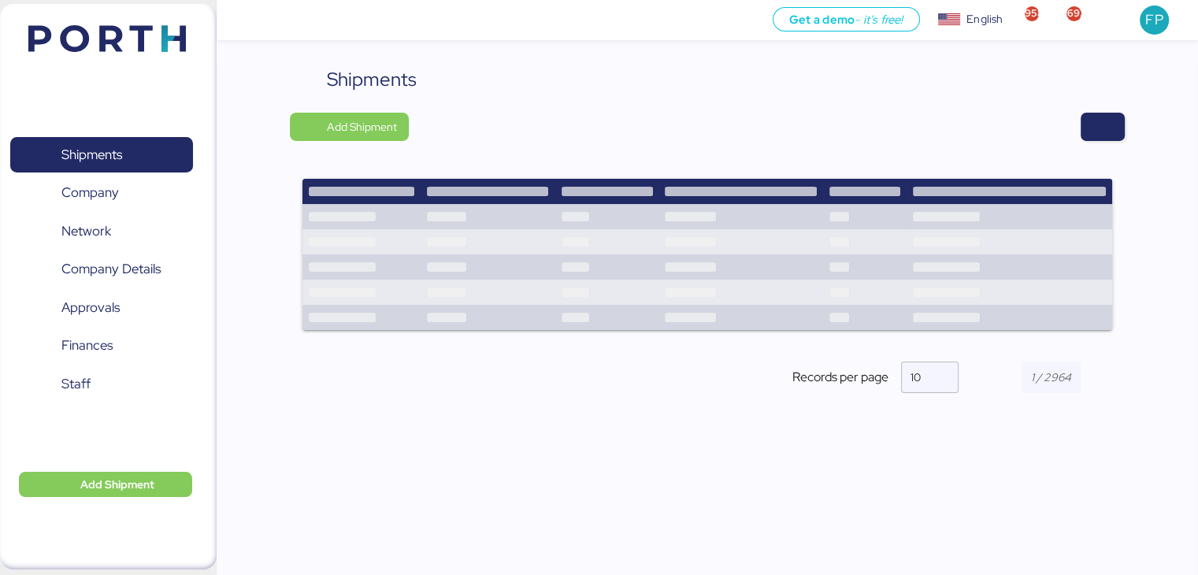
click at [1076, 138] on div at bounding box center [772, 127] width 704 height 28
click at [1090, 136] on span "button" at bounding box center [1103, 127] width 44 height 28
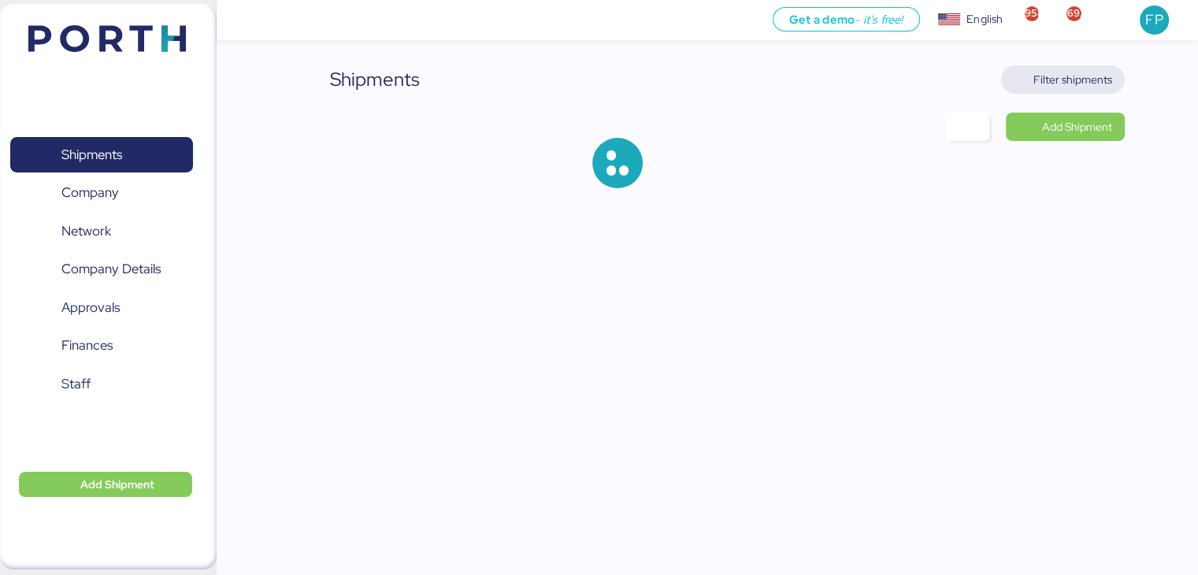
click at [1074, 90] on span "Filter shipments" at bounding box center [1063, 80] width 98 height 22
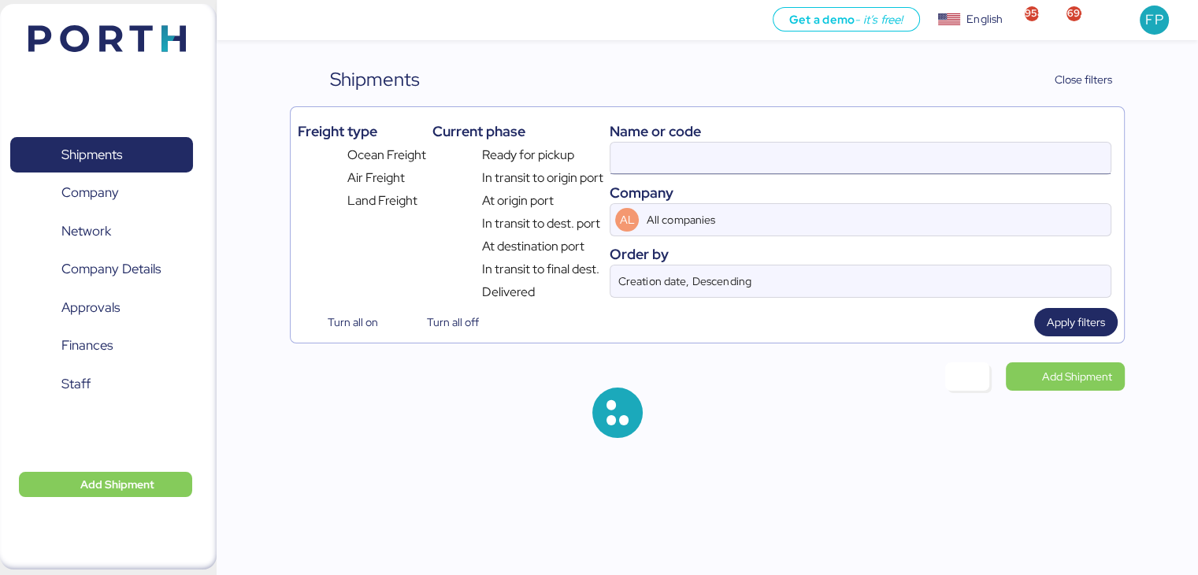
click at [641, 162] on input at bounding box center [860, 159] width 499 height 32
click at [640, 139] on div "Name or code" at bounding box center [860, 131] width 501 height 21
click at [643, 141] on div "Name or code Company AL All companies Order by Creation date, Descending" at bounding box center [860, 207] width 501 height 188
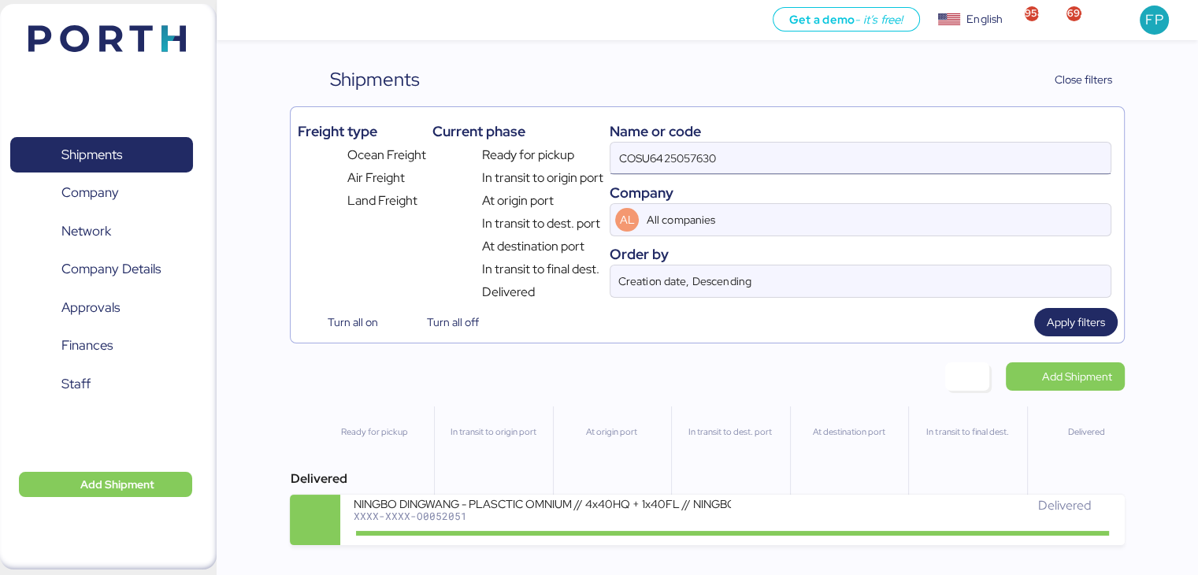
click at [655, 161] on input "COSU6425057630" at bounding box center [860, 159] width 499 height 32
paste input "O0051938"
type input "O0051938"
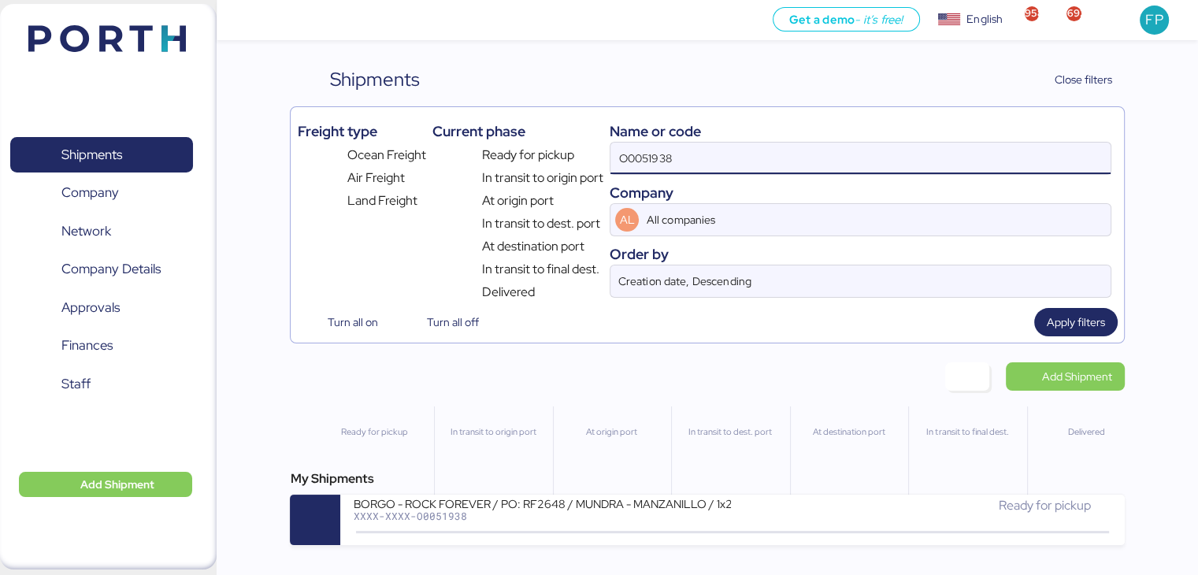
click at [514, 488] on div "My Shipments" at bounding box center [707, 479] width 834 height 19
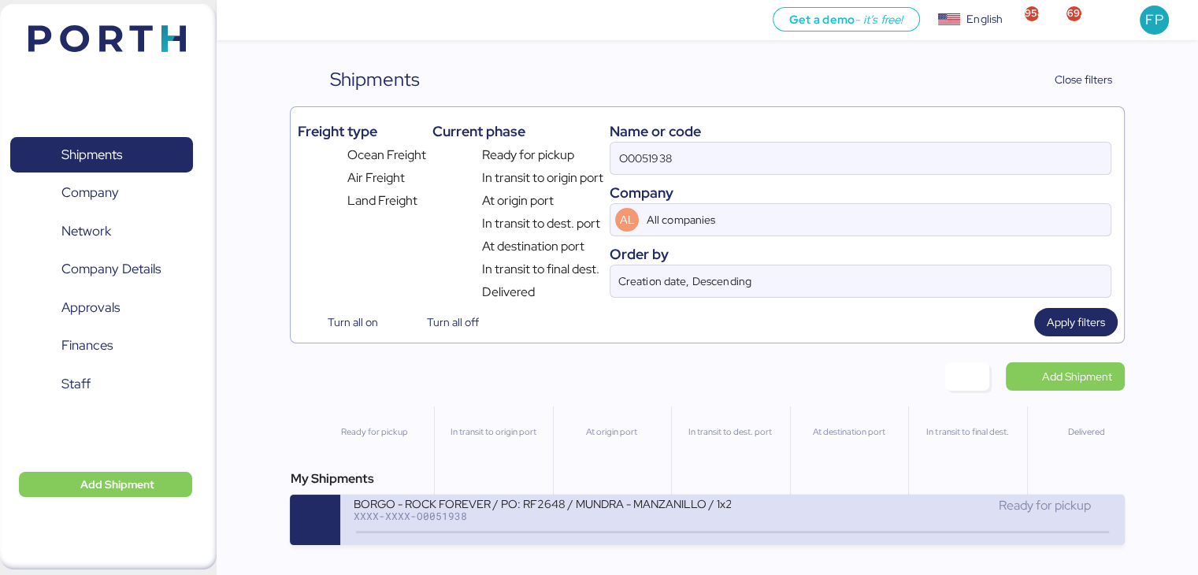
click at [518, 499] on div "BORGO - ROCK FOREVER / PO: RF2648 / MUNDRA - MANZANILLO / 1x20 / TARJUL" at bounding box center [542, 502] width 378 height 13
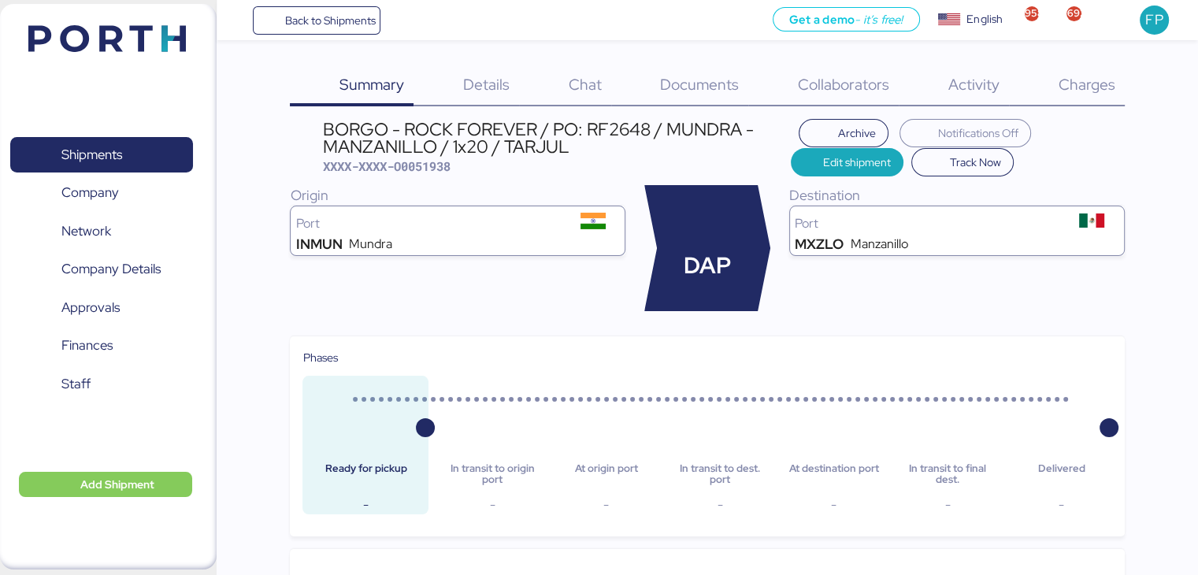
click at [1067, 82] on span "Charges" at bounding box center [1086, 84] width 57 height 20
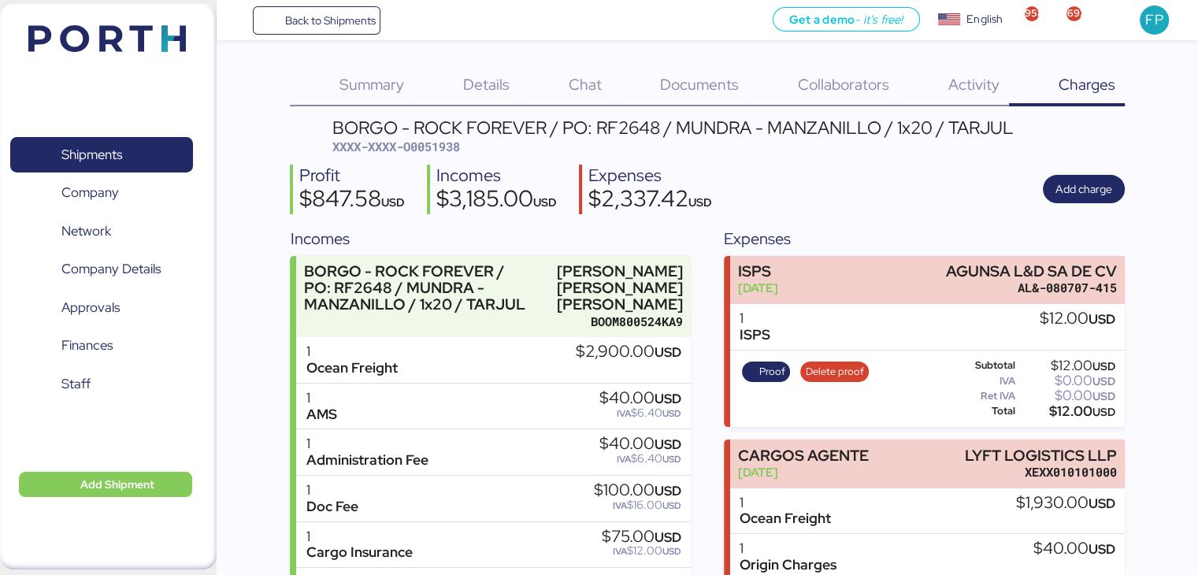
click at [500, 89] on span "Details" at bounding box center [486, 84] width 46 height 20
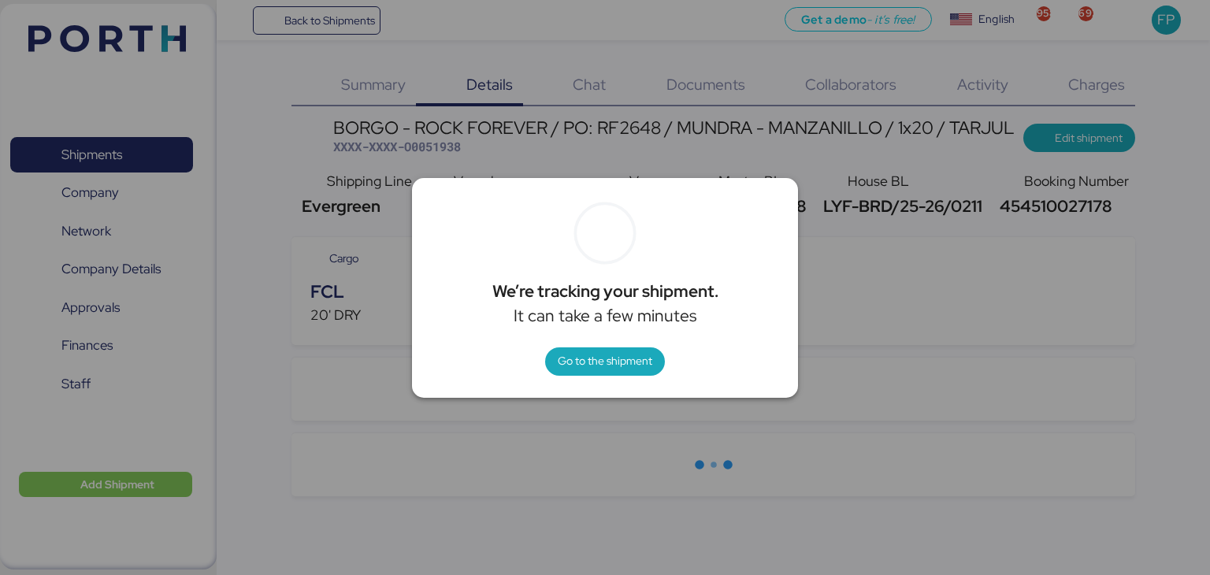
click at [751, 164] on div at bounding box center [605, 287] width 1210 height 575
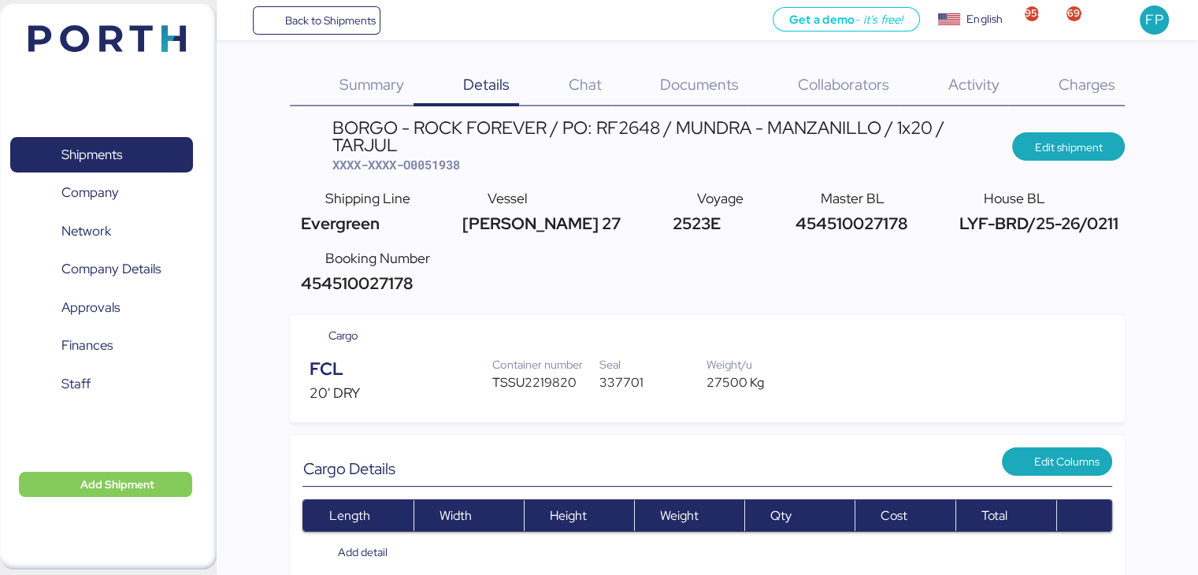
click at [533, 373] on div "TSSU2219820" at bounding box center [545, 382] width 107 height 19
copy div "TSSU2219820"
drag, startPoint x: 800, startPoint y: 221, endPoint x: 961, endPoint y: 221, distance: 160.7
click at [961, 221] on span "LYF-BRD/25-26/0211" at bounding box center [1036, 223] width 163 height 21
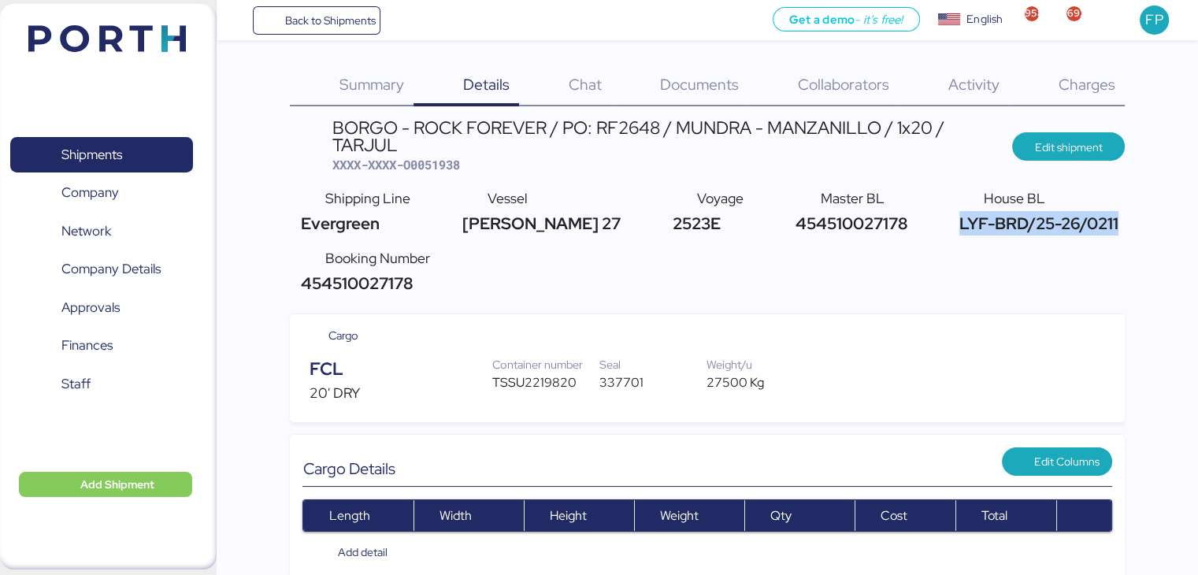
copy span "LYF-BRD/25-26/0211"
click at [1099, 92] on span "Charges" at bounding box center [1086, 84] width 57 height 20
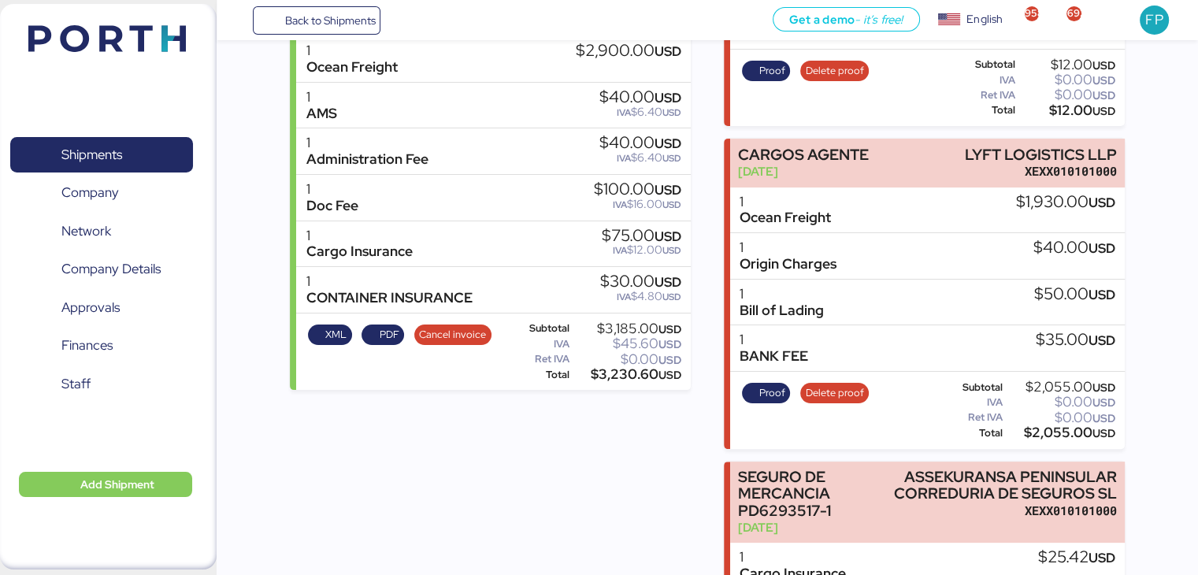
scroll to position [158, 0]
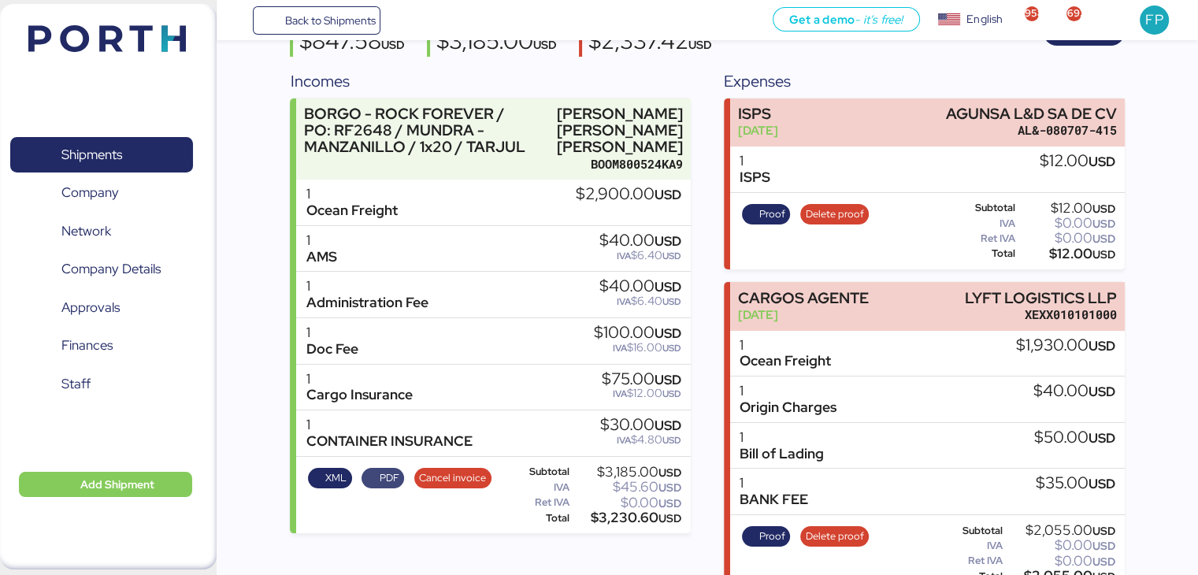
click at [381, 487] on span "PDF" at bounding box center [390, 478] width 20 height 17
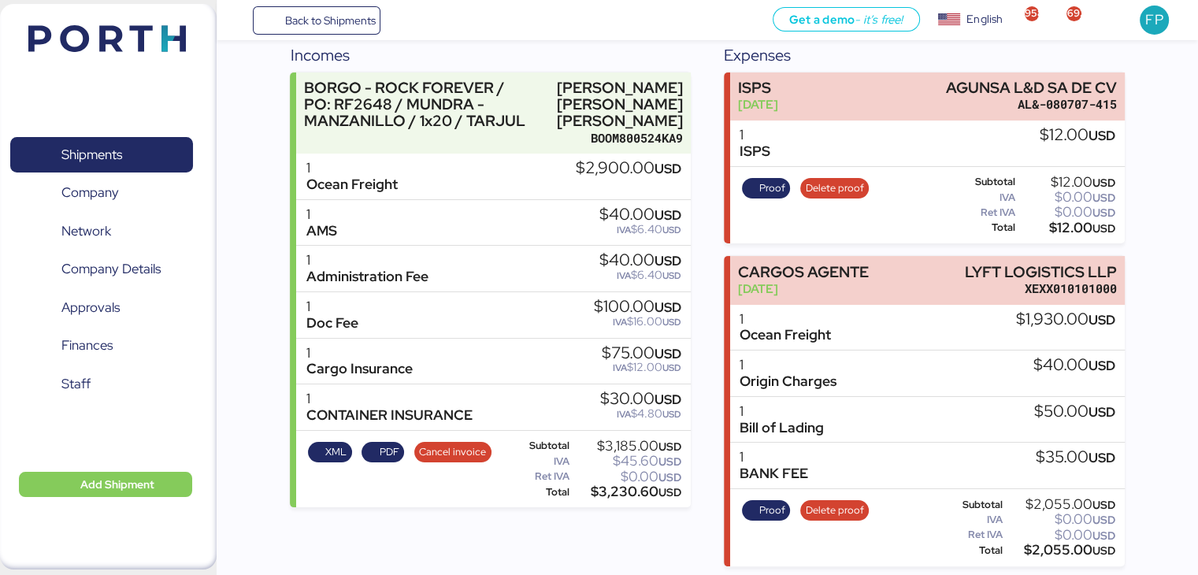
scroll to position [79, 0]
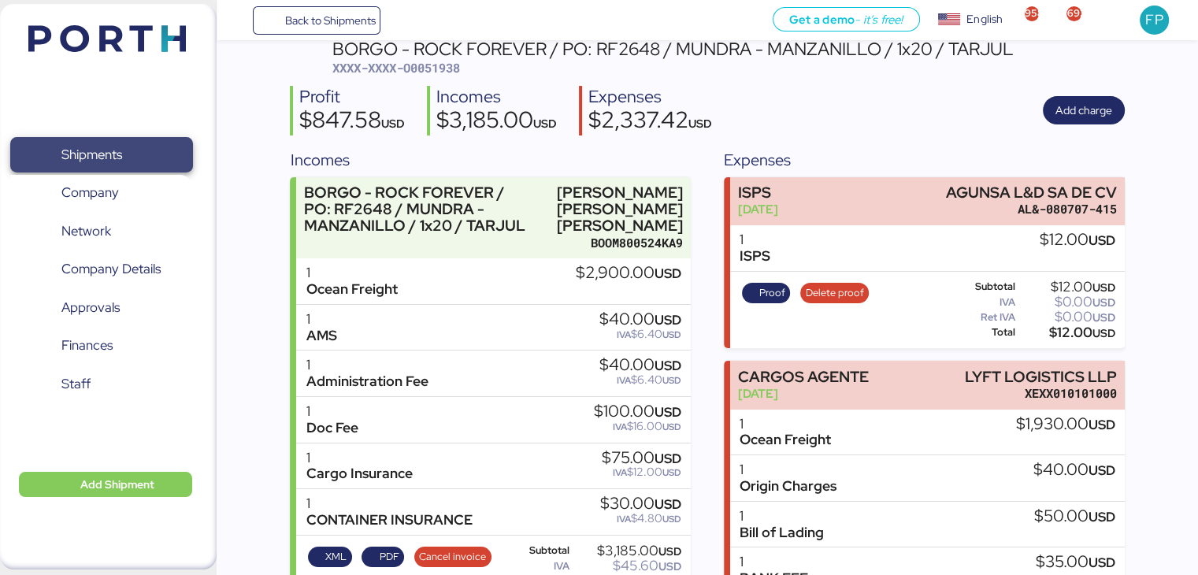
click at [110, 161] on span "Shipments" at bounding box center [91, 154] width 61 height 23
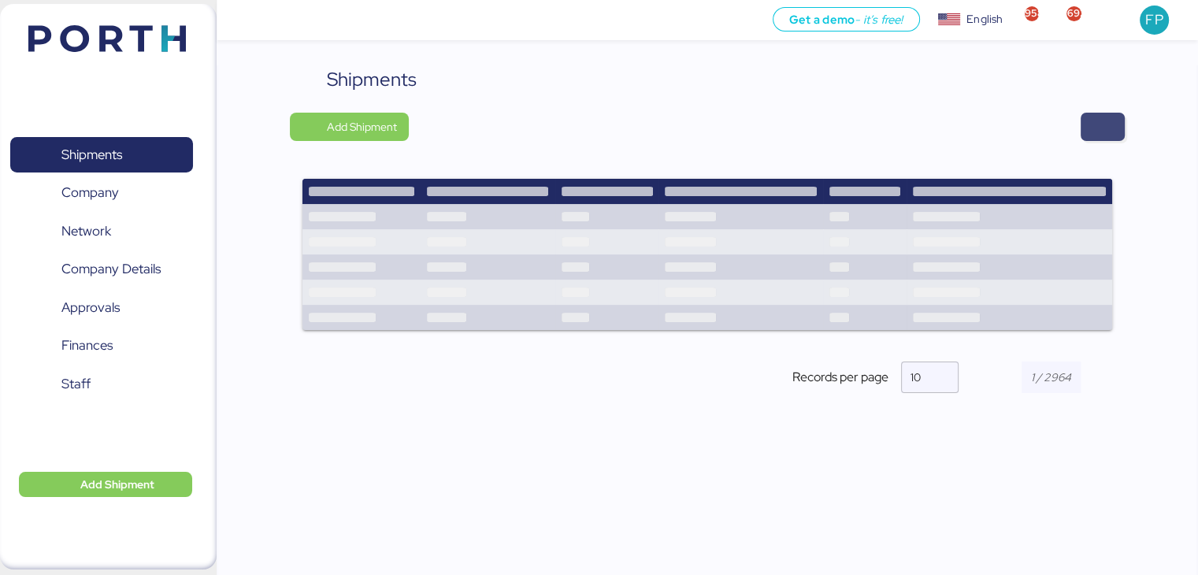
click at [1092, 133] on span "button" at bounding box center [1103, 127] width 44 height 28
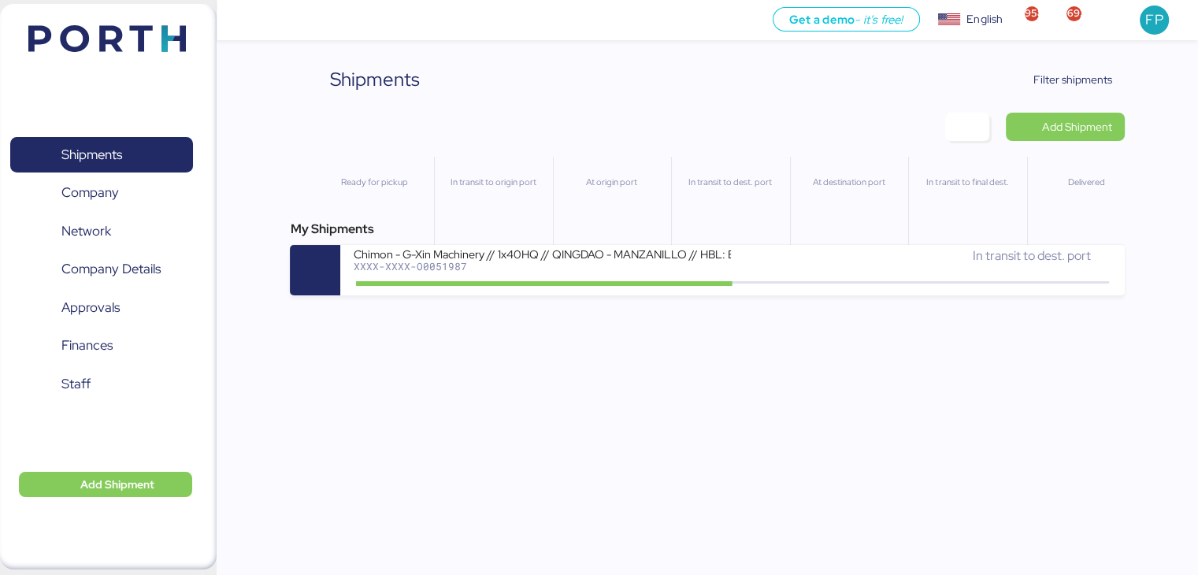
click at [1083, 64] on div "Shipments Clear Filters Filter shipments Add Shipment Ready for pickup In trans…" at bounding box center [599, 147] width 1198 height 295
click at [1076, 73] on span "Filter shipments" at bounding box center [1073, 79] width 79 height 19
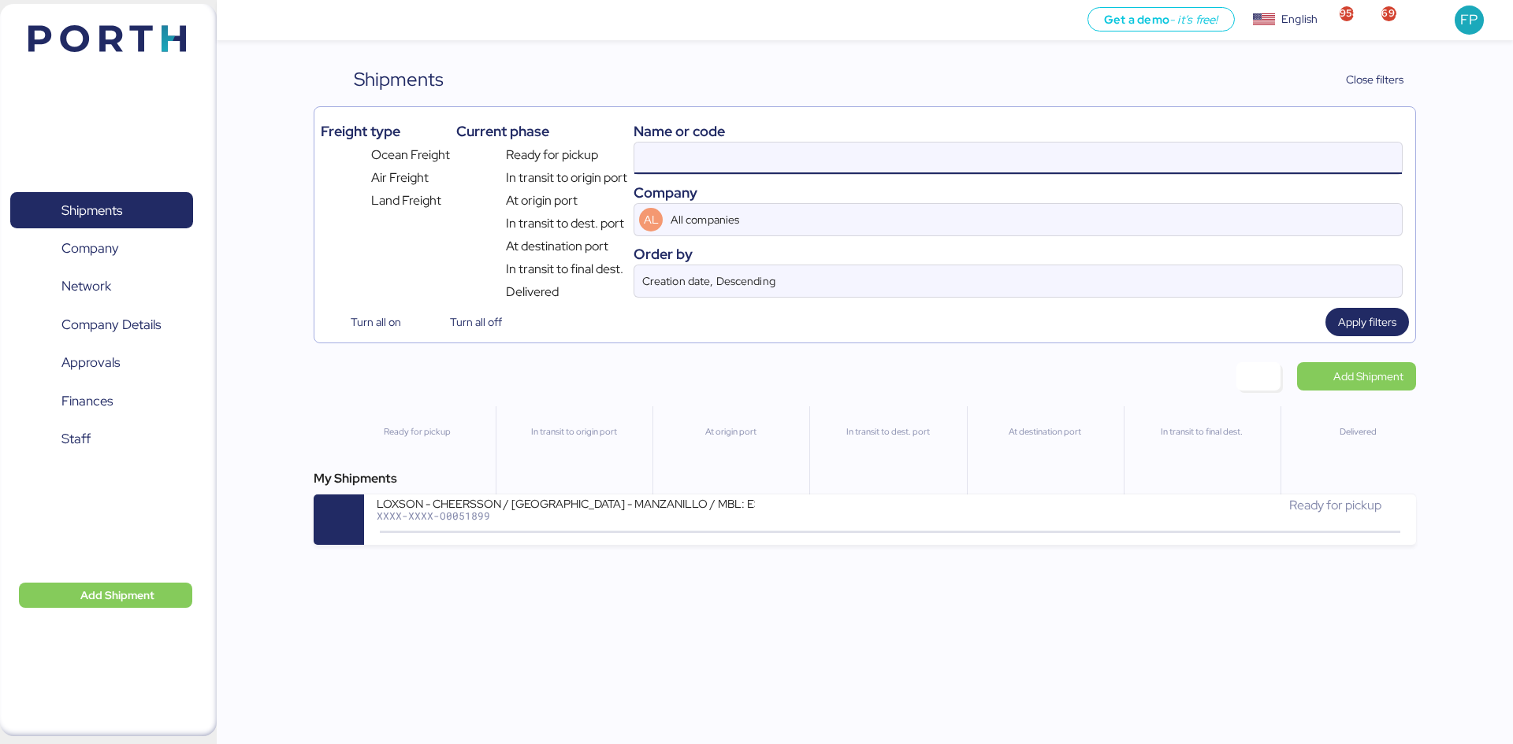
type input "5"
type input "52090"
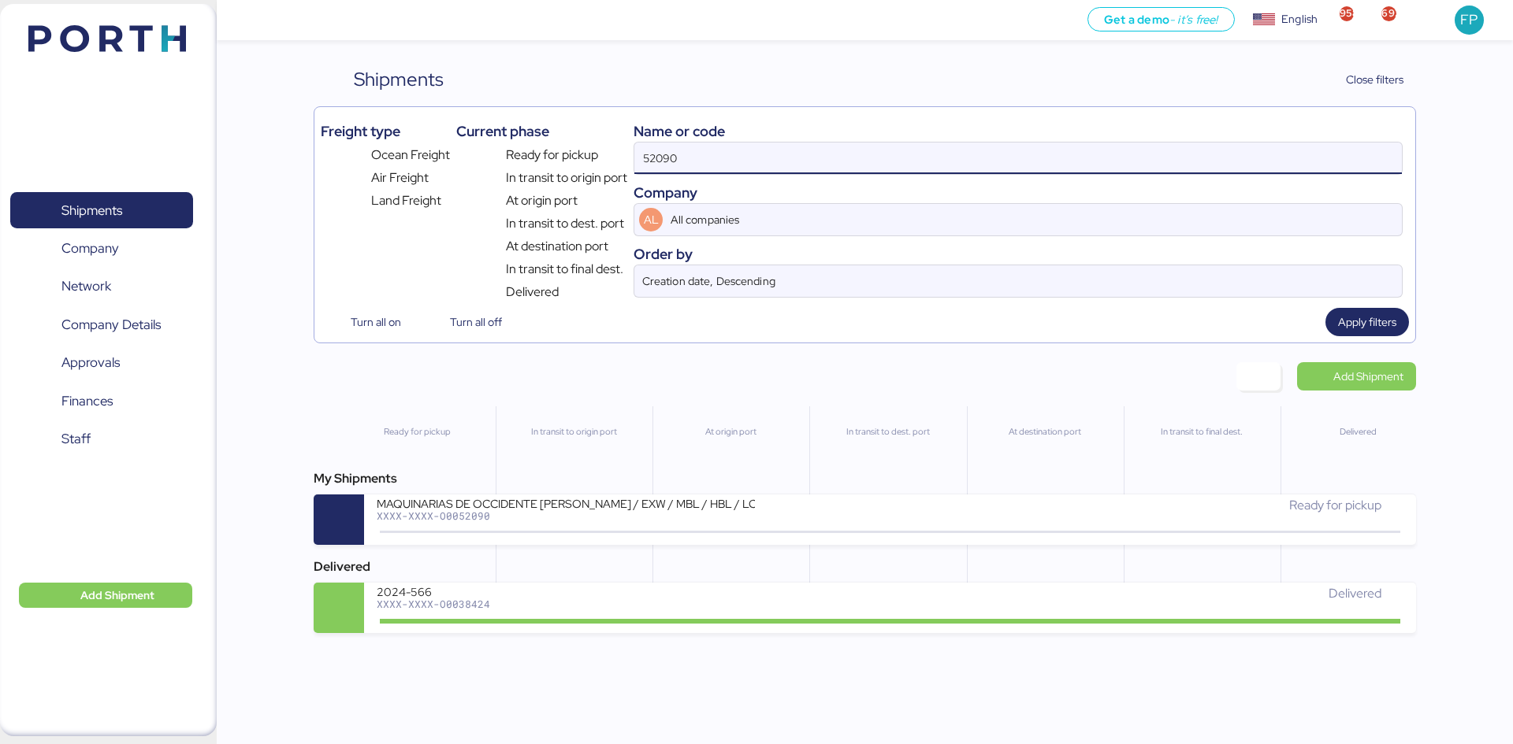
click at [566, 503] on div "MAQUINARIAS DE OCCIDENTE [PERSON_NAME] / EXW / MBL / HBL / LCL" at bounding box center [566, 502] width 378 height 13
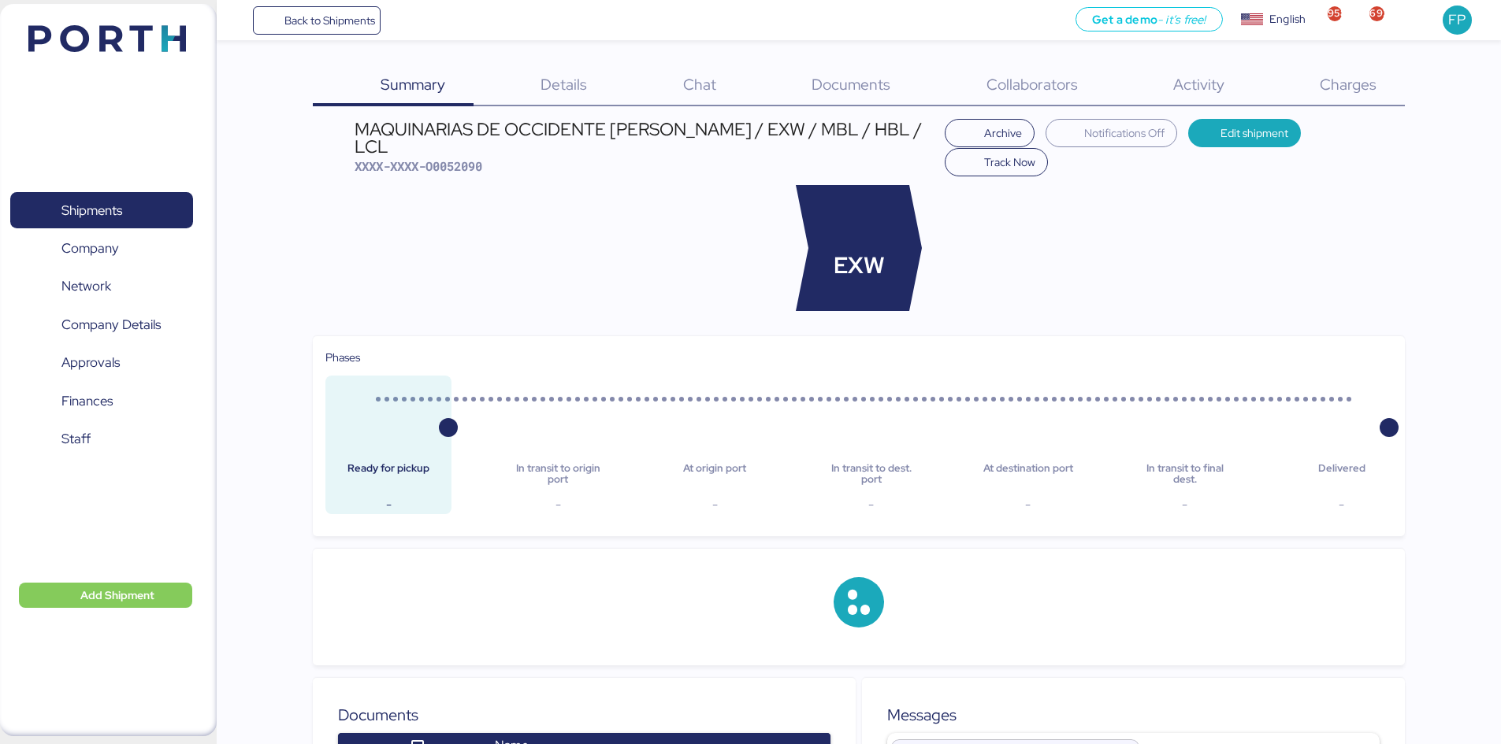
click at [1363, 91] on span "Charges" at bounding box center [1348, 84] width 57 height 20
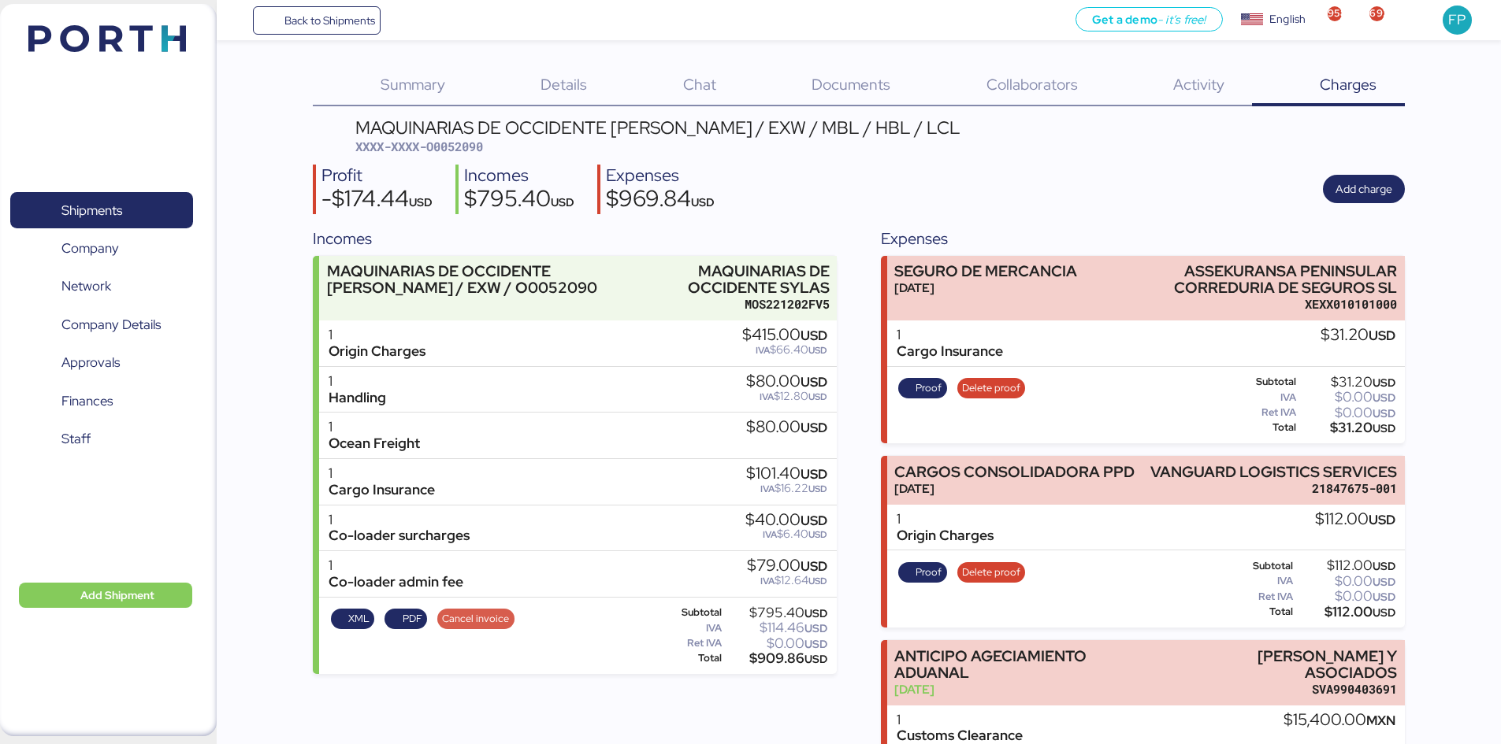
click at [489, 617] on span "Cancel invoice" at bounding box center [475, 619] width 67 height 17
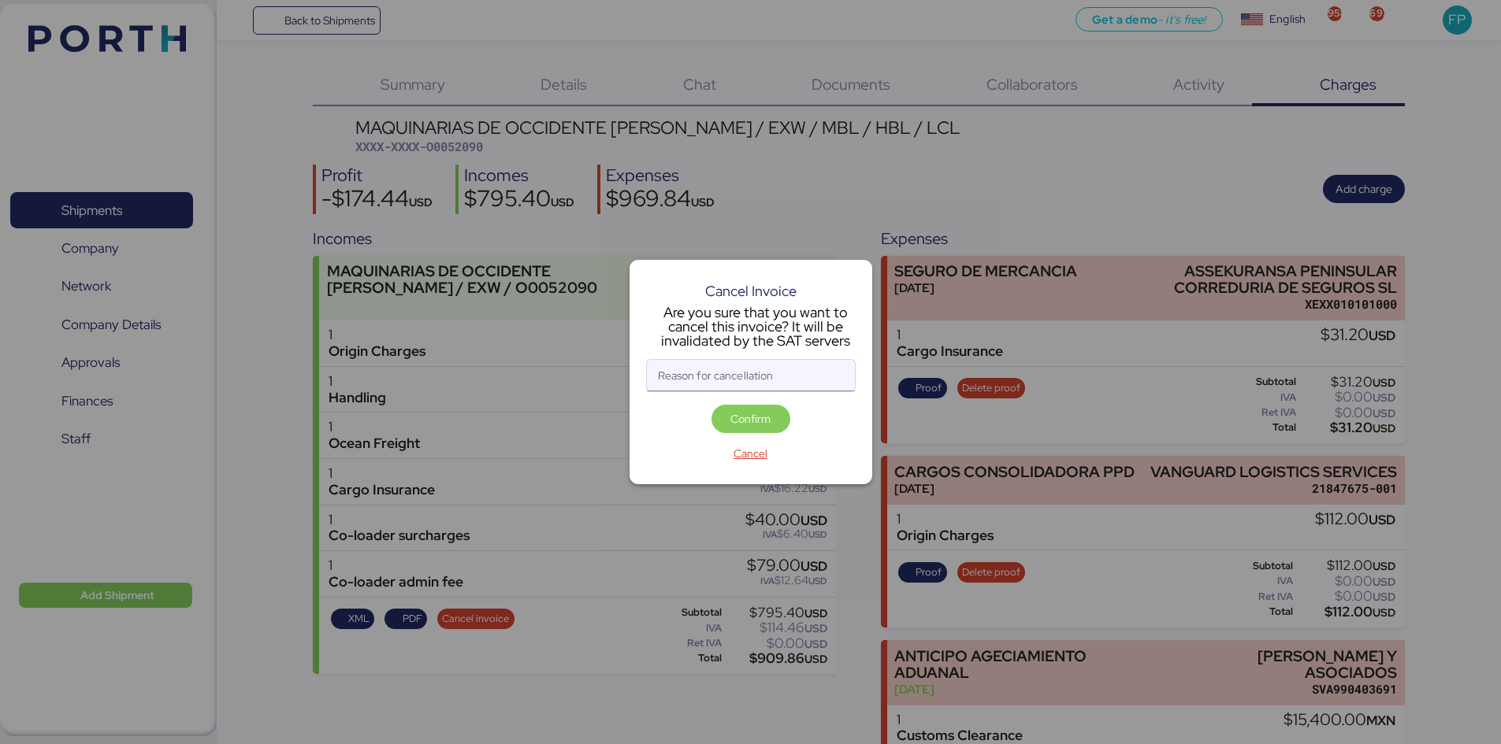
click at [752, 383] on input "Reason for cancellation" at bounding box center [751, 376] width 208 height 32
type input "monto incorrecto"
click at [771, 425] on span "Confirm" at bounding box center [751, 419] width 54 height 22
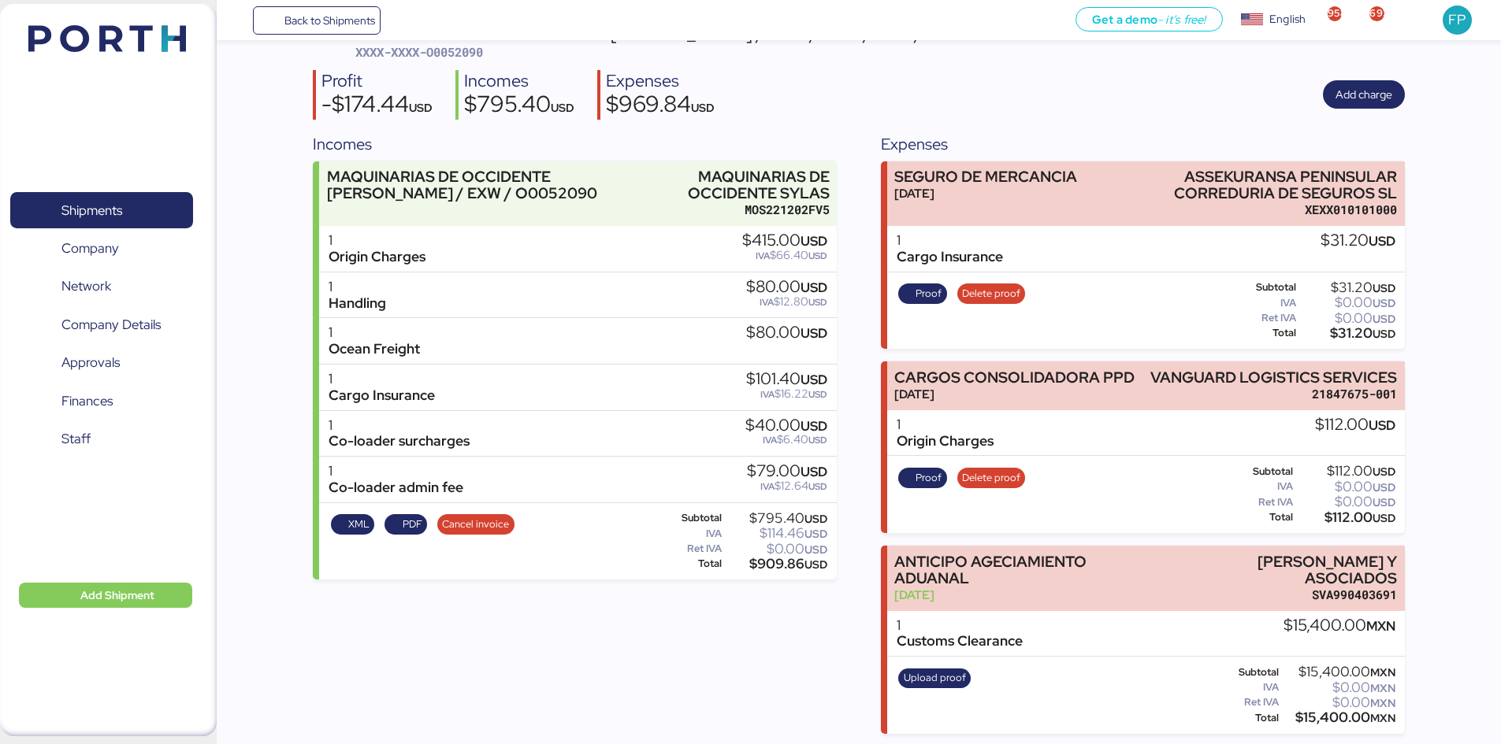
scroll to position [97, 0]
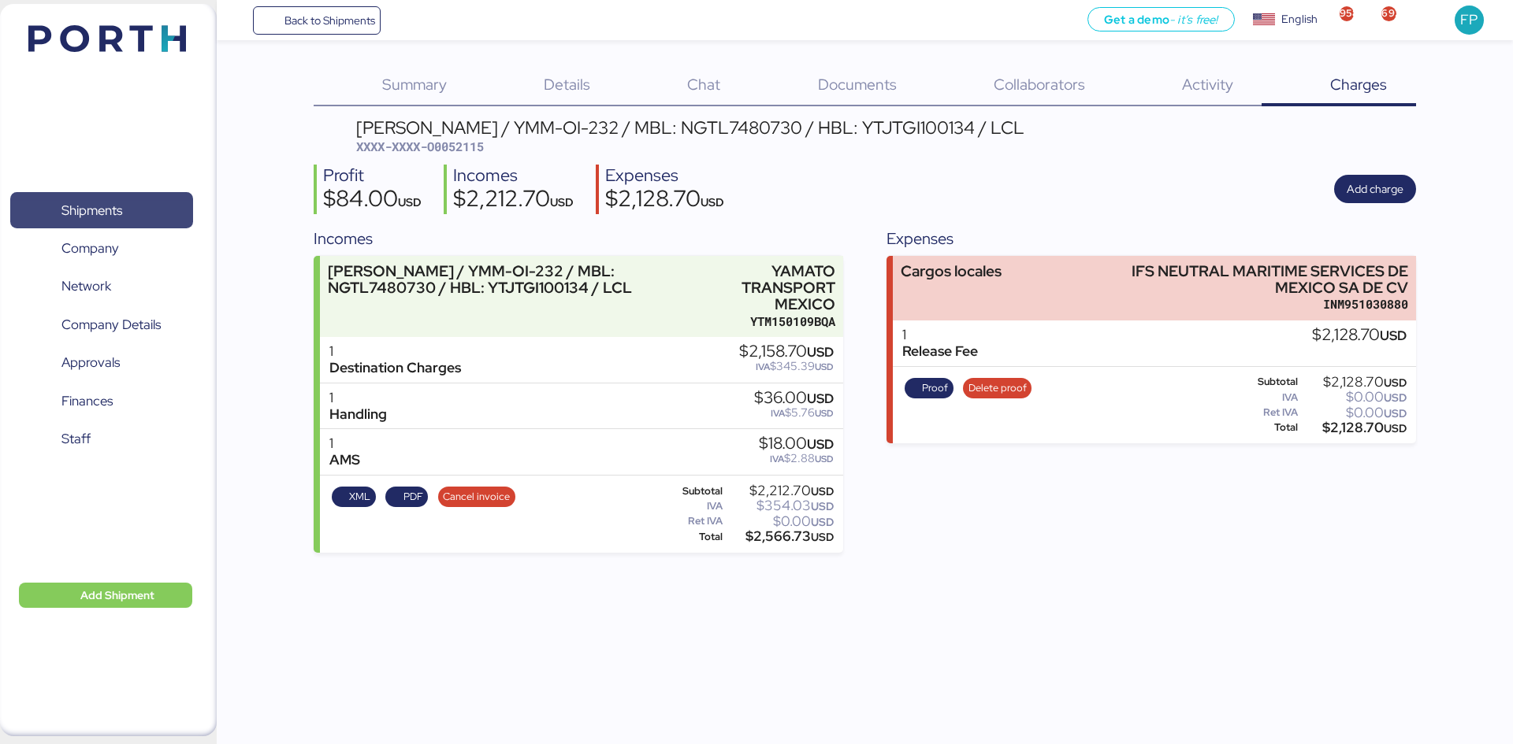
click at [158, 212] on span "Shipments" at bounding box center [101, 210] width 169 height 23
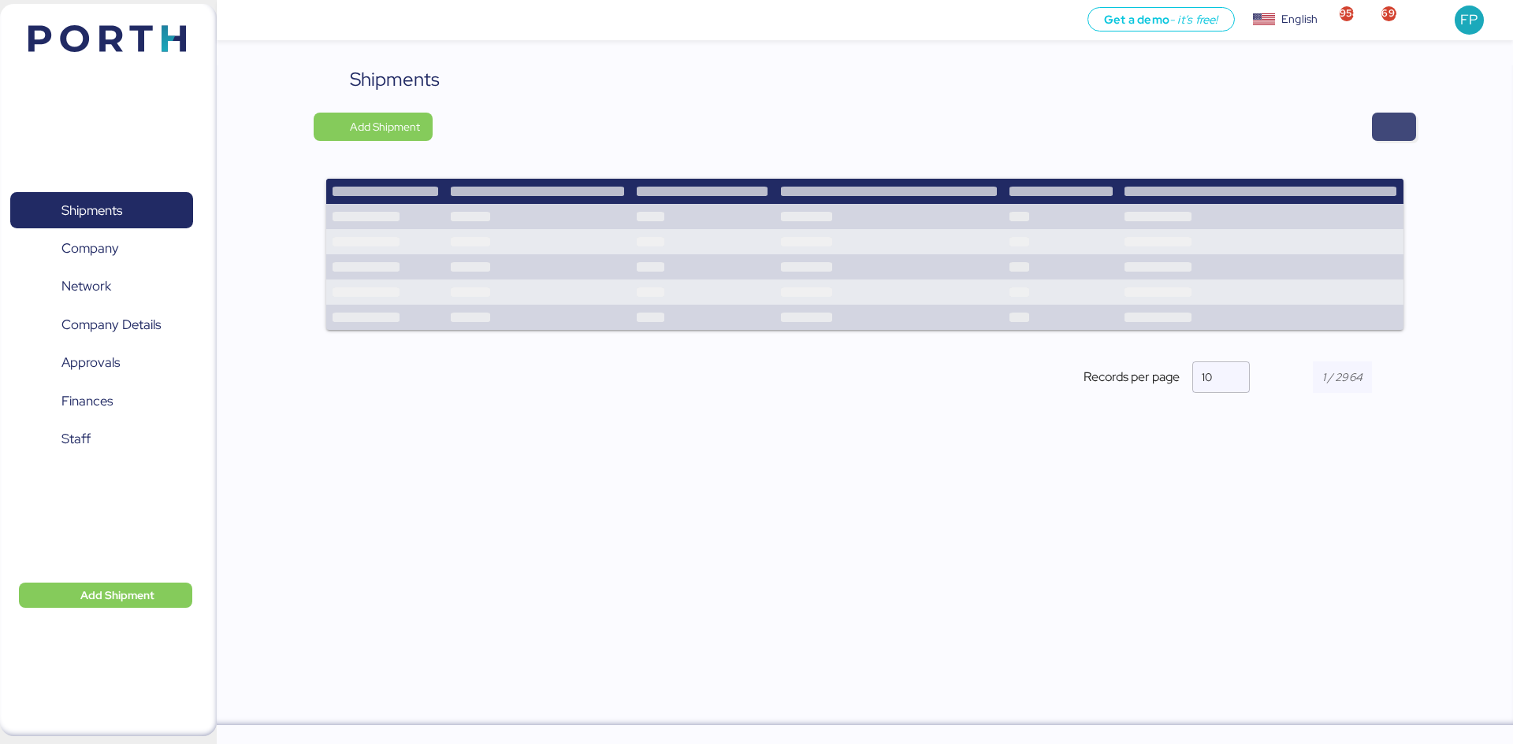
click at [1375, 133] on span "button" at bounding box center [1394, 127] width 44 height 28
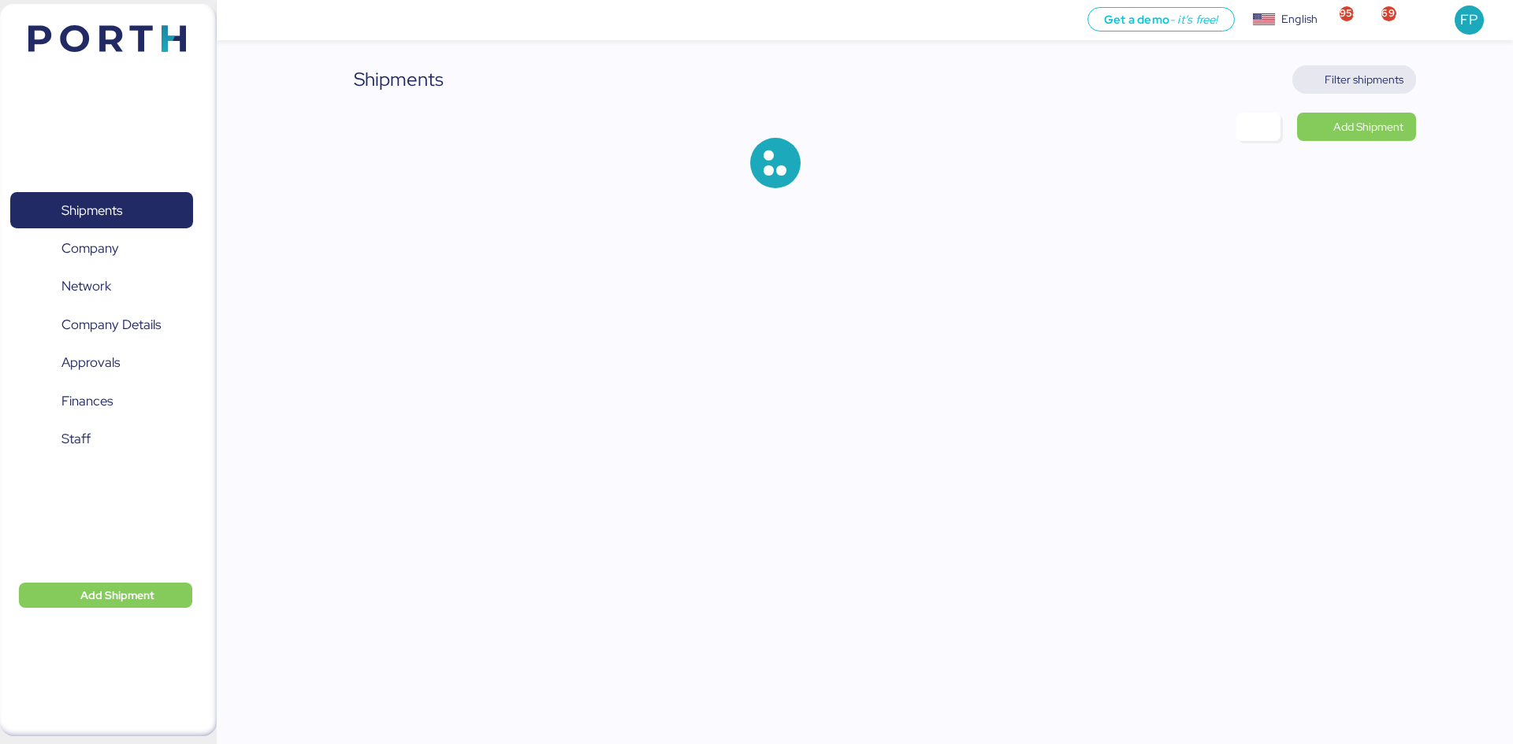
click at [1340, 81] on span "Filter shipments" at bounding box center [1363, 79] width 79 height 19
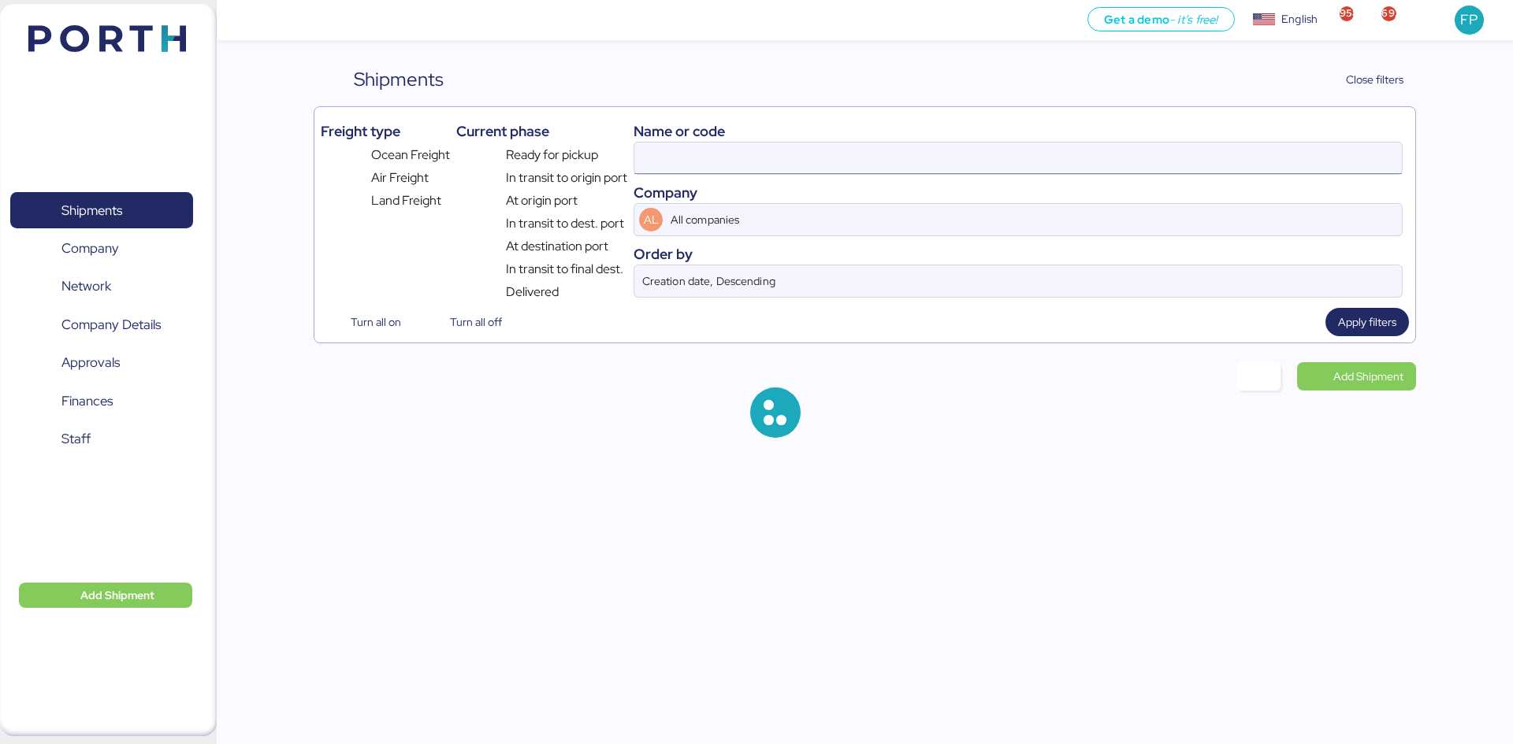
click at [718, 165] on input at bounding box center [1017, 159] width 767 height 32
click at [703, 156] on input at bounding box center [1017, 159] width 767 height 32
click at [714, 142] on div at bounding box center [1017, 158] width 769 height 33
click at [714, 143] on input at bounding box center [1017, 159] width 767 height 32
click at [681, 154] on input at bounding box center [1017, 159] width 767 height 32
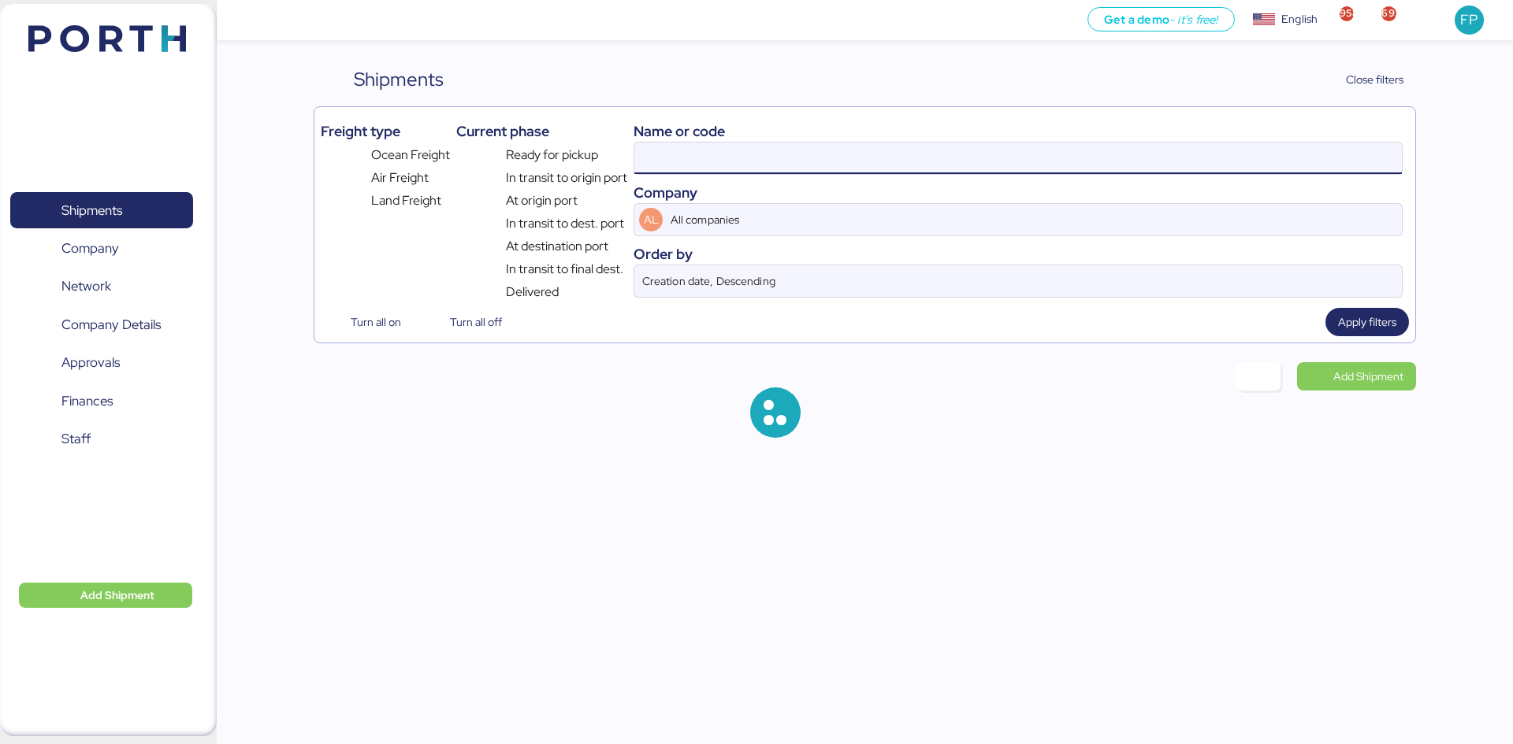
click at [681, 154] on input at bounding box center [1017, 159] width 767 height 32
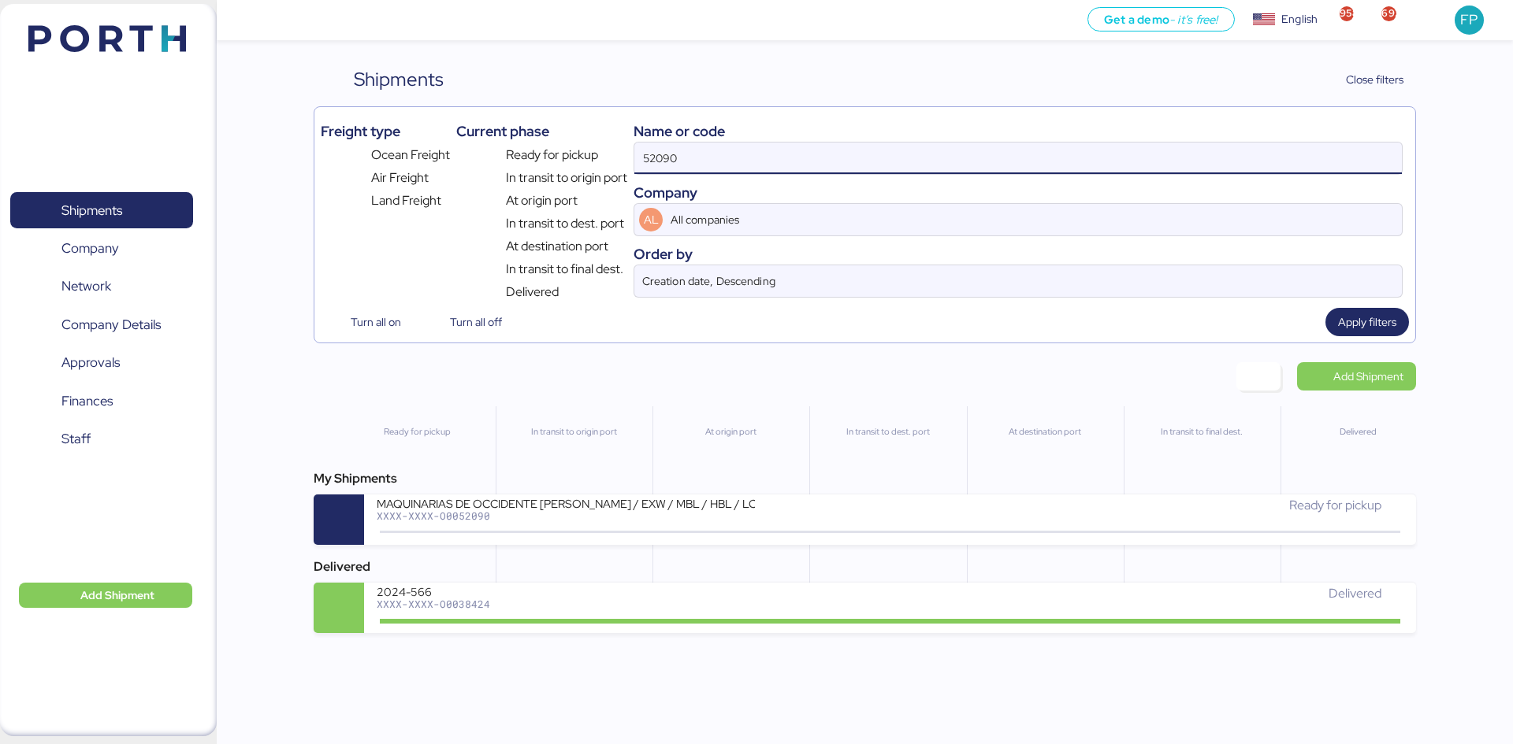
click at [679, 151] on input "52090" at bounding box center [1017, 159] width 767 height 32
paste input "O0051987"
type input "O0051987"
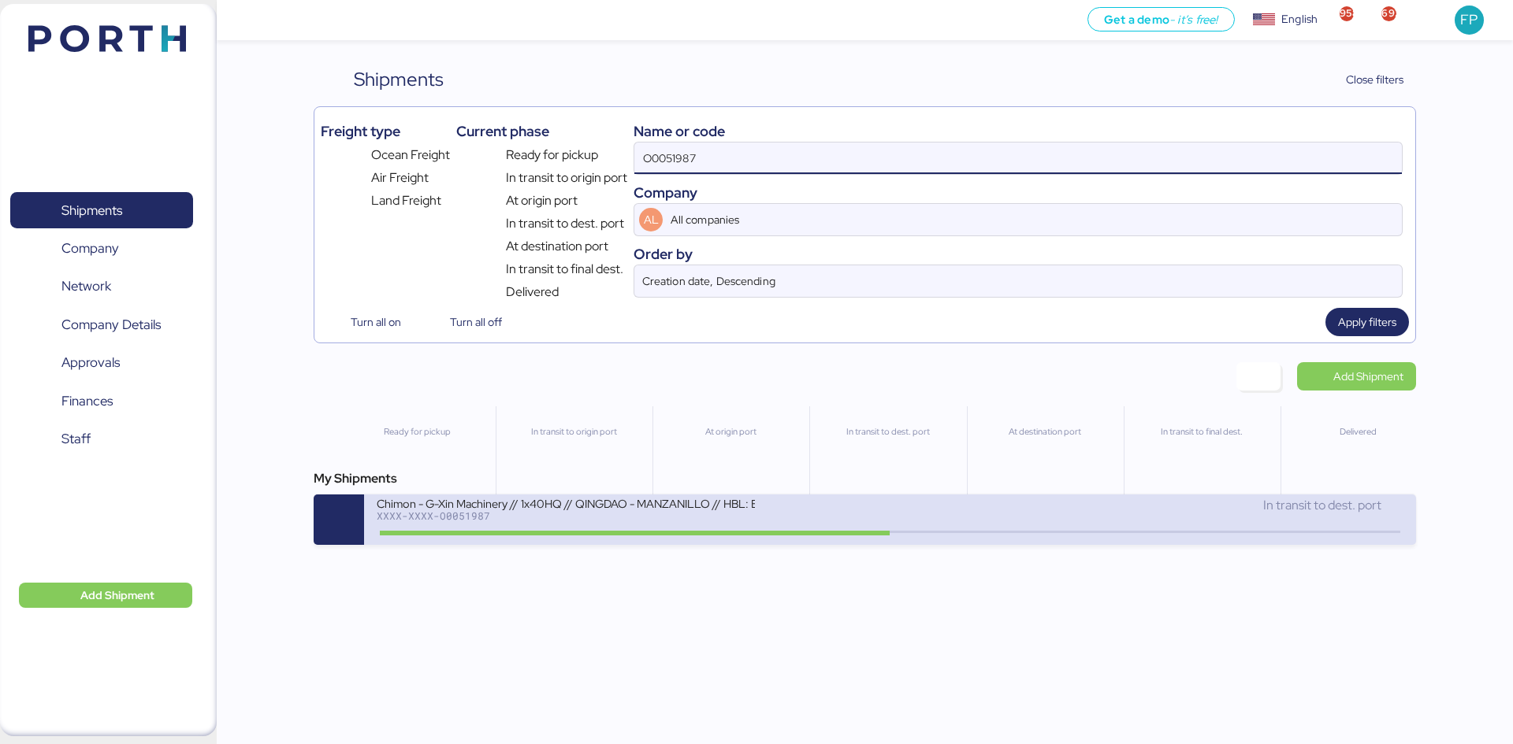
click at [726, 514] on div "XXXX-XXXX-O0051987" at bounding box center [566, 515] width 378 height 11
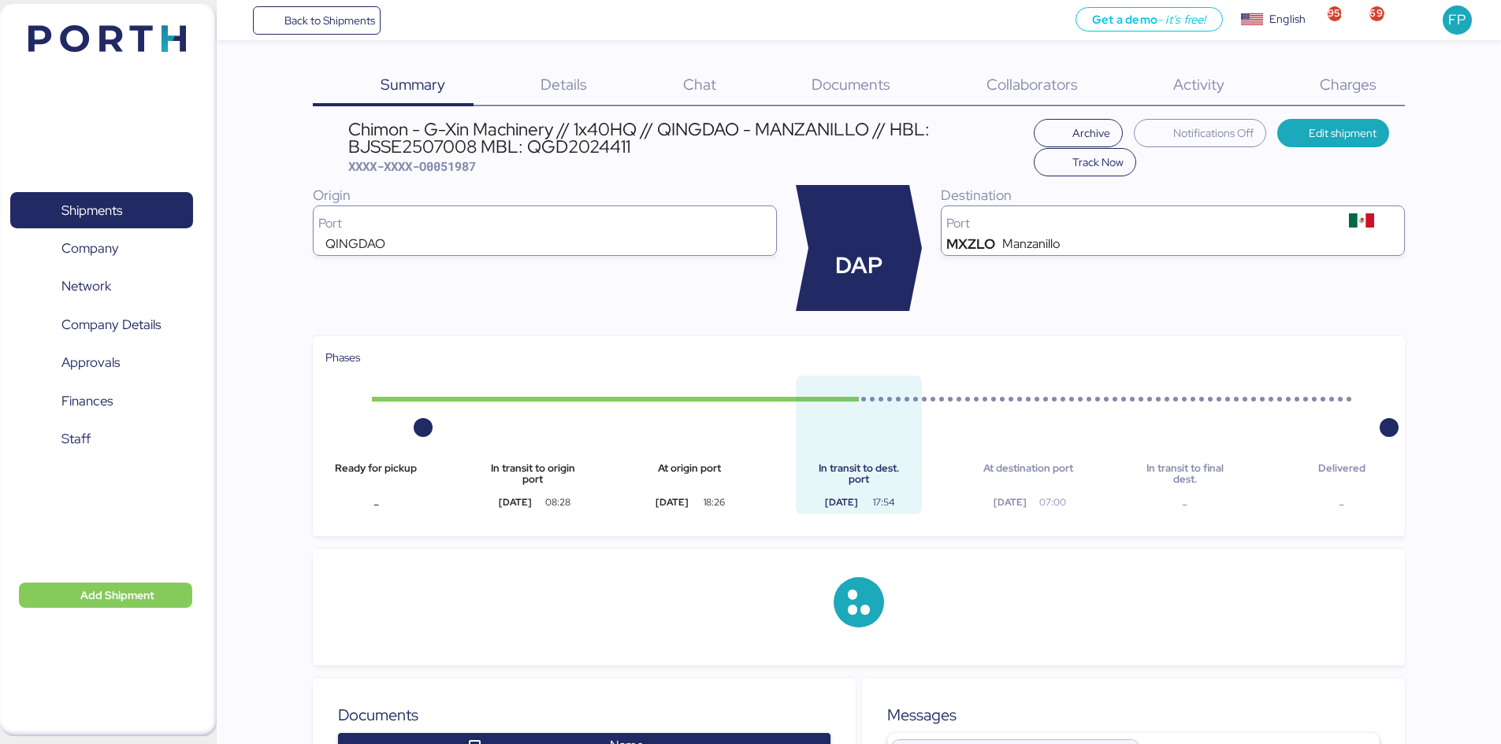
click at [1363, 88] on span "Charges" at bounding box center [1348, 84] width 57 height 20
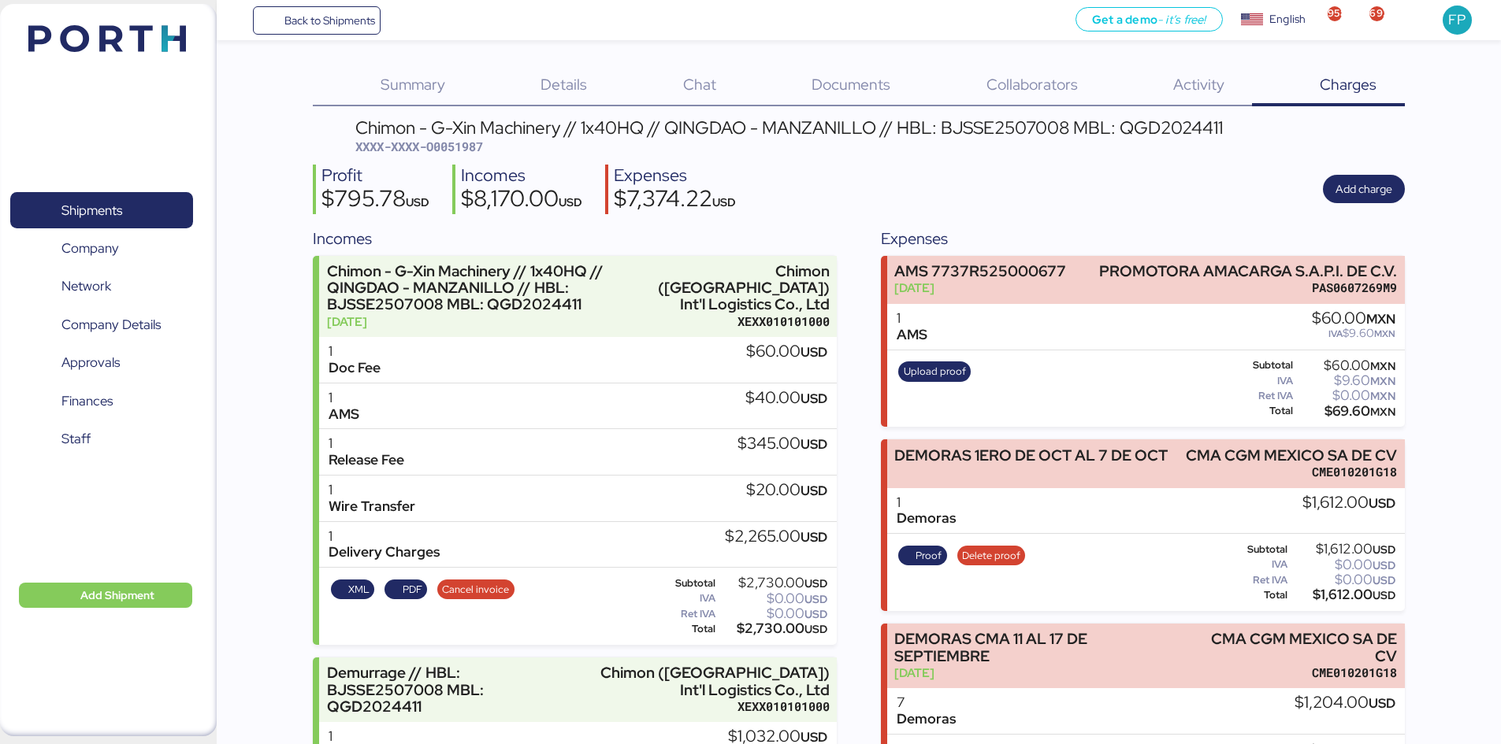
click at [471, 143] on span "XXXX-XXXX-O0051987" at bounding box center [419, 147] width 128 height 16
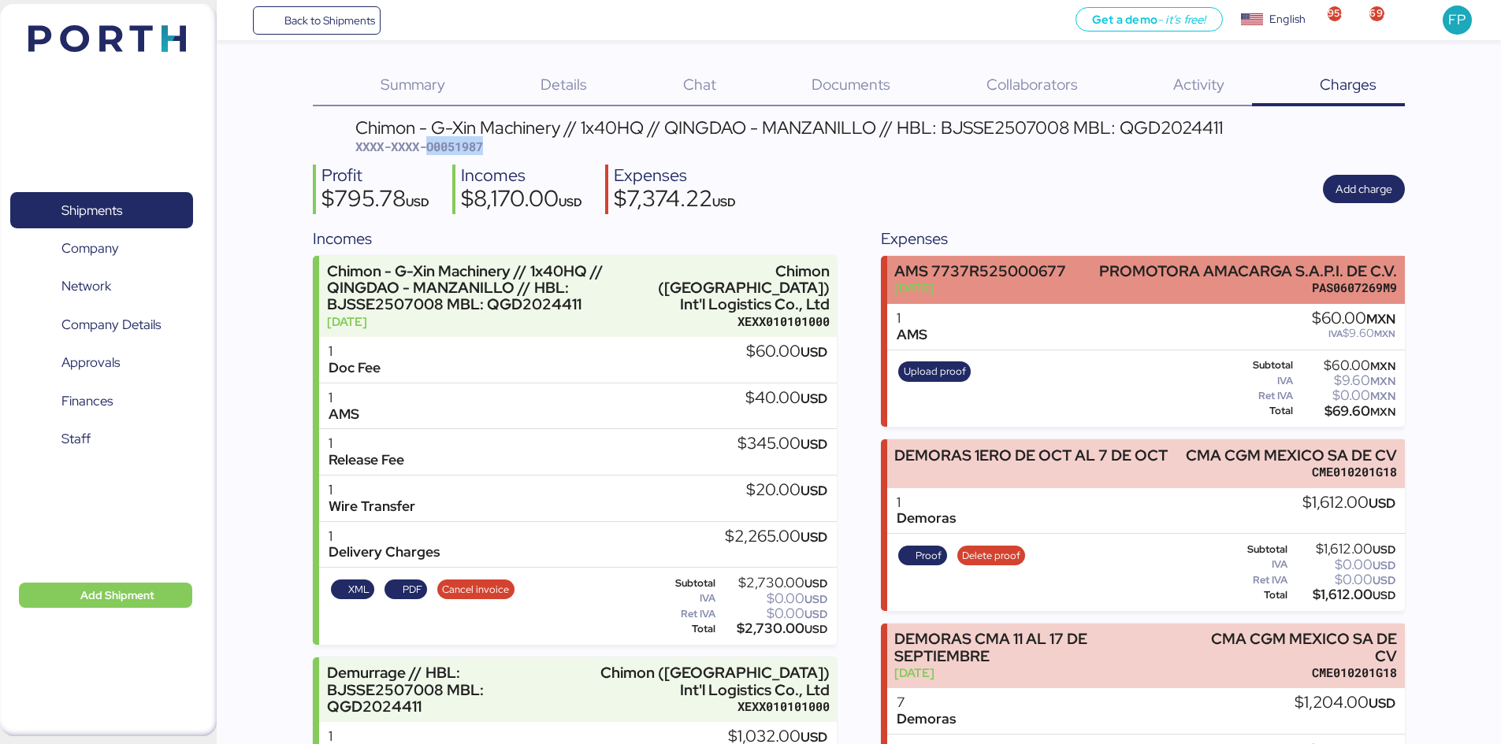
copy span "O0051987"
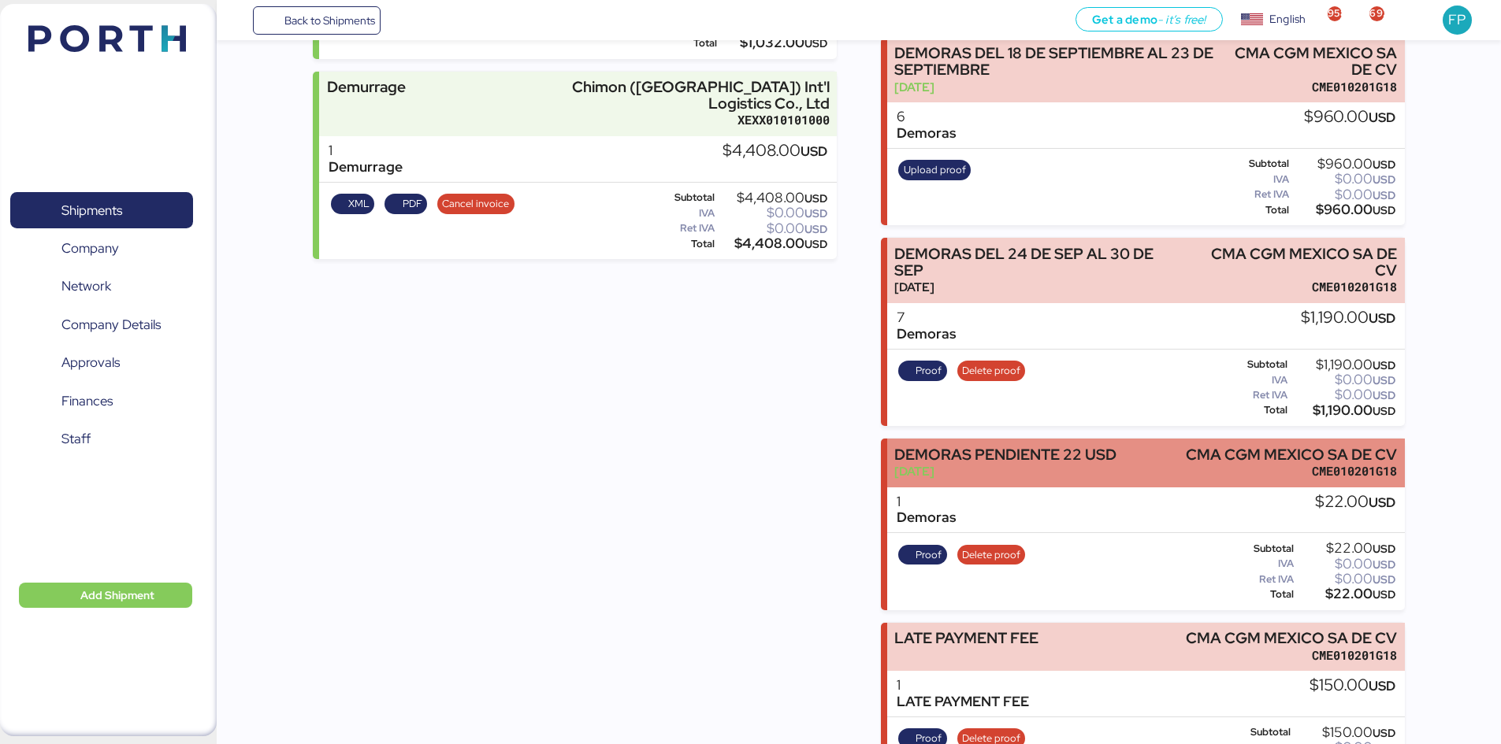
scroll to position [1019, 0]
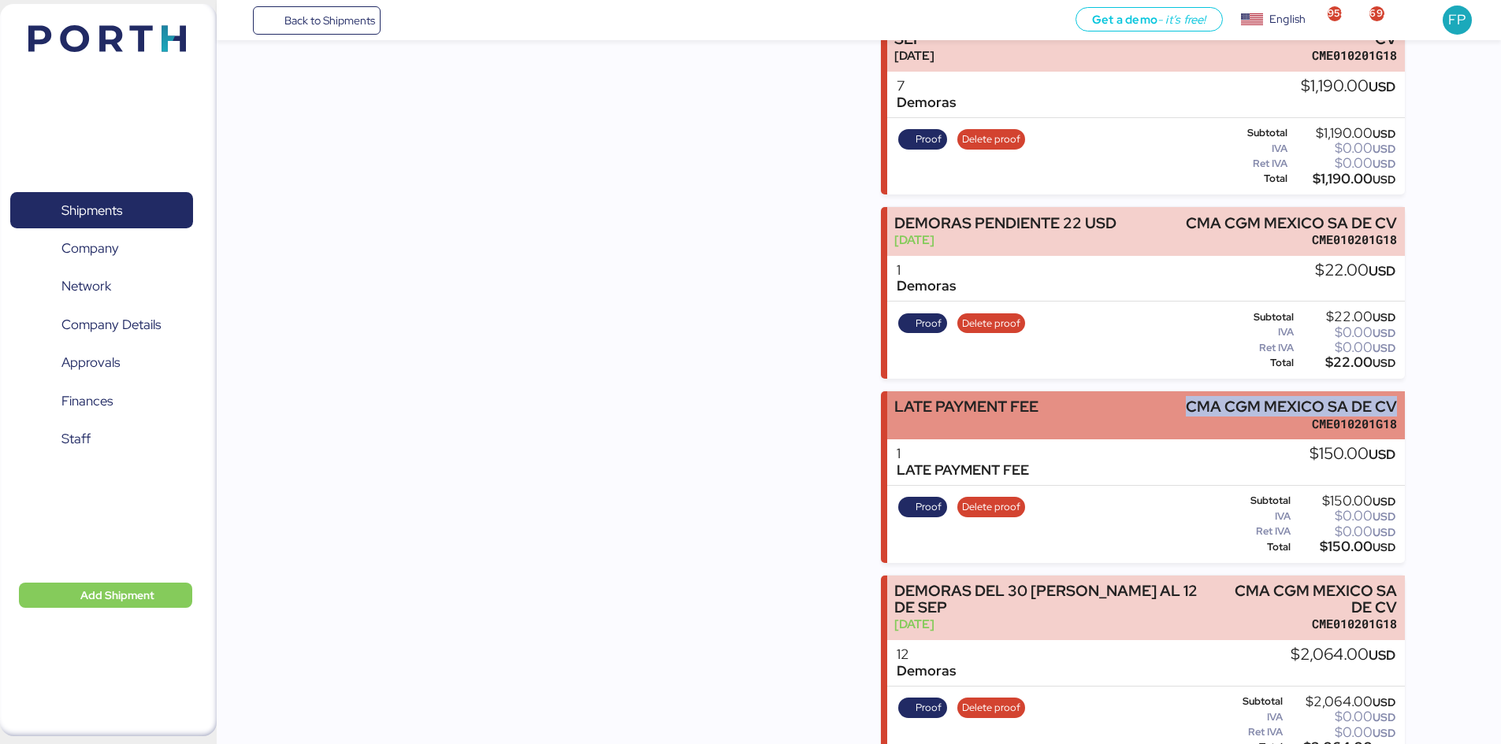
drag, startPoint x: 1190, startPoint y: 401, endPoint x: 1401, endPoint y: 395, distance: 210.4
click at [1401, 395] on div "LATE PAYMENT FEE CMA CGM MEXICO SA DE CV CME010201G18" at bounding box center [1146, 416] width 518 height 48
copy div "CMA CGM MEXICO SA DE CV"
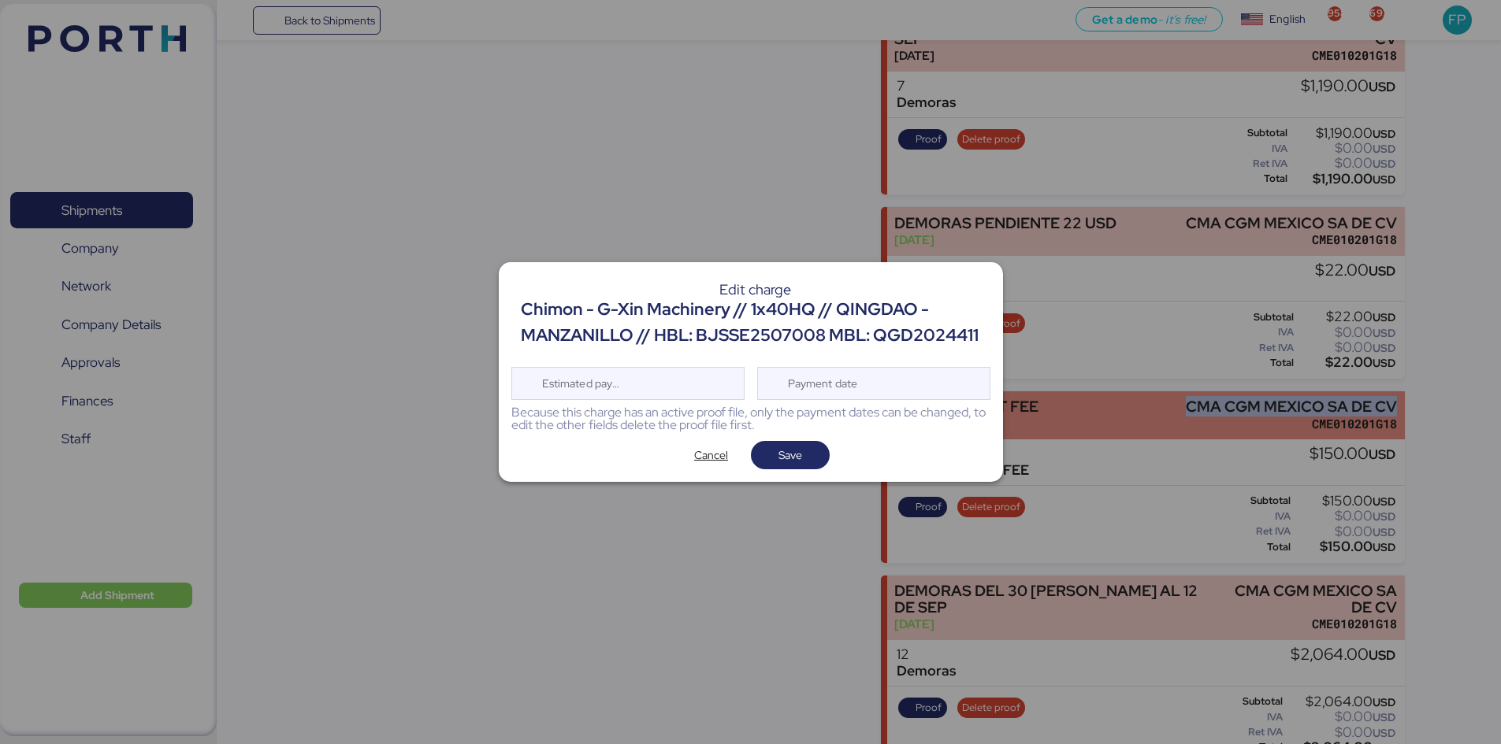
scroll to position [0, 0]
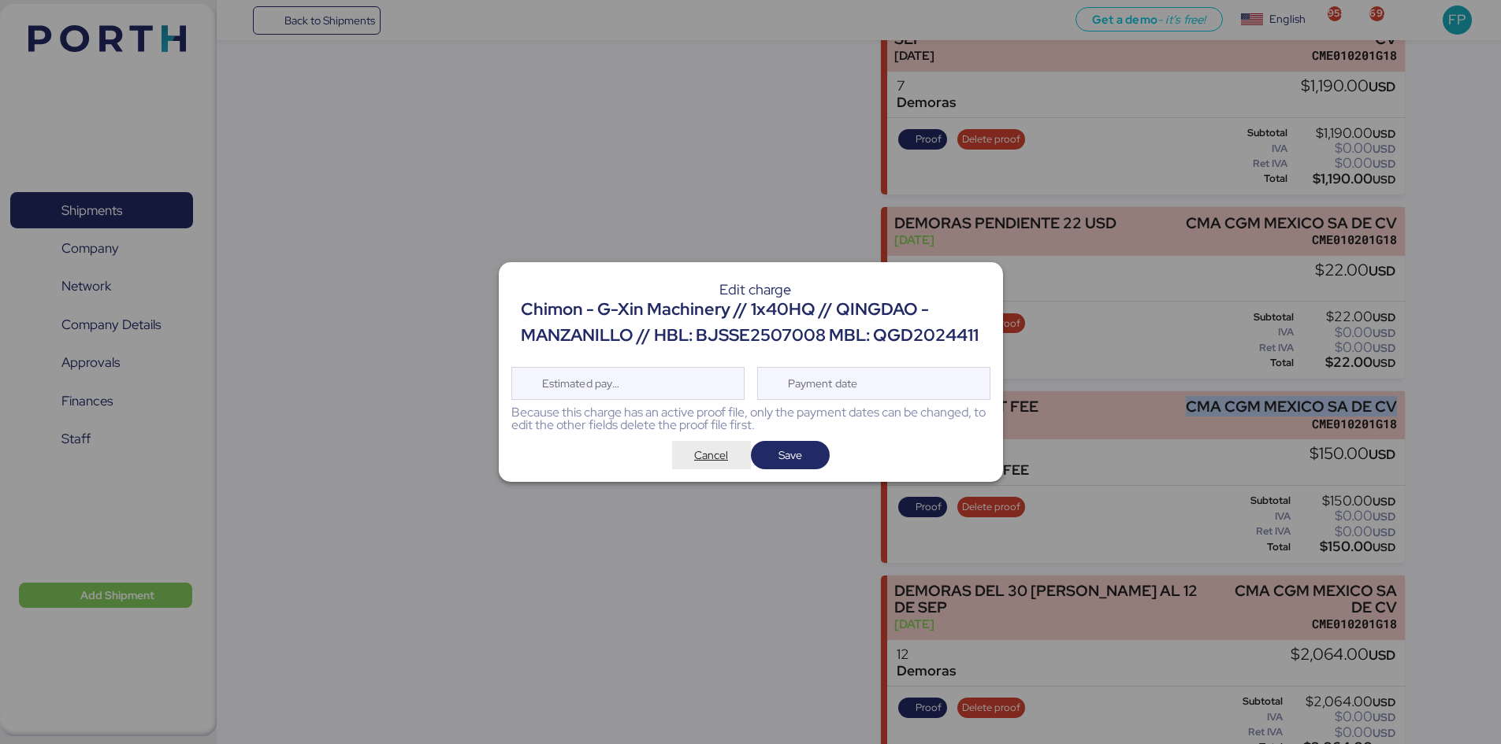
click at [699, 447] on span "Cancel" at bounding box center [711, 455] width 34 height 19
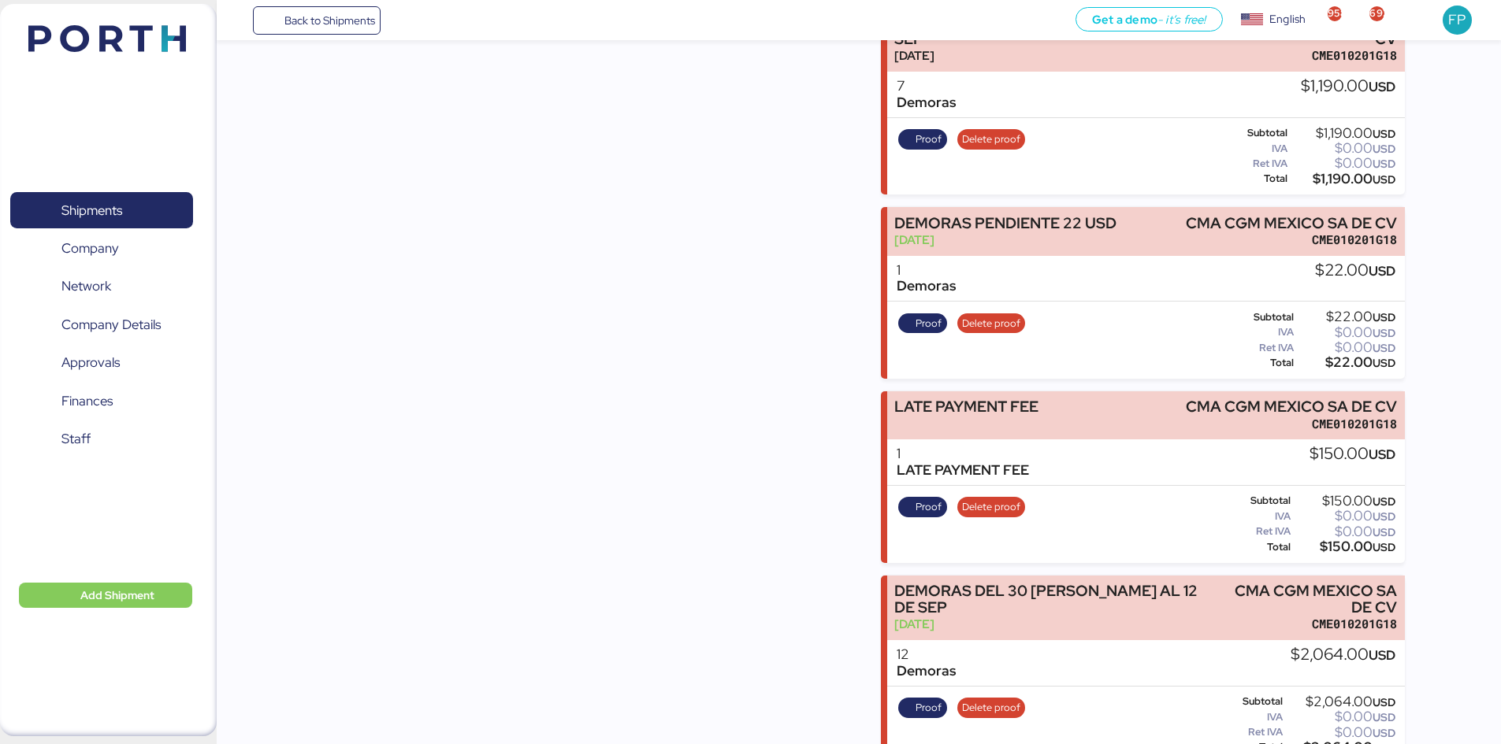
click at [1342, 541] on div "$150.00 USD" at bounding box center [1345, 547] width 102 height 12
copy div "150.00"
click at [927, 509] on span "Proof" at bounding box center [928, 507] width 26 height 17
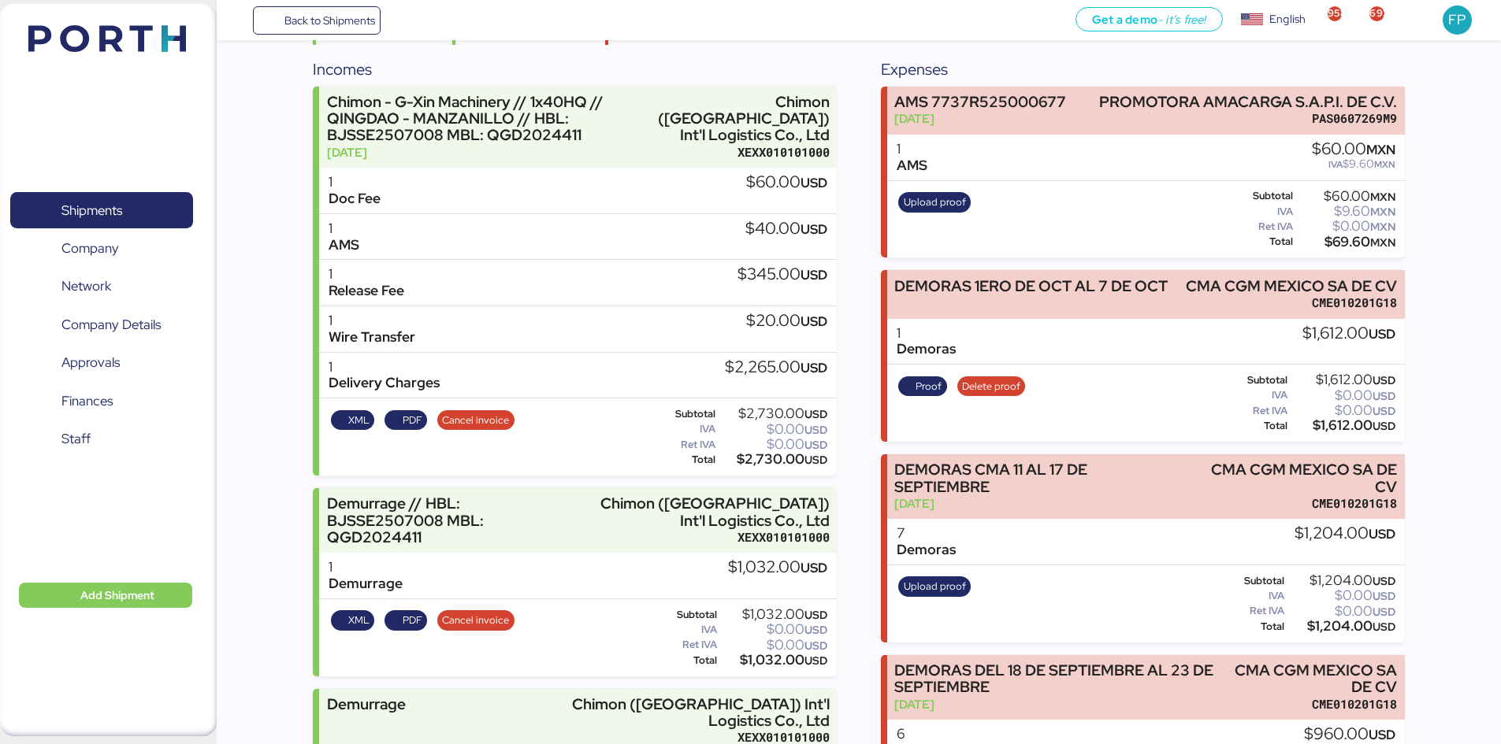
scroll to position [152, 0]
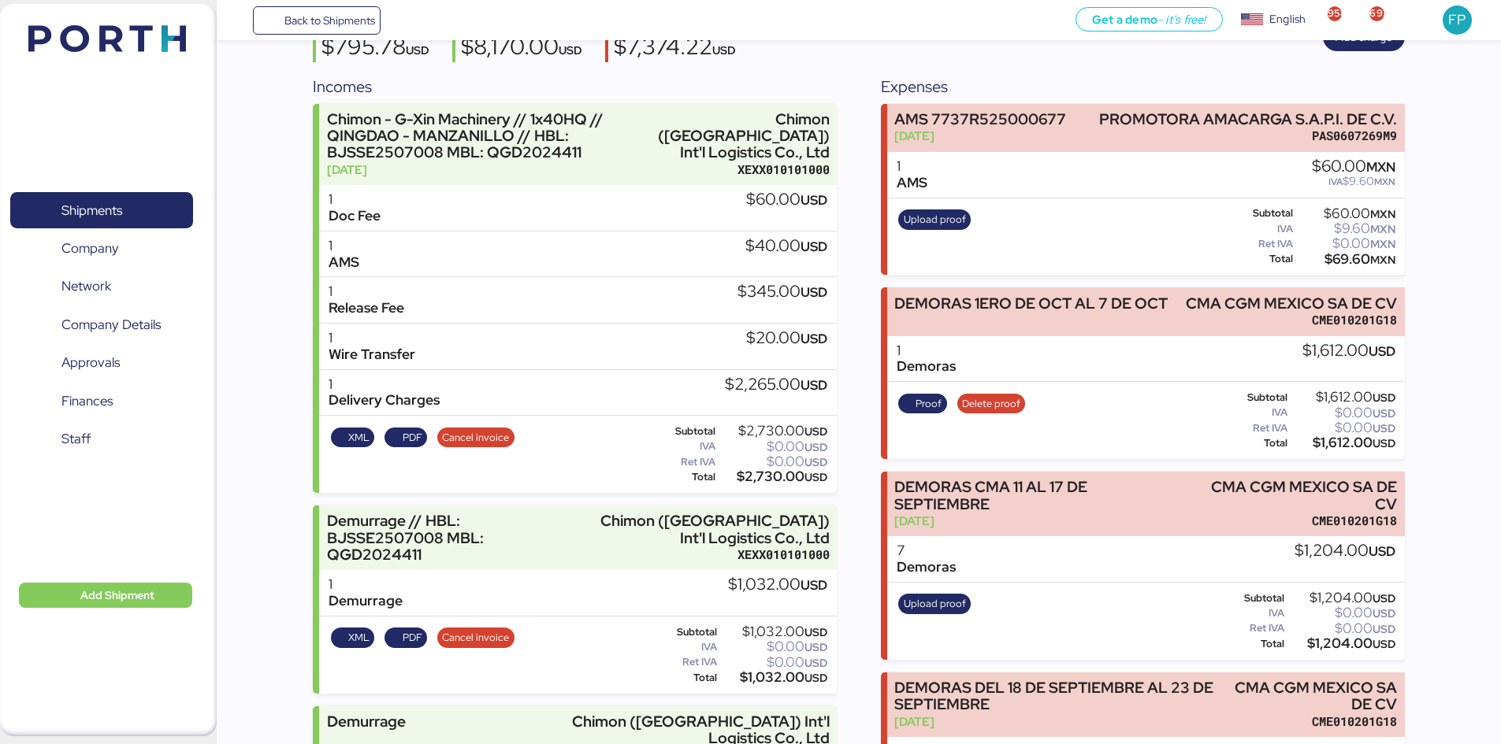
click at [1330, 448] on div "$1,612.00 USD" at bounding box center [1342, 443] width 105 height 12
click at [1330, 447] on div "$1,612.00 USD" at bounding box center [1342, 443] width 105 height 12
copy div "1,612.00"
click at [922, 407] on span "Proof" at bounding box center [928, 403] width 26 height 17
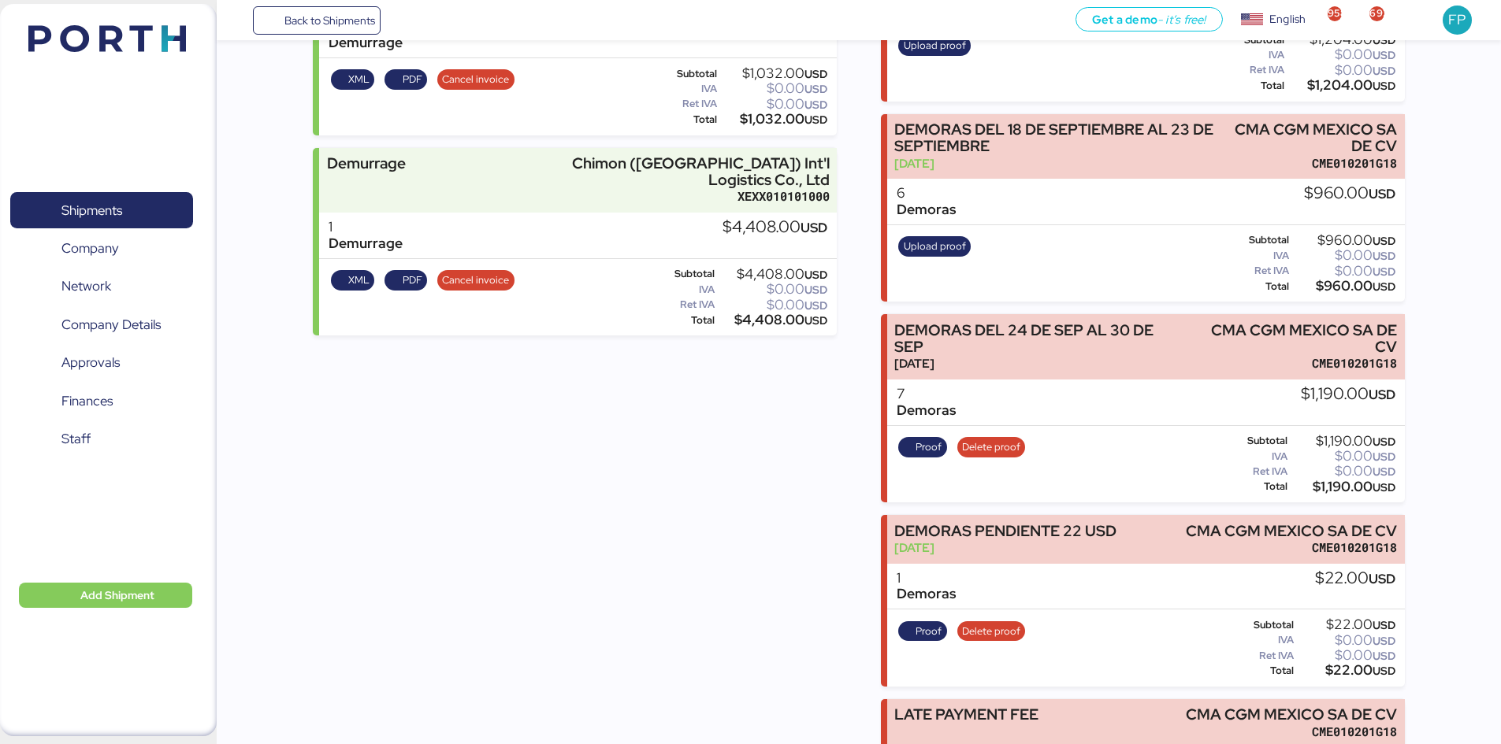
scroll to position [861, 0]
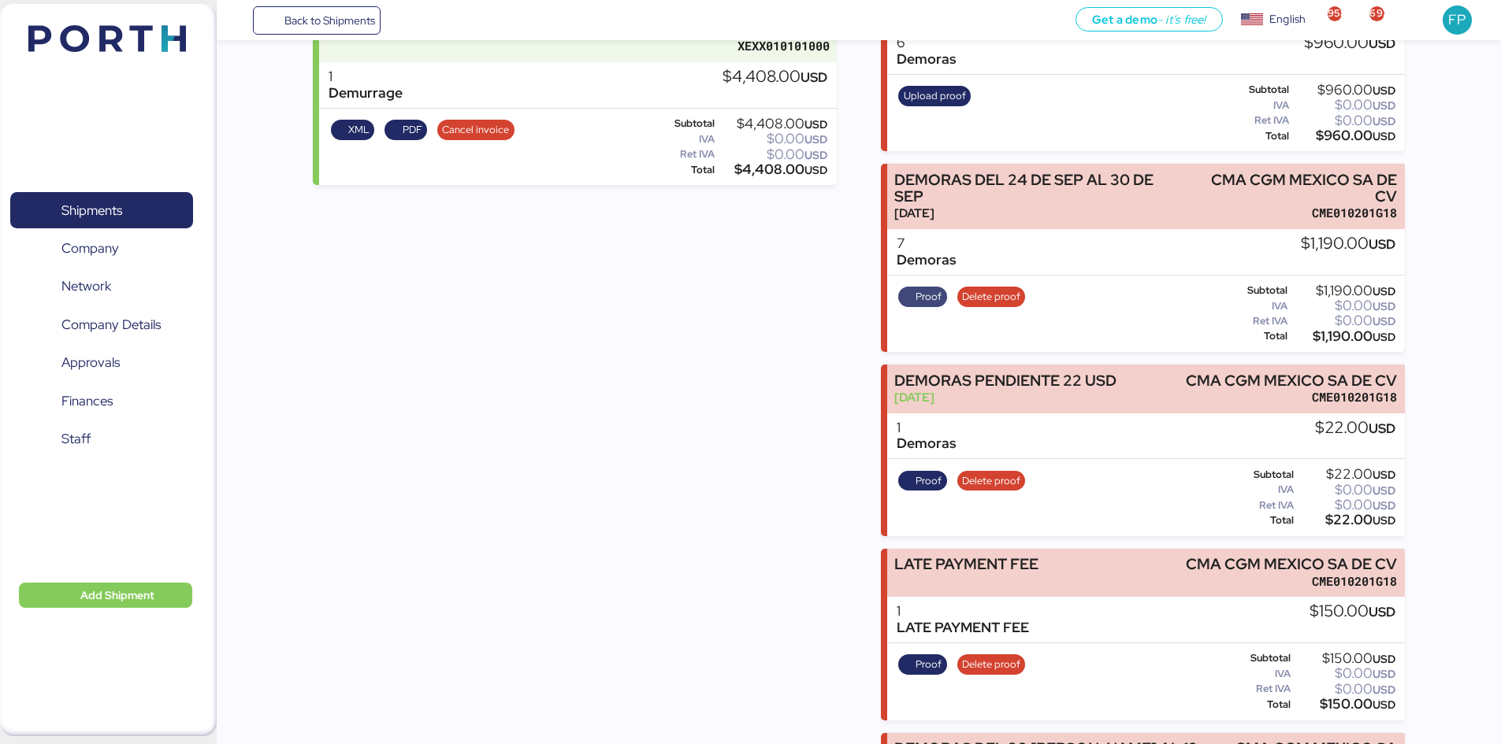
click at [912, 298] on span "Proof" at bounding box center [923, 296] width 39 height 17
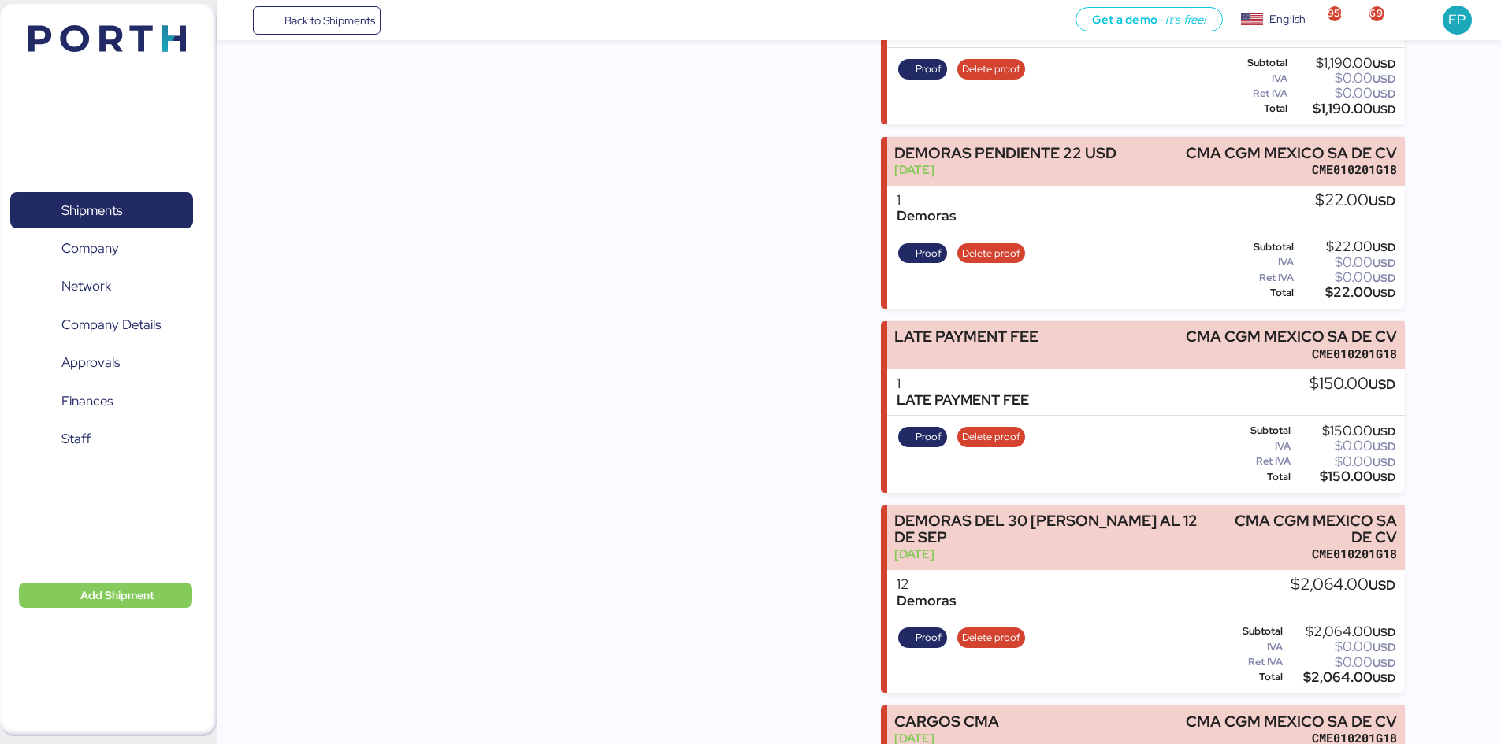
scroll to position [1234, 0]
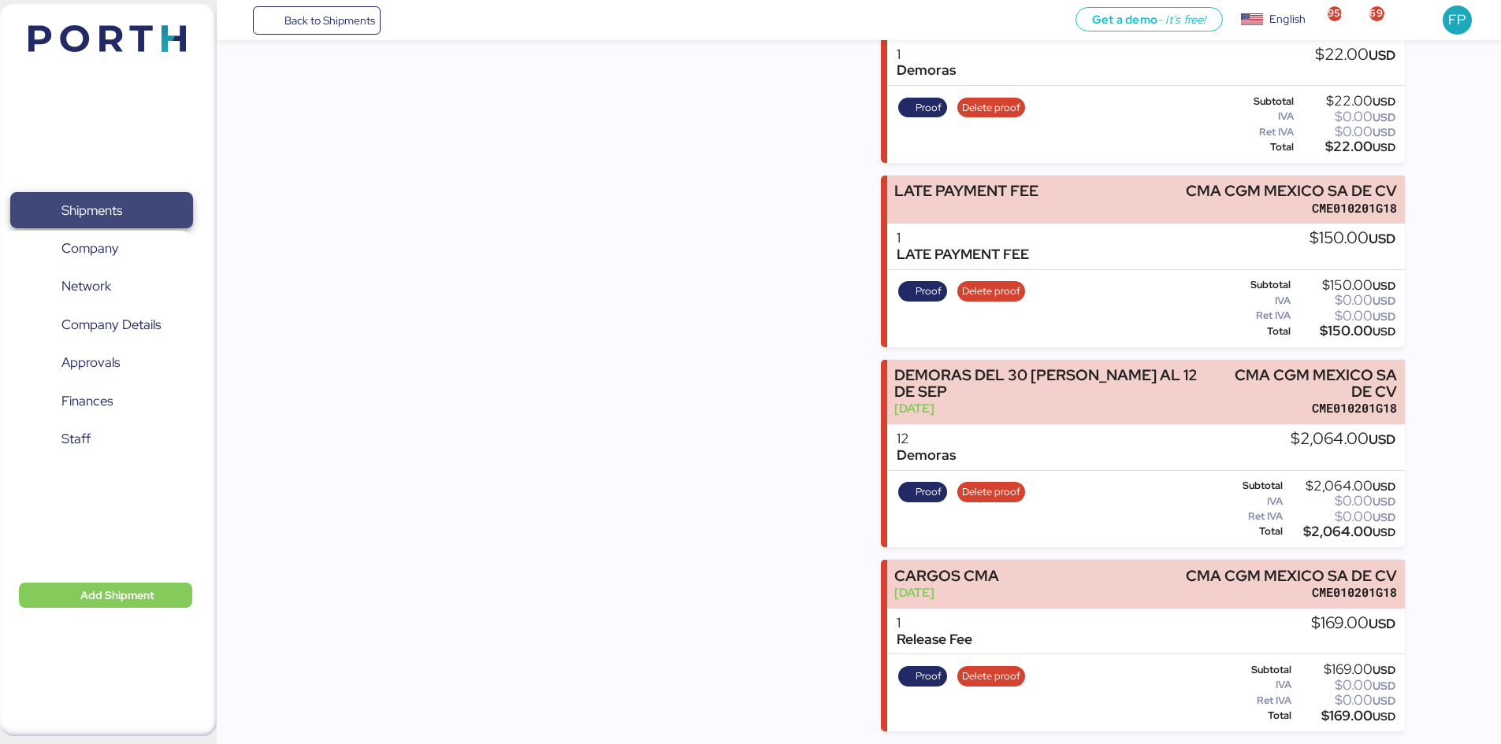
click at [160, 204] on span "Shipments" at bounding box center [101, 210] width 169 height 23
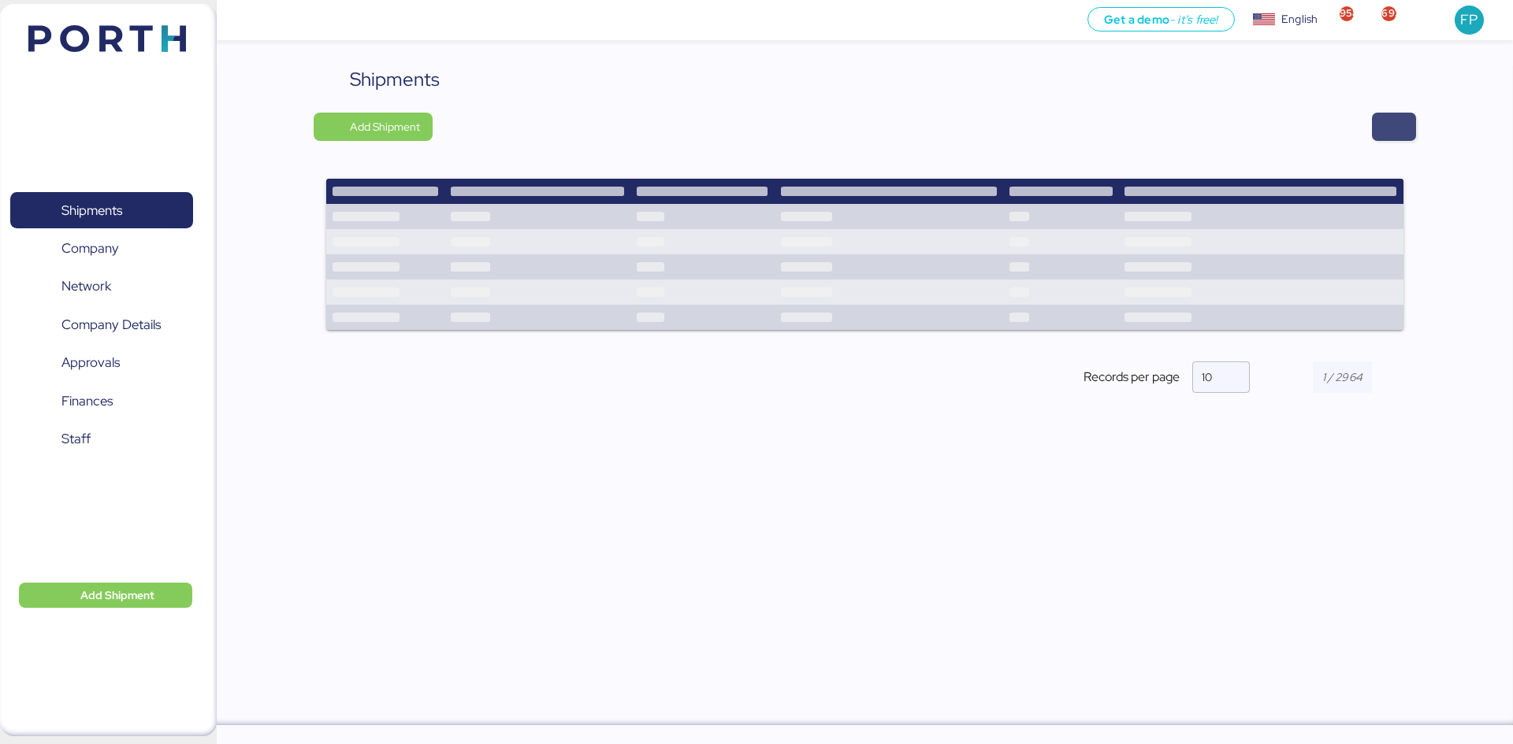
click at [1393, 124] on span "button" at bounding box center [1393, 127] width 19 height 22
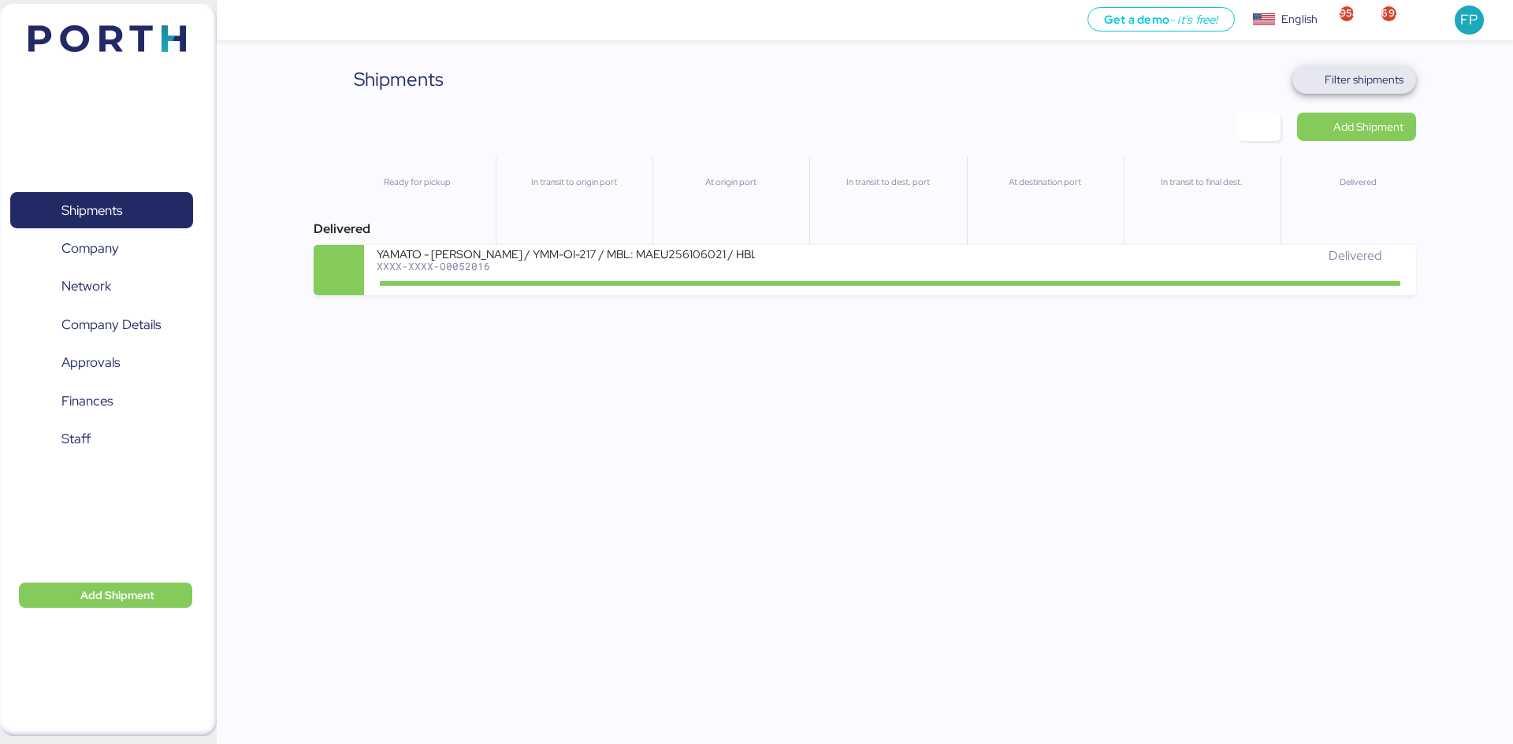
click at [1360, 76] on span "Filter shipments" at bounding box center [1363, 79] width 79 height 19
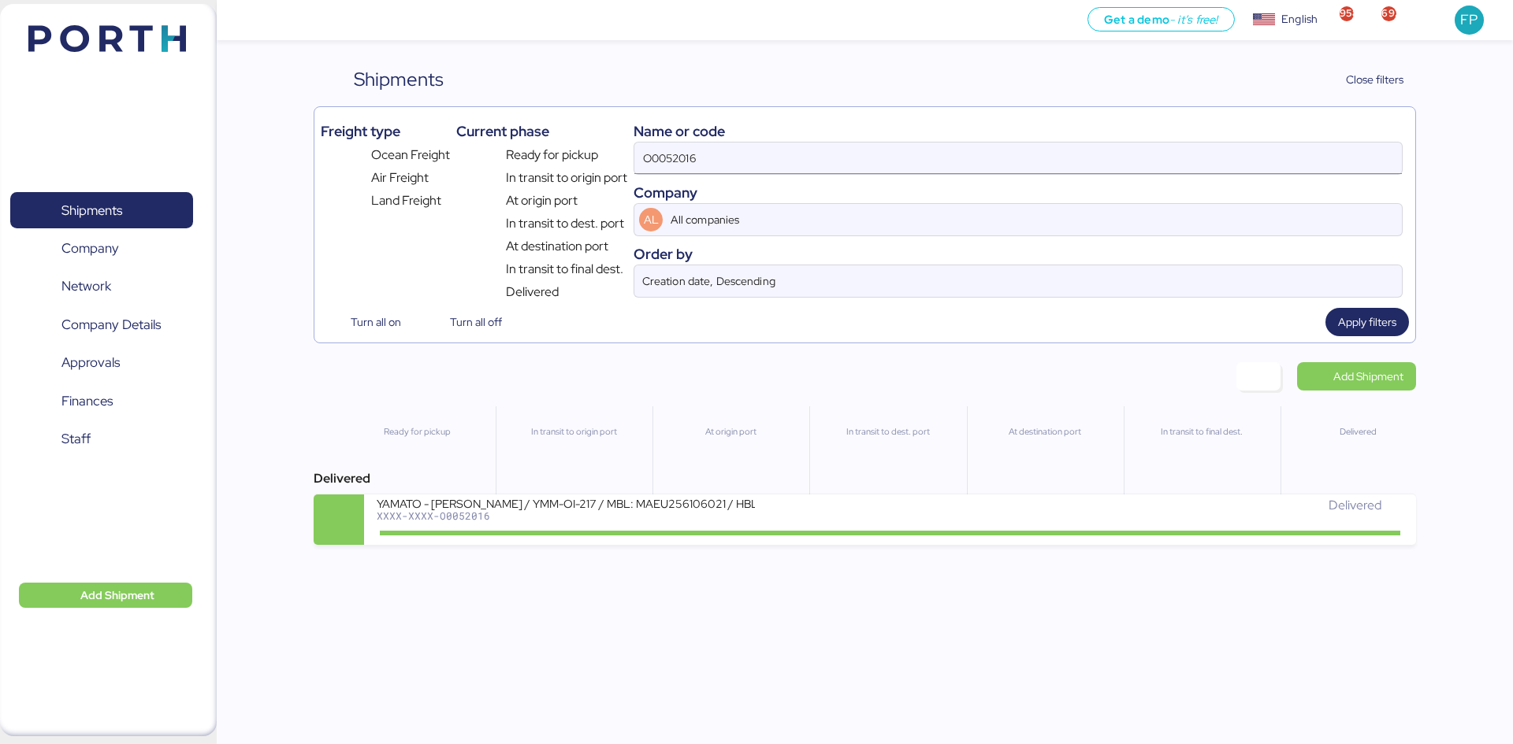
click at [688, 161] on input "O0052016" at bounding box center [1017, 159] width 767 height 32
paste input "85"
type input "O0052085"
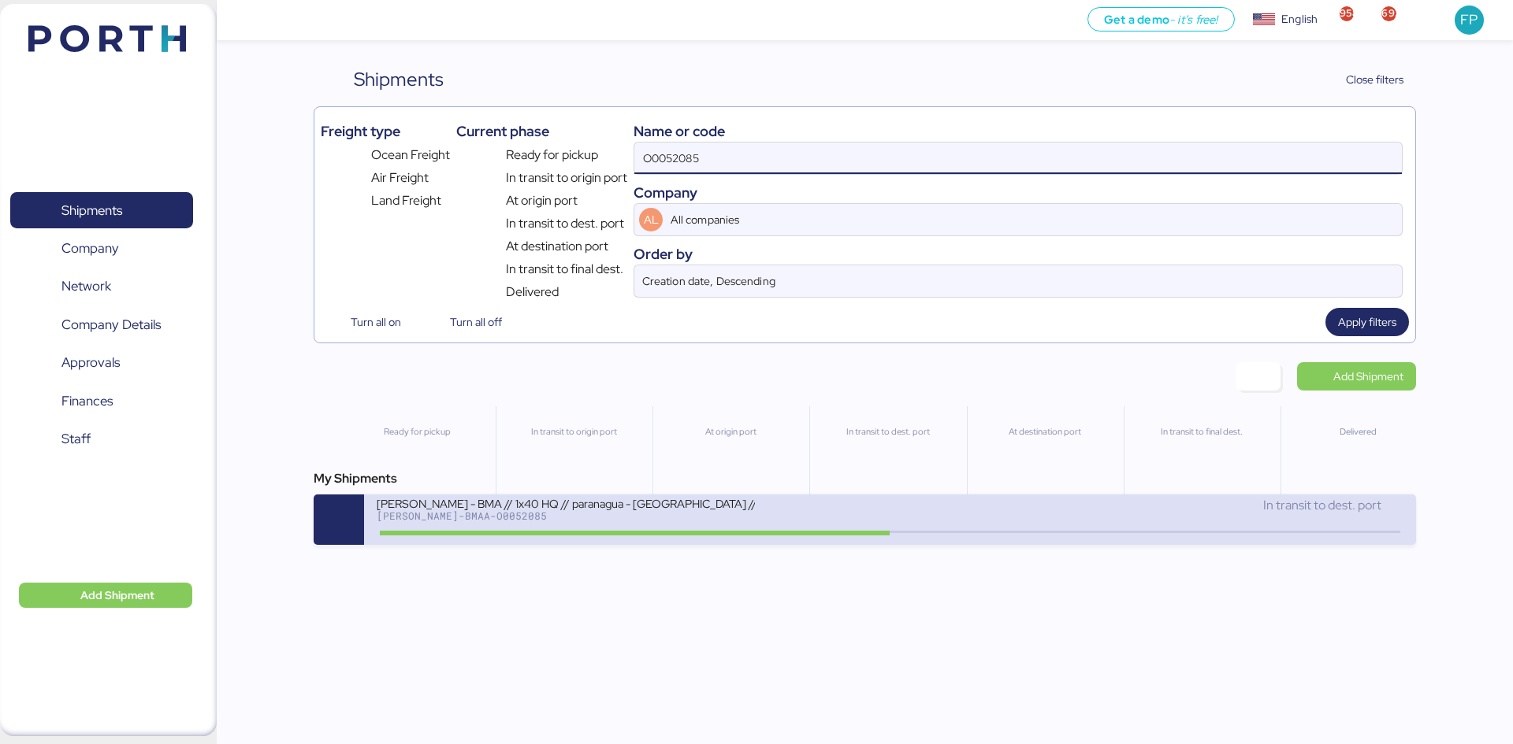
click at [659, 536] on div "[PERSON_NAME] - BMA // 1x40 HQ // paranagua - [GEOGRAPHIC_DATA] // MBL: PENDIEN…" at bounding box center [889, 520] width 1051 height 50
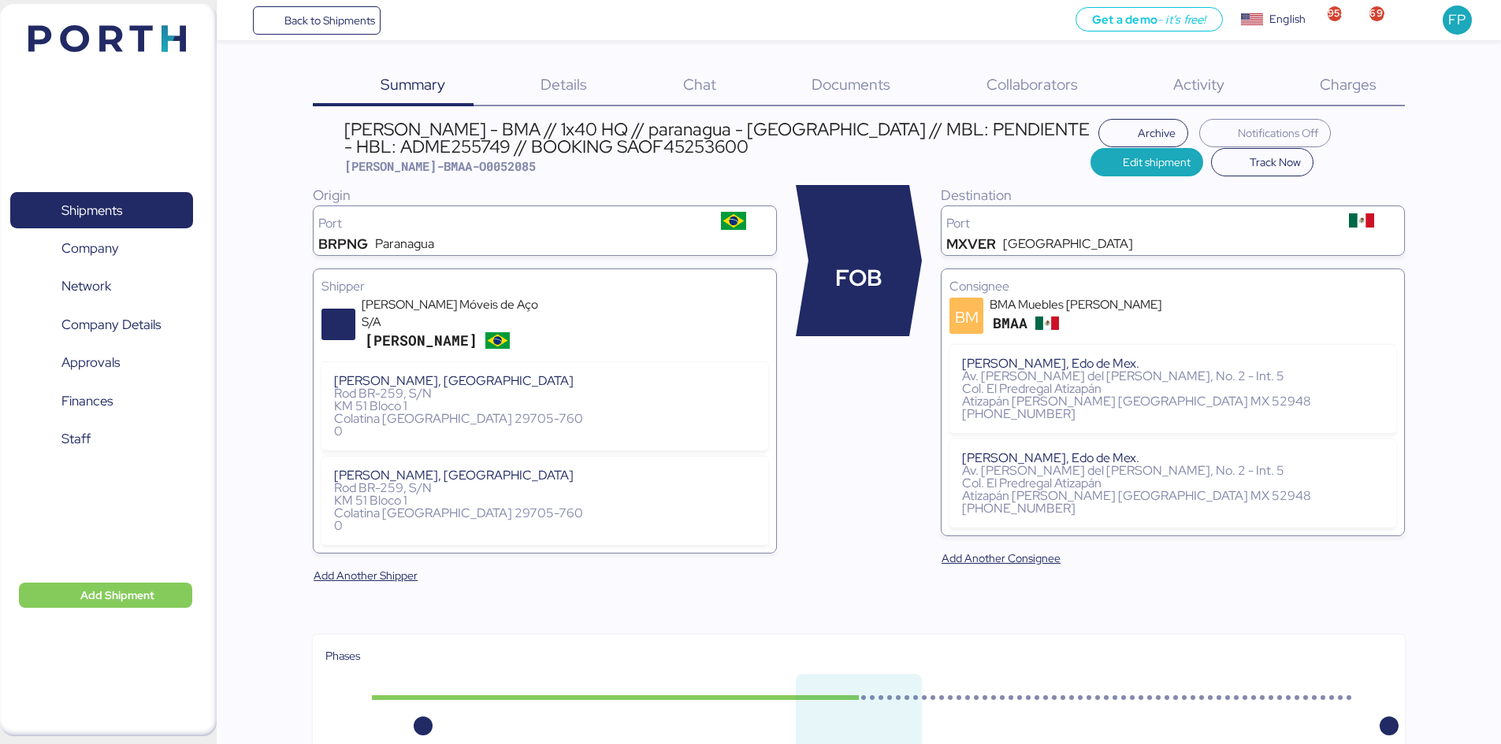
click at [1362, 89] on span "Charges" at bounding box center [1348, 84] width 57 height 20
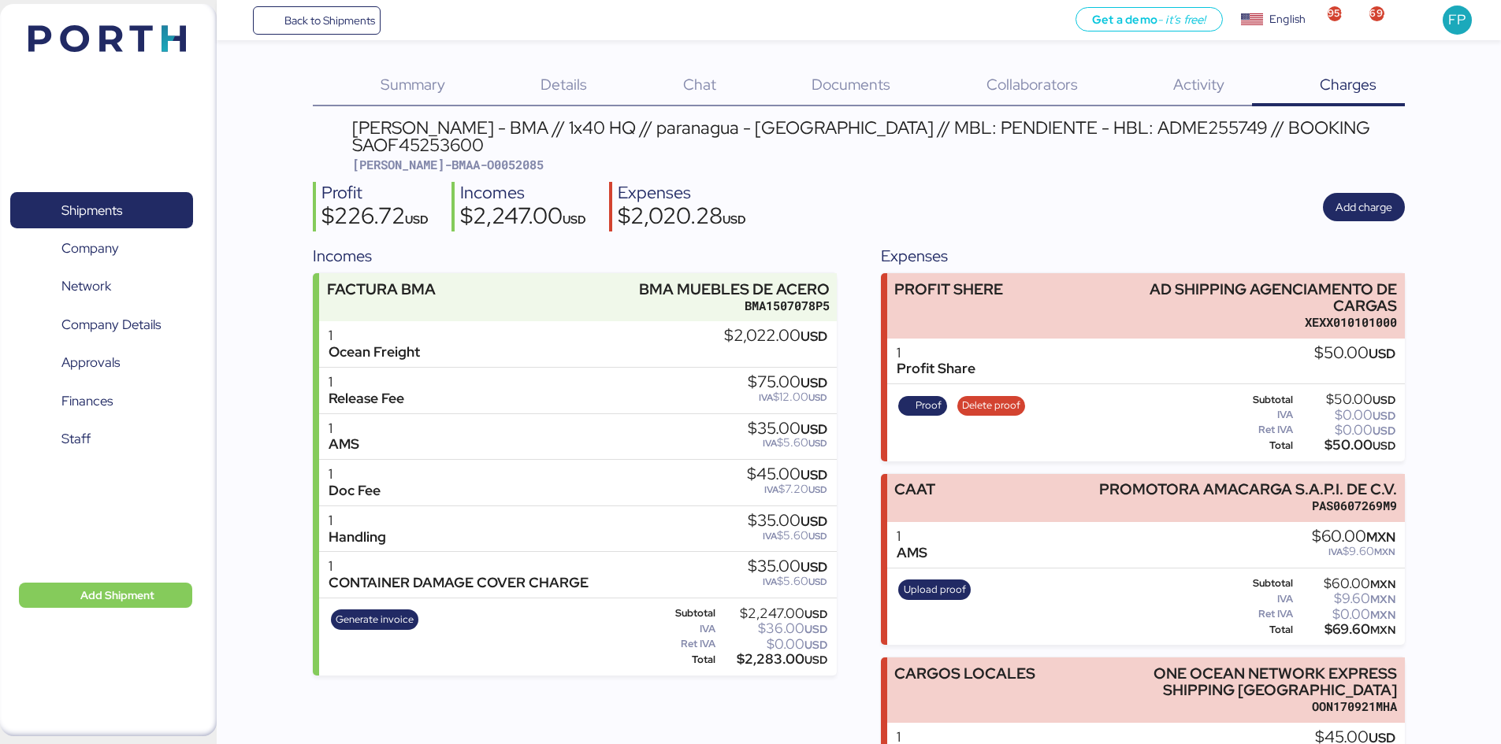
click at [459, 157] on span "[PERSON_NAME]-BMAA-O0052085" at bounding box center [447, 165] width 191 height 16
copy span "O0052085"
click at [472, 157] on span "[PERSON_NAME]-BMAA-O0052085" at bounding box center [447, 165] width 191 height 16
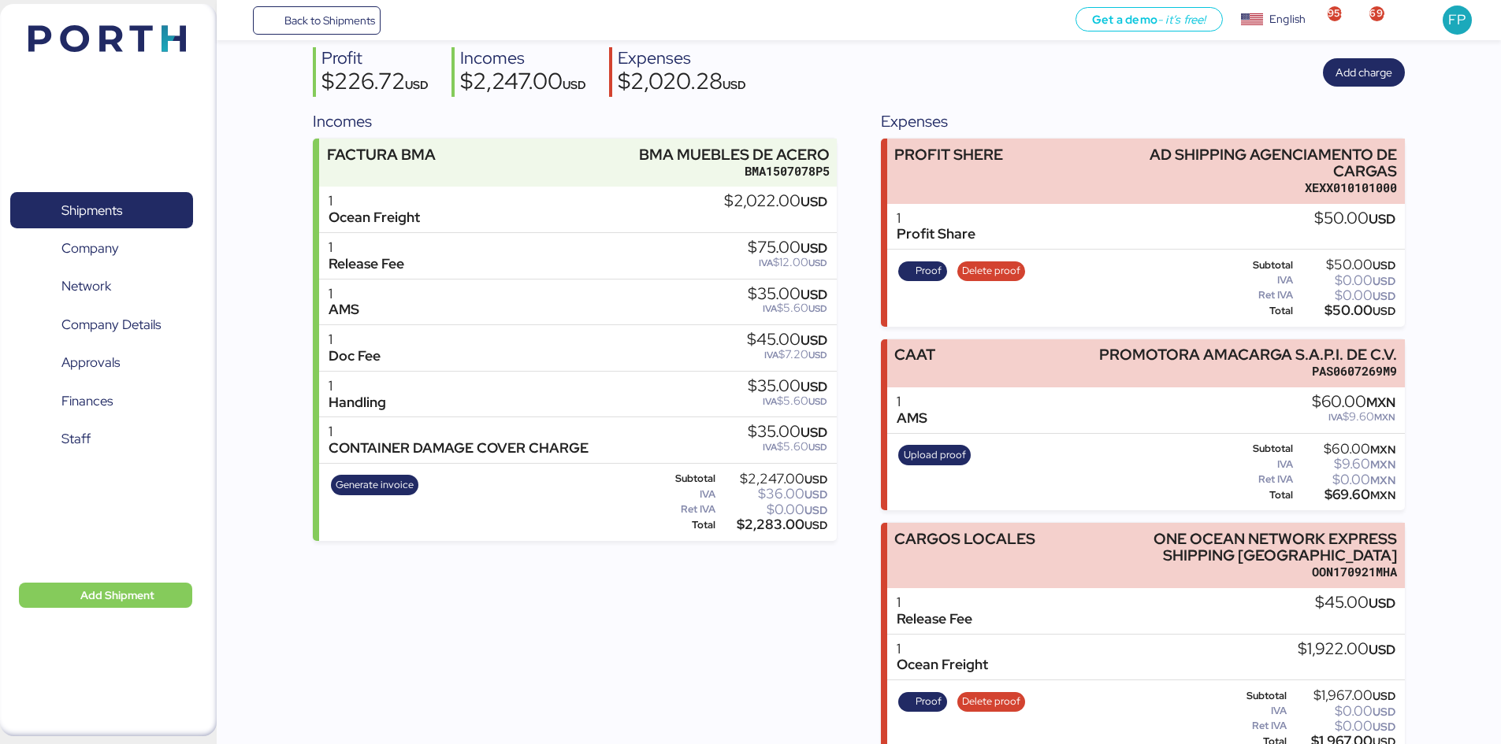
scroll to position [143, 0]
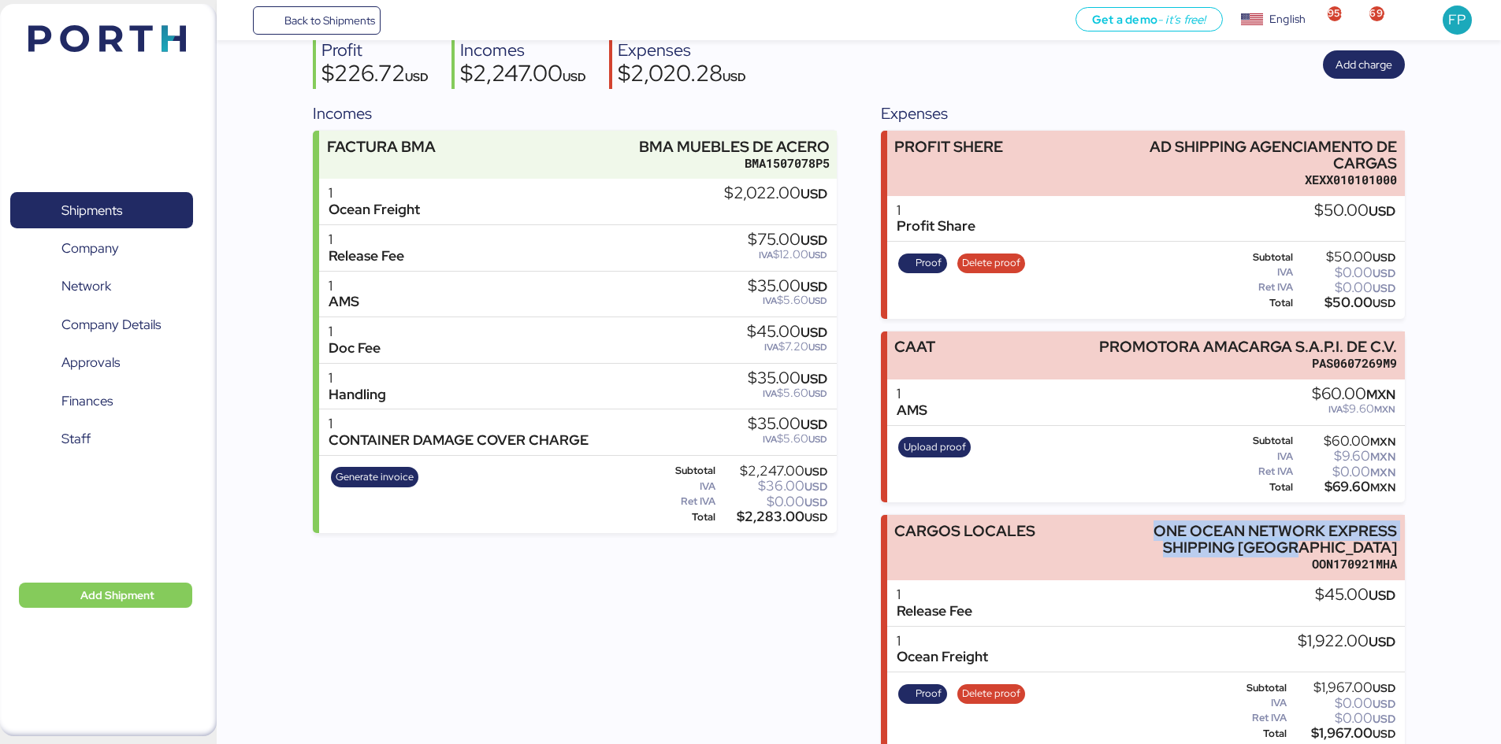
drag, startPoint x: 1149, startPoint y: 508, endPoint x: 1438, endPoint y: 524, distance: 288.8
click at [1438, 524] on div "Summary 0 Details 0 Chat 0 Documents 0 Collaborators 0 Activity 0 Charges 0 [PE…" at bounding box center [750, 303] width 1501 height 893
click at [1331, 728] on div "$1,967.00 USD" at bounding box center [1343, 734] width 106 height 12
copy div "1,967.00"
